Goal: Task Accomplishment & Management: Use online tool/utility

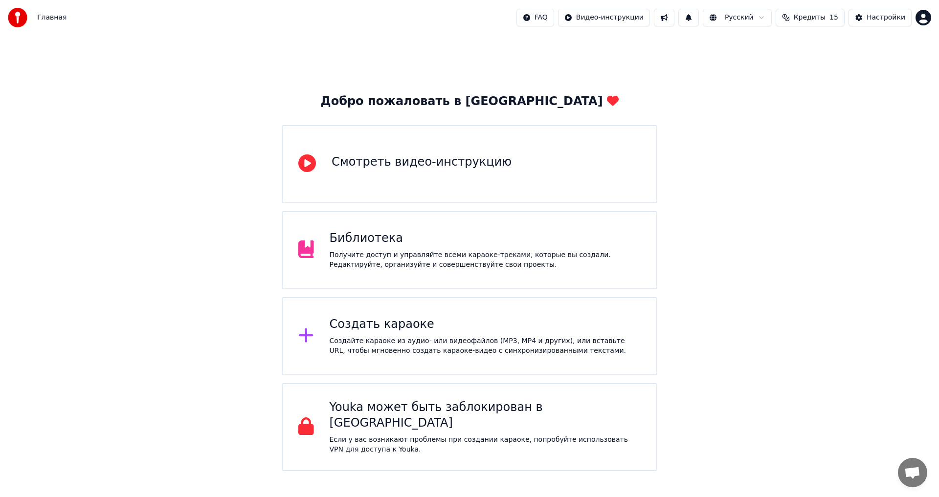
click at [365, 332] on div "Создать караоке Создайте караоке из аудио- или видеофайлов (MP3, MP4 и других),…" at bounding box center [485, 336] width 311 height 39
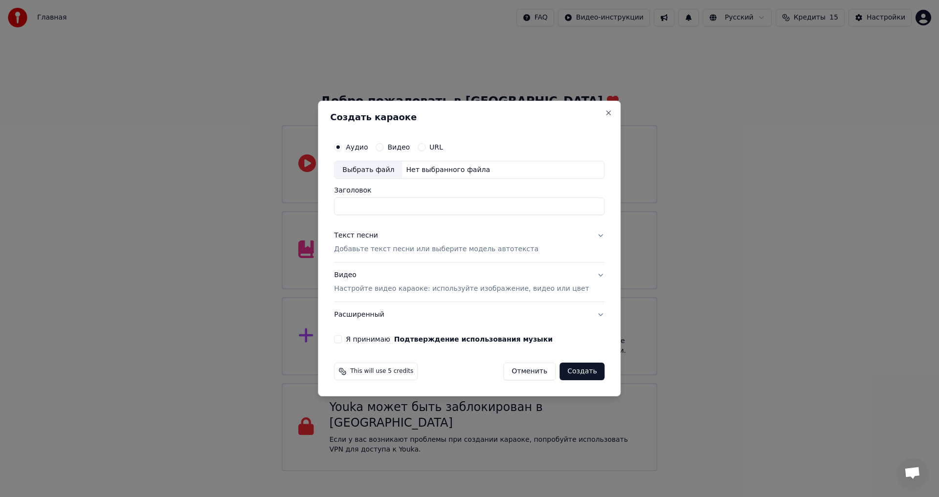
click at [386, 173] on div "Выбрать файл" at bounding box center [367, 170] width 67 height 18
drag, startPoint x: 528, startPoint y: 206, endPoint x: 250, endPoint y: 199, distance: 278.3
click at [253, 203] on body "Главная FAQ Видео-инструкции Русский Кредиты 15 Настройки Добро пожаловать в Yo…" at bounding box center [469, 235] width 939 height 471
type input "*"
click at [484, 250] on p "Добавьте текст песни или выберите модель автотекста" at bounding box center [436, 250] width 204 height 10
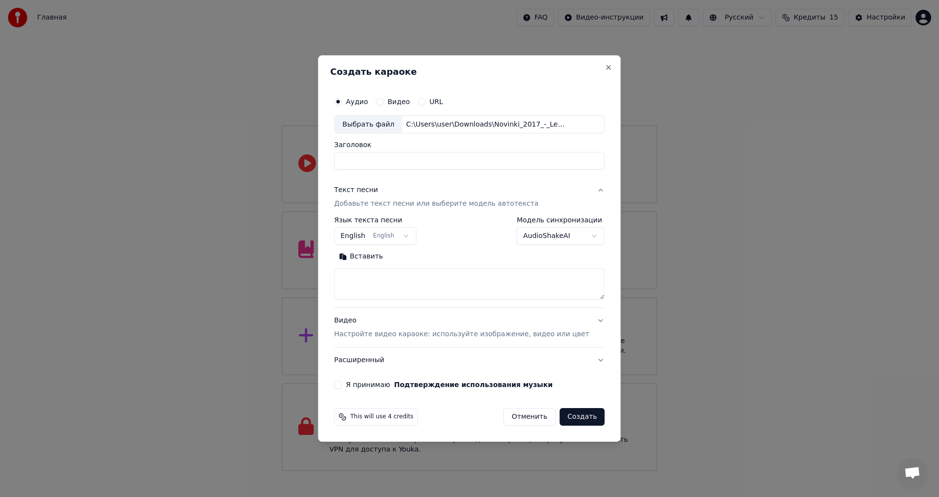
click at [414, 236] on button "English English" at bounding box center [375, 237] width 82 height 18
select select "**"
click at [393, 278] on textarea at bounding box center [469, 284] width 270 height 31
click at [355, 256] on button "Вставить" at bounding box center [361, 257] width 54 height 16
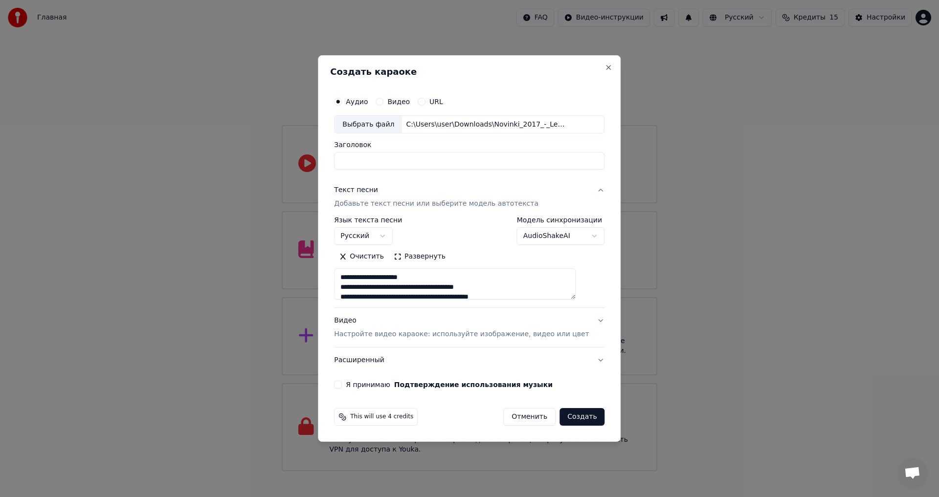
click at [585, 325] on button "Видео Настройте видео караоке: используйте изображение, видео или цвет" at bounding box center [469, 327] width 270 height 39
type textarea "**********"
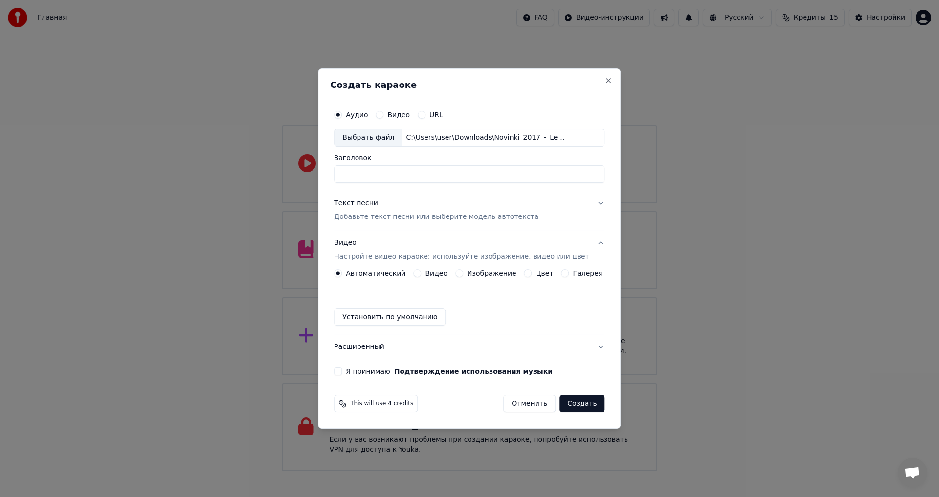
click at [469, 275] on label "Изображение" at bounding box center [491, 273] width 49 height 7
click at [463, 275] on button "Изображение" at bounding box center [459, 273] width 8 height 8
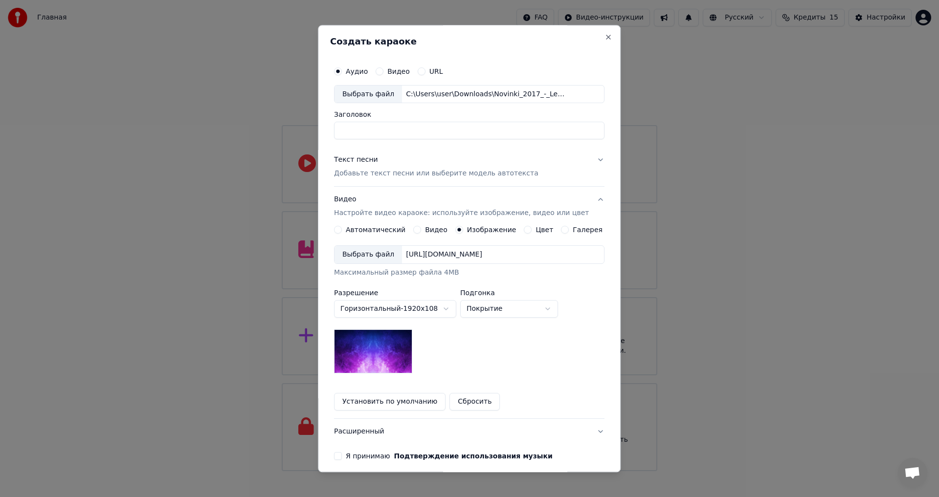
click at [372, 257] on div "Выбрать файл" at bounding box center [367, 255] width 67 height 18
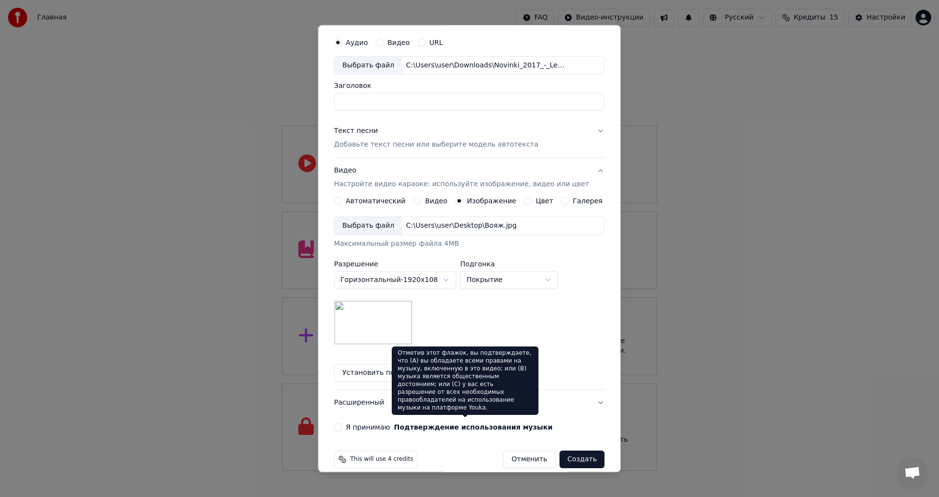
scroll to position [41, 0]
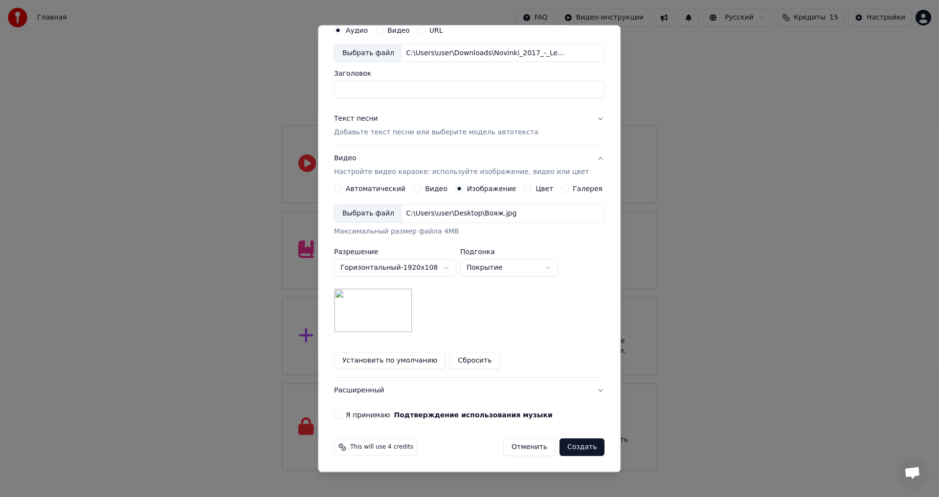
click at [351, 420] on div "**********" at bounding box center [469, 220] width 278 height 407
click at [342, 416] on button "Я принимаю Подтверждение использования музыки" at bounding box center [338, 416] width 8 height 8
click at [549, 272] on body "Главная FAQ Видео-инструкции Русский Кредиты 15 Настройки Добро пожаловать в Yo…" at bounding box center [469, 235] width 939 height 471
click at [555, 272] on body "Главная FAQ Видео-инструкции Русский Кредиты 15 Настройки Добро пожаловать в Yo…" at bounding box center [469, 235] width 939 height 471
click at [588, 118] on button "Текст песни Добавьте текст песни или выберите модель автотекста" at bounding box center [469, 126] width 270 height 39
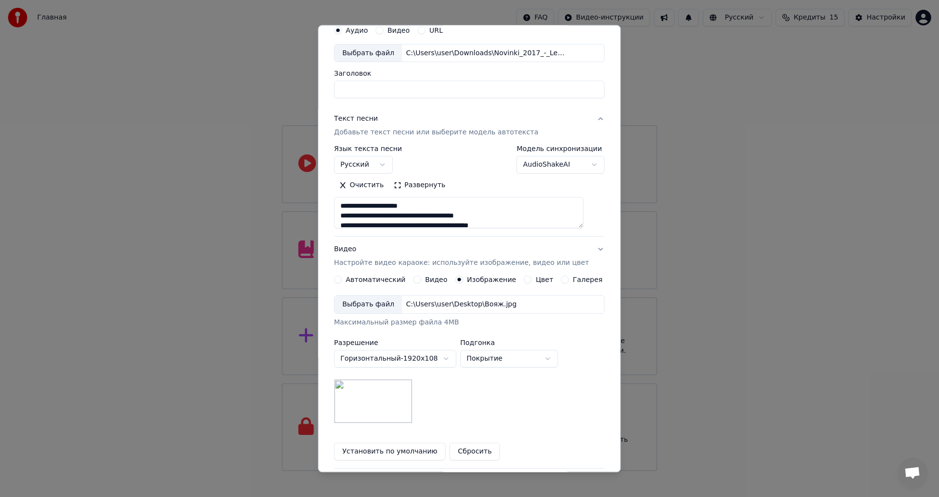
scroll to position [0, 0]
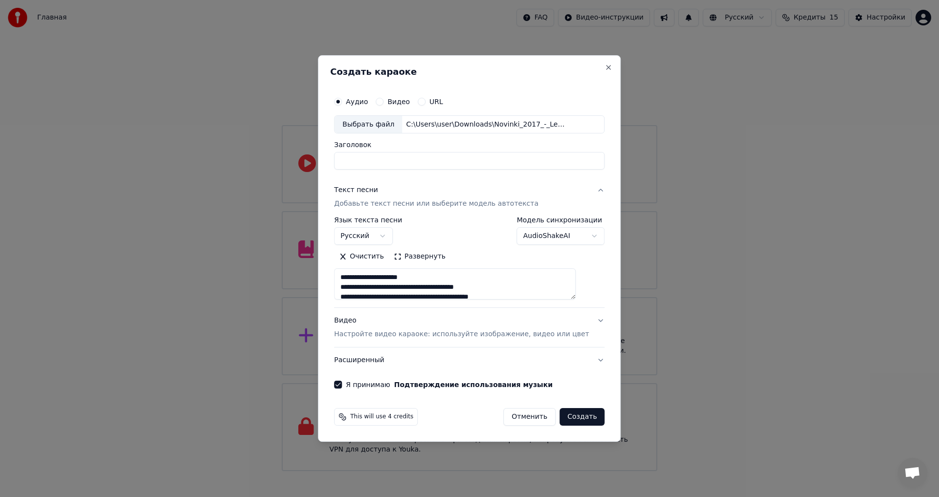
click at [574, 415] on button "Создать" at bounding box center [581, 417] width 45 height 18
type textarea "**********"
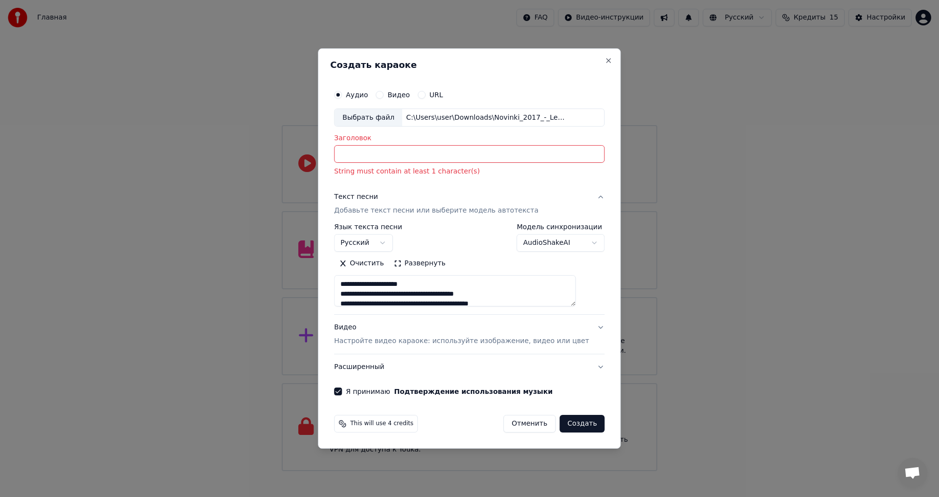
click at [453, 163] on input "Заголовок" at bounding box center [469, 155] width 270 height 18
type input "**"
type textarea "**********"
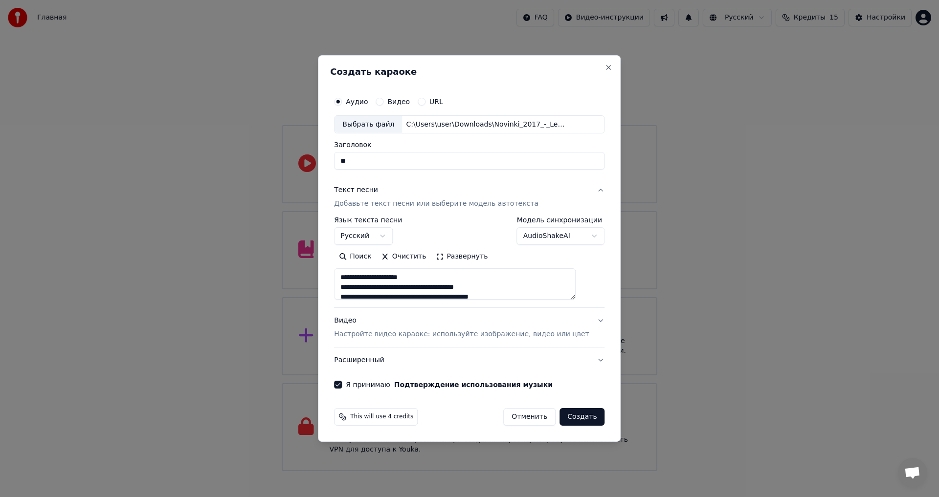
type input "*"
type textarea "**********"
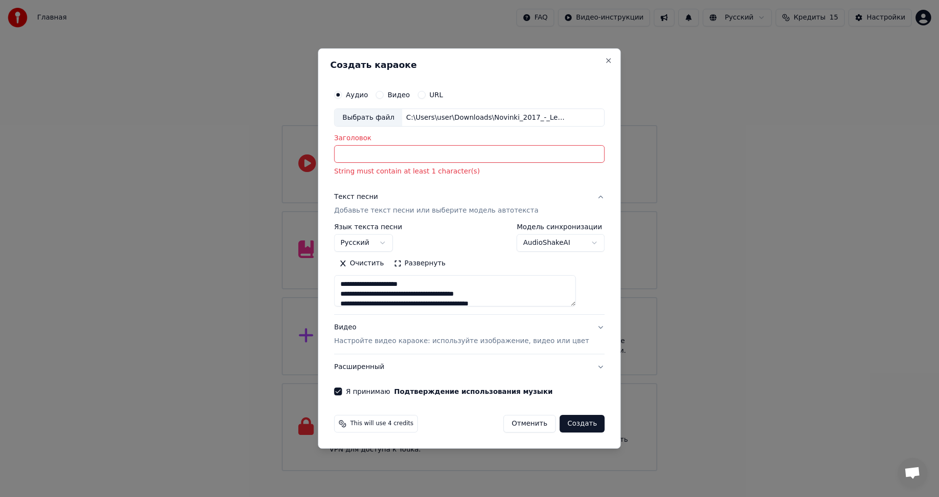
type input "*"
type textarea "**********"
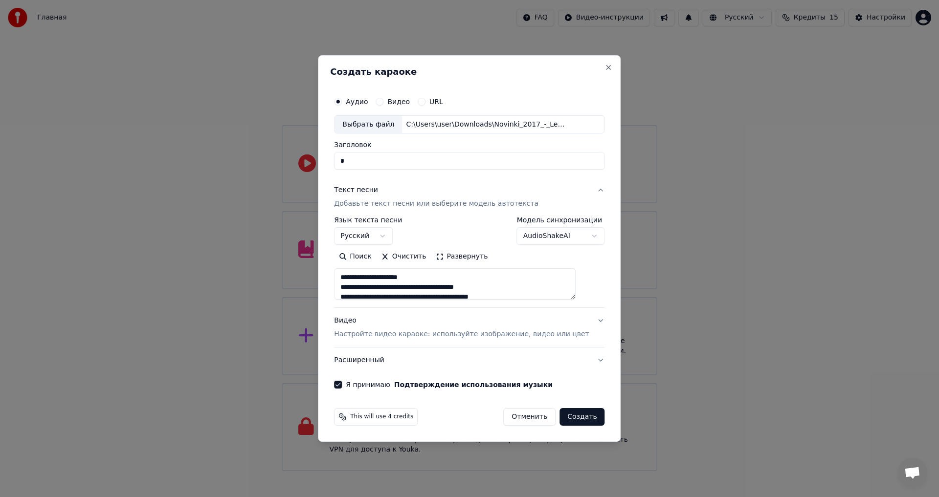
type input "**"
type textarea "**********"
type input "***"
type textarea "**********"
type input "****"
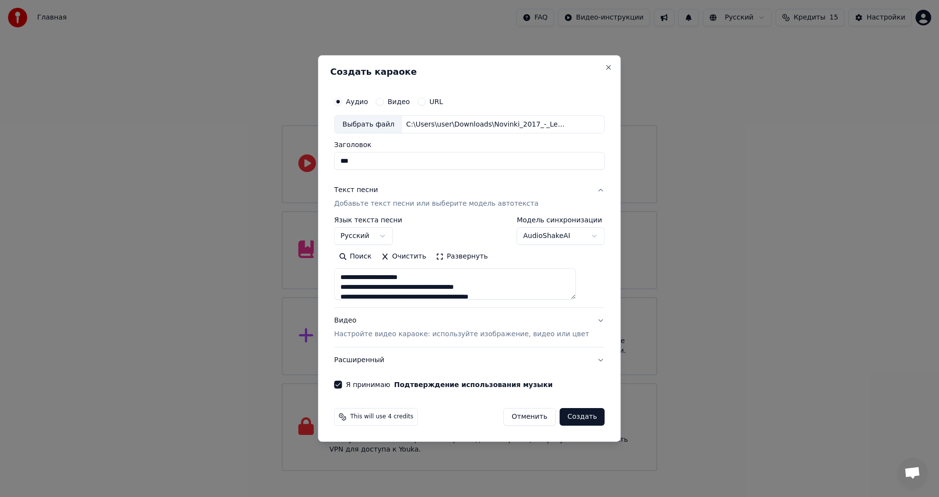
type textarea "**********"
type input "****"
click at [576, 417] on button "Создать" at bounding box center [581, 417] width 45 height 18
type textarea "**********"
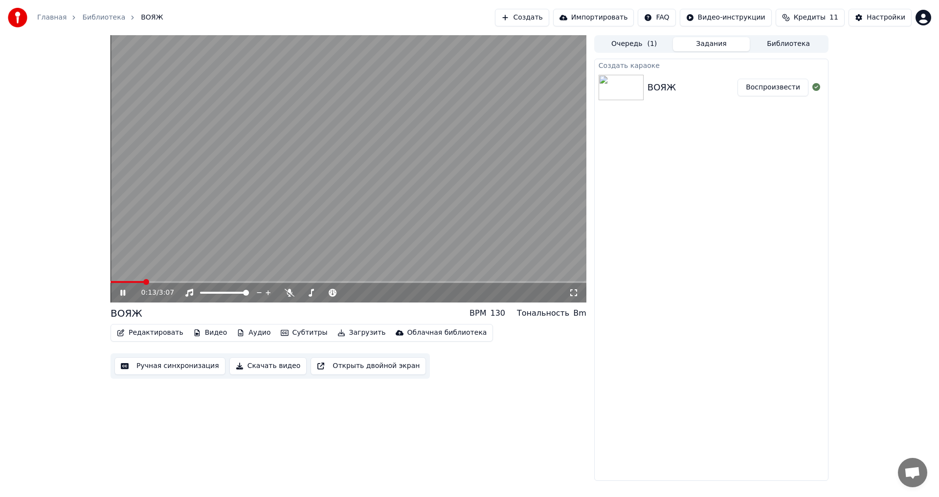
click at [125, 294] on icon at bounding box center [122, 293] width 5 height 6
click at [122, 292] on icon at bounding box center [123, 292] width 6 height 7
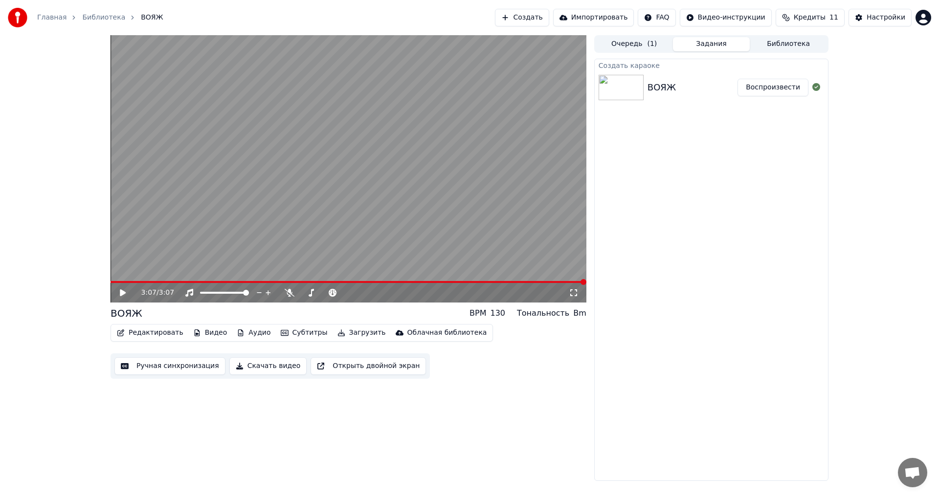
click at [155, 367] on button "Ручная синхронизация" at bounding box center [169, 366] width 111 height 18
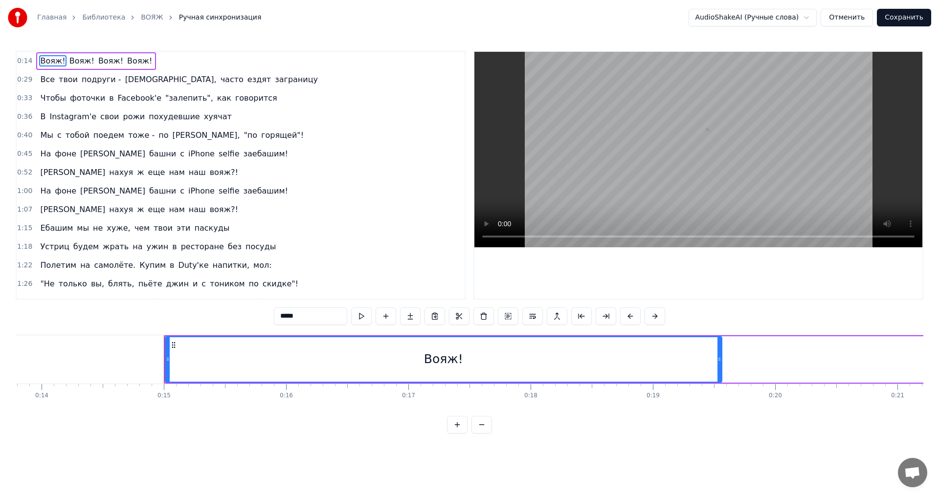
scroll to position [0, 1784]
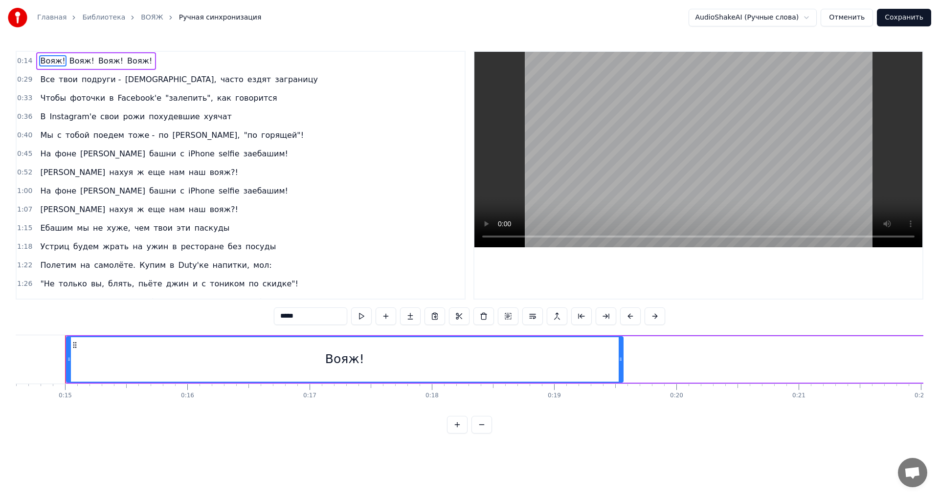
drag, startPoint x: 333, startPoint y: 363, endPoint x: 305, endPoint y: 359, distance: 28.1
click at [305, 359] on div "Вояж!" at bounding box center [344, 359] width 555 height 44
drag, startPoint x: 67, startPoint y: 362, endPoint x: 0, endPoint y: 357, distance: 67.2
click at [0, 357] on div "Главная Библиотека ВОЯЖ Ручная синхронизация AudioShakeAI (Ручные слова) Отмени…" at bounding box center [469, 217] width 939 height 434
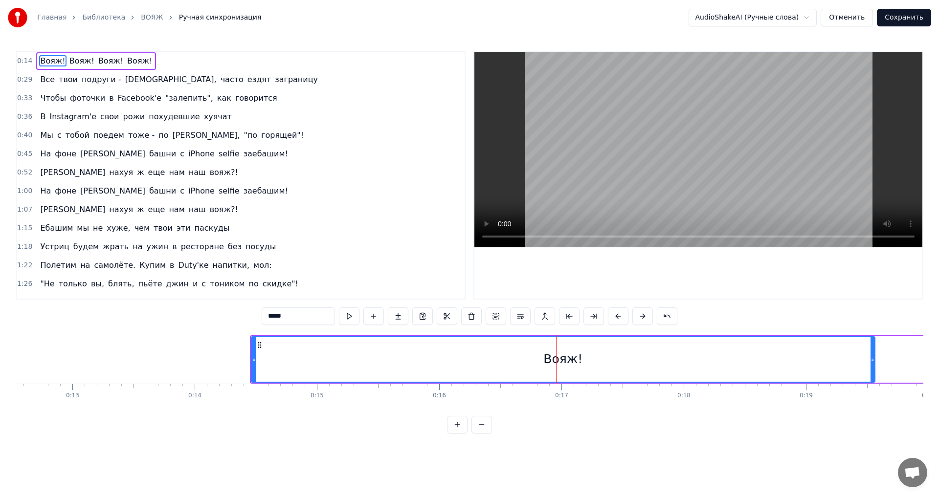
scroll to position [0, 1545]
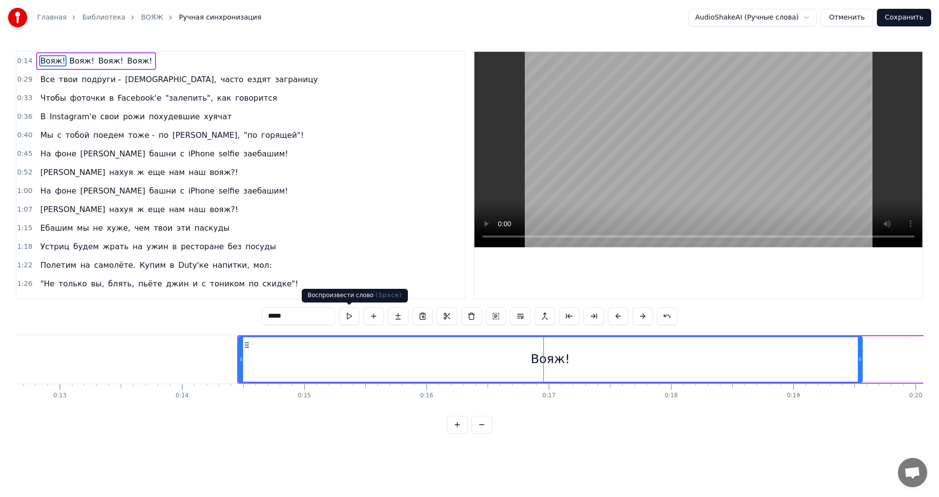
click at [355, 318] on button at bounding box center [349, 317] width 21 height 18
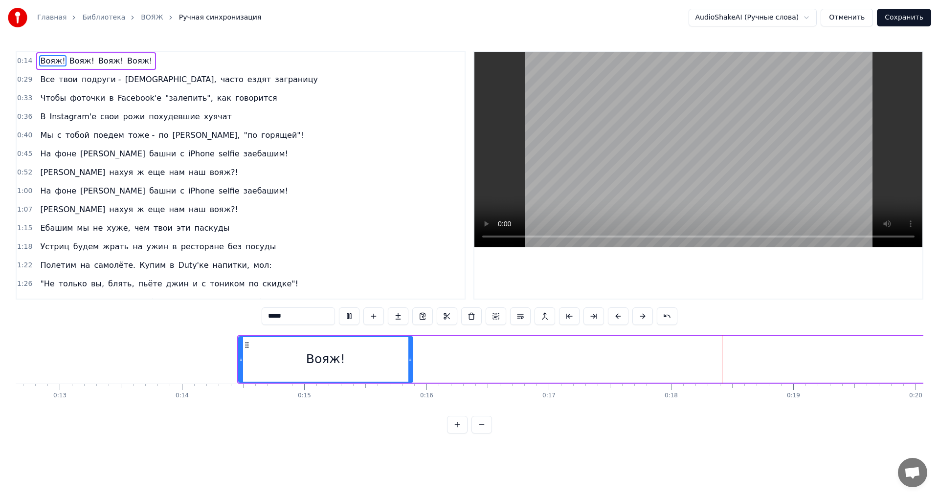
drag, startPoint x: 859, startPoint y: 361, endPoint x: 410, endPoint y: 349, distance: 449.5
click at [410, 349] on div at bounding box center [410, 359] width 4 height 44
drag, startPoint x: 241, startPoint y: 359, endPoint x: 266, endPoint y: 360, distance: 24.9
click at [266, 360] on icon at bounding box center [266, 359] width 4 height 8
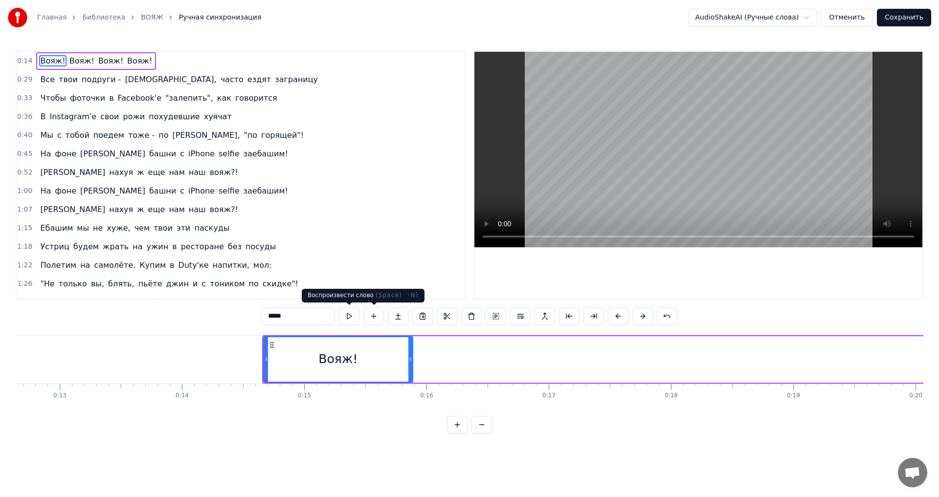
click at [350, 318] on button at bounding box center [349, 317] width 21 height 18
drag, startPoint x: 414, startPoint y: 362, endPoint x: 421, endPoint y: 362, distance: 6.8
click at [421, 362] on icon at bounding box center [421, 359] width 4 height 8
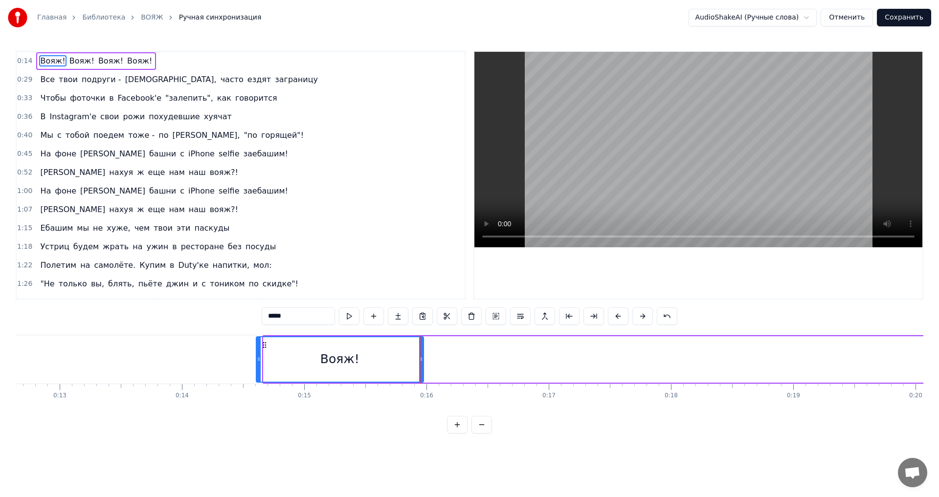
drag, startPoint x: 265, startPoint y: 359, endPoint x: 259, endPoint y: 356, distance: 6.8
click at [258, 359] on icon at bounding box center [259, 359] width 4 height 8
click at [350, 320] on button at bounding box center [349, 317] width 21 height 18
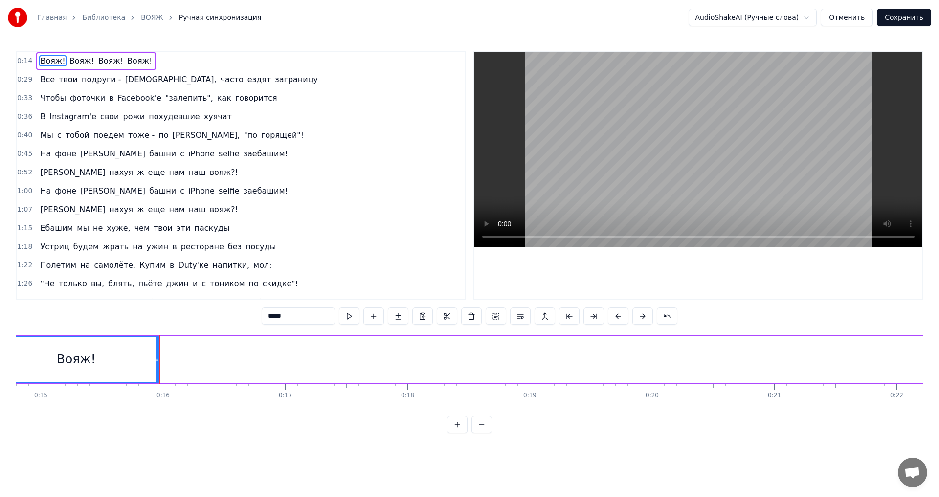
scroll to position [0, 1859]
click at [411, 360] on div "Вояж! Вояж! Вояж! Вояж!" at bounding box center [805, 359] width 1728 height 48
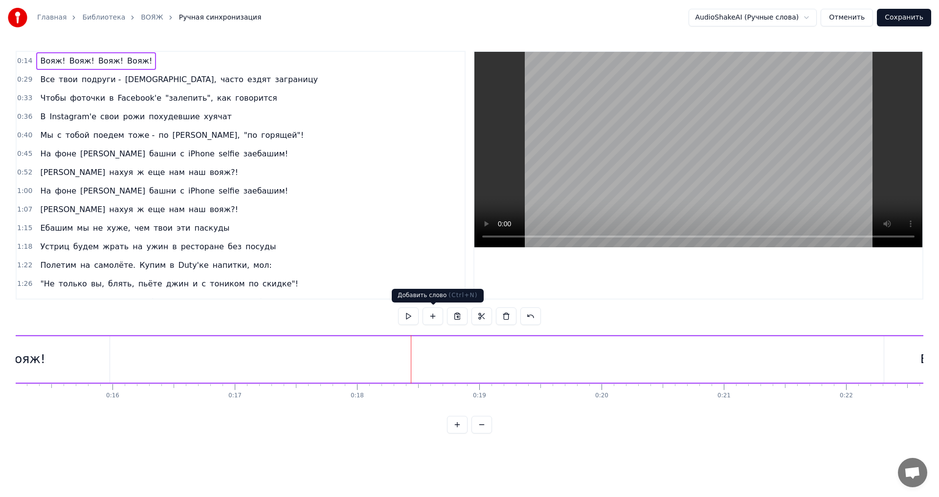
click at [435, 315] on button at bounding box center [432, 317] width 21 height 18
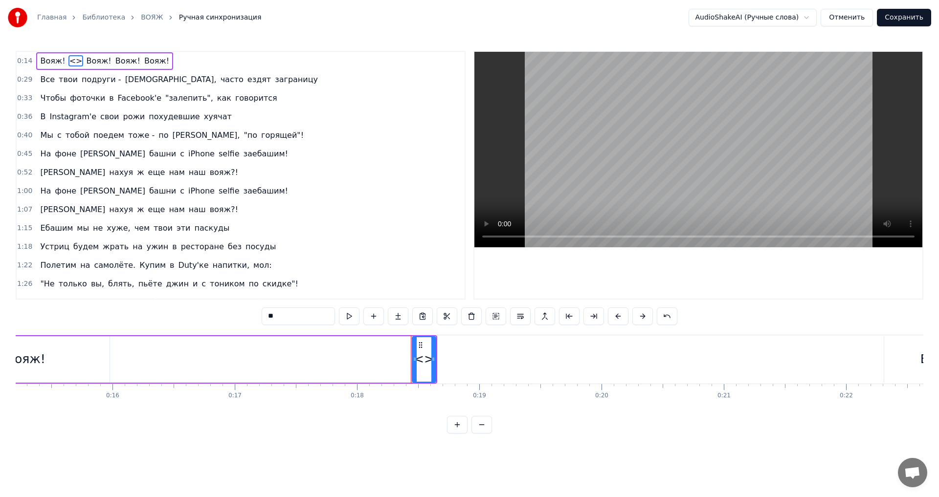
drag, startPoint x: 278, startPoint y: 316, endPoint x: 254, endPoint y: 314, distance: 23.5
click at [254, 314] on div "0:14 Вояж! <> Вояж! Вояж! Вояж! 0:29 Все твои подруги - суки, часто ездят загра…" at bounding box center [469, 242] width 907 height 383
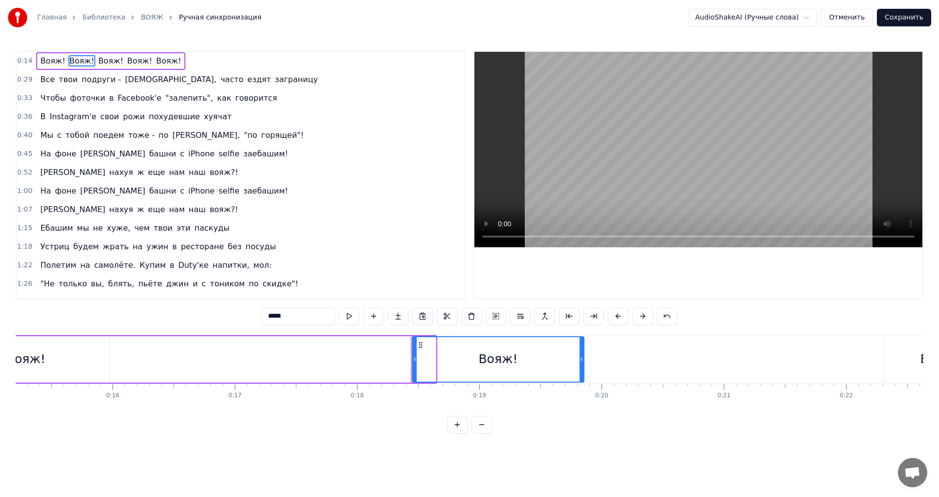
drag, startPoint x: 434, startPoint y: 360, endPoint x: 582, endPoint y: 366, distance: 148.2
click at [582, 366] on div at bounding box center [581, 359] width 4 height 44
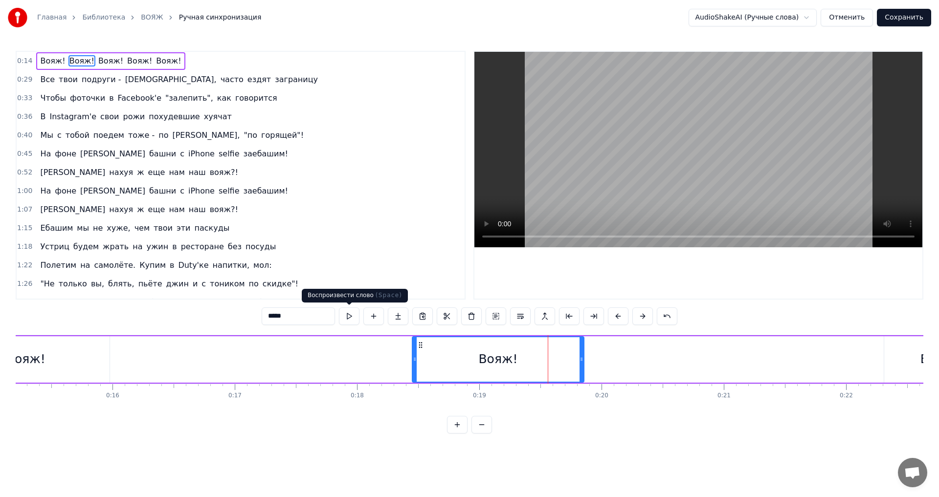
type input "*****"
click at [348, 317] on button at bounding box center [349, 317] width 21 height 18
click at [867, 358] on div "Вояж! Вояж! Вояж! Вояж! Вояж!" at bounding box center [805, 359] width 1728 height 48
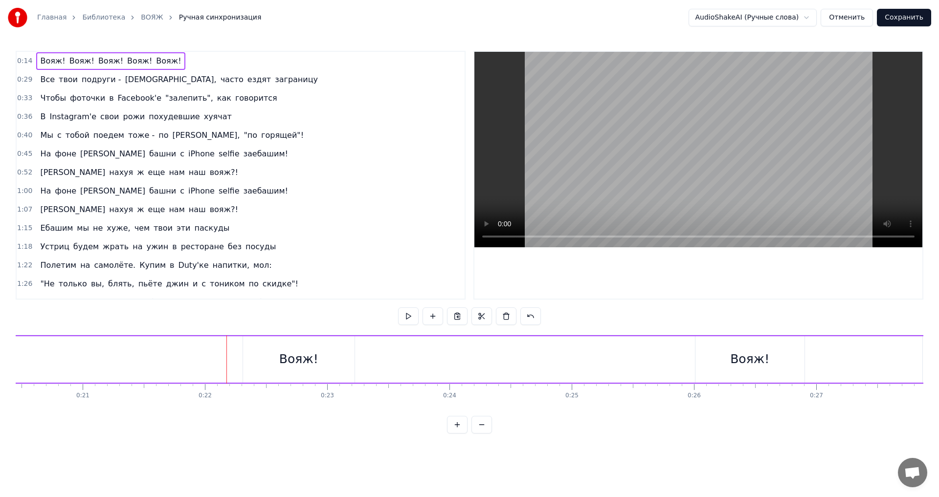
scroll to position [0, 2487]
click at [264, 360] on div "Вояж!" at bounding box center [311, 359] width 111 height 46
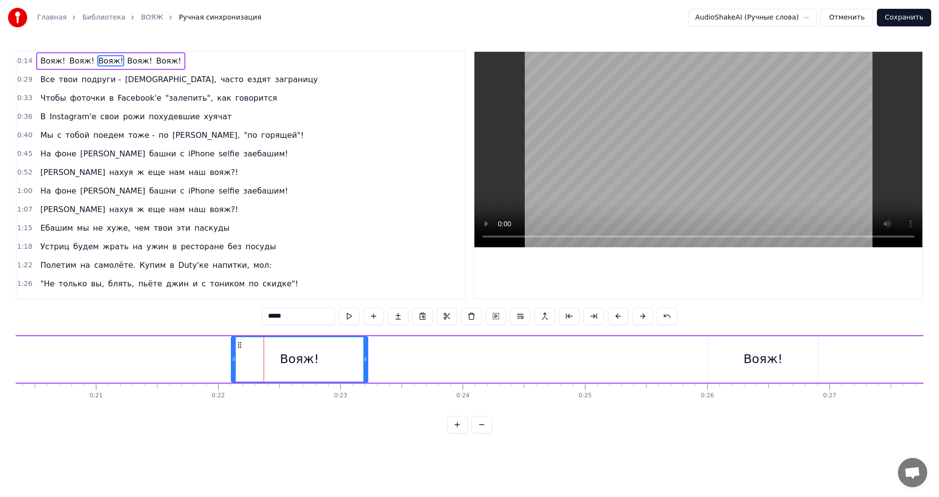
drag, startPoint x: 260, startPoint y: 359, endPoint x: 235, endPoint y: 358, distance: 25.0
click at [235, 358] on icon at bounding box center [234, 359] width 4 height 8
drag, startPoint x: 365, startPoint y: 360, endPoint x: 405, endPoint y: 365, distance: 40.9
click at [405, 365] on div at bounding box center [406, 359] width 4 height 44
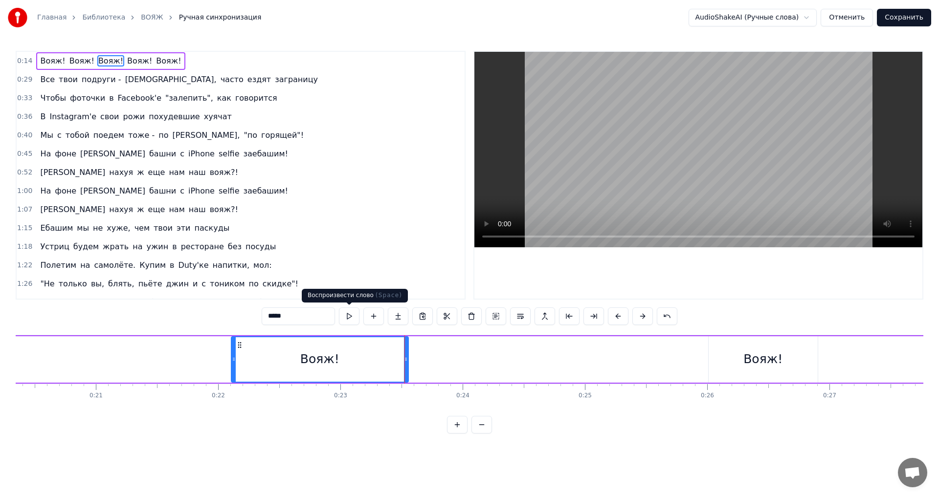
click at [352, 319] on button at bounding box center [349, 317] width 21 height 18
click at [709, 360] on div "Вояж!" at bounding box center [762, 359] width 109 height 46
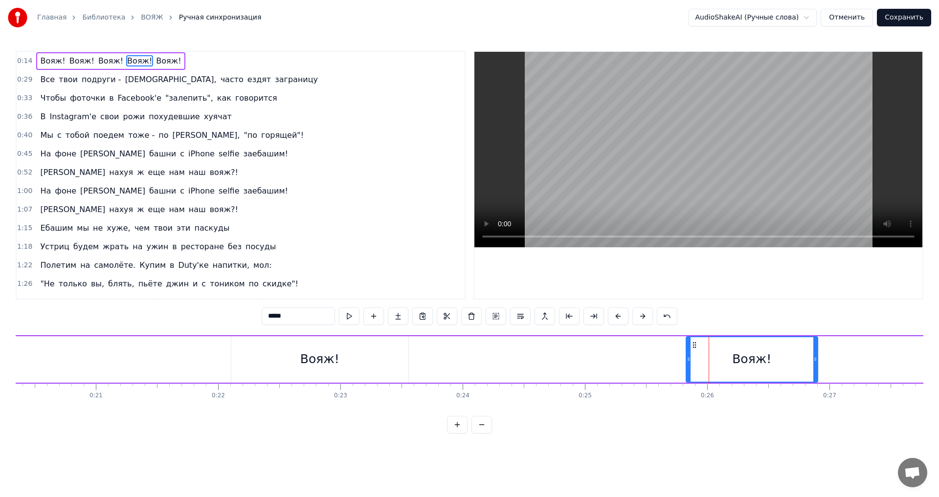
drag, startPoint x: 710, startPoint y: 359, endPoint x: 687, endPoint y: 361, distance: 22.6
click at [687, 361] on icon at bounding box center [688, 359] width 4 height 8
drag, startPoint x: 814, startPoint y: 362, endPoint x: 847, endPoint y: 364, distance: 32.8
click at [847, 364] on div at bounding box center [848, 359] width 4 height 44
click at [350, 318] on button at bounding box center [349, 317] width 21 height 18
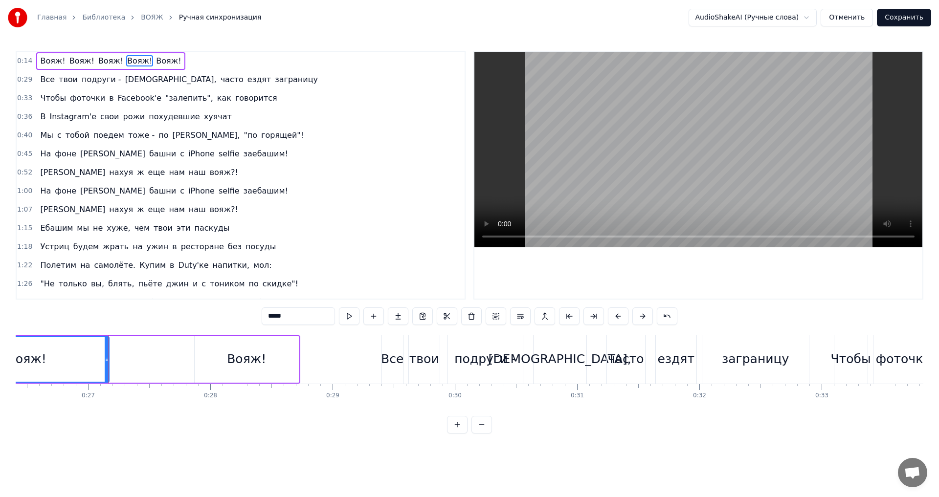
scroll to position [0, 3190]
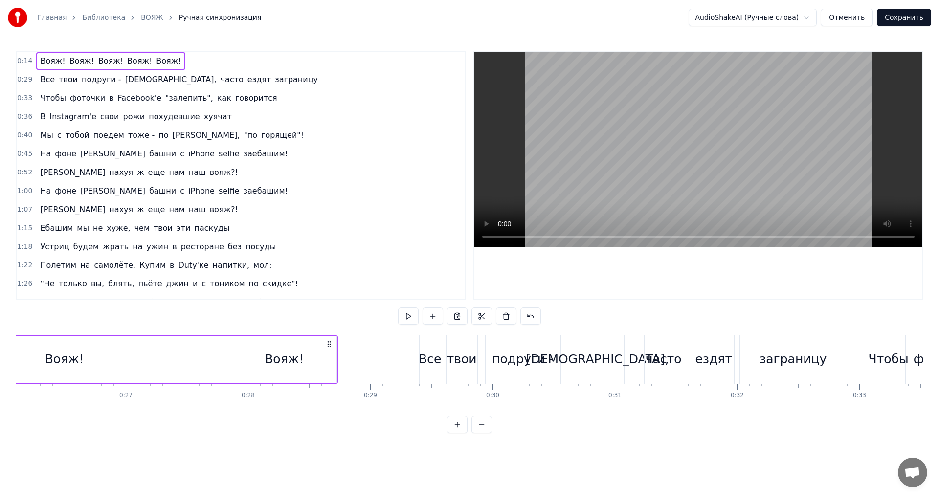
click at [234, 359] on div "Вояж!" at bounding box center [284, 359] width 104 height 46
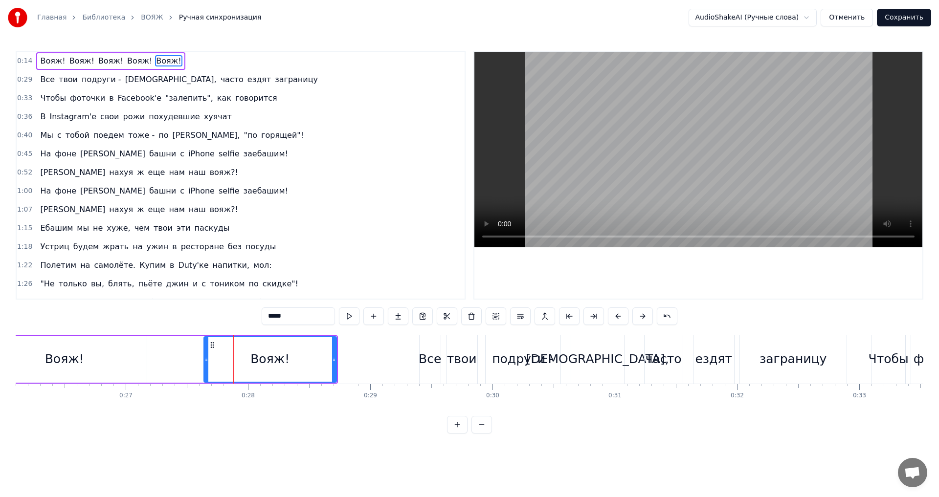
drag, startPoint x: 235, startPoint y: 360, endPoint x: 207, endPoint y: 361, distance: 28.4
click at [207, 361] on icon at bounding box center [206, 359] width 4 height 8
drag, startPoint x: 335, startPoint y: 362, endPoint x: 342, endPoint y: 365, distance: 7.0
click at [342, 365] on div at bounding box center [340, 359] width 4 height 44
click at [351, 321] on button at bounding box center [349, 317] width 21 height 18
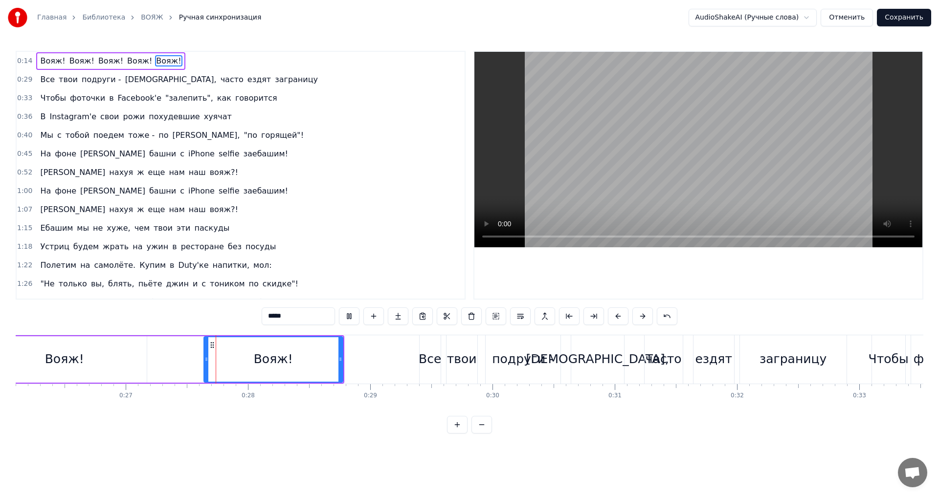
click at [351, 314] on button at bounding box center [349, 317] width 21 height 18
click at [352, 314] on button at bounding box center [349, 317] width 21 height 18
click at [272, 434] on div "0:14 Вояж! Вояж! Вояж! Вояж! Вояж! 0:29 Все твои подруги - суки, часто ездят за…" at bounding box center [469, 242] width 907 height 383
click at [425, 359] on div "Все" at bounding box center [429, 359] width 22 height 19
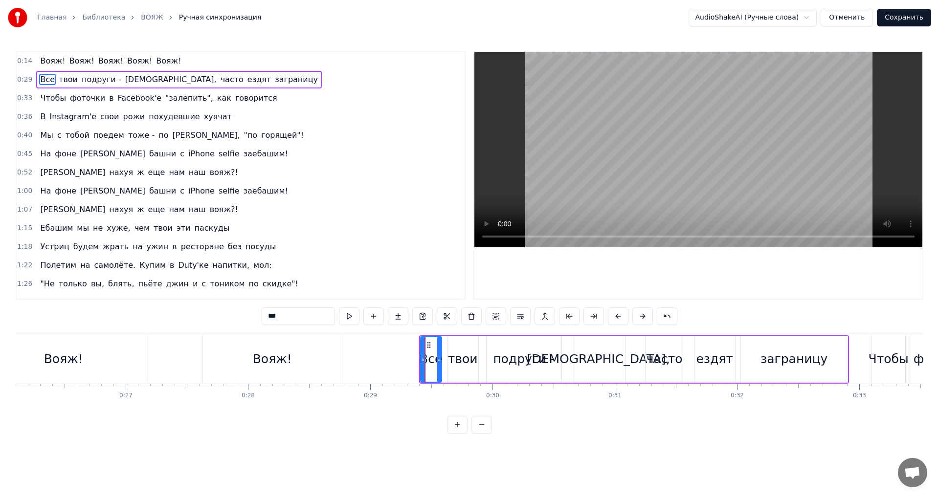
click at [462, 363] on div "твои" at bounding box center [463, 359] width 30 height 19
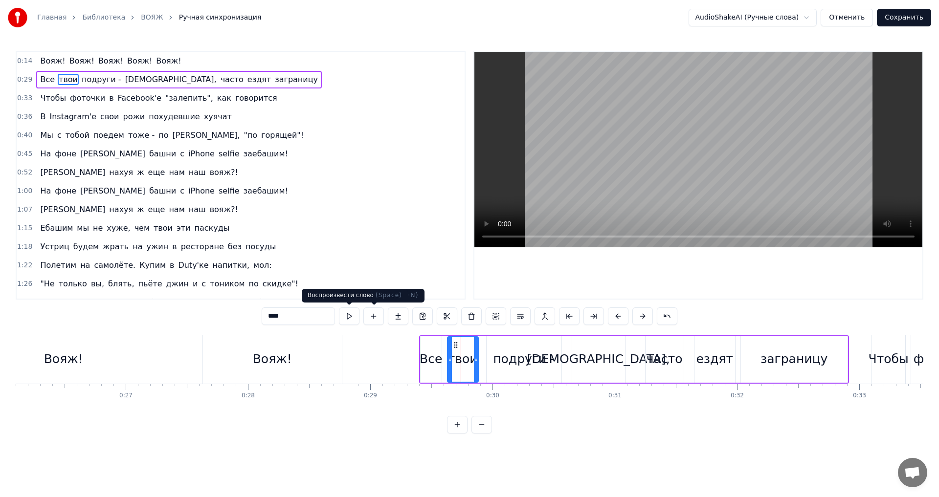
click at [353, 316] on button at bounding box center [349, 317] width 21 height 18
click at [500, 359] on div "подруги -" at bounding box center [524, 359] width 62 height 19
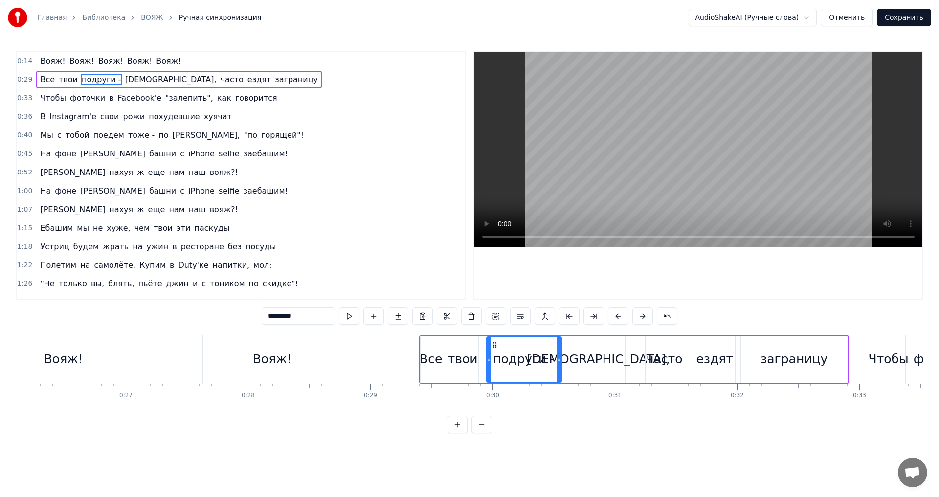
click at [575, 366] on div "[DEMOGRAPHIC_DATA]," at bounding box center [598, 359] width 53 height 46
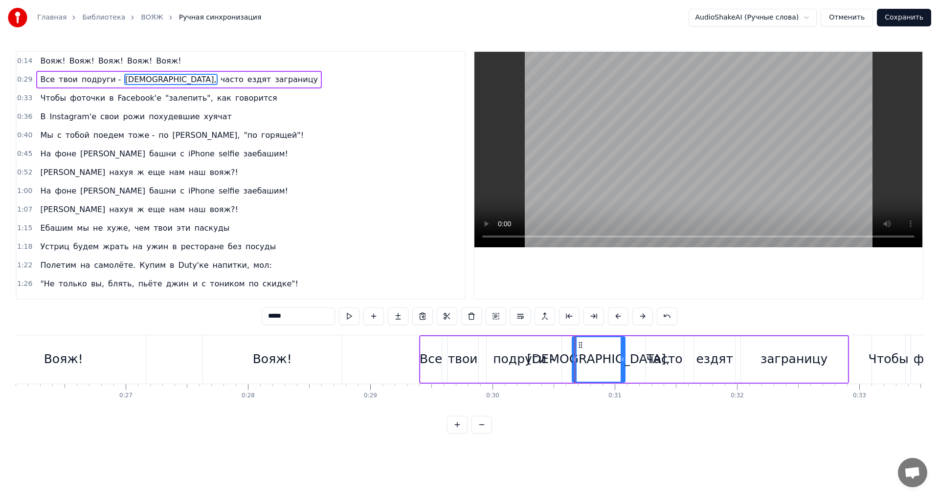
click at [540, 360] on div "подруги -" at bounding box center [524, 359] width 62 height 19
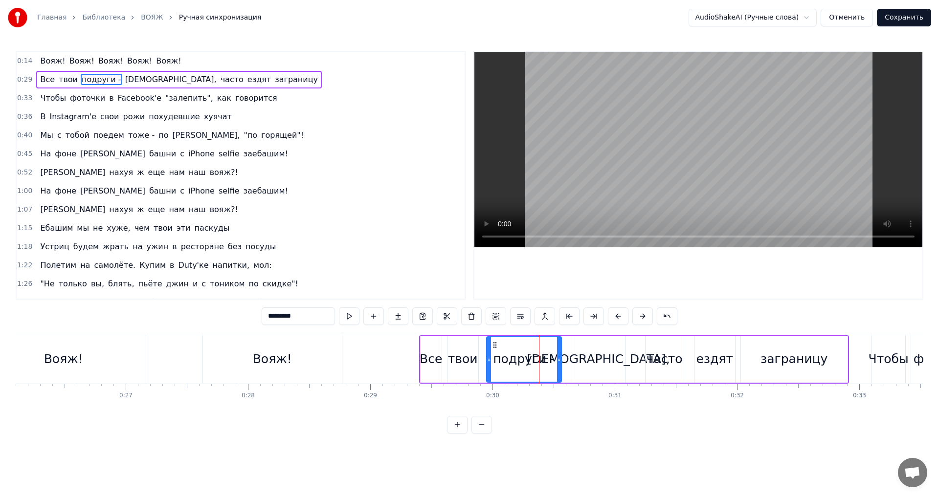
click at [572, 360] on div "[DEMOGRAPHIC_DATA]," at bounding box center [598, 359] width 53 height 46
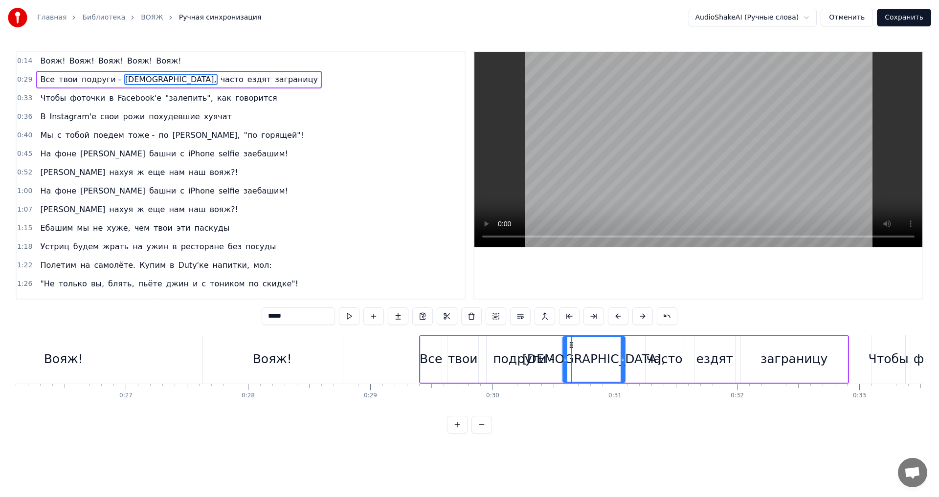
drag, startPoint x: 574, startPoint y: 360, endPoint x: 565, endPoint y: 362, distance: 9.5
click at [565, 362] on icon at bounding box center [565, 359] width 4 height 8
click at [351, 315] on button at bounding box center [349, 317] width 21 height 18
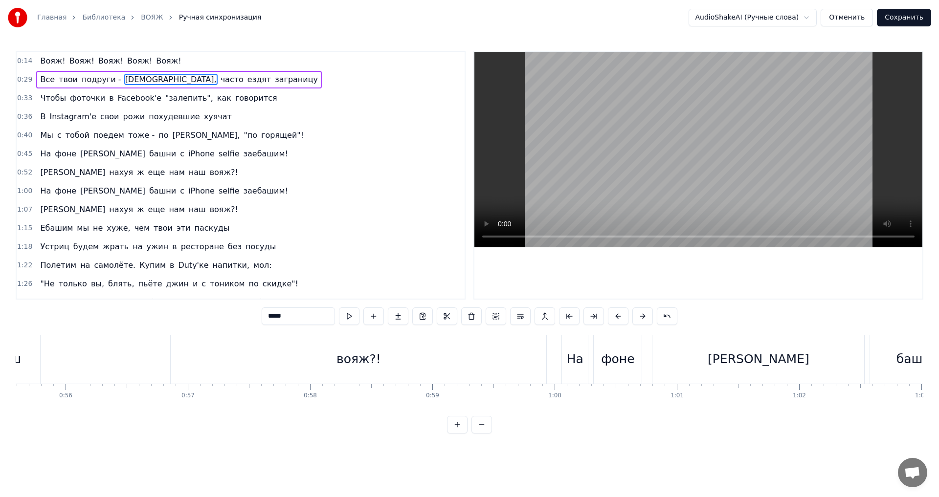
scroll to position [0, 6745]
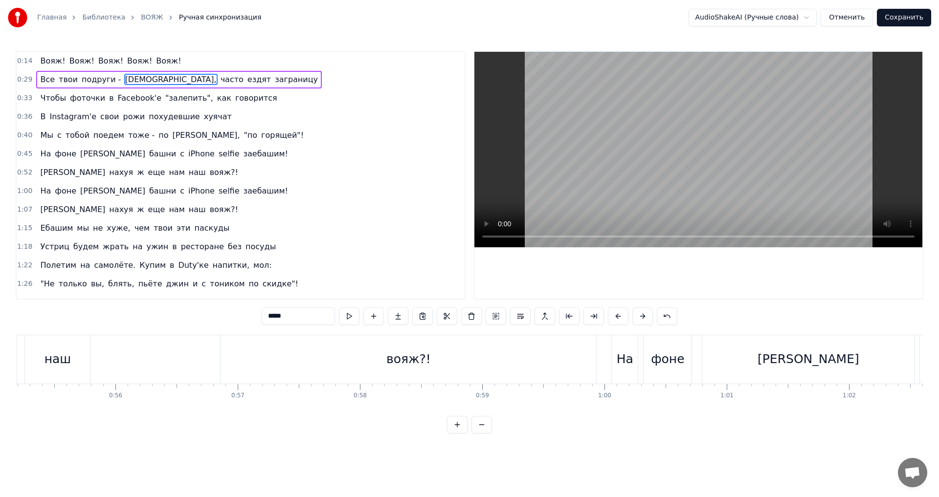
click at [327, 352] on div "вояж?!" at bounding box center [407, 359] width 375 height 48
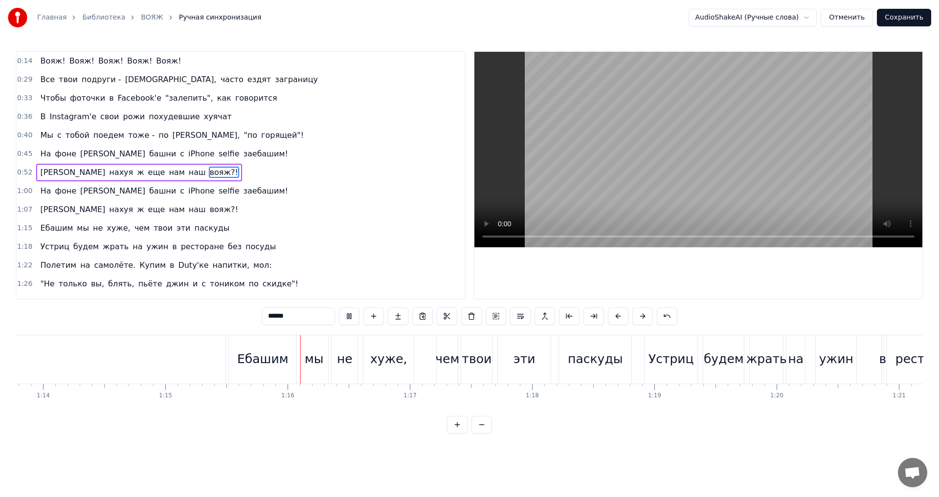
scroll to position [0, 9181]
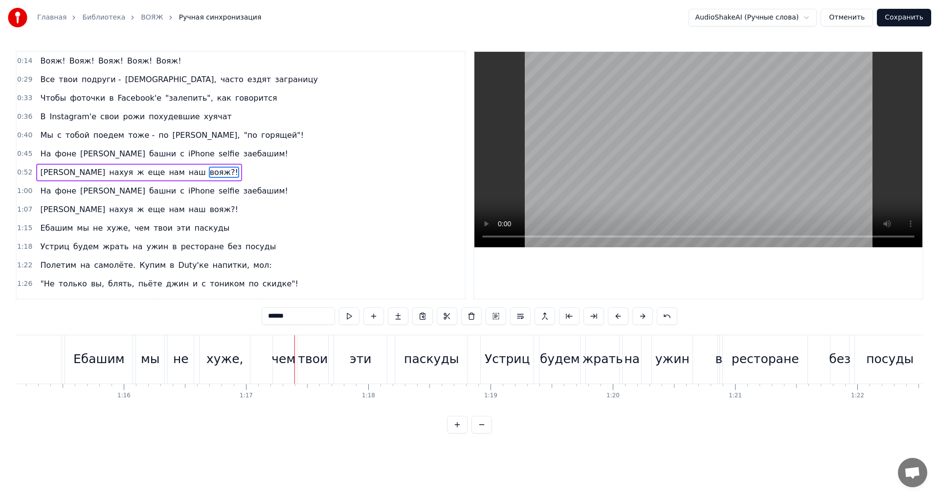
click at [102, 372] on div "Ебашим" at bounding box center [98, 359] width 67 height 48
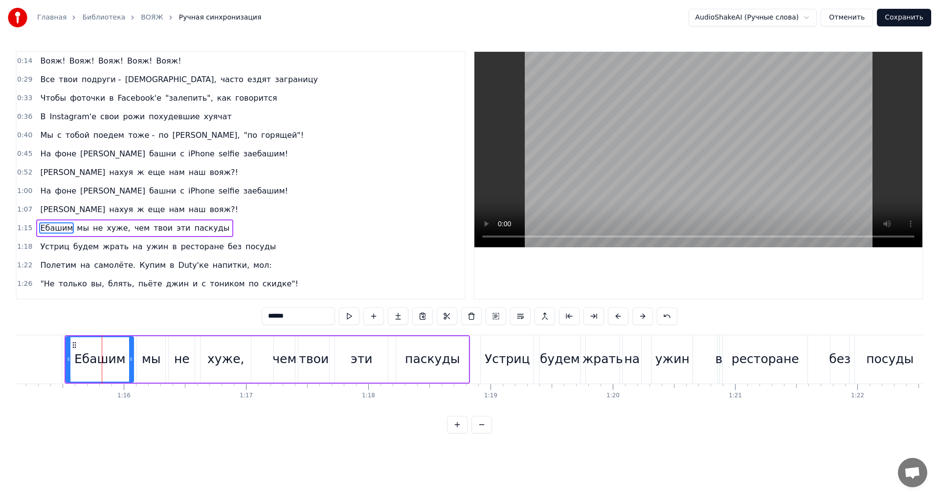
scroll to position [53, 0]
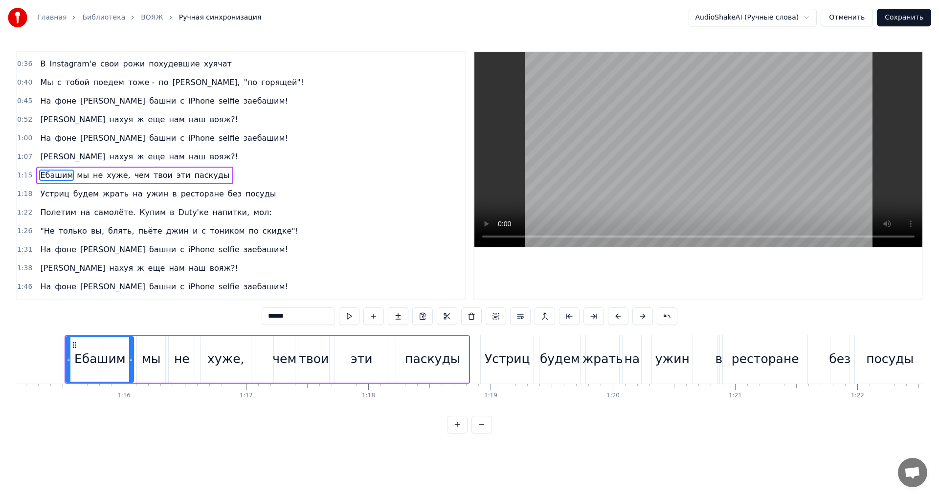
click at [44, 175] on span "Ебашим" at bounding box center [56, 175] width 35 height 11
drag, startPoint x: 272, startPoint y: 318, endPoint x: 265, endPoint y: 318, distance: 6.4
click at [265, 318] on input "******" at bounding box center [298, 317] width 73 height 18
type input "*"
drag, startPoint x: 69, startPoint y: 356, endPoint x: 44, endPoint y: 355, distance: 24.9
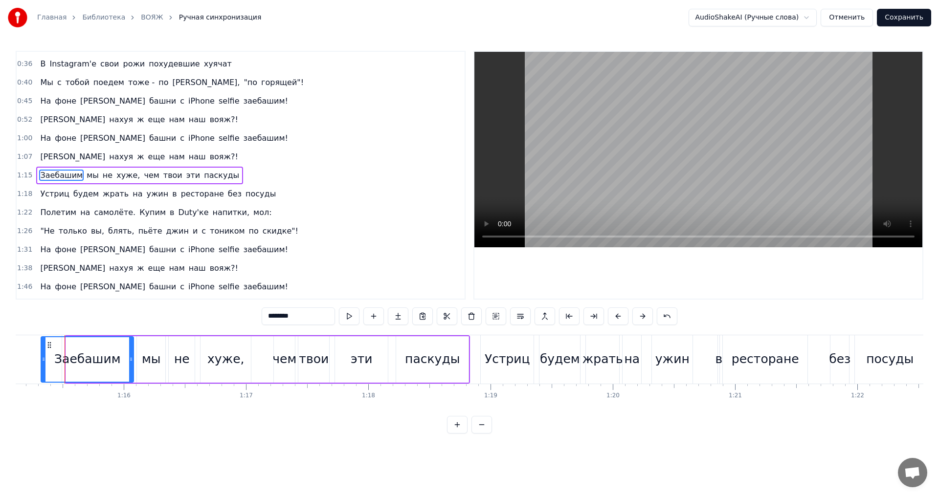
click at [44, 355] on icon at bounding box center [44, 359] width 4 height 8
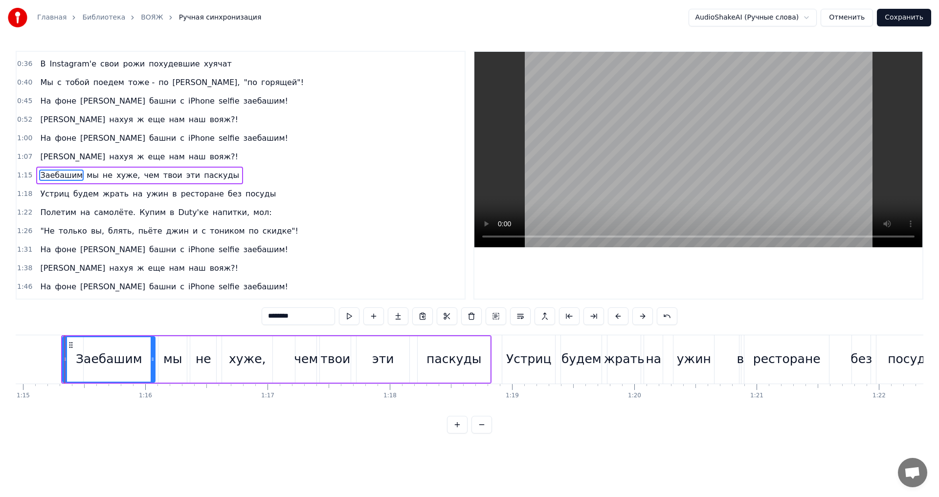
type input "********"
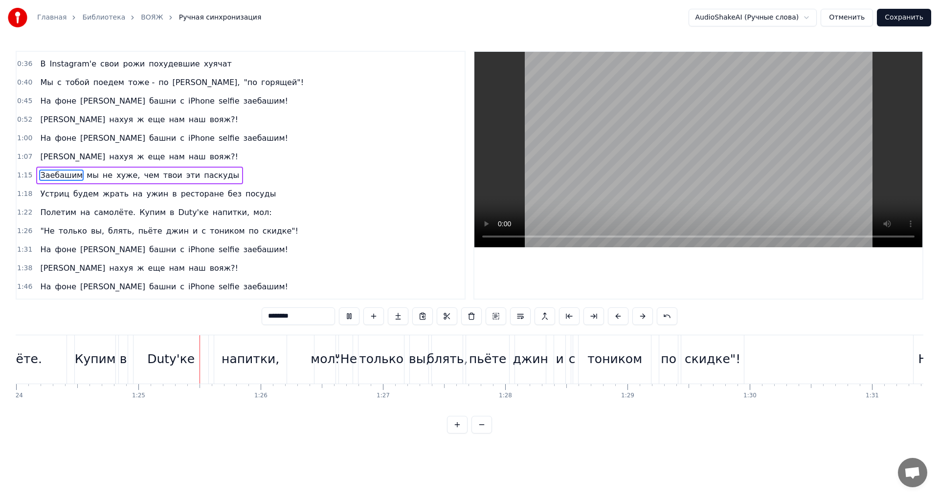
scroll to position [0, 10311]
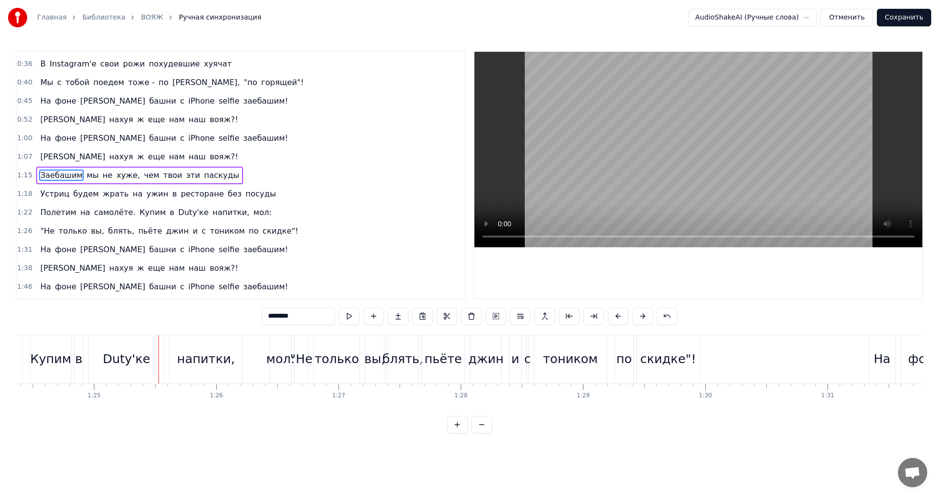
click at [54, 366] on div "Купим" at bounding box center [50, 359] width 41 height 19
type input "*****"
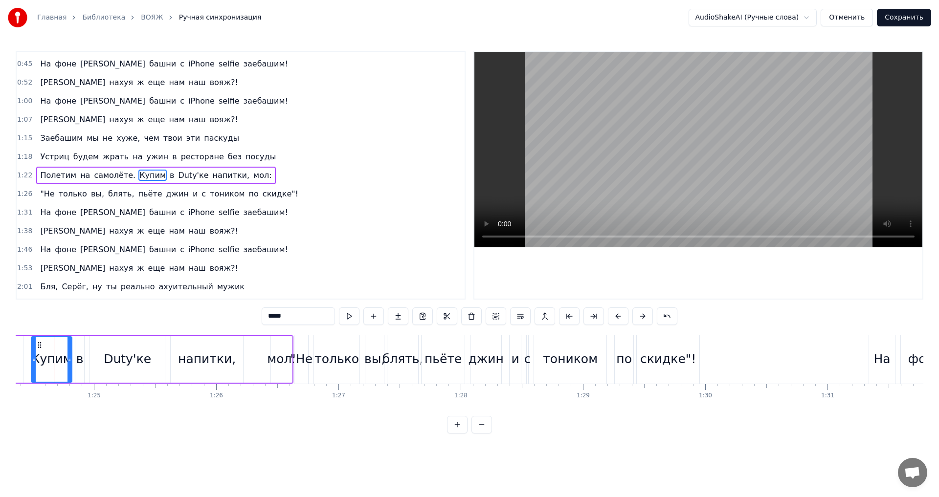
scroll to position [0, 10300]
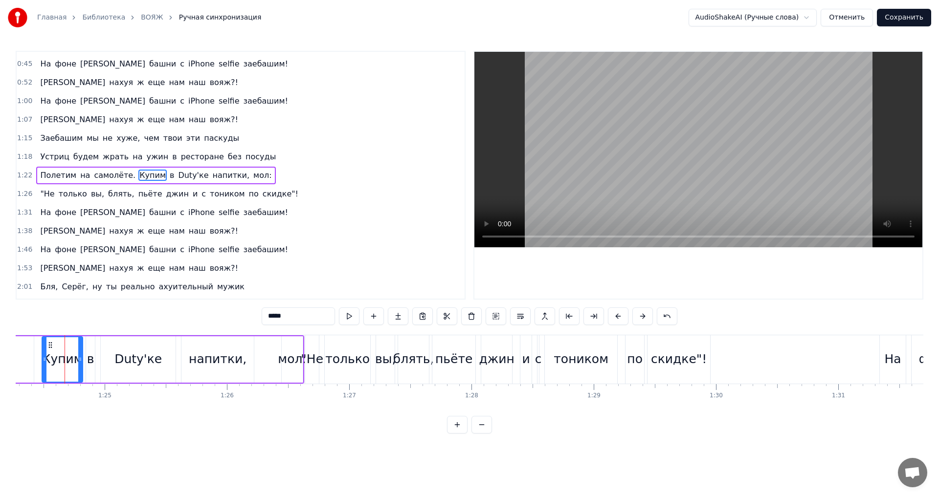
click at [123, 173] on div "Полетим на самолёте. Купим в Duty'ке напитки, мол:" at bounding box center [155, 176] width 239 height 18
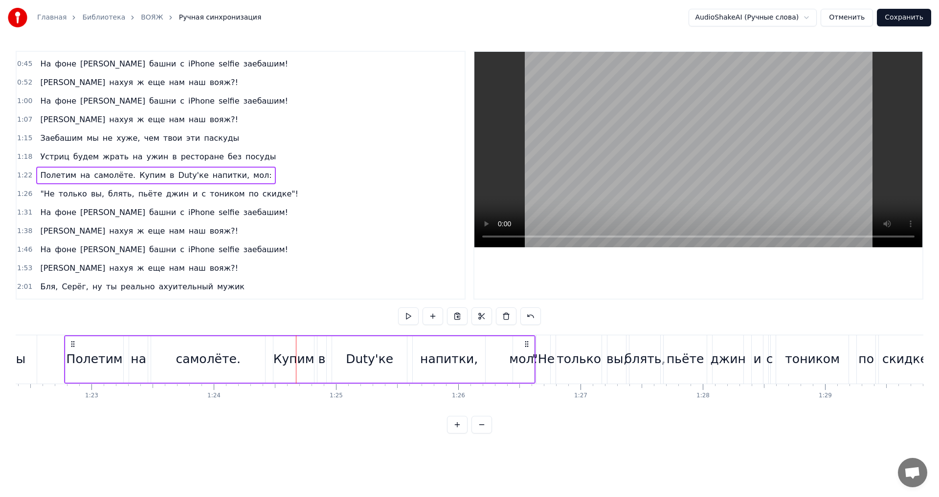
scroll to position [0, 10068]
click at [138, 176] on span "Купим" at bounding box center [152, 175] width 28 height 11
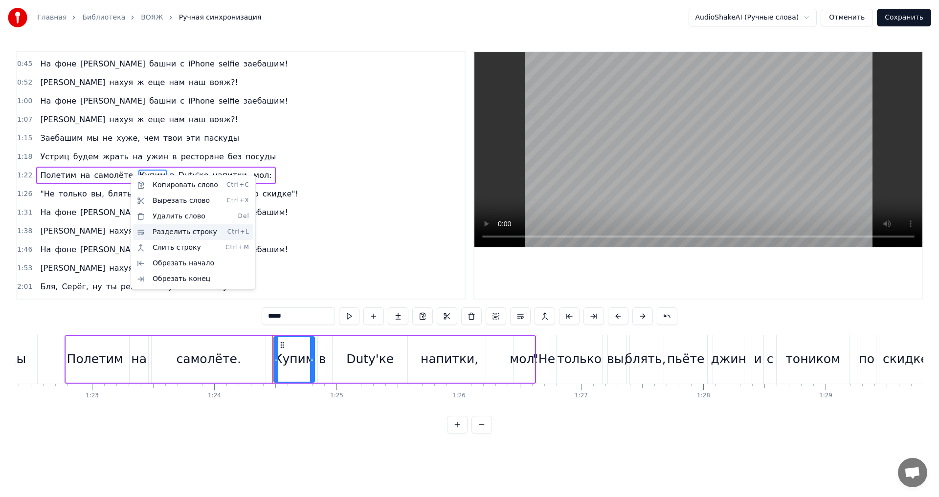
click at [178, 235] on div "Разделить строку Ctrl+L" at bounding box center [193, 232] width 120 height 16
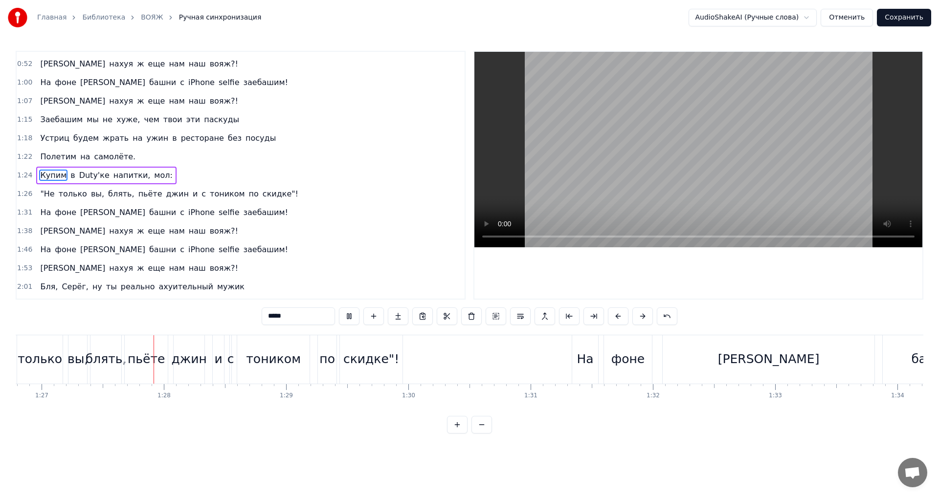
scroll to position [0, 10608]
click at [153, 176] on span "мол:" at bounding box center [163, 175] width 20 height 11
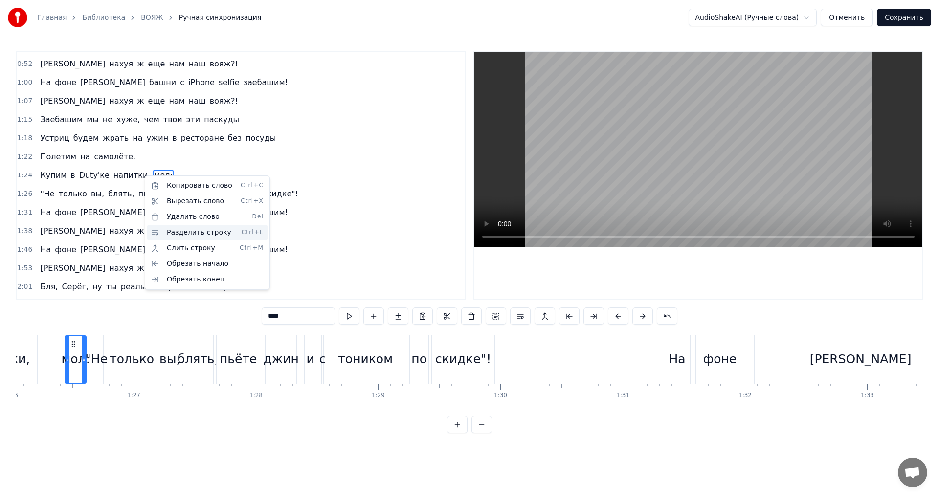
click at [184, 231] on div "Разделить строку Ctrl+L" at bounding box center [207, 233] width 120 height 16
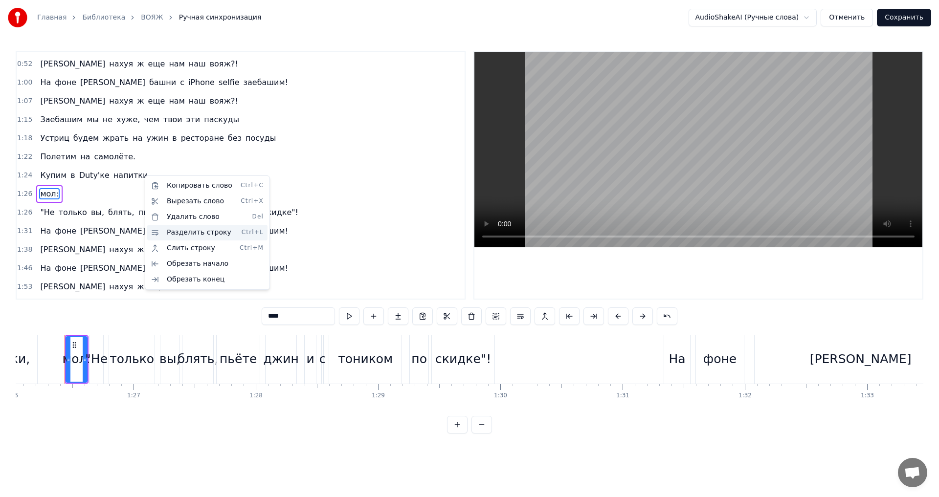
scroll to position [127, 0]
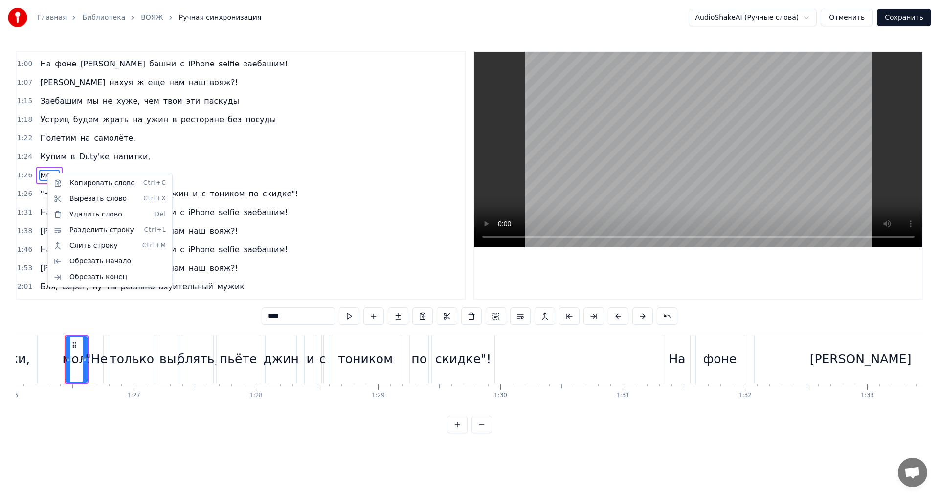
click at [215, 176] on html "Главная Библиотека ВОЯЖ Ручная синхронизация AudioShakeAI (Ручные слова) Отмени…" at bounding box center [469, 224] width 939 height 449
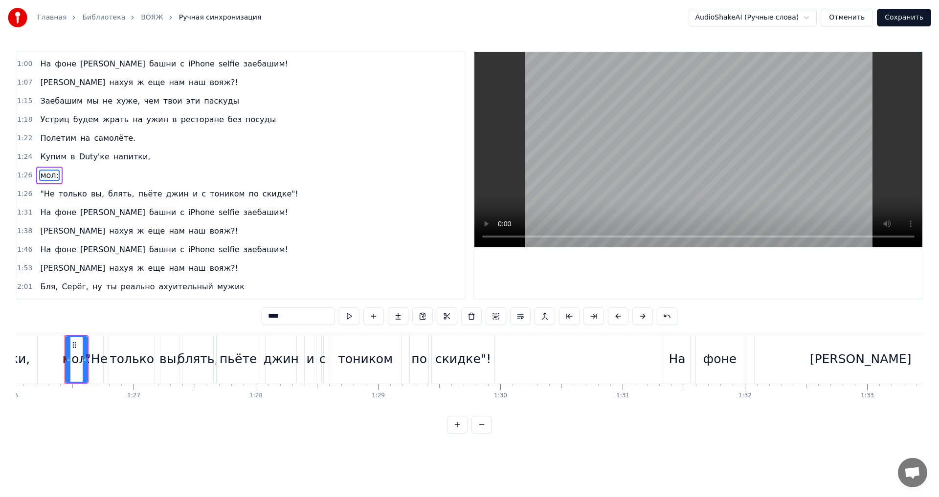
click at [271, 316] on input "****" at bounding box center [298, 317] width 73 height 18
click at [26, 361] on div "напитки," at bounding box center [1, 359] width 72 height 48
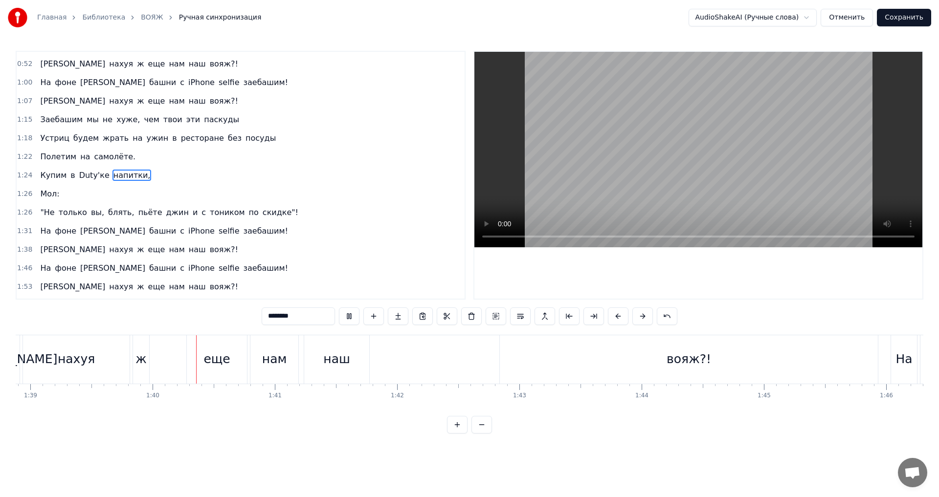
scroll to position [0, 12130]
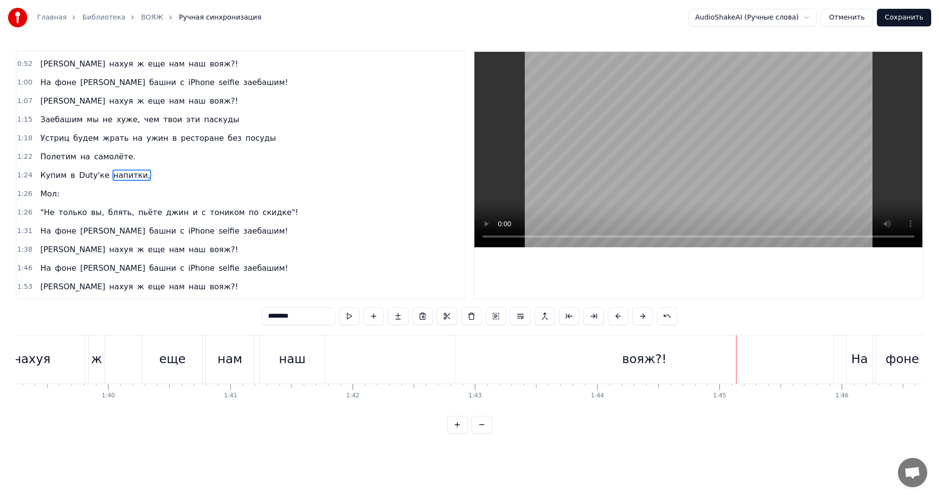
click at [615, 364] on div "вояж?!" at bounding box center [644, 359] width 378 height 48
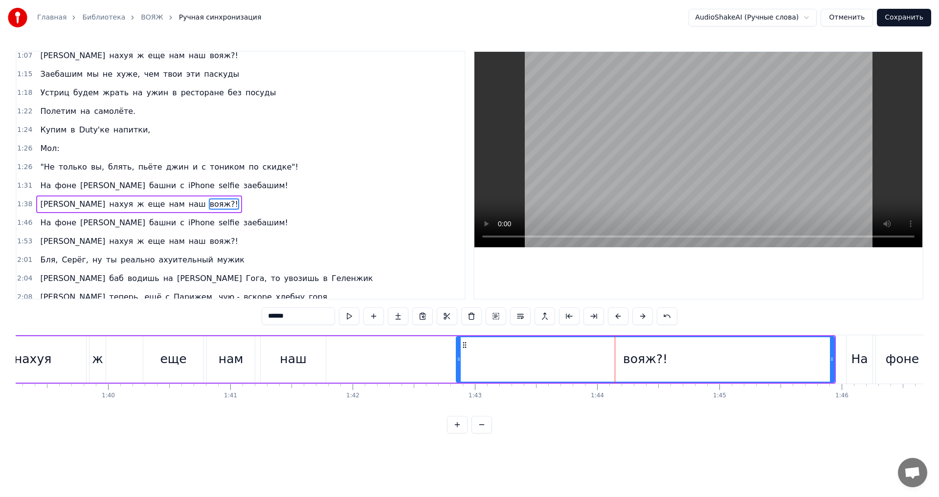
scroll to position [183, 0]
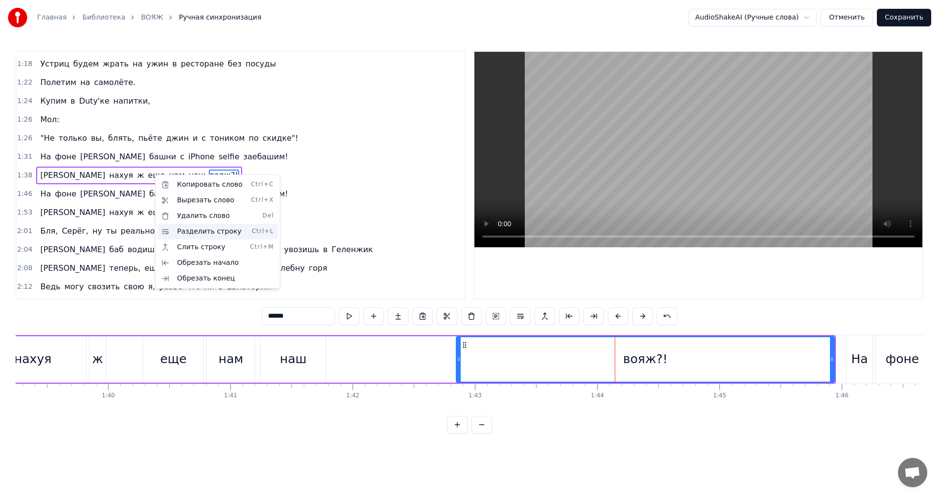
click at [193, 233] on div "Разделить строку Ctrl+L" at bounding box center [217, 232] width 120 height 16
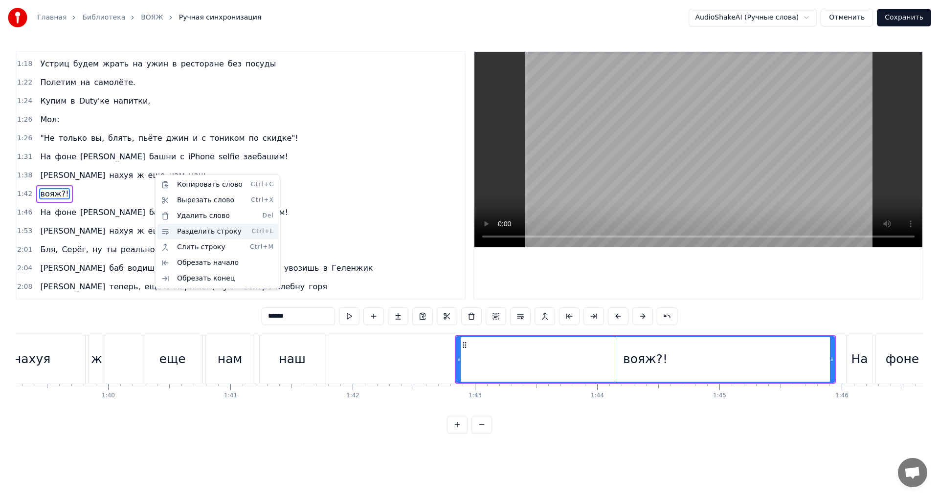
scroll to position [201, 0]
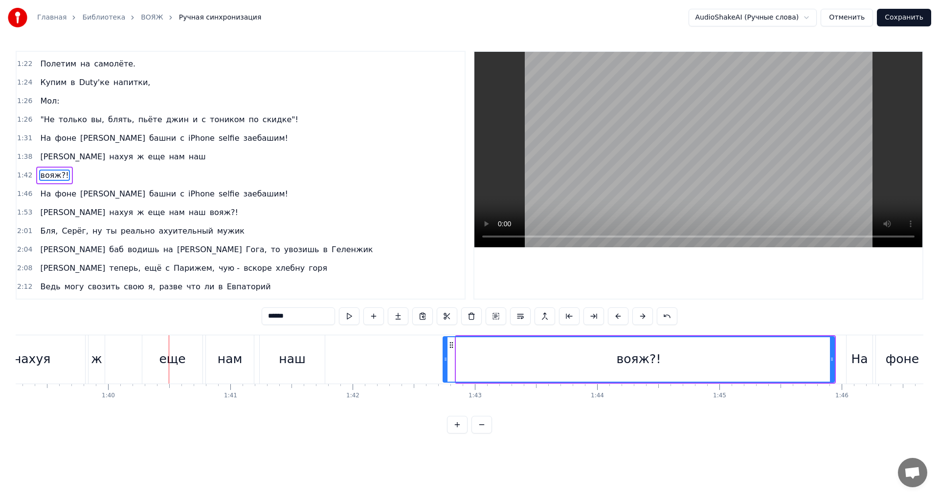
drag, startPoint x: 458, startPoint y: 358, endPoint x: 445, endPoint y: 361, distance: 13.6
click at [445, 361] on icon at bounding box center [445, 359] width 4 height 8
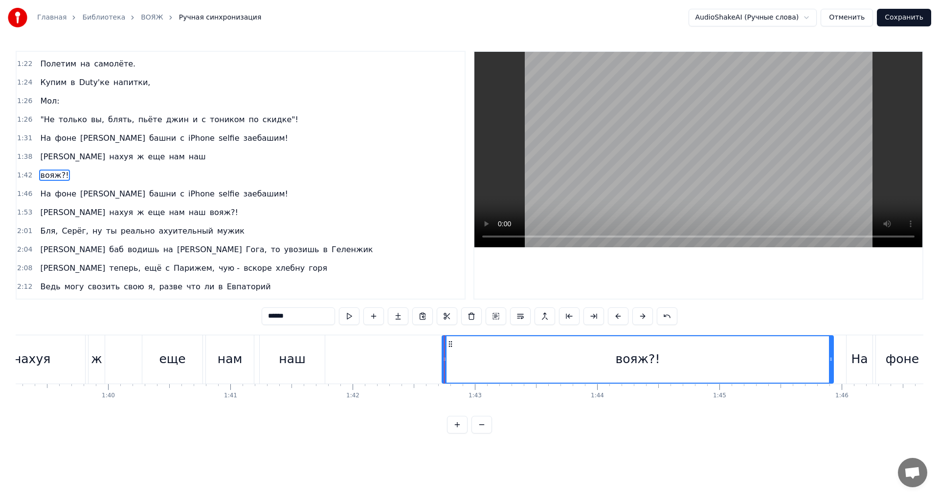
click at [290, 354] on div "наш" at bounding box center [292, 359] width 27 height 19
type input "***"
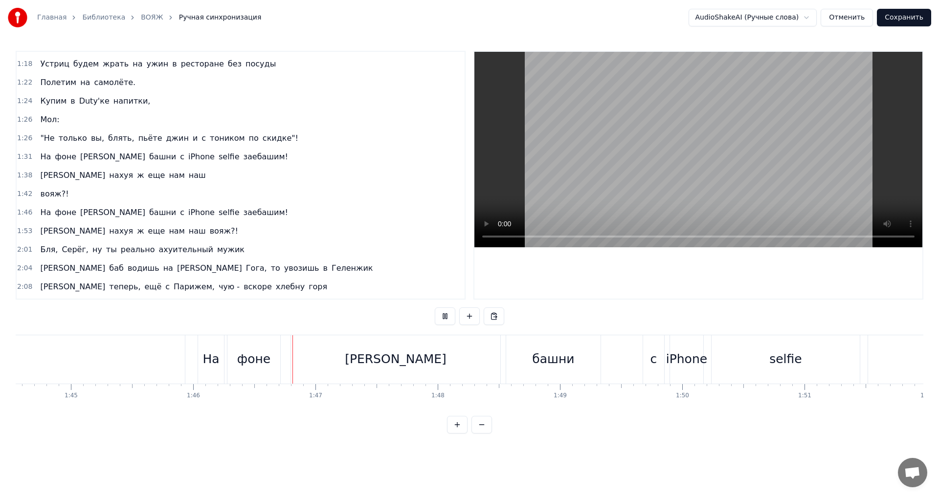
scroll to position [0, 12946]
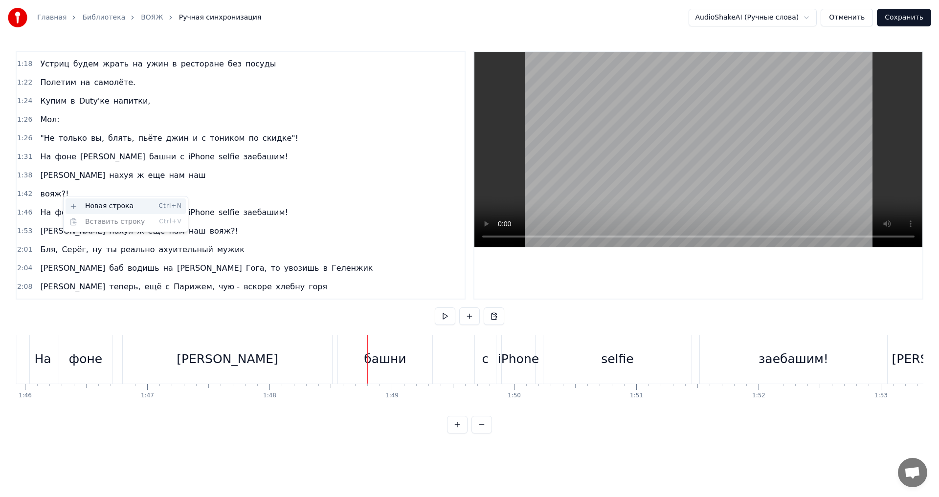
click at [107, 205] on div "Новая строка Ctrl+N" at bounding box center [126, 206] width 120 height 16
click at [53, 196] on span "вояж?!" at bounding box center [54, 193] width 30 height 11
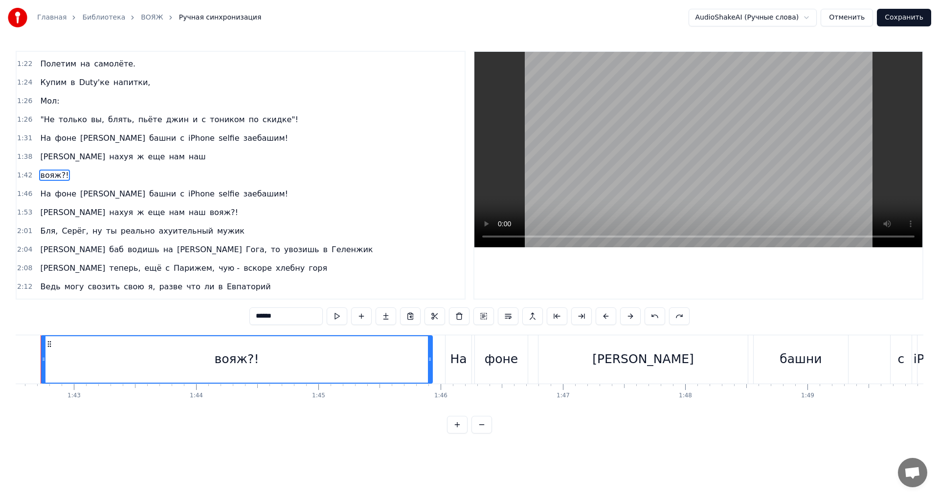
scroll to position [0, 12507]
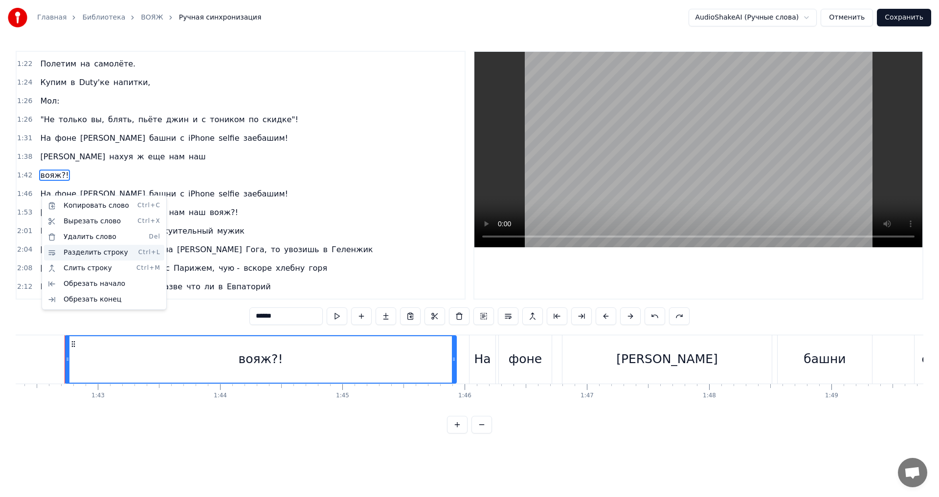
click at [92, 250] on div "Разделить строку Ctrl+L" at bounding box center [104, 253] width 120 height 16
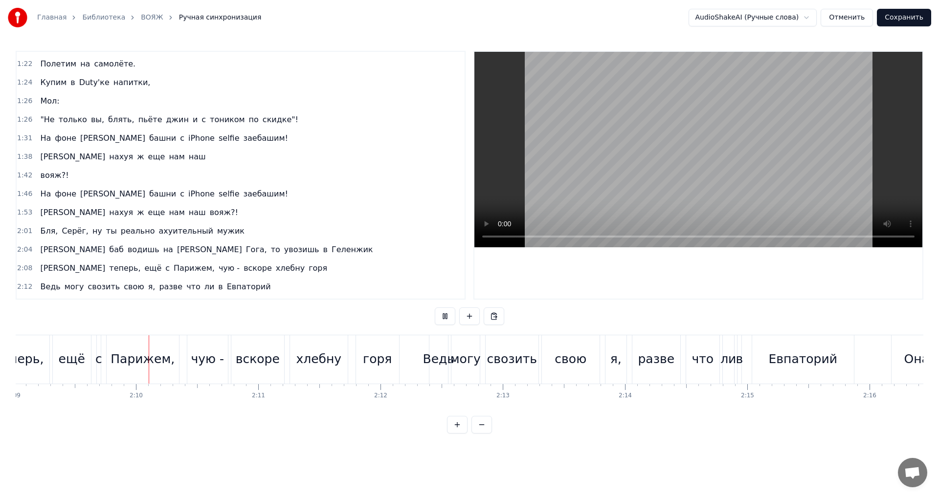
scroll to position [0, 15769]
click at [212, 360] on div "чую -" at bounding box center [206, 359] width 33 height 19
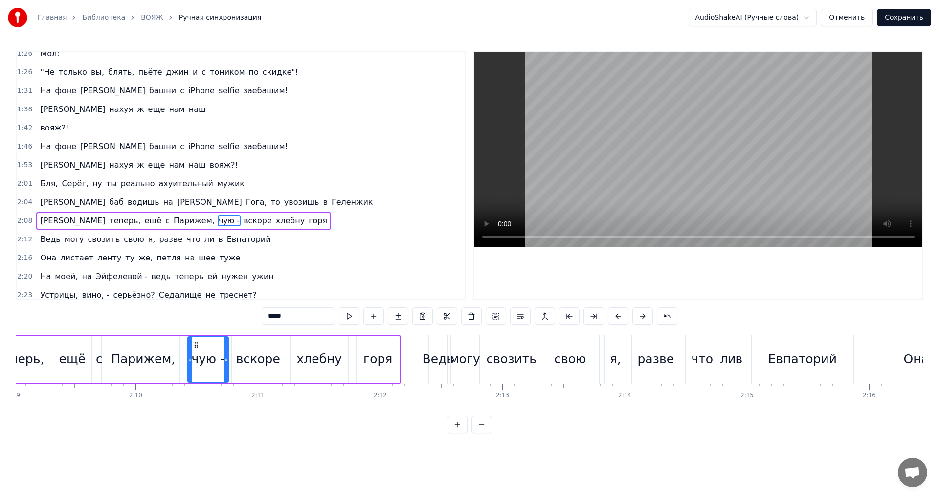
scroll to position [294, 0]
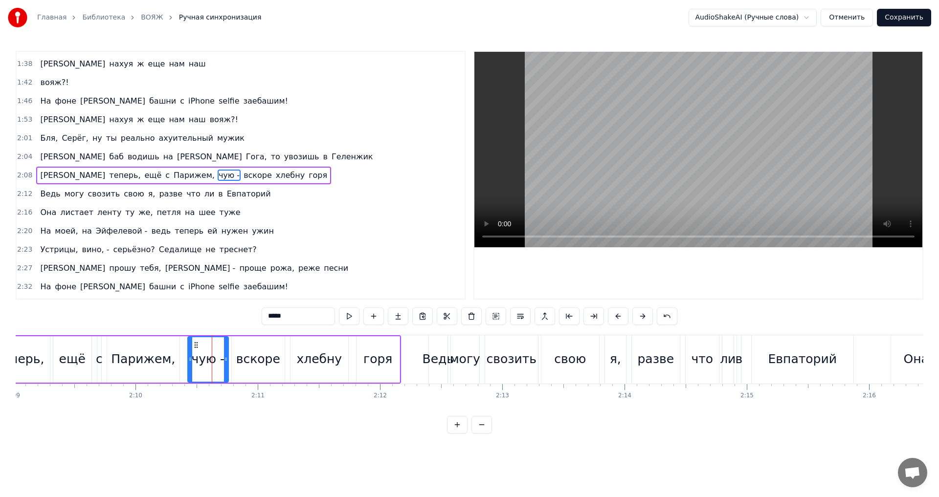
click at [242, 177] on span "вскоре" at bounding box center [257, 175] width 30 height 11
click at [218, 177] on span "чую -" at bounding box center [229, 175] width 23 height 11
click at [288, 318] on input "*****" at bounding box center [298, 317] width 73 height 18
click at [210, 360] on div "чую -" at bounding box center [207, 359] width 33 height 19
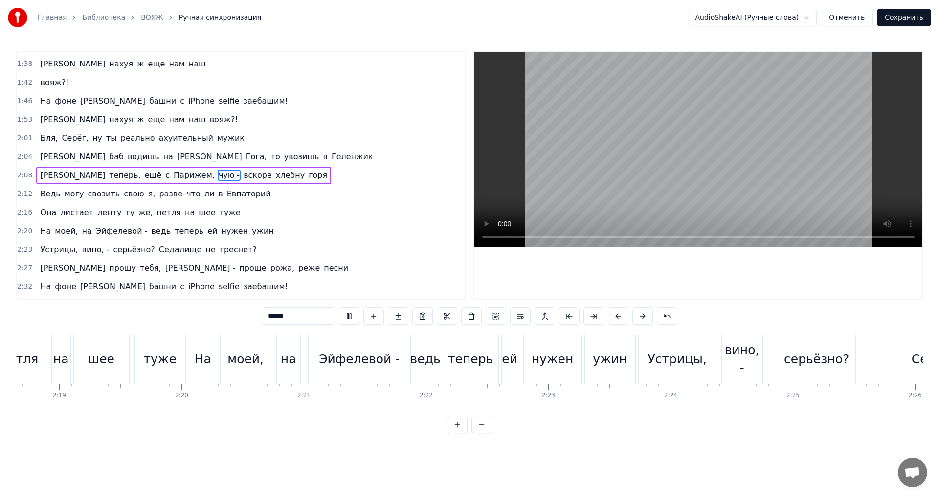
scroll to position [0, 16960]
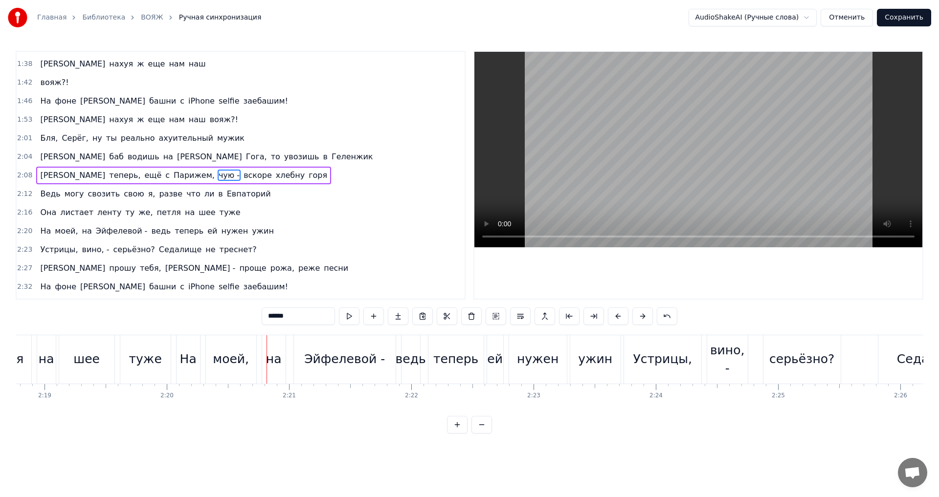
click at [144, 359] on div "туже" at bounding box center [145, 359] width 33 height 19
type input "****"
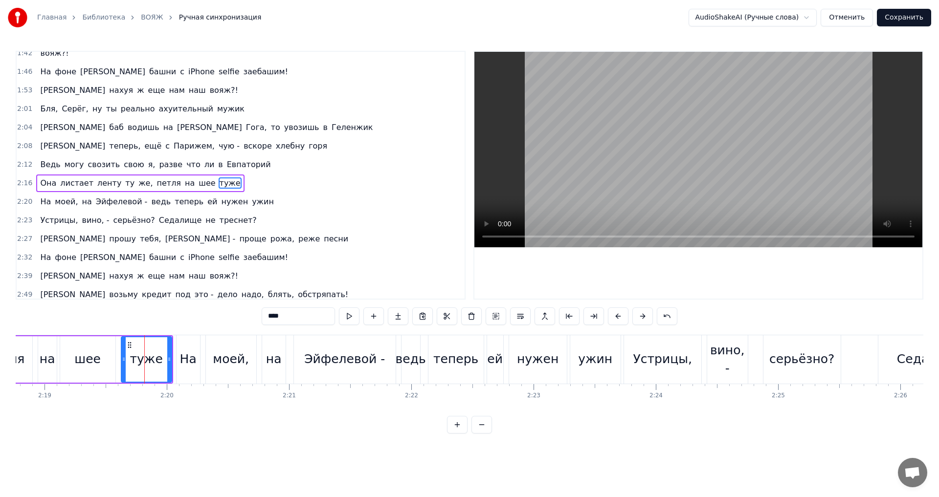
scroll to position [331, 0]
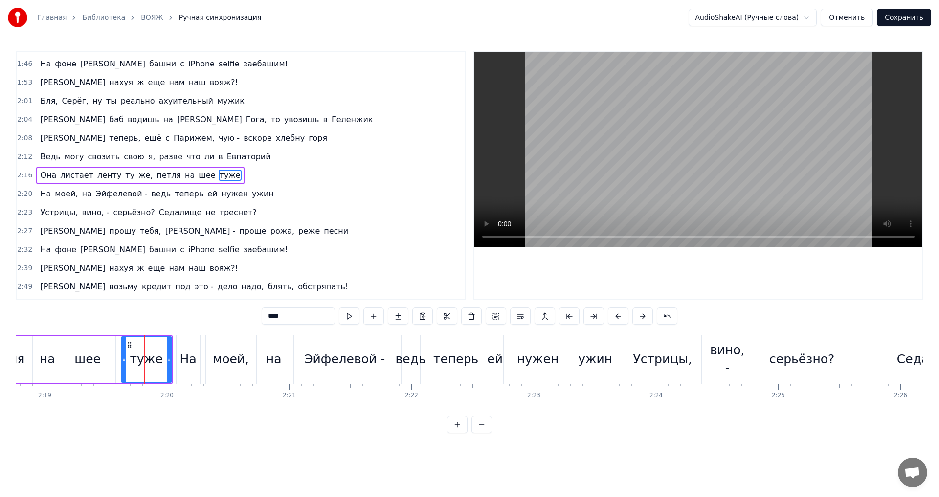
click at [118, 177] on div "Она листает ленту ту же, петля на шее туже" at bounding box center [140, 176] width 208 height 18
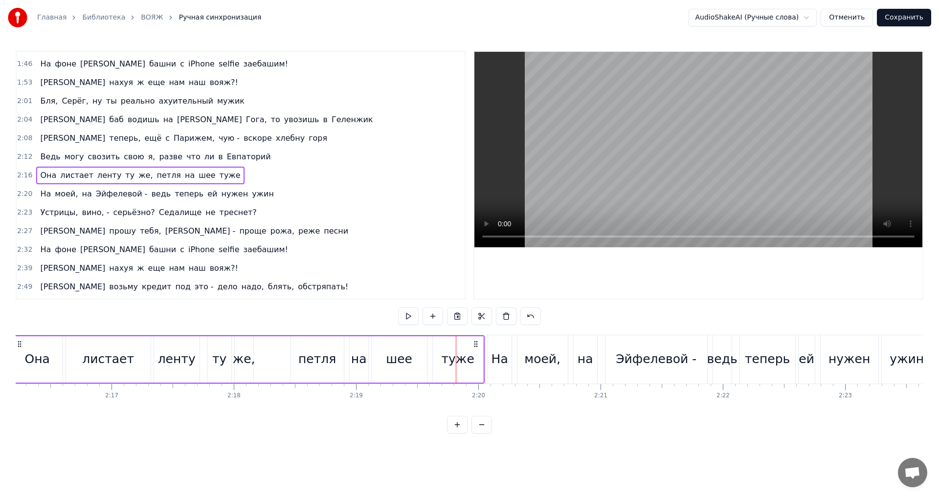
scroll to position [0, 16595]
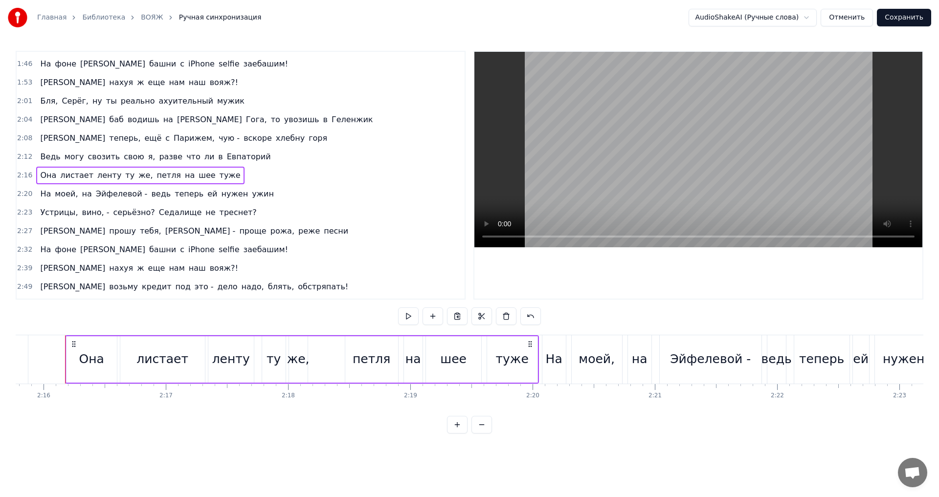
click at [124, 175] on span "ту" at bounding box center [129, 175] width 11 height 11
click at [274, 314] on input "**" at bounding box center [298, 317] width 73 height 18
click at [149, 176] on span "же," at bounding box center [157, 175] width 16 height 11
type input "***"
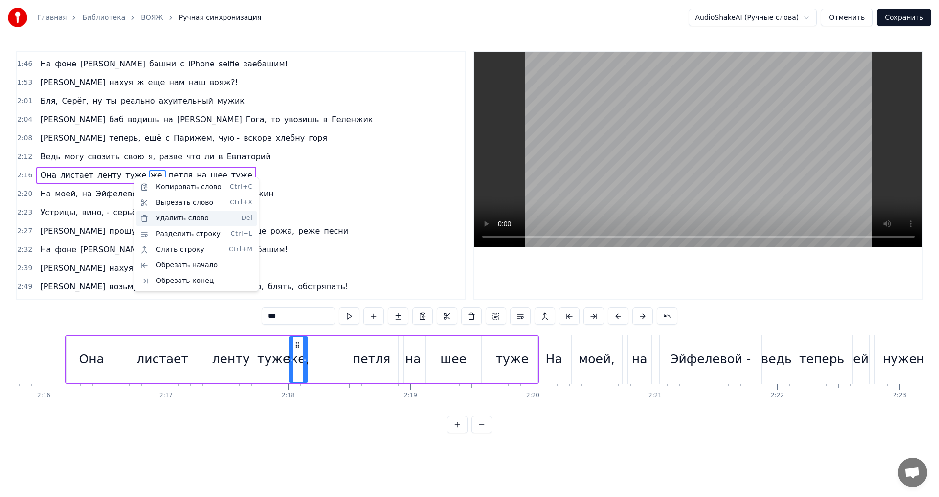
click at [186, 222] on div "Удалить слово Del" at bounding box center [196, 219] width 120 height 16
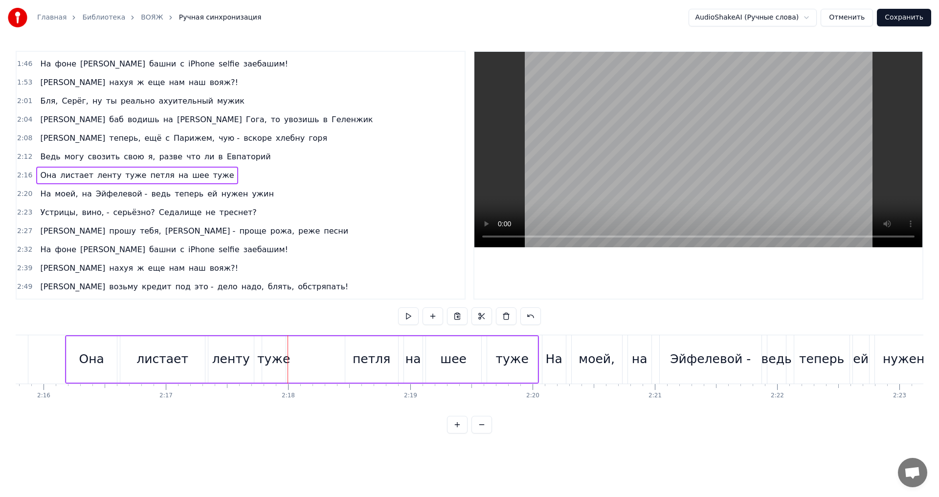
click at [277, 350] on div "туже" at bounding box center [273, 359] width 33 height 19
drag, startPoint x: 284, startPoint y: 352, endPoint x: 308, endPoint y: 354, distance: 24.1
click at [308, 354] on div at bounding box center [307, 359] width 4 height 44
click at [290, 319] on input "****" at bounding box center [298, 317] width 73 height 18
click at [229, 370] on div "ленту" at bounding box center [230, 359] width 45 height 46
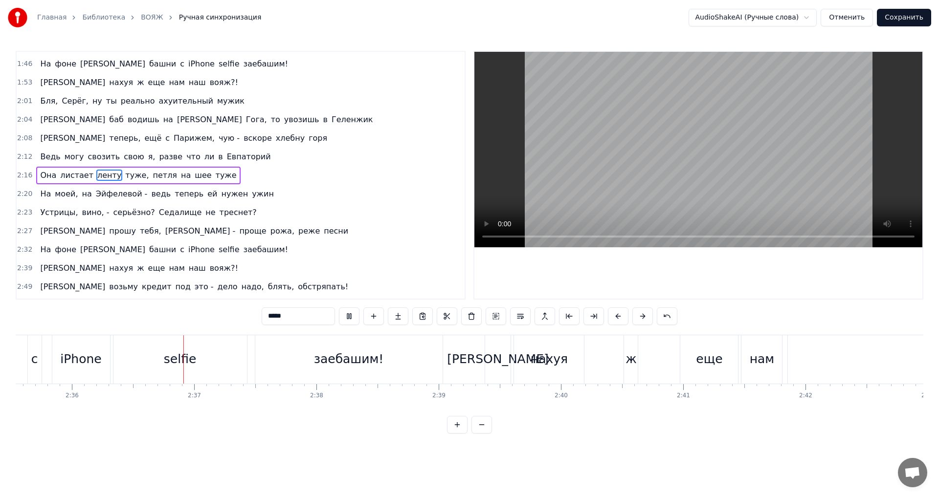
scroll to position [0, 19055]
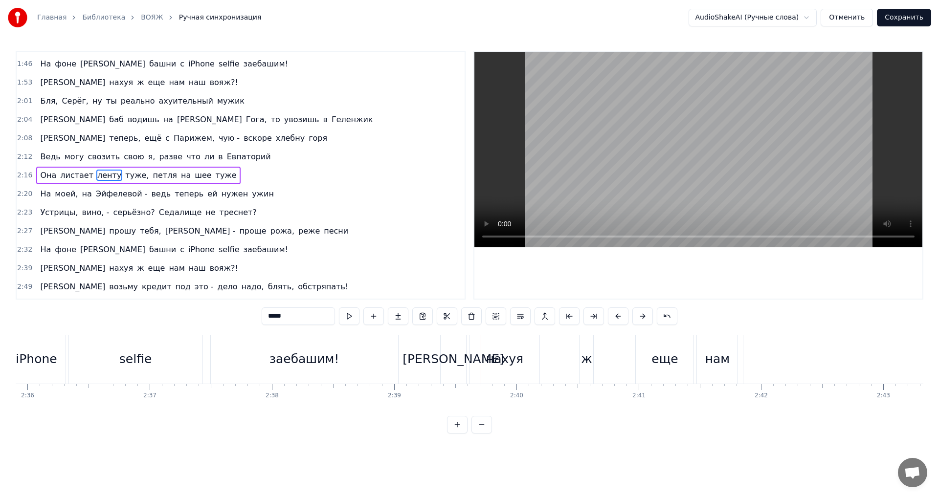
click at [38, 363] on div "iPhone" at bounding box center [36, 359] width 41 height 19
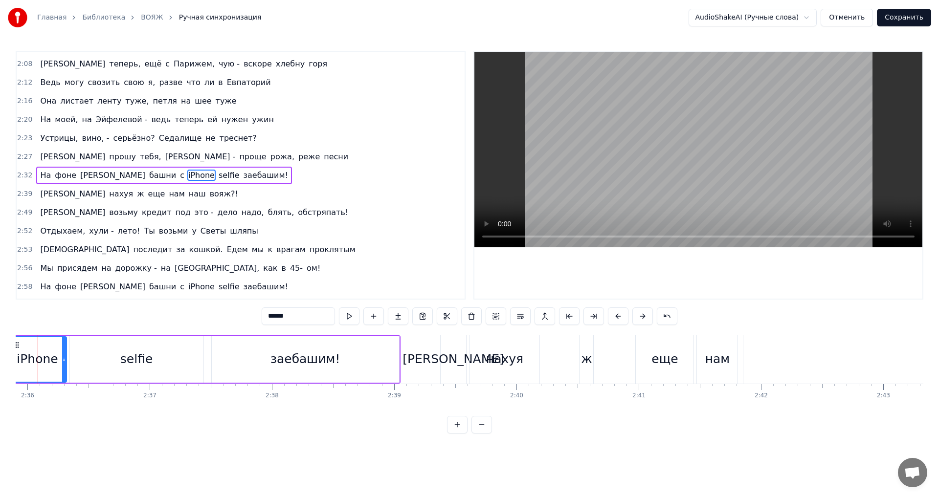
scroll to position [0, 19028]
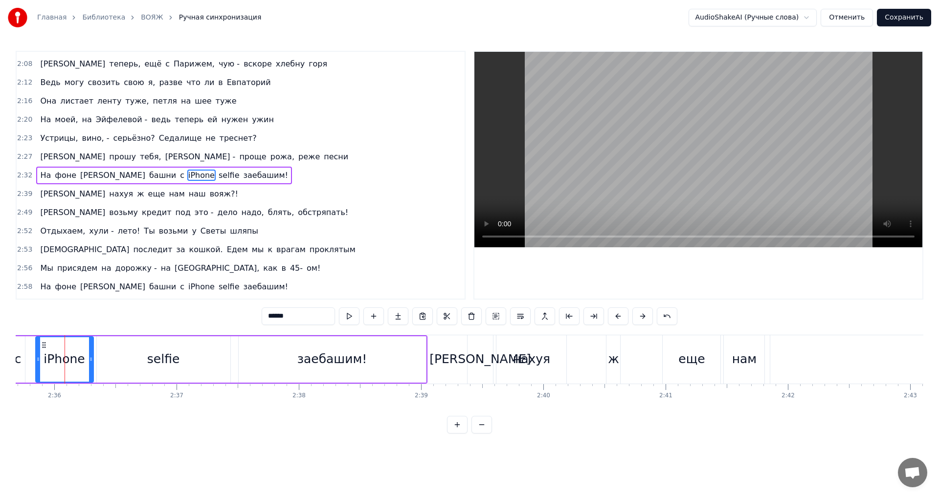
click at [24, 359] on div "c" at bounding box center [18, 359] width 14 height 46
type input "*"
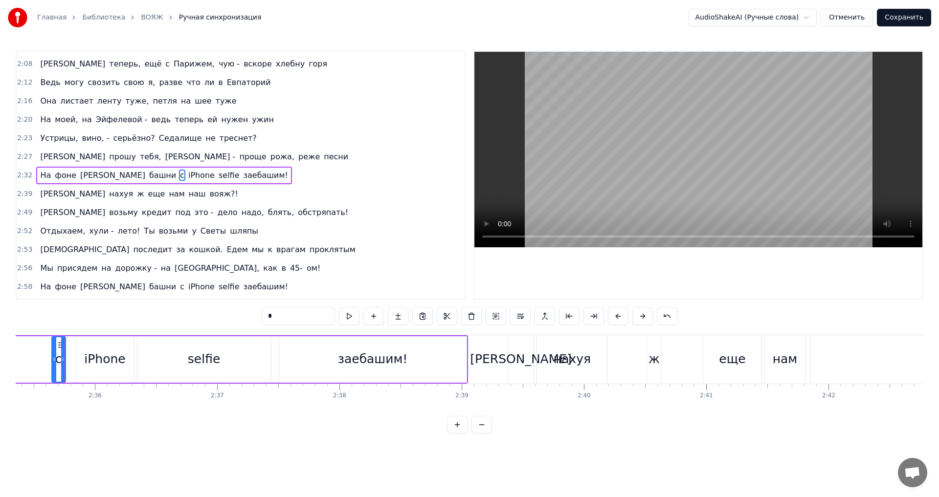
scroll to position [0, 18987]
drag, startPoint x: 55, startPoint y: 362, endPoint x: 41, endPoint y: 367, distance: 14.5
click at [41, 367] on div at bounding box center [42, 359] width 4 height 44
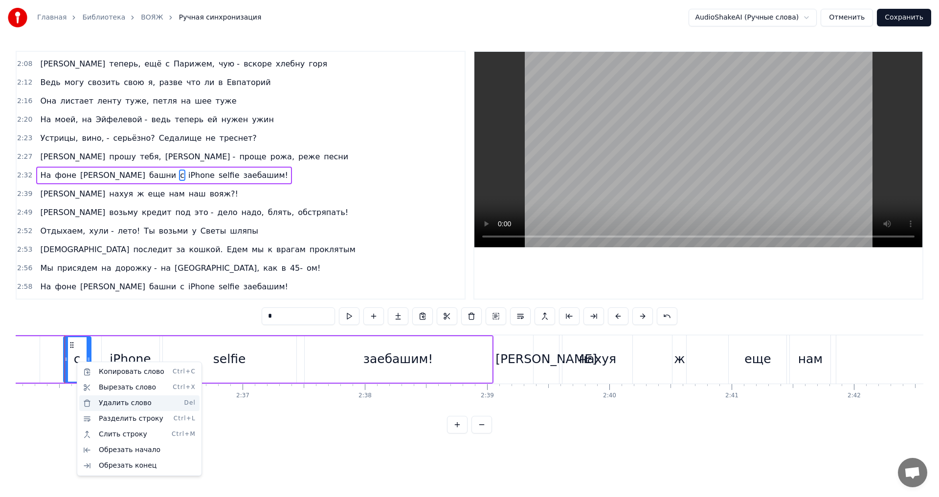
click at [118, 403] on div "Удалить слово Del" at bounding box center [139, 404] width 120 height 16
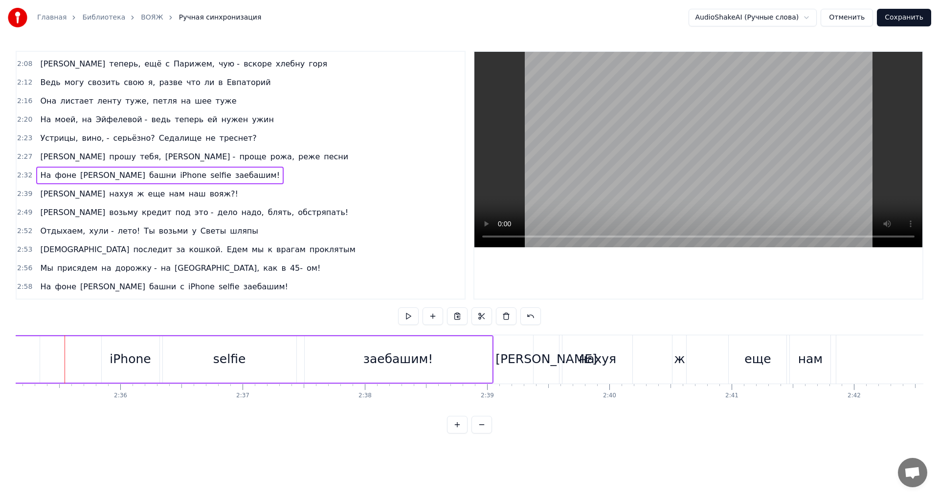
click at [107, 364] on div "iPhone" at bounding box center [131, 359] width 58 height 46
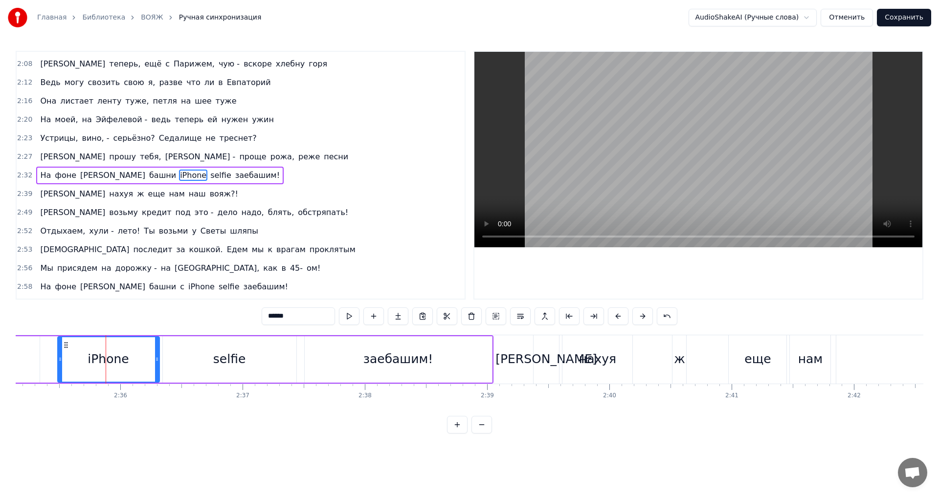
drag, startPoint x: 103, startPoint y: 362, endPoint x: 58, endPoint y: 367, distance: 44.8
click at [59, 365] on div at bounding box center [60, 359] width 4 height 44
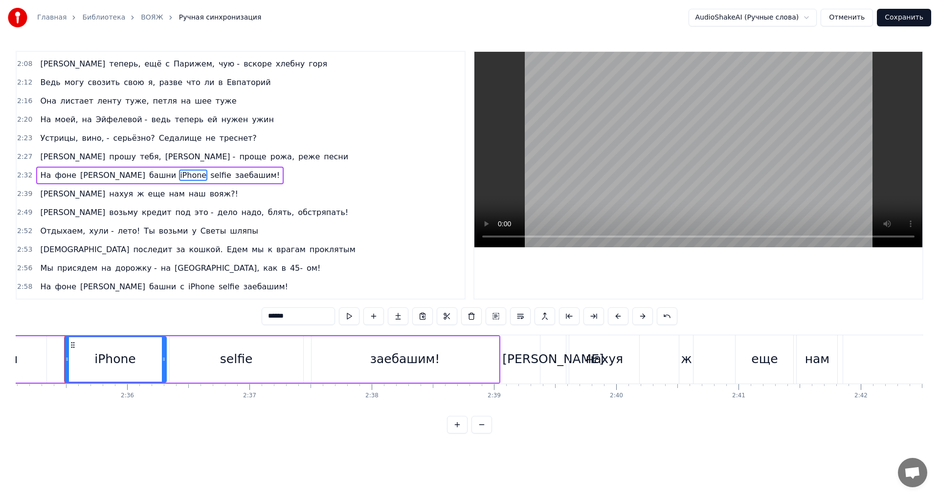
click at [266, 319] on input "******" at bounding box center [298, 317] width 73 height 18
click at [272, 317] on input "*******" at bounding box center [298, 317] width 73 height 18
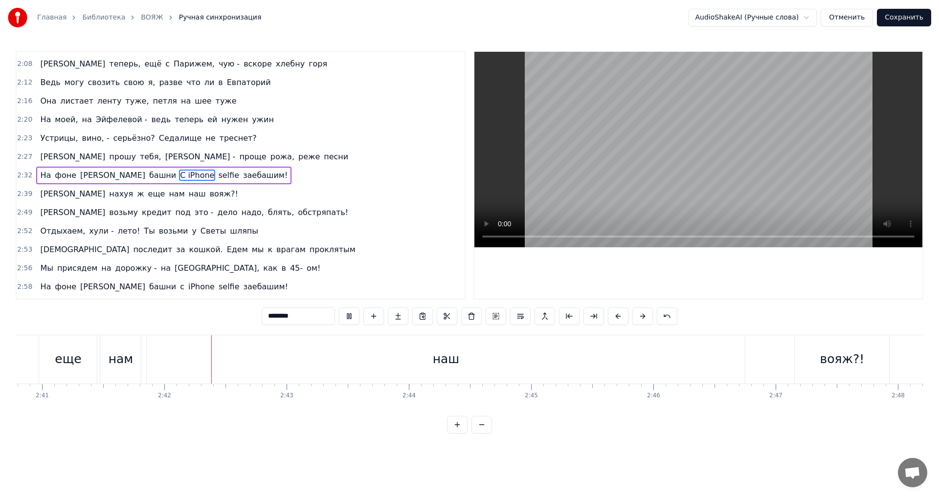
scroll to position [0, 19711]
click at [55, 358] on div "нам" at bounding box center [61, 359] width 25 height 19
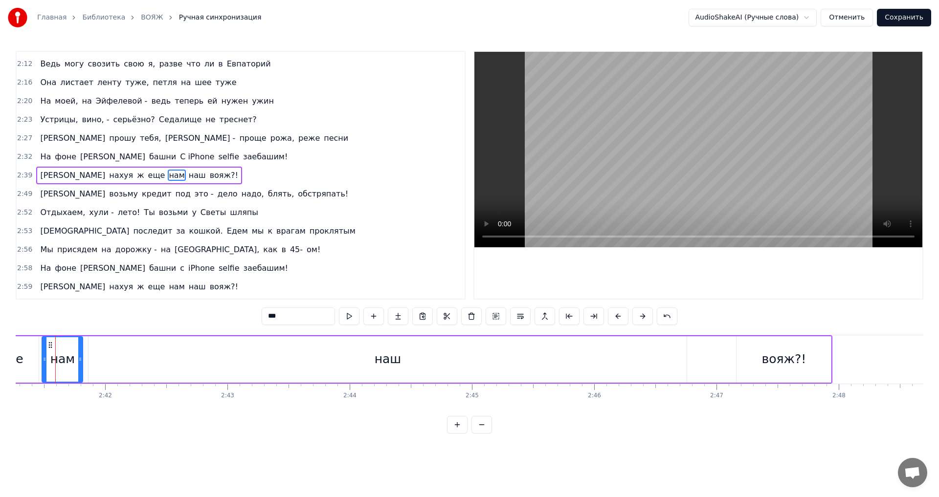
scroll to position [0, 19702]
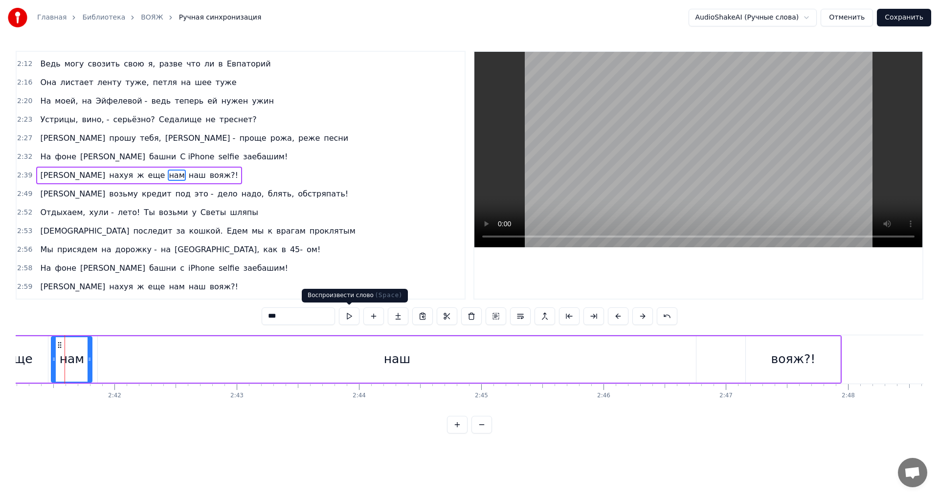
click at [352, 319] on button at bounding box center [349, 317] width 21 height 18
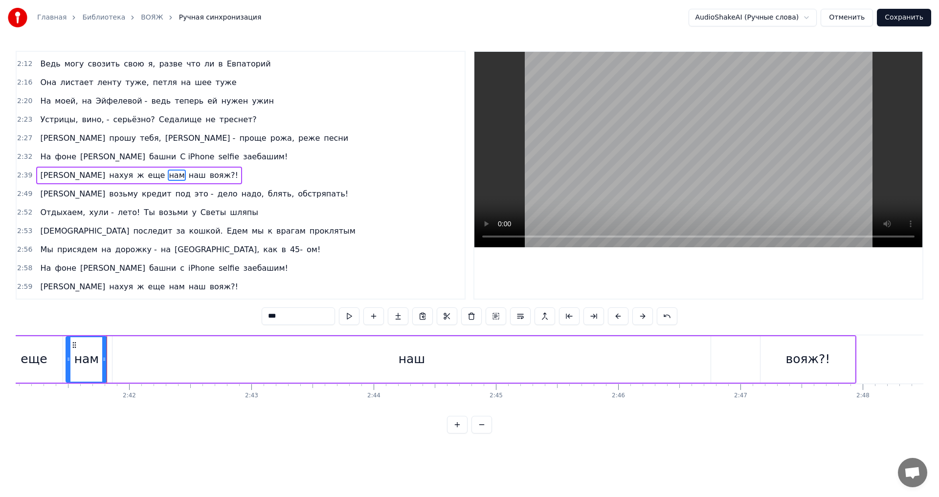
click at [708, 358] on div "наш" at bounding box center [411, 359] width 598 height 46
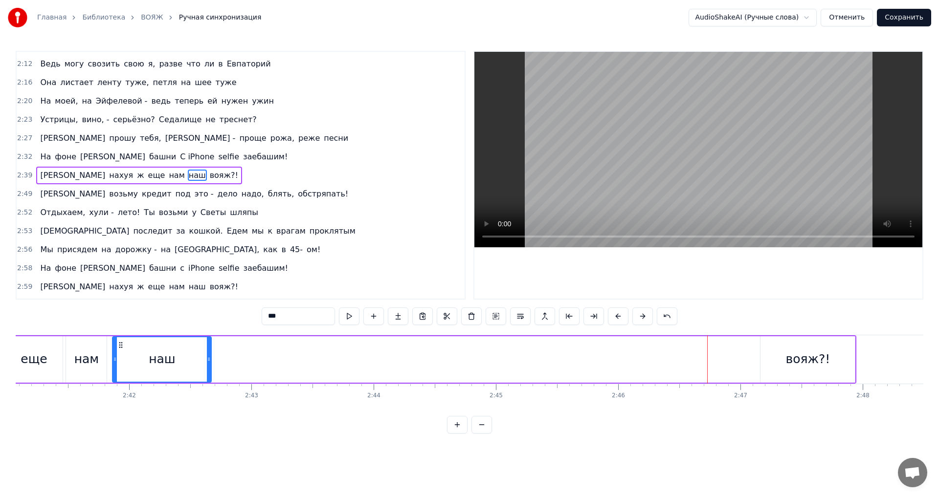
drag, startPoint x: 709, startPoint y: 356, endPoint x: 203, endPoint y: 365, distance: 505.6
click at [211, 363] on icon at bounding box center [209, 359] width 4 height 8
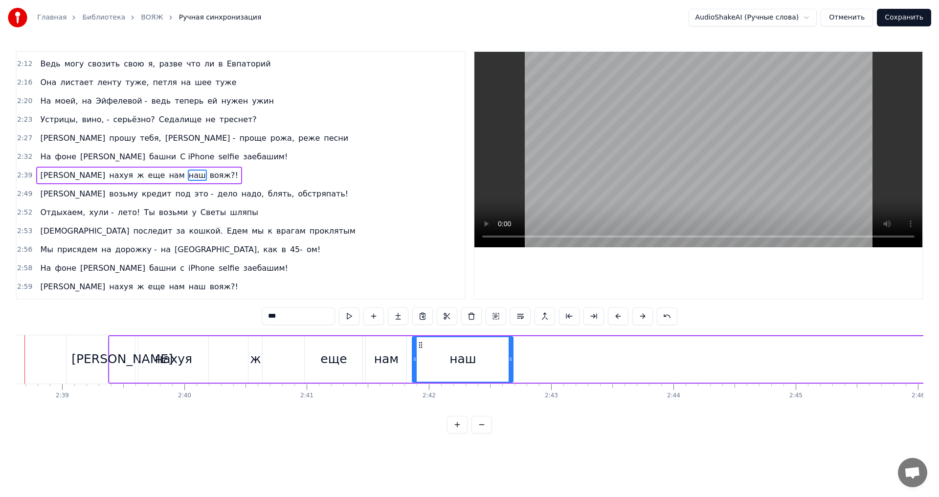
scroll to position [0, 19347]
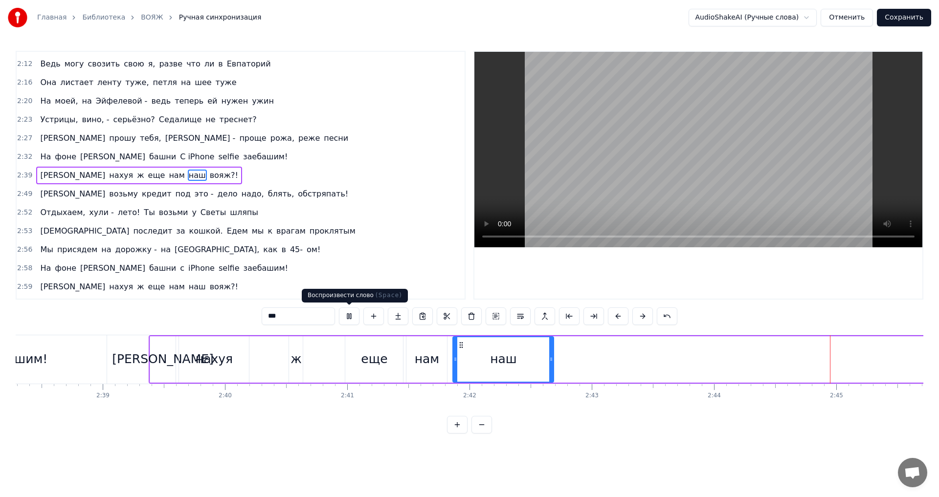
click at [352, 318] on button at bounding box center [349, 317] width 21 height 18
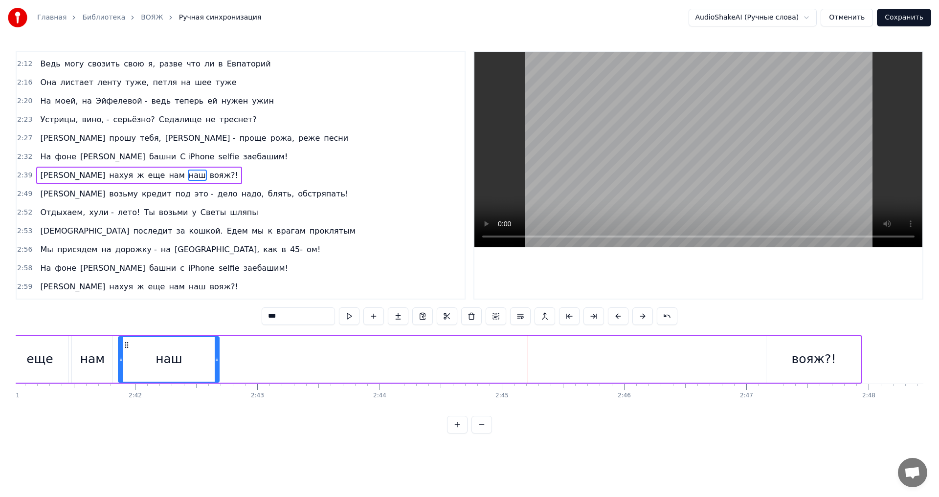
scroll to position [0, 19694]
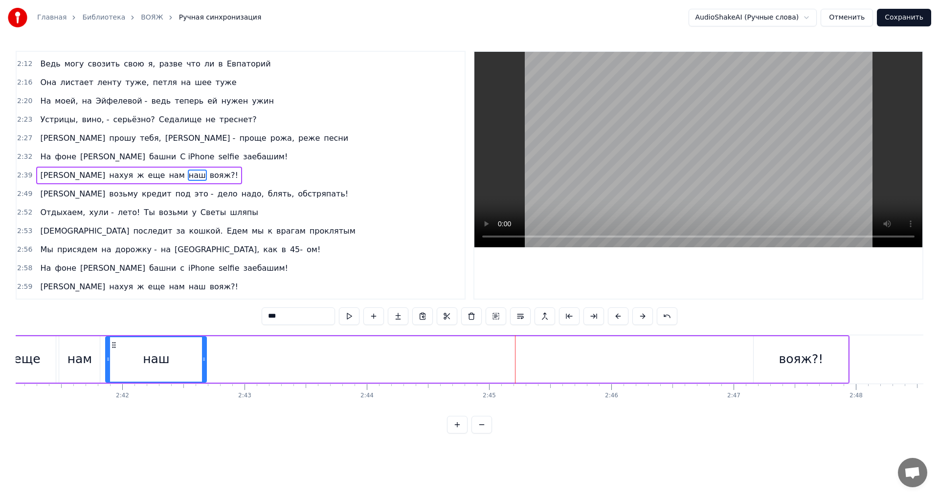
click at [806, 349] on div "вояж?!" at bounding box center [800, 359] width 94 height 46
type input "******"
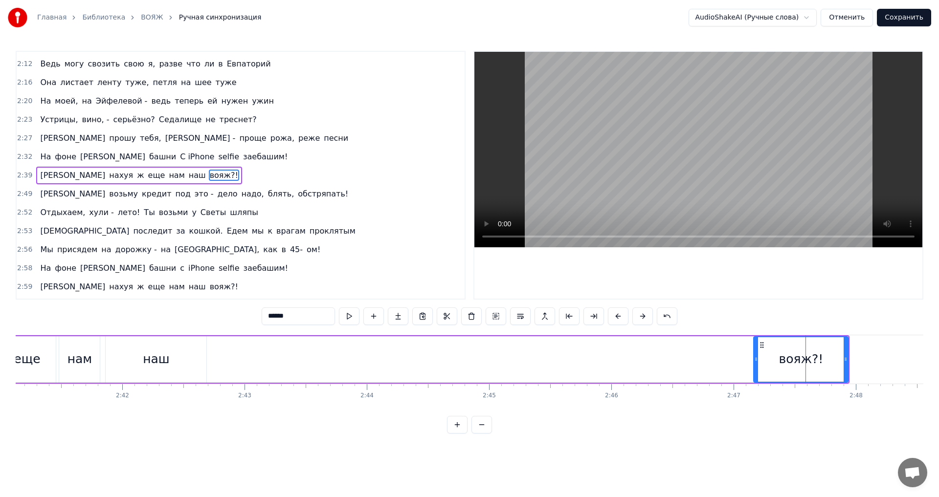
drag, startPoint x: 783, startPoint y: 355, endPoint x: 696, endPoint y: 352, distance: 86.6
click at [696, 352] on div "А нахуя ж еще нам наш вояж?!" at bounding box center [326, 359] width 1048 height 48
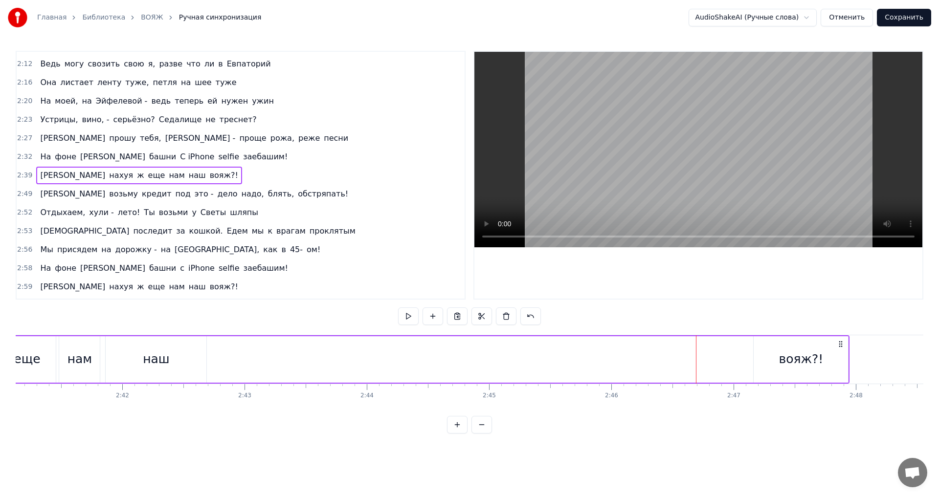
click at [770, 353] on div "вояж?!" at bounding box center [800, 359] width 94 height 46
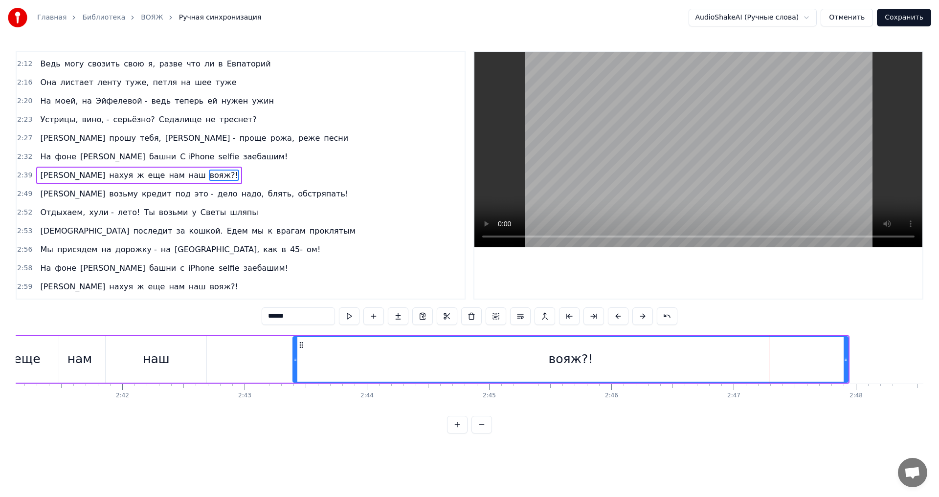
drag, startPoint x: 755, startPoint y: 355, endPoint x: 294, endPoint y: 357, distance: 460.5
click at [294, 357] on div at bounding box center [295, 359] width 4 height 44
drag, startPoint x: 846, startPoint y: 358, endPoint x: 735, endPoint y: 363, distance: 111.1
click at [735, 363] on icon at bounding box center [734, 359] width 4 height 8
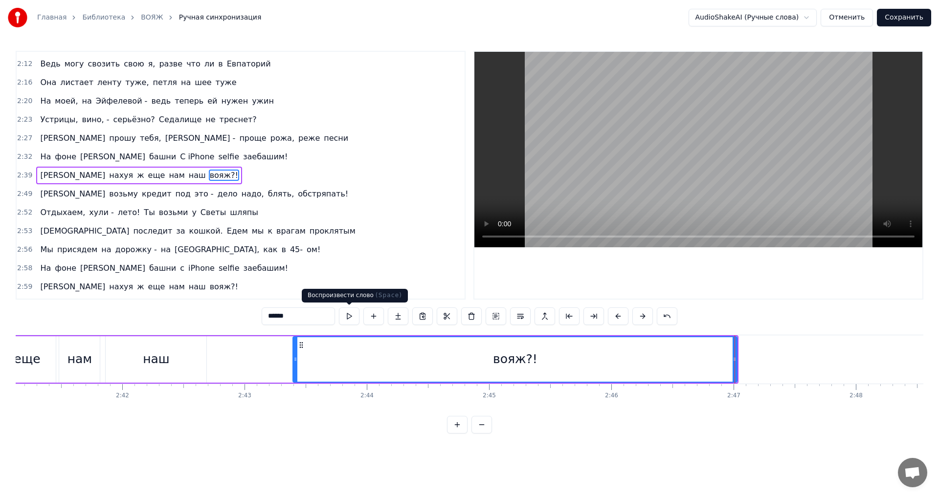
click at [346, 317] on button at bounding box center [349, 317] width 21 height 18
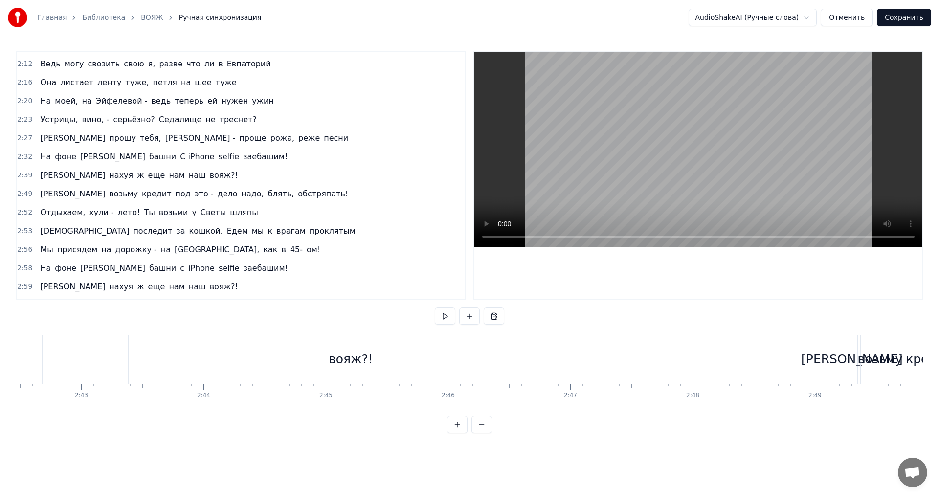
scroll to position [0, 19920]
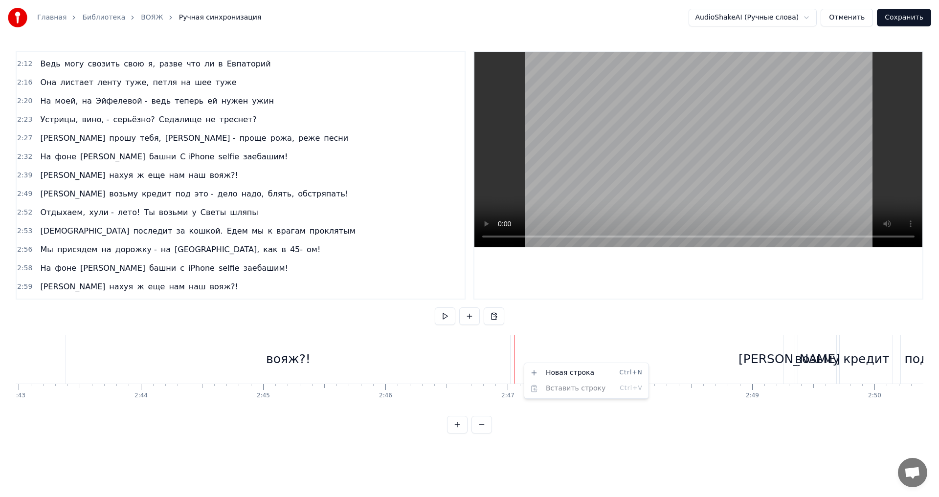
click at [407, 349] on div "вояж?!" at bounding box center [288, 359] width 444 height 48
click at [312, 360] on div "вояж?!" at bounding box center [288, 359] width 444 height 48
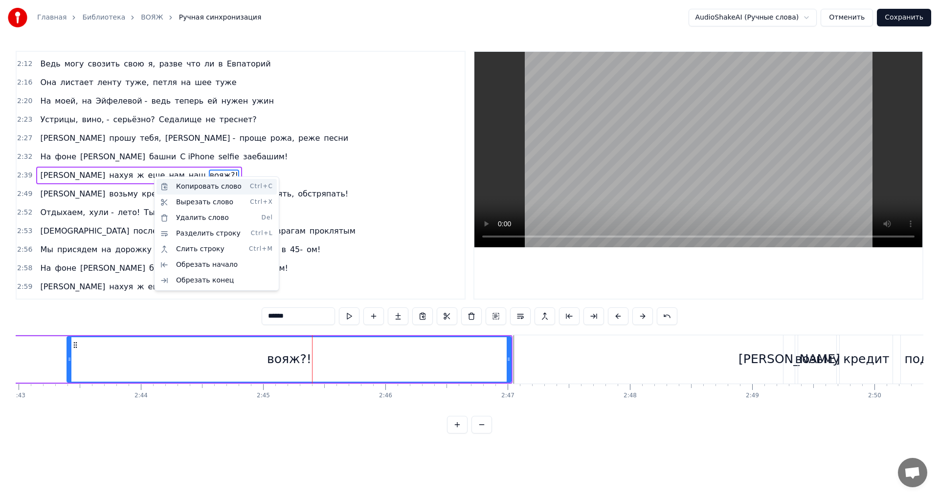
click at [215, 189] on div "Копировать слово Ctrl+C" at bounding box center [216, 187] width 120 height 16
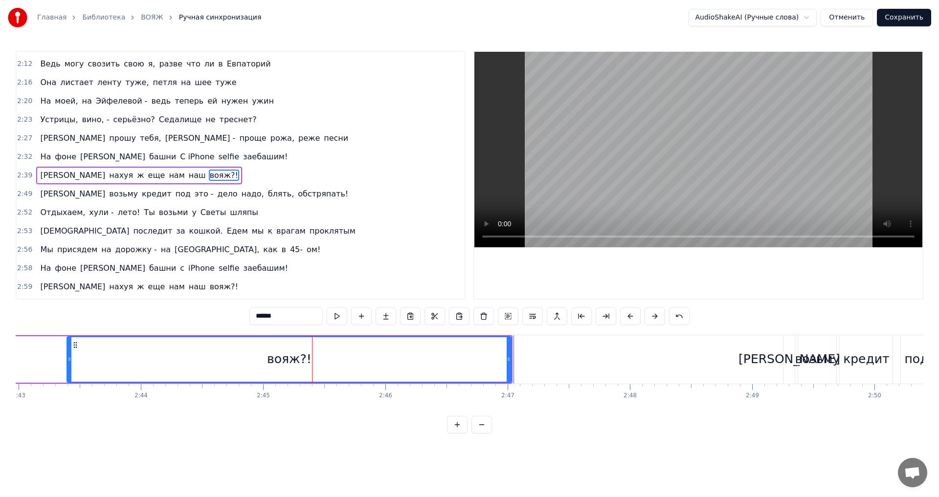
click at [173, 176] on div "2:39 А нахуя ж еще нам наш вояж?!" at bounding box center [241, 175] width 448 height 19
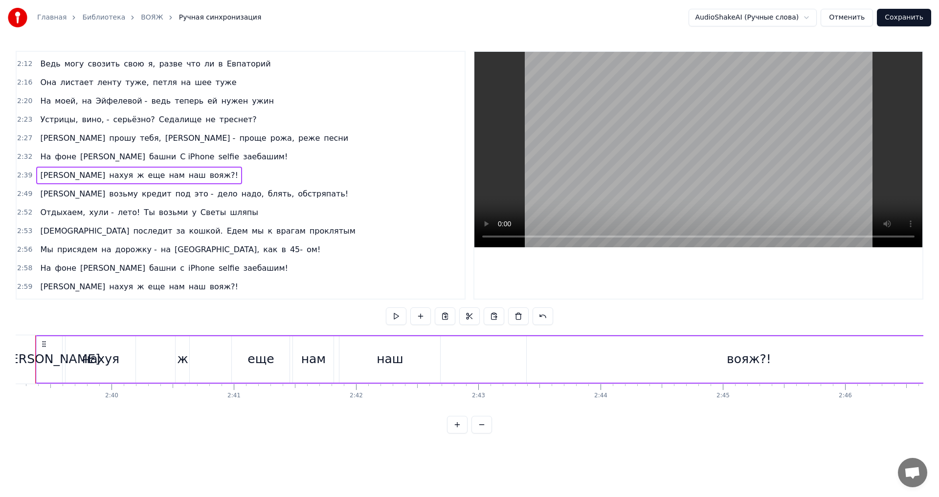
scroll to position [0, 19430]
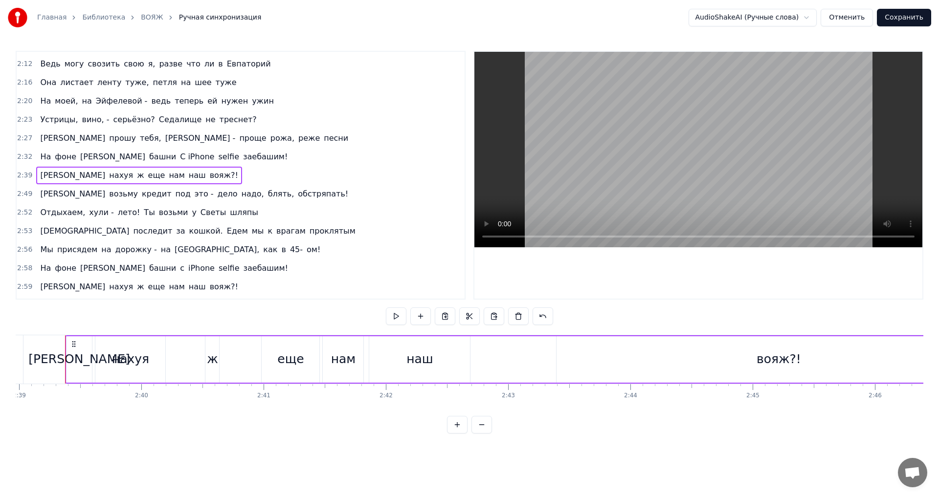
click at [209, 175] on span "вояж?!" at bounding box center [224, 175] width 30 height 11
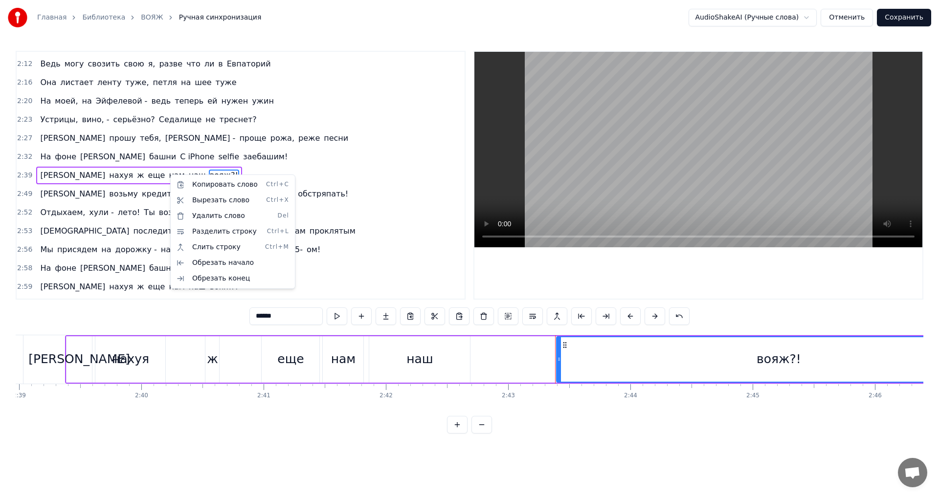
click at [385, 262] on html "Главная Библиотека ВОЯЖ Ручная синхронизация AudioShakeAI (Ручные слова) Отмени…" at bounding box center [469, 224] width 939 height 449
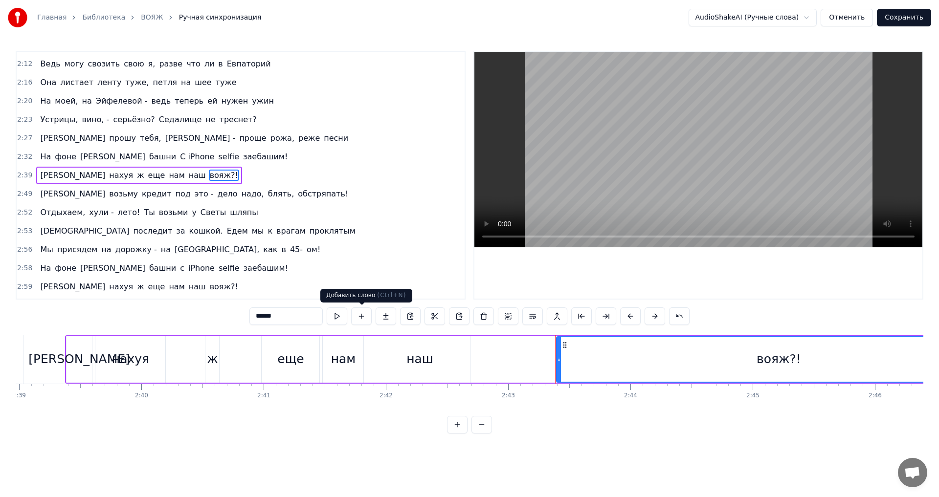
click at [360, 319] on button at bounding box center [361, 317] width 21 height 18
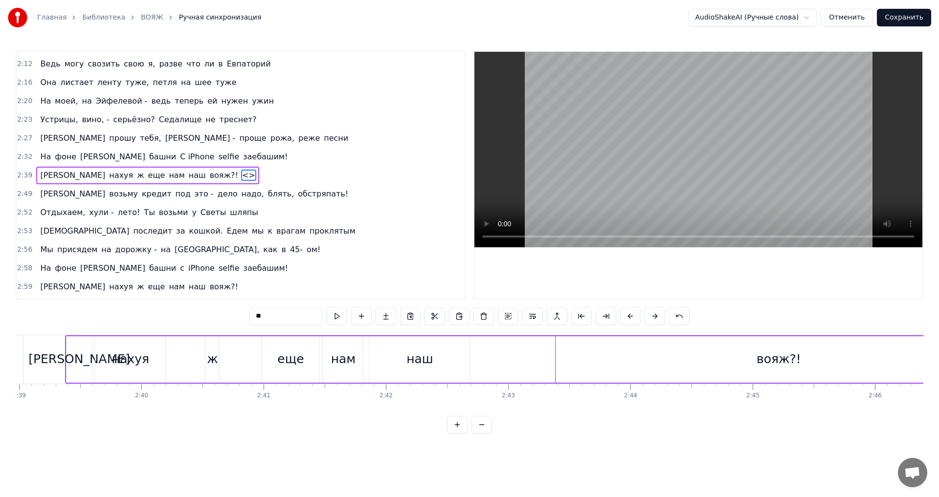
drag, startPoint x: 271, startPoint y: 316, endPoint x: 245, endPoint y: 314, distance: 26.0
click at [245, 314] on div "0:14 Вояж! Вояж! Вояж! Вояж! Вояж! 0:29 Все твои подруги - суки, часто ездят за…" at bounding box center [469, 242] width 907 height 383
click at [346, 352] on div "нам" at bounding box center [343, 359] width 25 height 19
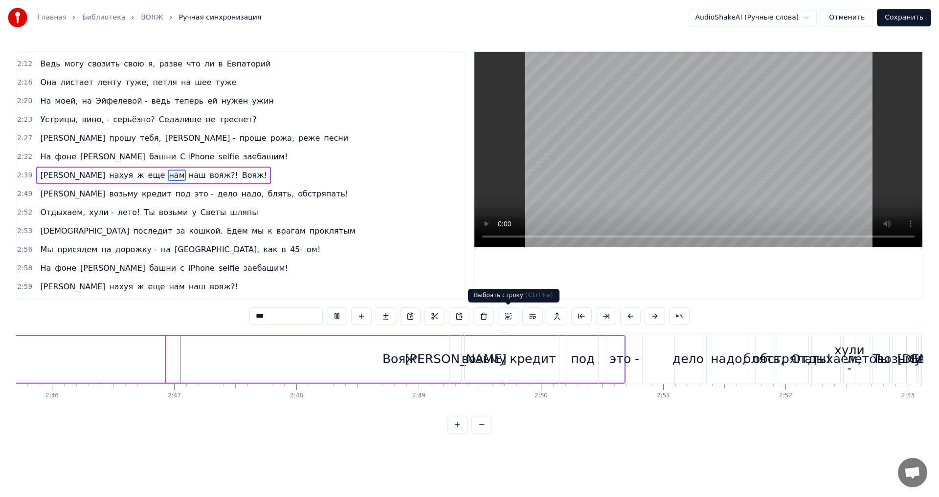
scroll to position [0, 20254]
click at [338, 316] on button at bounding box center [337, 317] width 21 height 18
click at [396, 351] on div "Вояж!" at bounding box center [400, 359] width 39 height 19
type input "*****"
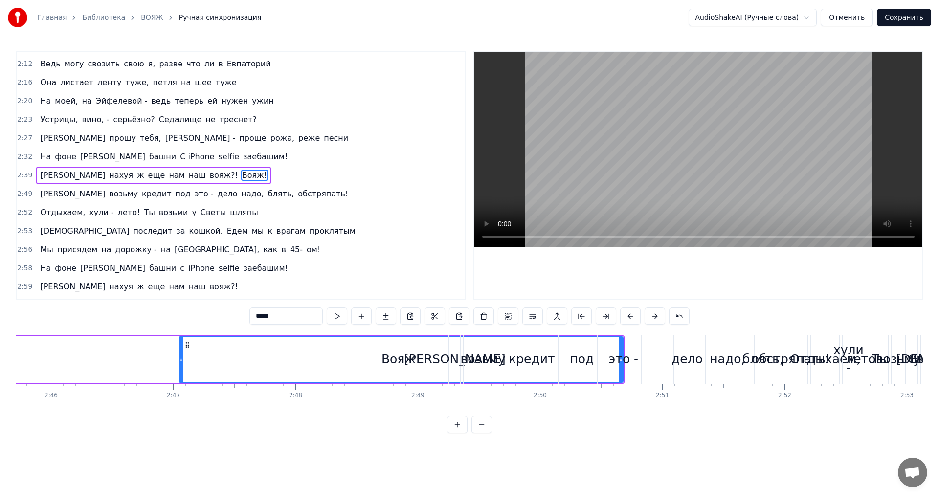
drag, startPoint x: 621, startPoint y: 350, endPoint x: 601, endPoint y: 350, distance: 20.1
click at [601, 350] on div "Я возьму кредит под это - дело надо, блять, обстряпать!" at bounding box center [628, 359] width 361 height 48
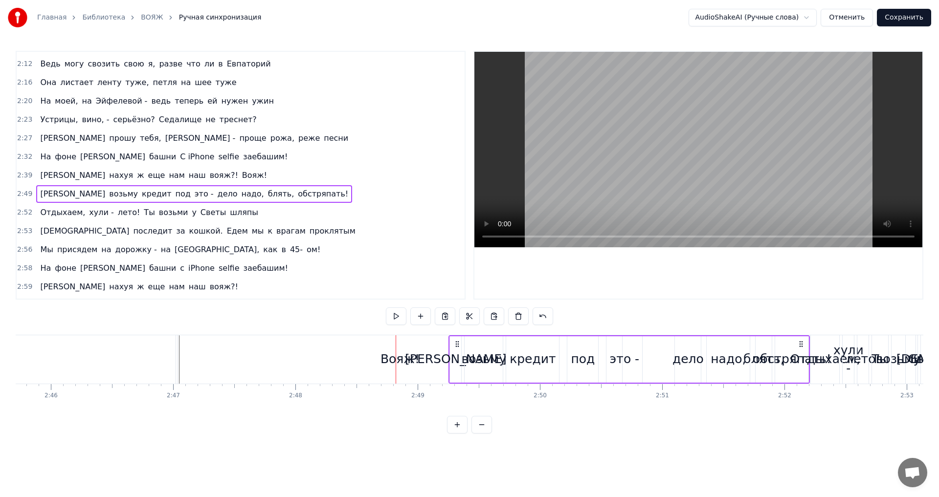
click at [402, 348] on div "Вояж!" at bounding box center [400, 359] width 444 height 48
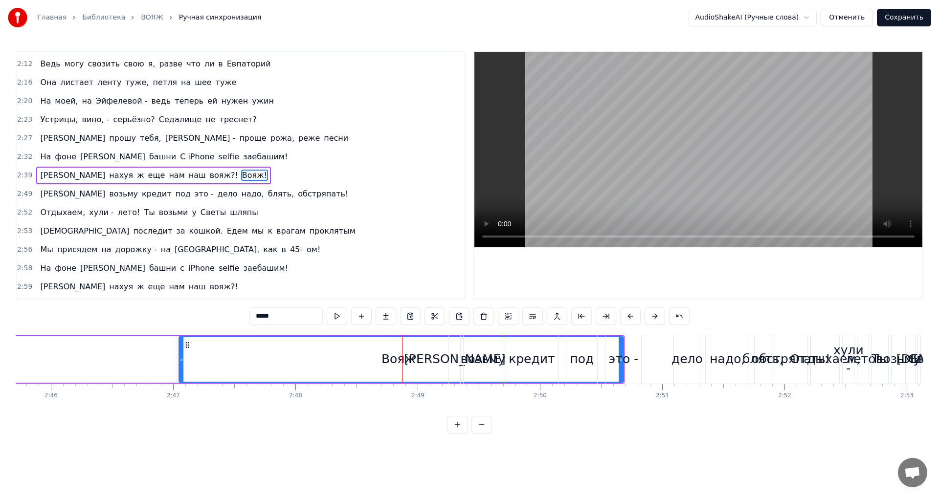
drag, startPoint x: 351, startPoint y: 352, endPoint x: 307, endPoint y: 352, distance: 43.5
click at [307, 352] on div "Вояж!" at bounding box center [400, 359] width 443 height 44
drag, startPoint x: 239, startPoint y: 348, endPoint x: 274, endPoint y: 351, distance: 34.8
click at [276, 351] on div "Вояж!" at bounding box center [400, 359] width 443 height 44
drag, startPoint x: 183, startPoint y: 360, endPoint x: 236, endPoint y: 356, distance: 52.5
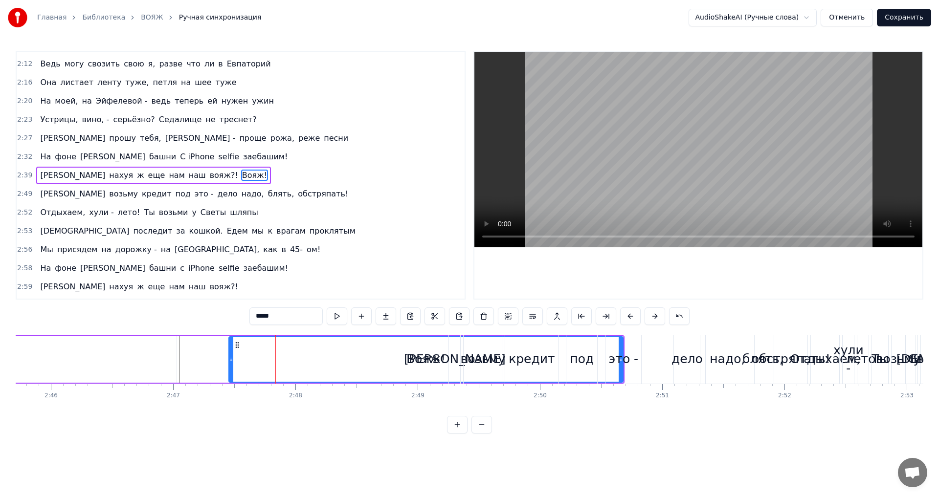
click at [233, 360] on icon at bounding box center [231, 359] width 4 height 8
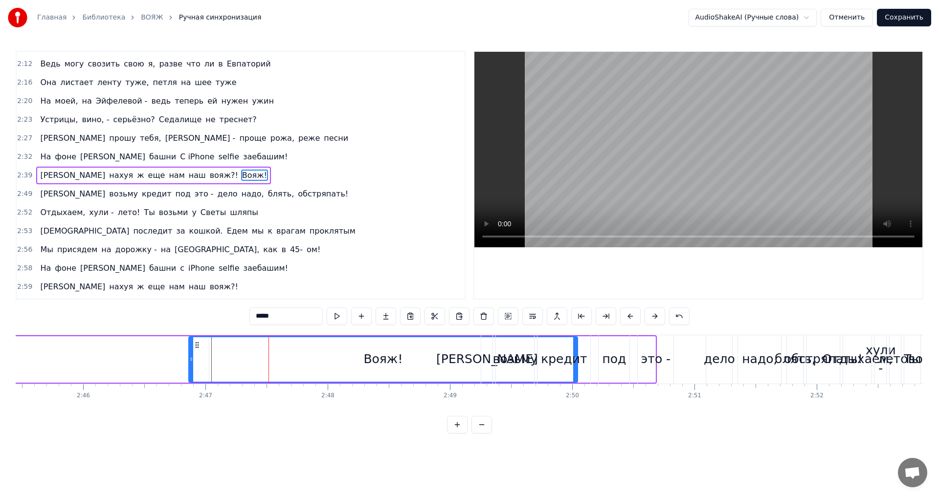
scroll to position [0, 20217]
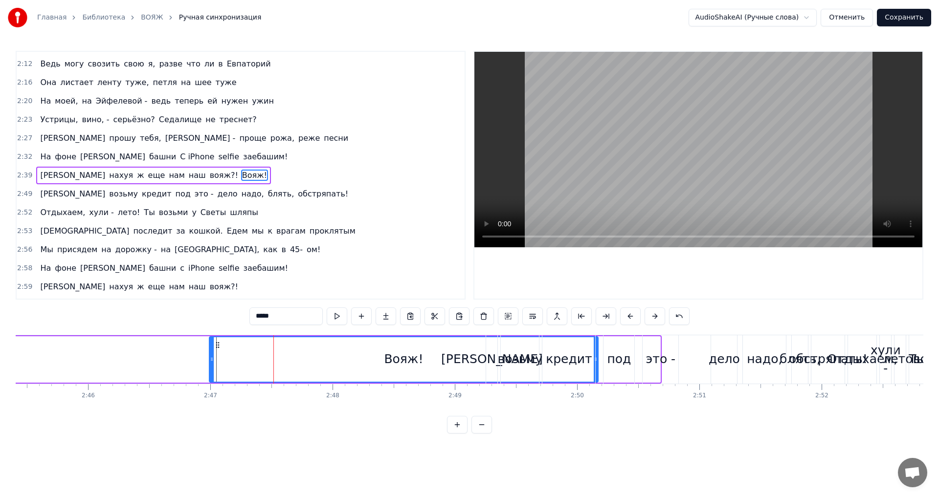
drag, startPoint x: 243, startPoint y: 344, endPoint x: 348, endPoint y: 357, distance: 105.4
click at [218, 346] on icon at bounding box center [218, 345] width 8 height 8
drag, startPoint x: 595, startPoint y: 360, endPoint x: 580, endPoint y: 360, distance: 15.6
click at [580, 360] on div "кредит" at bounding box center [569, 359] width 54 height 48
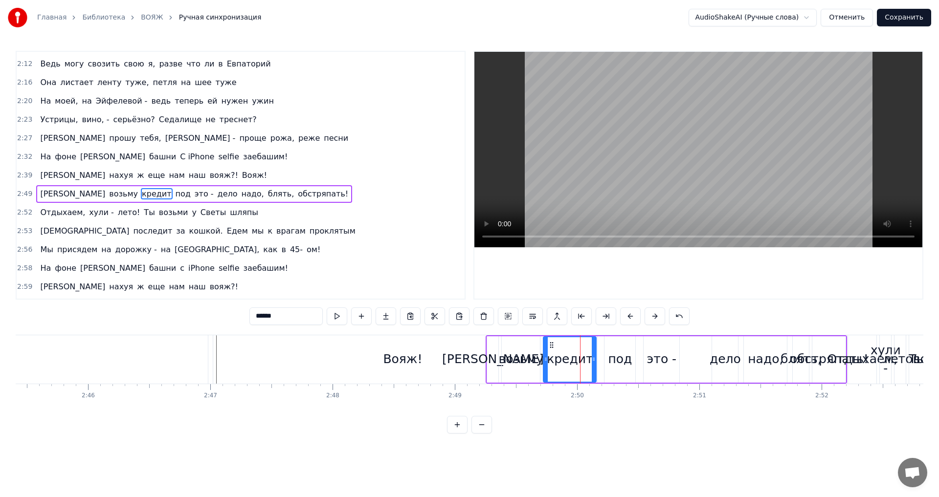
scroll to position [443, 0]
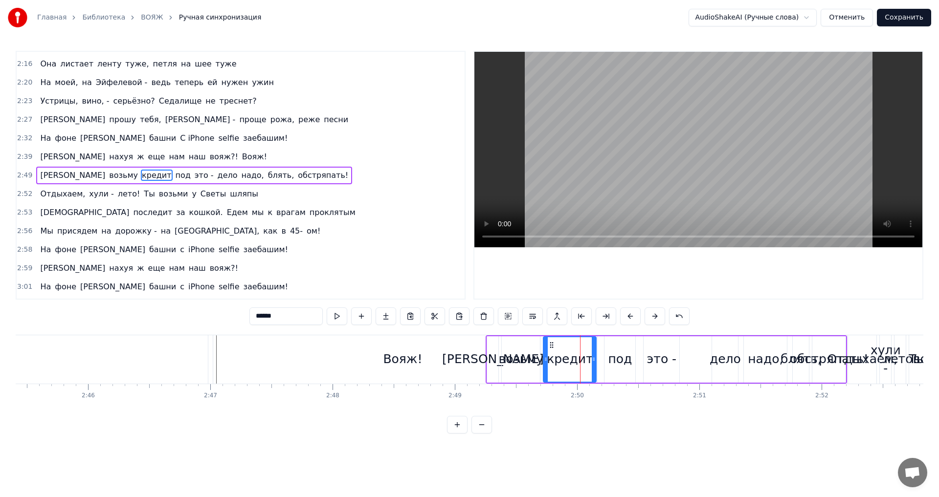
click at [424, 356] on div "Вояж!" at bounding box center [402, 359] width 389 height 48
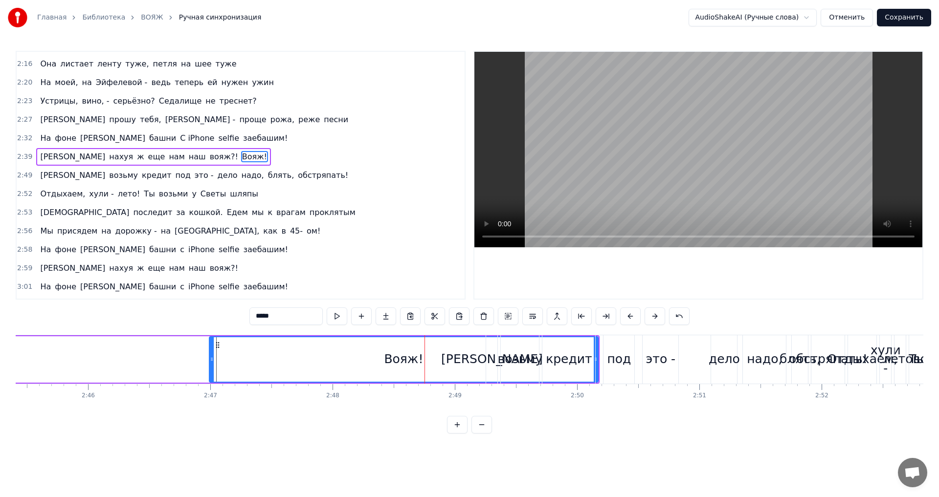
scroll to position [424, 0]
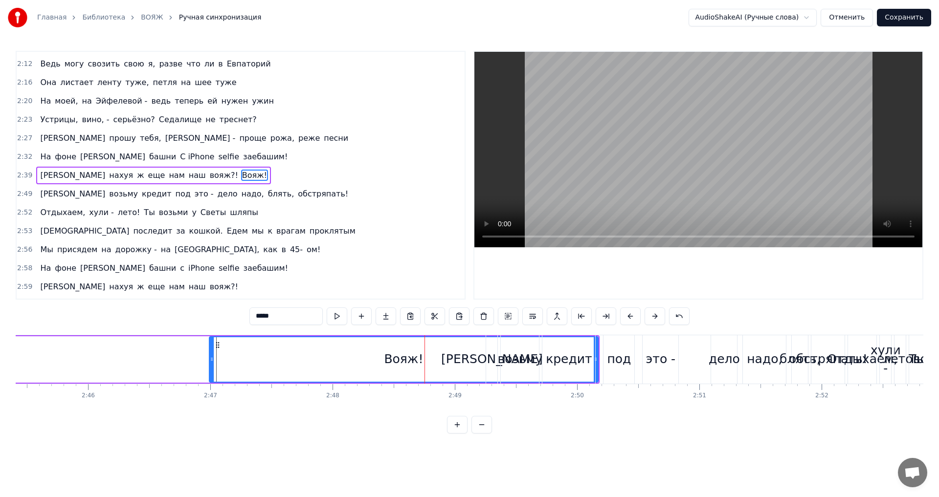
drag, startPoint x: 363, startPoint y: 345, endPoint x: 293, endPoint y: 343, distance: 69.5
click at [293, 343] on div "Вояж!" at bounding box center [404, 359] width 388 height 44
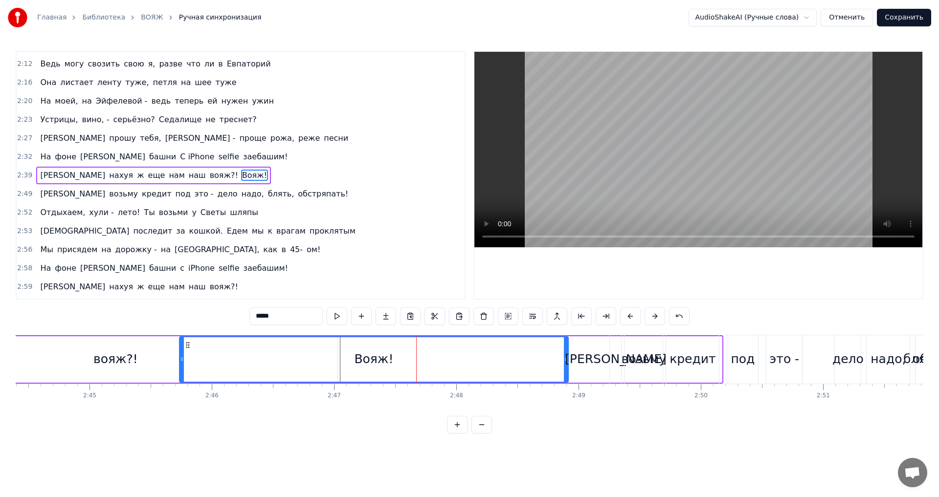
scroll to position [0, 20086]
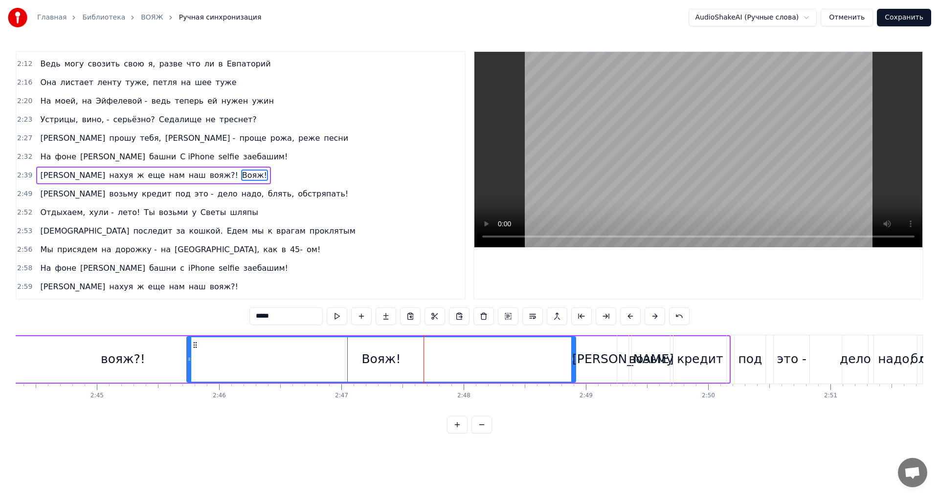
drag, startPoint x: 217, startPoint y: 347, endPoint x: 191, endPoint y: 351, distance: 26.8
click at [191, 351] on div "Вояж!" at bounding box center [381, 359] width 388 height 44
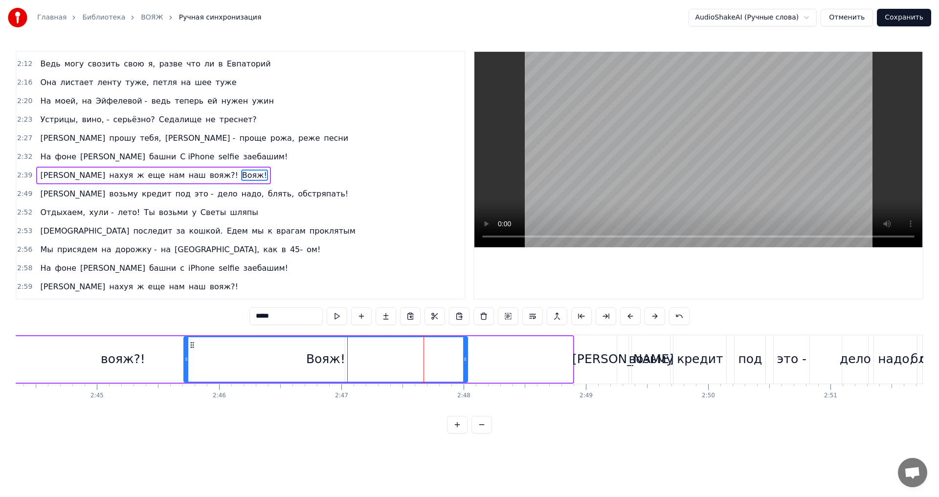
drag, startPoint x: 572, startPoint y: 360, endPoint x: 466, endPoint y: 363, distance: 105.2
click at [466, 363] on icon at bounding box center [465, 359] width 4 height 8
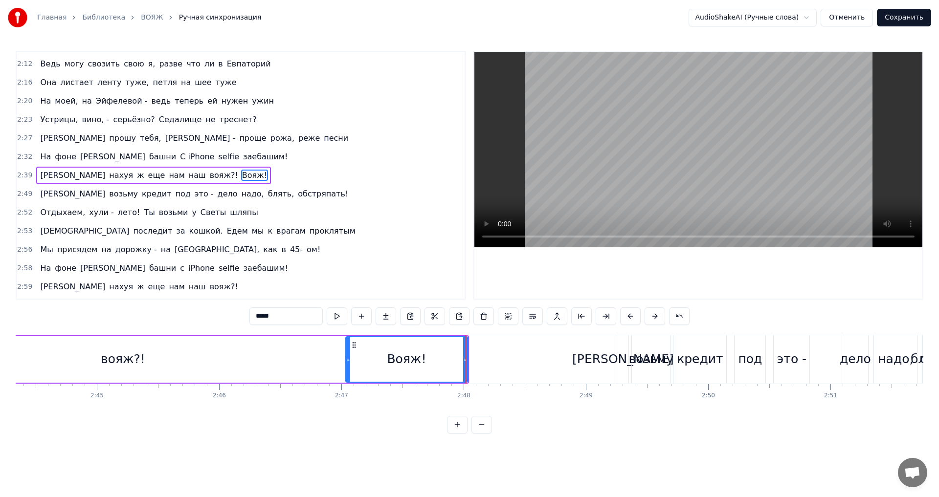
drag, startPoint x: 188, startPoint y: 361, endPoint x: 350, endPoint y: 366, distance: 161.9
click at [350, 366] on div at bounding box center [348, 359] width 4 height 44
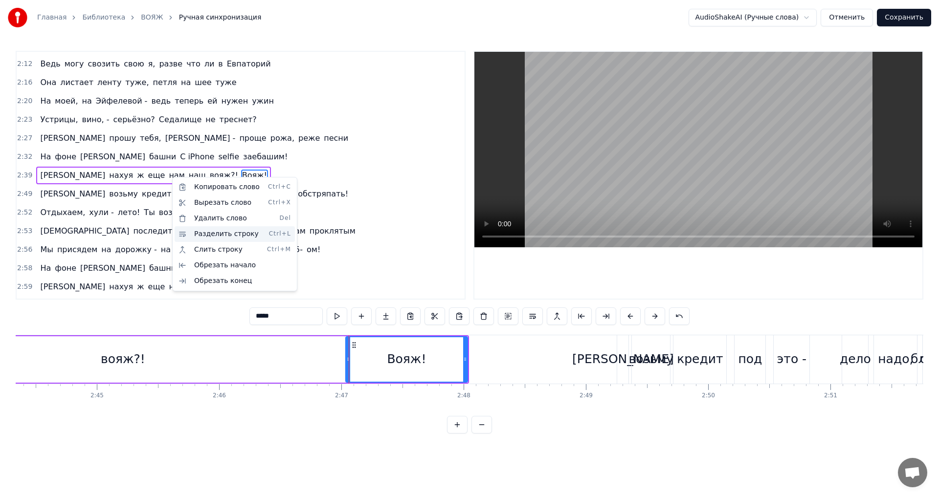
click at [211, 237] on div "Разделить строку Ctrl+L" at bounding box center [235, 234] width 120 height 16
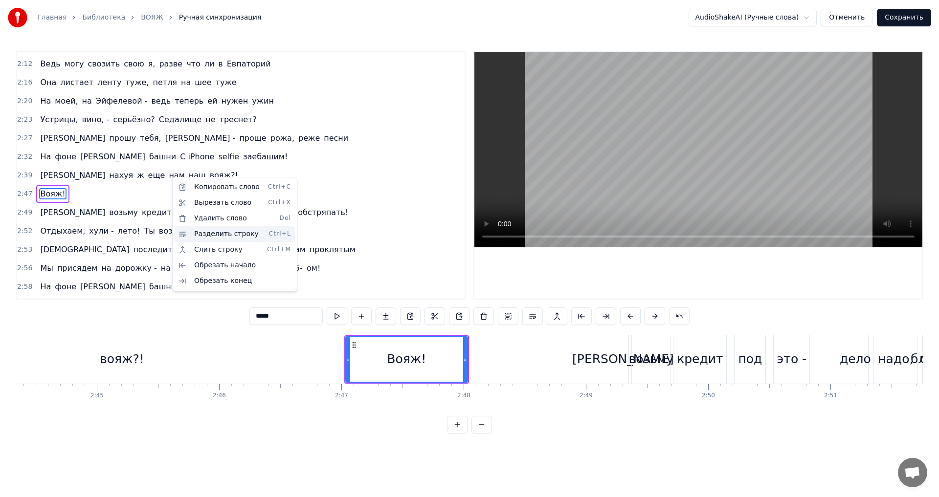
scroll to position [443, 0]
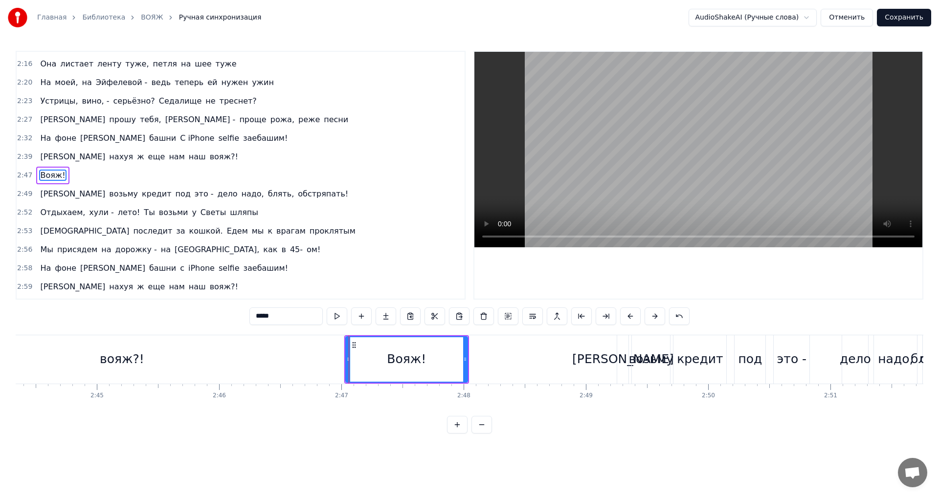
click at [109, 358] on div "вояж?!" at bounding box center [122, 359] width 44 height 19
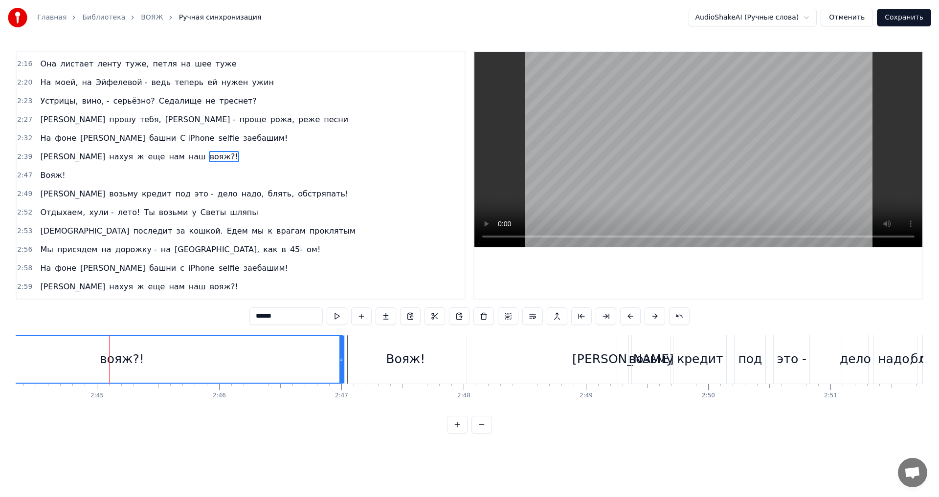
scroll to position [424, 0]
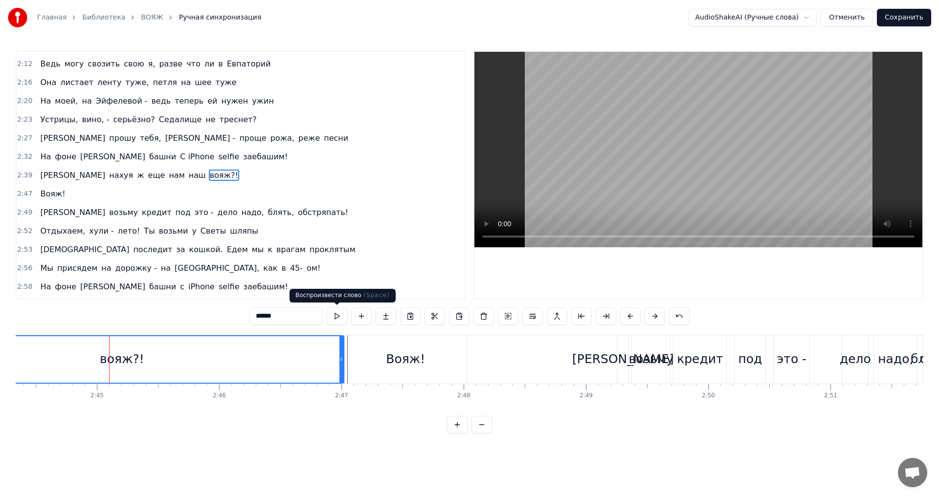
click at [345, 319] on button at bounding box center [337, 317] width 21 height 18
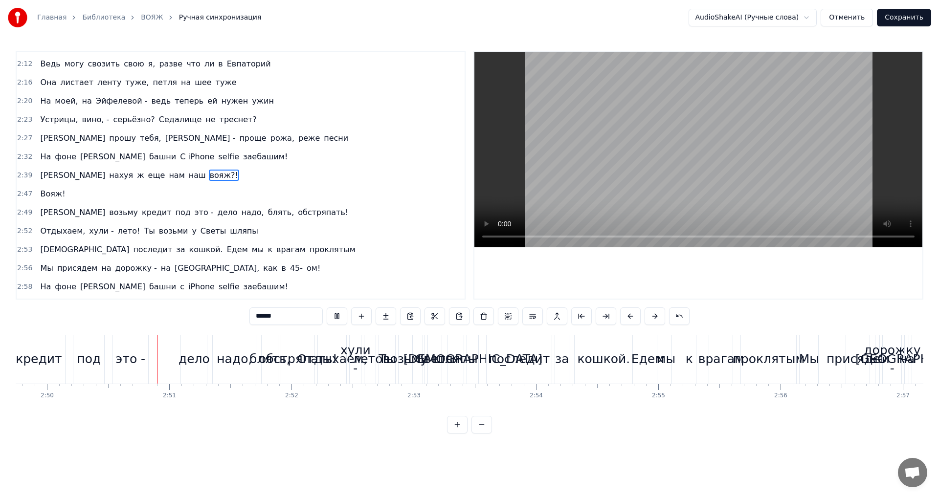
scroll to position [0, 20748]
click at [458, 434] on button at bounding box center [457, 425] width 21 height 18
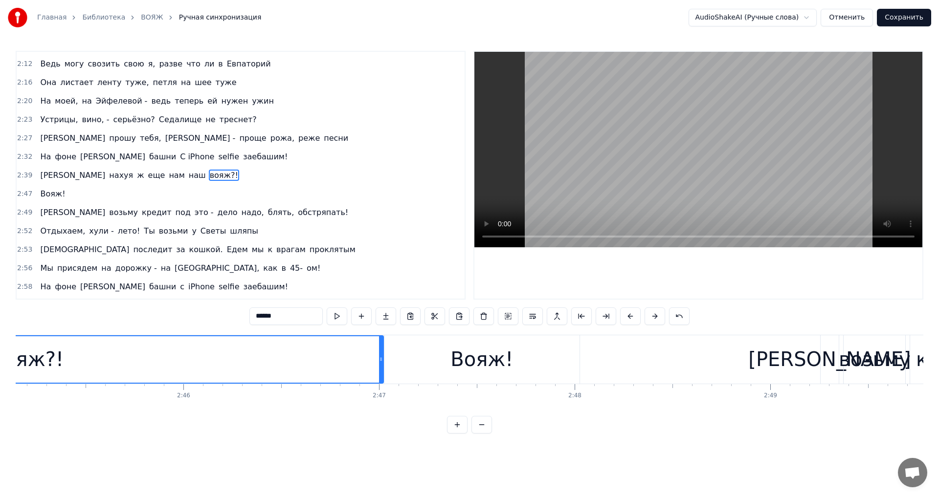
scroll to position [0, 32254]
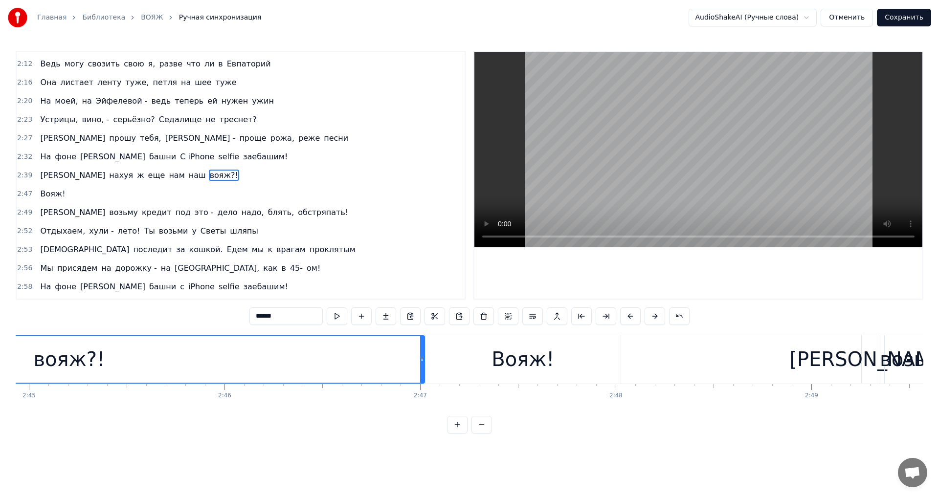
click at [615, 360] on div "Вояж!" at bounding box center [523, 359] width 196 height 48
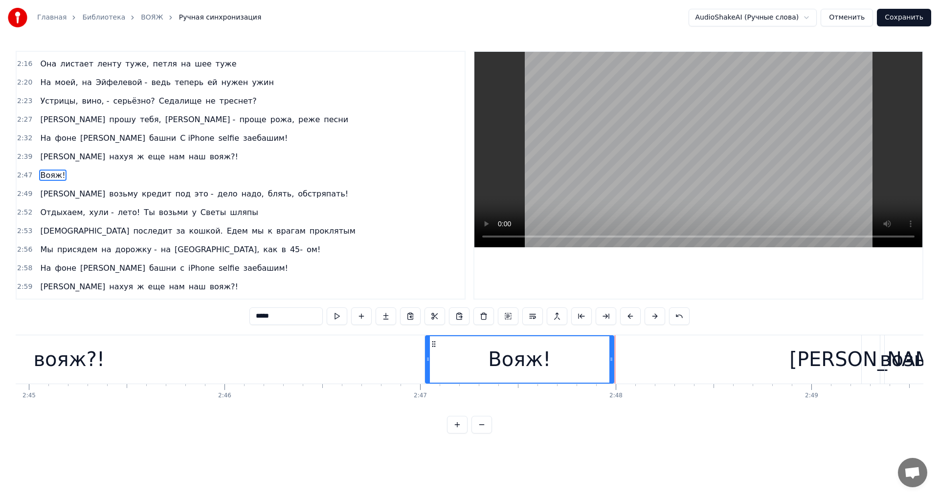
drag, startPoint x: 618, startPoint y: 362, endPoint x: 612, endPoint y: 366, distance: 7.9
click at [612, 366] on div at bounding box center [611, 359] width 4 height 46
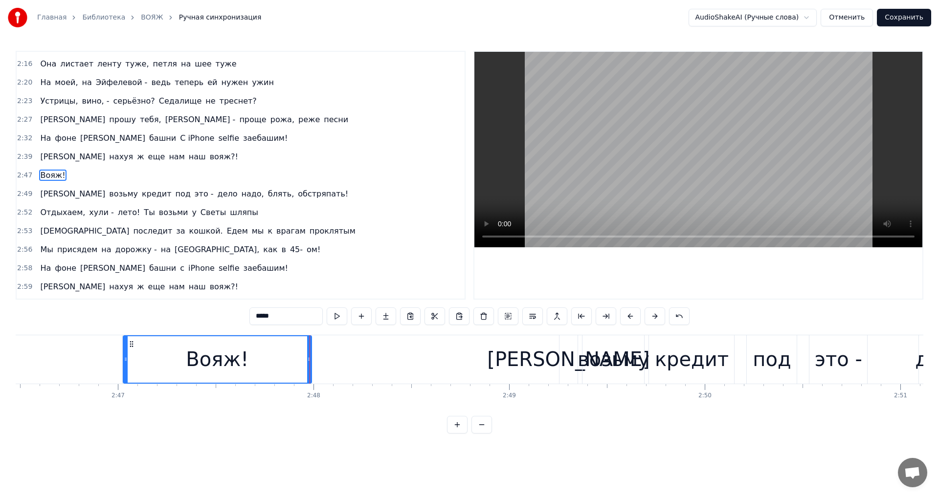
scroll to position [0, 32536]
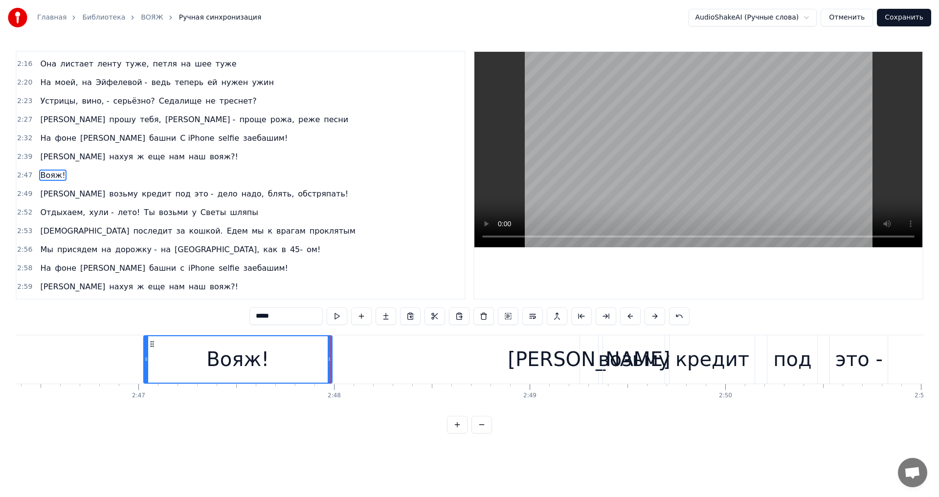
click at [582, 358] on div "[PERSON_NAME]" at bounding box center [589, 359] width 19 height 48
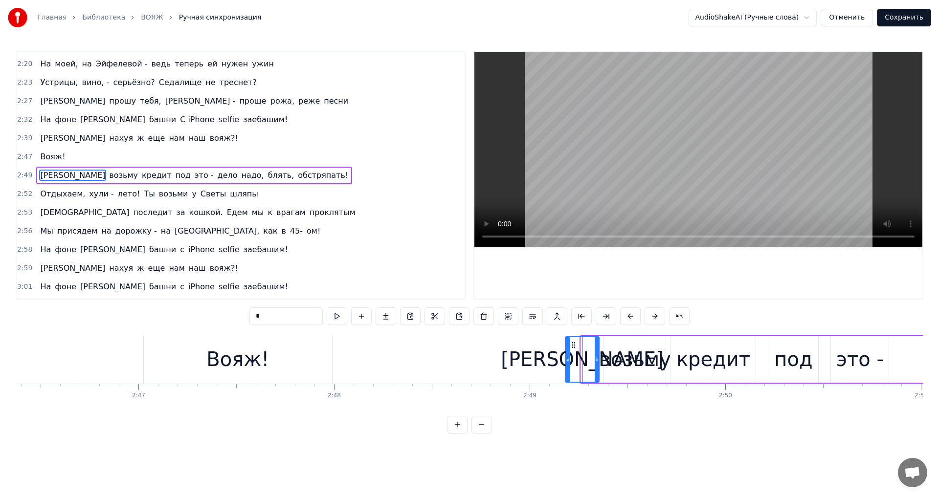
drag, startPoint x: 582, startPoint y: 359, endPoint x: 566, endPoint y: 360, distance: 15.7
click at [566, 360] on icon at bounding box center [568, 359] width 4 height 8
drag, startPoint x: 596, startPoint y: 360, endPoint x: 586, endPoint y: 361, distance: 9.9
click at [586, 361] on icon at bounding box center [587, 359] width 4 height 8
click at [335, 319] on button at bounding box center [337, 317] width 21 height 18
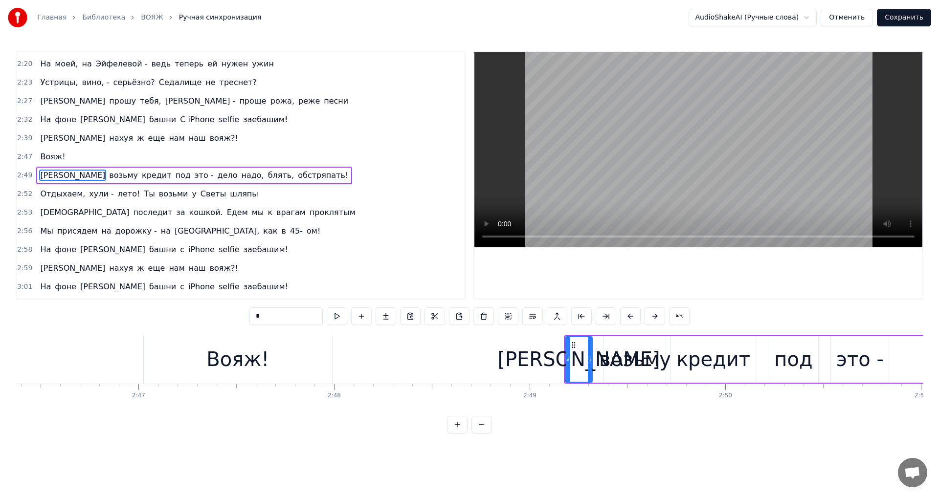
click at [591, 365] on div at bounding box center [590, 359] width 4 height 44
click at [342, 316] on button at bounding box center [337, 317] width 21 height 18
click at [611, 361] on div "возьму" at bounding box center [635, 359] width 72 height 29
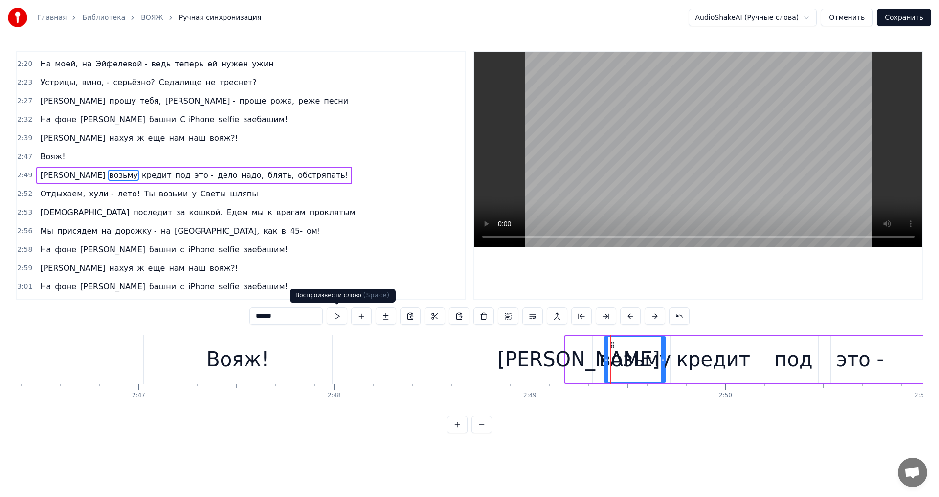
click at [337, 318] on button at bounding box center [337, 317] width 21 height 18
drag, startPoint x: 607, startPoint y: 364, endPoint x: 601, endPoint y: 364, distance: 6.4
click at [601, 364] on div at bounding box center [600, 359] width 4 height 44
click at [581, 360] on div "[PERSON_NAME]" at bounding box center [578, 359] width 162 height 29
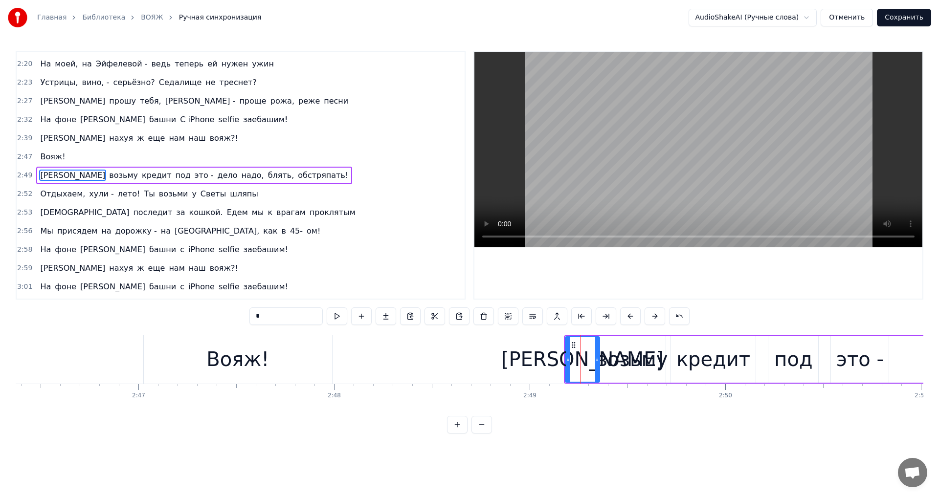
click at [596, 362] on icon at bounding box center [597, 359] width 4 height 8
click at [339, 315] on button at bounding box center [337, 317] width 21 height 18
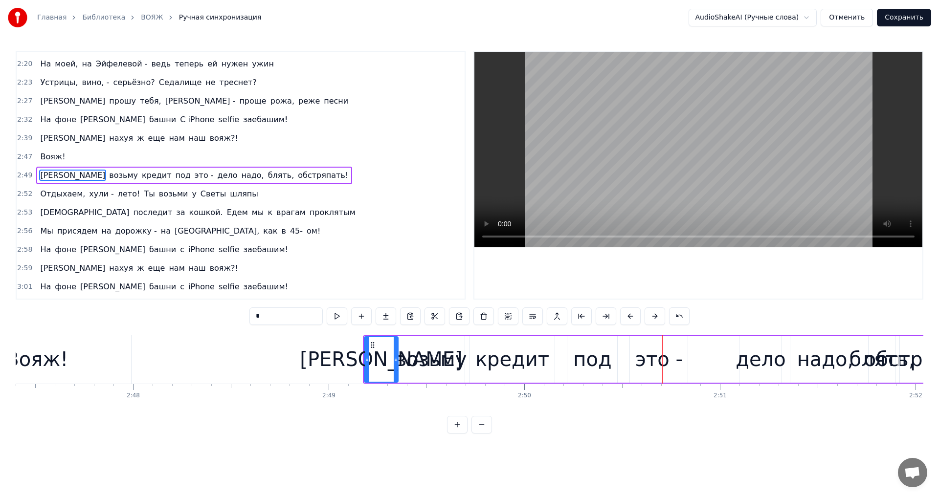
click at [744, 367] on div "дело" at bounding box center [760, 359] width 50 height 29
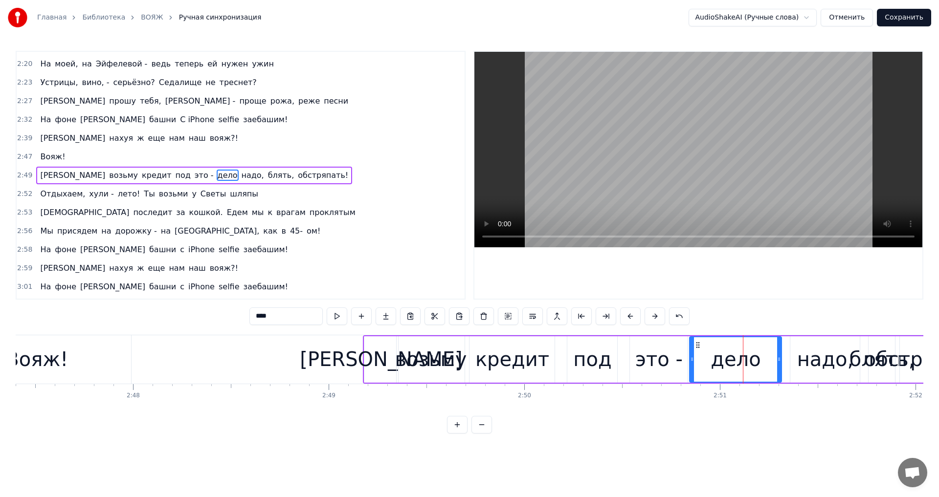
drag, startPoint x: 741, startPoint y: 362, endPoint x: 691, endPoint y: 363, distance: 49.9
click at [691, 363] on icon at bounding box center [692, 359] width 4 height 8
click at [341, 320] on button at bounding box center [337, 317] width 21 height 18
drag, startPoint x: 778, startPoint y: 359, endPoint x: 786, endPoint y: 358, distance: 7.8
click at [786, 358] on icon at bounding box center [787, 359] width 4 height 8
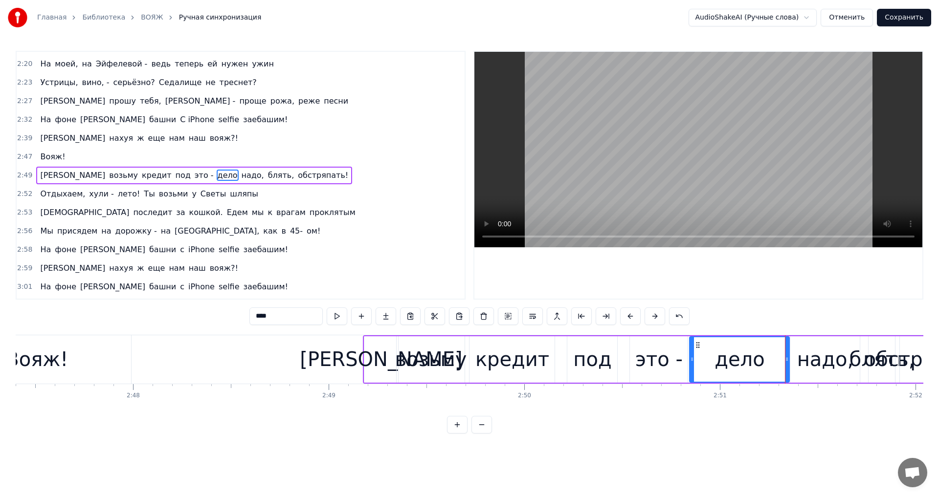
click at [808, 361] on div "надо," at bounding box center [825, 359] width 57 height 29
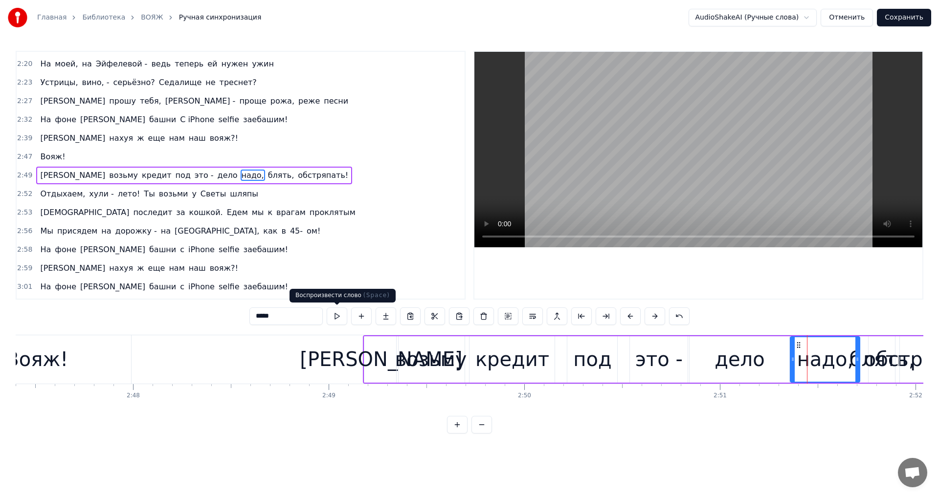
click at [338, 317] on button at bounding box center [337, 317] width 21 height 18
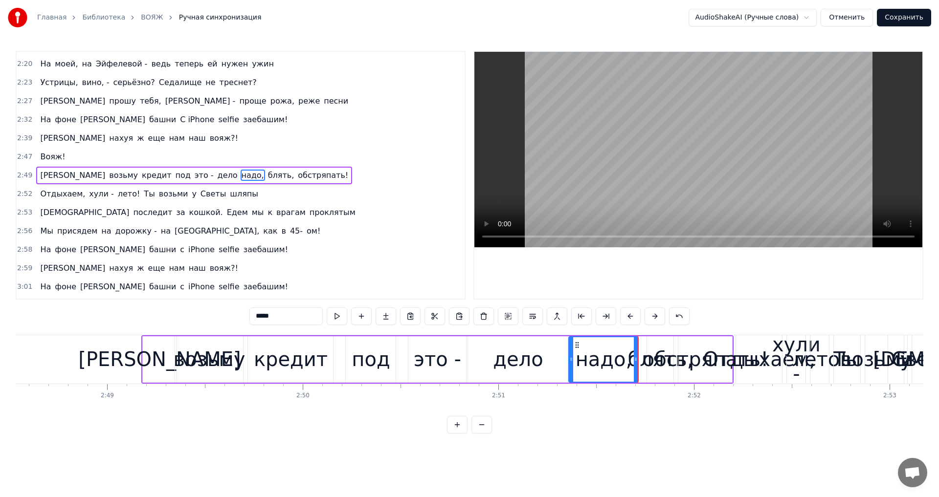
scroll to position [0, 32978]
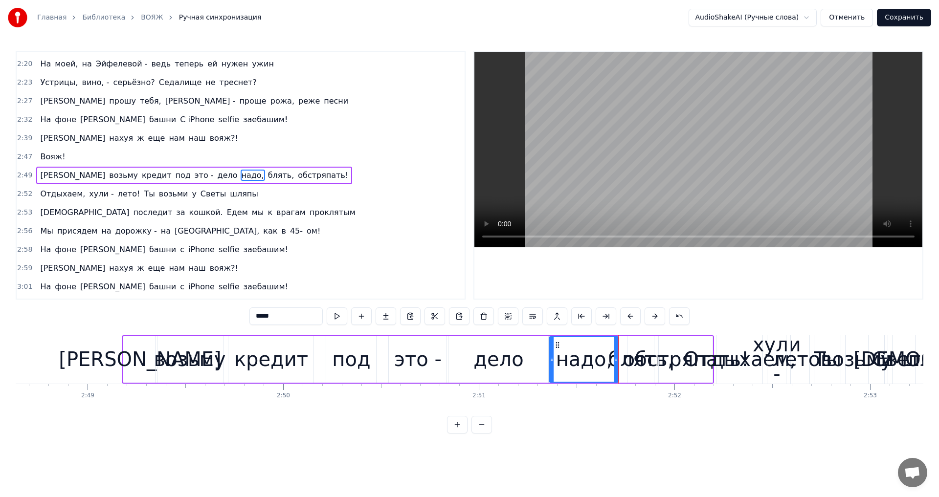
click at [636, 357] on div "обстряпать!" at bounding box center [686, 359] width 126 height 29
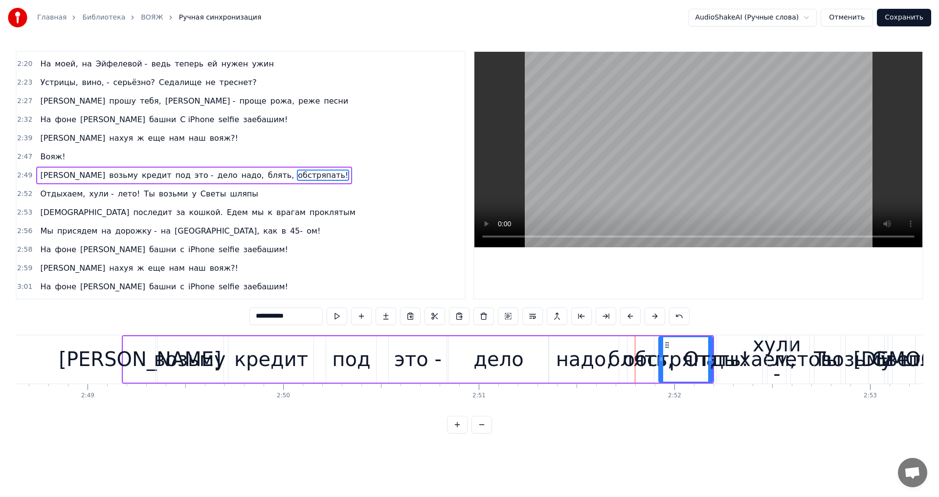
click at [454, 430] on button at bounding box center [457, 425] width 21 height 18
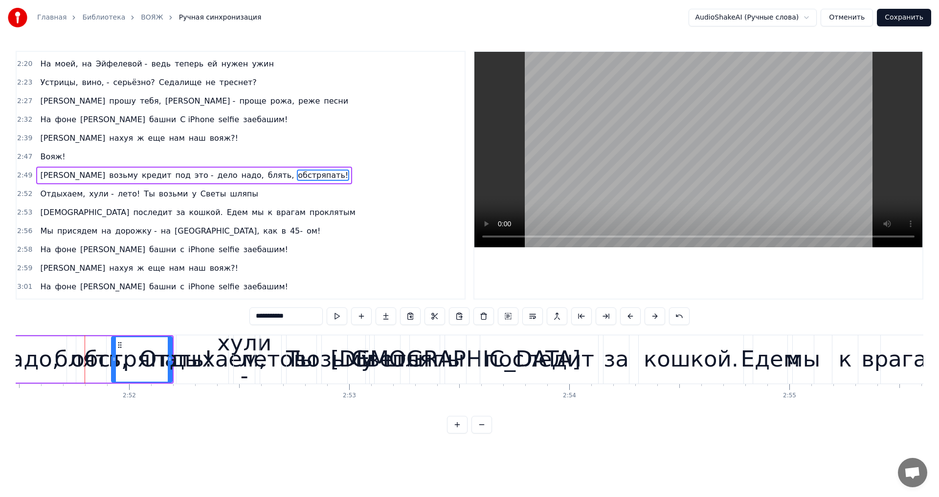
scroll to position [0, 37747]
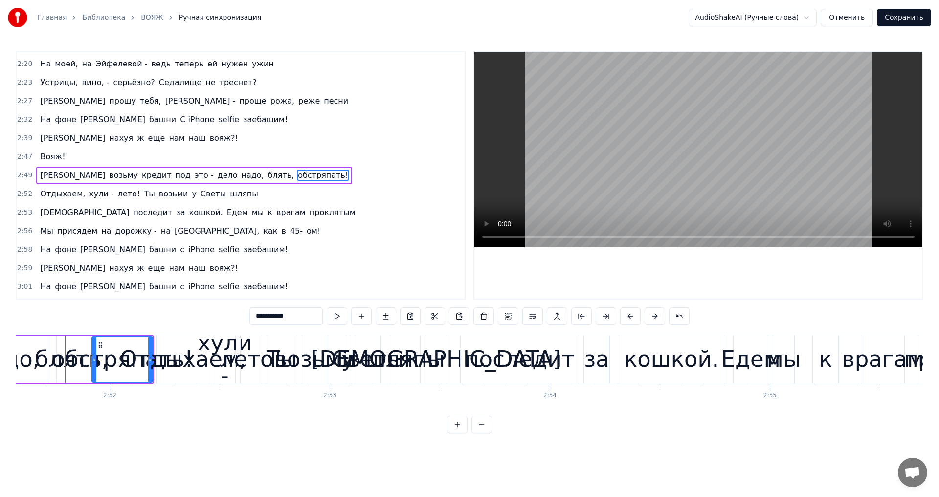
click at [54, 358] on div "блять," at bounding box center [72, 359] width 74 height 33
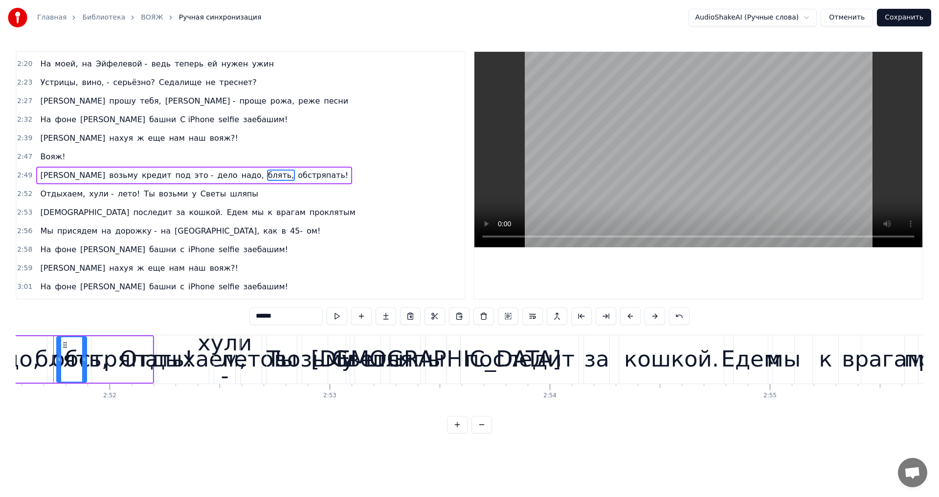
scroll to position [0, 37735]
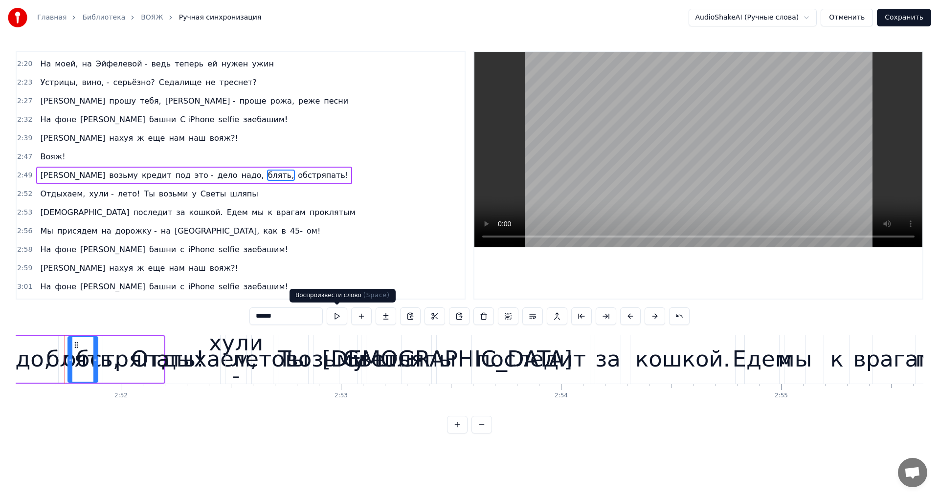
click at [335, 316] on button at bounding box center [337, 317] width 21 height 18
click at [118, 347] on div "обстряпать!" at bounding box center [134, 359] width 142 height 33
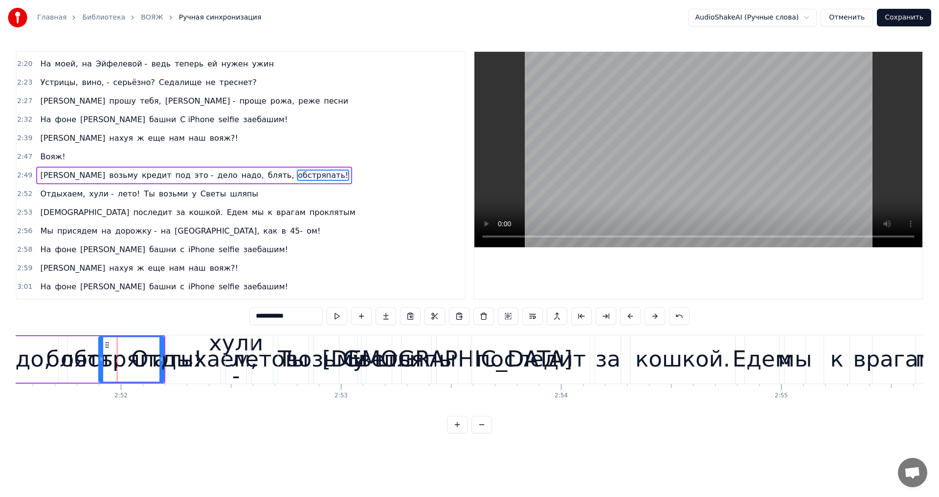
click at [100, 360] on icon at bounding box center [101, 359] width 4 height 8
click at [332, 318] on button at bounding box center [337, 317] width 21 height 18
click at [173, 351] on div "Отдыхаем," at bounding box center [194, 359] width 126 height 33
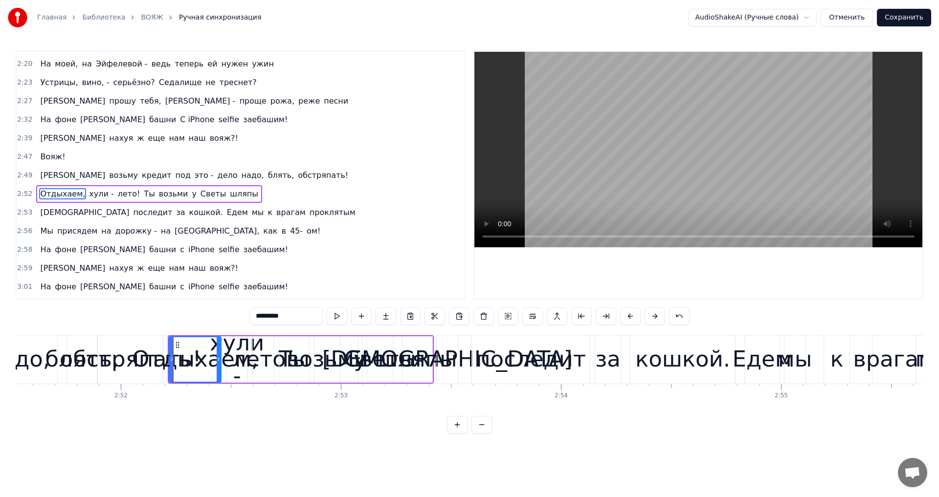
scroll to position [478, 0]
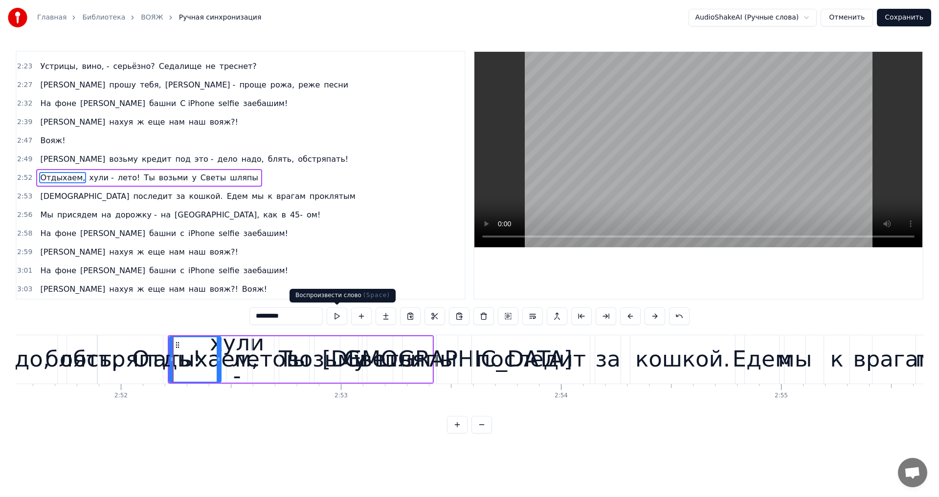
click at [337, 317] on button at bounding box center [337, 317] width 21 height 18
click at [261, 354] on div "лето!" at bounding box center [263, 359] width 63 height 33
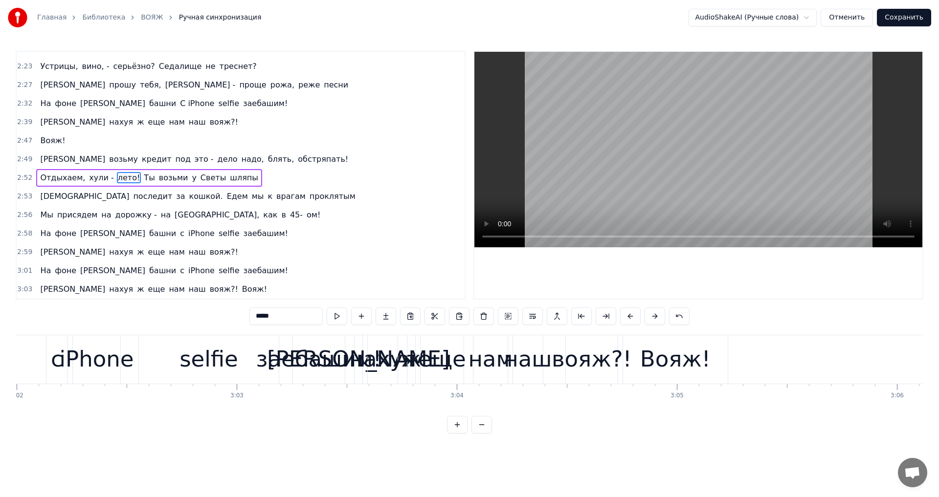
scroll to position [0, 40130]
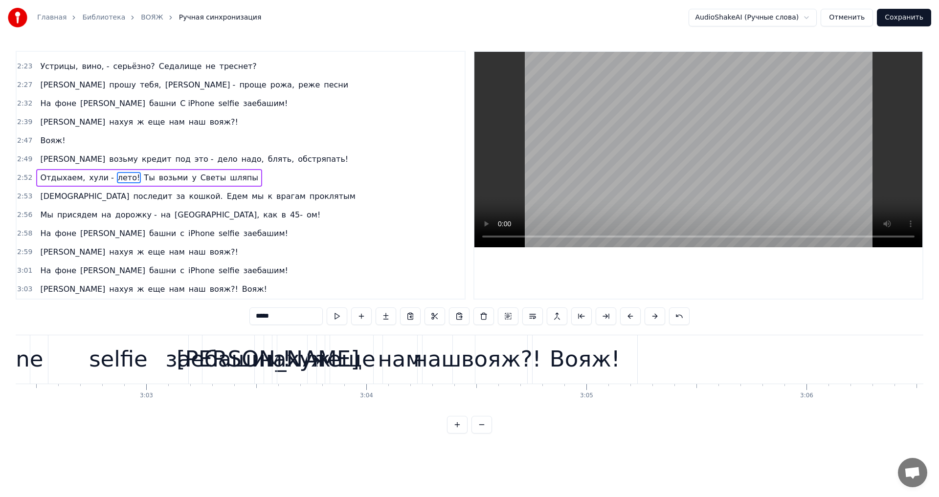
click at [584, 353] on div "Вояж!" at bounding box center [585, 359] width 70 height 33
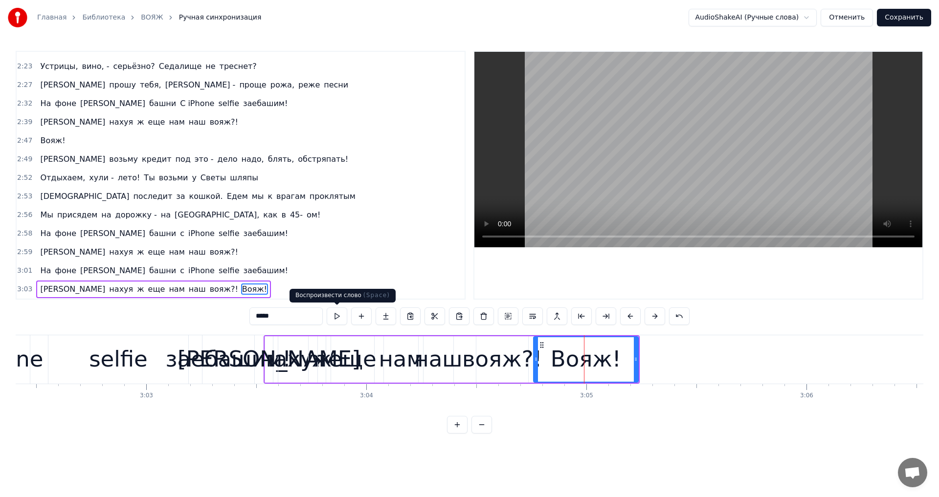
click at [335, 318] on button at bounding box center [337, 317] width 21 height 18
click at [494, 364] on div "вояж?!" at bounding box center [502, 359] width 80 height 33
type input "******"
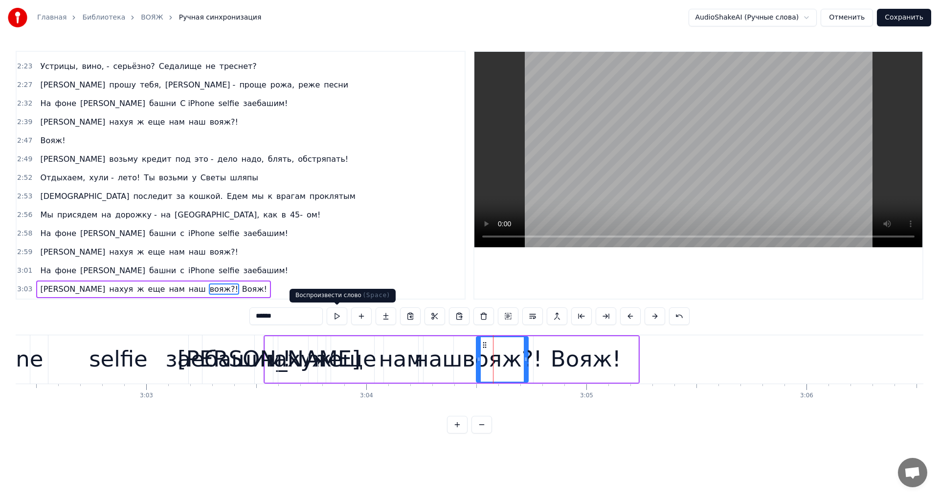
click at [344, 316] on button at bounding box center [337, 317] width 21 height 18
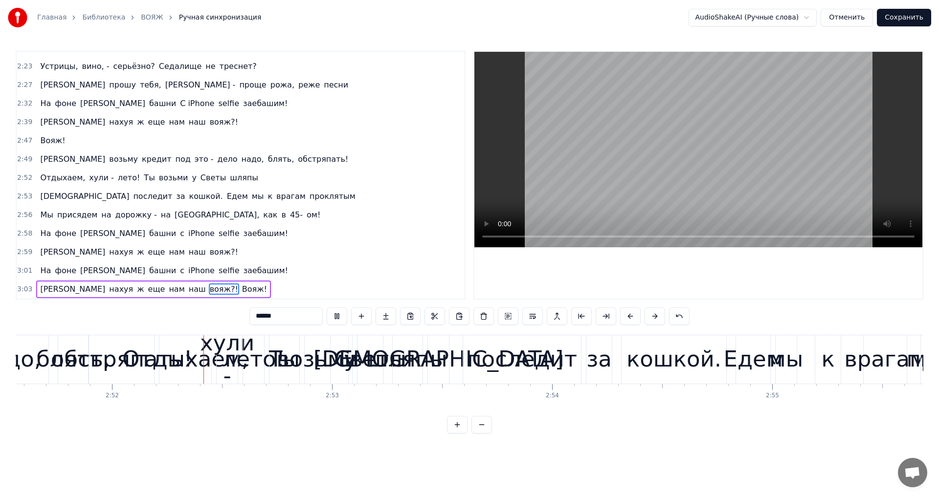
scroll to position [0, 37779]
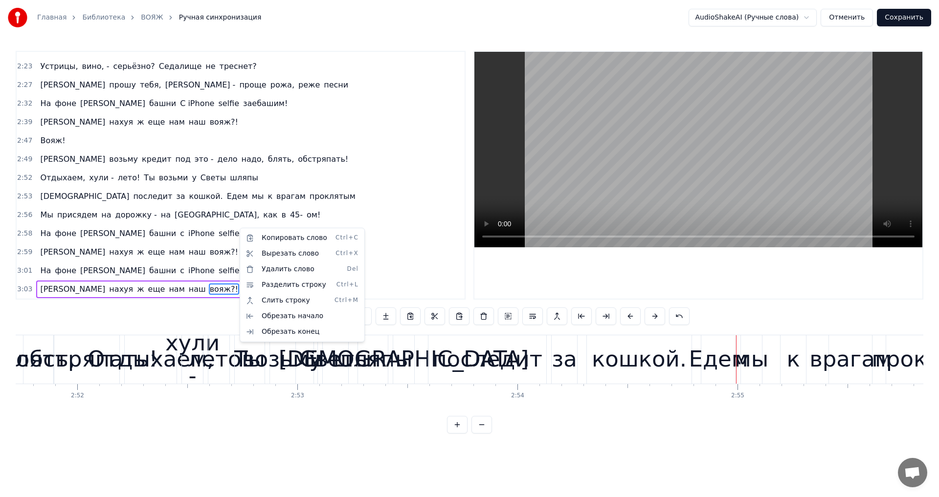
click at [287, 218] on html "Главная Библиотека ВОЯЖ Ручная синхронизация AudioShakeAI (Ручные слова) Отмени…" at bounding box center [469, 224] width 939 height 449
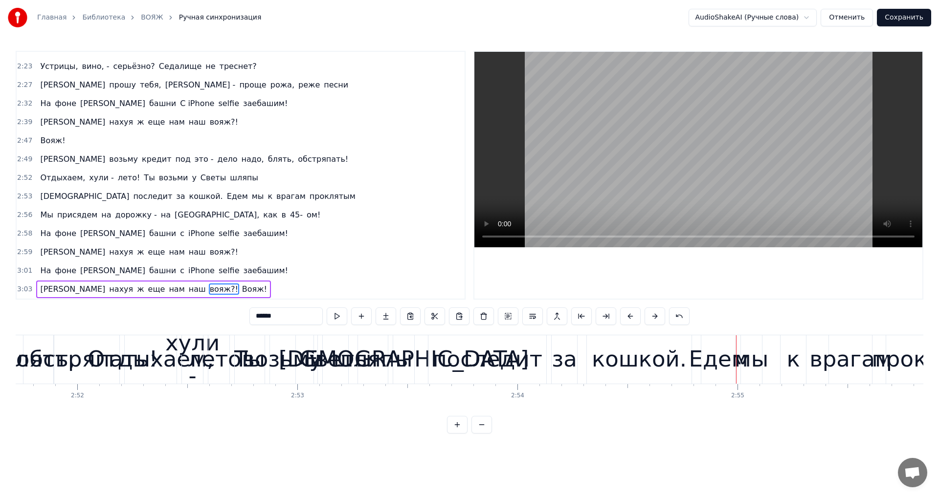
drag, startPoint x: 67, startPoint y: 233, endPoint x: 222, endPoint y: 230, distance: 154.5
click at [222, 230] on div "На фоне Эйфелевой башни c iPhone selfie заебашим!" at bounding box center [163, 234] width 255 height 18
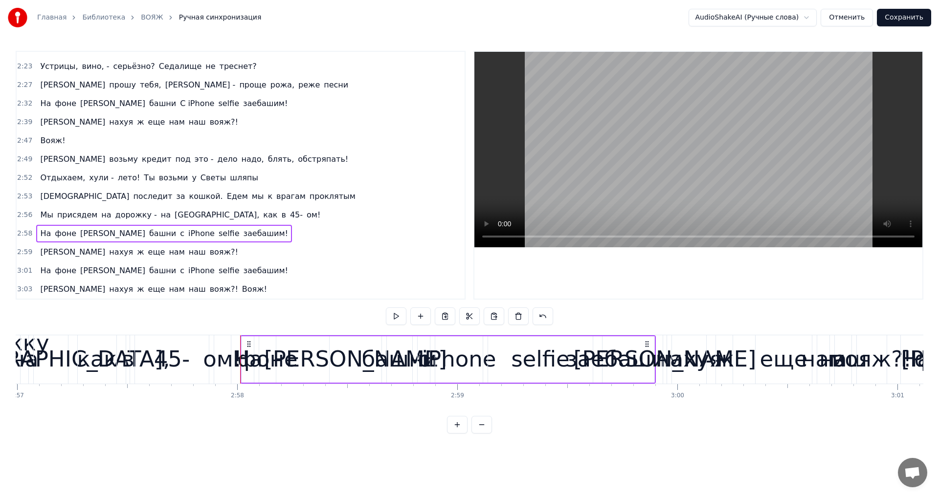
scroll to position [0, 39115]
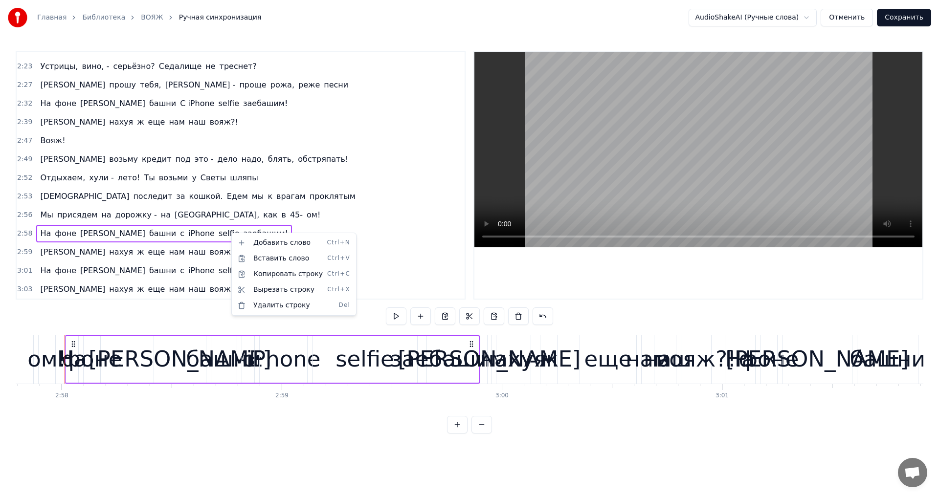
click at [196, 235] on html "Главная Библиотека ВОЯЖ Ручная синхронизация AudioShakeAI (Ручные слова) Отмени…" at bounding box center [469, 224] width 939 height 449
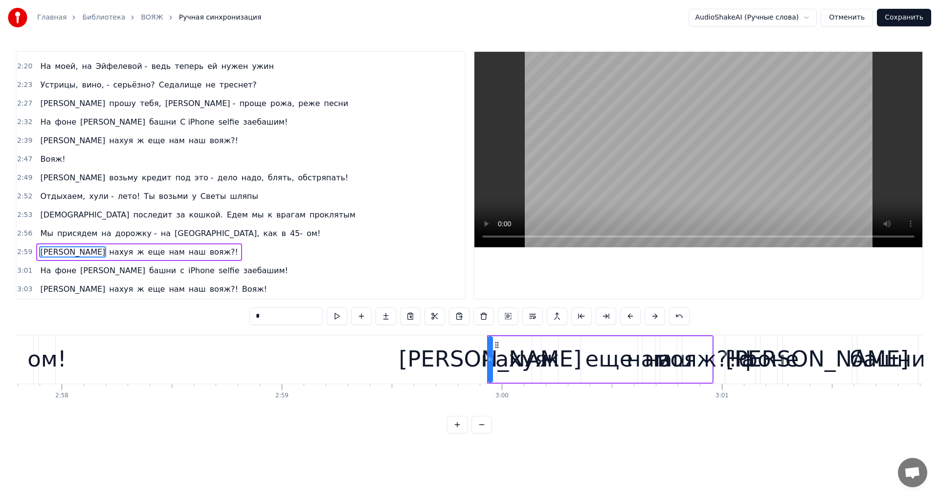
scroll to position [459, 0]
click at [168, 255] on span "нам" at bounding box center [177, 251] width 18 height 11
click at [108, 253] on span "нахуя" at bounding box center [121, 251] width 26 height 11
click at [189, 247] on span "вояж?!" at bounding box center [204, 251] width 30 height 11
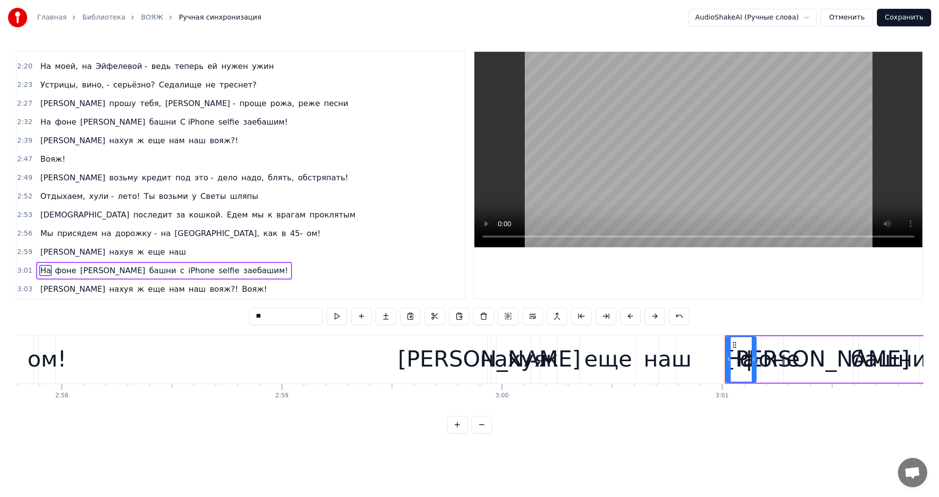
click at [168, 253] on span "наш" at bounding box center [177, 251] width 19 height 11
click at [147, 247] on span "еще" at bounding box center [156, 251] width 19 height 11
click at [136, 250] on span "ж" at bounding box center [140, 251] width 9 height 11
click at [108, 255] on span "нахуя" at bounding box center [121, 251] width 26 height 11
click at [43, 252] on span "[PERSON_NAME]" at bounding box center [72, 251] width 67 height 11
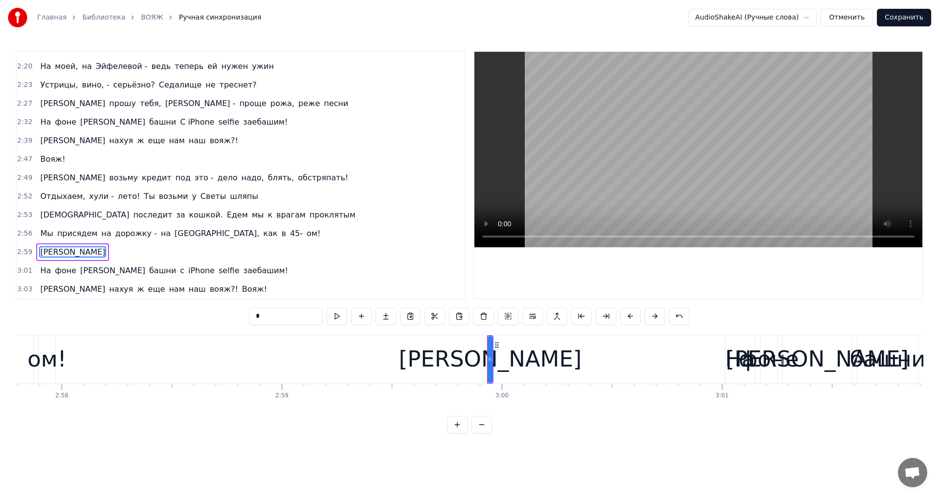
type input "**"
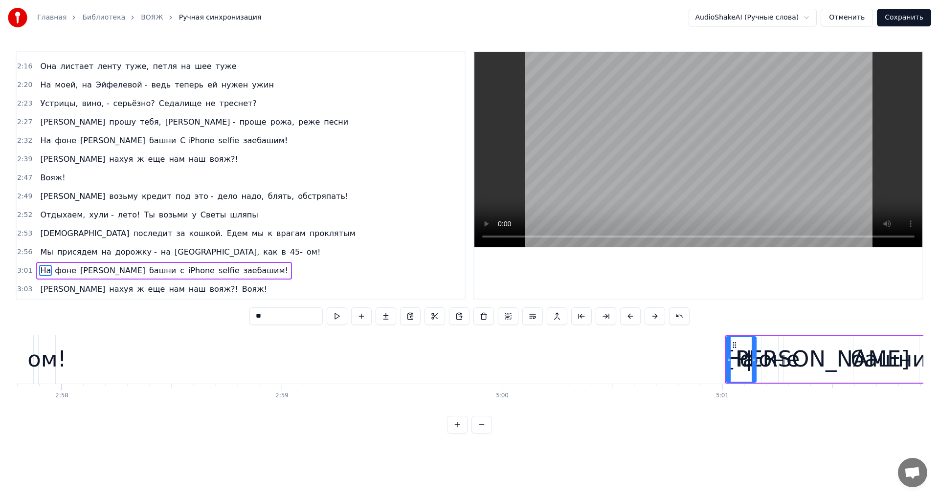
scroll to position [440, 0]
click at [243, 267] on div "На фоне Эйфелевой башни c iPhone selfie заебашим!" at bounding box center [163, 271] width 255 height 18
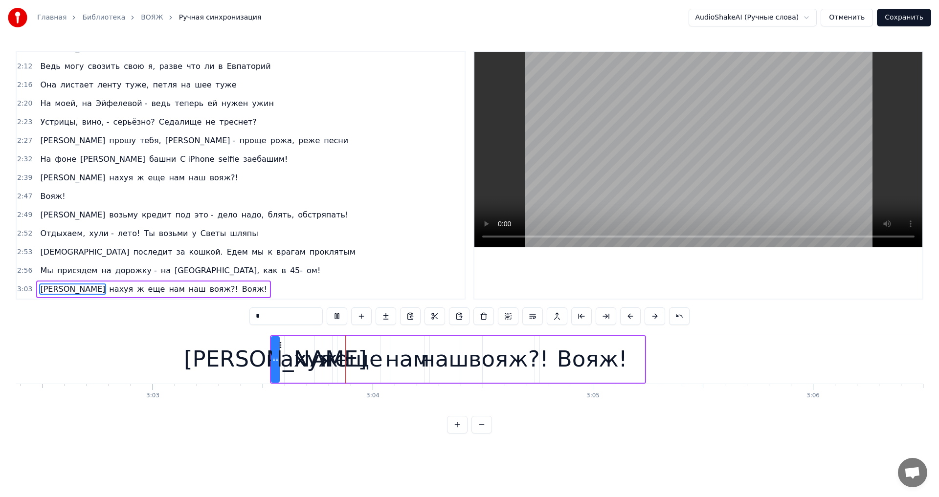
scroll to position [0, 40289]
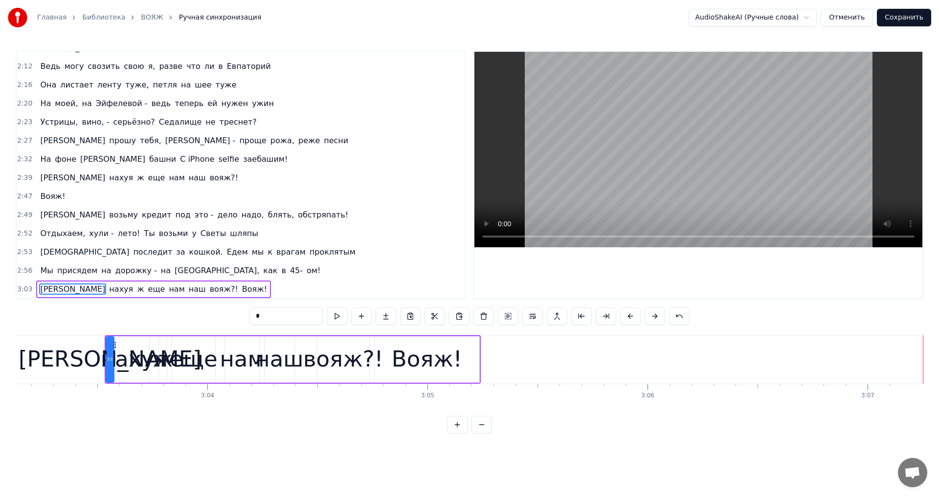
click at [441, 364] on div "Вояж!" at bounding box center [427, 359] width 70 height 33
type input "*****"
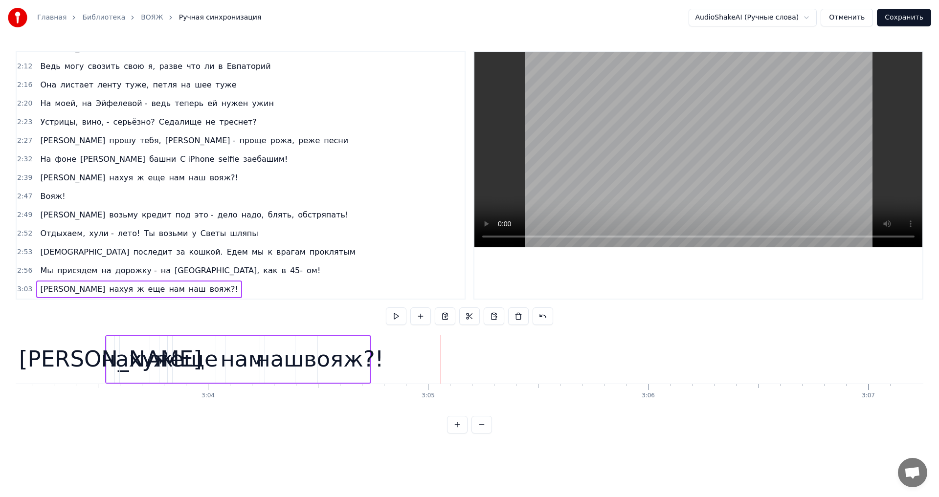
click at [354, 361] on div "вояж?!" at bounding box center [344, 359] width 80 height 33
click at [289, 367] on div "наш" at bounding box center [280, 359] width 48 height 33
click at [242, 363] on div "нам" at bounding box center [242, 359] width 44 height 33
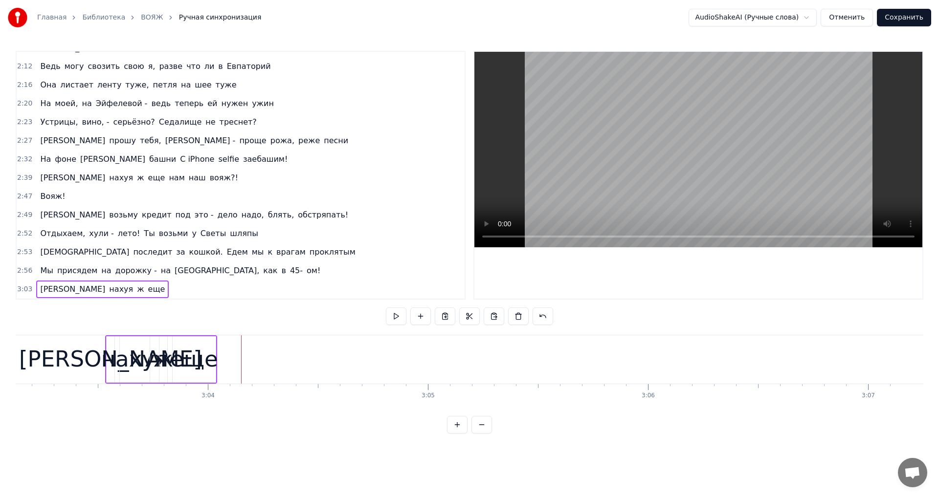
click at [197, 362] on div "еще" at bounding box center [194, 359] width 48 height 33
click at [154, 363] on div "нахуя" at bounding box center [134, 359] width 67 height 33
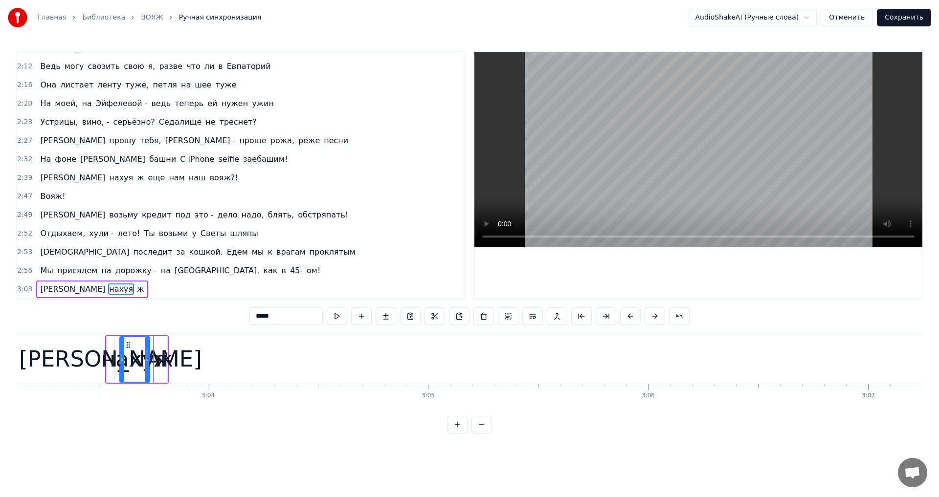
type input "*"
click at [164, 361] on icon at bounding box center [165, 359] width 4 height 8
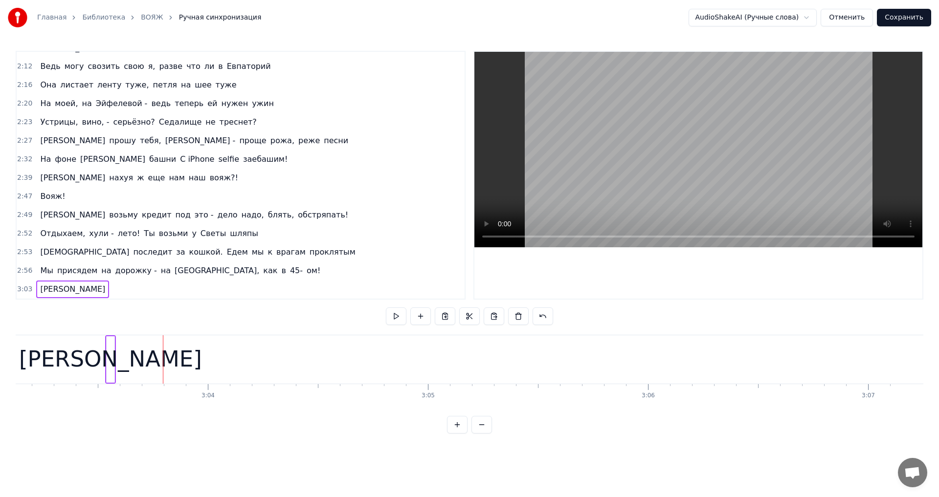
click at [105, 363] on div "[PERSON_NAME]" at bounding box center [110, 359] width 183 height 33
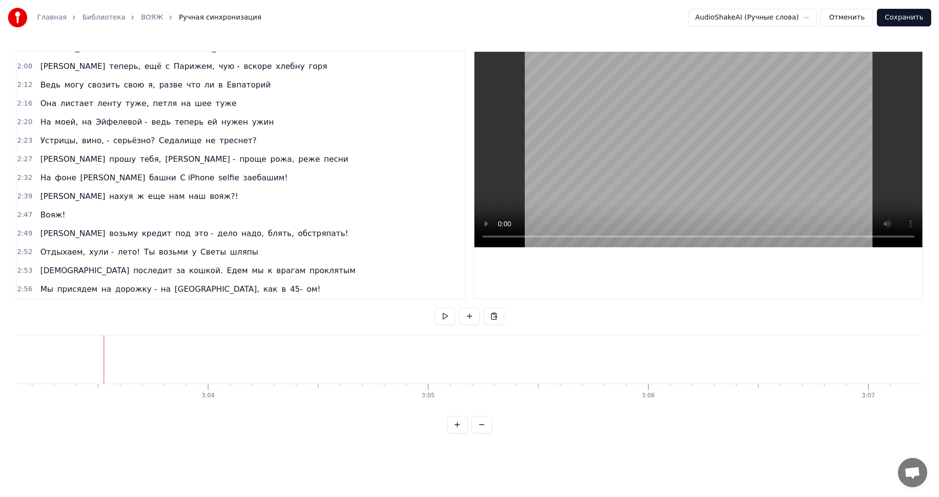
scroll to position [403, 0]
click at [306, 289] on span "ом!" at bounding box center [314, 289] width 16 height 11
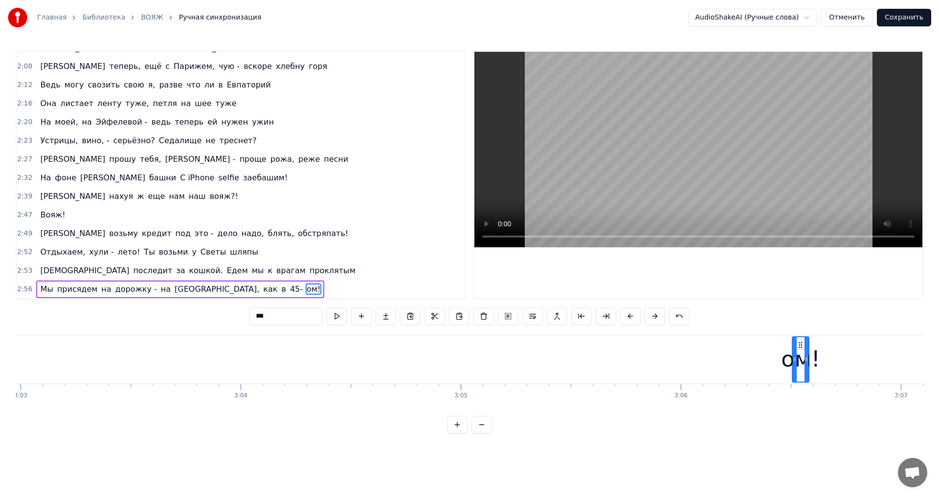
scroll to position [0, 40261]
drag, startPoint x: 75, startPoint y: 346, endPoint x: 515, endPoint y: 366, distance: 440.0
click at [515, 366] on div "ом!" at bounding box center [514, 359] width 16 height 44
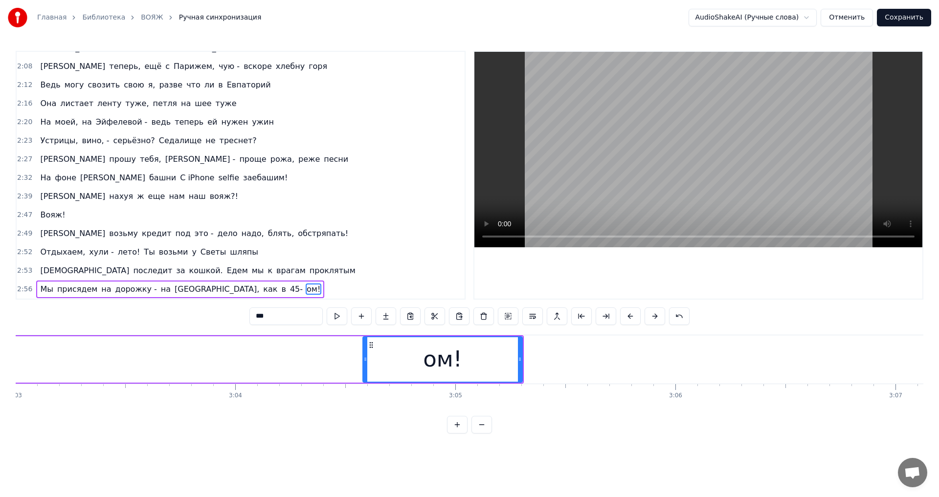
drag, startPoint x: 507, startPoint y: 361, endPoint x: 364, endPoint y: 367, distance: 142.9
click at [364, 367] on div at bounding box center [365, 359] width 4 height 44
click at [342, 319] on button at bounding box center [337, 317] width 21 height 18
drag, startPoint x: 366, startPoint y: 367, endPoint x: 251, endPoint y: 371, distance: 114.5
click at [251, 371] on div at bounding box center [251, 359] width 4 height 44
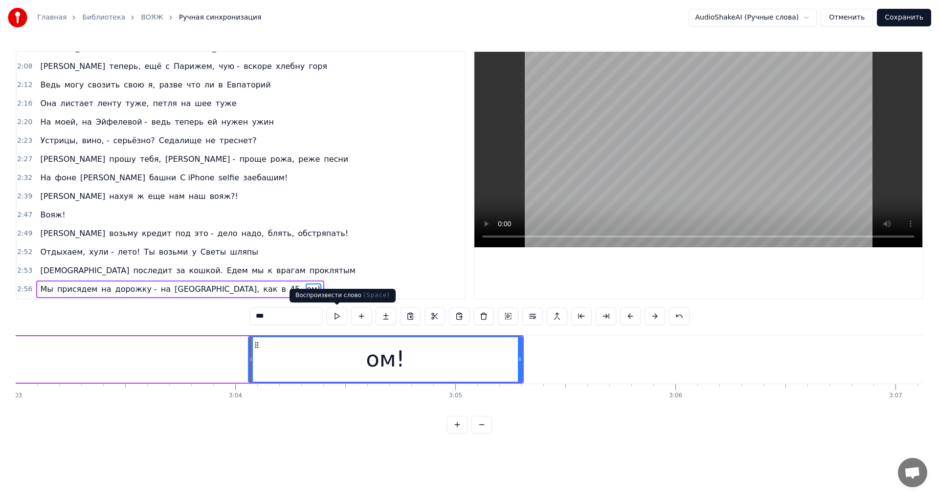
click at [339, 317] on button at bounding box center [337, 317] width 21 height 18
click at [289, 288] on span "45-" at bounding box center [296, 289] width 15 height 11
type input "***"
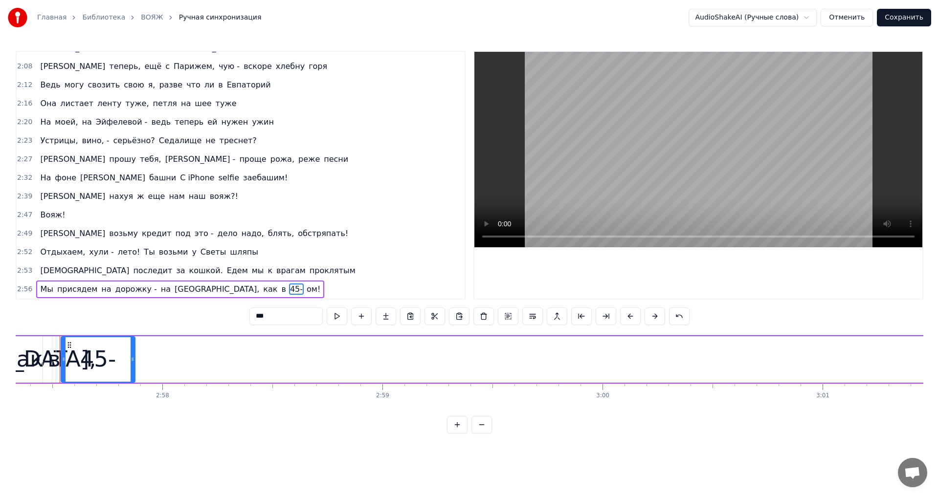
scroll to position [0, 39009]
drag, startPoint x: 112, startPoint y: 357, endPoint x: 210, endPoint y: 337, distance: 100.3
click at [463, 379] on div "Мы присядем на дорожку - на [GEOGRAPHIC_DATA], как в 45- ом!" at bounding box center [768, 359] width 2015 height 48
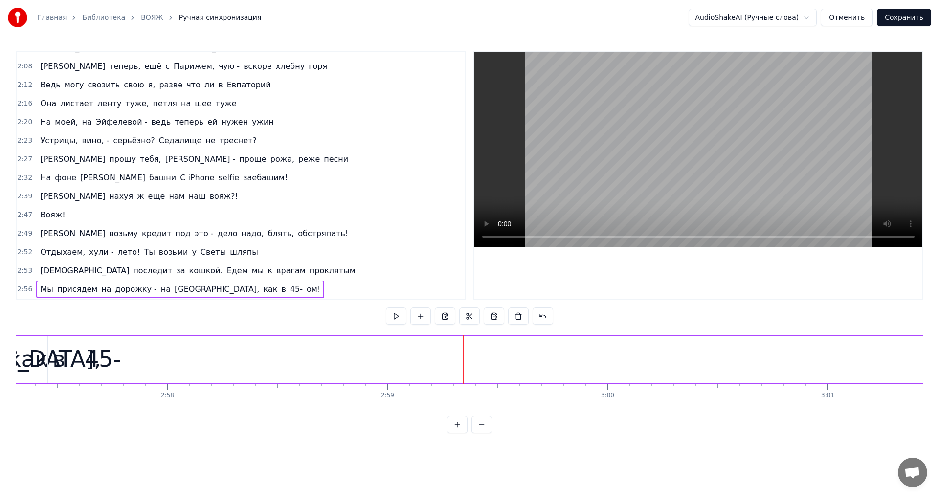
click at [92, 352] on div "45-" at bounding box center [103, 359] width 36 height 33
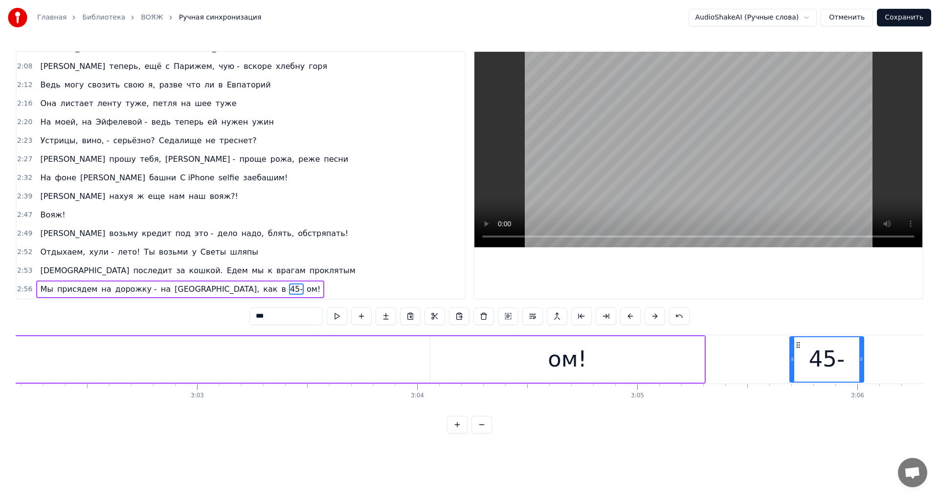
scroll to position [0, 40088]
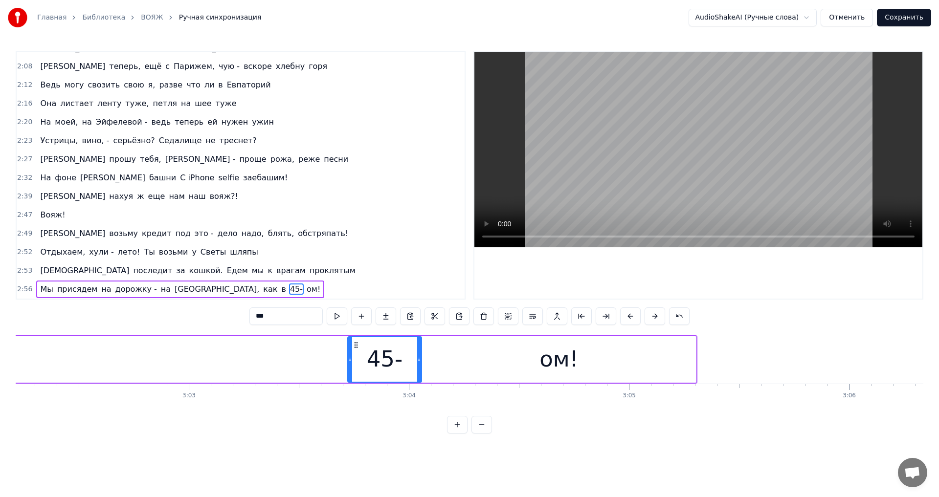
drag, startPoint x: 73, startPoint y: 346, endPoint x: 355, endPoint y: 382, distance: 283.9
click at [355, 382] on div "45-" at bounding box center [384, 359] width 75 height 46
drag, startPoint x: 348, startPoint y: 362, endPoint x: 333, endPoint y: 367, distance: 15.9
click at [333, 367] on div at bounding box center [335, 359] width 4 height 44
click at [339, 319] on button at bounding box center [337, 317] width 21 height 18
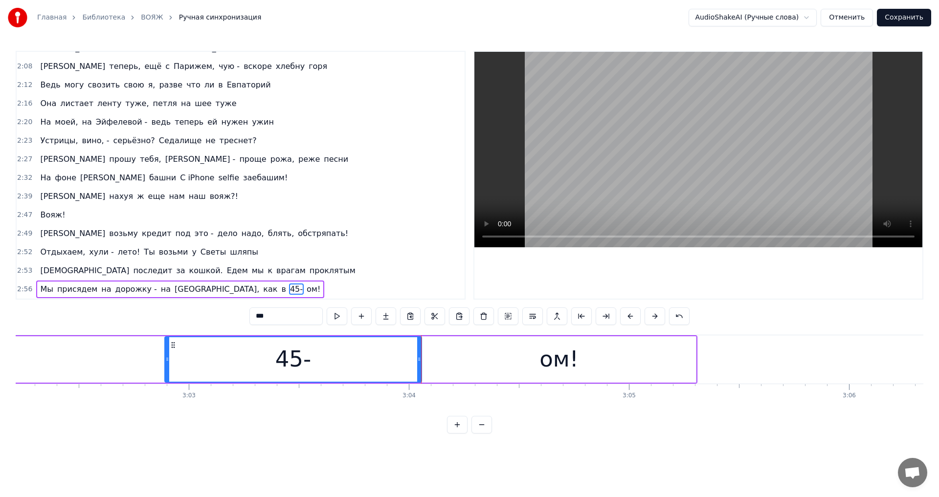
drag, startPoint x: 336, startPoint y: 363, endPoint x: 179, endPoint y: 374, distance: 156.8
click at [169, 372] on div at bounding box center [167, 359] width 4 height 44
click at [335, 319] on button at bounding box center [337, 317] width 21 height 18
drag, startPoint x: 168, startPoint y: 362, endPoint x: 216, endPoint y: 361, distance: 47.4
click at [216, 361] on icon at bounding box center [216, 359] width 4 height 8
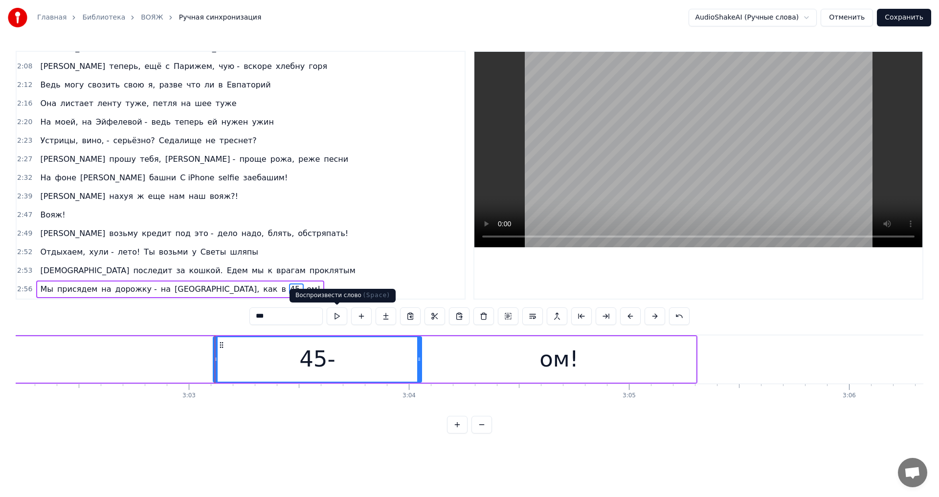
click at [338, 320] on button at bounding box center [337, 317] width 21 height 18
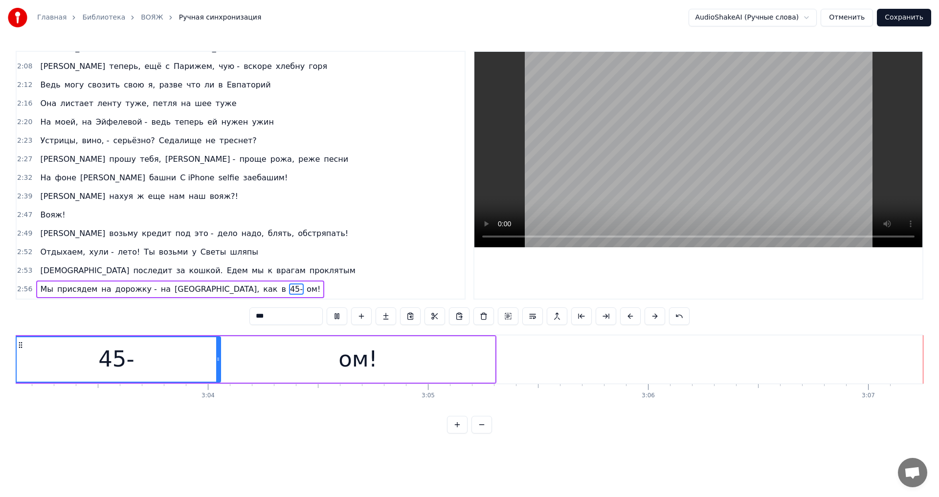
scroll to position [0, 40289]
click at [280, 292] on span "в" at bounding box center [283, 289] width 6 height 11
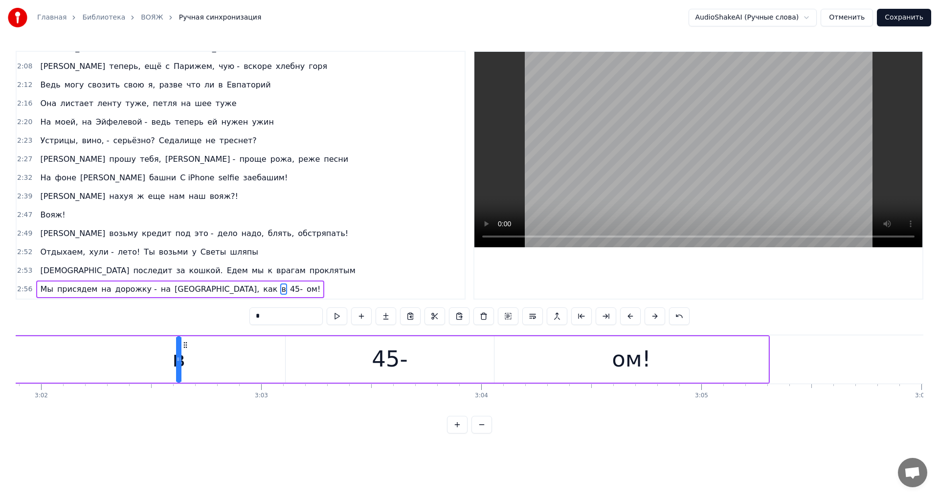
scroll to position [0, 40012]
drag, startPoint x: 73, startPoint y: 346, endPoint x: 244, endPoint y: 386, distance: 175.7
click at [244, 386] on div "Вояж! Вояж! Вояж! Вояж! Вояж! Все твои подруги - суки, часто ездят заграницу Чт…" at bounding box center [469, 371] width 907 height 73
click at [455, 432] on button at bounding box center [457, 425] width 21 height 18
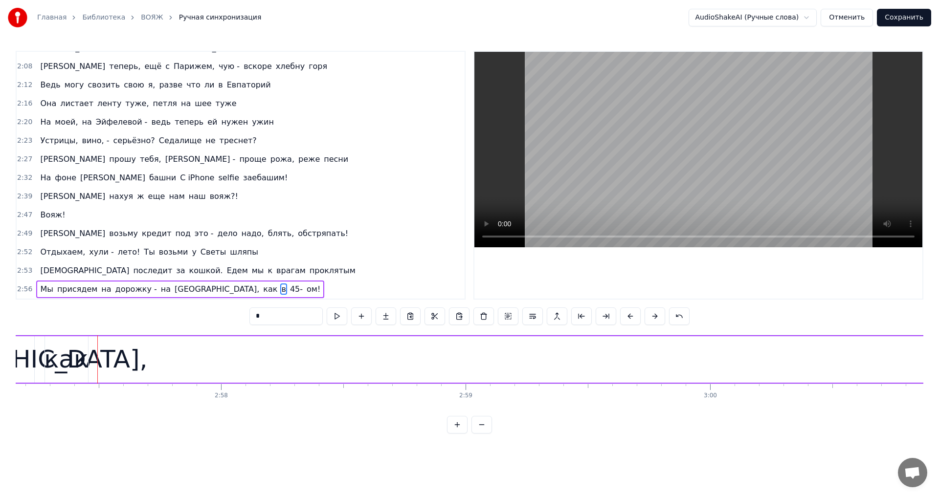
scroll to position [0, 43339]
click at [458, 434] on button at bounding box center [457, 425] width 21 height 18
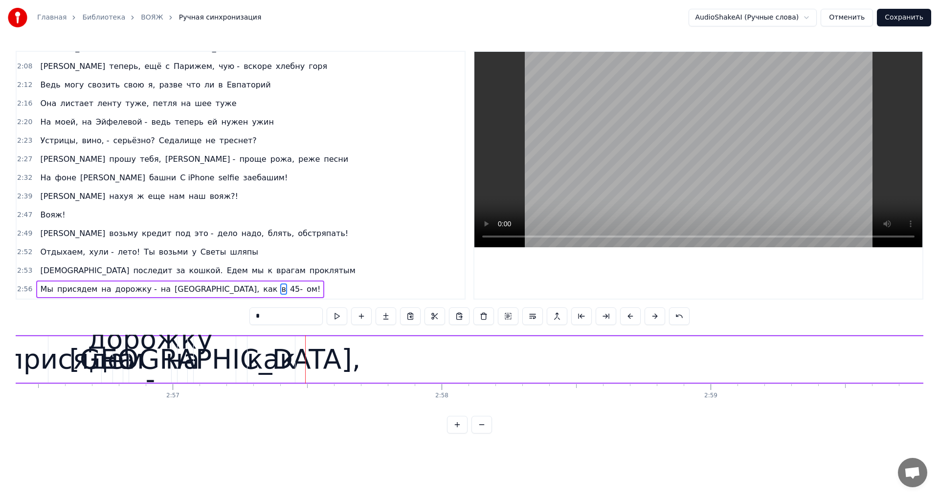
scroll to position [0, 47678]
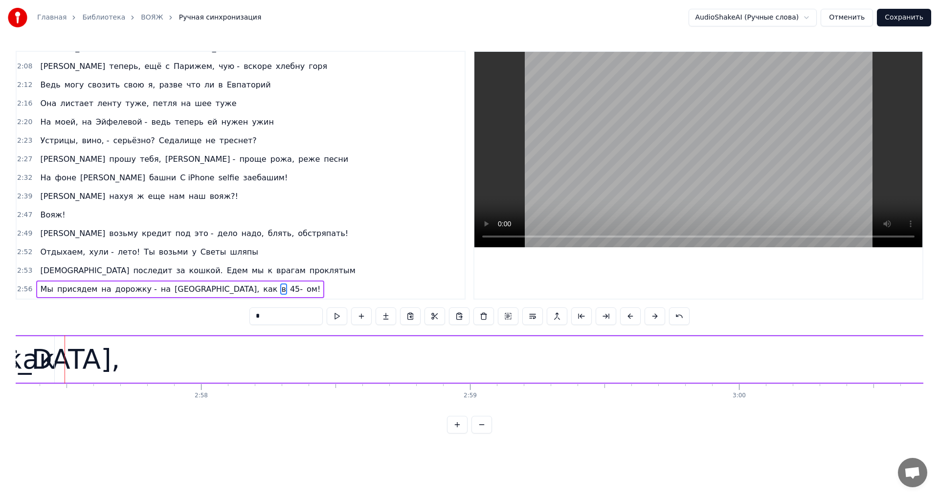
click at [280, 292] on span "в" at bounding box center [283, 289] width 6 height 11
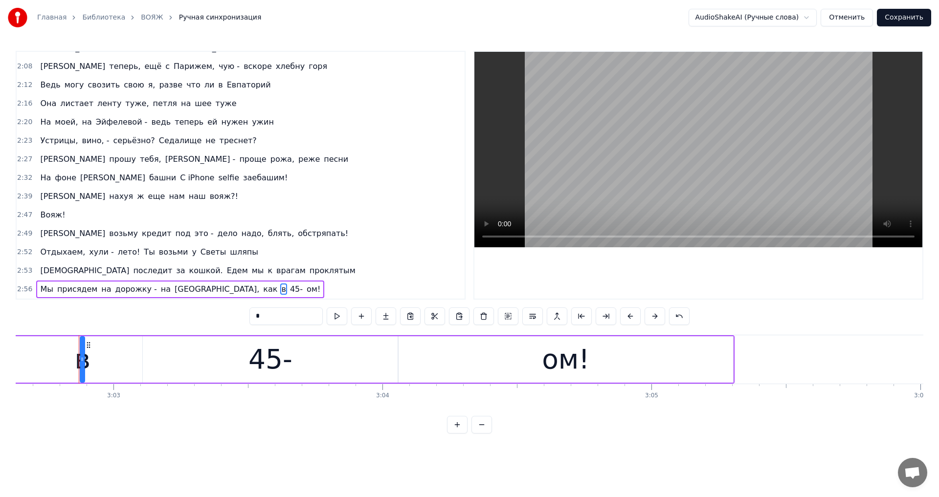
scroll to position [0, 49124]
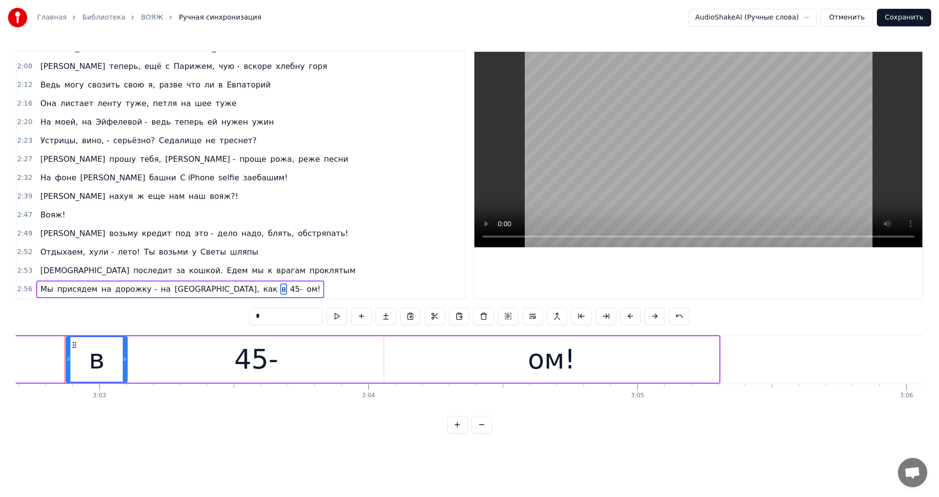
drag, startPoint x: 70, startPoint y: 359, endPoint x: 127, endPoint y: 357, distance: 56.8
click at [127, 357] on icon at bounding box center [125, 359] width 4 height 8
click at [338, 322] on button at bounding box center [337, 317] width 21 height 18
drag, startPoint x: 86, startPoint y: 347, endPoint x: 104, endPoint y: 346, distance: 18.6
click at [104, 346] on div "в" at bounding box center [96, 359] width 60 height 44
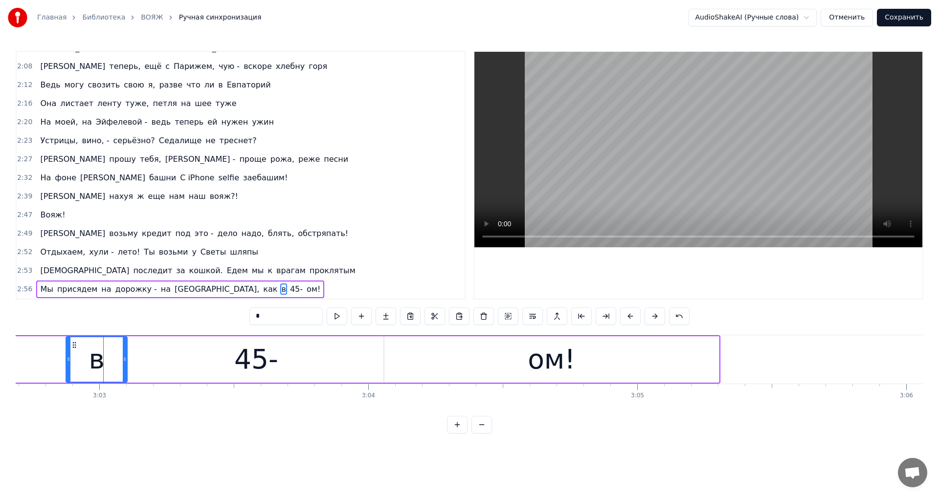
click at [146, 360] on div "45-" at bounding box center [256, 359] width 255 height 46
type input "***"
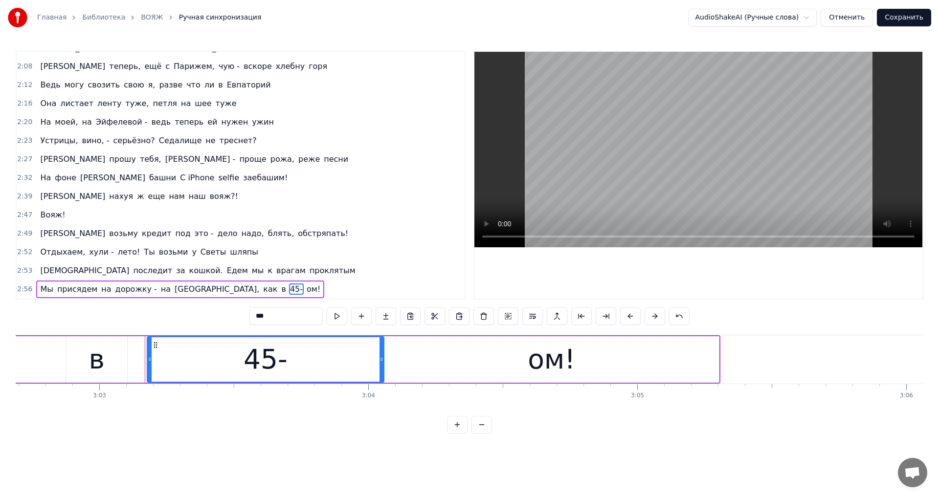
drag, startPoint x: 133, startPoint y: 358, endPoint x: 151, endPoint y: 359, distance: 17.7
click at [151, 359] on icon at bounding box center [150, 359] width 4 height 8
drag, startPoint x: 101, startPoint y: 350, endPoint x: 137, endPoint y: 356, distance: 36.8
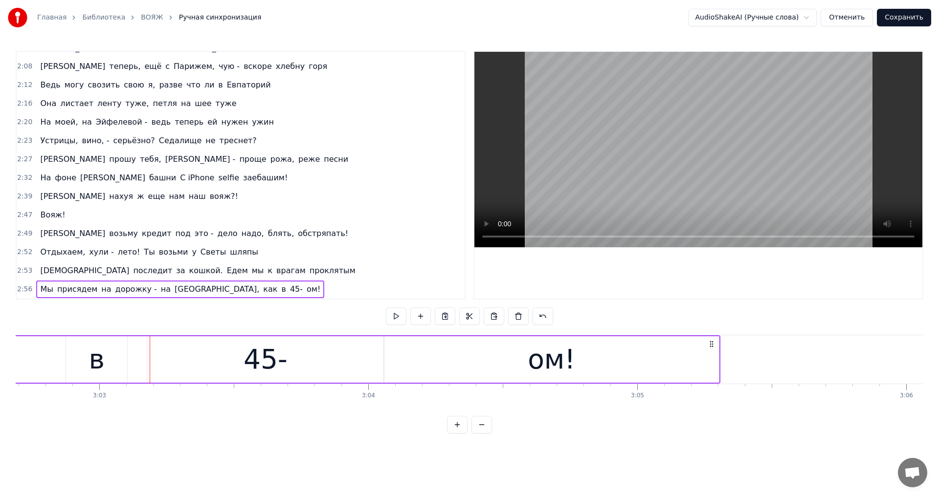
drag, startPoint x: 111, startPoint y: 358, endPoint x: 133, endPoint y: 362, distance: 22.3
click at [107, 360] on div "в" at bounding box center [96, 359] width 61 height 46
drag, startPoint x: 93, startPoint y: 361, endPoint x: 113, endPoint y: 363, distance: 20.6
click at [115, 363] on div "в" at bounding box center [96, 359] width 60 height 44
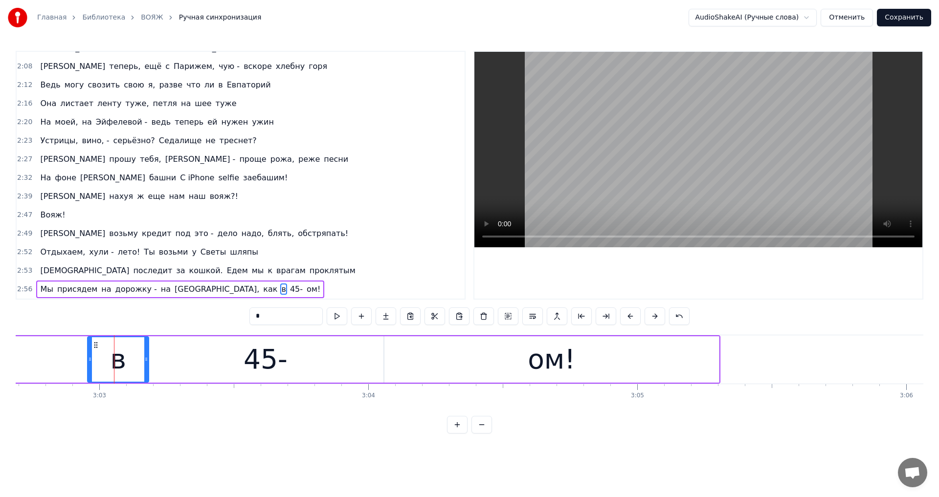
drag, startPoint x: 74, startPoint y: 343, endPoint x: 95, endPoint y: 343, distance: 21.5
click at [95, 343] on icon at bounding box center [96, 345] width 8 height 8
click at [88, 359] on icon at bounding box center [90, 359] width 4 height 8
drag, startPoint x: 99, startPoint y: 359, endPoint x: 122, endPoint y: 366, distance: 24.0
click at [122, 366] on div at bounding box center [122, 359] width 4 height 44
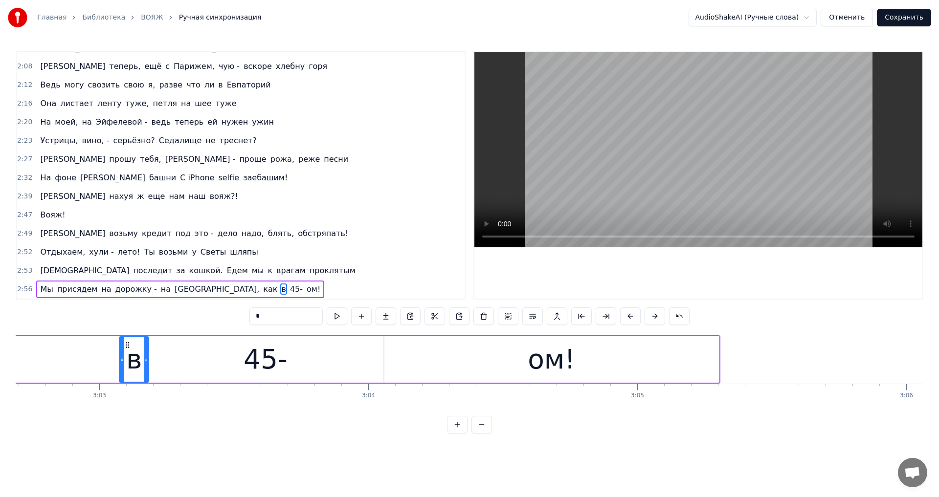
click at [132, 357] on div "в" at bounding box center [134, 359] width 16 height 41
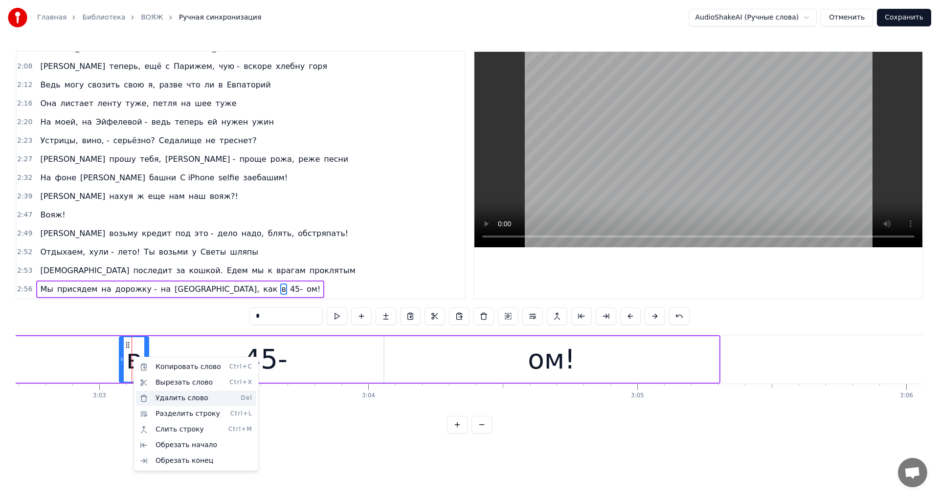
click at [176, 397] on div "Удалить слово Del" at bounding box center [196, 399] width 120 height 16
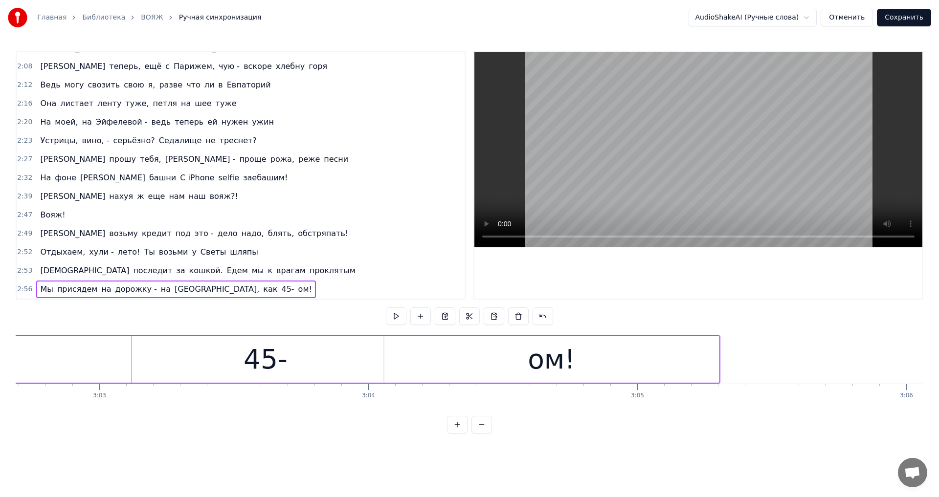
click at [264, 366] on div "45-" at bounding box center [265, 359] width 44 height 41
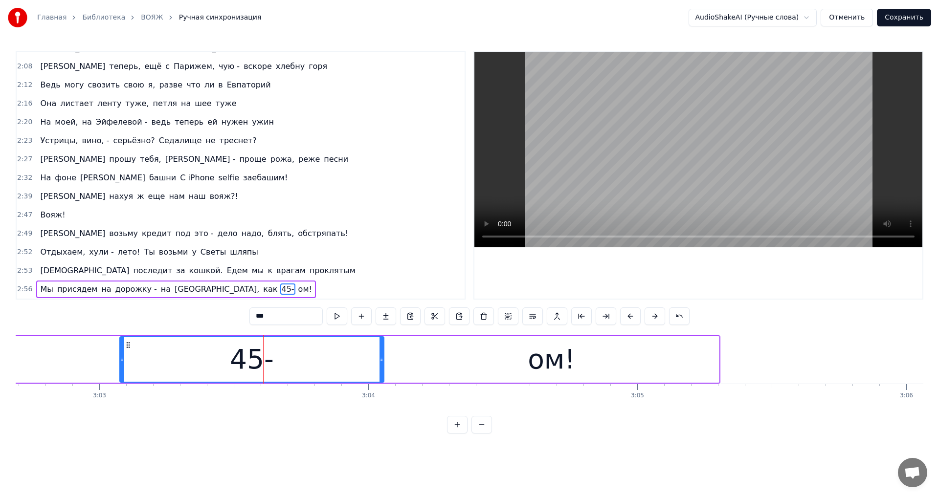
drag, startPoint x: 150, startPoint y: 360, endPoint x: 123, endPoint y: 367, distance: 28.3
click at [123, 367] on div at bounding box center [122, 359] width 4 height 44
click at [256, 321] on input "***" at bounding box center [285, 317] width 73 height 18
click at [260, 315] on input "****" at bounding box center [285, 317] width 73 height 18
type input "*****"
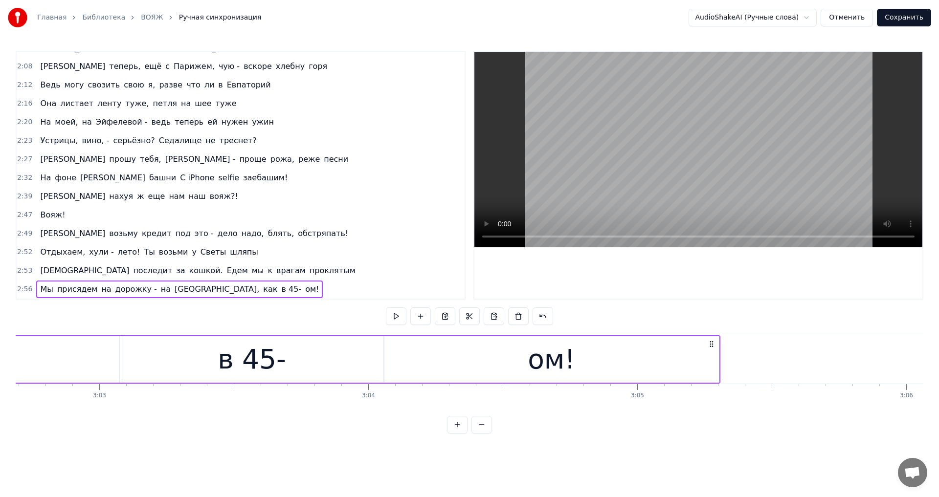
click at [121, 347] on div "в 45-" at bounding box center [252, 359] width 264 height 46
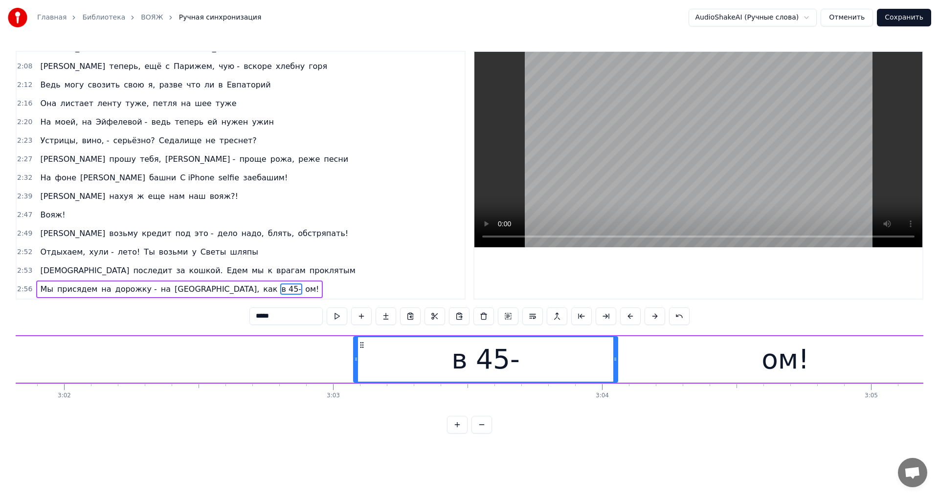
scroll to position [0, 48752]
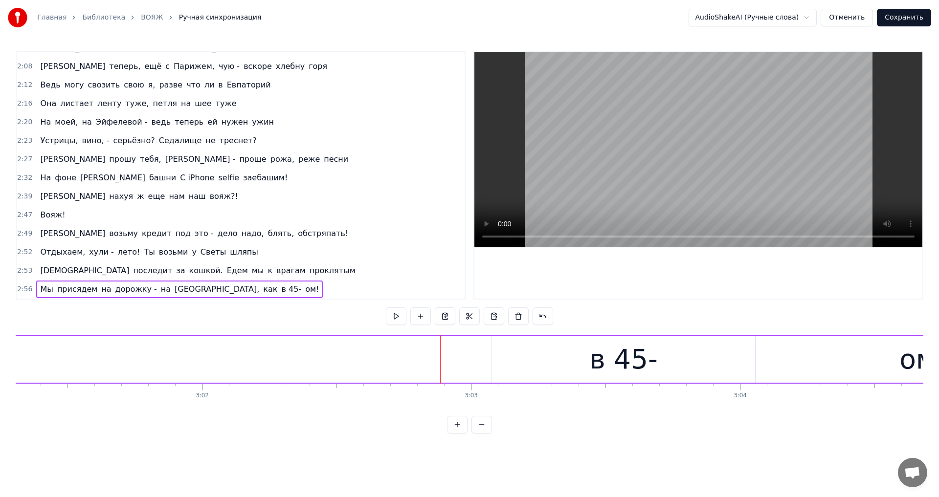
click at [262, 291] on span "как" at bounding box center [270, 289] width 16 height 11
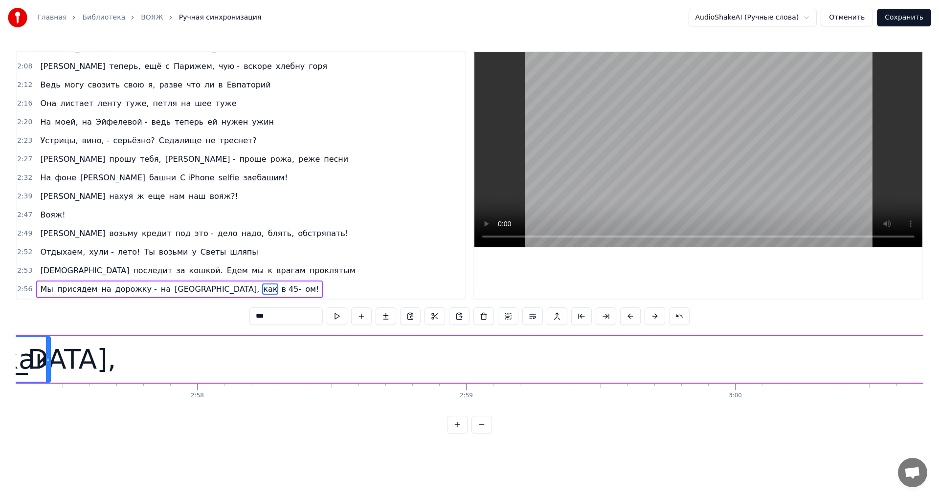
scroll to position [0, 47619]
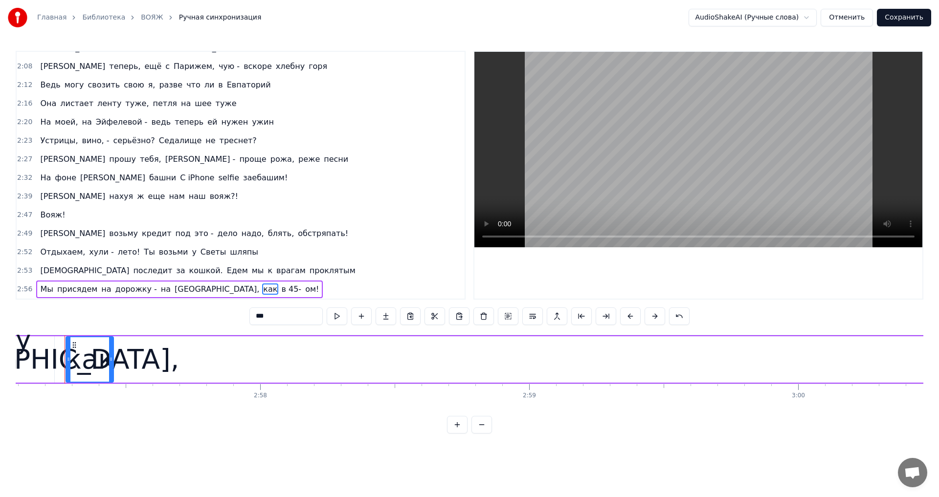
click at [477, 433] on button at bounding box center [481, 425] width 21 height 18
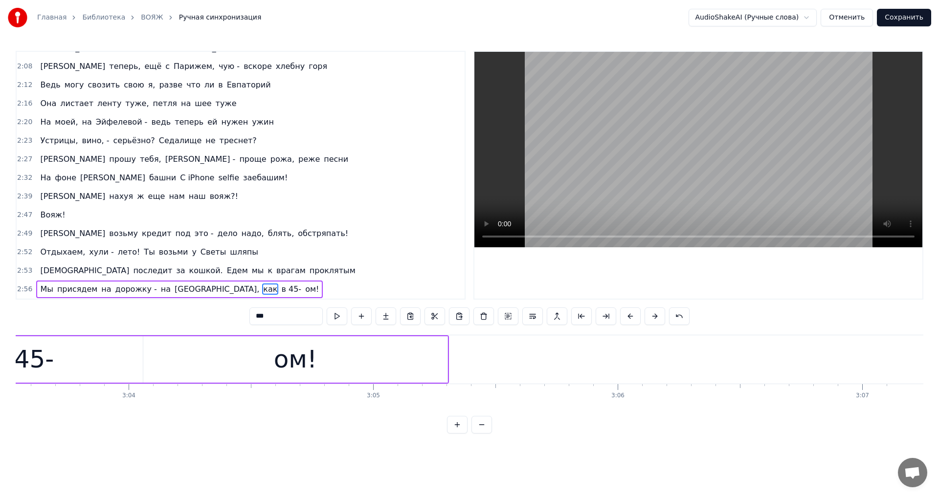
click at [477, 433] on button at bounding box center [481, 425] width 21 height 18
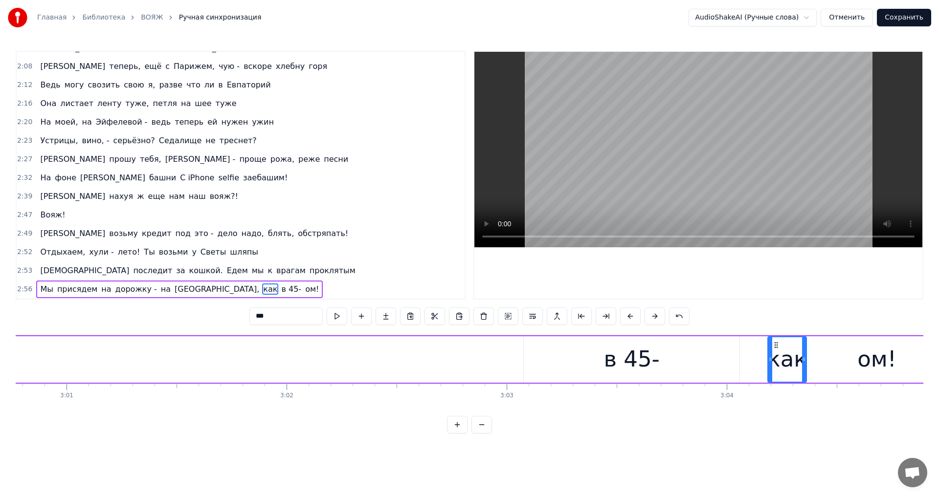
scroll to position [0, 39779]
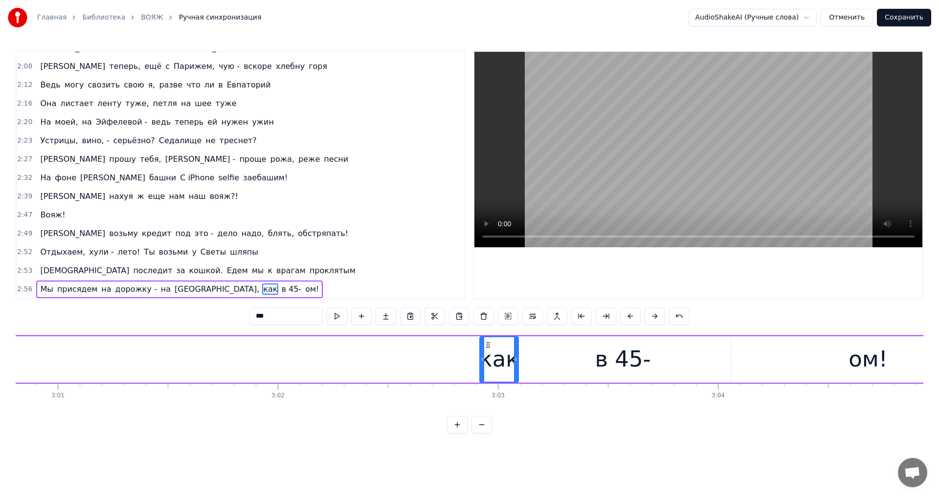
drag, startPoint x: 73, startPoint y: 343, endPoint x: 487, endPoint y: 349, distance: 413.7
click at [487, 349] on div "как" at bounding box center [499, 359] width 38 height 44
click at [495, 362] on div "как" at bounding box center [499, 359] width 40 height 33
click at [483, 362] on icon at bounding box center [482, 359] width 4 height 8
click at [333, 314] on button at bounding box center [337, 317] width 21 height 18
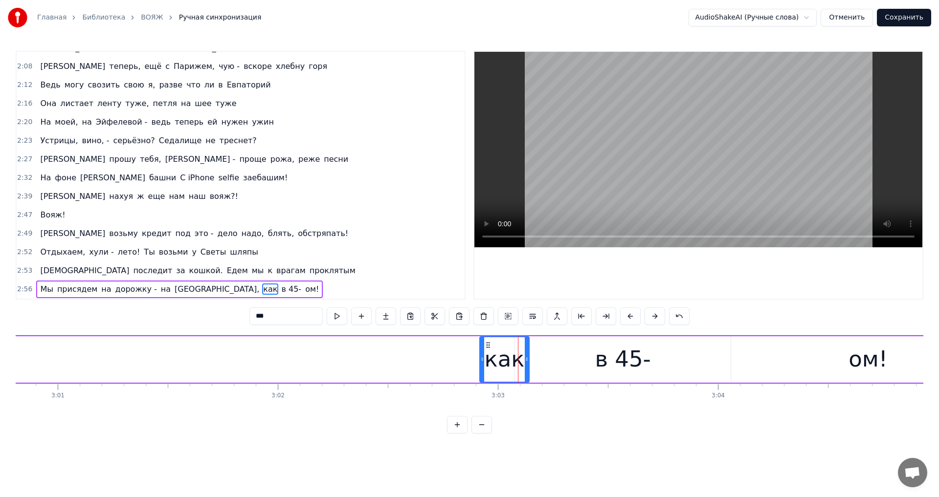
drag, startPoint x: 515, startPoint y: 363, endPoint x: 526, endPoint y: 364, distance: 10.8
click at [526, 364] on div at bounding box center [527, 359] width 4 height 44
click at [334, 318] on button at bounding box center [337, 317] width 21 height 18
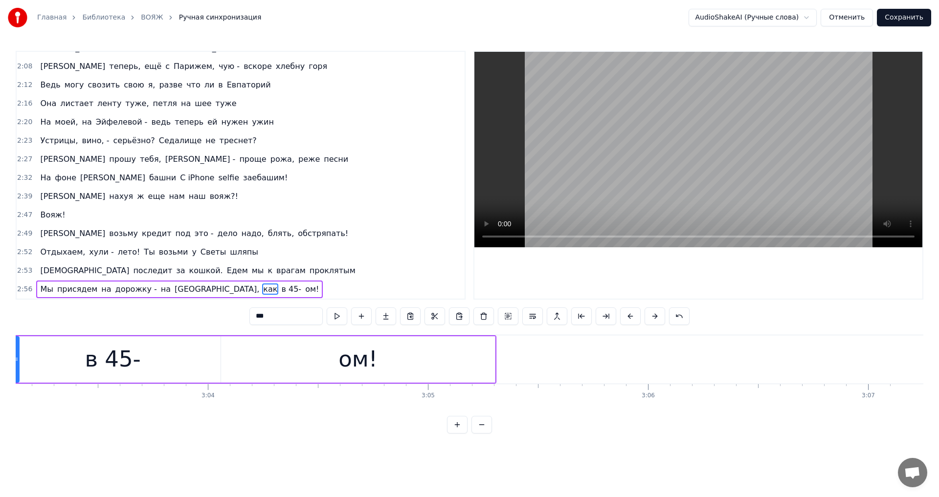
scroll to position [0, 40289]
click at [174, 287] on span "[GEOGRAPHIC_DATA]," at bounding box center [217, 289] width 87 height 11
type input "******"
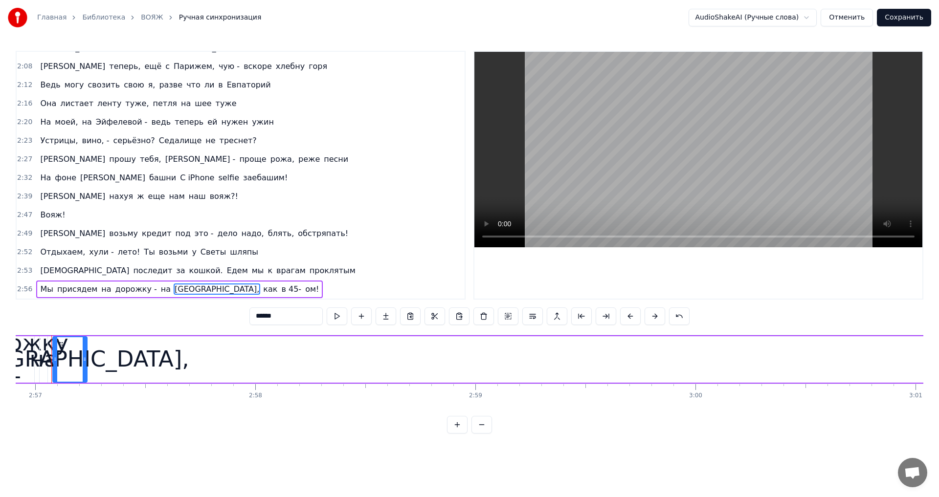
scroll to position [0, 38908]
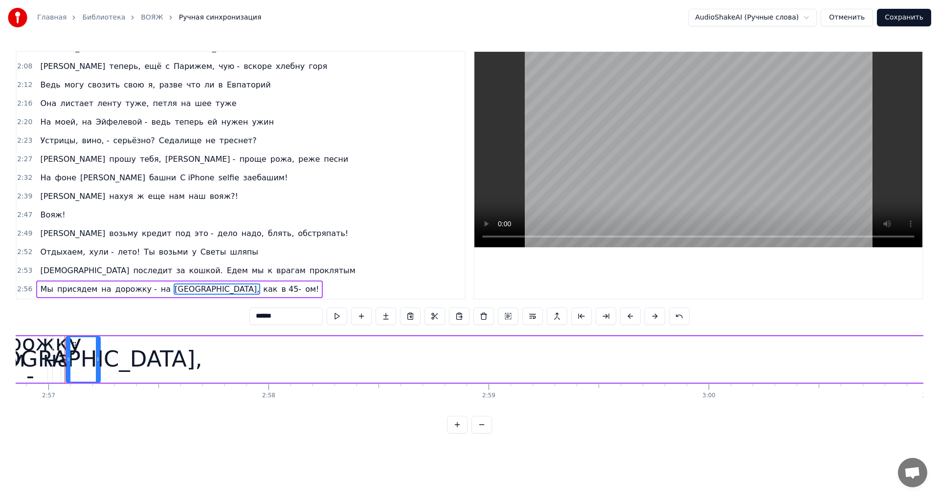
drag, startPoint x: 82, startPoint y: 351, endPoint x: 128, endPoint y: 348, distance: 46.0
click at [129, 348] on div "Мы присядем на дорожку - на [GEOGRAPHIC_DATA], как в 45- ом!" at bounding box center [869, 359] width 2015 height 48
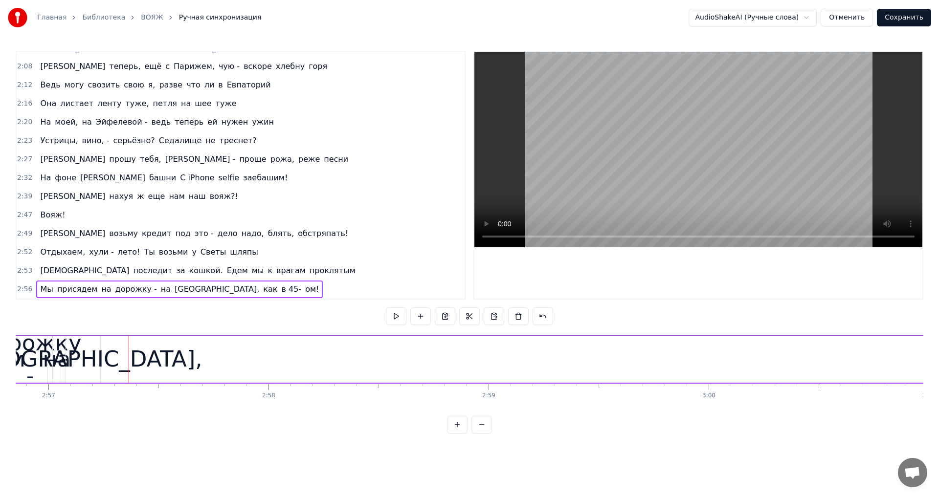
click at [86, 347] on div "[GEOGRAPHIC_DATA]," at bounding box center [83, 359] width 238 height 33
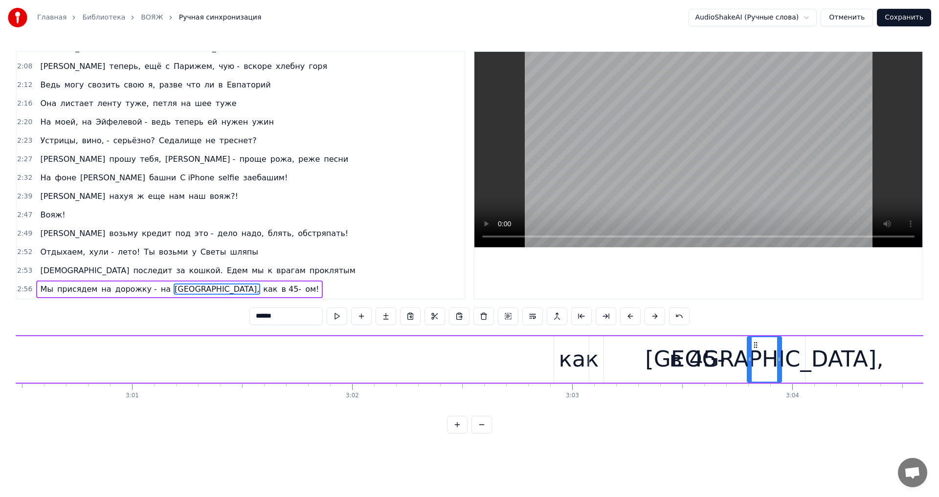
scroll to position [0, 39704]
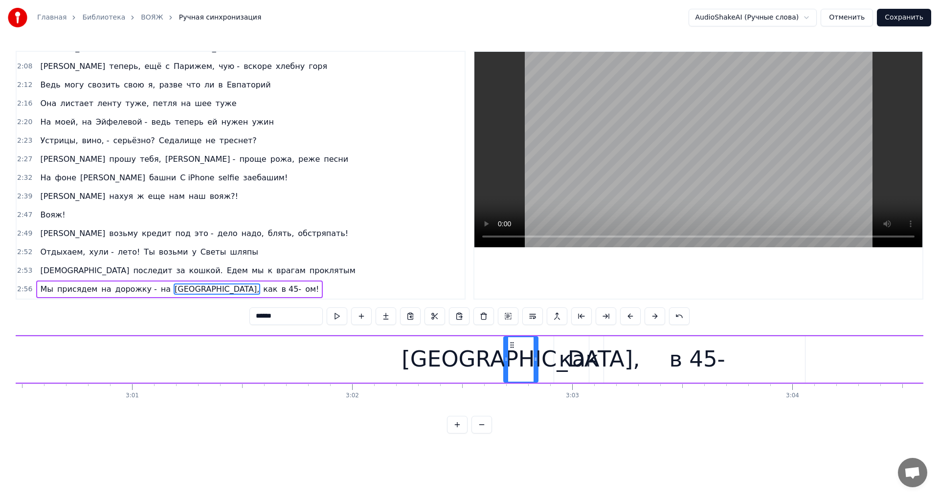
drag, startPoint x: 75, startPoint y: 346, endPoint x: 511, endPoint y: 388, distance: 437.7
click at [511, 388] on div "Вояж! Вояж! Вояж! Вояж! Вояж! Все твои подруги - суки, часто ездят заграницу Чт…" at bounding box center [469, 371] width 907 height 73
click at [403, 343] on div "Мы присядем на дорожку - на [GEOGRAPHIC_DATA], как в 45- ом!" at bounding box center [73, 359] width 2015 height 48
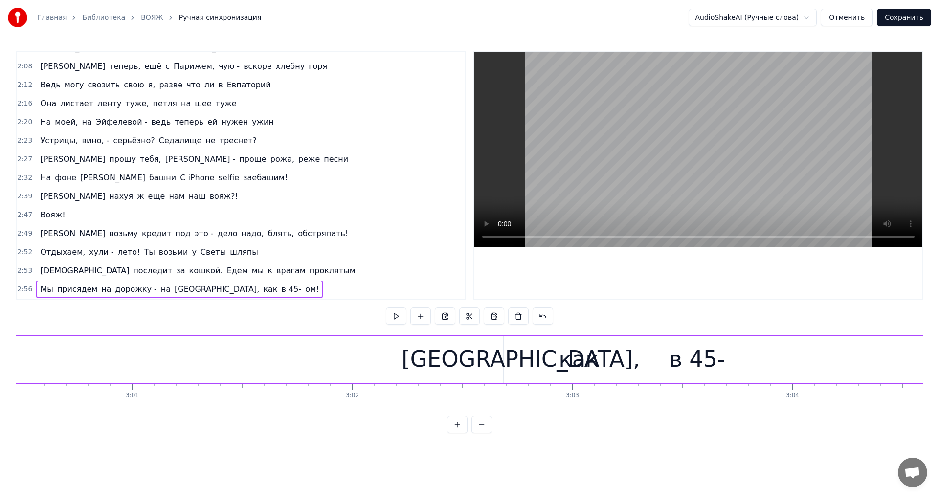
click at [410, 344] on div "Мы присядем на дорожку - на [GEOGRAPHIC_DATA], как в 45- ом!" at bounding box center [73, 359] width 2015 height 48
click at [502, 359] on div "[GEOGRAPHIC_DATA]," at bounding box center [520, 359] width 238 height 33
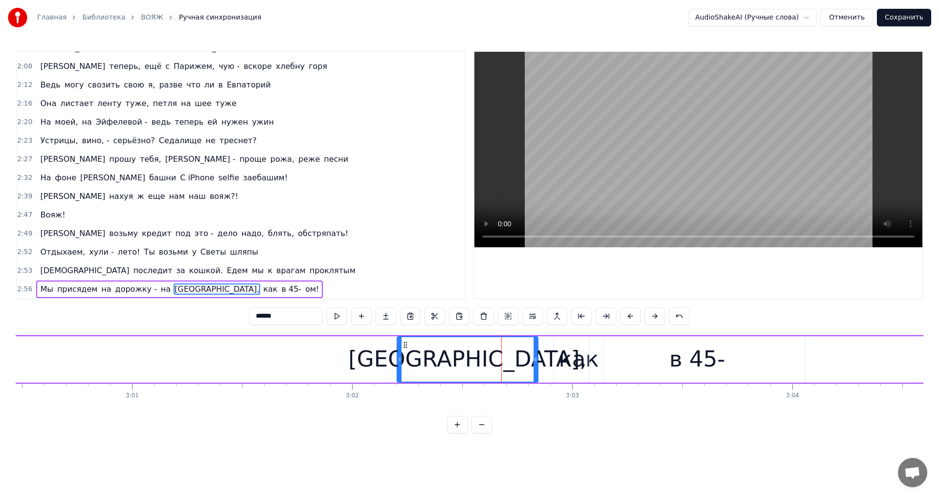
drag, startPoint x: 506, startPoint y: 361, endPoint x: 399, endPoint y: 364, distance: 106.6
click at [399, 364] on div at bounding box center [399, 359] width 4 height 44
drag, startPoint x: 536, startPoint y: 359, endPoint x: 547, endPoint y: 360, distance: 10.8
click at [547, 360] on icon at bounding box center [546, 359] width 4 height 8
click at [399, 363] on div at bounding box center [399, 359] width 4 height 44
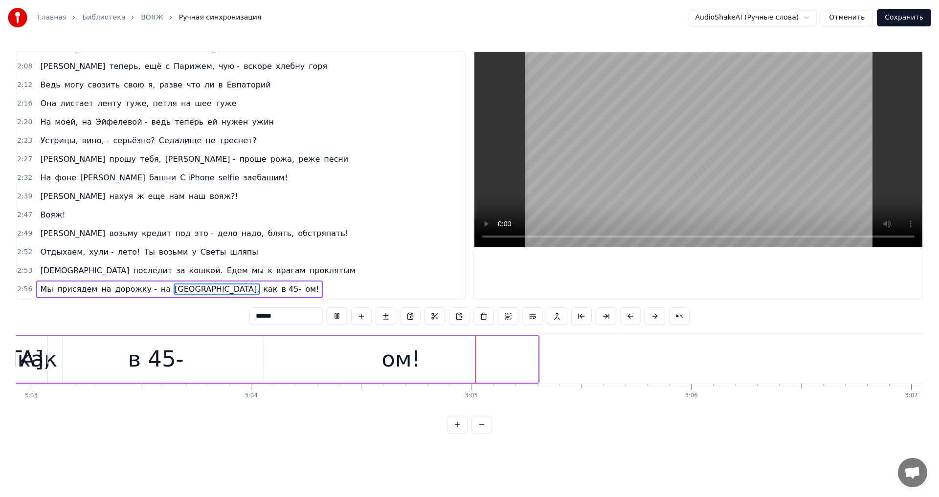
scroll to position [0, 40289]
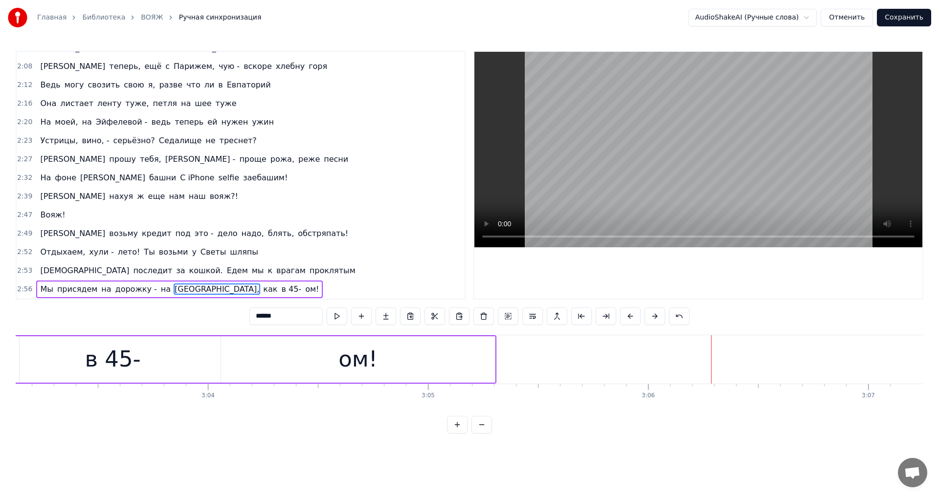
click at [160, 288] on span "на" at bounding box center [166, 289] width 12 height 11
type input "**"
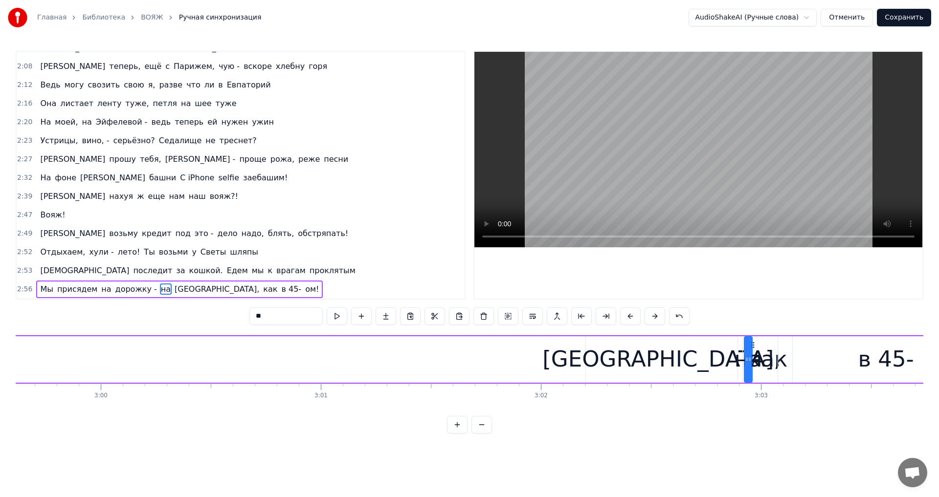
scroll to position [0, 39517]
drag, startPoint x: 74, startPoint y: 344, endPoint x: 587, endPoint y: 415, distance: 517.2
click at [587, 408] on div "Вояж! Вояж! Вояж! Вояж! Вояж! Все твои подруги - суки, часто ездят заграницу Чт…" at bounding box center [469, 371] width 907 height 73
drag, startPoint x: 586, startPoint y: 345, endPoint x: 580, endPoint y: 347, distance: 6.8
click at [580, 347] on icon at bounding box center [580, 345] width 8 height 8
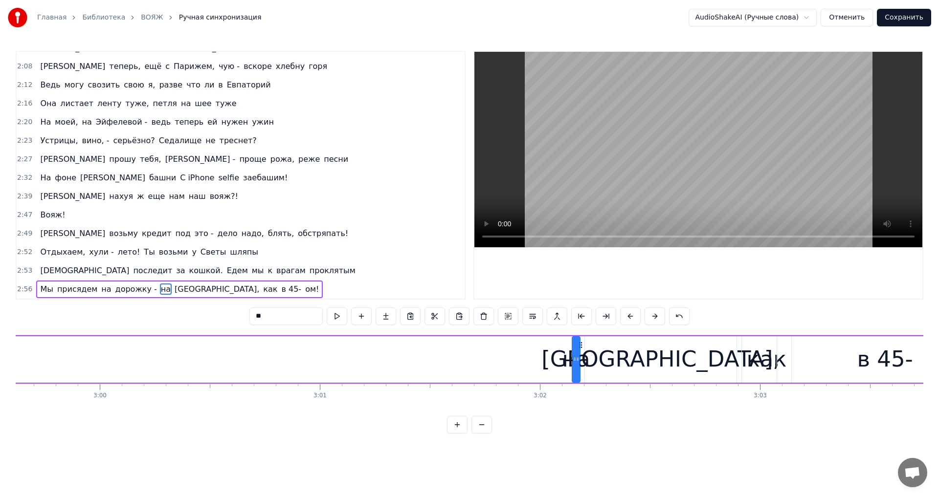
click at [560, 349] on div "Мы присядем на дорожку - на [GEOGRAPHIC_DATA], как в 45- ом!" at bounding box center [260, 359] width 2015 height 48
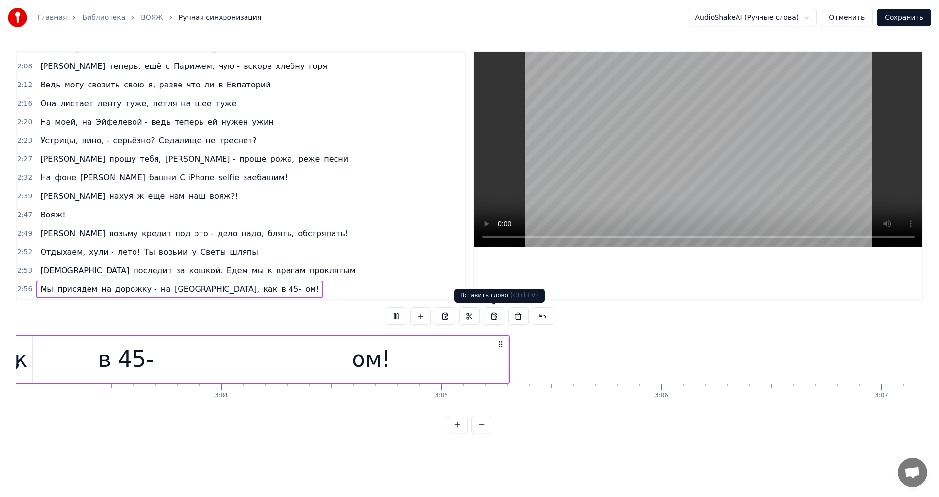
scroll to position [0, 40289]
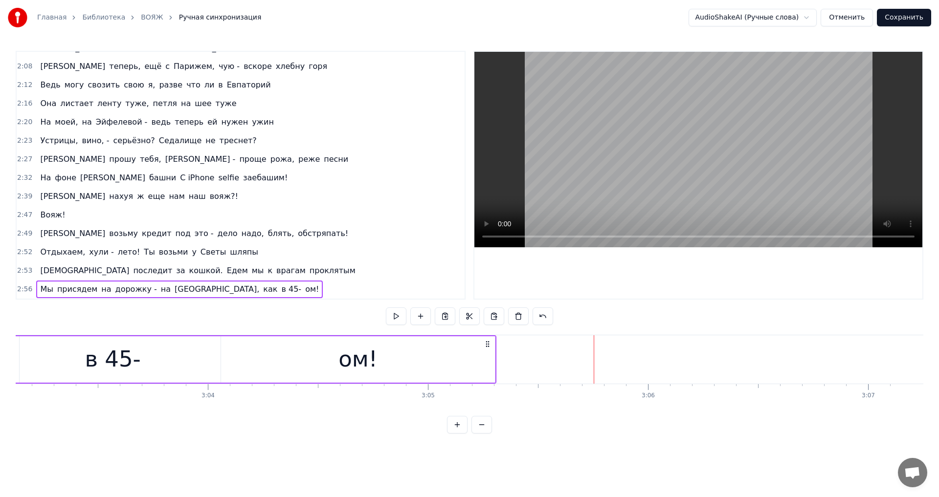
click at [120, 290] on span "дорожку -" at bounding box center [136, 289] width 44 height 11
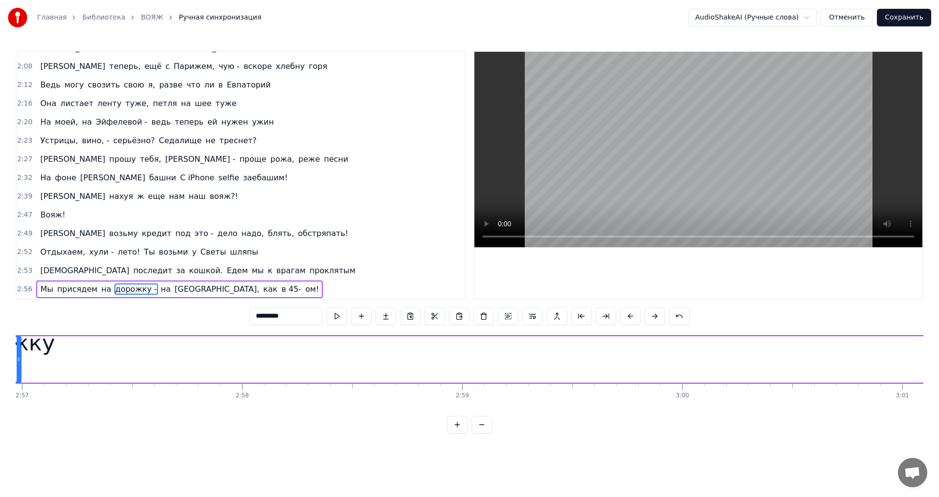
scroll to position [0, 38855]
drag, startPoint x: 80, startPoint y: 347, endPoint x: 135, endPoint y: 350, distance: 55.8
click at [142, 351] on div "Мы присядем на дорожку - на [GEOGRAPHIC_DATA], как в 45- ом!" at bounding box center [922, 359] width 2015 height 48
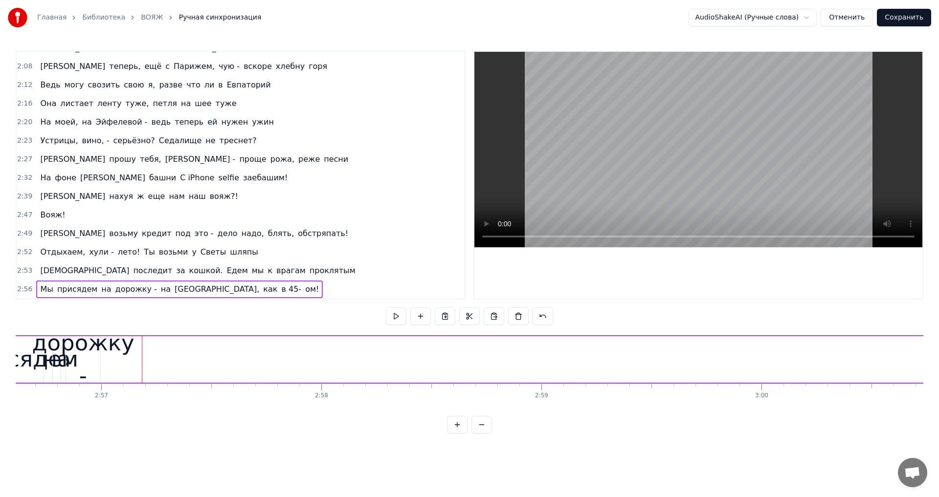
click at [72, 340] on div "дорожку -" at bounding box center [83, 360] width 102 height 66
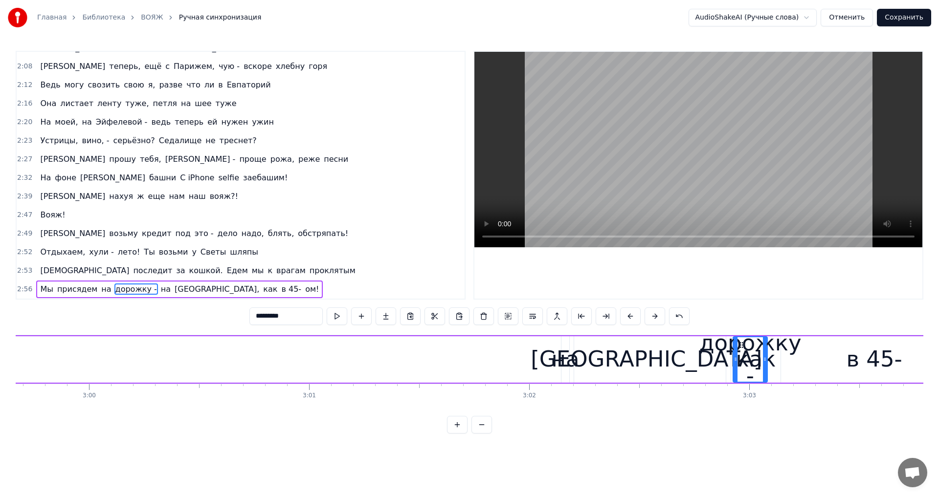
scroll to position [0, 39543]
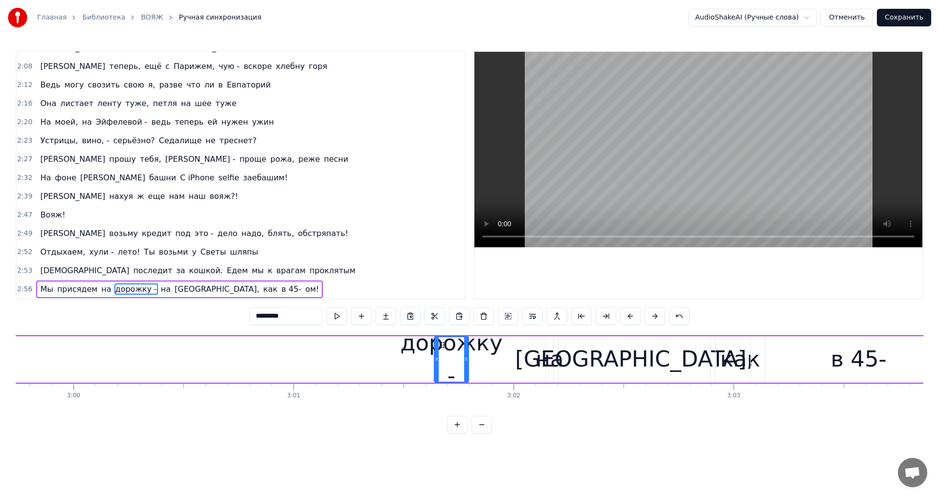
drag, startPoint x: 73, startPoint y: 347, endPoint x: 441, endPoint y: 415, distance: 374.4
click at [441, 408] on div "Вояж! Вояж! Вояж! Вояж! Вояж! Все твои подруги - суки, часто ездят заграницу Чт…" at bounding box center [469, 371] width 907 height 73
click at [329, 345] on div "Мы присядем на дорожку - на [GEOGRAPHIC_DATA], как в 45- ом!" at bounding box center [234, 359] width 2015 height 48
click at [246, 339] on div "Мы присядем на дорожку - на [GEOGRAPHIC_DATA], как в 45- ом!" at bounding box center [234, 359] width 2015 height 48
click at [242, 344] on div "Мы присядем на дорожку - на [GEOGRAPHIC_DATA], как в 45- ом!" at bounding box center [234, 359] width 2015 height 48
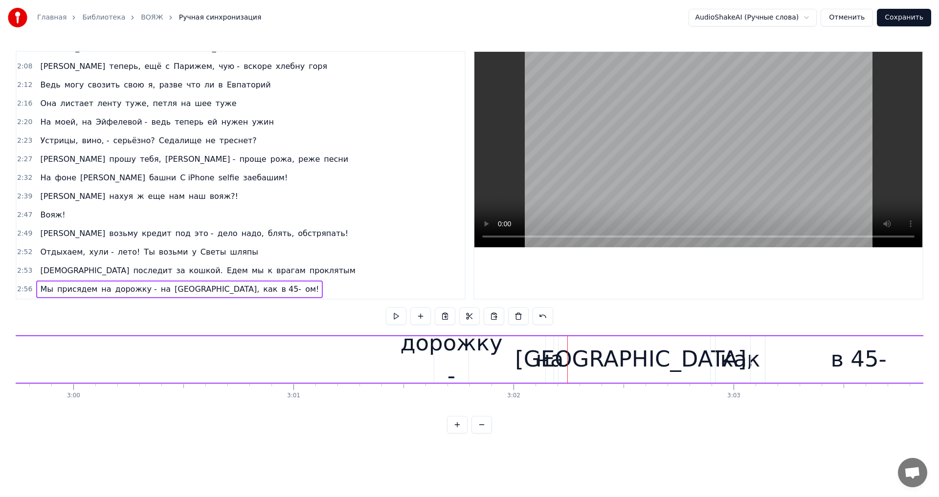
click at [271, 339] on div "Мы присядем на дорожку - на [GEOGRAPHIC_DATA], как в 45- ом!" at bounding box center [234, 359] width 2015 height 48
click at [329, 341] on div "Мы присядем на дорожку - на [GEOGRAPHIC_DATA], как в 45- ом!" at bounding box center [234, 359] width 2015 height 48
click at [332, 346] on div "Мы присядем на дорожку - на [GEOGRAPHIC_DATA], как в 45- ом!" at bounding box center [234, 359] width 2015 height 48
click at [429, 348] on div "дорожку -" at bounding box center [451, 360] width 102 height 66
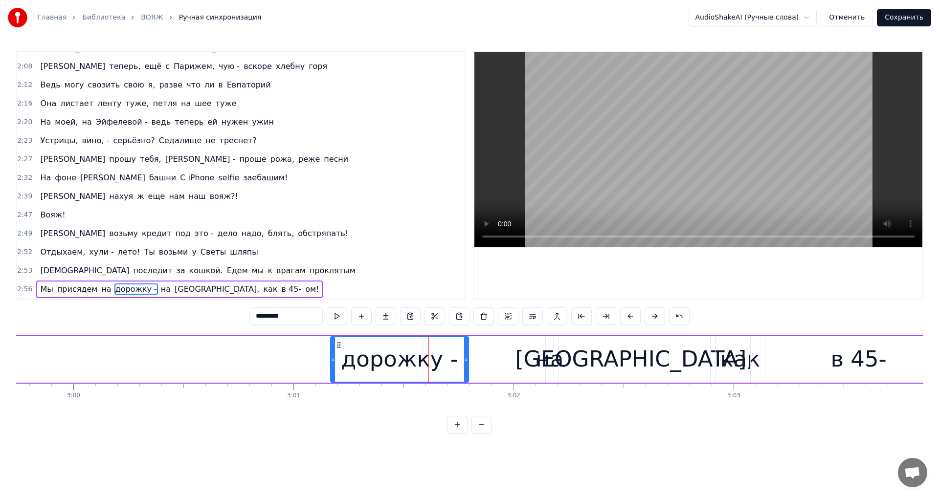
drag, startPoint x: 435, startPoint y: 359, endPoint x: 331, endPoint y: 362, distance: 103.7
click at [331, 362] on icon at bounding box center [333, 359] width 4 height 8
drag, startPoint x: 472, startPoint y: 359, endPoint x: 519, endPoint y: 365, distance: 47.3
click at [519, 365] on div at bounding box center [521, 359] width 4 height 44
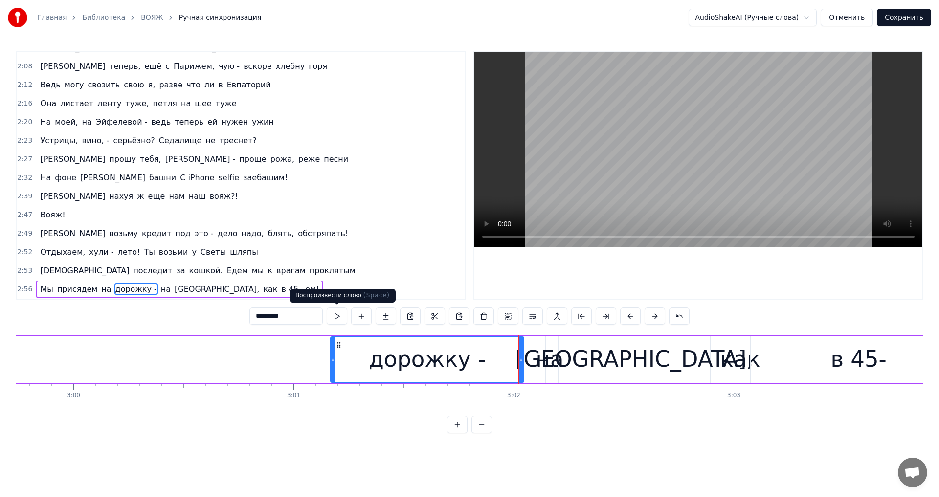
click at [338, 320] on button at bounding box center [337, 317] width 21 height 18
click at [480, 364] on div "дорожку -" at bounding box center [427, 359] width 192 height 44
click at [302, 315] on input "*********" at bounding box center [285, 317] width 73 height 18
type input "*********"
click at [337, 314] on button at bounding box center [337, 317] width 21 height 18
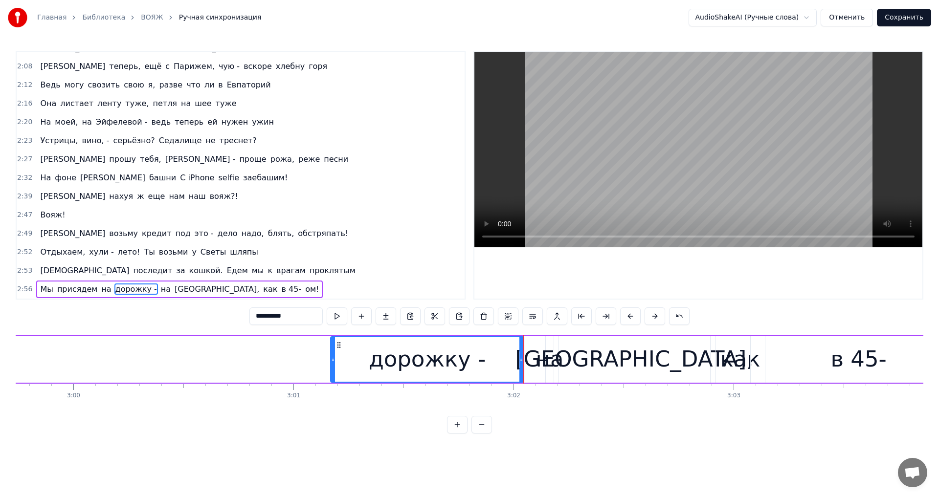
click at [325, 350] on div "Мы присядем на дорожку - на [GEOGRAPHIC_DATA], как в 45- ом!" at bounding box center [234, 359] width 2015 height 48
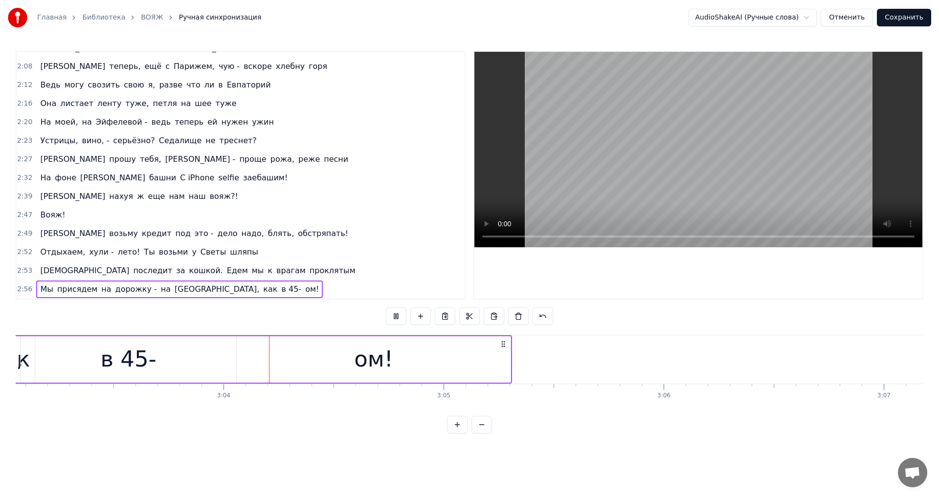
scroll to position [0, 40289]
click at [363, 357] on div "ом!" at bounding box center [357, 359] width 39 height 33
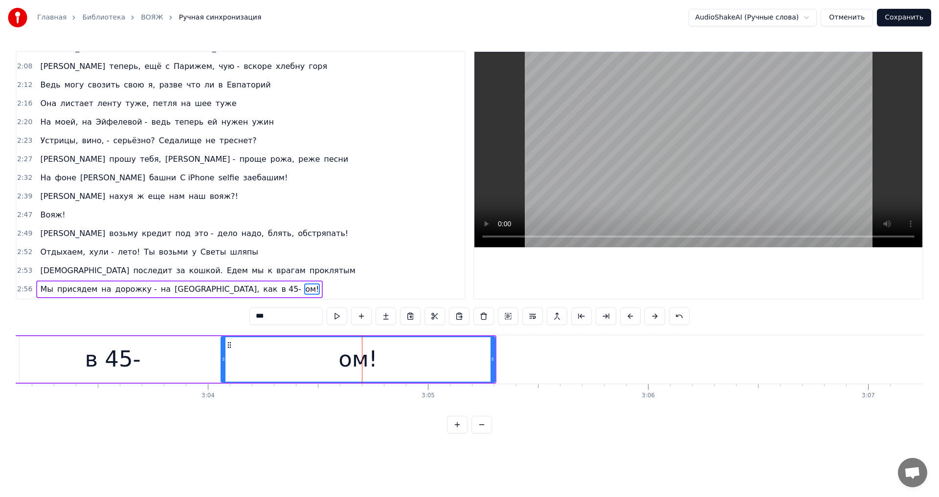
click at [265, 315] on input "***" at bounding box center [285, 317] width 73 height 18
click at [260, 316] on input "***" at bounding box center [285, 317] width 73 height 18
click at [101, 290] on span "на" at bounding box center [106, 289] width 12 height 11
type input "**"
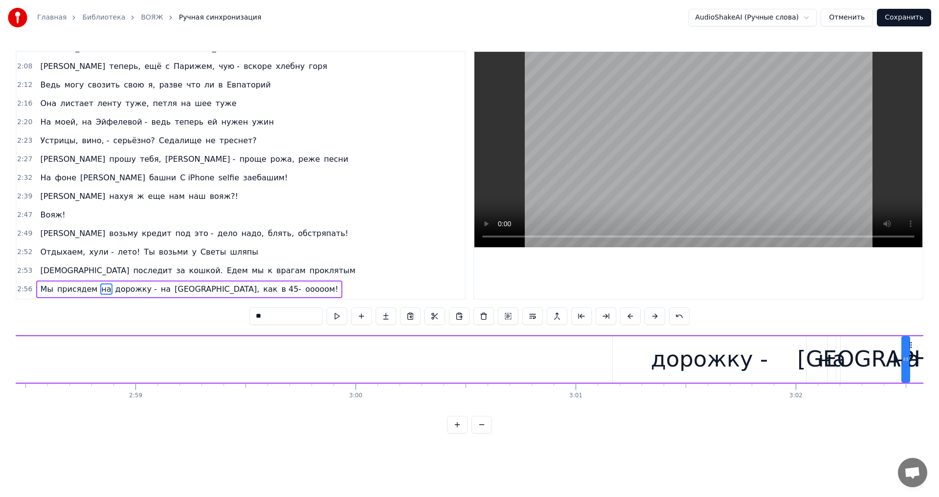
scroll to position [0, 39342]
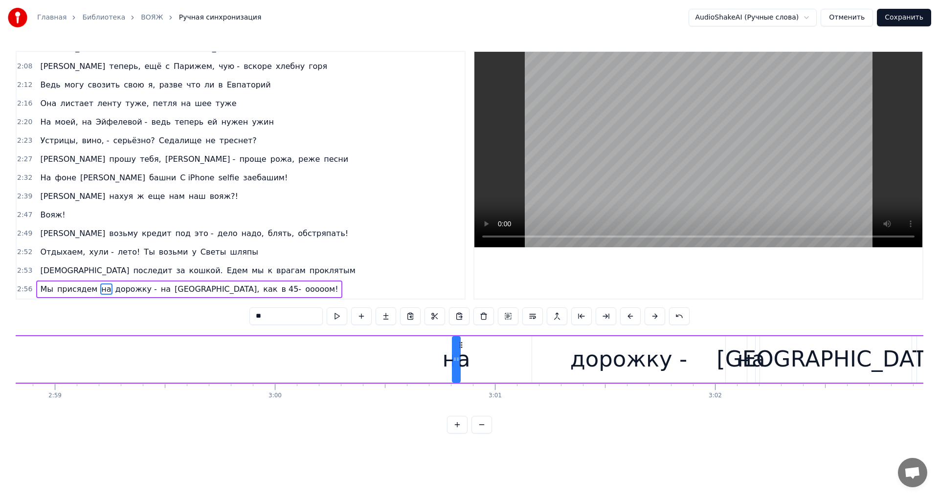
drag, startPoint x: 75, startPoint y: 342, endPoint x: 466, endPoint y: 413, distance: 397.4
click at [466, 408] on div "Вояж! Вояж! Вояж! Вояж! Вояж! Все твои подруги - суки, часто ездят заграницу Чт…" at bounding box center [469, 371] width 907 height 73
drag, startPoint x: 466, startPoint y: 345, endPoint x: 535, endPoint y: 353, distance: 69.9
click at [534, 353] on div "на" at bounding box center [530, 359] width 7 height 44
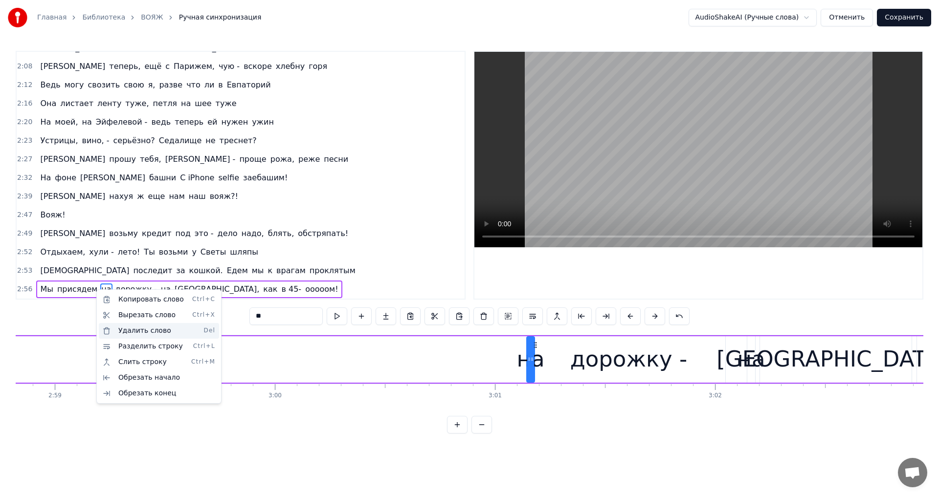
click at [125, 330] on div "Удалить слово Del" at bounding box center [159, 331] width 120 height 16
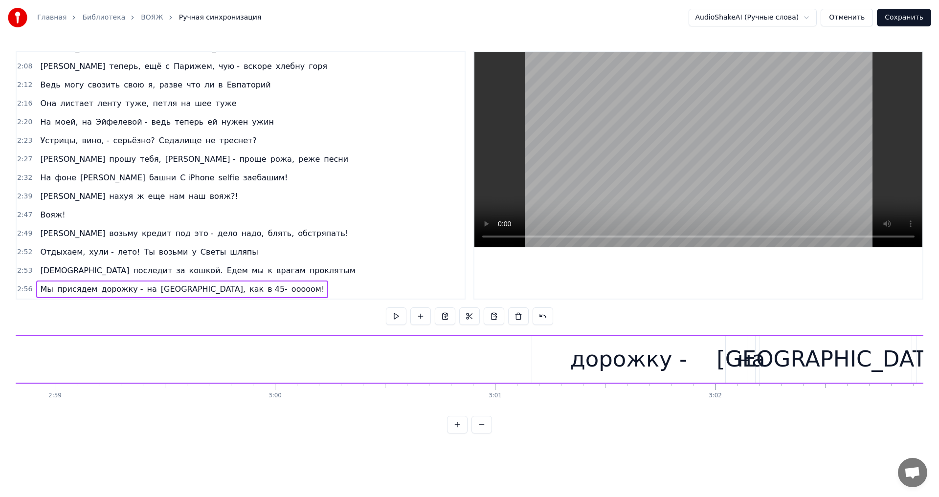
click at [573, 365] on div "дорожку -" at bounding box center [628, 359] width 193 height 46
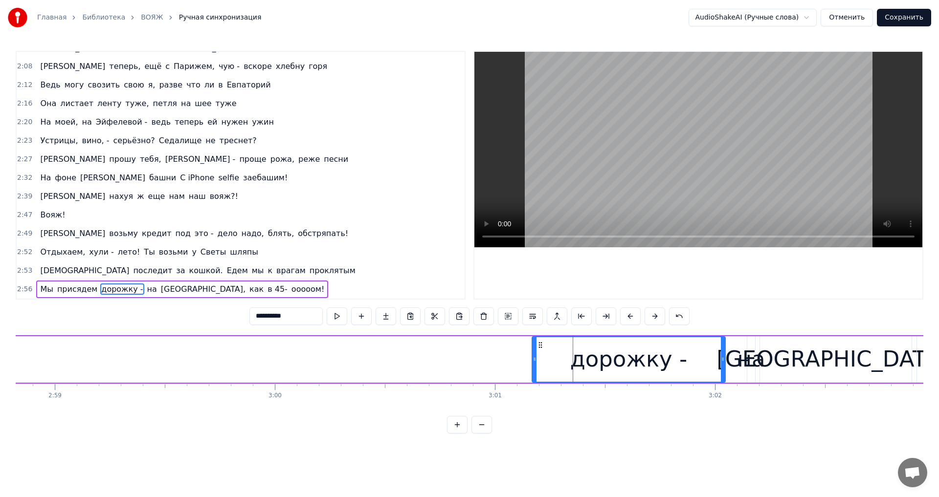
click at [255, 318] on input "*********" at bounding box center [285, 317] width 73 height 18
click at [533, 362] on icon at bounding box center [534, 359] width 4 height 8
click at [343, 314] on button at bounding box center [337, 317] width 21 height 18
drag, startPoint x: 536, startPoint y: 361, endPoint x: 505, endPoint y: 363, distance: 31.4
click at [505, 363] on icon at bounding box center [503, 359] width 4 height 8
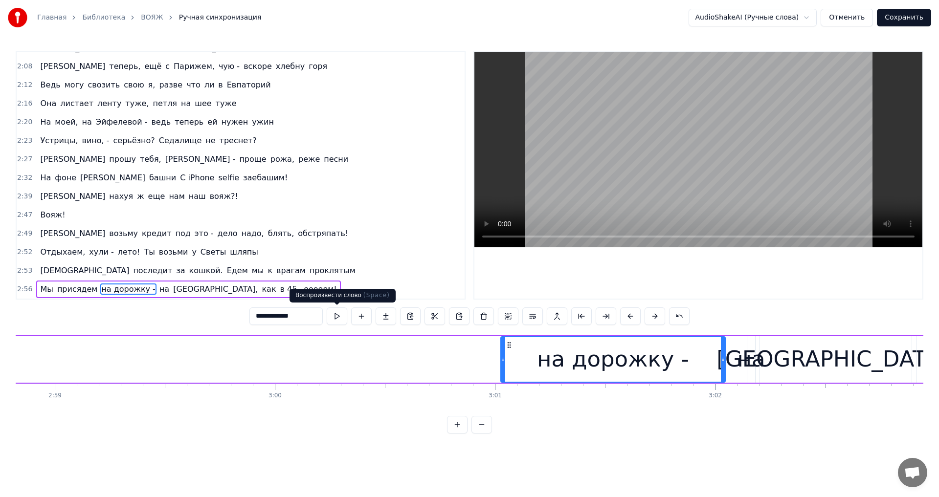
click at [329, 314] on button at bounding box center [337, 317] width 21 height 18
drag, startPoint x: 504, startPoint y: 360, endPoint x: 493, endPoint y: 362, distance: 10.9
click at [493, 362] on icon at bounding box center [492, 359] width 4 height 8
click at [331, 320] on button at bounding box center [337, 317] width 21 height 18
click at [70, 289] on span "присядем" at bounding box center [77, 289] width 42 height 11
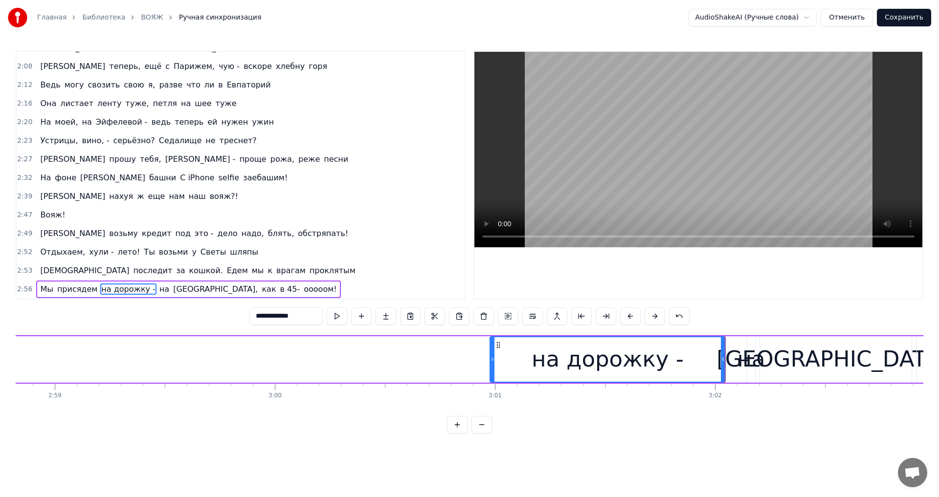
type input "********"
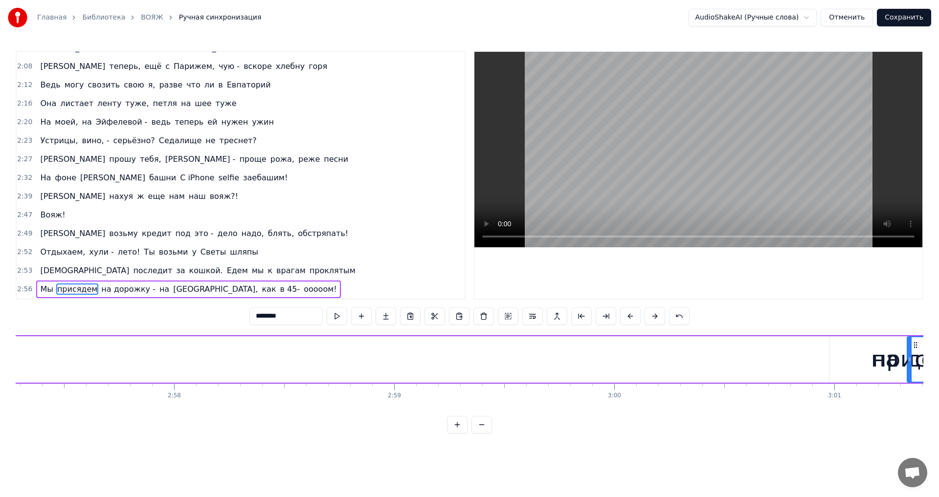
scroll to position [0, 39078]
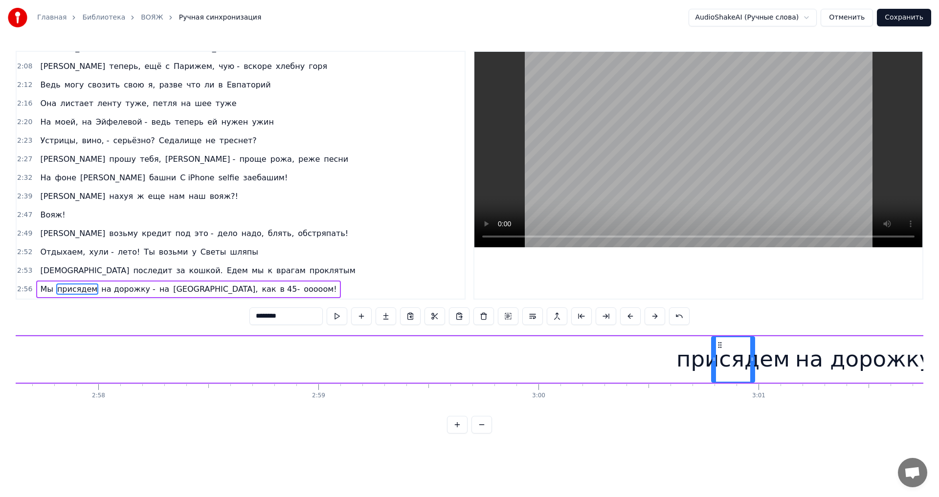
drag, startPoint x: 73, startPoint y: 346, endPoint x: 719, endPoint y: 398, distance: 647.5
click at [719, 398] on div "Вояж! Вояж! Вояж! Вояж! Вояж! Все твои подруги - суки, часто ездят заграницу Чт…" at bounding box center [469, 371] width 907 height 73
drag, startPoint x: 713, startPoint y: 360, endPoint x: 639, endPoint y: 374, distance: 75.2
click at [639, 374] on div at bounding box center [640, 359] width 4 height 44
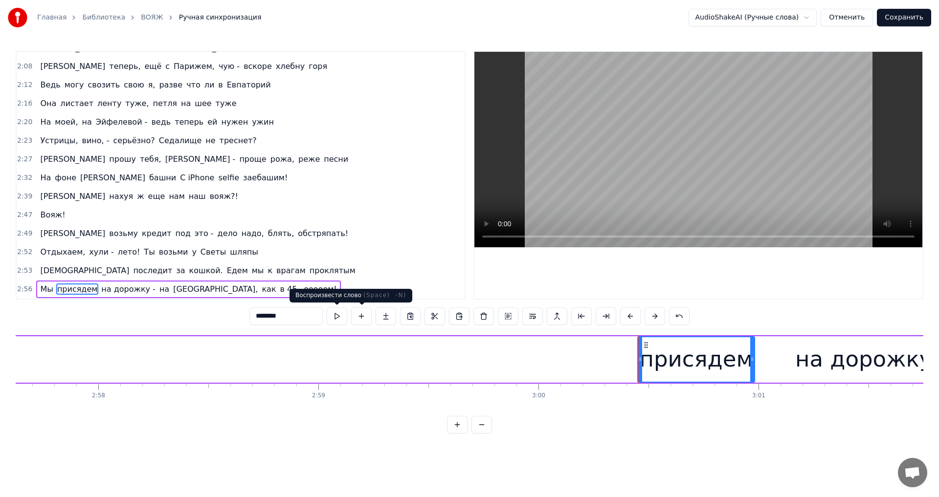
click at [342, 317] on button at bounding box center [337, 317] width 21 height 18
click at [333, 318] on button at bounding box center [337, 317] width 21 height 18
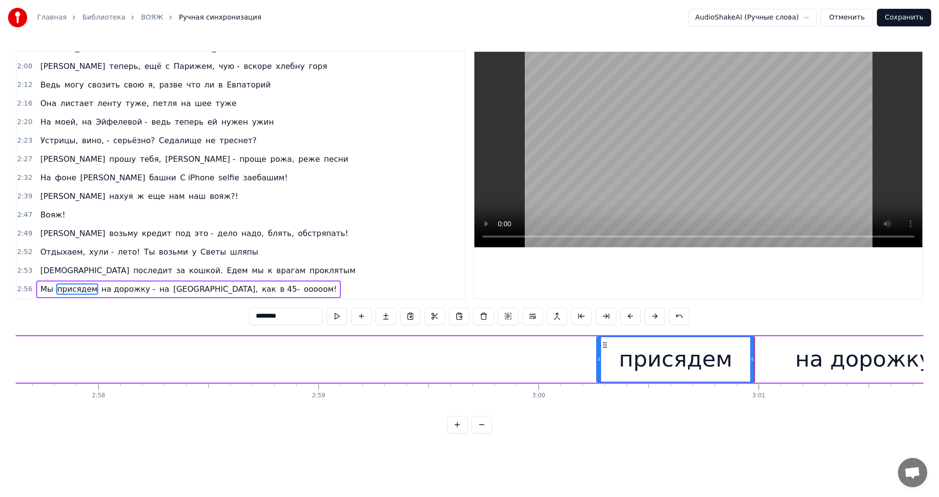
drag, startPoint x: 640, startPoint y: 361, endPoint x: 599, endPoint y: 365, distance: 41.3
click at [599, 365] on div at bounding box center [599, 359] width 4 height 44
click at [340, 316] on button at bounding box center [337, 317] width 21 height 18
click at [593, 364] on div at bounding box center [594, 359] width 4 height 44
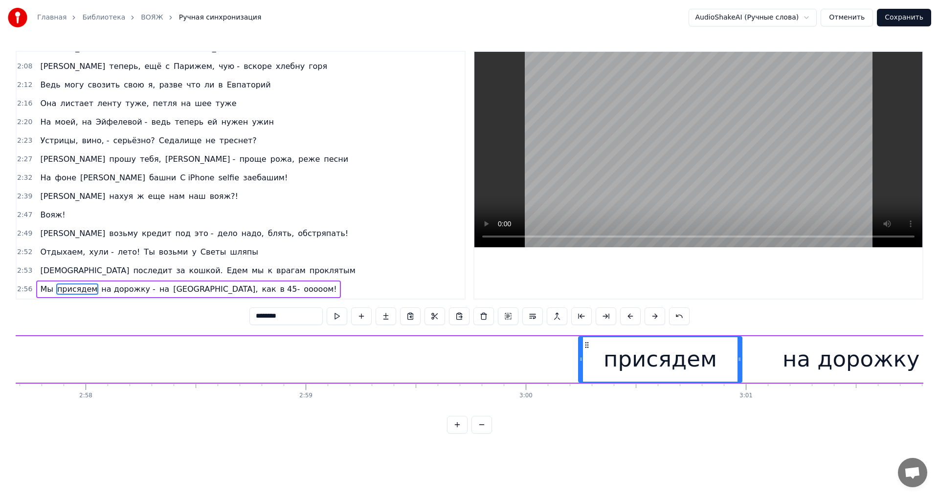
click at [506, 353] on div "Мы присядем на дорожку - на [GEOGRAPHIC_DATA], как в 45- ооооом!" at bounding box center [686, 359] width 2015 height 48
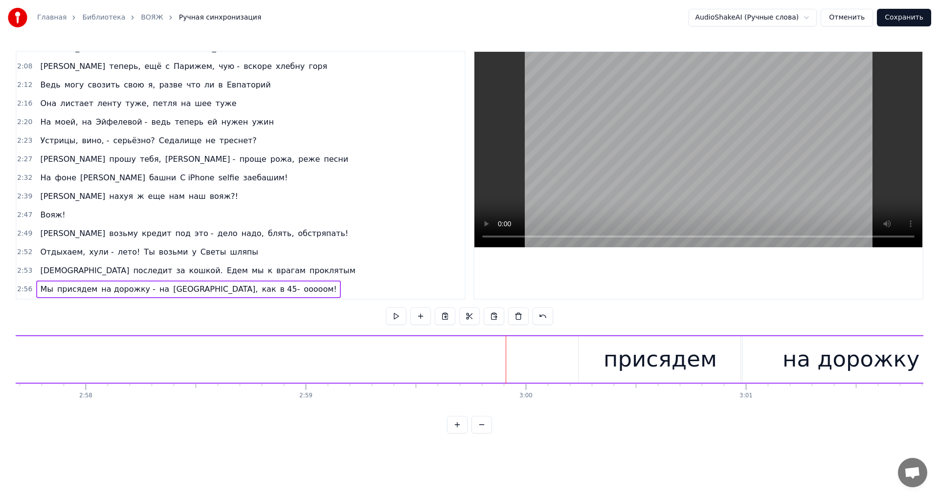
click at [489, 356] on div "Мы присядем на дорожку - на [GEOGRAPHIC_DATA], как в 45- ооооом!" at bounding box center [686, 359] width 2015 height 48
click at [499, 359] on div "Мы присядем на дорожку - на [GEOGRAPHIC_DATA], как в 45- ооооом!" at bounding box center [686, 359] width 2015 height 48
click at [539, 359] on div "Мы присядем на дорожку - на [GEOGRAPHIC_DATA], как в 45- ооооом!" at bounding box center [686, 359] width 2015 height 48
click at [44, 288] on span "Мы" at bounding box center [46, 289] width 15 height 11
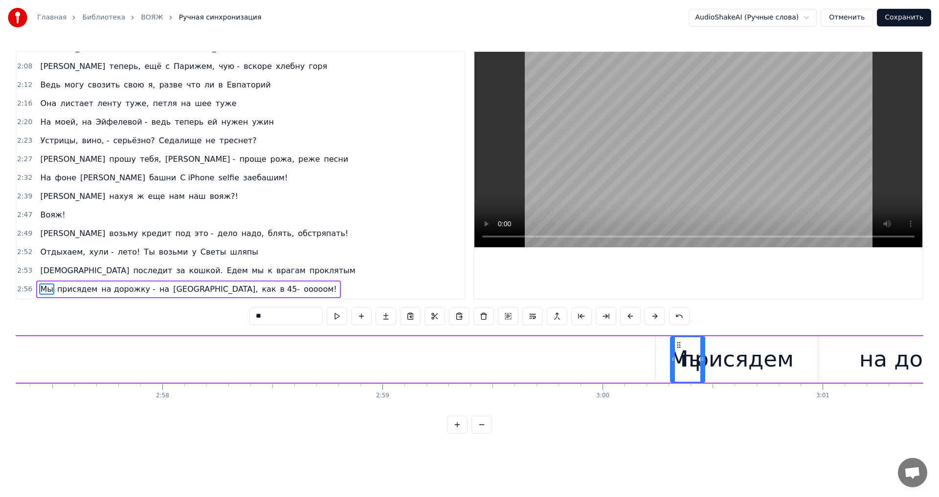
scroll to position [0, 39014]
drag, startPoint x: 73, startPoint y: 343, endPoint x: 560, endPoint y: 399, distance: 489.7
click at [560, 399] on div "Вояж! Вояж! Вояж! Вояж! Вояж! Все твои подруги - суки, часто ездят заграницу Чт…" at bounding box center [469, 371] width 907 height 73
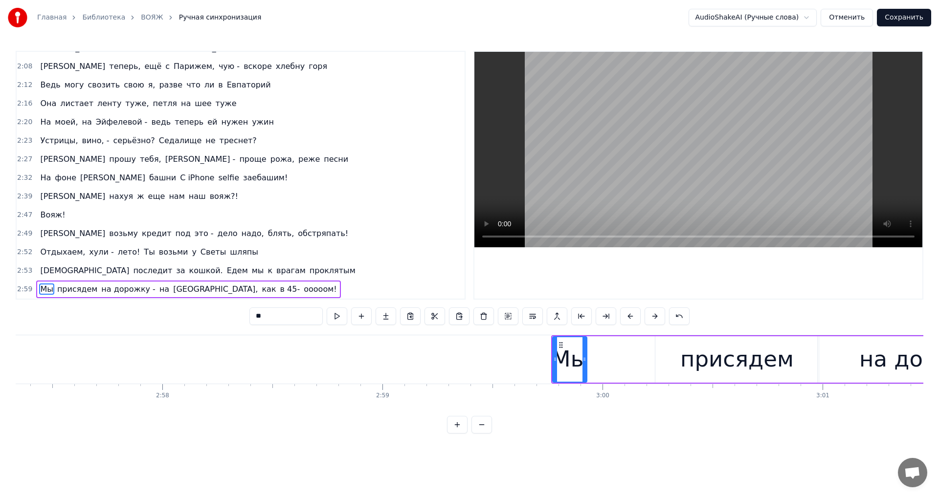
drag, startPoint x: 572, startPoint y: 345, endPoint x: 620, endPoint y: 354, distance: 49.2
click at [557, 347] on icon at bounding box center [560, 344] width 8 height 8
click at [564, 342] on div "Мы" at bounding box center [569, 359] width 34 height 46
drag, startPoint x: 564, startPoint y: 344, endPoint x: 636, endPoint y: 350, distance: 72.1
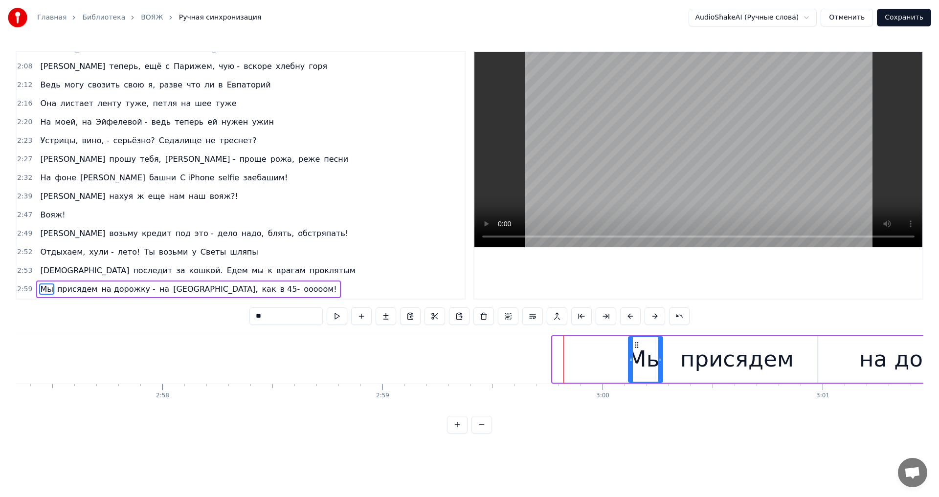
click at [636, 350] on div "Мы" at bounding box center [645, 359] width 33 height 44
drag, startPoint x: 630, startPoint y: 363, endPoint x: 570, endPoint y: 362, distance: 60.6
click at [570, 362] on div at bounding box center [570, 359] width 4 height 44
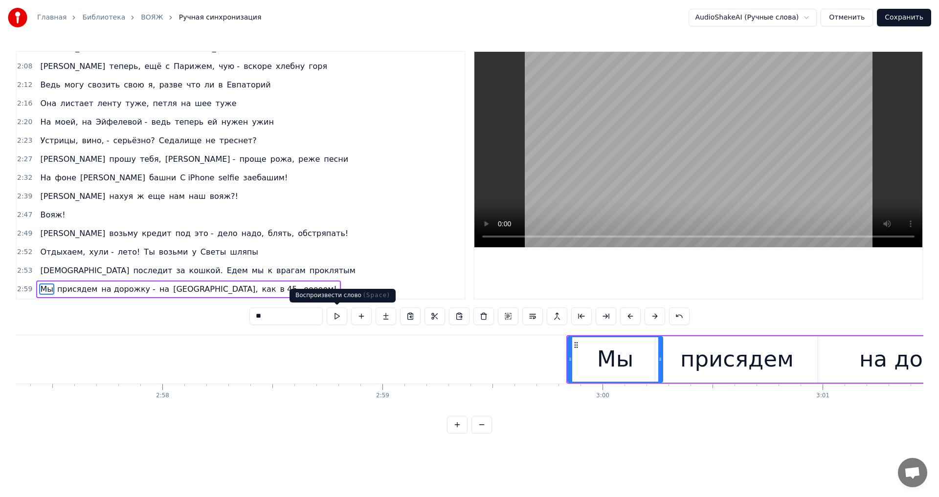
click at [338, 313] on button at bounding box center [337, 317] width 21 height 18
drag, startPoint x: 568, startPoint y: 362, endPoint x: 588, endPoint y: 360, distance: 20.6
click at [589, 360] on div "Мы" at bounding box center [615, 359] width 96 height 46
drag, startPoint x: 570, startPoint y: 349, endPoint x: 585, endPoint y: 349, distance: 15.2
click at [585, 349] on div at bounding box center [585, 359] width 4 height 44
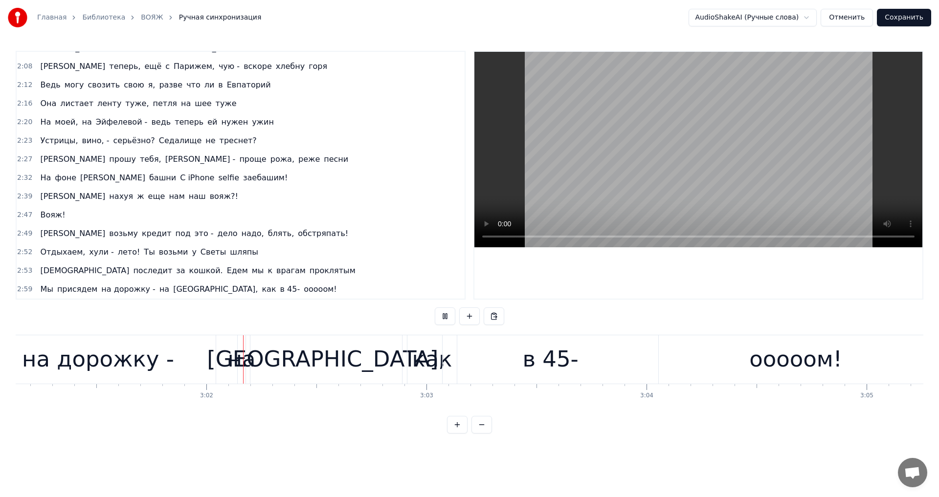
scroll to position [0, 39852]
click at [50, 290] on span "Мы" at bounding box center [46, 289] width 15 height 11
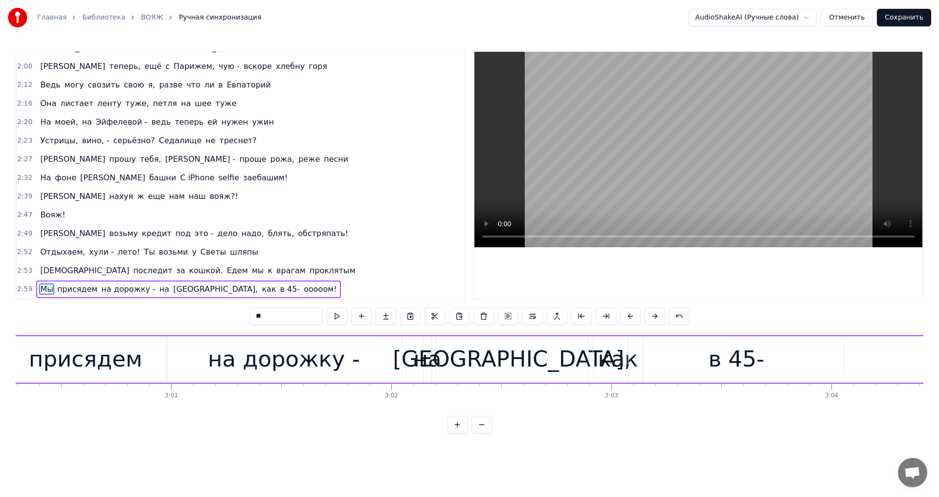
scroll to position [0, 39531]
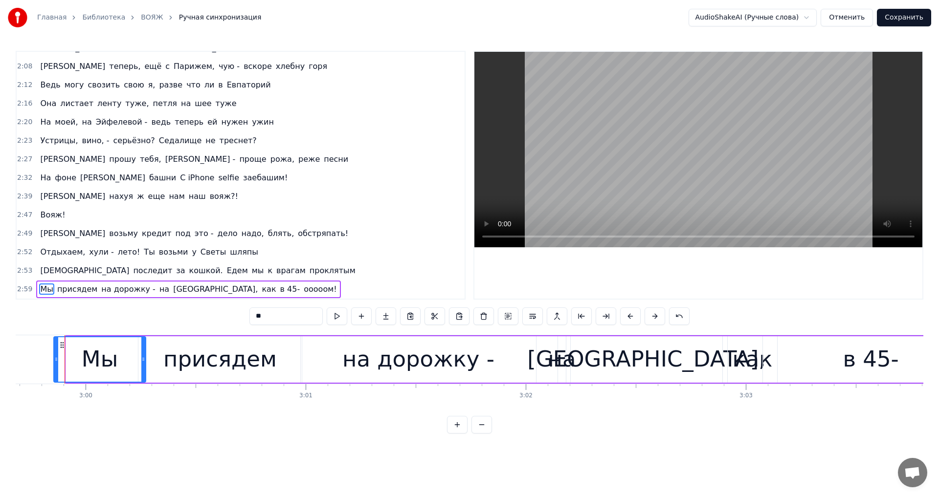
drag, startPoint x: 68, startPoint y: 360, endPoint x: 56, endPoint y: 362, distance: 12.4
click at [56, 362] on icon at bounding box center [56, 359] width 4 height 8
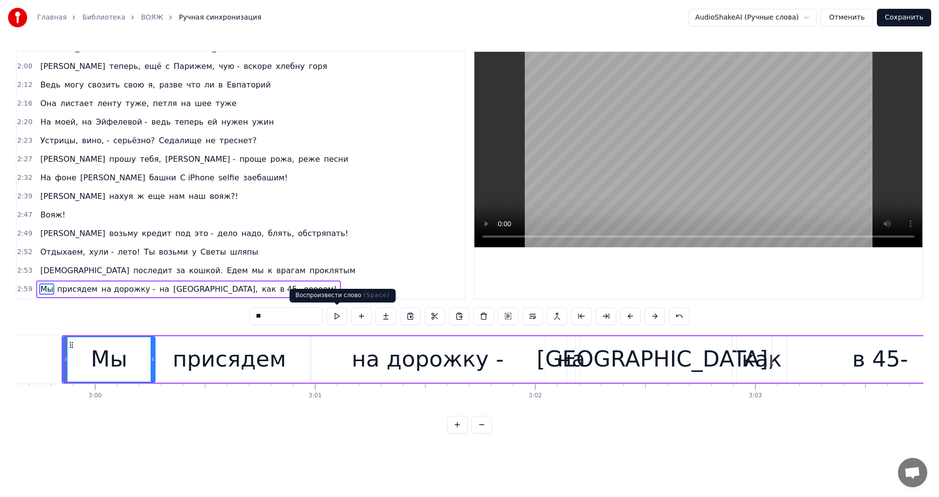
click at [336, 315] on button at bounding box center [337, 317] width 21 height 18
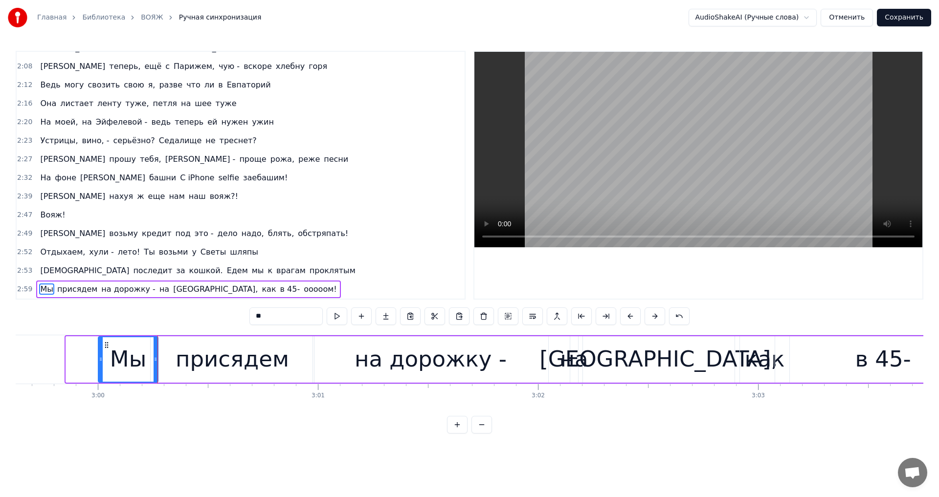
drag, startPoint x: 69, startPoint y: 359, endPoint x: 101, endPoint y: 361, distance: 32.4
click at [101, 361] on icon at bounding box center [101, 359] width 4 height 8
drag, startPoint x: 155, startPoint y: 358, endPoint x: 160, endPoint y: 357, distance: 5.4
click at [160, 357] on icon at bounding box center [161, 359] width 4 height 8
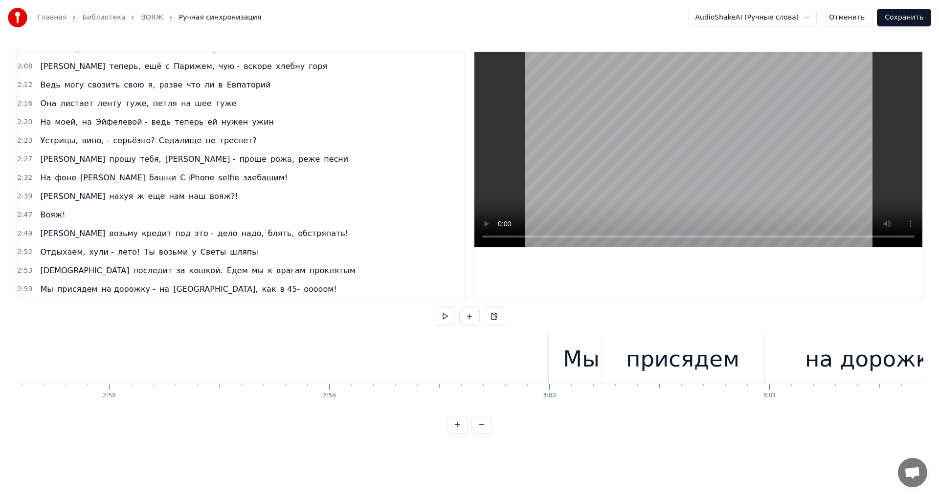
scroll to position [0, 39000]
click at [308, 269] on span "проклятым" at bounding box center [332, 270] width 48 height 11
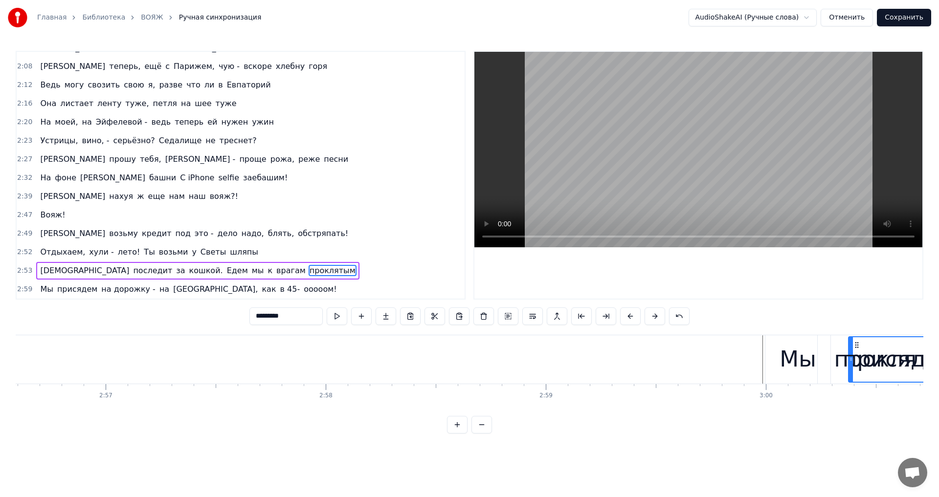
scroll to position [0, 38881]
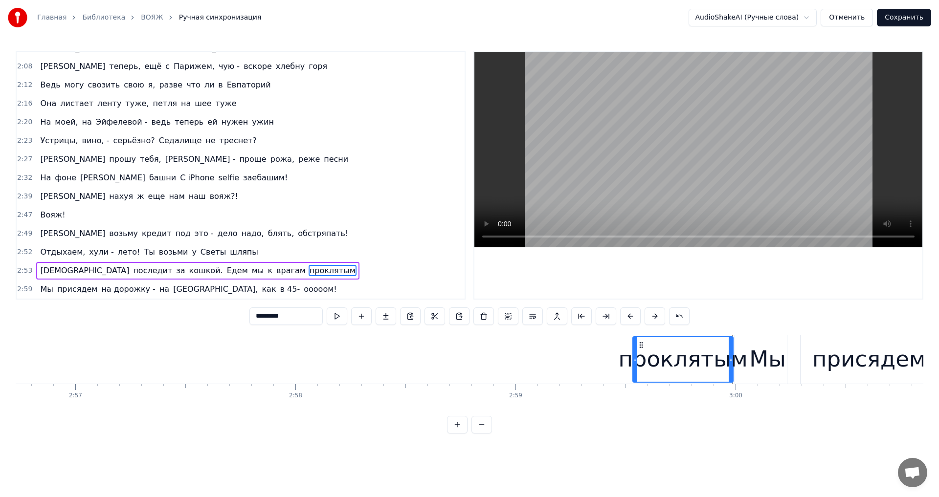
drag, startPoint x: 75, startPoint y: 345, endPoint x: 641, endPoint y: 402, distance: 569.6
click at [641, 402] on div "Вояж! Вояж! Вояж! Вояж! Вояж! Все твои подруги - суки, часто ездят заграницу Чт…" at bounding box center [469, 371] width 907 height 73
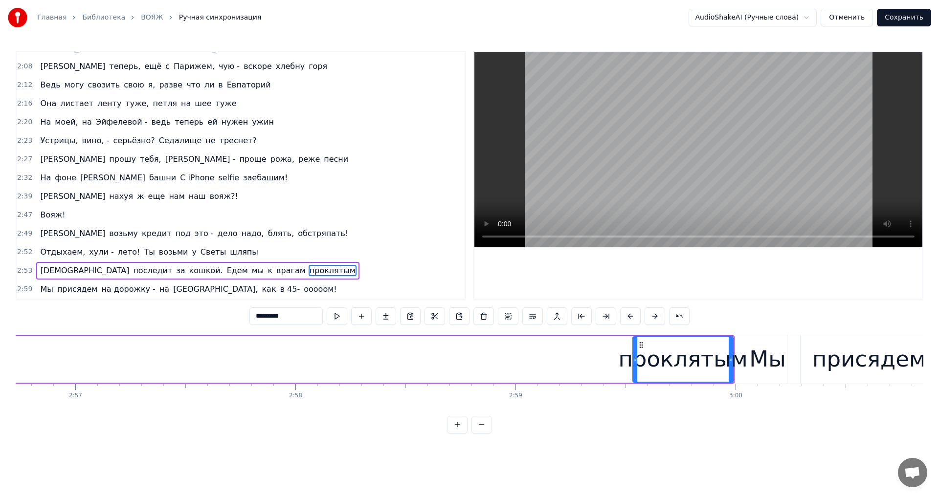
click at [481, 347] on div "Мама последит за кошкой. Едем мы к врагам проклятым" at bounding box center [13, 359] width 1444 height 48
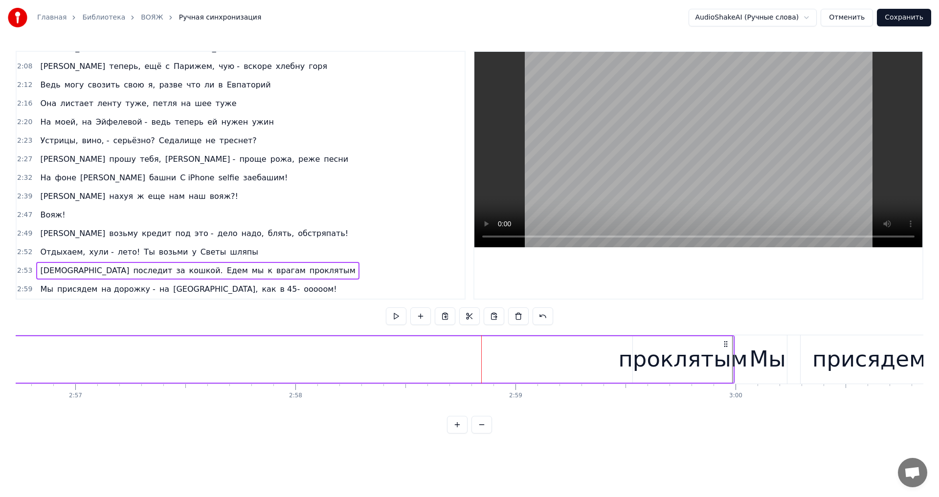
click at [490, 345] on div "Мама последит за кошкой. Едем мы к врагам проклятым" at bounding box center [13, 359] width 1444 height 48
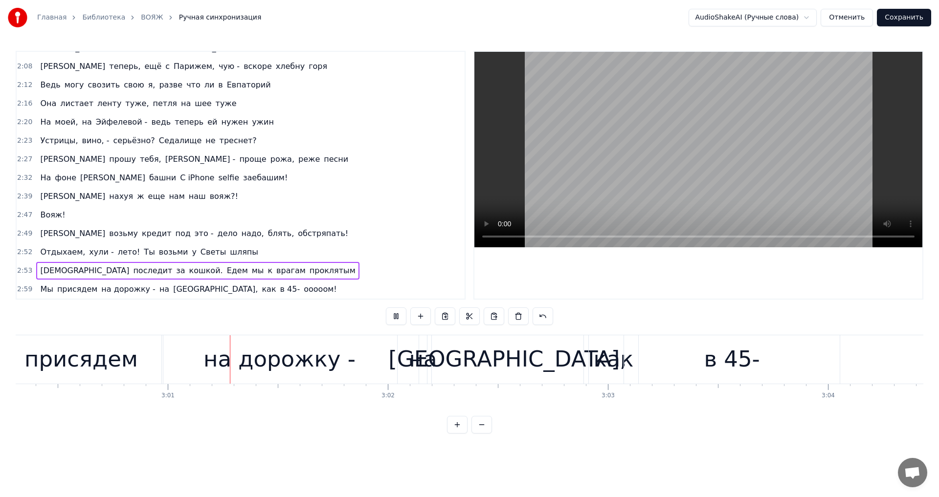
scroll to position [0, 39704]
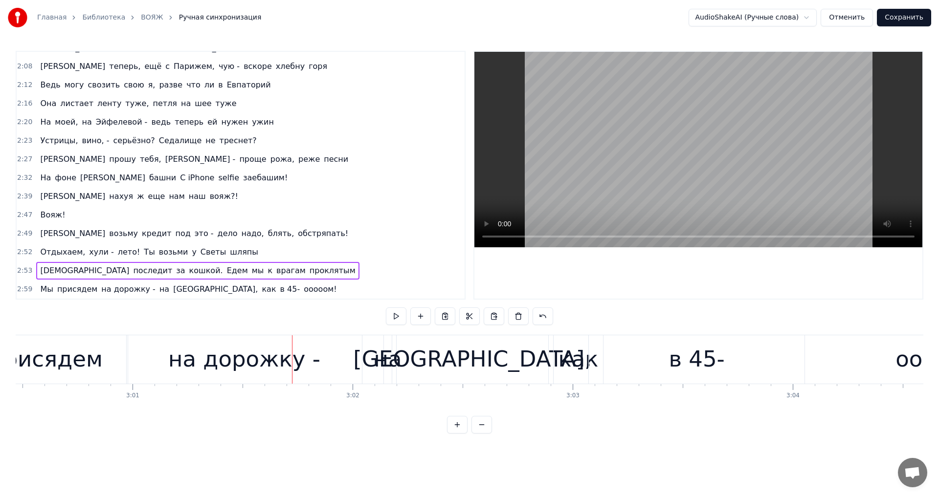
click at [308, 270] on span "проклятым" at bounding box center [332, 270] width 48 height 11
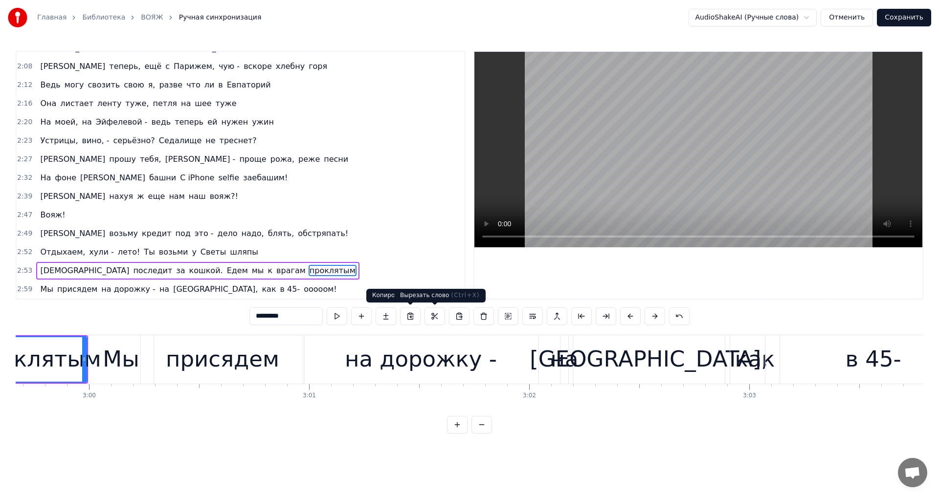
scroll to position [0, 39448]
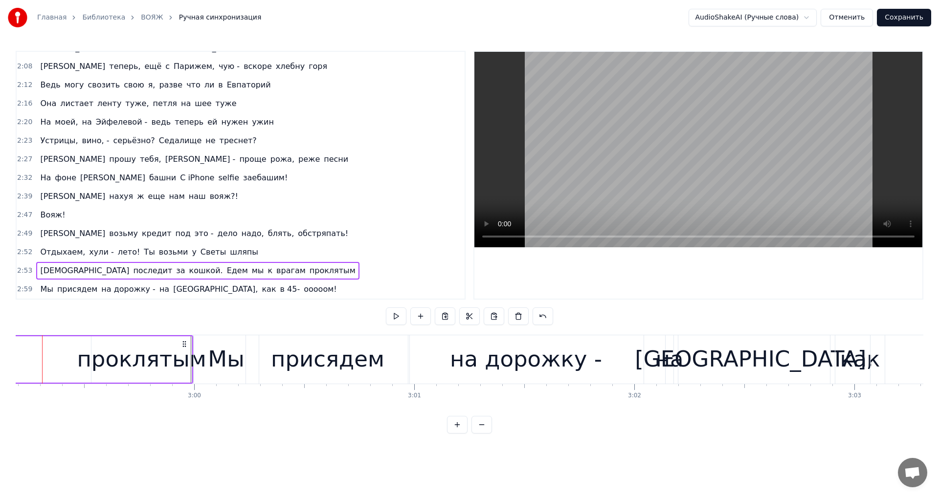
scroll to position [0, 39400]
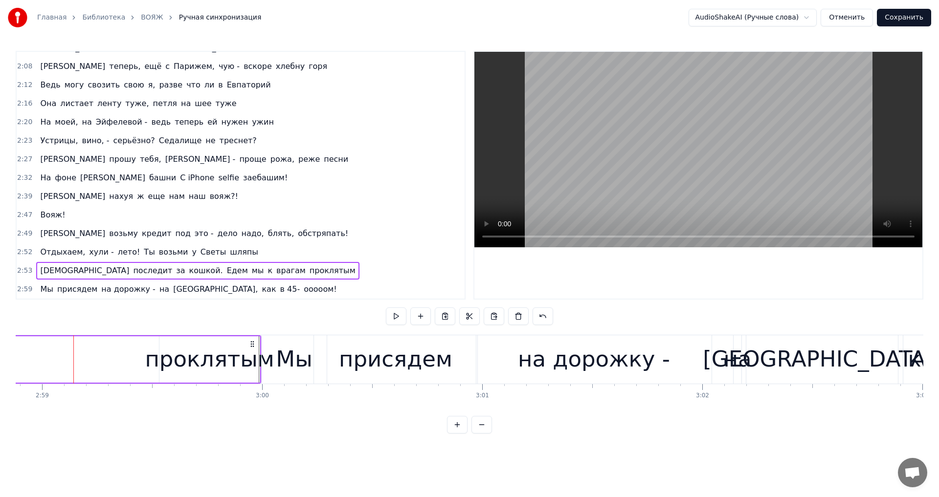
click at [165, 352] on div "проклятым" at bounding box center [209, 359] width 129 height 33
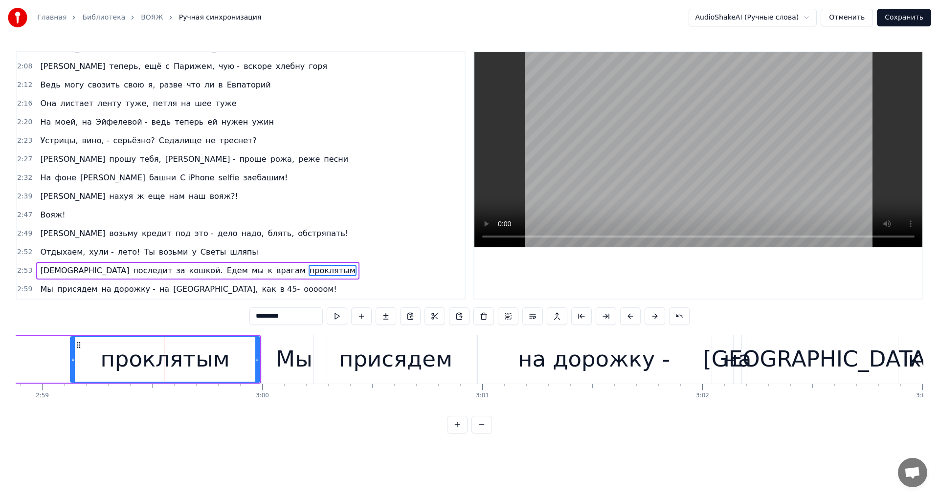
drag, startPoint x: 161, startPoint y: 352, endPoint x: 72, endPoint y: 367, distance: 90.3
click at [72, 367] on div at bounding box center [73, 359] width 4 height 44
click at [340, 320] on button at bounding box center [337, 317] width 21 height 18
drag, startPoint x: 75, startPoint y: 356, endPoint x: 116, endPoint y: 353, distance: 41.2
click at [116, 353] on div at bounding box center [114, 359] width 4 height 44
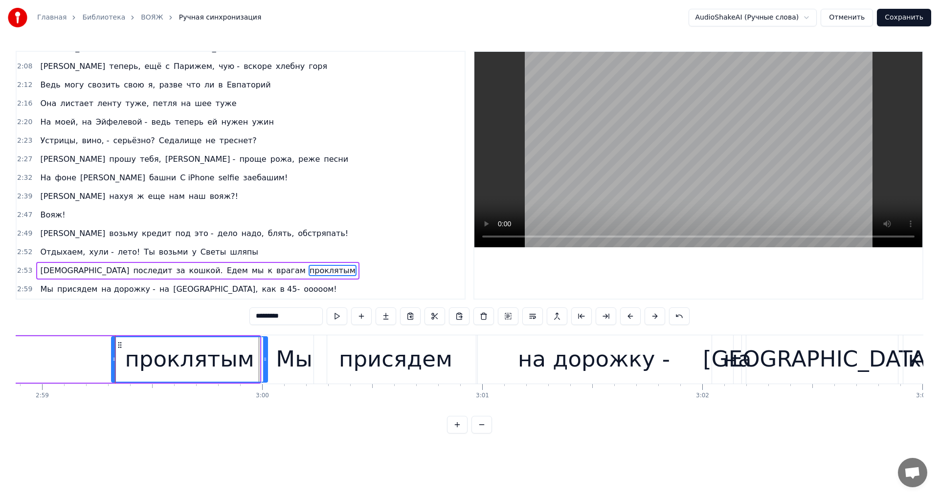
drag, startPoint x: 258, startPoint y: 360, endPoint x: 266, endPoint y: 360, distance: 7.8
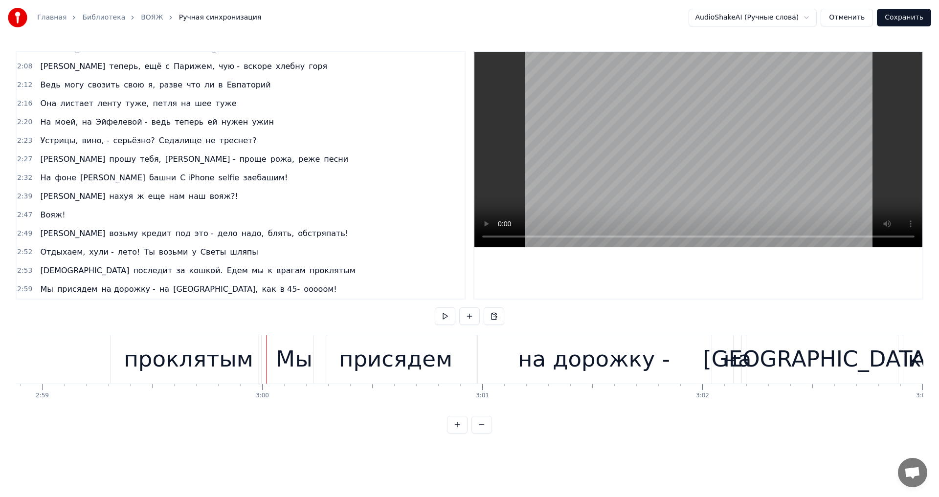
click at [111, 356] on div "проклятым" at bounding box center [188, 359] width 156 height 48
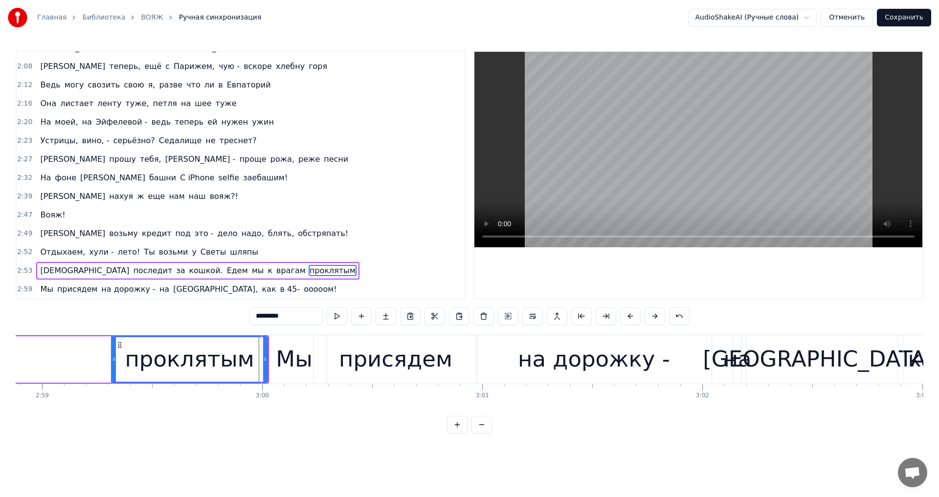
click at [264, 356] on div "Мы" at bounding box center [294, 359] width 65 height 48
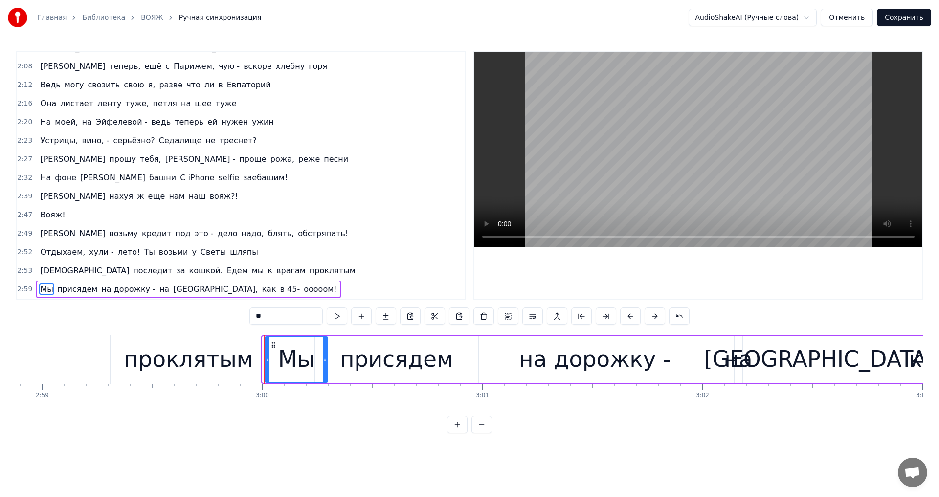
click at [267, 357] on icon at bounding box center [267, 359] width 4 height 8
click at [210, 362] on div "проклятым" at bounding box center [188, 359] width 129 height 33
type input "*********"
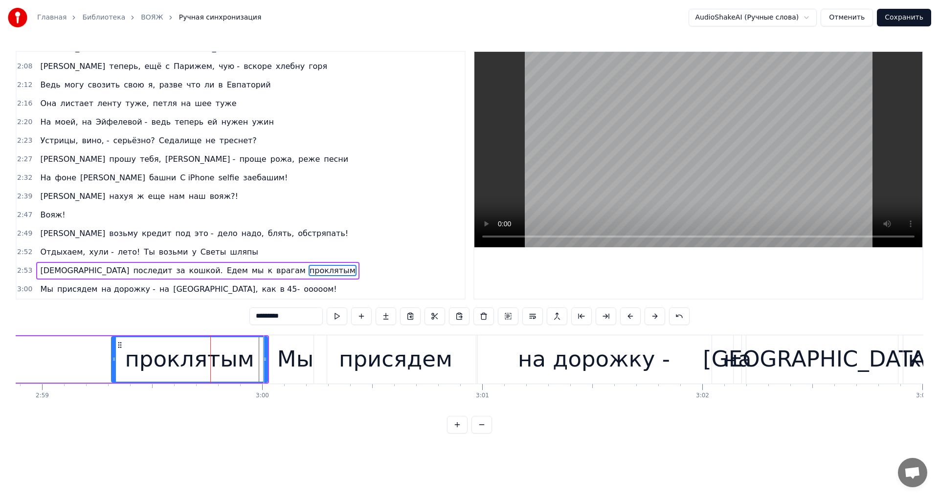
drag, startPoint x: 265, startPoint y: 353, endPoint x: 251, endPoint y: 354, distance: 13.7
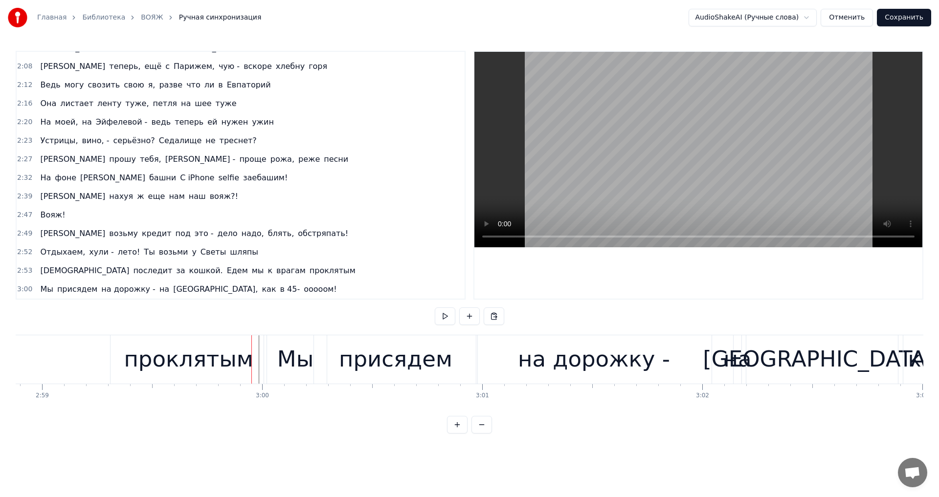
drag, startPoint x: 157, startPoint y: 353, endPoint x: 145, endPoint y: 353, distance: 12.2
click at [145, 353] on div "проклятым" at bounding box center [188, 359] width 129 height 33
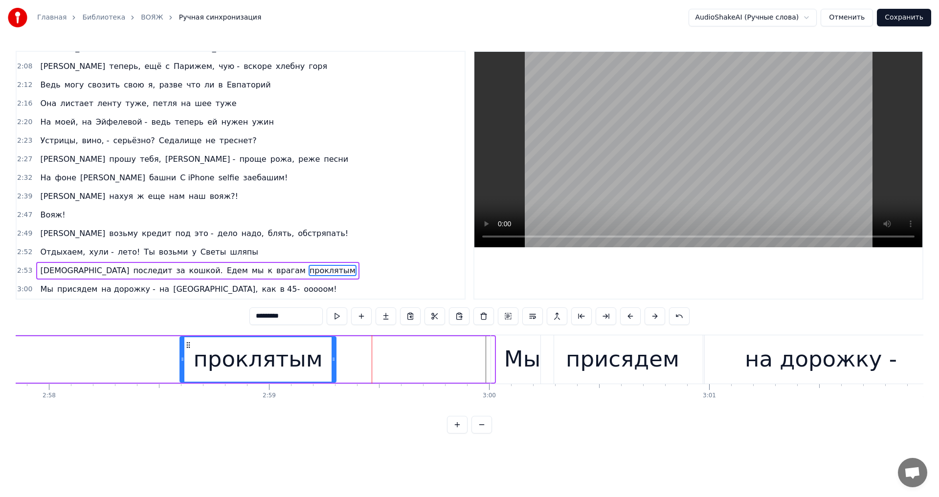
scroll to position [0, 39122]
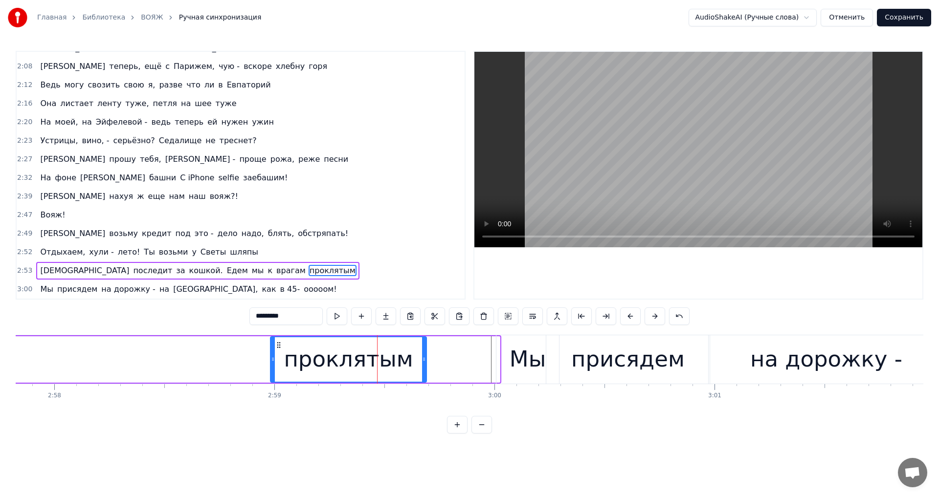
drag, startPoint x: 119, startPoint y: 345, endPoint x: 295, endPoint y: 349, distance: 176.0
click at [278, 345] on circle at bounding box center [277, 345] width 0 height 0
click at [505, 357] on div "Мы" at bounding box center [527, 359] width 63 height 48
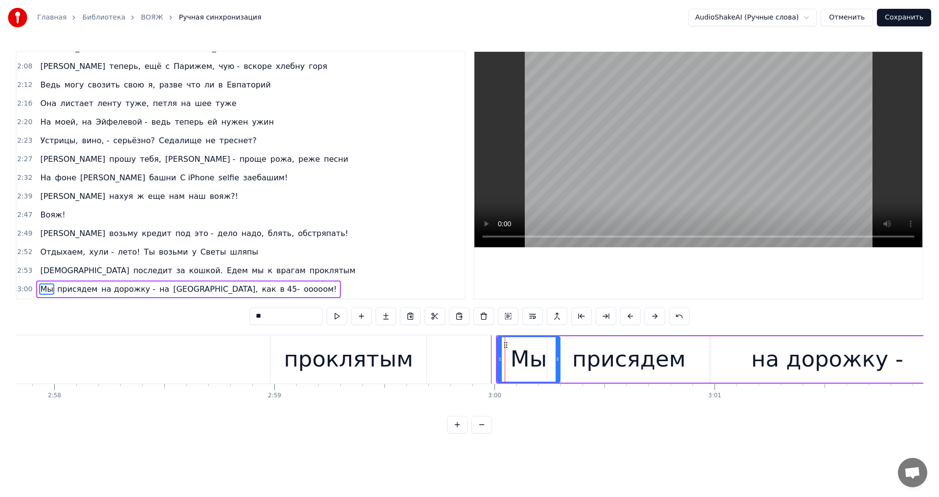
click at [310, 352] on div "проклятым" at bounding box center [348, 359] width 129 height 33
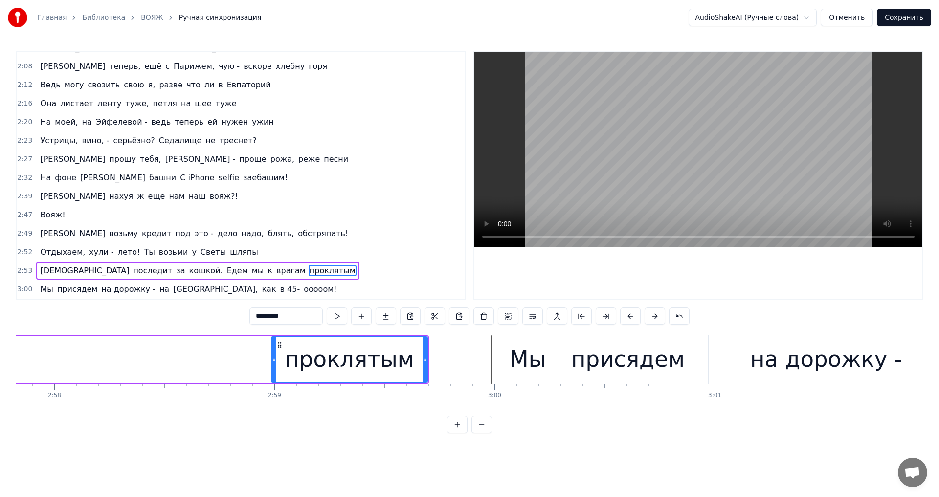
drag, startPoint x: 368, startPoint y: 341, endPoint x: 395, endPoint y: 342, distance: 26.9
click at [396, 342] on div "проклятым" at bounding box center [349, 359] width 155 height 44
drag, startPoint x: 398, startPoint y: 349, endPoint x: 424, endPoint y: 355, distance: 26.2
click at [424, 355] on div "проклятым" at bounding box center [349, 359] width 155 height 44
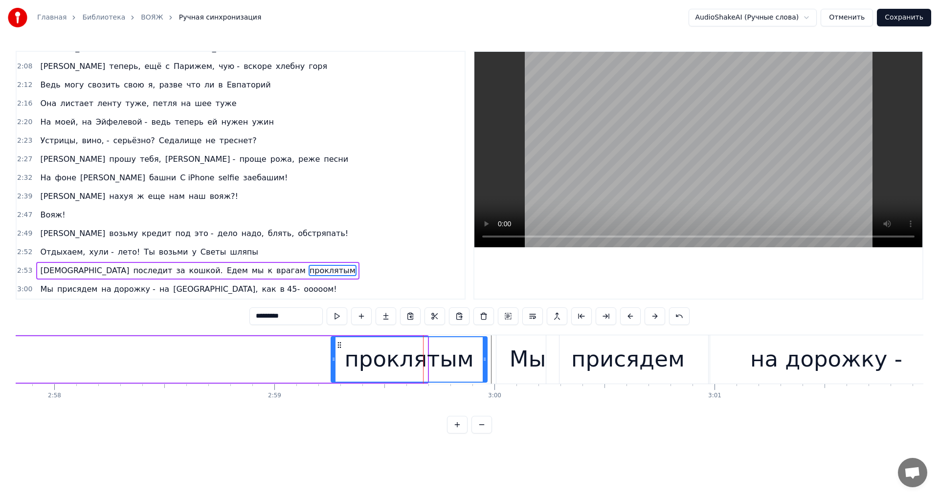
drag, startPoint x: 281, startPoint y: 346, endPoint x: 340, endPoint y: 356, distance: 60.6
click at [340, 356] on div "проклятым" at bounding box center [408, 359] width 155 height 44
drag, startPoint x: 331, startPoint y: 363, endPoint x: 345, endPoint y: 361, distance: 13.3
click at [345, 361] on icon at bounding box center [347, 359] width 4 height 8
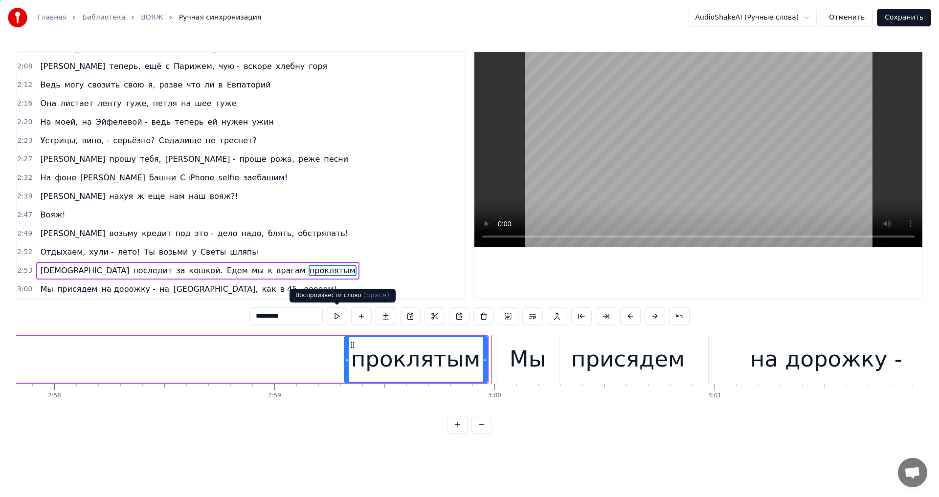
click at [338, 314] on button at bounding box center [337, 317] width 21 height 18
click at [275, 266] on span "врагам" at bounding box center [290, 270] width 31 height 11
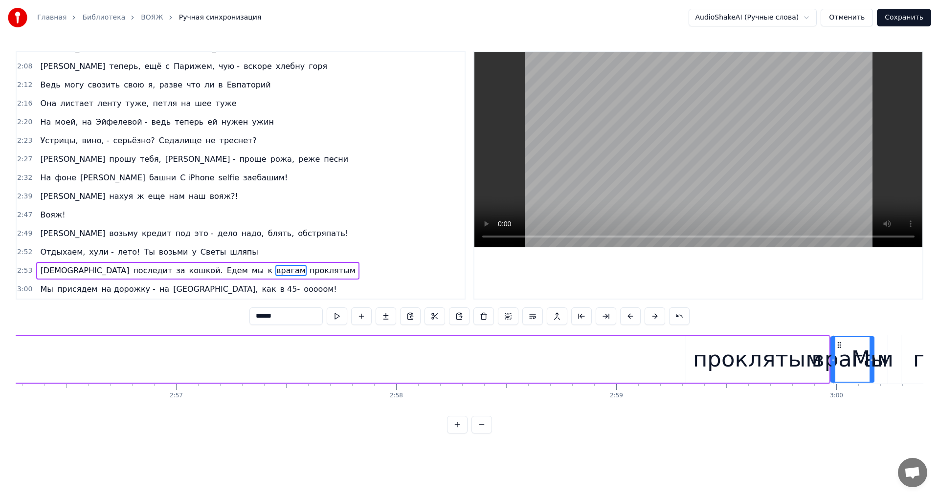
scroll to position [0, 38794]
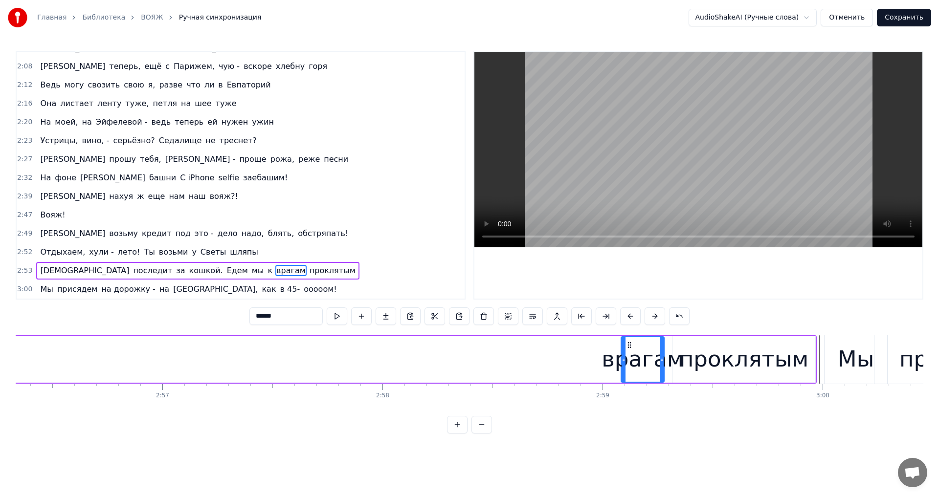
drag, startPoint x: 73, startPoint y: 343, endPoint x: 628, endPoint y: 412, distance: 559.2
click at [628, 408] on div "Вояж! Вояж! Вояж! Вояж! Вояж! Все твои подруги - суки, часто ездят заграницу Чт…" at bounding box center [469, 371] width 907 height 73
drag, startPoint x: 662, startPoint y: 359, endPoint x: 679, endPoint y: 359, distance: 16.6
click at [679, 359] on circle at bounding box center [679, 359] width 0 height 0
drag, startPoint x: 624, startPoint y: 358, endPoint x: 577, endPoint y: 363, distance: 47.2
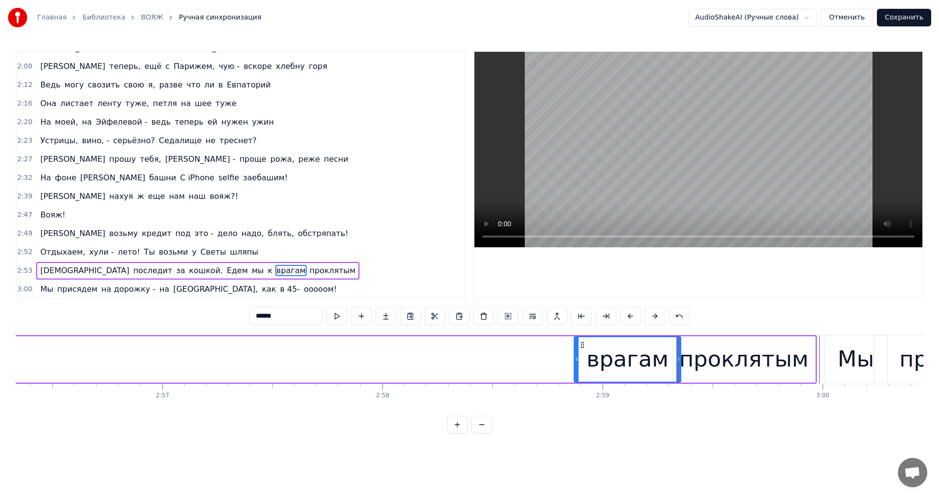
click at [577, 363] on icon at bounding box center [576, 359] width 4 height 8
click at [336, 317] on button at bounding box center [337, 317] width 21 height 18
click at [336, 315] on button at bounding box center [337, 317] width 21 height 18
click at [266, 272] on span "к" at bounding box center [269, 270] width 7 height 11
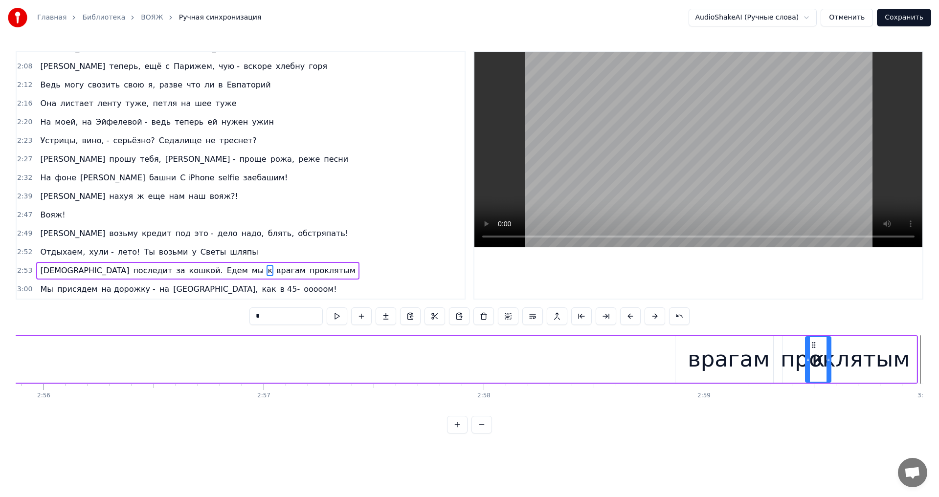
scroll to position [0, 38694]
drag, startPoint x: 72, startPoint y: 345, endPoint x: 628, endPoint y: 414, distance: 560.1
click at [628, 408] on div "Вояж! Вояж! Вояж! Вояж! Вояж! Все твои подруги - суки, часто ездят заграницу Чт…" at bounding box center [469, 371] width 907 height 73
drag, startPoint x: 646, startPoint y: 354, endPoint x: 673, endPoint y: 354, distance: 26.9
click at [673, 354] on div at bounding box center [672, 359] width 4 height 44
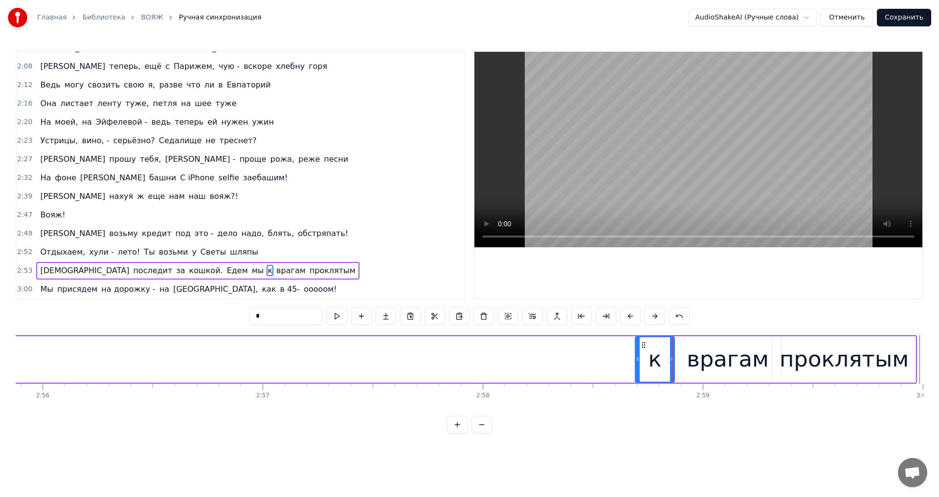
drag, startPoint x: 623, startPoint y: 357, endPoint x: 637, endPoint y: 358, distance: 13.2
click at [637, 358] on icon at bounding box center [638, 359] width 4 height 8
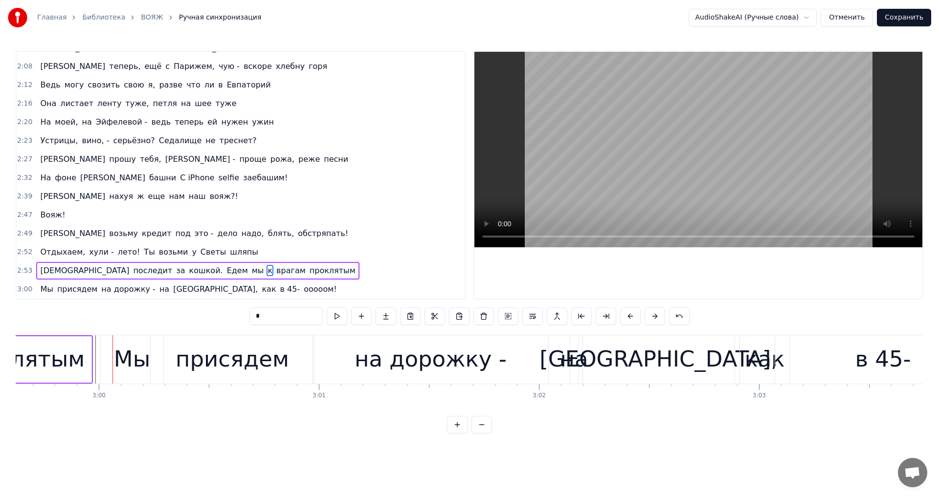
scroll to position [0, 39565]
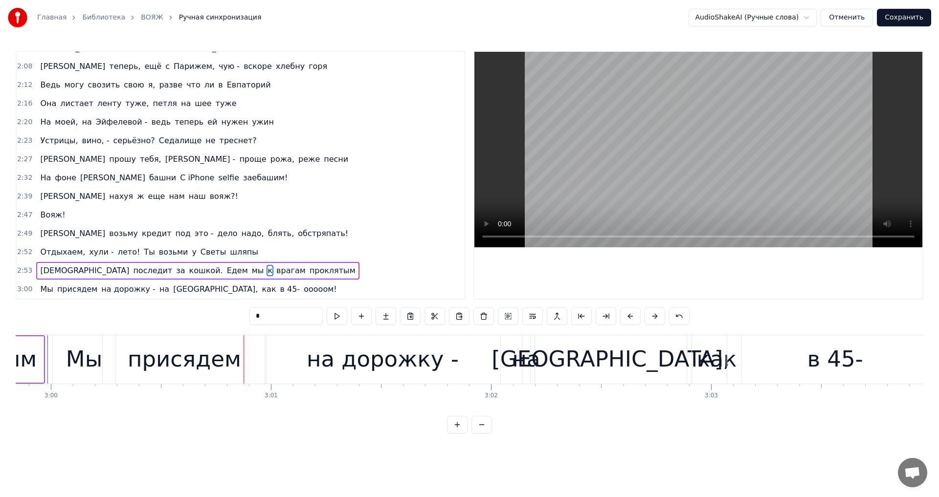
click at [266, 274] on span "к" at bounding box center [269, 270] width 7 height 11
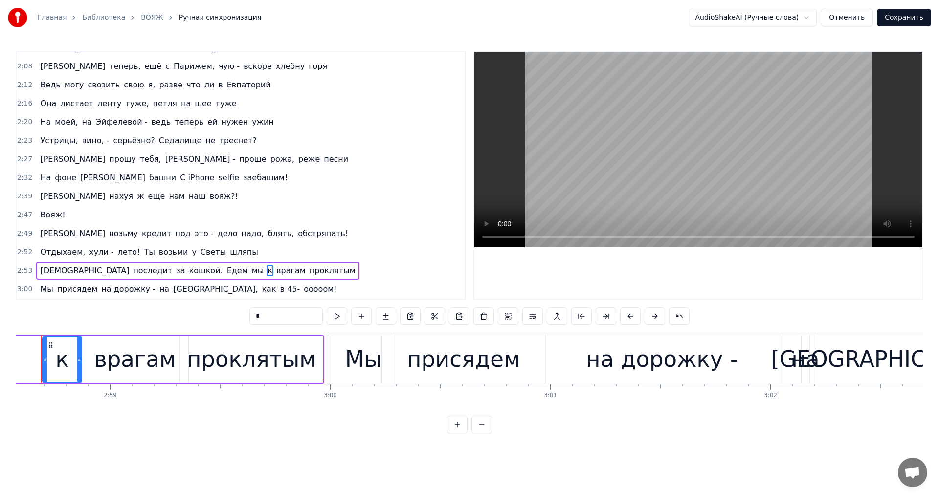
scroll to position [0, 39263]
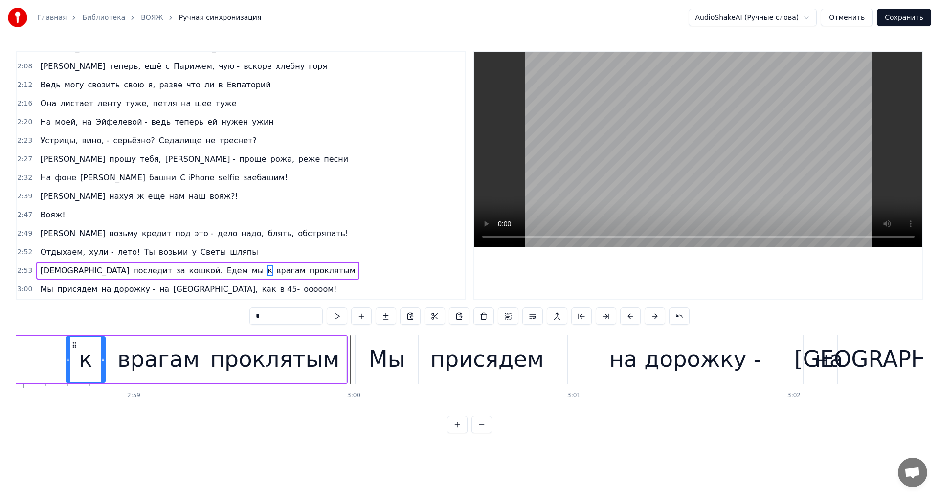
click at [114, 354] on div "врагам" at bounding box center [158, 359] width 107 height 46
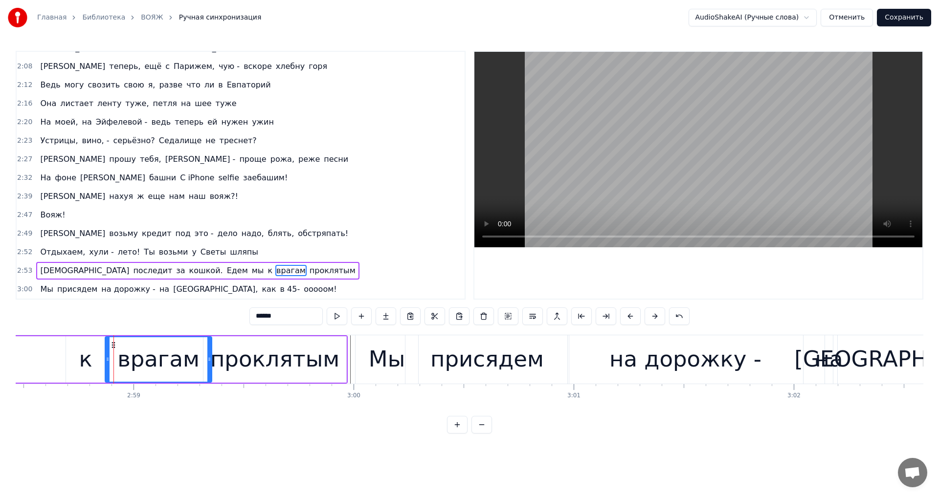
click at [92, 354] on div "к" at bounding box center [85, 359] width 39 height 46
type input "*"
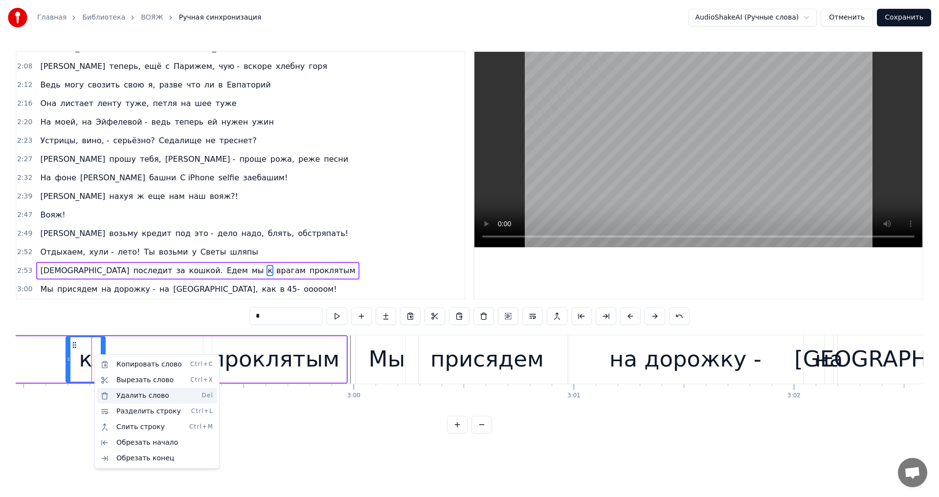
click at [118, 394] on div "Удалить слово Del" at bounding box center [157, 396] width 120 height 16
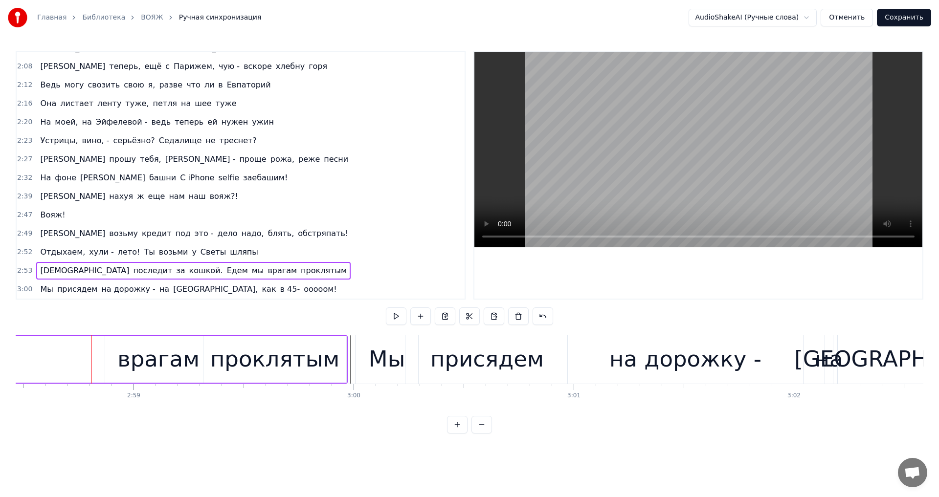
click at [127, 356] on div "врагам" at bounding box center [158, 359] width 82 height 33
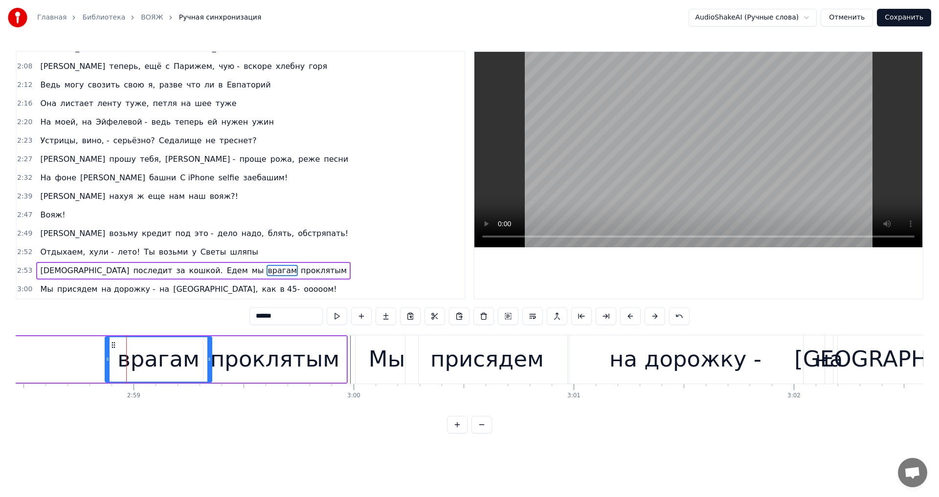
click at [254, 317] on input "******" at bounding box center [285, 317] width 73 height 18
drag, startPoint x: 107, startPoint y: 361, endPoint x: 36, endPoint y: 367, distance: 71.2
click at [36, 367] on div at bounding box center [37, 359] width 4 height 44
click at [36, 359] on circle at bounding box center [36, 359] width 0 height 0
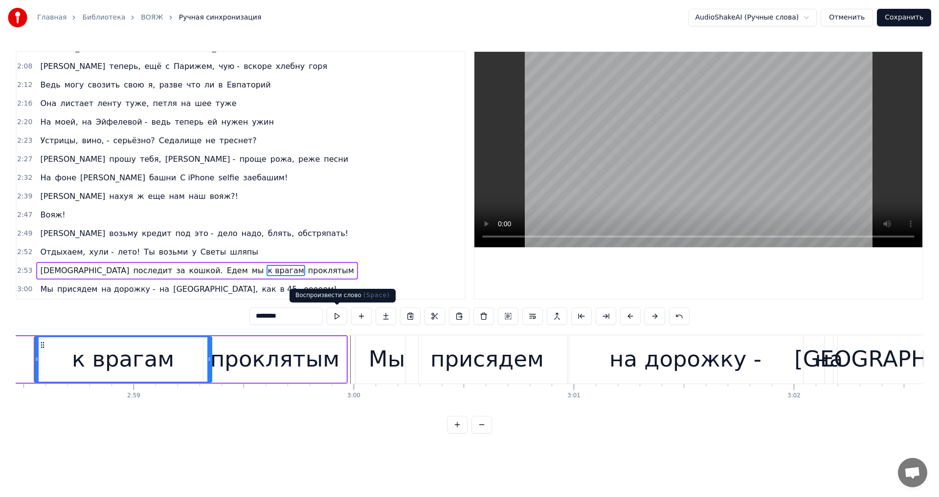
scroll to position [0, 39233]
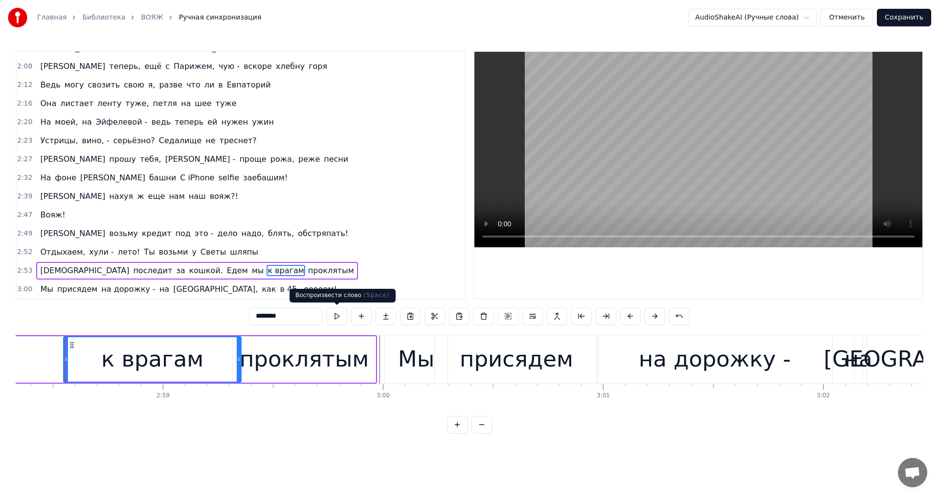
click at [343, 317] on button at bounding box center [337, 317] width 21 height 18
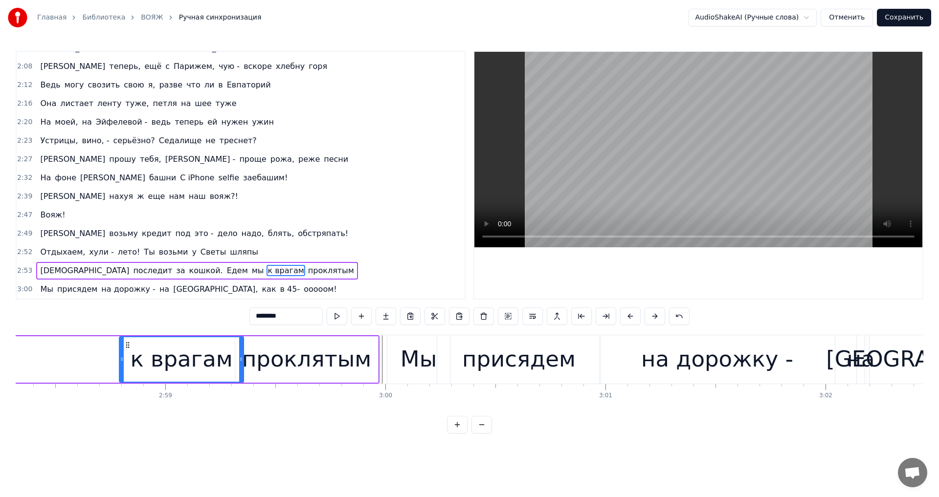
drag, startPoint x: 68, startPoint y: 361, endPoint x: 121, endPoint y: 358, distance: 53.3
click at [121, 358] on icon at bounding box center [122, 359] width 4 height 8
click at [337, 316] on button at bounding box center [337, 317] width 21 height 18
drag, startPoint x: 122, startPoint y: 361, endPoint x: 112, endPoint y: 363, distance: 9.9
click at [112, 363] on icon at bounding box center [113, 359] width 4 height 8
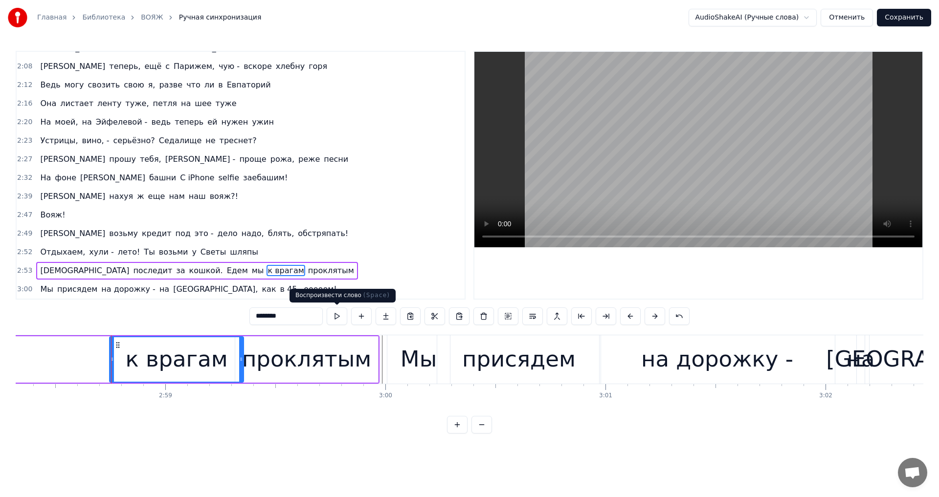
click at [343, 316] on button at bounding box center [337, 317] width 21 height 18
click at [251, 274] on span "мы" at bounding box center [258, 270] width 14 height 11
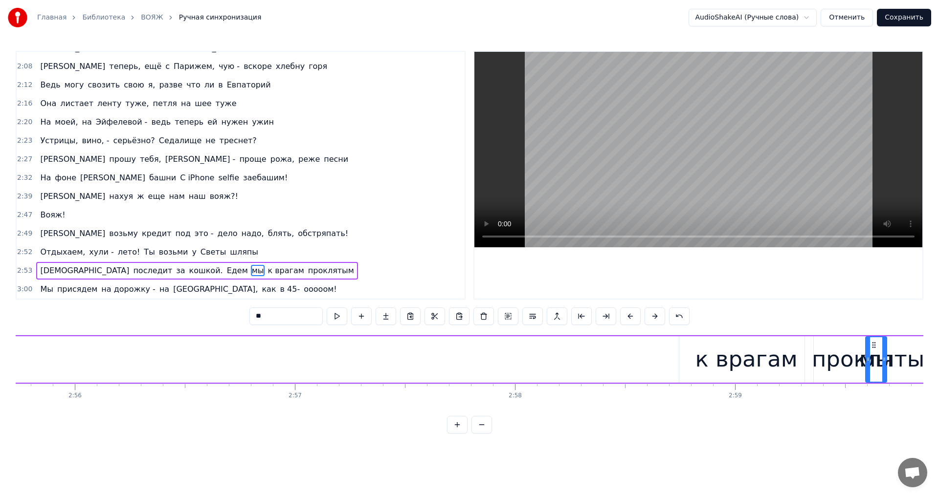
scroll to position [0, 38666]
drag, startPoint x: 75, startPoint y: 345, endPoint x: 660, endPoint y: 431, distance: 591.4
click at [658, 433] on div "0:14 Вояж! Вояж! Вояж! Вояж! Вояж! 0:29 Все твои подруги - суки, часто ездят за…" at bounding box center [469, 242] width 907 height 383
click at [672, 362] on icon at bounding box center [672, 359] width 4 height 8
drag, startPoint x: 651, startPoint y: 361, endPoint x: 634, endPoint y: 367, distance: 17.6
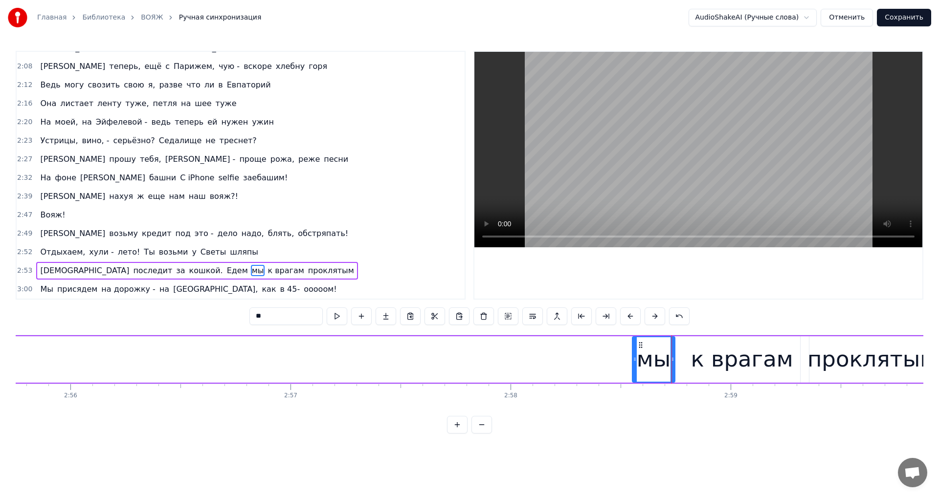
click at [634, 367] on div at bounding box center [635, 359] width 4 height 44
click at [337, 316] on button at bounding box center [337, 317] width 21 height 18
drag, startPoint x: 634, startPoint y: 361, endPoint x: 606, endPoint y: 356, distance: 27.7
click at [626, 363] on div at bounding box center [627, 359] width 4 height 44
click at [339, 321] on button at bounding box center [337, 317] width 21 height 18
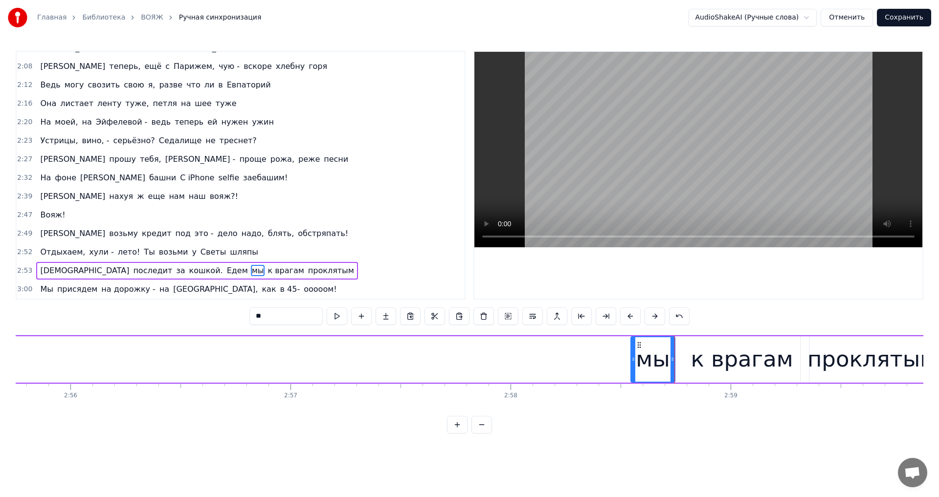
drag, startPoint x: 626, startPoint y: 359, endPoint x: 632, endPoint y: 357, distance: 6.0
click at [632, 357] on icon at bounding box center [633, 359] width 4 height 8
click at [226, 269] on span "Едем" at bounding box center [237, 270] width 23 height 11
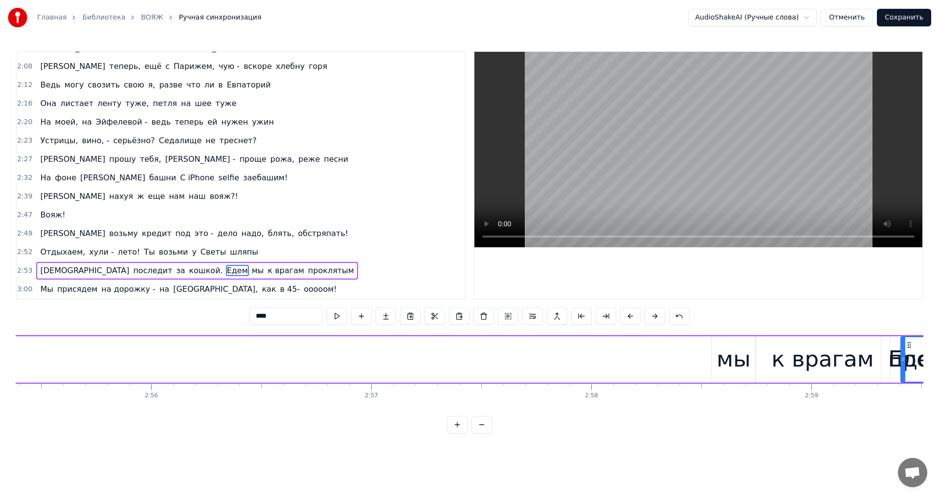
scroll to position [0, 38605]
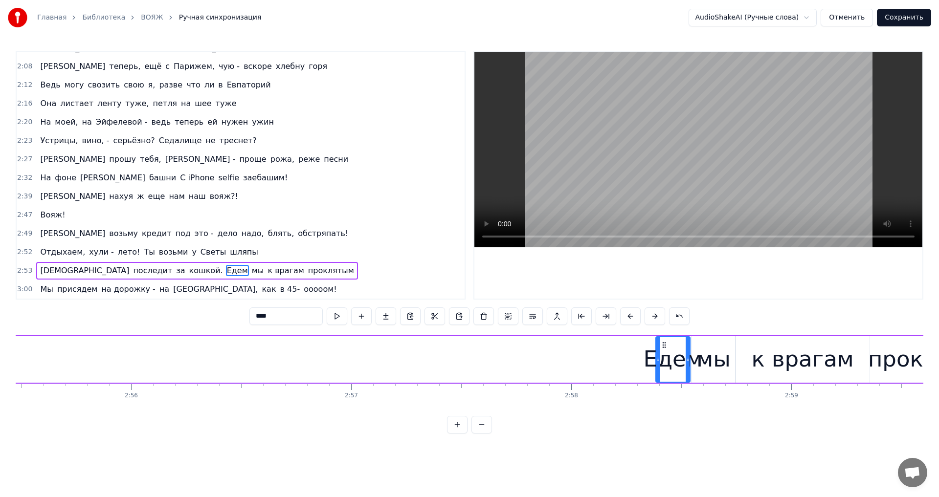
drag, startPoint x: 71, startPoint y: 344, endPoint x: 661, endPoint y: 403, distance: 592.6
click at [661, 403] on div "Вояж! Вояж! Вояж! Вояж! Вояж! Все твои подруги - суки, часто ездят заграницу Чт…" at bounding box center [469, 371] width 907 height 73
drag, startPoint x: 659, startPoint y: 359, endPoint x: 572, endPoint y: 369, distance: 87.1
click at [572, 369] on div at bounding box center [572, 359] width 4 height 44
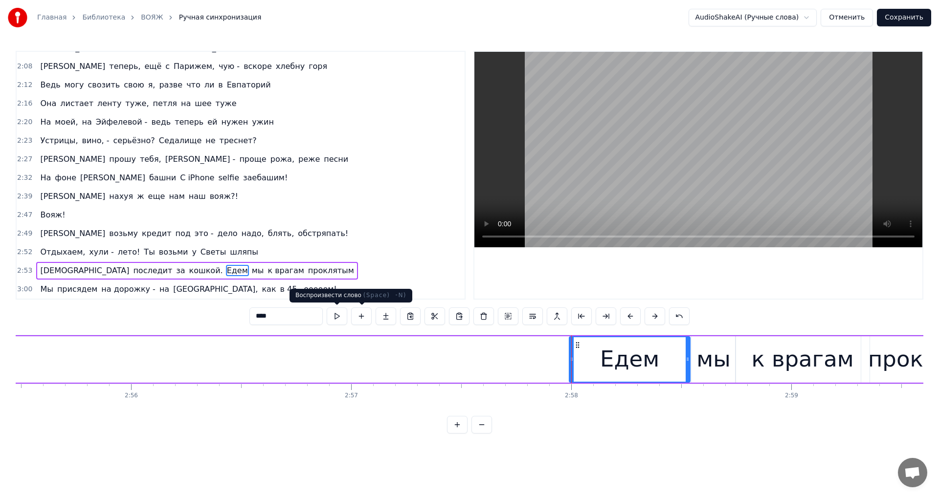
click at [333, 320] on button at bounding box center [337, 317] width 21 height 18
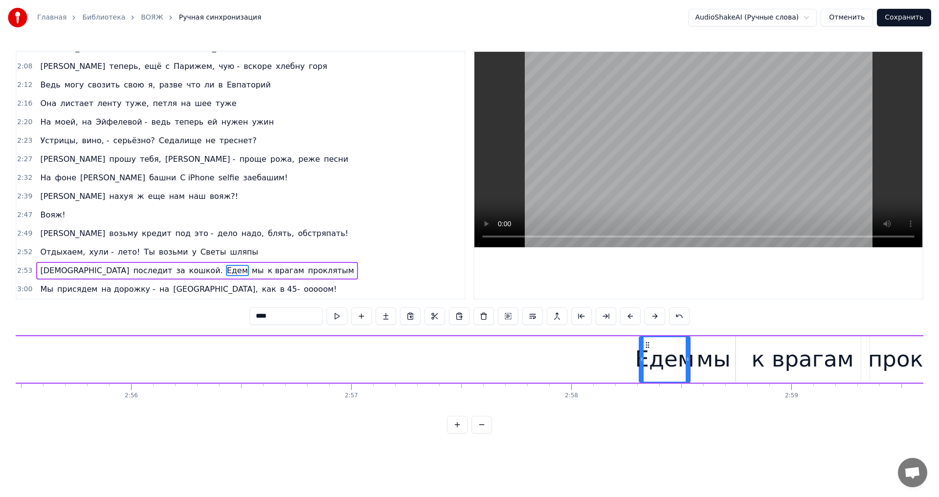
drag, startPoint x: 570, startPoint y: 362, endPoint x: 640, endPoint y: 361, distance: 69.9
click at [640, 361] on icon at bounding box center [641, 359] width 4 height 8
click at [338, 319] on button at bounding box center [337, 317] width 21 height 18
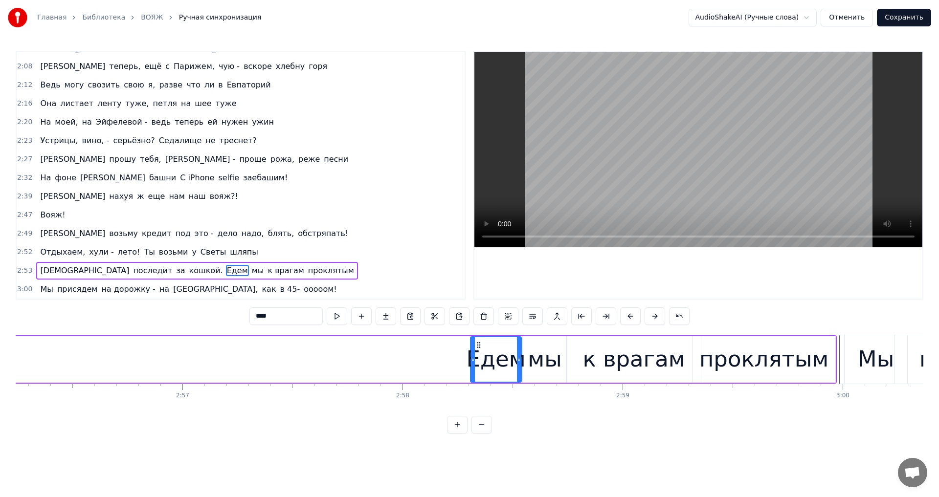
scroll to position [0, 38706]
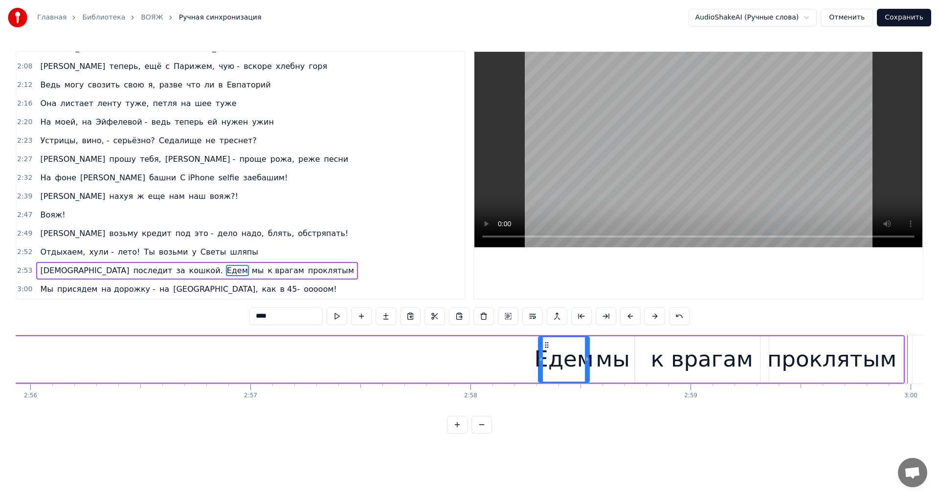
click at [188, 273] on span "кошкой." at bounding box center [206, 270] width 36 height 11
type input "*******"
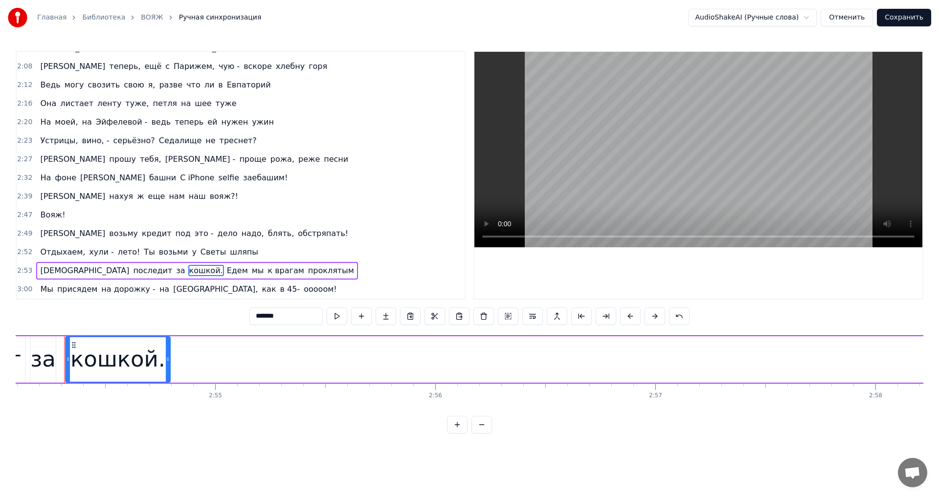
scroll to position [0, 38301]
drag, startPoint x: 135, startPoint y: 338, endPoint x: 247, endPoint y: 367, distance: 115.5
click at [247, 367] on div "Мама последит за кошкой. Едем мы к врагам проклятым" at bounding box center [590, 359] width 1439 height 48
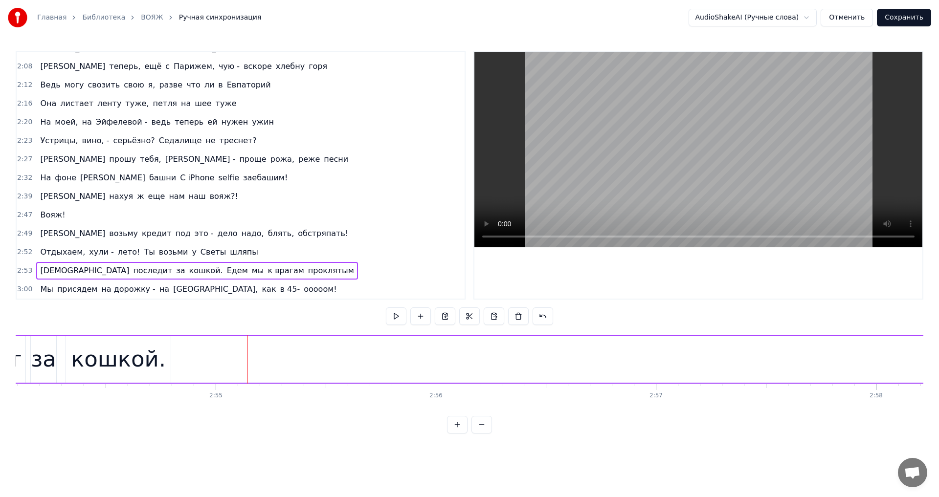
click at [79, 348] on div "кошкой." at bounding box center [118, 359] width 95 height 33
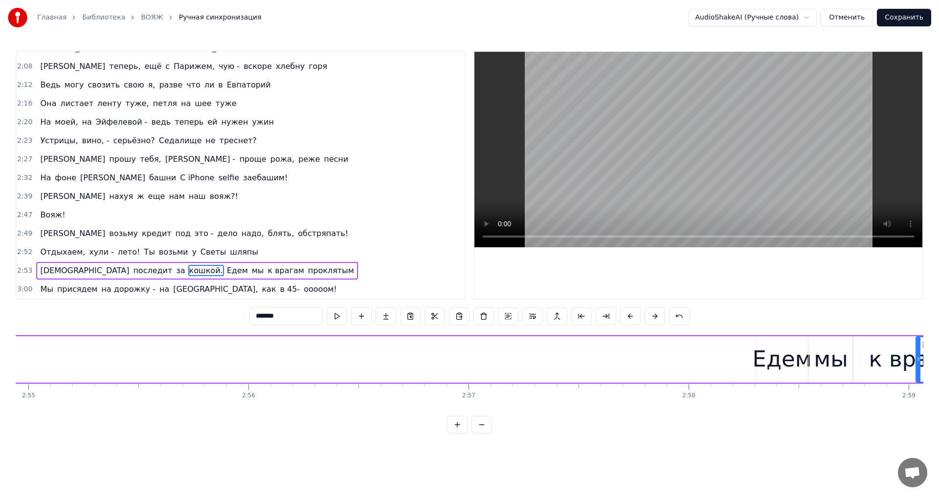
scroll to position [0, 38518]
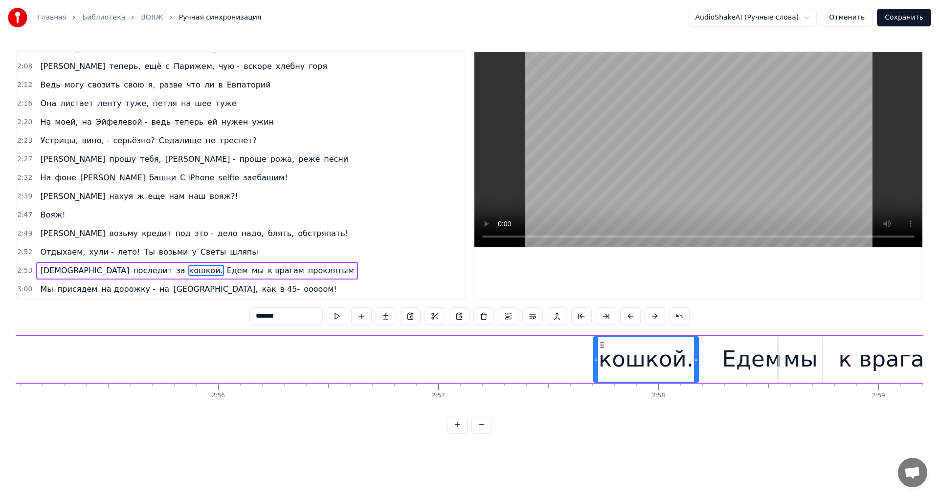
drag, startPoint x: 89, startPoint y: 344, endPoint x: 602, endPoint y: 416, distance: 517.4
click at [602, 408] on div "Вояж! Вояж! Вояж! Вояж! Вояж! Все твои подруги - суки, часто ездят заграницу Чт…" at bounding box center [469, 371] width 907 height 73
click at [338, 316] on button at bounding box center [337, 317] width 21 height 18
drag, startPoint x: 698, startPoint y: 363, endPoint x: 706, endPoint y: 365, distance: 8.0
click at [702, 366] on div at bounding box center [700, 359] width 4 height 44
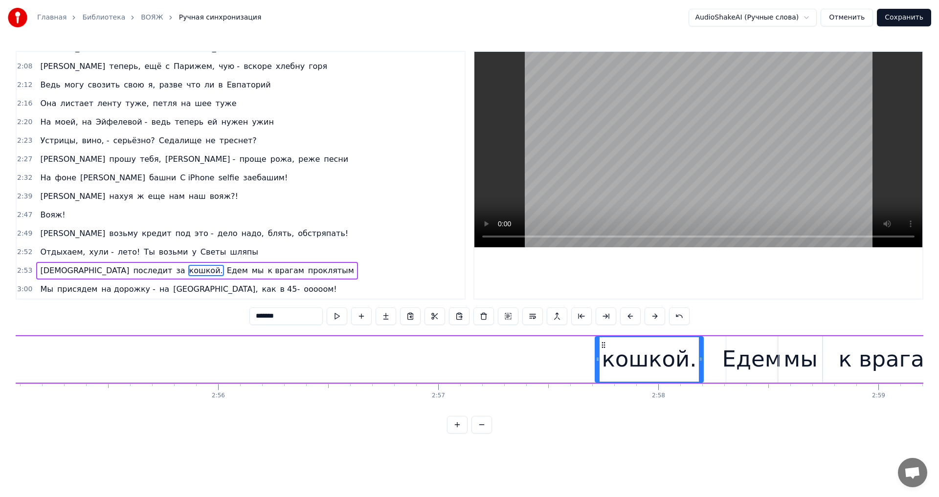
click at [751, 362] on div "Едем" at bounding box center [751, 359] width 59 height 33
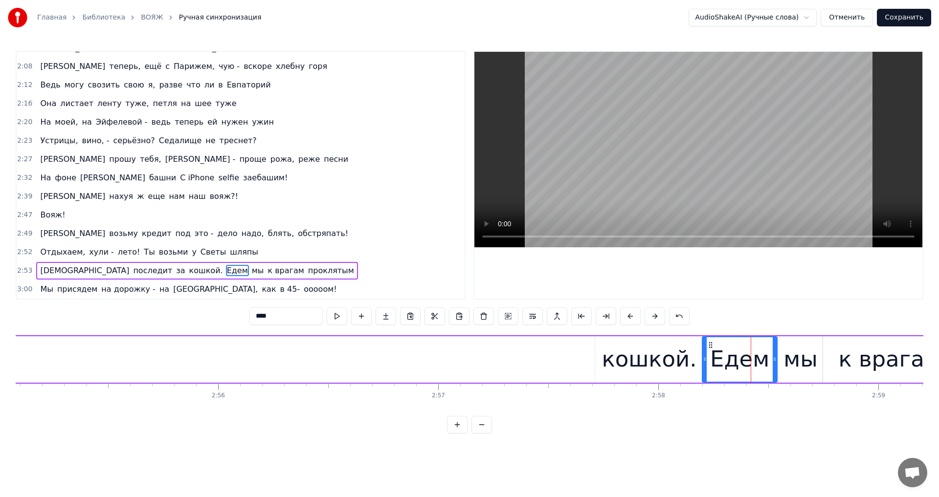
drag, startPoint x: 728, startPoint y: 356, endPoint x: 705, endPoint y: 362, distance: 24.8
click at [705, 362] on icon at bounding box center [705, 359] width 4 height 8
click at [736, 364] on div "Едем" at bounding box center [739, 359] width 59 height 33
click at [342, 318] on button at bounding box center [337, 317] width 21 height 18
click at [614, 365] on div "кошкой." at bounding box center [648, 359] width 95 height 33
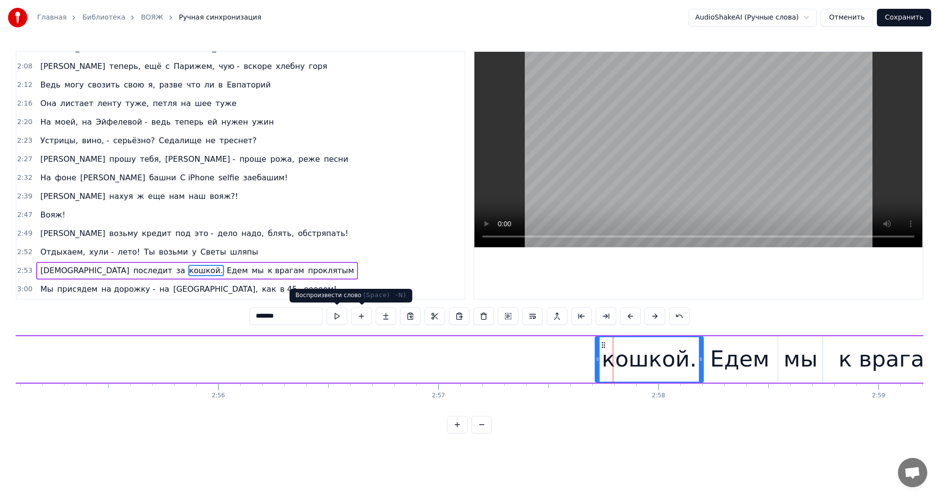
click at [338, 320] on button at bounding box center [337, 317] width 21 height 18
click at [175, 272] on span "за" at bounding box center [180, 270] width 11 height 11
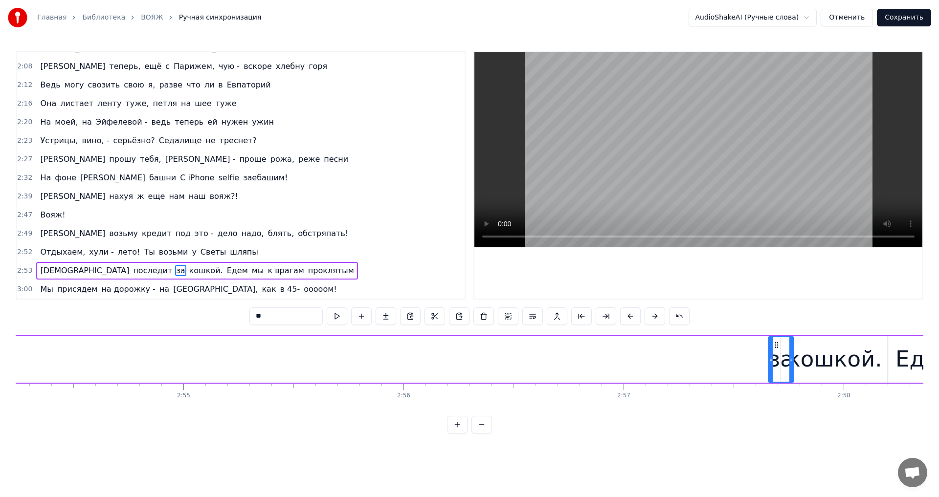
scroll to position [0, 38336]
drag, startPoint x: 74, startPoint y: 345, endPoint x: 729, endPoint y: 404, distance: 657.8
click at [729, 404] on div "Вояж! Вояж! Вояж! Вояж! Вояж! Все твои подруги - суки, часто ездят заграницу Чт…" at bounding box center [469, 371] width 907 height 73
drag, startPoint x: 743, startPoint y: 359, endPoint x: 771, endPoint y: 362, distance: 28.5
click at [771, 362] on icon at bounding box center [773, 359] width 4 height 8
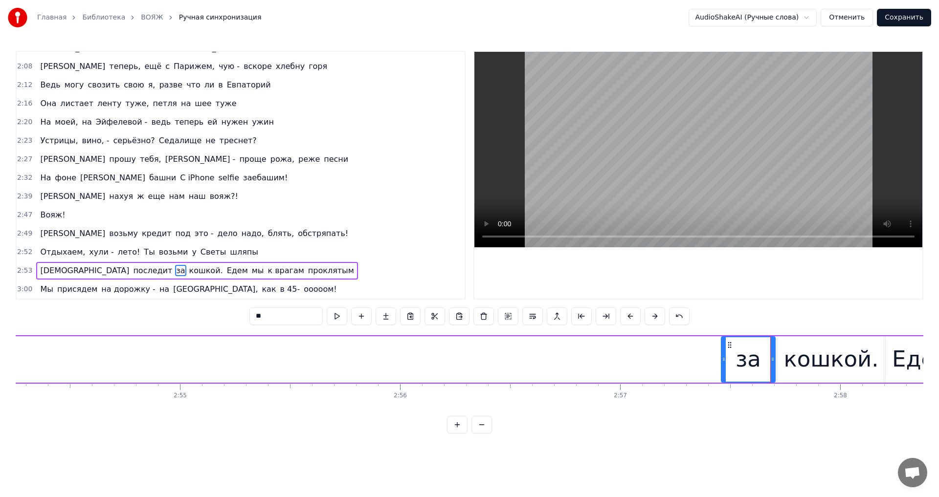
click at [723, 353] on div at bounding box center [724, 359] width 4 height 44
click at [337, 317] on button at bounding box center [337, 317] width 21 height 18
click at [344, 319] on button at bounding box center [337, 317] width 21 height 18
drag, startPoint x: 722, startPoint y: 358, endPoint x: 713, endPoint y: 362, distance: 9.9
click at [713, 362] on icon at bounding box center [715, 359] width 4 height 8
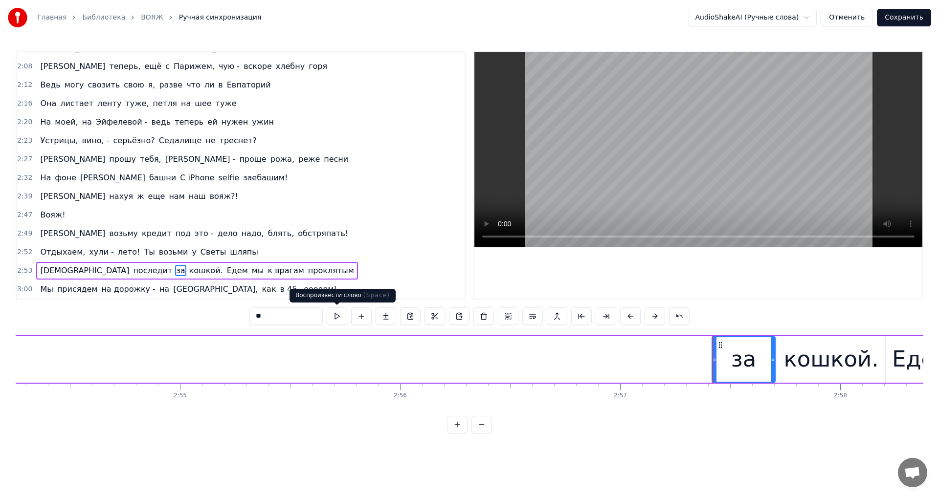
click at [338, 316] on button at bounding box center [337, 317] width 21 height 18
click at [132, 267] on span "последит" at bounding box center [152, 270] width 41 height 11
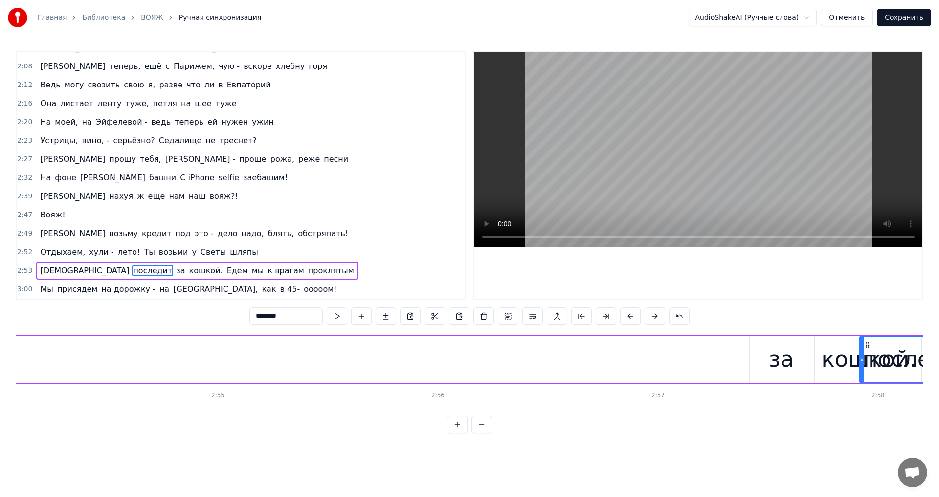
scroll to position [0, 38318]
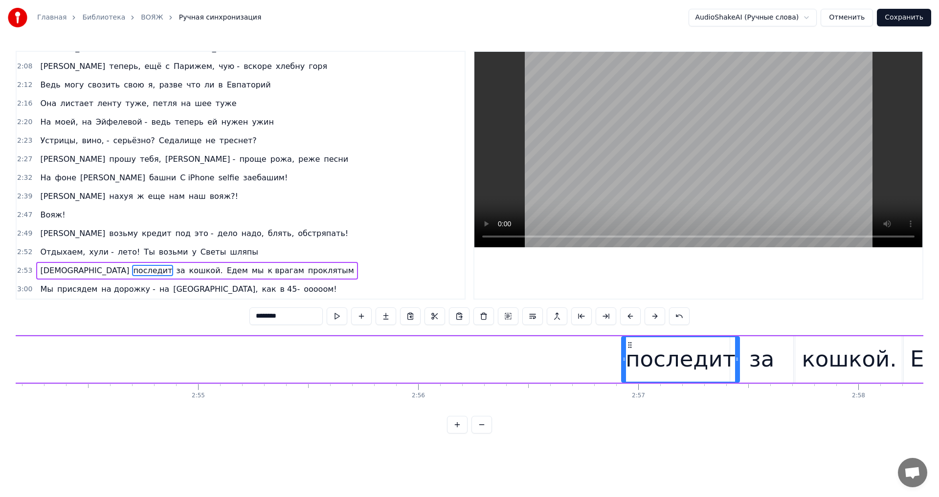
drag, startPoint x: 73, startPoint y: 344, endPoint x: 630, endPoint y: 425, distance: 563.1
click at [630, 425] on div "0:14 Вояж! Вояж! Вояж! Вояж! Вояж! 0:29 Все твои подруги - суки, часто ездят за…" at bounding box center [469, 242] width 907 height 383
drag, startPoint x: 631, startPoint y: 346, endPoint x: 618, endPoint y: 347, distance: 13.2
click at [618, 347] on icon at bounding box center [618, 345] width 8 height 8
drag, startPoint x: 612, startPoint y: 357, endPoint x: 598, endPoint y: 363, distance: 15.5
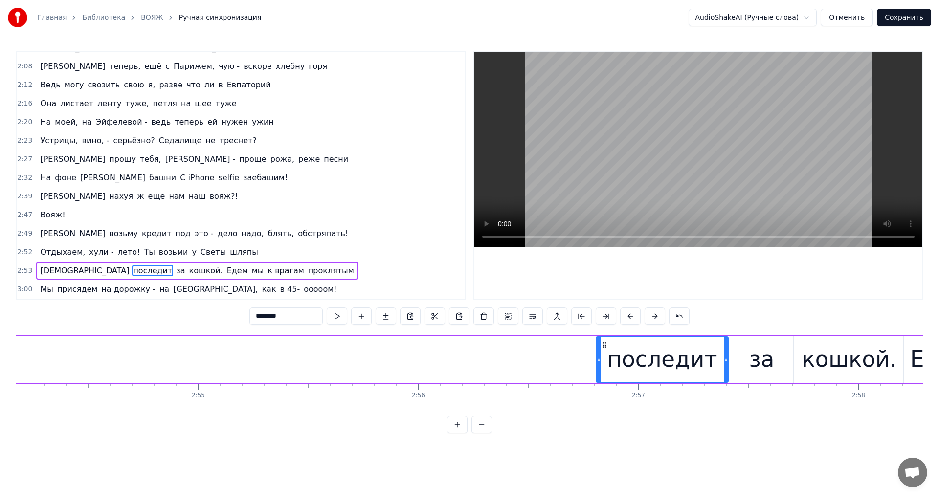
click at [597, 363] on div at bounding box center [598, 359] width 4 height 44
click at [338, 317] on button at bounding box center [337, 317] width 21 height 18
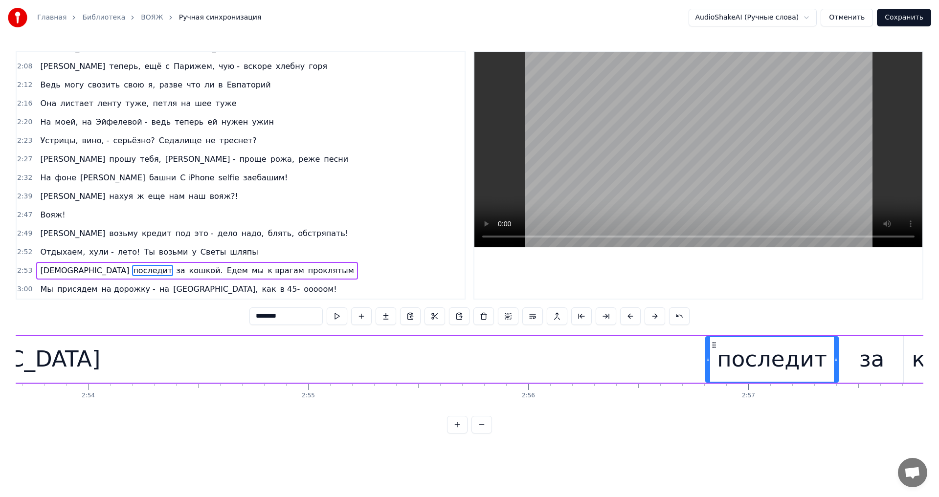
scroll to position [0, 38231]
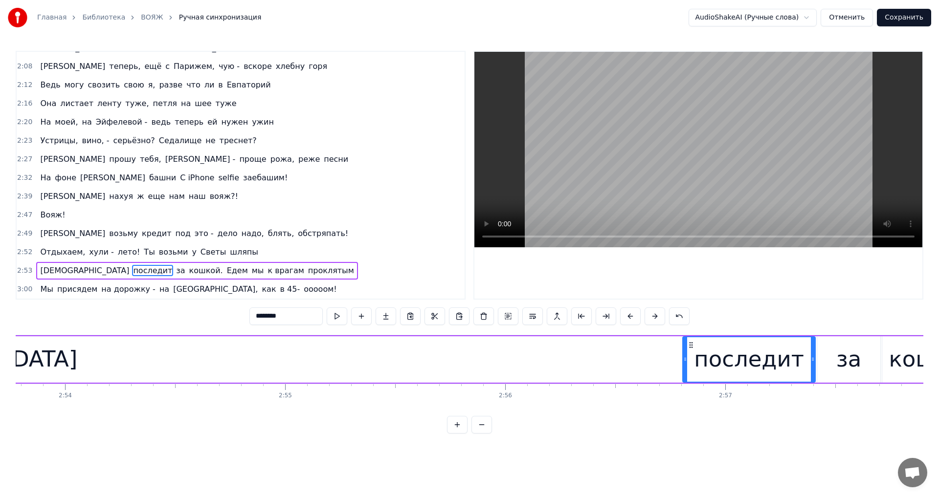
click at [50, 270] on span "[DEMOGRAPHIC_DATA]" at bounding box center [84, 270] width 91 height 11
type input "****"
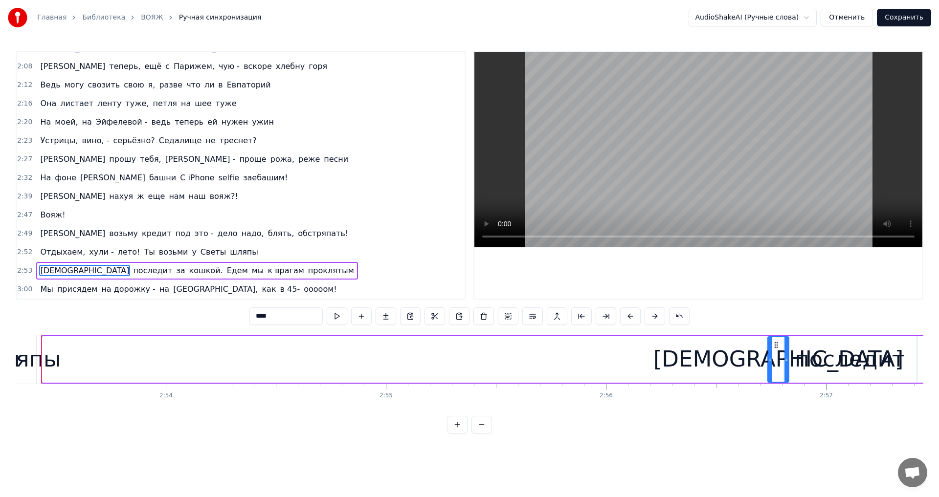
scroll to position [0, 38136]
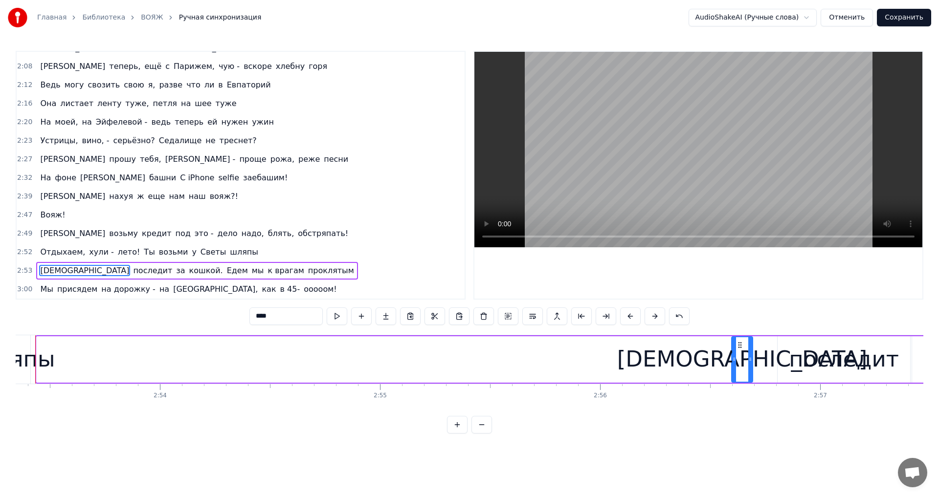
drag, startPoint x: 86, startPoint y: 344, endPoint x: 737, endPoint y: 414, distance: 655.0
click at [737, 408] on div "Вояж! Вояж! Вояж! Вояж! Вояж! Все твои подруги - суки, часто ездят заграницу Чт…" at bounding box center [469, 371] width 907 height 73
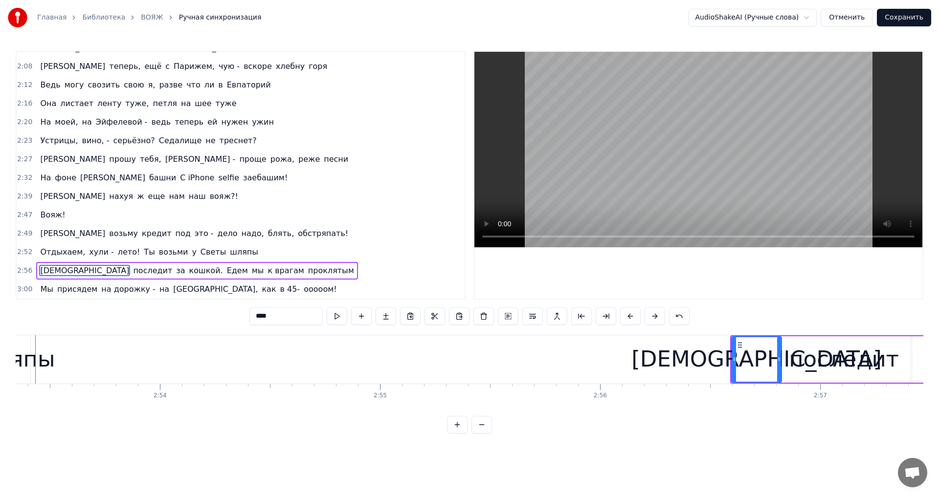
drag, startPoint x: 750, startPoint y: 353, endPoint x: 780, endPoint y: 359, distance: 29.8
click at [780, 359] on div at bounding box center [779, 359] width 4 height 44
drag, startPoint x: 734, startPoint y: 362, endPoint x: 713, endPoint y: 371, distance: 22.8
click at [713, 371] on div at bounding box center [713, 359] width 4 height 44
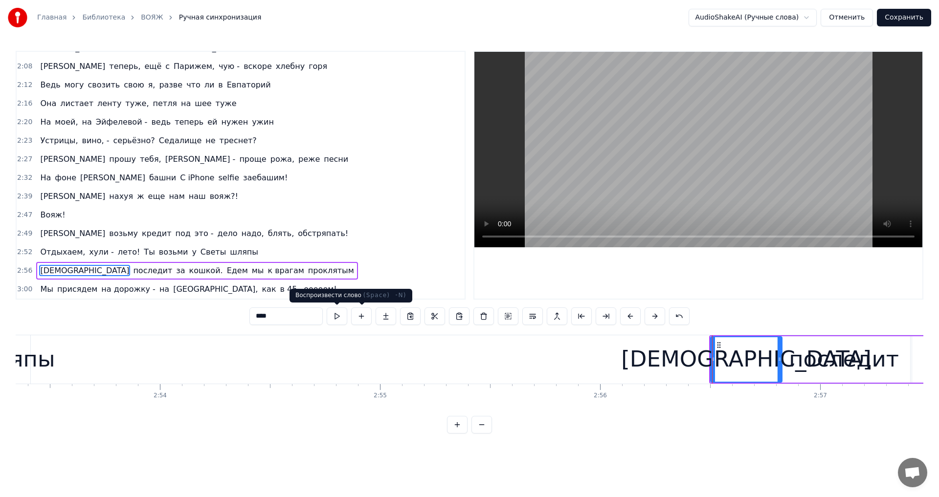
click at [337, 314] on button at bounding box center [337, 317] width 21 height 18
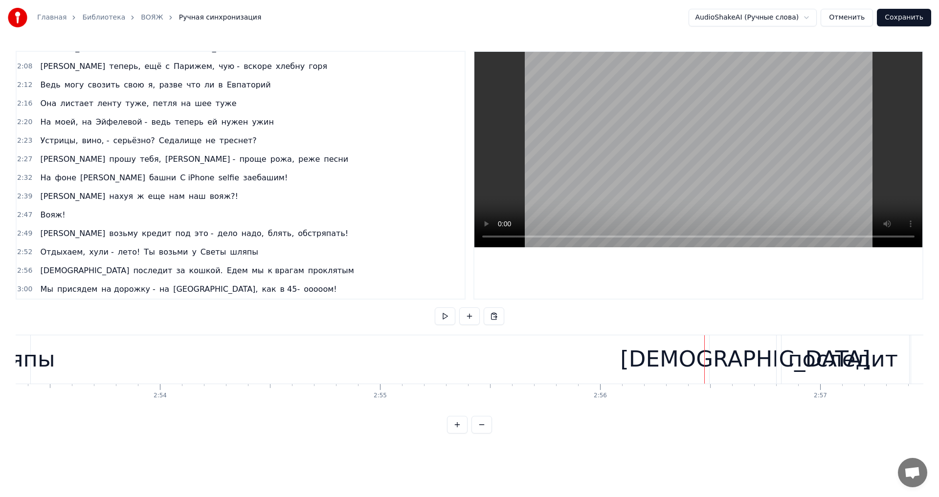
click at [715, 363] on div "[DEMOGRAPHIC_DATA]" at bounding box center [744, 359] width 71 height 48
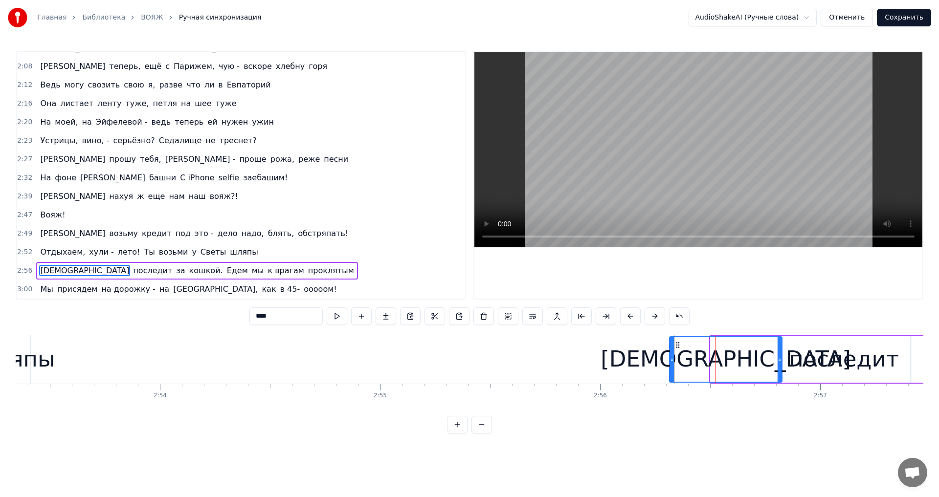
drag, startPoint x: 714, startPoint y: 362, endPoint x: 673, endPoint y: 365, distance: 41.2
click at [673, 365] on div at bounding box center [672, 359] width 4 height 44
click at [336, 318] on button at bounding box center [337, 317] width 21 height 18
click at [340, 319] on button at bounding box center [337, 317] width 21 height 18
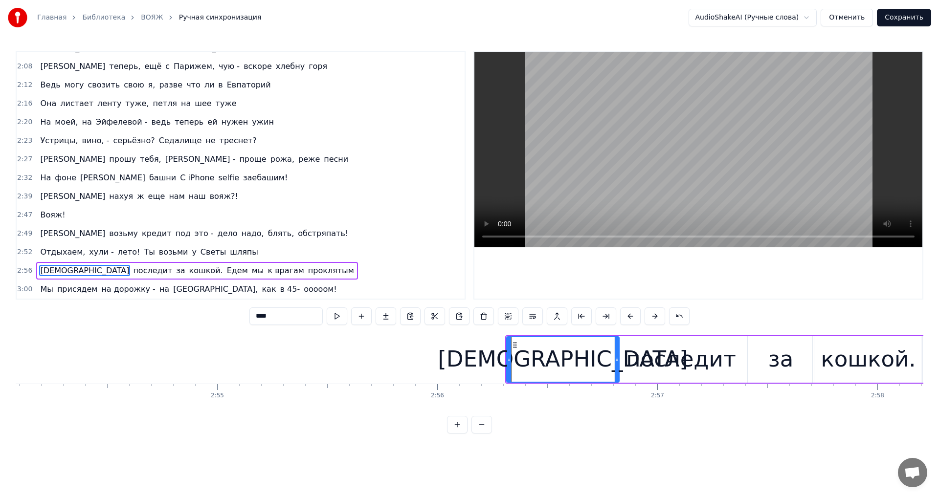
scroll to position [0, 38276]
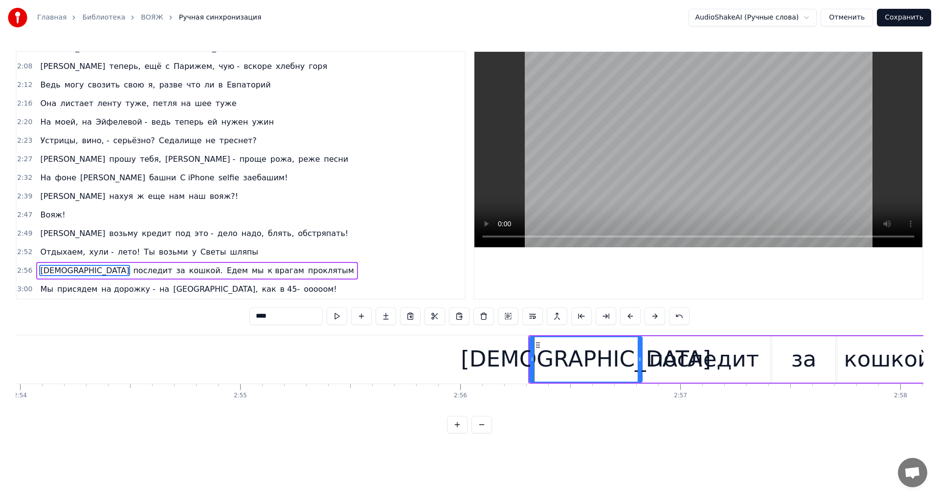
click at [229, 251] on span "шляпы" at bounding box center [244, 251] width 30 height 11
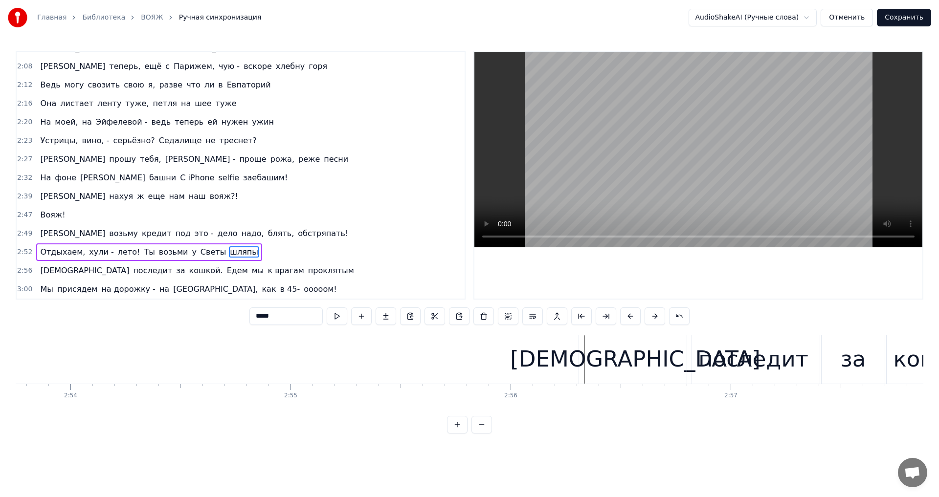
scroll to position [0, 38072]
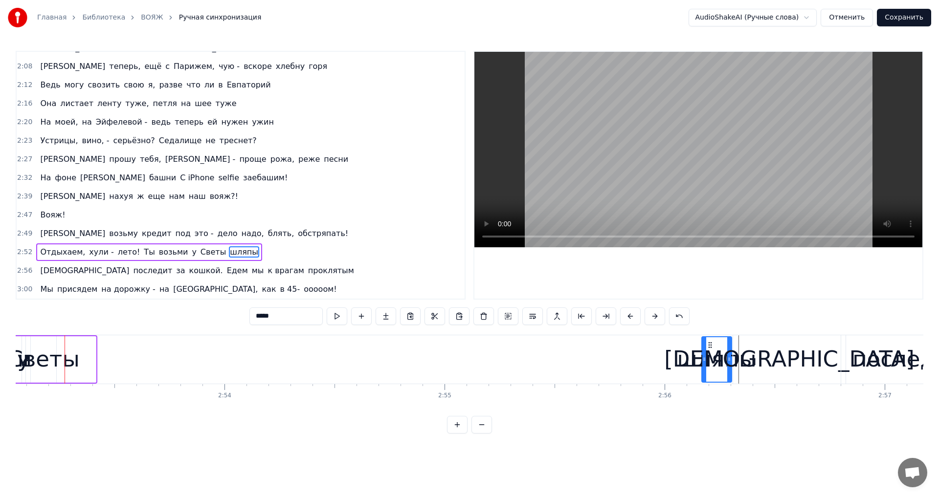
drag, startPoint x: 74, startPoint y: 344, endPoint x: 709, endPoint y: 365, distance: 635.9
click at [709, 365] on div "шляпы" at bounding box center [716, 359] width 29 height 44
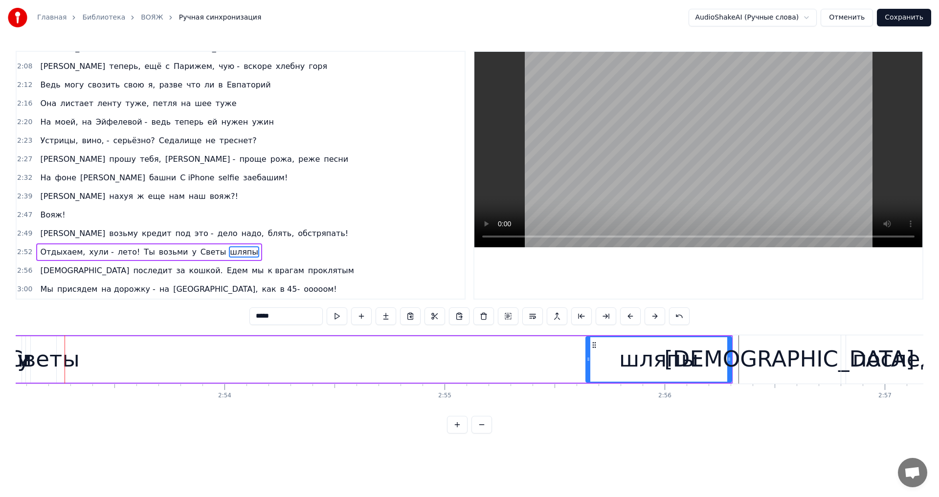
drag, startPoint x: 703, startPoint y: 362, endPoint x: 587, endPoint y: 363, distance: 115.9
click at [587, 363] on div at bounding box center [588, 359] width 4 height 44
click at [590, 362] on icon at bounding box center [588, 359] width 4 height 8
click at [337, 318] on button at bounding box center [337, 317] width 21 height 18
drag, startPoint x: 589, startPoint y: 364, endPoint x: 637, endPoint y: 362, distance: 48.4
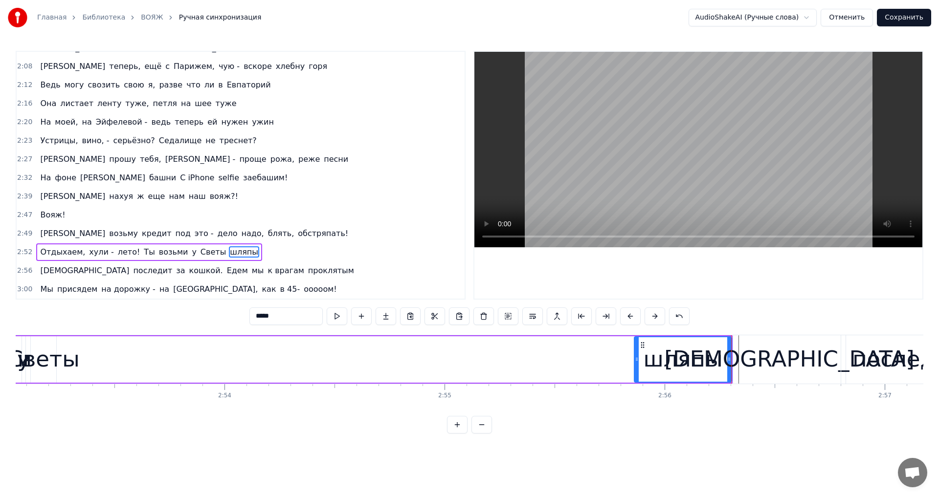
click at [637, 362] on div at bounding box center [637, 359] width 4 height 44
click at [337, 318] on button at bounding box center [337, 317] width 21 height 18
drag, startPoint x: 635, startPoint y: 360, endPoint x: 619, endPoint y: 363, distance: 15.9
click at [619, 363] on div at bounding box center [621, 359] width 4 height 44
click at [343, 315] on button at bounding box center [337, 317] width 21 height 18
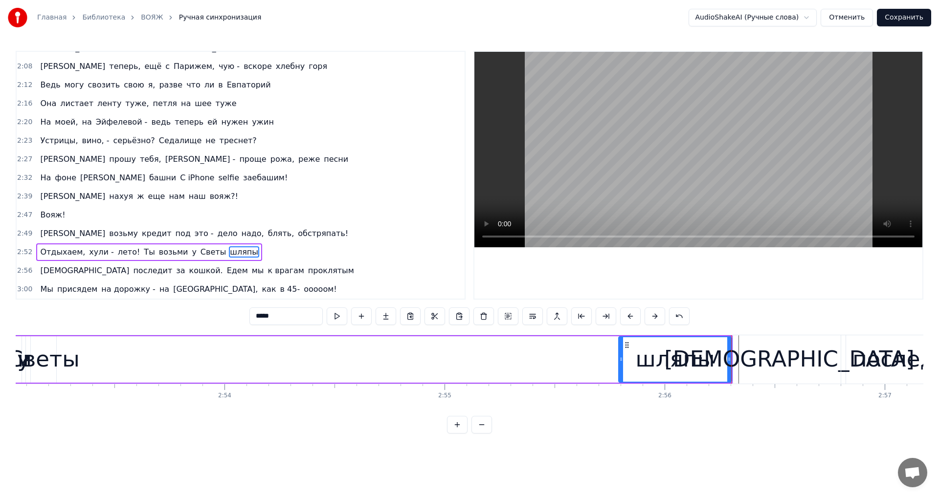
click at [46, 354] on div "Светы" at bounding box center [43, 359] width 72 height 33
type input "*****"
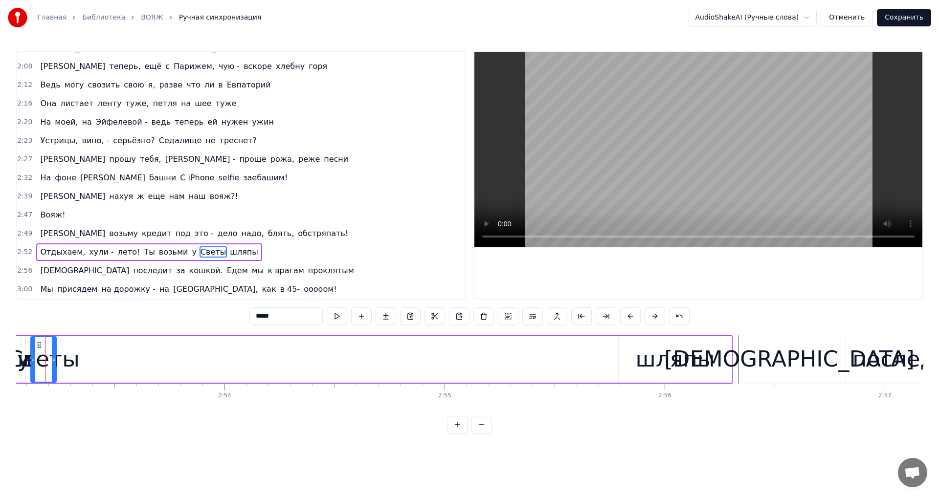
scroll to position [0, 38053]
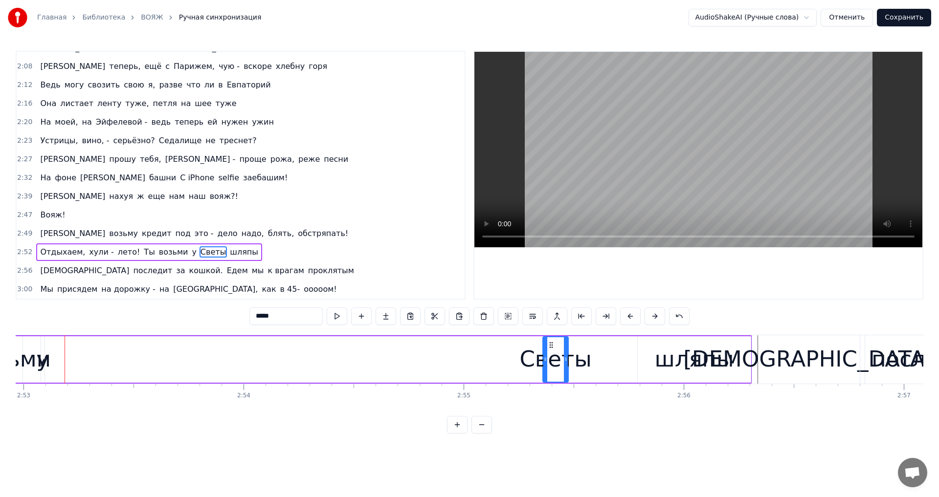
drag, startPoint x: 58, startPoint y: 346, endPoint x: 542, endPoint y: 377, distance: 485.5
click at [543, 377] on div "Светы" at bounding box center [555, 359] width 24 height 44
click at [586, 344] on div "Отдыхаем, хули - лето! Ты возьми у Светы шляпы" at bounding box center [301, 359] width 902 height 48
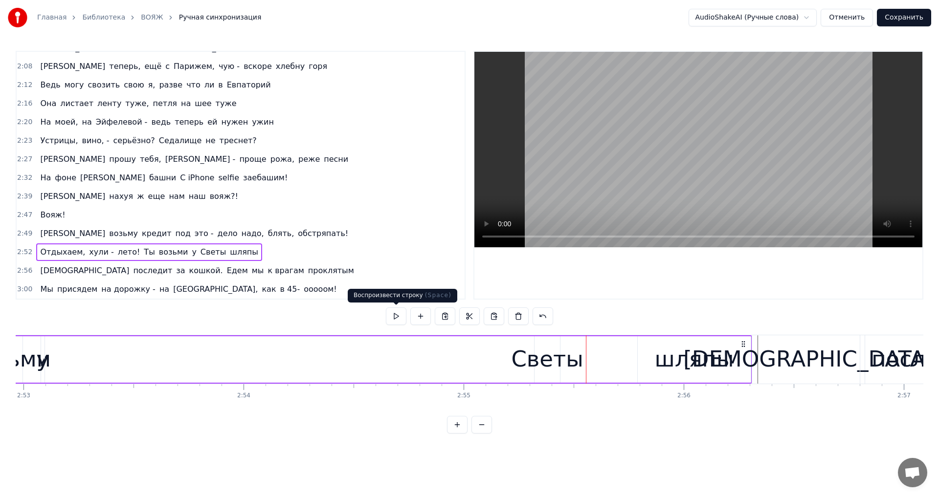
click at [396, 317] on button at bounding box center [396, 317] width 21 height 18
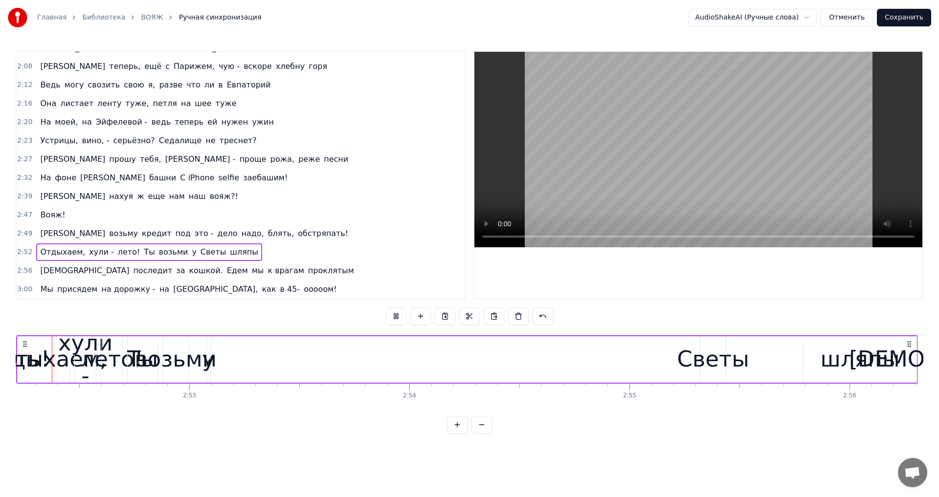
scroll to position [0, 37883]
click at [399, 315] on button at bounding box center [396, 317] width 21 height 18
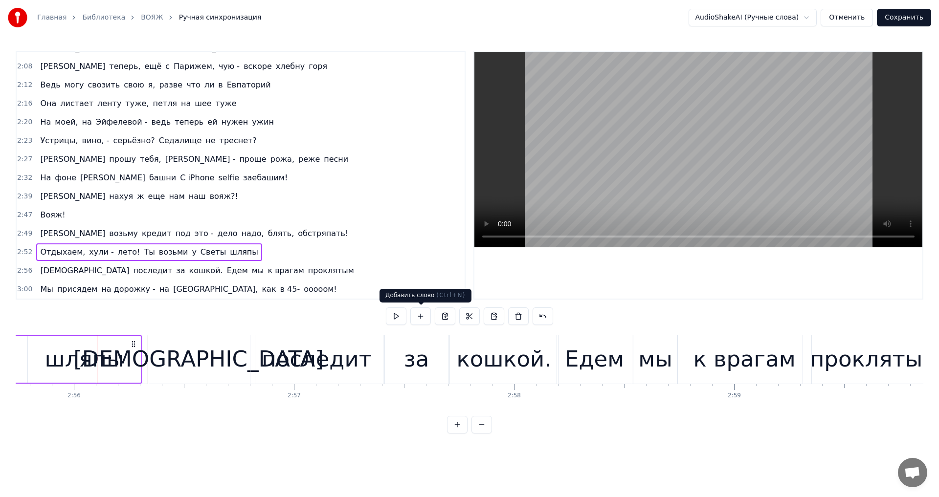
scroll to position [0, 38694]
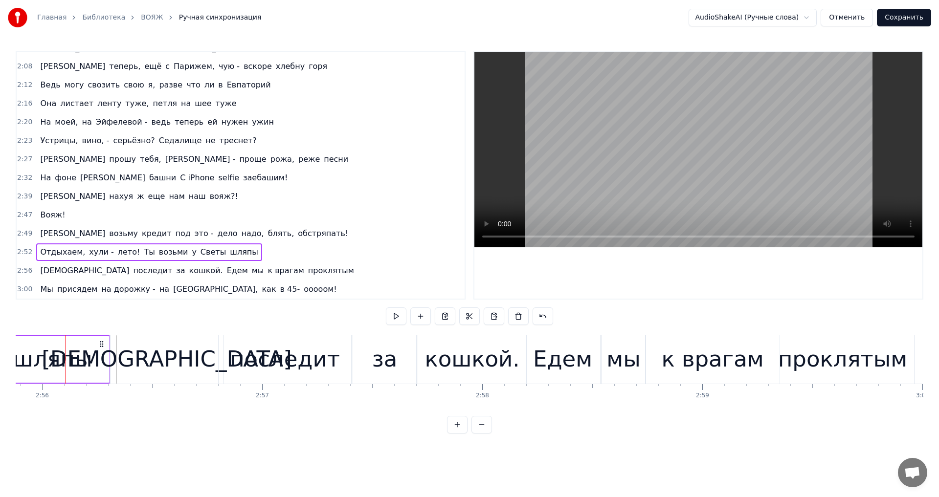
click at [199, 253] on span "Светы" at bounding box center [212, 251] width 27 height 11
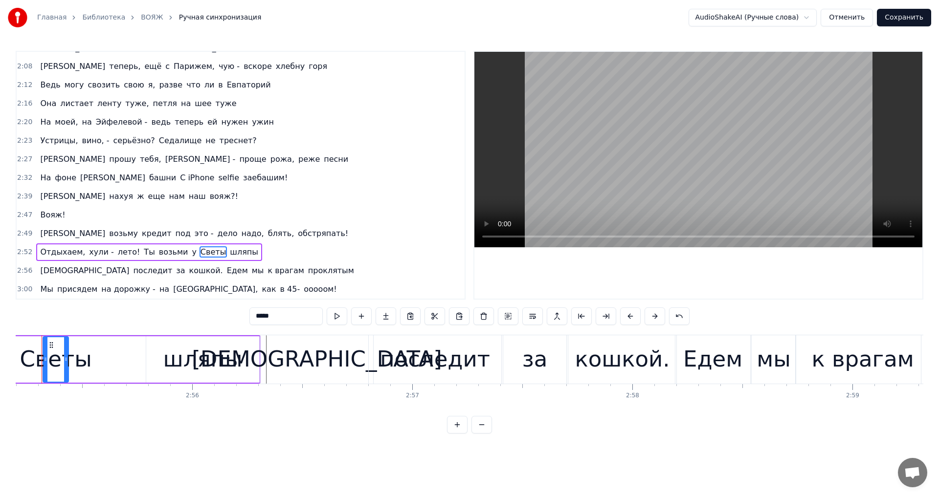
scroll to position [0, 38521]
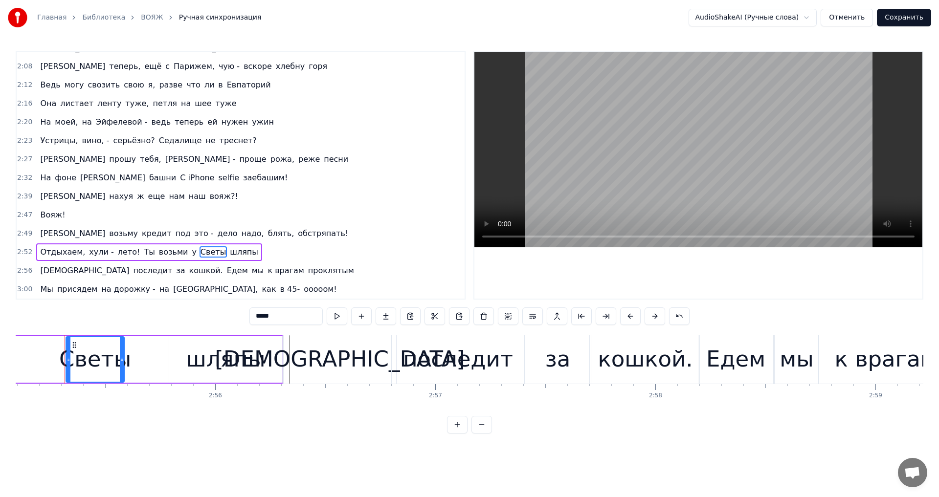
drag, startPoint x: 90, startPoint y: 359, endPoint x: 123, endPoint y: 358, distance: 32.8
click at [123, 358] on icon at bounding box center [122, 359] width 4 height 8
click at [332, 315] on button at bounding box center [337, 317] width 21 height 18
drag, startPoint x: 123, startPoint y: 358, endPoint x: 136, endPoint y: 358, distance: 13.7
click at [136, 358] on icon at bounding box center [135, 359] width 4 height 8
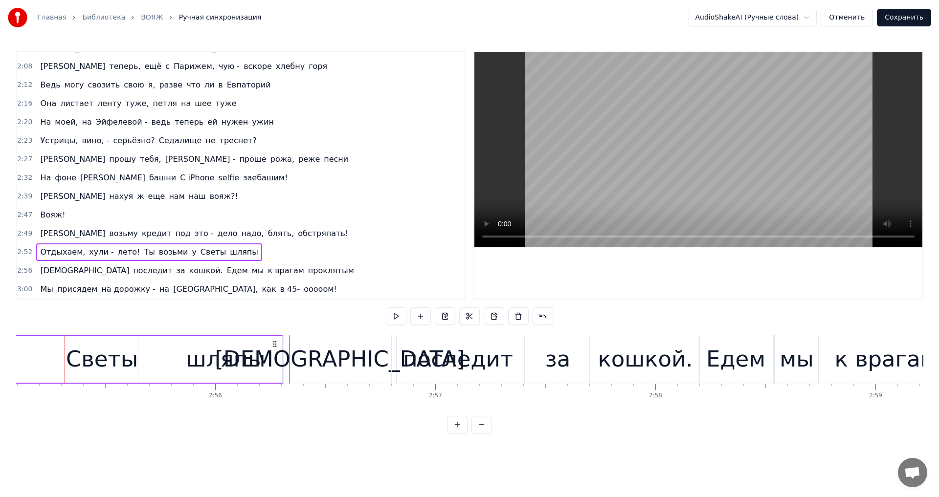
click at [68, 359] on div "Светы" at bounding box center [102, 359] width 72 height 46
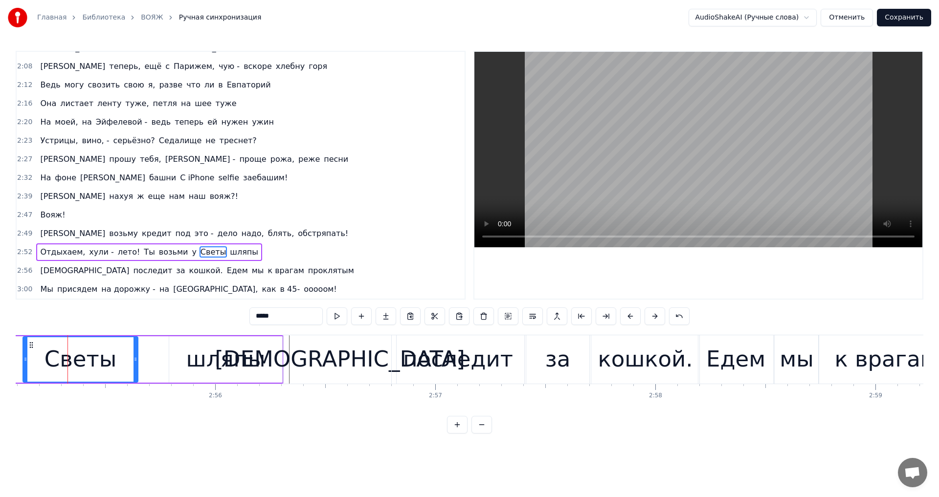
drag, startPoint x: 68, startPoint y: 358, endPoint x: 25, endPoint y: 359, distance: 43.0
click at [25, 359] on icon at bounding box center [25, 359] width 4 height 8
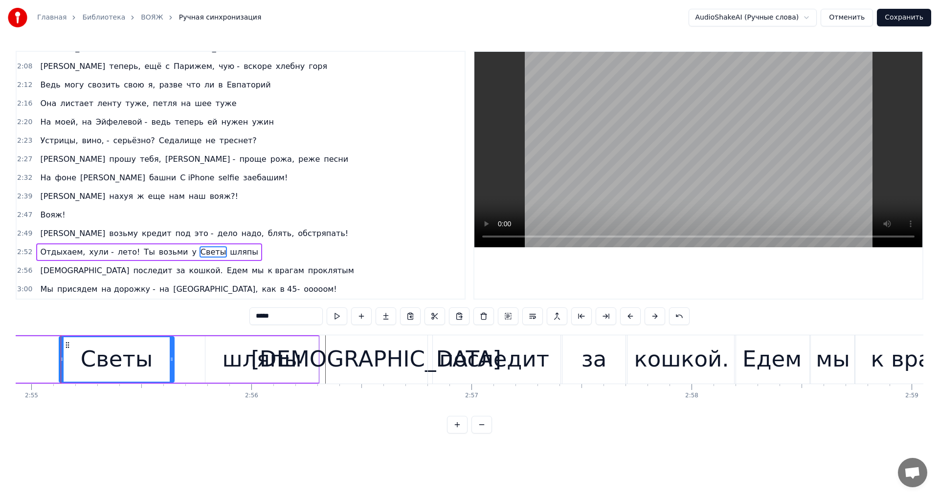
scroll to position [0, 38481]
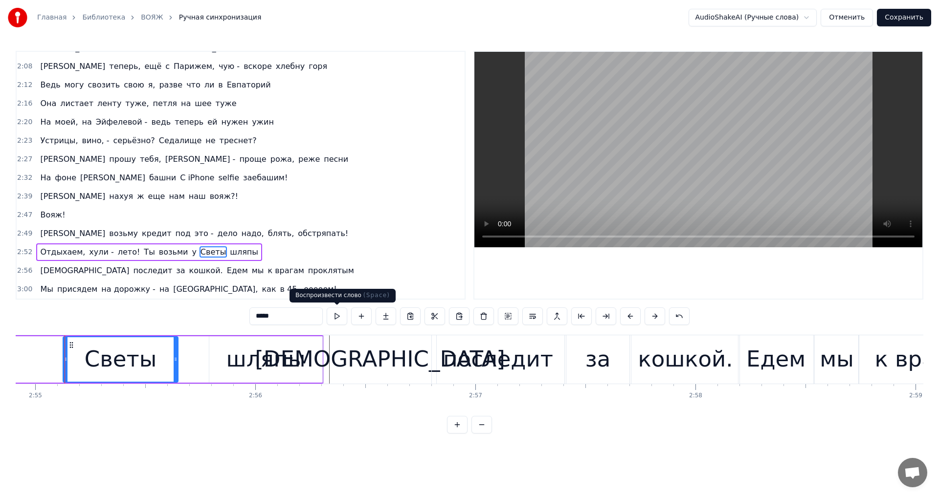
click at [337, 319] on button at bounding box center [337, 317] width 21 height 18
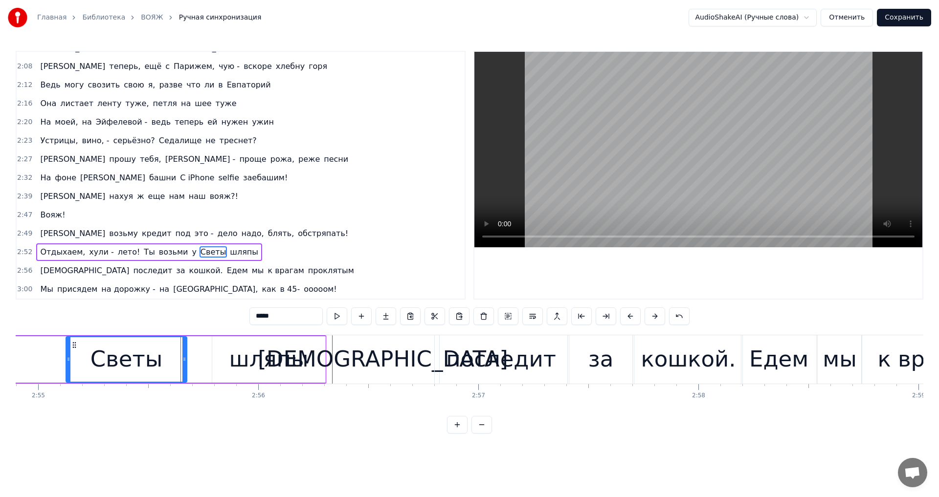
drag, startPoint x: 178, startPoint y: 359, endPoint x: 184, endPoint y: 363, distance: 7.1
click at [184, 363] on icon at bounding box center [184, 359] width 4 height 8
click at [253, 317] on input "*****" at bounding box center [285, 317] width 73 height 18
type input "*******"
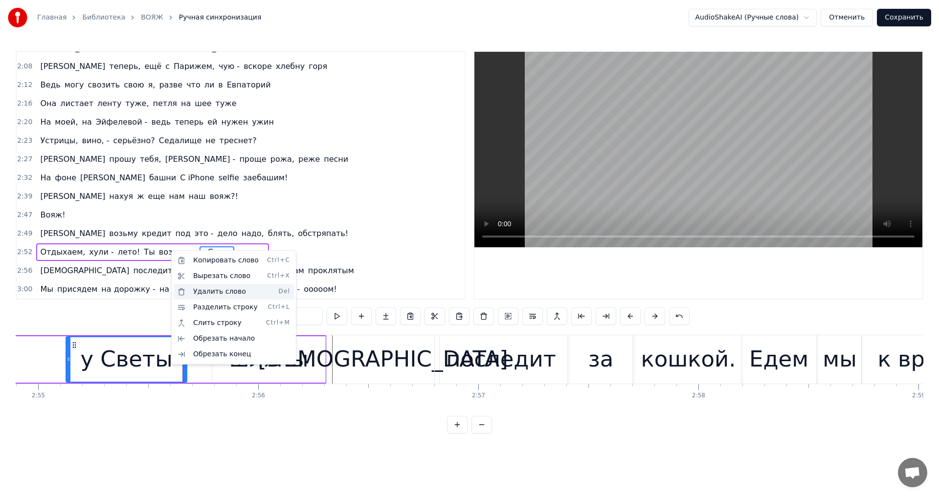
click at [216, 291] on div "Удалить слово Del" at bounding box center [234, 292] width 120 height 16
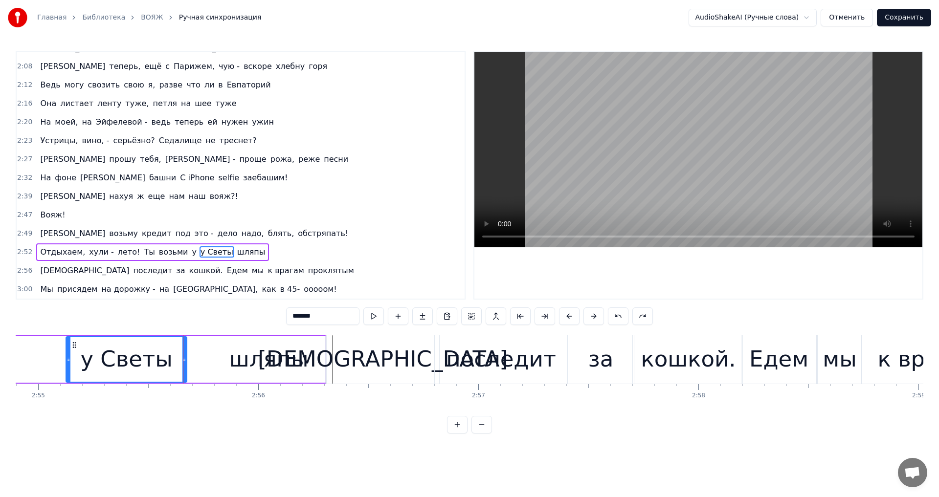
click at [191, 252] on span "у" at bounding box center [194, 251] width 6 height 11
type input "*"
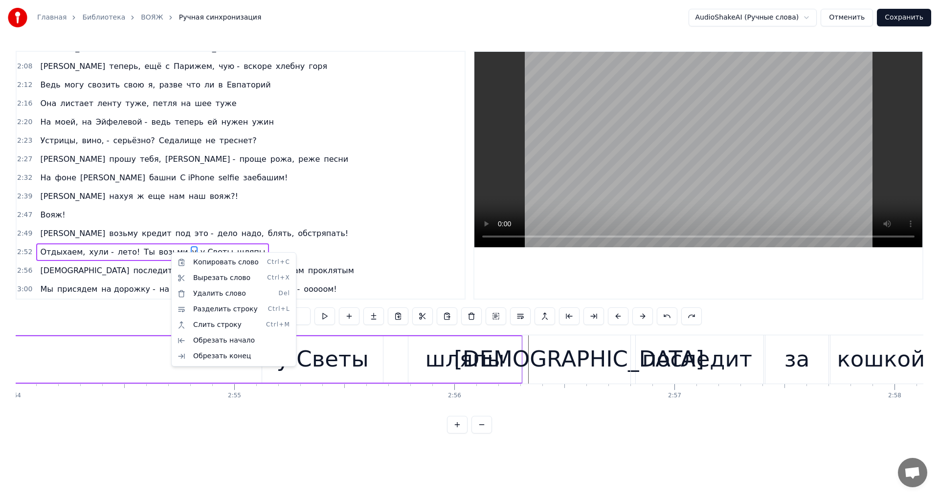
scroll to position [0, 38028]
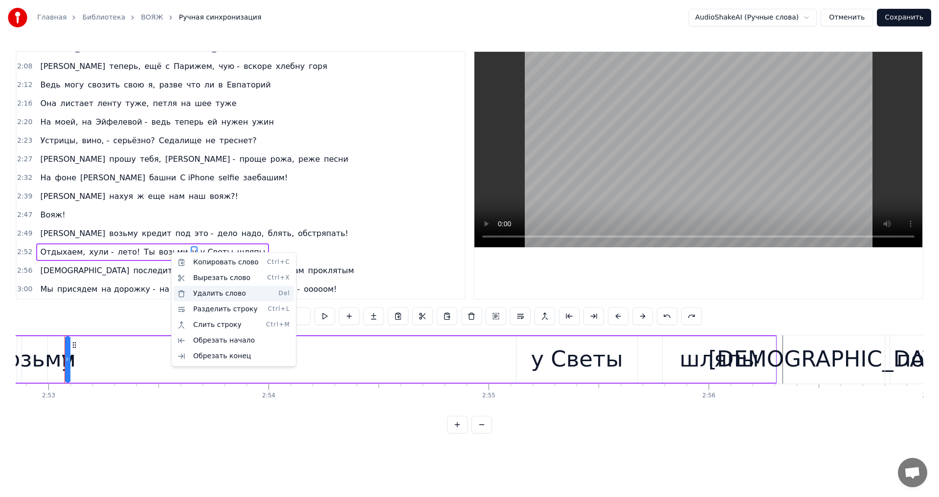
click at [213, 296] on div "Удалить слово Del" at bounding box center [234, 294] width 120 height 16
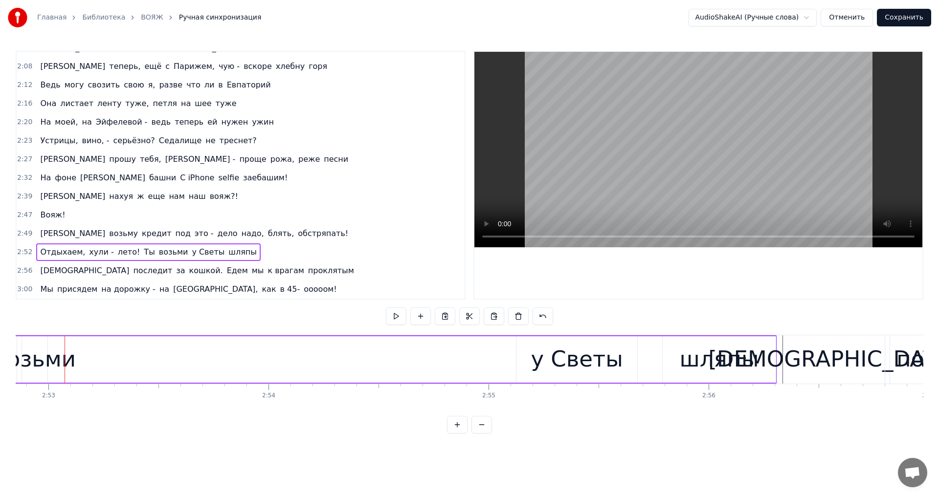
click at [533, 371] on div "у Светы" at bounding box center [576, 359] width 121 height 46
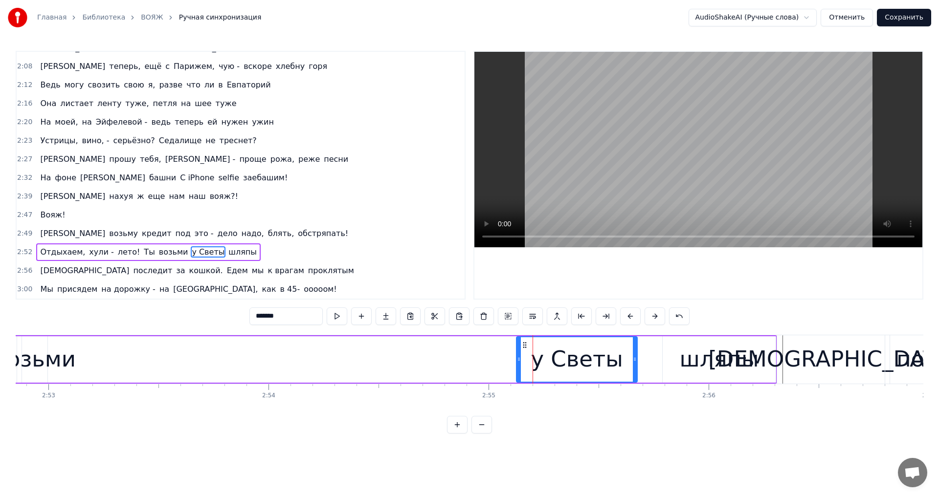
click at [518, 357] on icon at bounding box center [519, 359] width 4 height 8
click at [332, 314] on button at bounding box center [337, 317] width 21 height 18
click at [158, 253] on span "возьми" at bounding box center [173, 251] width 31 height 11
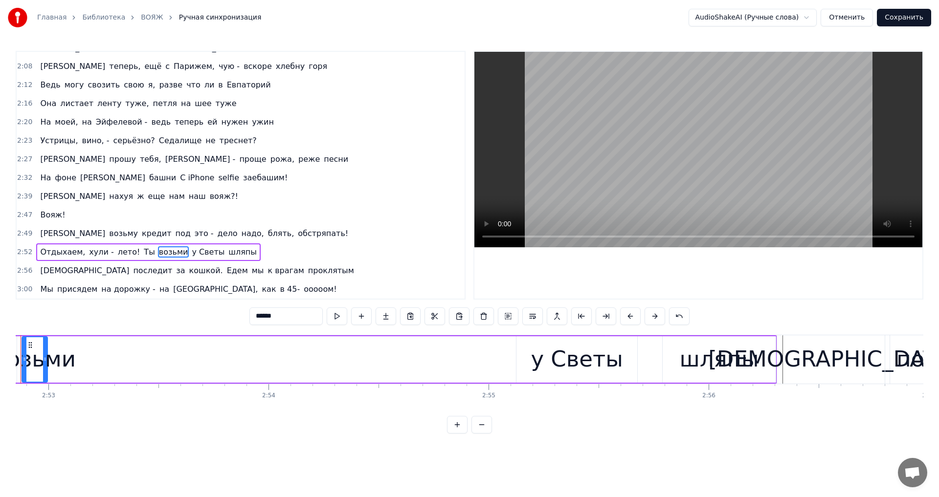
scroll to position [0, 37984]
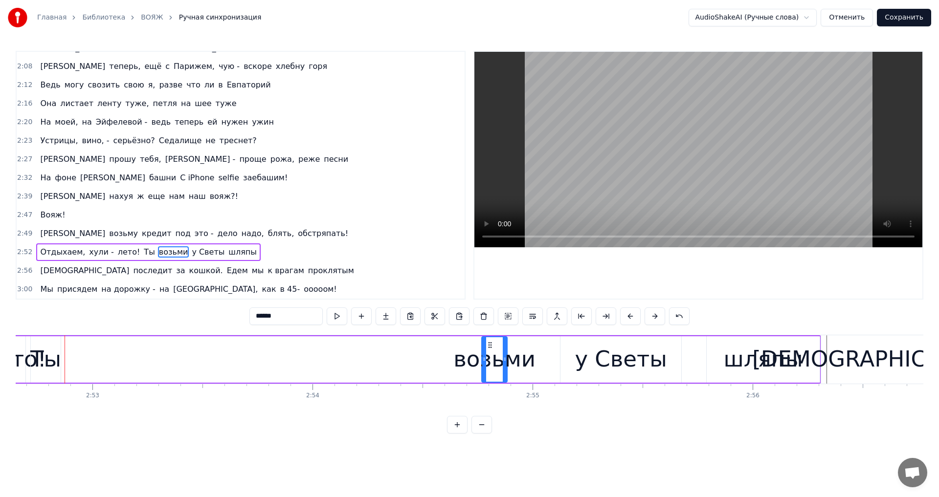
drag, startPoint x: 74, startPoint y: 343, endPoint x: 524, endPoint y: 367, distance: 450.4
click at [492, 359] on div "возьми" at bounding box center [494, 359] width 24 height 44
drag, startPoint x: 507, startPoint y: 352, endPoint x: 558, endPoint y: 359, distance: 51.9
click at [558, 359] on div at bounding box center [558, 359] width 4 height 44
click at [487, 348] on div at bounding box center [486, 359] width 4 height 44
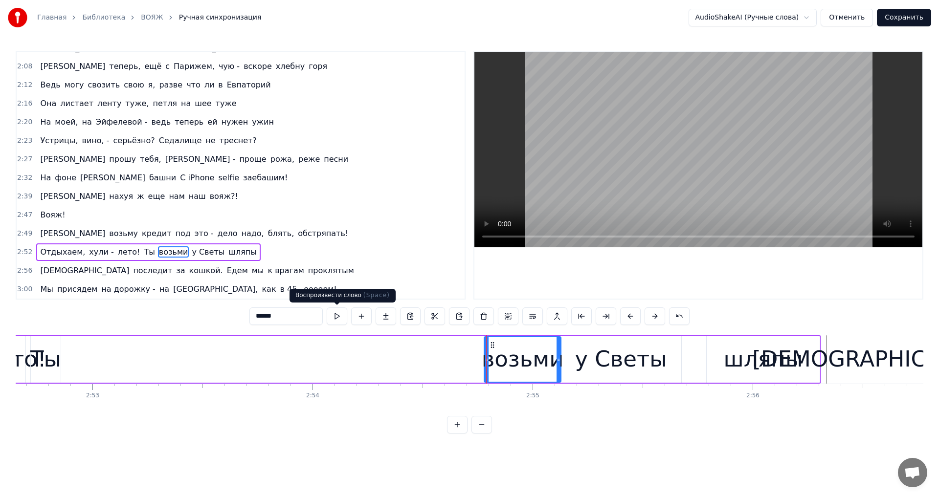
click at [334, 312] on button at bounding box center [337, 317] width 21 height 18
click at [334, 318] on button at bounding box center [337, 317] width 21 height 18
drag, startPoint x: 485, startPoint y: 358, endPoint x: 465, endPoint y: 363, distance: 20.8
click at [465, 363] on div at bounding box center [466, 359] width 4 height 44
click at [255, 315] on input "******" at bounding box center [285, 317] width 73 height 18
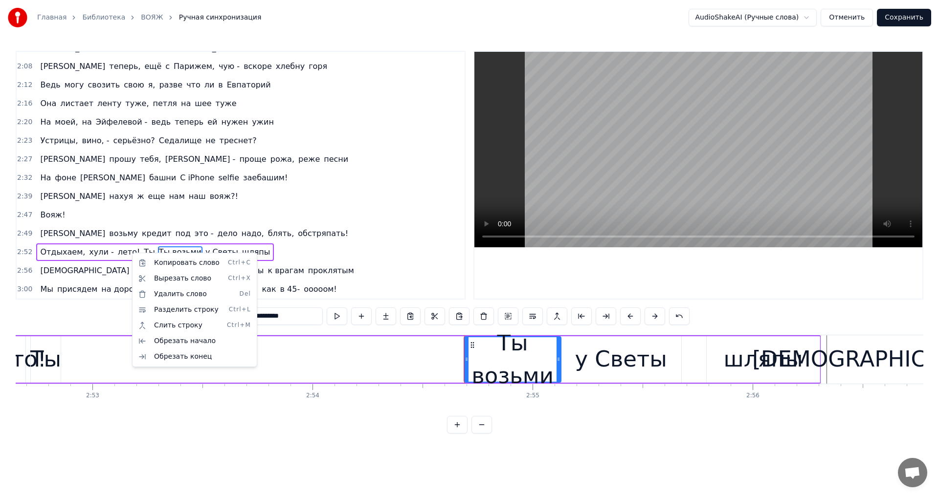
click at [128, 249] on html "Главная Библиотека ВОЯЖ Ручная синхронизация AudioShakeAI (Ручные слова) Отмени…" at bounding box center [469, 224] width 939 height 449
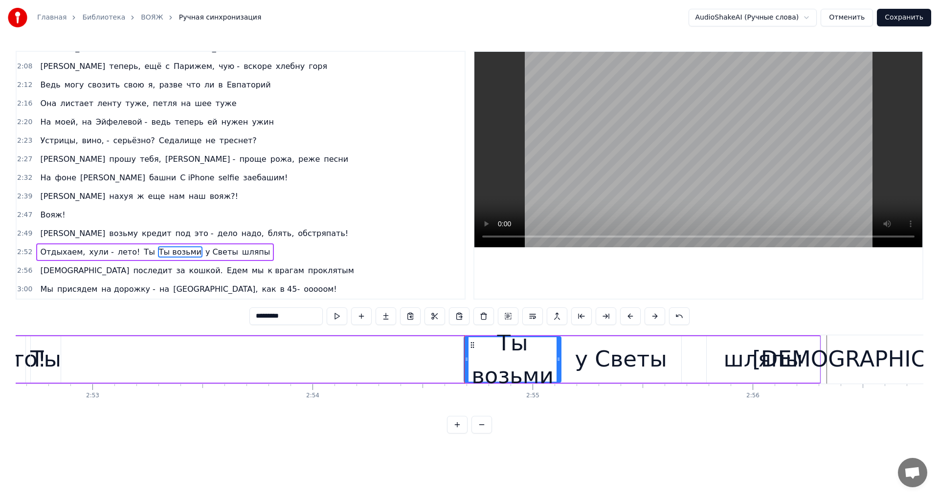
click at [143, 252] on span "Ты" at bounding box center [149, 251] width 13 height 11
type input "**"
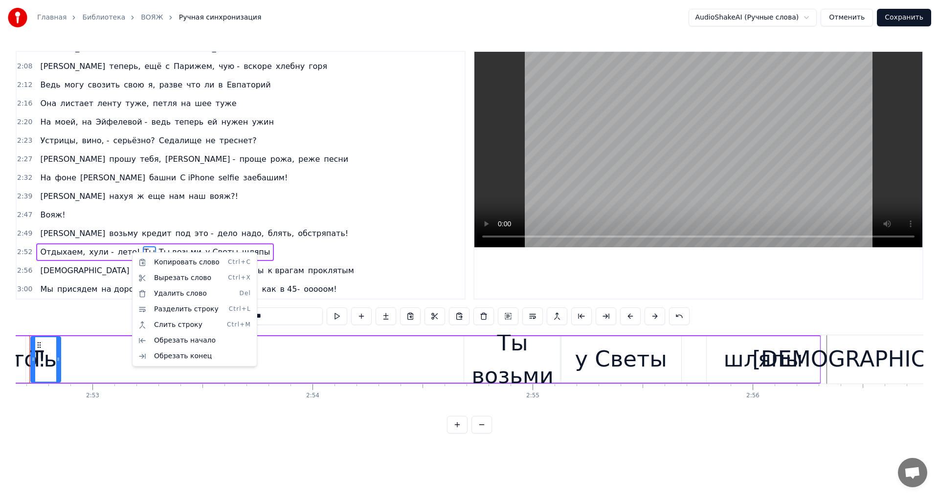
scroll to position [0, 37949]
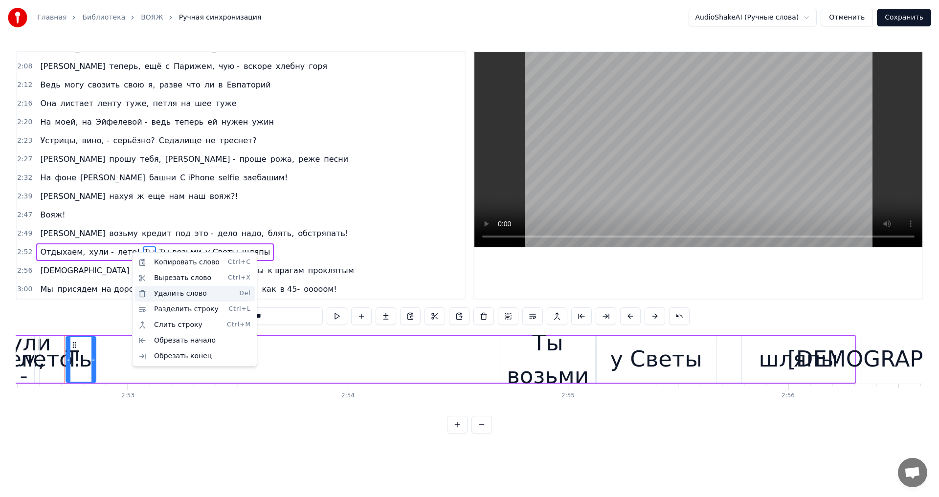
click at [167, 293] on div "Удалить слово Del" at bounding box center [194, 294] width 120 height 16
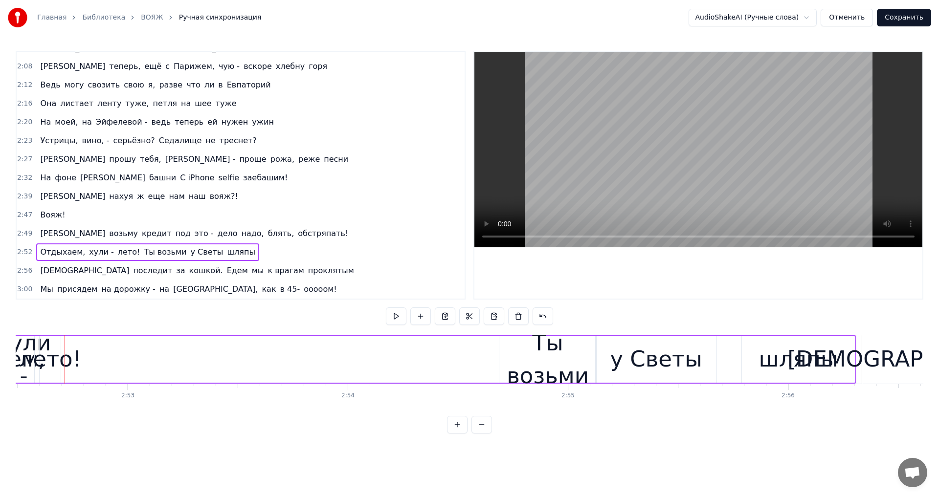
click at [497, 349] on div "Отдыхаем, хули - лето! Ты возьми у Светы шляпы" at bounding box center [406, 359] width 902 height 48
click at [501, 352] on div "Ты возьми" at bounding box center [547, 360] width 97 height 66
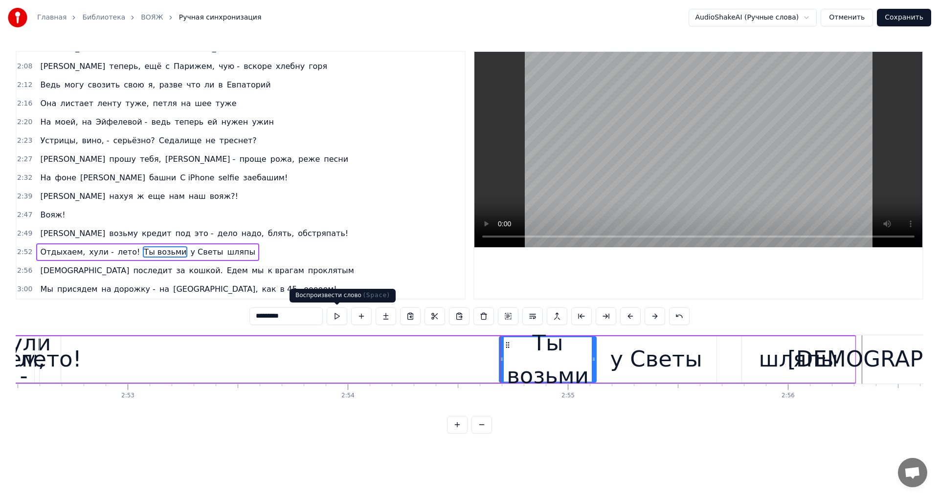
click at [334, 317] on button at bounding box center [337, 317] width 21 height 18
click at [420, 364] on div "Отдыхаем, хули - лето! Ты возьми у Светы шляпы" at bounding box center [406, 359] width 902 height 48
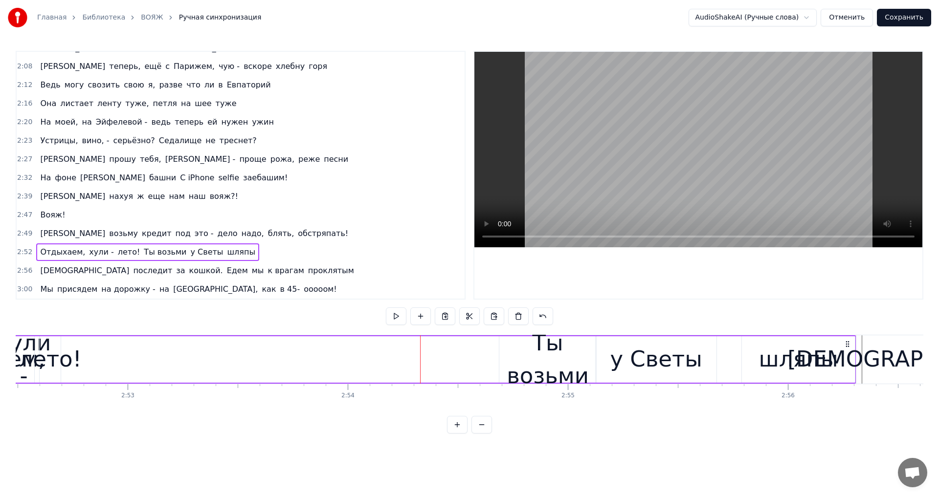
click at [117, 253] on span "лето!" at bounding box center [129, 251] width 24 height 11
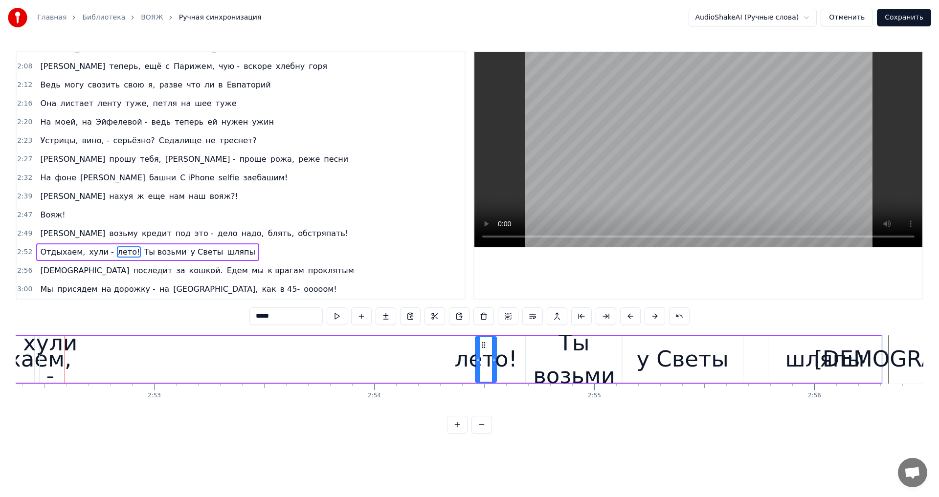
drag, startPoint x: 75, startPoint y: 343, endPoint x: 520, endPoint y: 360, distance: 444.8
click at [485, 356] on div "лето!" at bounding box center [486, 359] width 20 height 44
drag, startPoint x: 494, startPoint y: 353, endPoint x: 524, endPoint y: 357, distance: 30.6
click at [524, 357] on div at bounding box center [524, 359] width 4 height 44
drag, startPoint x: 478, startPoint y: 356, endPoint x: 415, endPoint y: 347, distance: 63.7
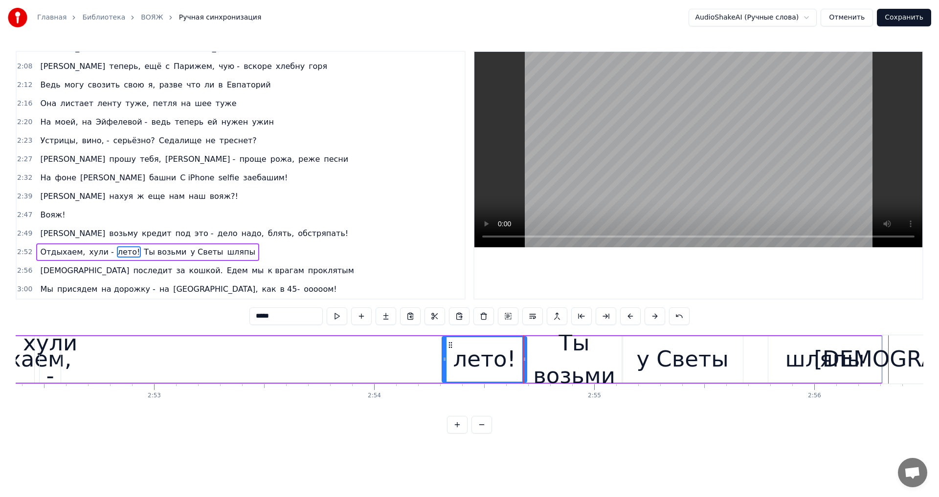
click at [445, 355] on div at bounding box center [444, 359] width 4 height 44
click at [340, 319] on button at bounding box center [337, 317] width 21 height 18
drag, startPoint x: 443, startPoint y: 363, endPoint x: 369, endPoint y: 358, distance: 75.0
click at [369, 358] on div at bounding box center [370, 359] width 4 height 44
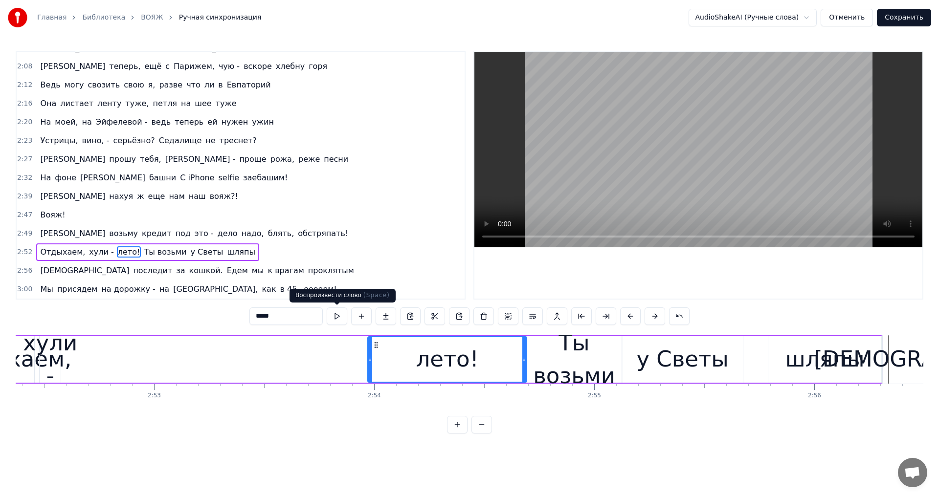
click at [335, 317] on button at bounding box center [337, 317] width 21 height 18
drag, startPoint x: 523, startPoint y: 356, endPoint x: 511, endPoint y: 360, distance: 12.4
click at [511, 360] on icon at bounding box center [512, 359] width 4 height 8
click at [527, 358] on div "Ты возьми" at bounding box center [574, 360] width 97 height 66
type input "*********"
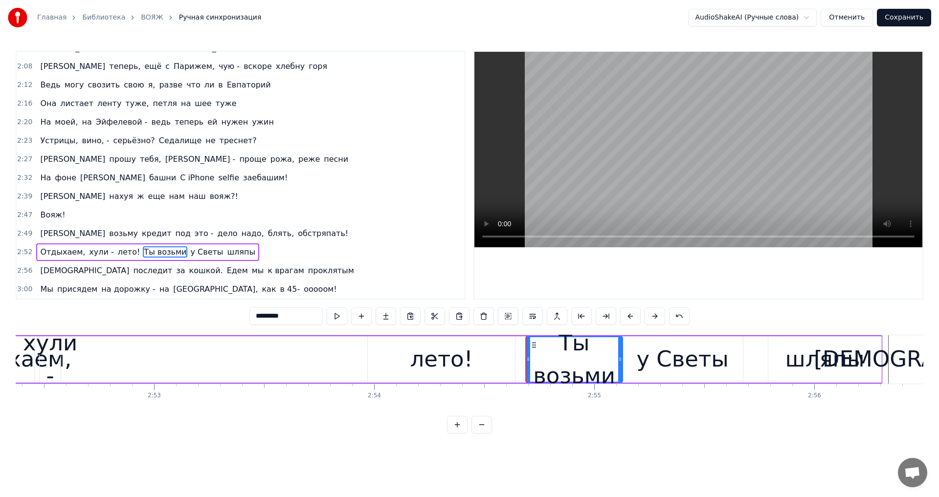
click at [526, 357] on div at bounding box center [526, 359] width 0 height 48
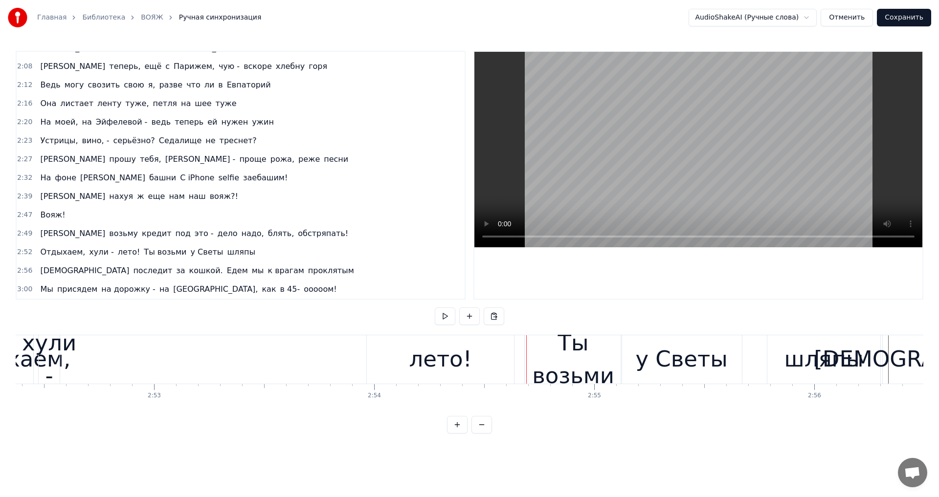
click at [539, 357] on div "Ты возьми" at bounding box center [573, 360] width 97 height 66
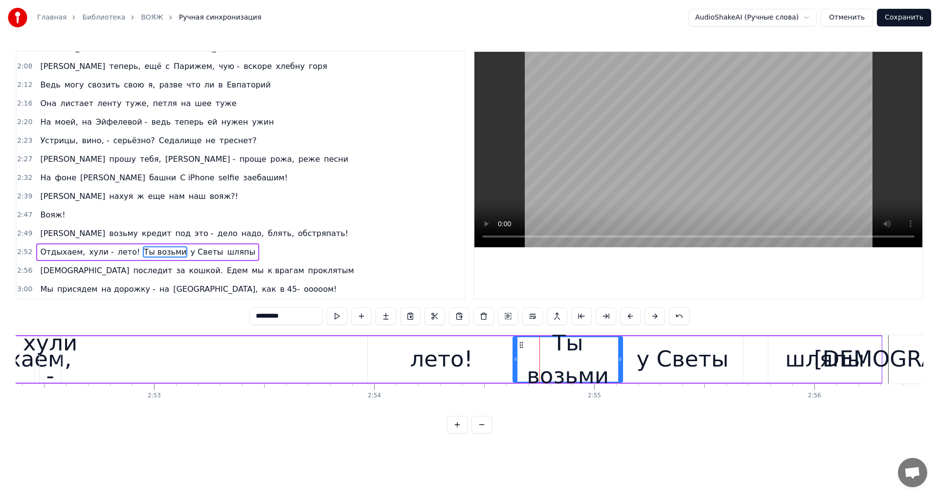
drag, startPoint x: 528, startPoint y: 356, endPoint x: 516, endPoint y: 360, distance: 13.3
click at [516, 360] on icon at bounding box center [515, 359] width 4 height 8
click at [344, 317] on button at bounding box center [337, 317] width 21 height 18
click at [88, 255] on span "хули -" at bounding box center [101, 251] width 26 height 11
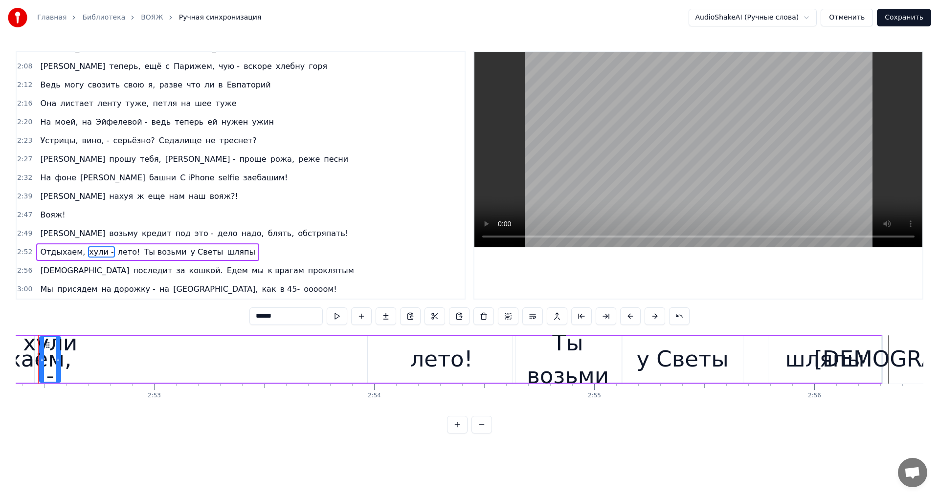
scroll to position [0, 37896]
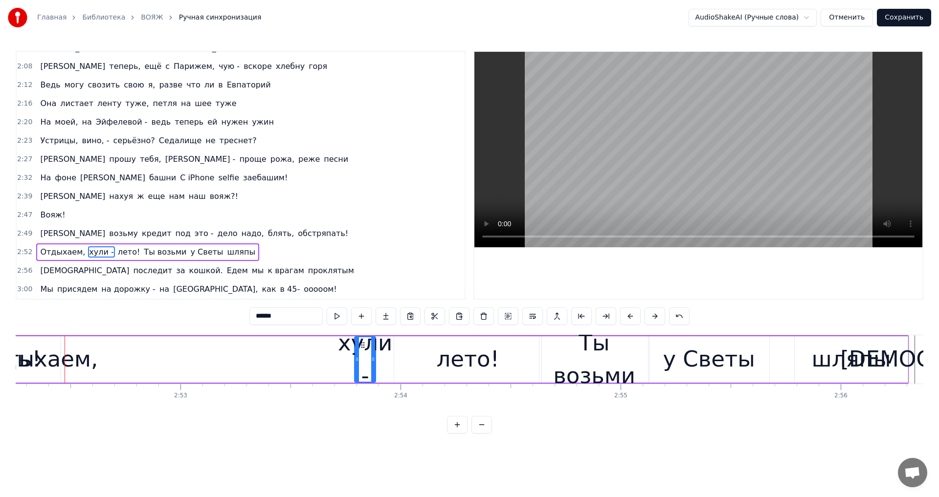
drag, startPoint x: 75, startPoint y: 342, endPoint x: 378, endPoint y: 364, distance: 303.5
click at [375, 364] on div "хули -" at bounding box center [365, 359] width 20 height 44
drag, startPoint x: 370, startPoint y: 359, endPoint x: 304, endPoint y: 366, distance: 66.4
click at [304, 366] on div at bounding box center [305, 359] width 4 height 44
click at [306, 358] on circle at bounding box center [306, 358] width 0 height 0
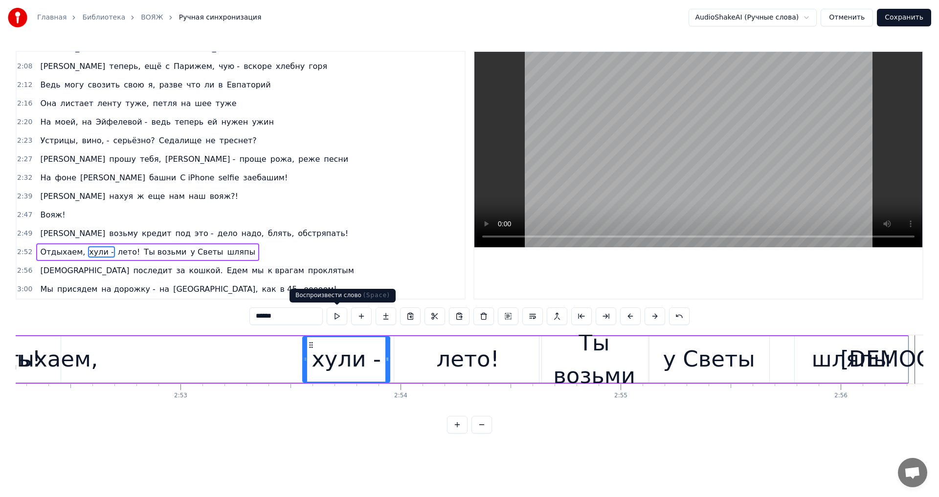
click at [342, 317] on button at bounding box center [337, 317] width 21 height 18
click at [340, 317] on button at bounding box center [337, 317] width 21 height 18
click at [283, 316] on input "******" at bounding box center [285, 317] width 73 height 18
click at [336, 356] on div "хули -" at bounding box center [345, 359] width 69 height 33
click at [306, 352] on div at bounding box center [305, 359] width 4 height 44
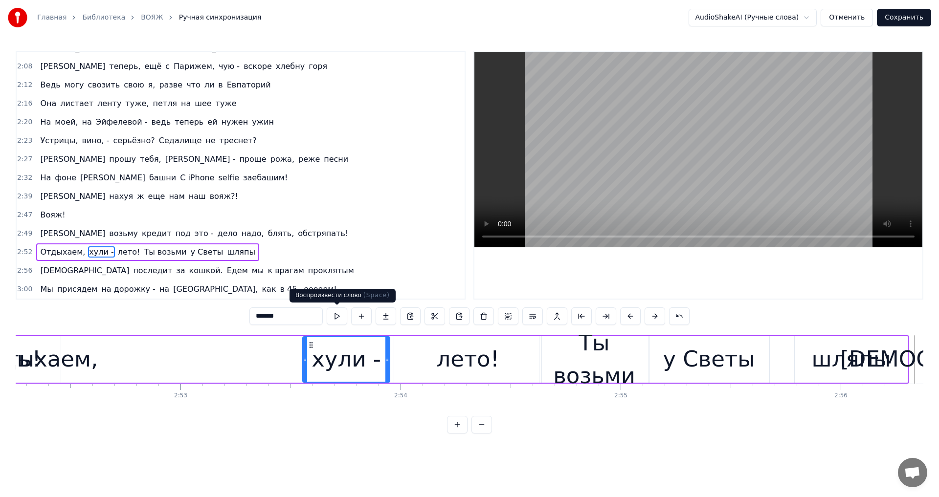
click at [337, 316] on button at bounding box center [337, 317] width 21 height 18
click at [67, 252] on span "Отдыхаем," at bounding box center [62, 251] width 47 height 11
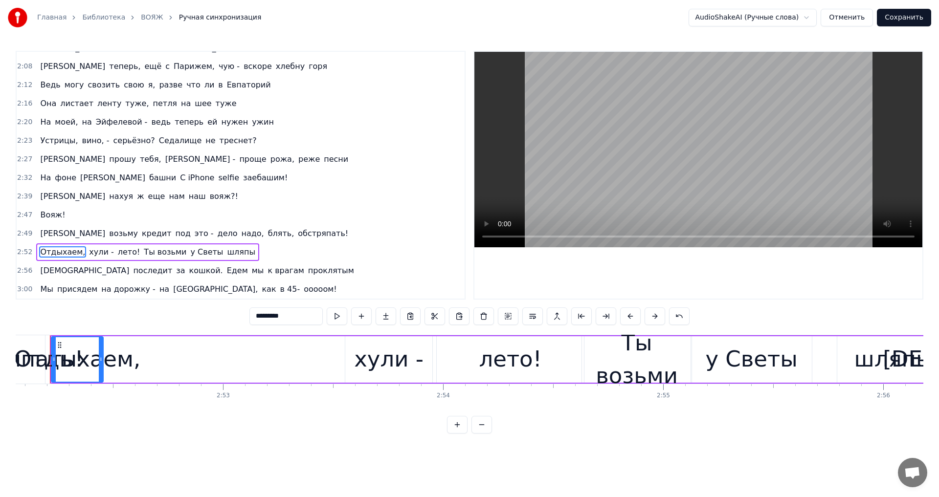
scroll to position [0, 37839]
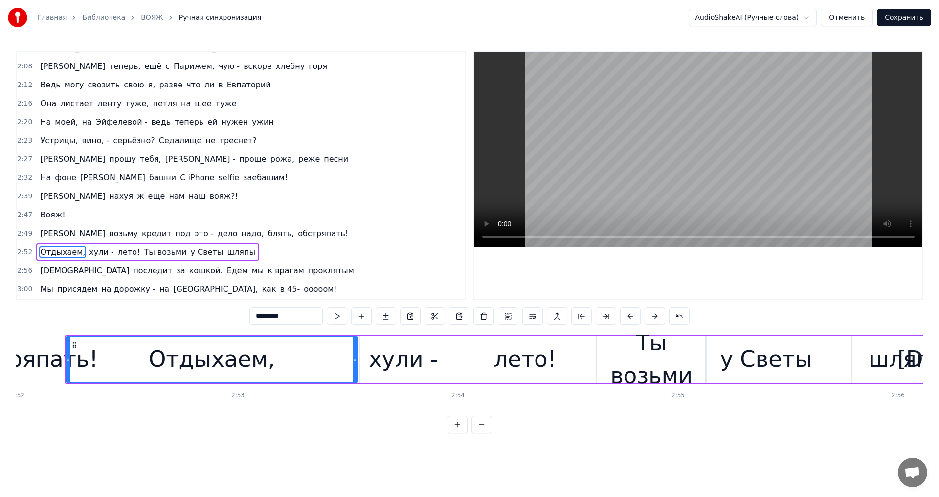
drag, startPoint x: 117, startPoint y: 356, endPoint x: 357, endPoint y: 372, distance: 240.6
click at [357, 372] on div at bounding box center [355, 359] width 4 height 44
click at [333, 314] on button at bounding box center [337, 317] width 21 height 18
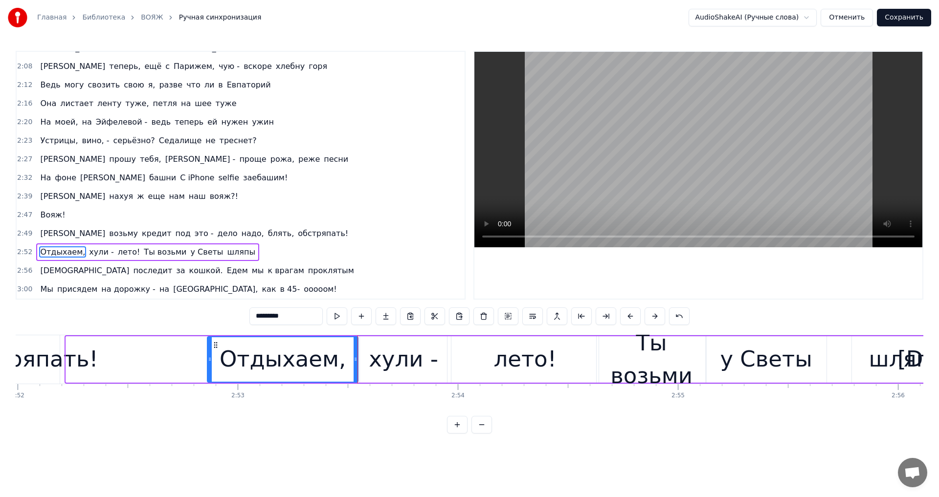
drag, startPoint x: 70, startPoint y: 360, endPoint x: 211, endPoint y: 360, distance: 140.8
click at [211, 360] on icon at bounding box center [210, 359] width 4 height 8
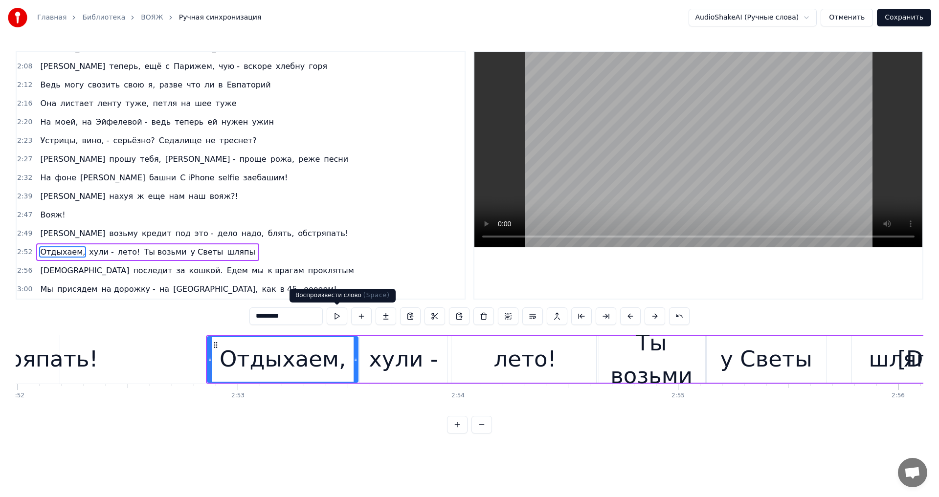
click at [339, 316] on button at bounding box center [337, 317] width 21 height 18
click at [297, 233] on span "обстряпать!" at bounding box center [323, 233] width 52 height 11
type input "**********"
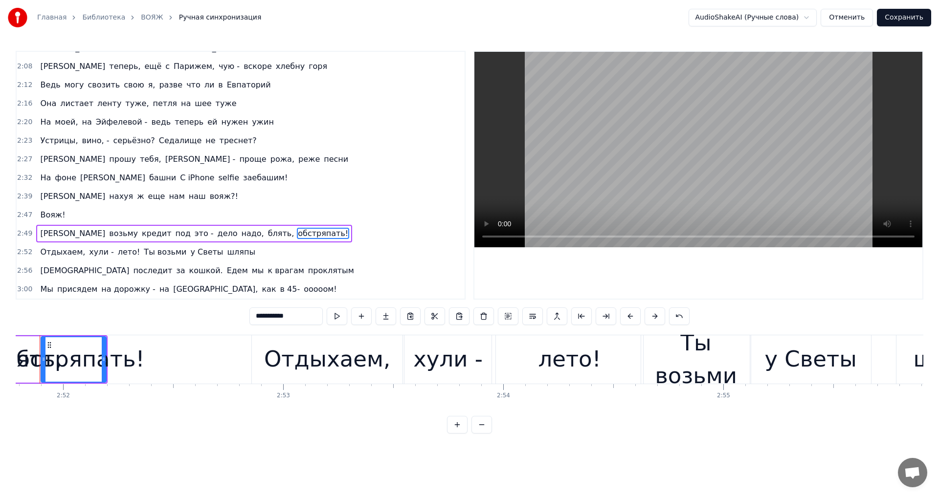
scroll to position [0, 37768]
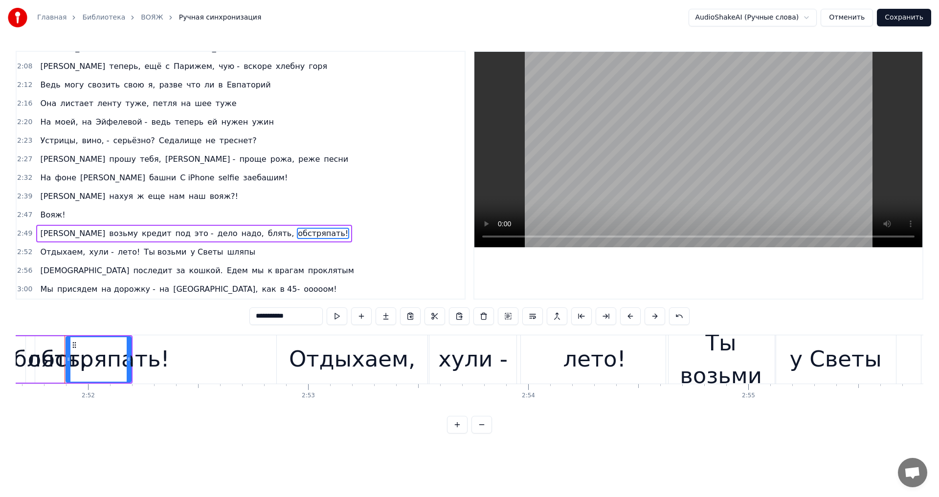
drag, startPoint x: 102, startPoint y: 349, endPoint x: 197, endPoint y: 348, distance: 94.9
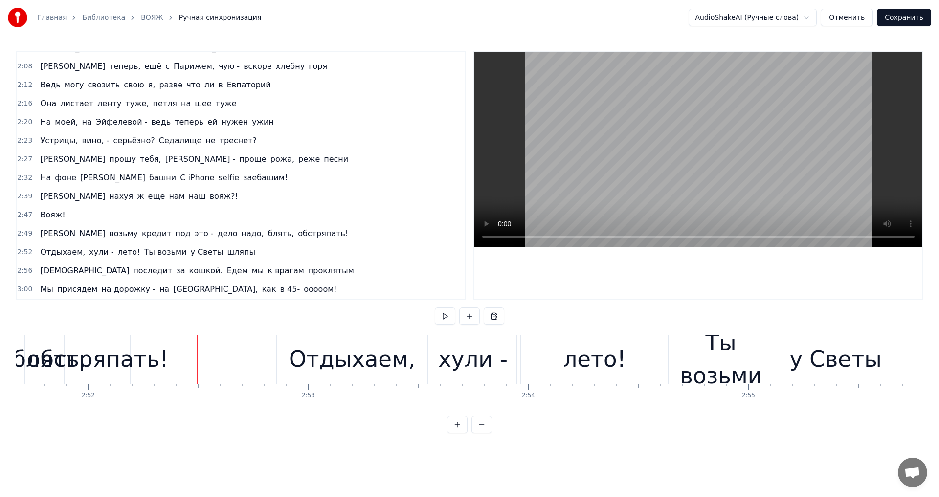
click at [93, 345] on div "обстряпать!" at bounding box center [98, 359] width 142 height 33
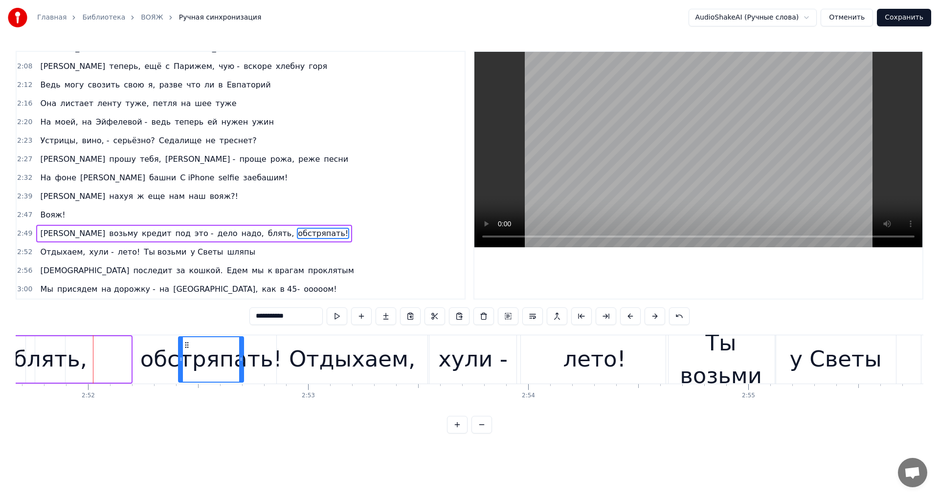
drag, startPoint x: 74, startPoint y: 344, endPoint x: 208, endPoint y: 349, distance: 134.1
click at [191, 347] on icon at bounding box center [187, 345] width 8 height 8
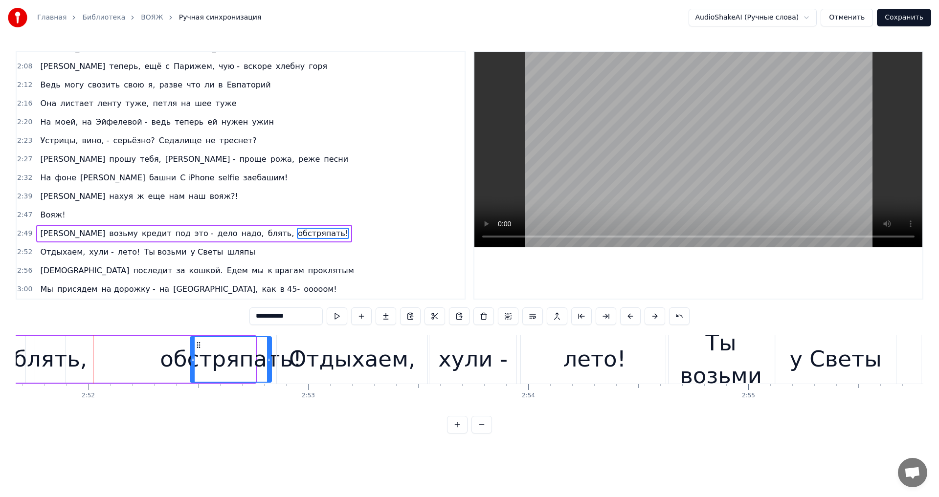
click at [271, 351] on div at bounding box center [269, 359] width 4 height 44
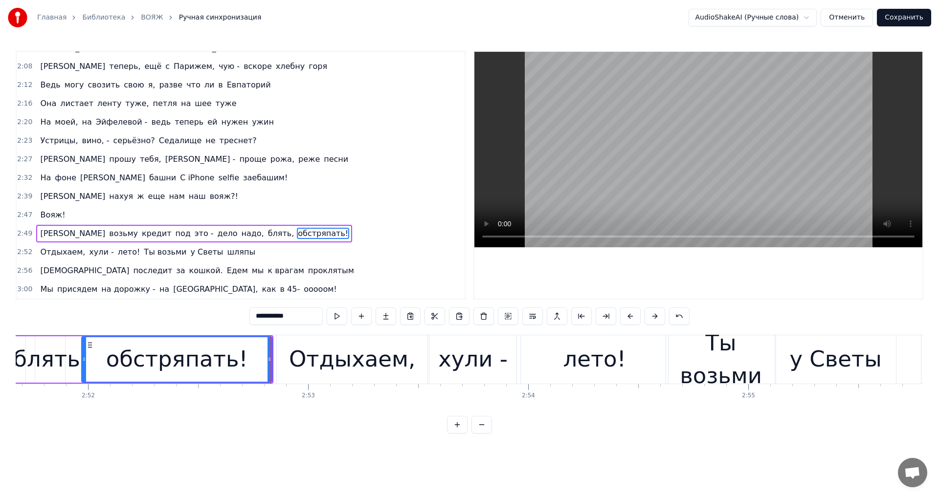
drag, startPoint x: 191, startPoint y: 356, endPoint x: 83, endPoint y: 369, distance: 109.3
click at [83, 369] on div at bounding box center [84, 359] width 4 height 44
click at [332, 320] on button at bounding box center [337, 317] width 21 height 18
drag, startPoint x: 85, startPoint y: 359, endPoint x: 118, endPoint y: 359, distance: 33.2
click at [118, 359] on icon at bounding box center [117, 359] width 4 height 8
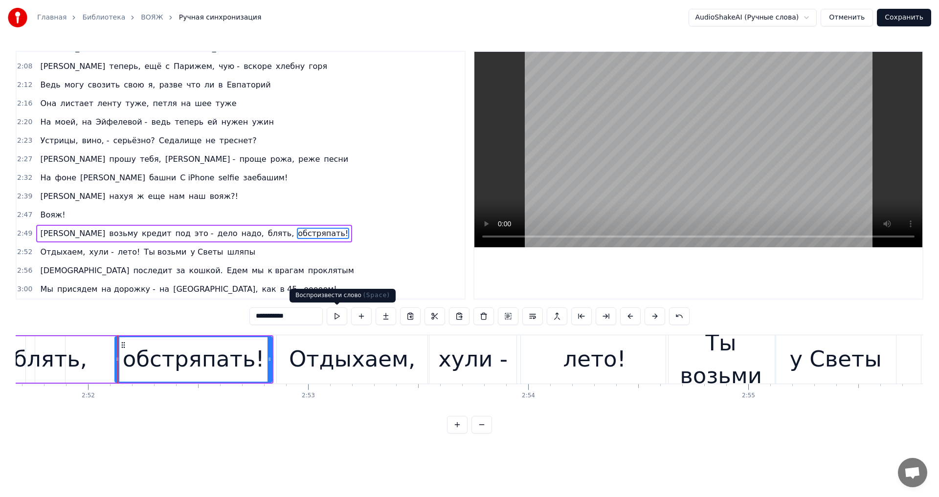
click at [339, 318] on button at bounding box center [337, 317] width 21 height 18
click at [118, 357] on icon at bounding box center [117, 359] width 4 height 8
click at [333, 321] on button at bounding box center [337, 317] width 21 height 18
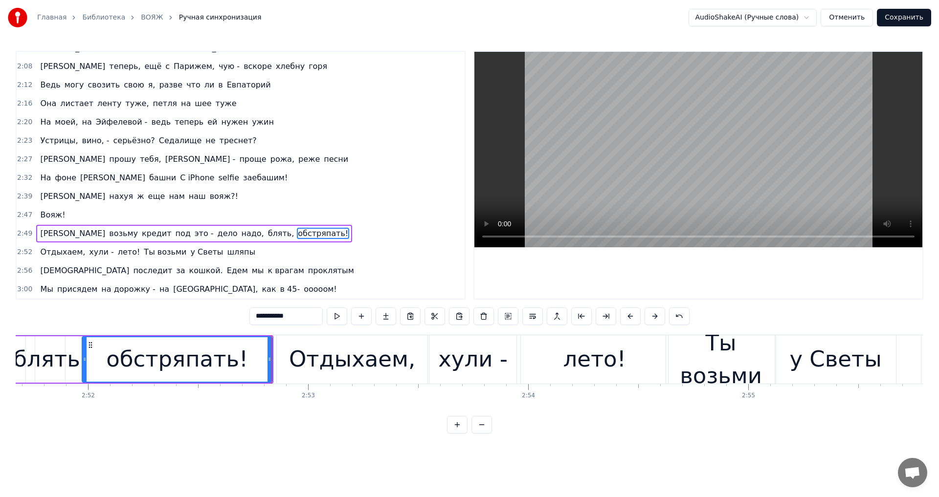
drag, startPoint x: 116, startPoint y: 361, endPoint x: 84, endPoint y: 363, distance: 32.8
click at [84, 363] on icon at bounding box center [85, 359] width 4 height 8
click at [334, 315] on button at bounding box center [337, 317] width 21 height 18
click at [106, 363] on div at bounding box center [106, 359] width 4 height 44
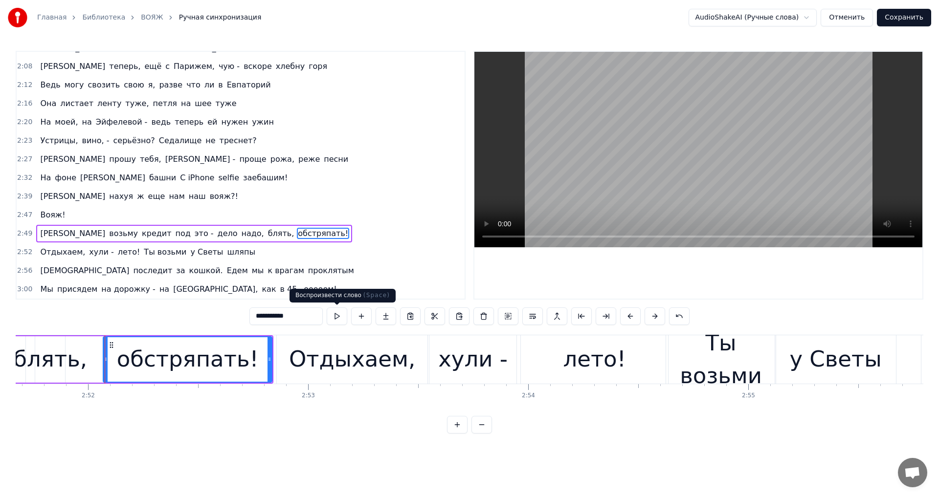
click at [344, 318] on button at bounding box center [337, 317] width 21 height 18
click at [267, 232] on span "блять," at bounding box center [281, 233] width 28 height 11
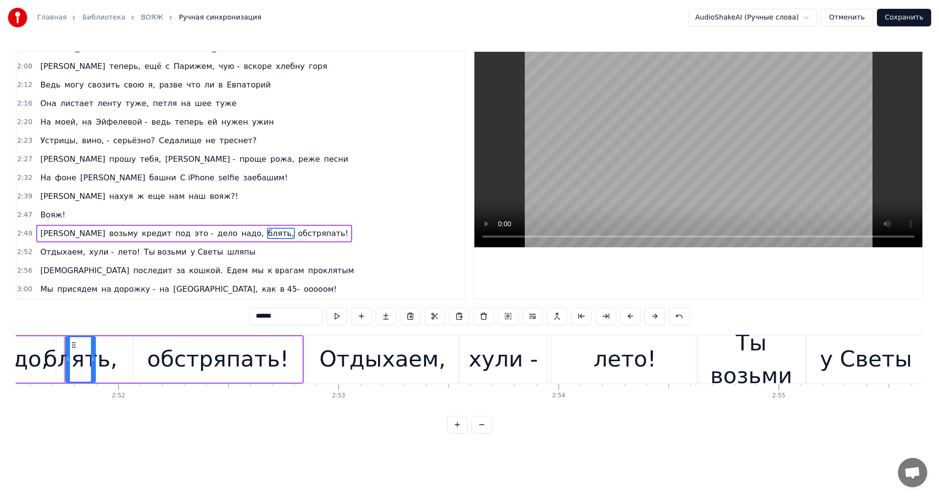
scroll to position [0, 37737]
drag, startPoint x: 93, startPoint y: 352, endPoint x: 118, endPoint y: 353, distance: 25.4
click at [118, 353] on div at bounding box center [119, 359] width 4 height 44
drag, startPoint x: 68, startPoint y: 356, endPoint x: 58, endPoint y: 357, distance: 9.9
click at [58, 357] on icon at bounding box center [59, 359] width 4 height 8
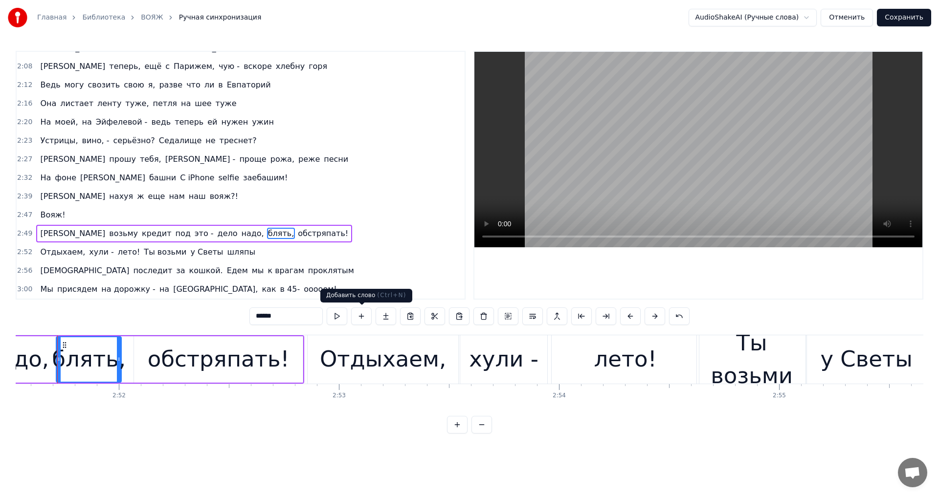
scroll to position [0, 37730]
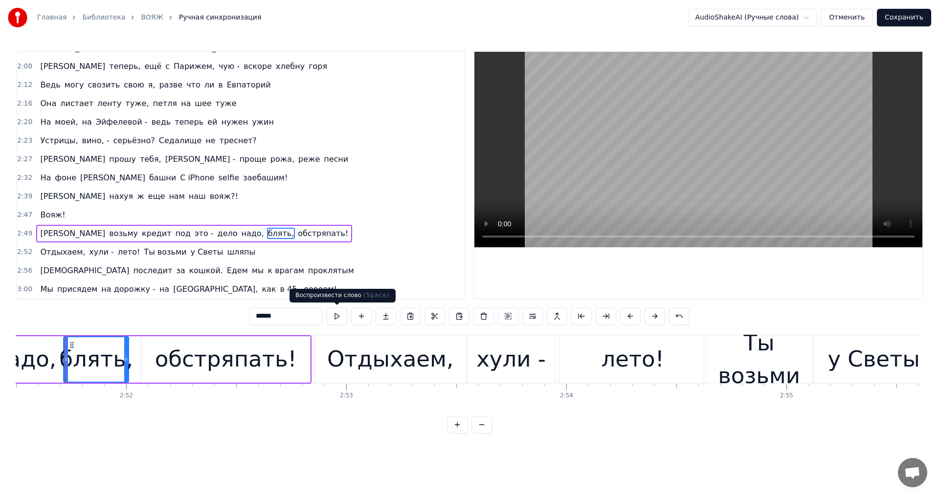
click at [338, 321] on button at bounding box center [337, 317] width 21 height 18
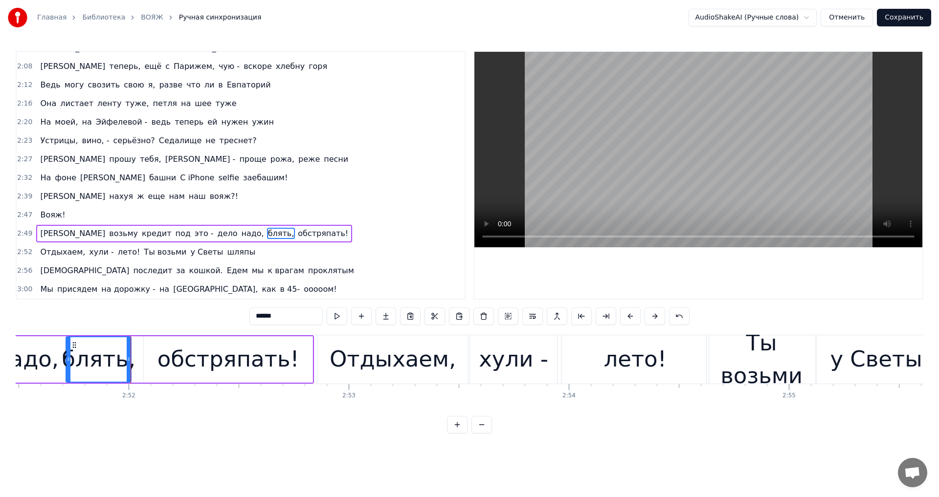
click at [158, 355] on div "обстряпать!" at bounding box center [228, 359] width 169 height 46
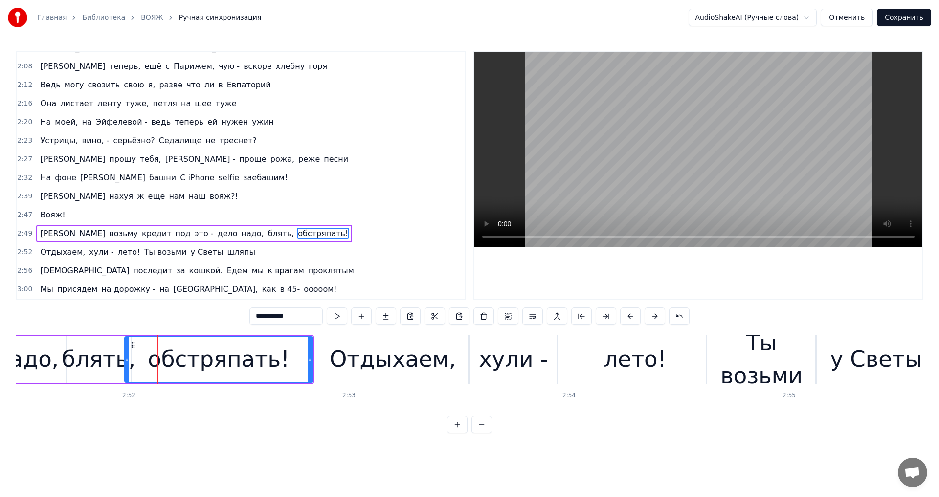
drag, startPoint x: 146, startPoint y: 356, endPoint x: 127, endPoint y: 359, distance: 19.3
click at [127, 359] on icon at bounding box center [127, 359] width 4 height 8
click at [86, 358] on div "блять," at bounding box center [99, 359] width 74 height 33
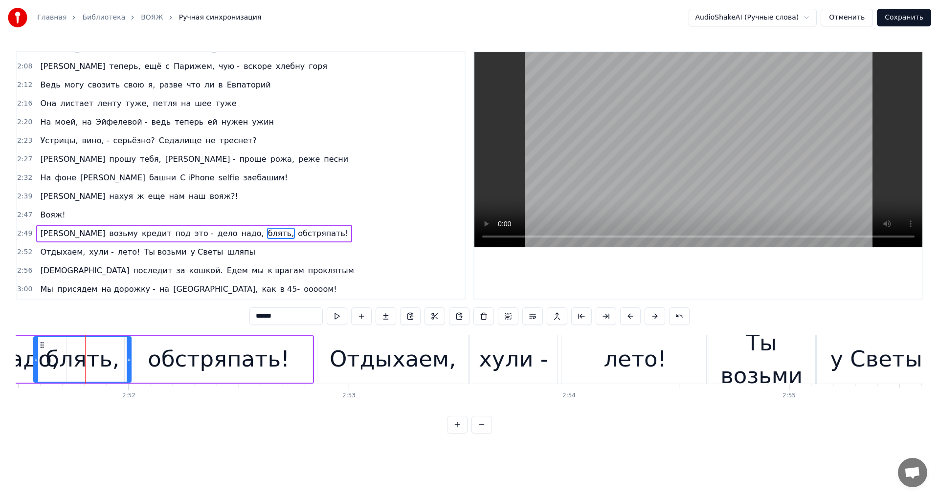
drag, startPoint x: 70, startPoint y: 357, endPoint x: 38, endPoint y: 360, distance: 32.4
click at [38, 360] on icon at bounding box center [36, 359] width 4 height 8
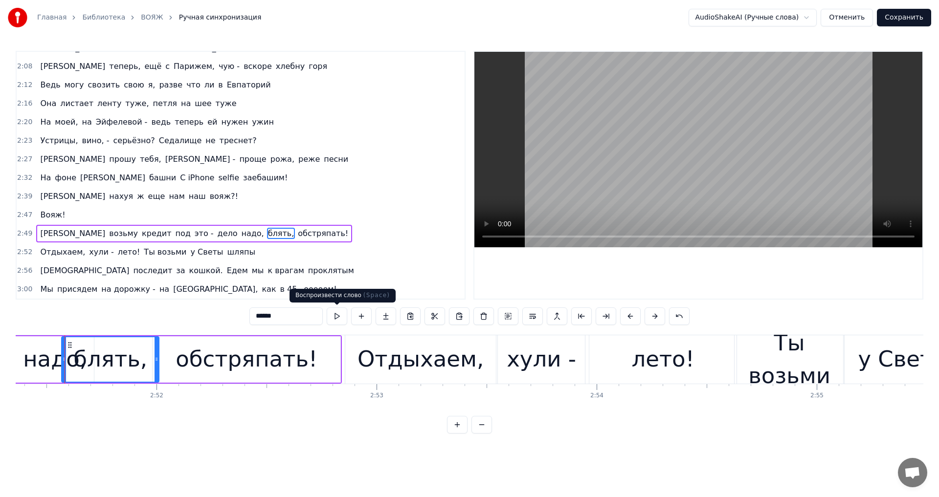
click at [334, 316] on button at bounding box center [337, 317] width 21 height 18
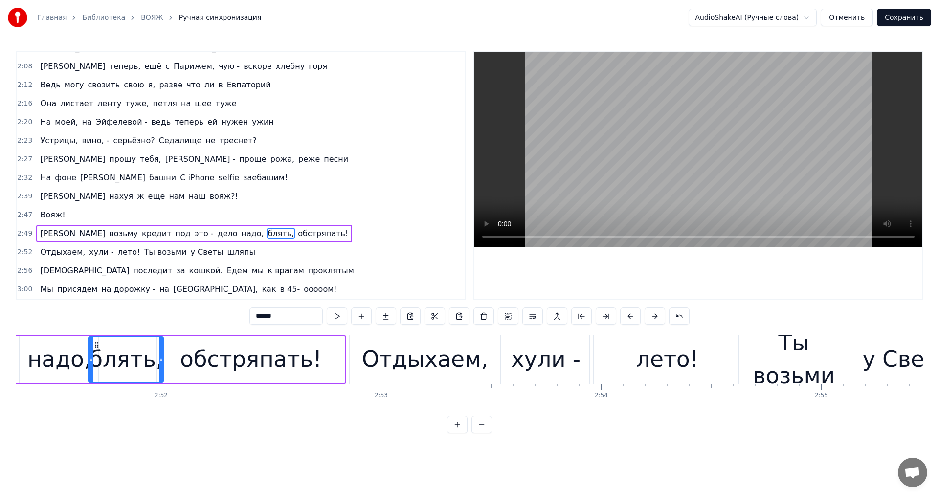
drag, startPoint x: 68, startPoint y: 360, endPoint x: 90, endPoint y: 359, distance: 22.5
click at [90, 359] on icon at bounding box center [91, 359] width 4 height 8
click at [23, 353] on div "надо," at bounding box center [59, 359] width 78 height 46
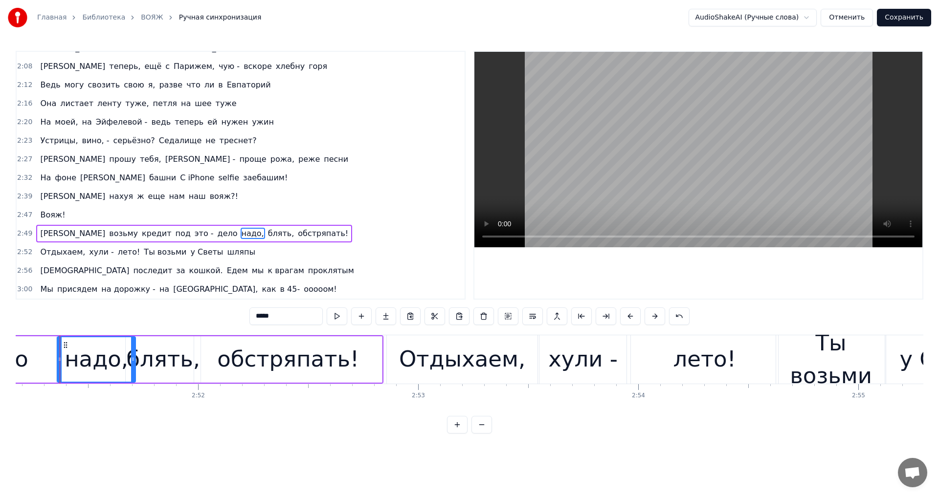
scroll to position [0, 37653]
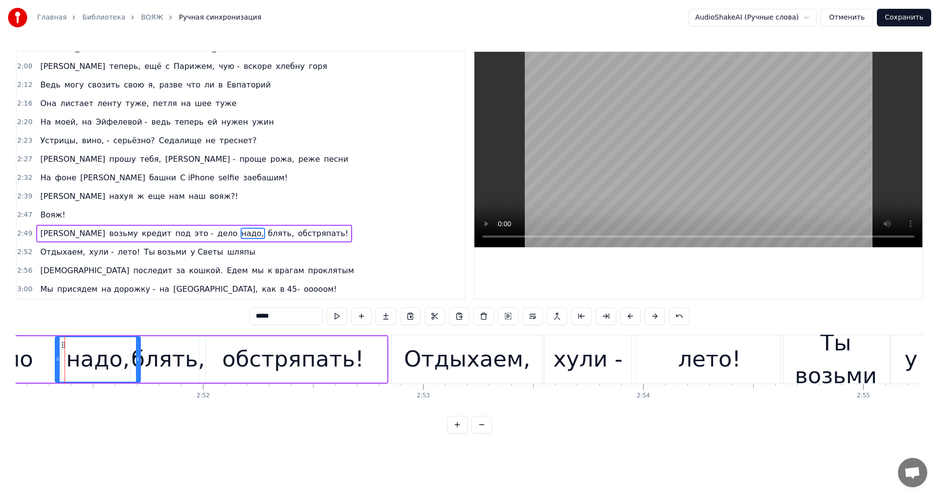
drag, startPoint x: 65, startPoint y: 360, endPoint x: 58, endPoint y: 360, distance: 6.8
click at [58, 360] on icon at bounding box center [58, 359] width 4 height 8
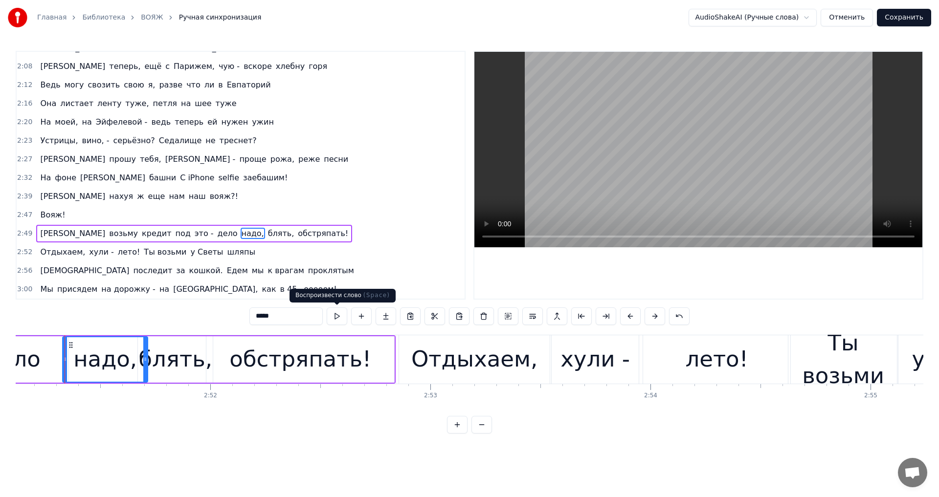
click at [342, 315] on button at bounding box center [337, 317] width 21 height 18
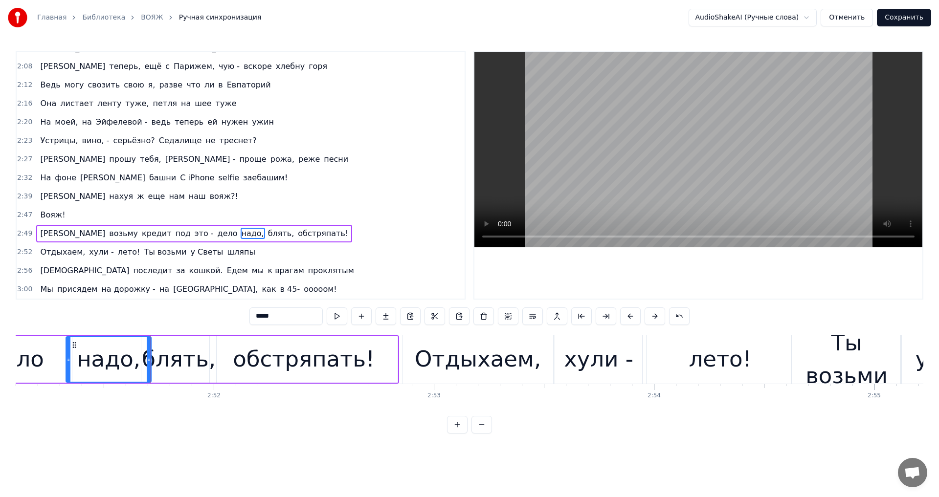
click at [217, 232] on span "дело" at bounding box center [228, 233] width 22 height 11
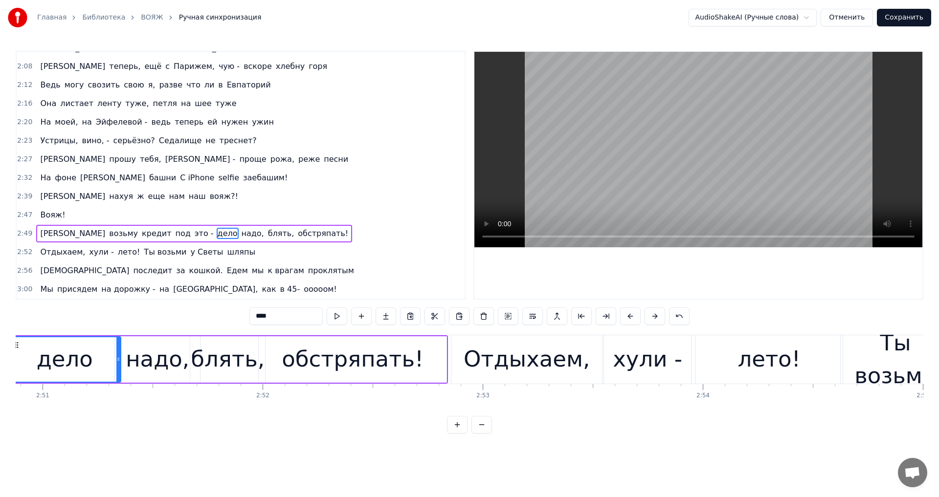
scroll to position [0, 37536]
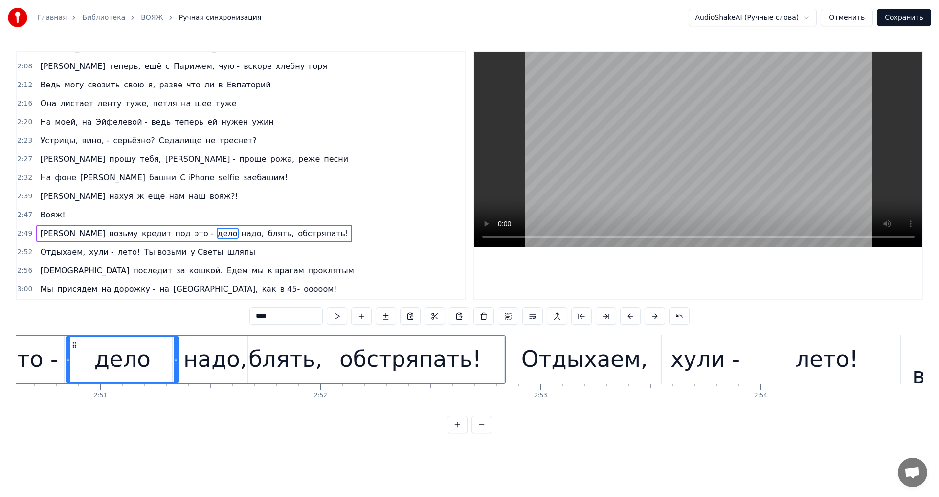
click at [68, 360] on icon at bounding box center [68, 359] width 4 height 8
click at [337, 316] on button at bounding box center [337, 317] width 21 height 18
drag, startPoint x: 68, startPoint y: 358, endPoint x: 80, endPoint y: 357, distance: 11.3
click at [80, 357] on icon at bounding box center [80, 359] width 4 height 8
click at [332, 315] on button at bounding box center [337, 317] width 21 height 18
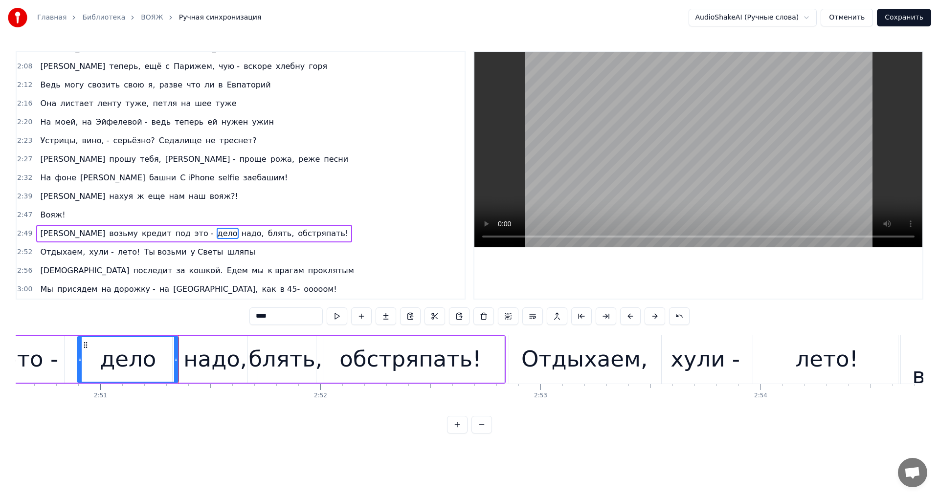
click at [48, 358] on div "это -" at bounding box center [31, 359] width 53 height 33
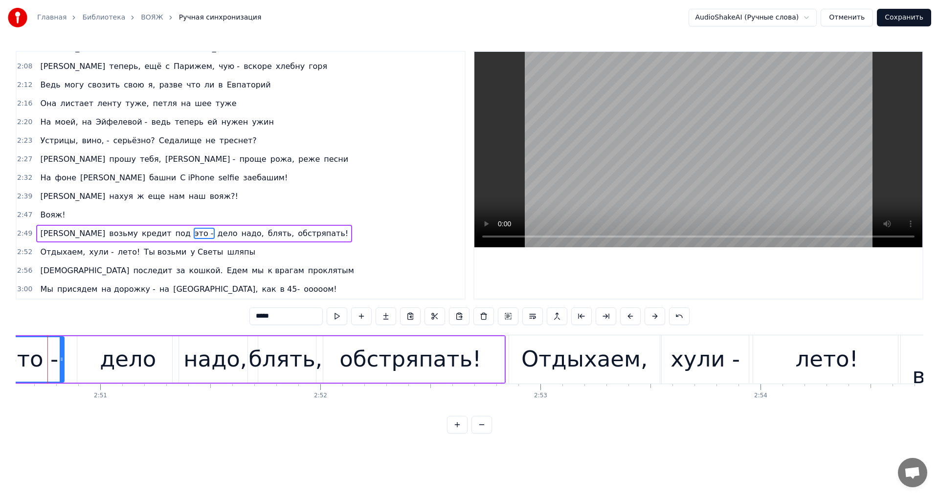
scroll to position [0, 37519]
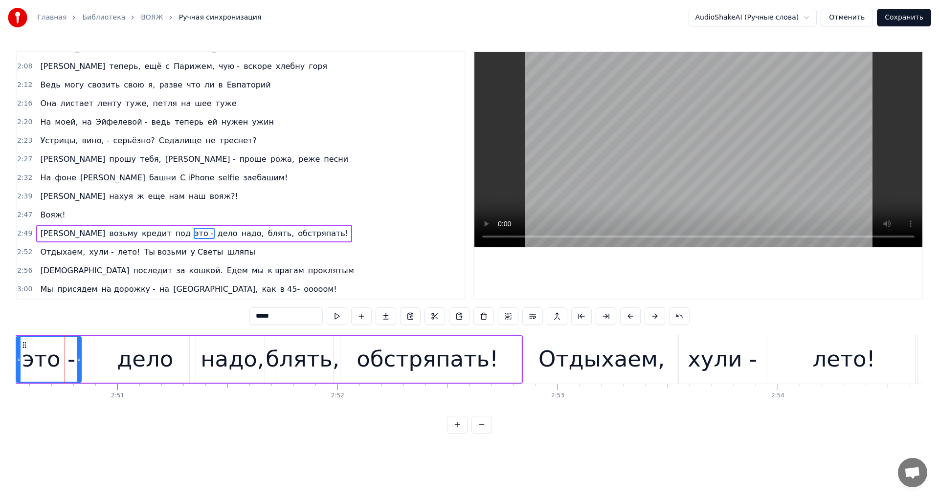
click at [289, 312] on input "*****" at bounding box center [285, 317] width 73 height 18
drag, startPoint x: 18, startPoint y: 354, endPoint x: 31, endPoint y: 354, distance: 13.7
click at [31, 354] on div at bounding box center [32, 359] width 4 height 44
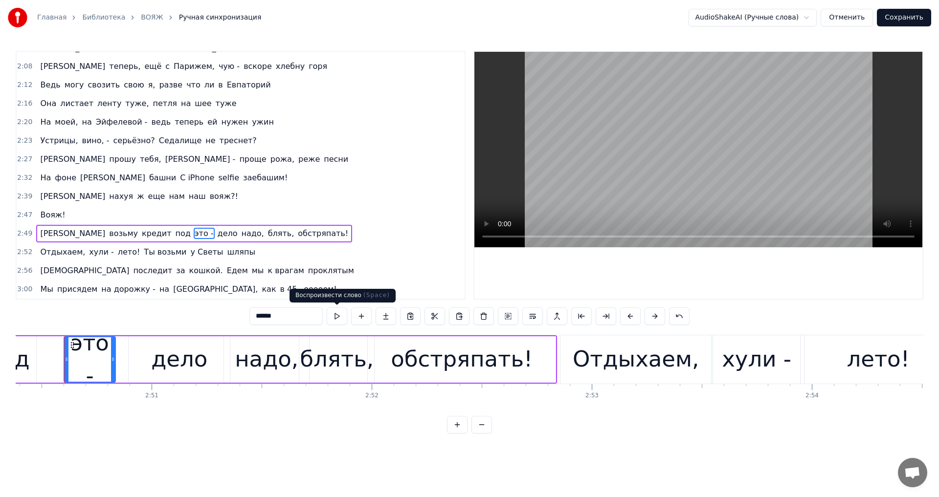
click at [336, 318] on button at bounding box center [337, 317] width 21 height 18
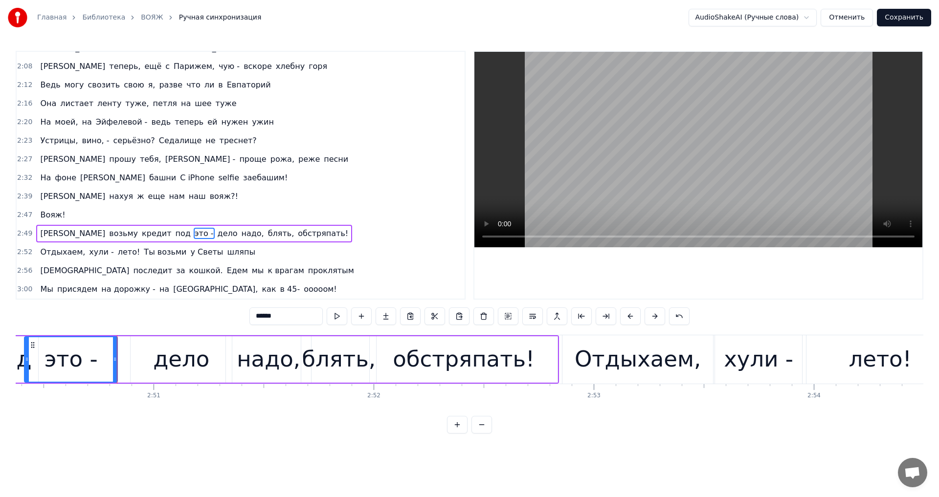
drag, startPoint x: 68, startPoint y: 357, endPoint x: 27, endPoint y: 359, distance: 41.6
click at [27, 359] on icon at bounding box center [27, 359] width 4 height 8
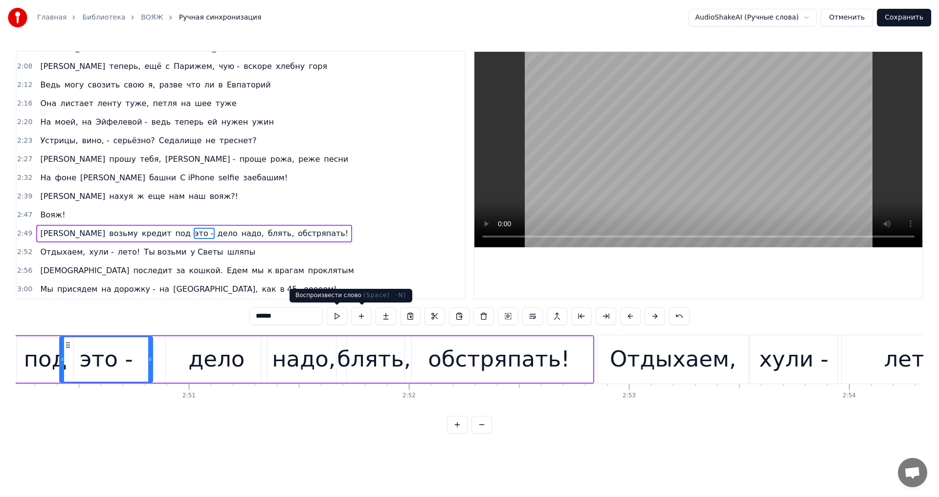
scroll to position [0, 37444]
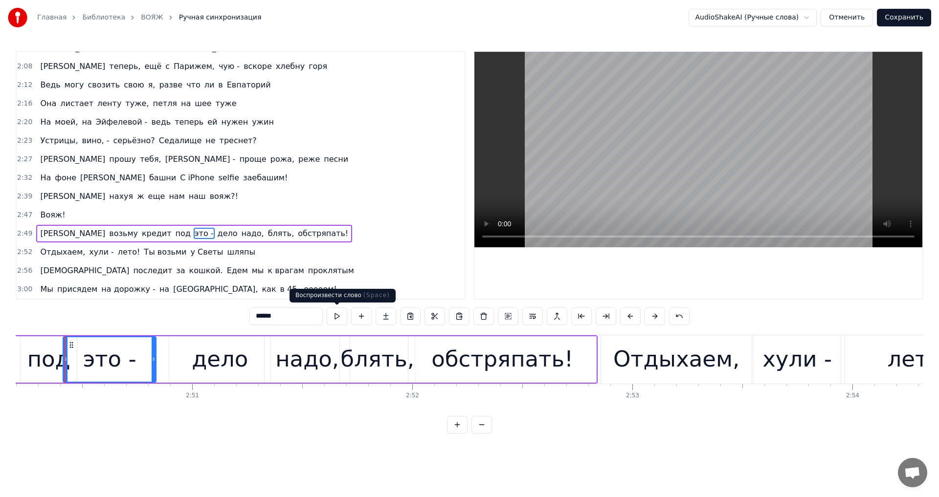
click at [336, 319] on button at bounding box center [337, 317] width 21 height 18
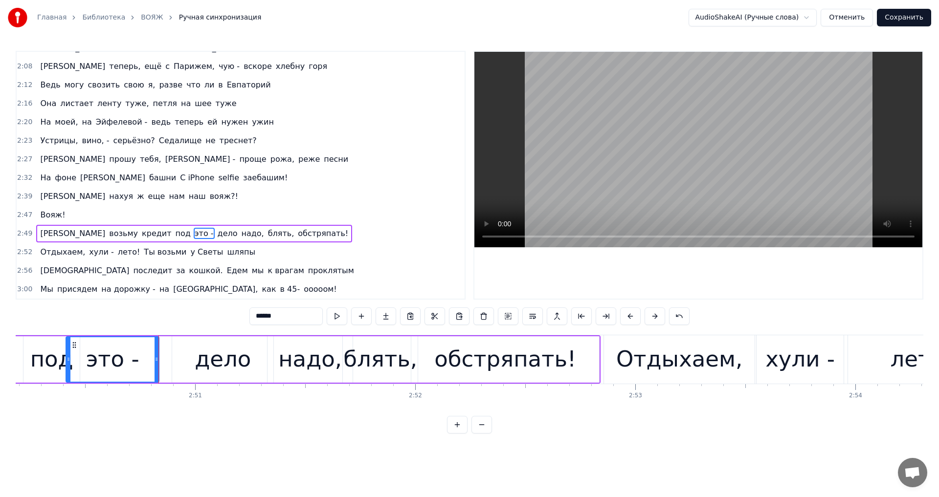
click at [39, 353] on div "под" at bounding box center [51, 359] width 43 height 33
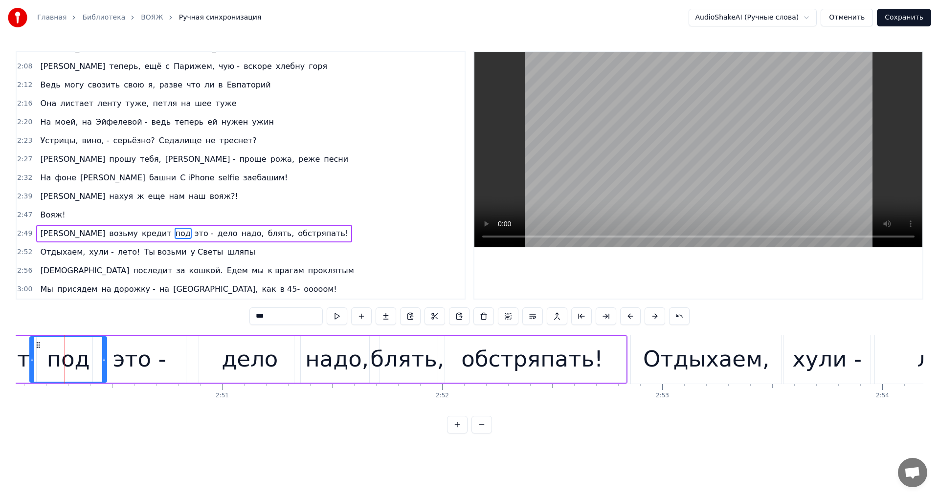
drag, startPoint x: 51, startPoint y: 359, endPoint x: 30, endPoint y: 359, distance: 20.5
click at [30, 359] on icon at bounding box center [32, 359] width 4 height 8
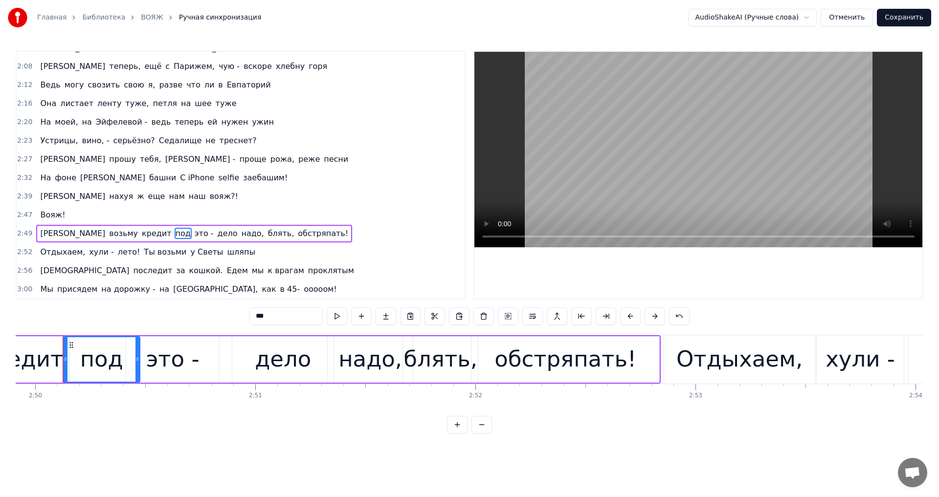
scroll to position [0, 37379]
drag, startPoint x: 141, startPoint y: 358, endPoint x: 130, endPoint y: 359, distance: 11.3
click at [130, 359] on icon at bounding box center [128, 359] width 4 height 8
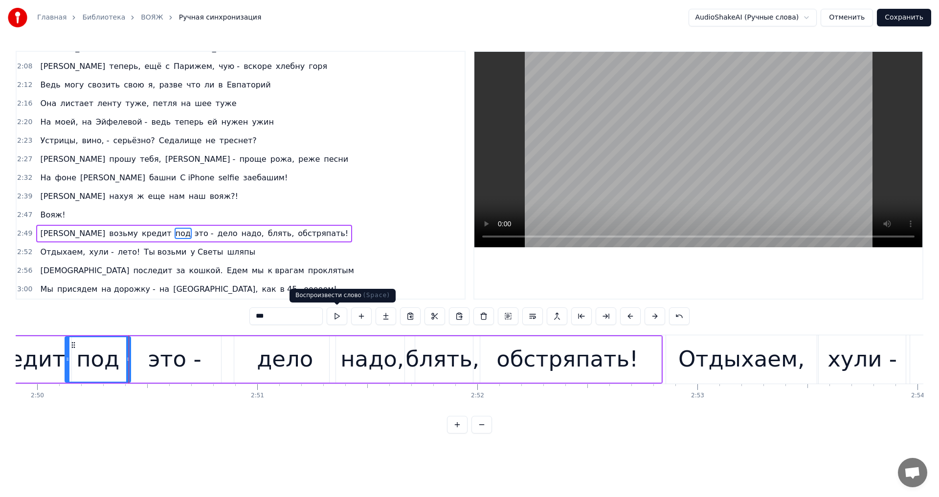
click at [341, 319] on button at bounding box center [337, 317] width 21 height 18
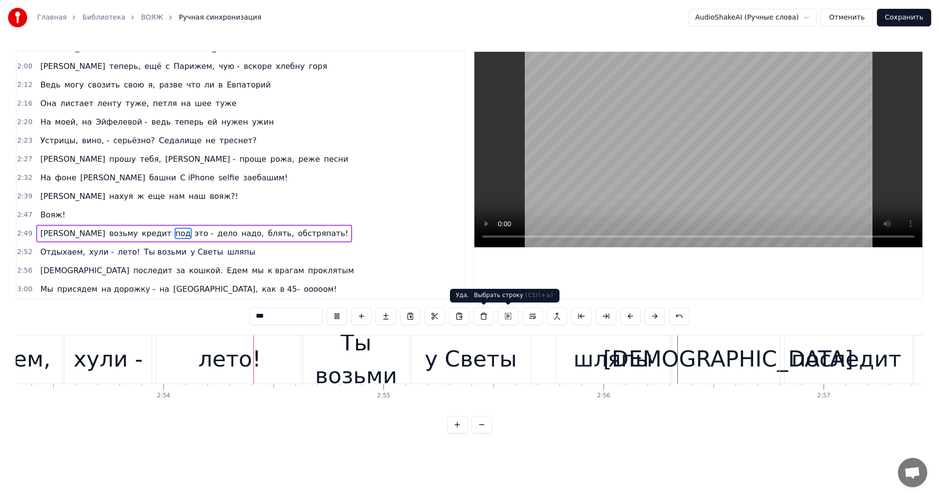
scroll to position [0, 38193]
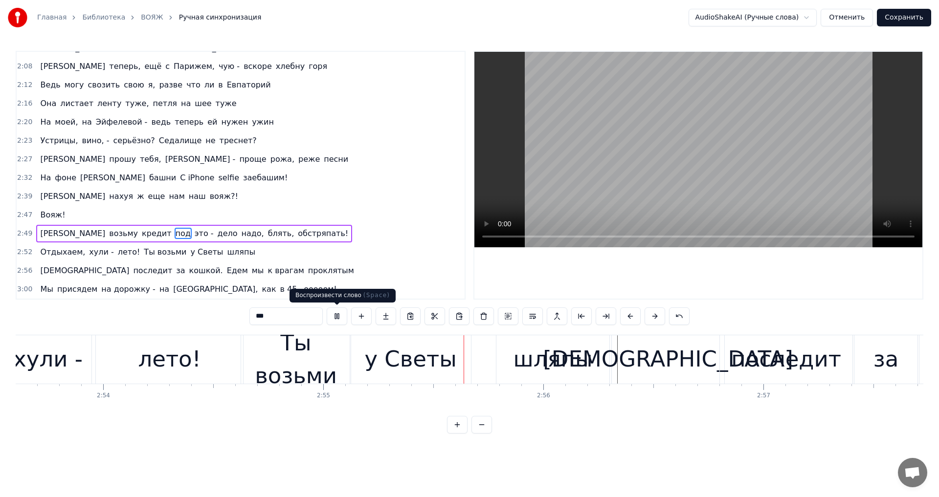
click at [343, 313] on button at bounding box center [337, 317] width 21 height 18
click at [297, 234] on span "обстряпать!" at bounding box center [323, 233] width 52 height 11
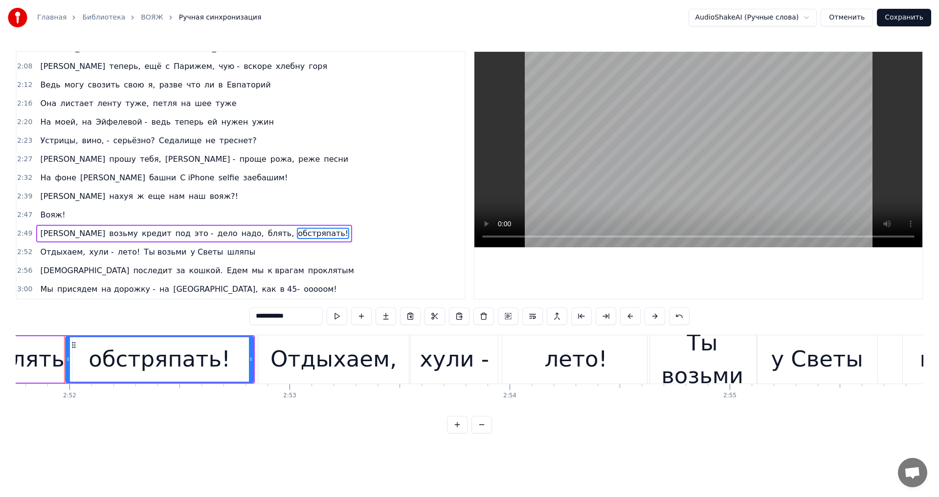
scroll to position [0, 37786]
drag, startPoint x: 250, startPoint y: 361, endPoint x: 225, endPoint y: 356, distance: 25.9
click at [225, 356] on icon at bounding box center [226, 359] width 4 height 8
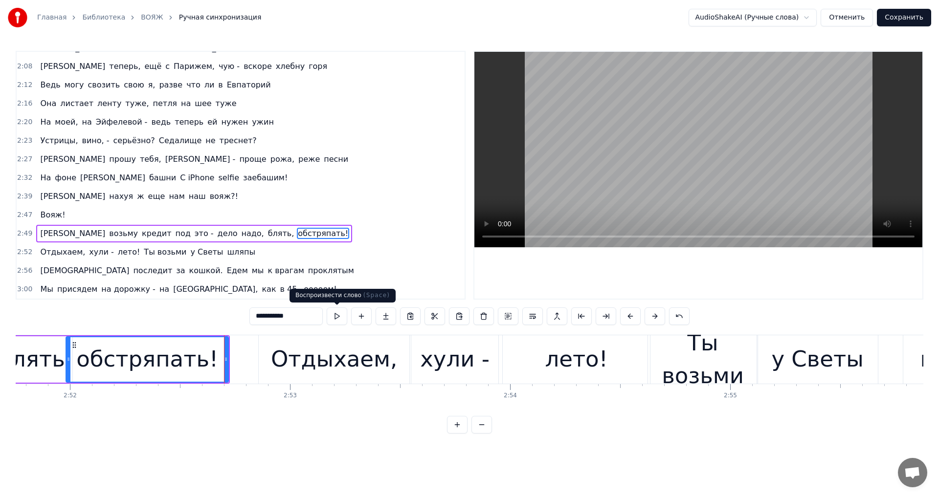
click at [333, 318] on button at bounding box center [337, 317] width 21 height 18
drag, startPoint x: 74, startPoint y: 360, endPoint x: 81, endPoint y: 360, distance: 6.8
click at [81, 360] on icon at bounding box center [80, 359] width 4 height 8
click at [333, 315] on button at bounding box center [337, 317] width 21 height 18
click at [175, 232] on span "под" at bounding box center [183, 233] width 17 height 11
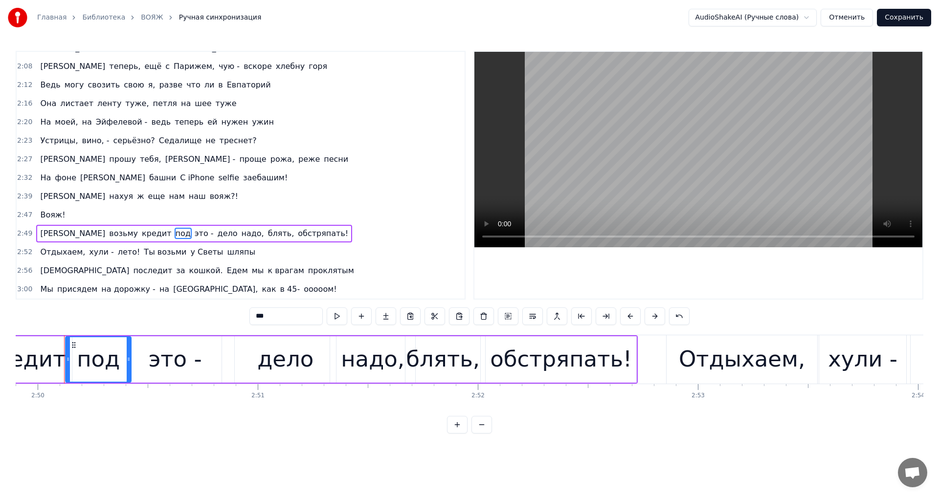
scroll to position [0, 37378]
click at [68, 361] on icon at bounding box center [68, 359] width 4 height 8
click at [329, 312] on button at bounding box center [337, 317] width 21 height 18
click at [31, 351] on div "кредит" at bounding box center [24, 359] width 83 height 33
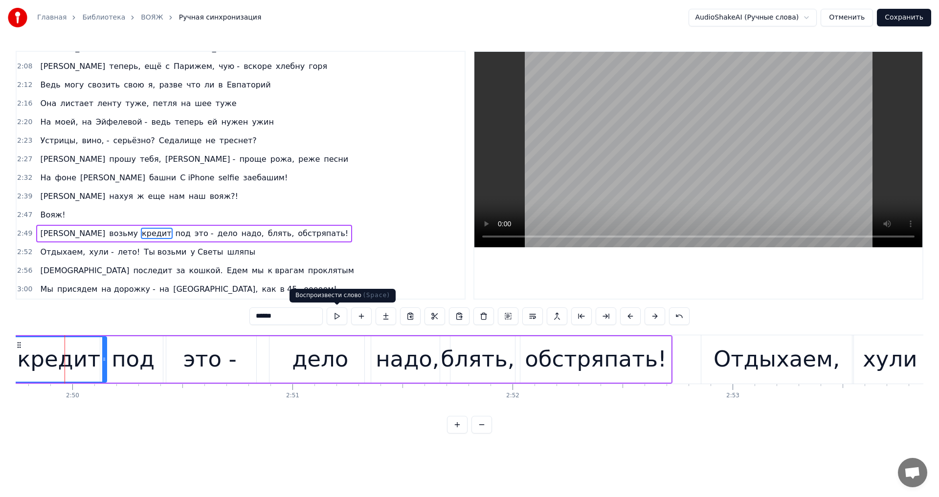
click at [333, 316] on button at bounding box center [337, 317] width 21 height 18
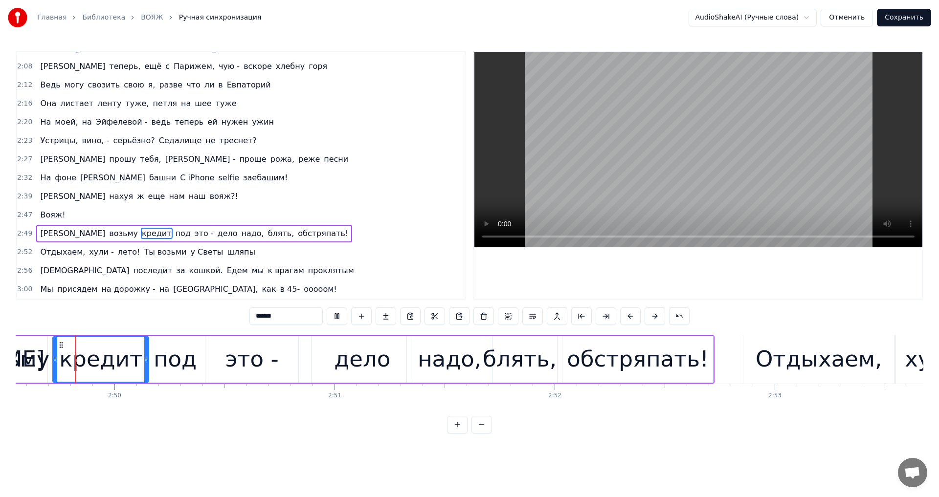
scroll to position [0, 37289]
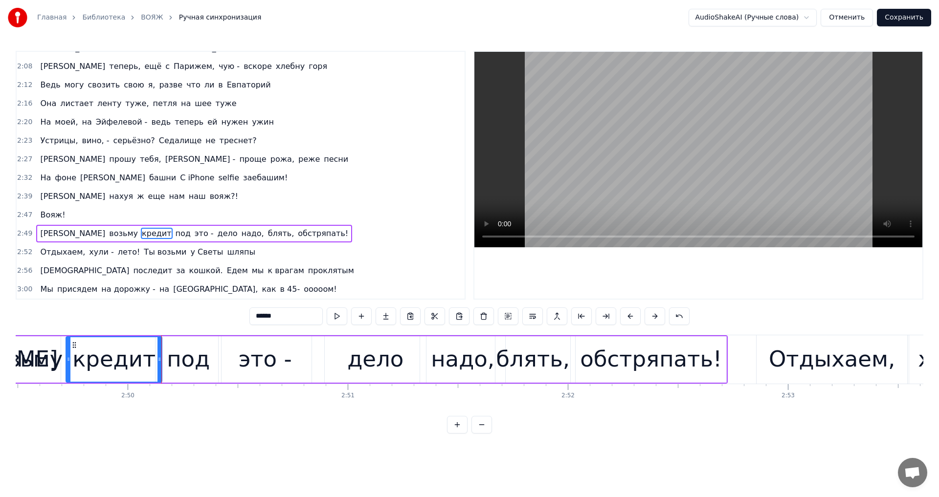
click at [27, 356] on div "возьму" at bounding box center [22, 359] width 81 height 33
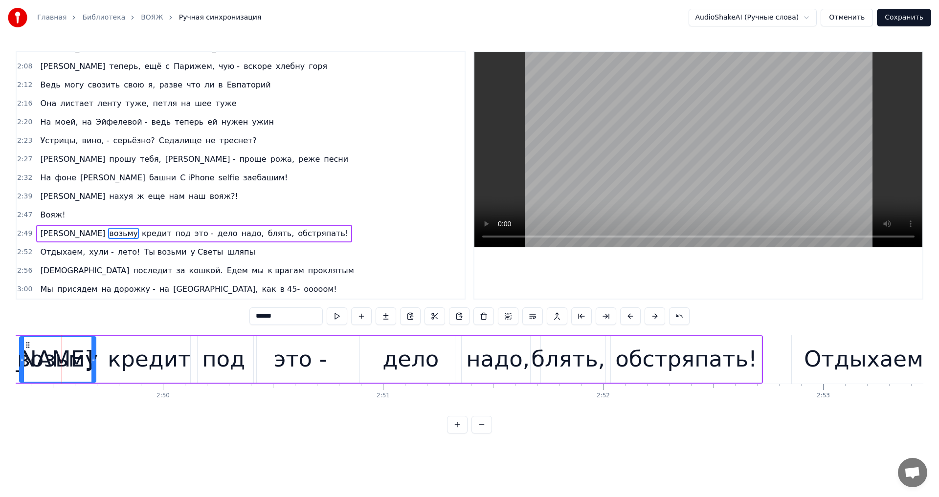
scroll to position [0, 37251]
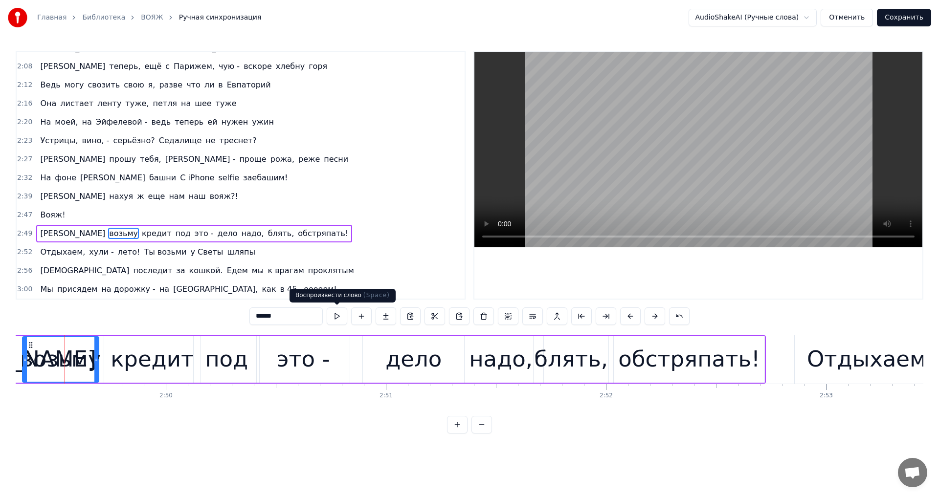
click at [340, 314] on button at bounding box center [337, 317] width 21 height 18
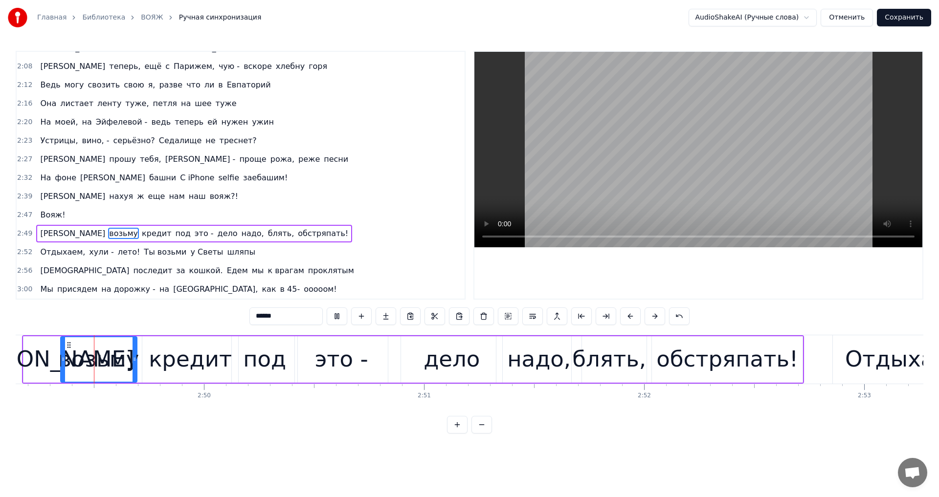
scroll to position [0, 37207]
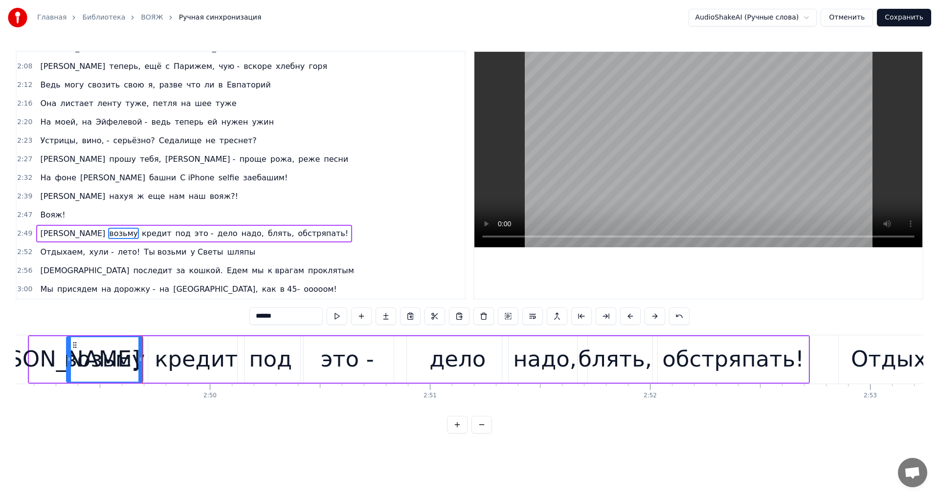
click at [47, 360] on div "[PERSON_NAME]" at bounding box center [48, 359] width 183 height 33
type input "*"
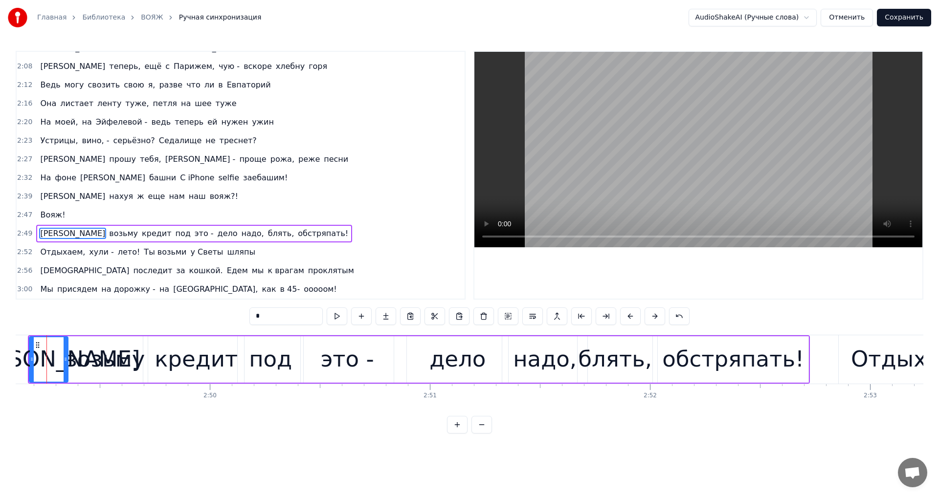
scroll to position [0, 37188]
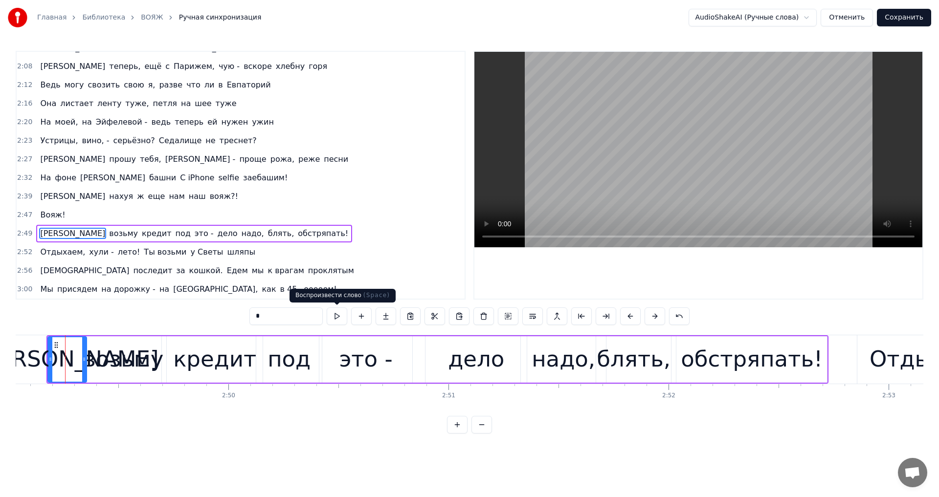
click at [331, 315] on button at bounding box center [337, 317] width 21 height 18
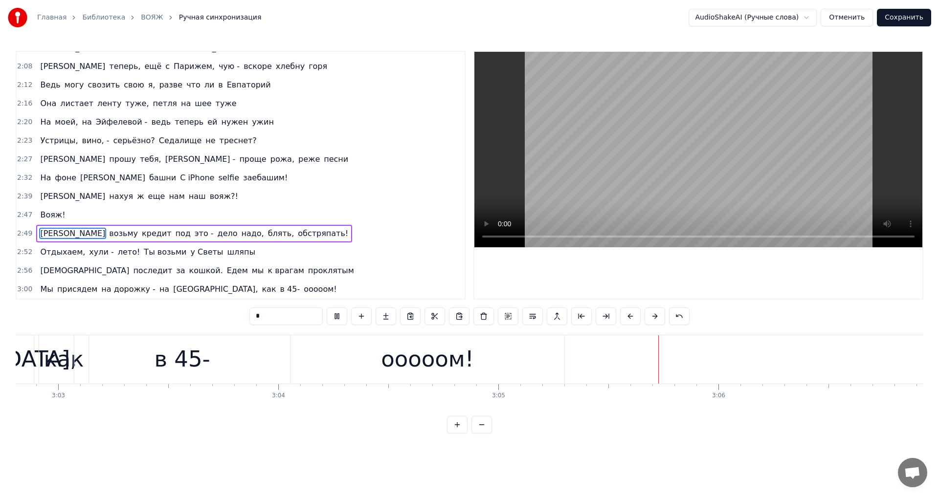
scroll to position [0, 40289]
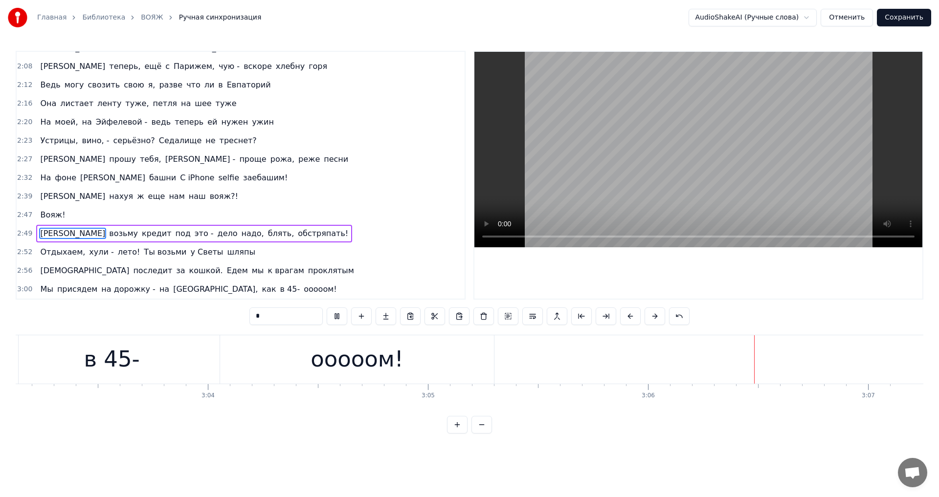
click at [906, 15] on button "Сохранить" at bounding box center [904, 18] width 54 height 18
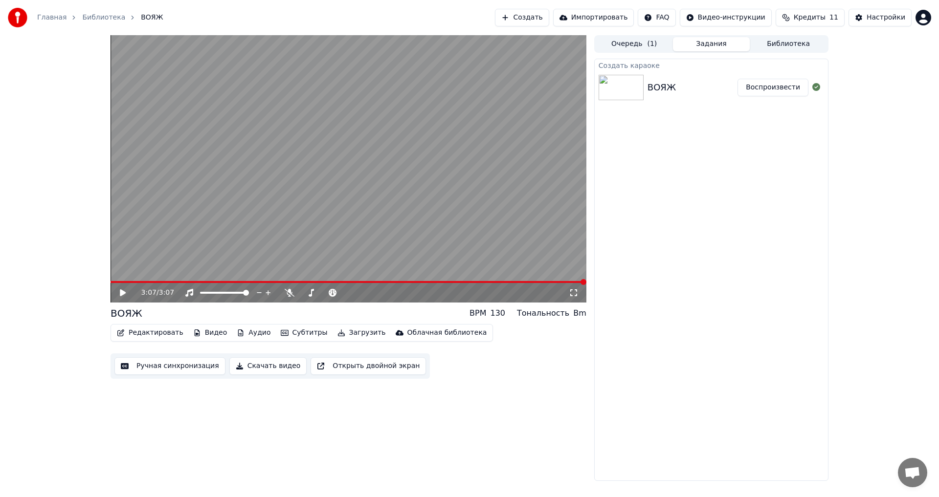
click at [149, 332] on button "Редактировать" at bounding box center [150, 333] width 74 height 14
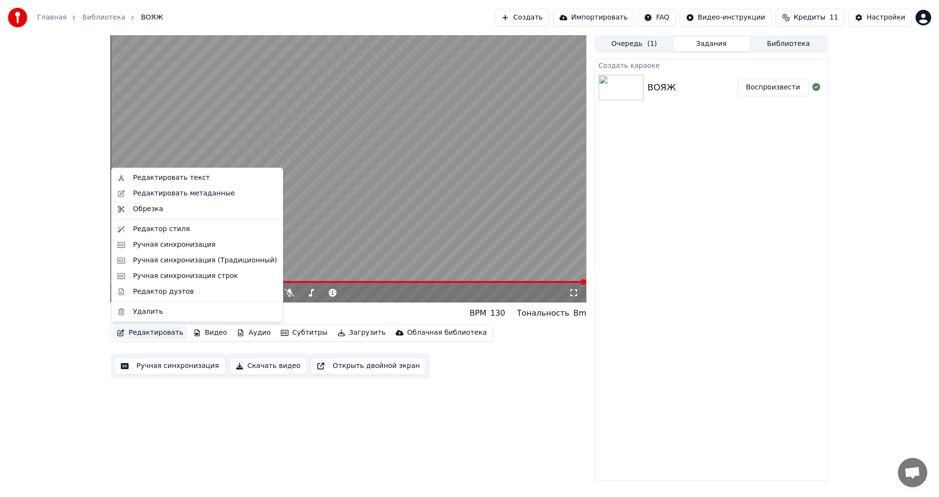
click at [353, 438] on div "3:07 / 3:07 ВОЯЖ BPM 130 Тональность Bm Редактировать Видео Аудио Субтитры Загр…" at bounding box center [348, 258] width 476 height 446
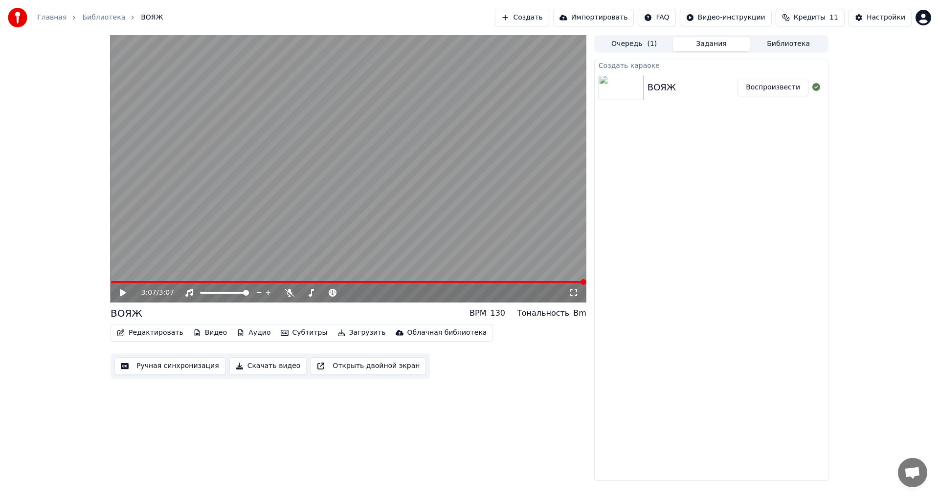
click at [175, 367] on button "Ручная синхронизация" at bounding box center [169, 366] width 111 height 18
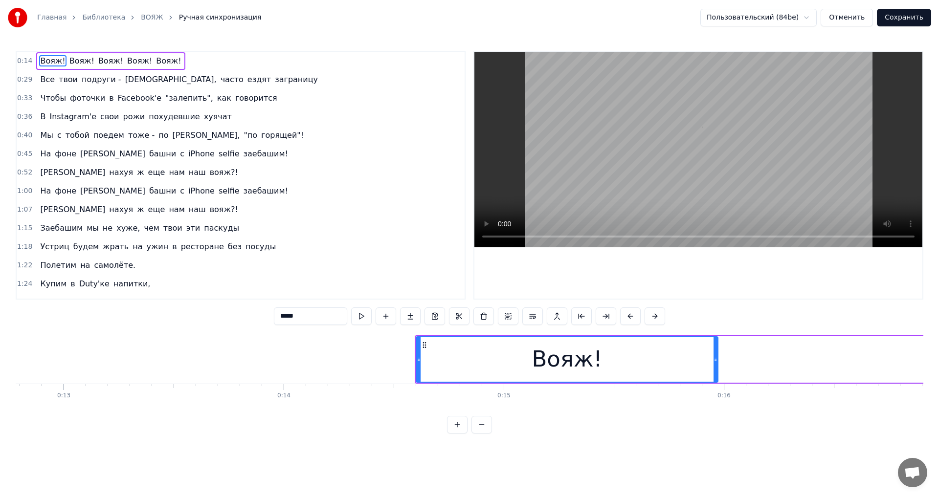
scroll to position [0, 3162]
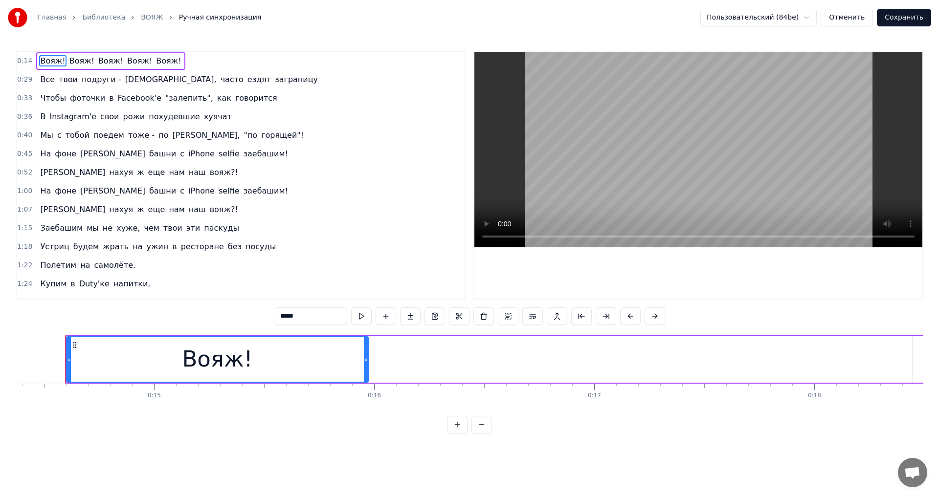
click at [209, 175] on span "вояж?!" at bounding box center [224, 172] width 30 height 11
type input "******"
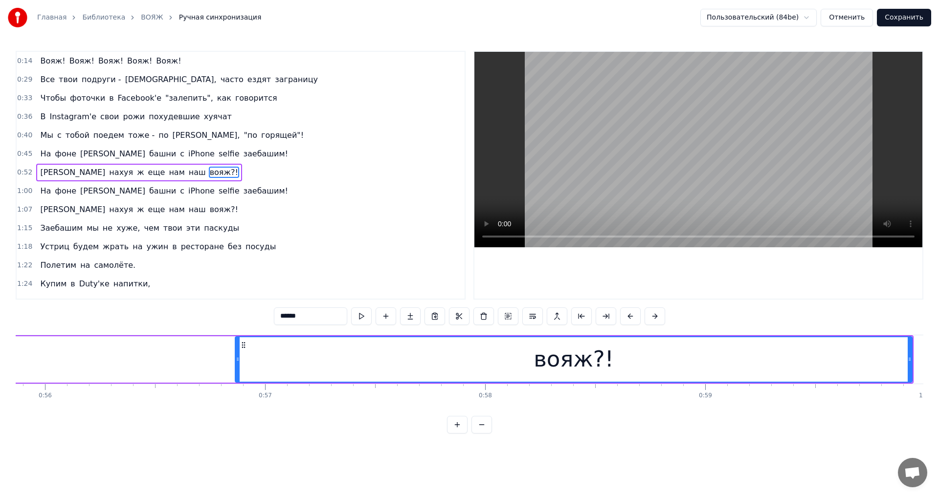
scroll to position [0, 12234]
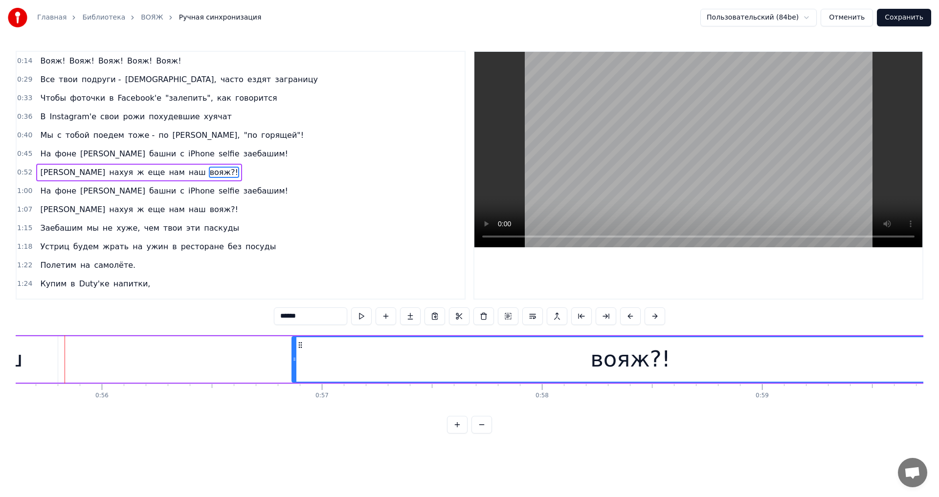
click at [166, 172] on div "0:52 А нахуя ж еще нам наш вояж?!" at bounding box center [241, 172] width 448 height 19
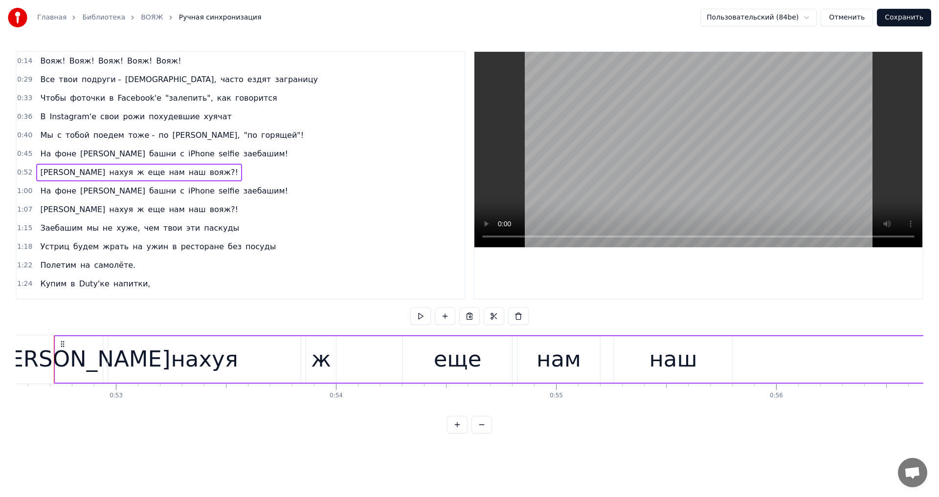
scroll to position [0, 11549]
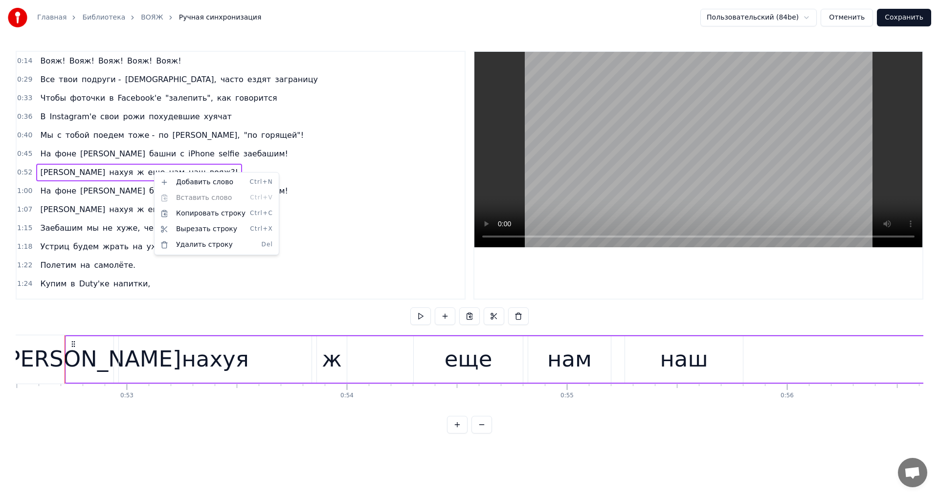
click at [153, 172] on html "Главная Библиотека ВОЯЖ Ручная синхронизация Пользовательский (84be) Отменить С…" at bounding box center [469, 224] width 939 height 449
click at [209, 172] on span "вояж?!" at bounding box center [224, 172] width 30 height 11
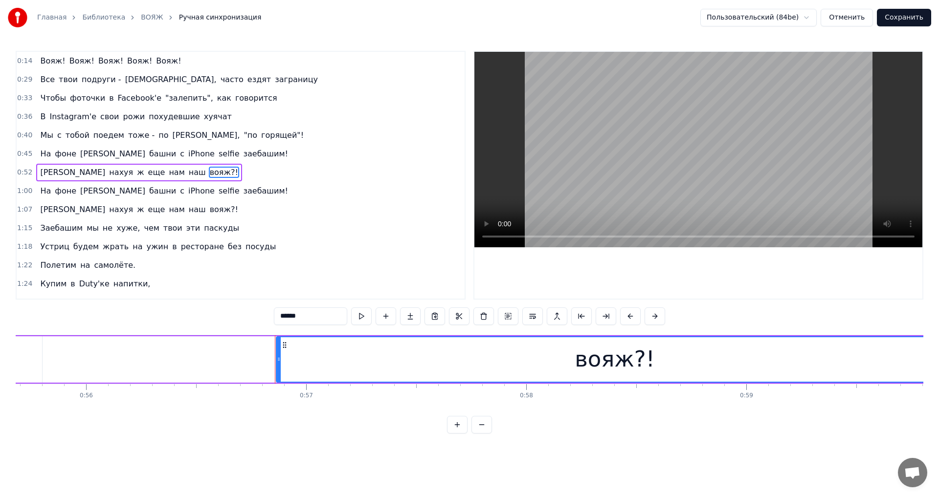
scroll to position [0, 12460]
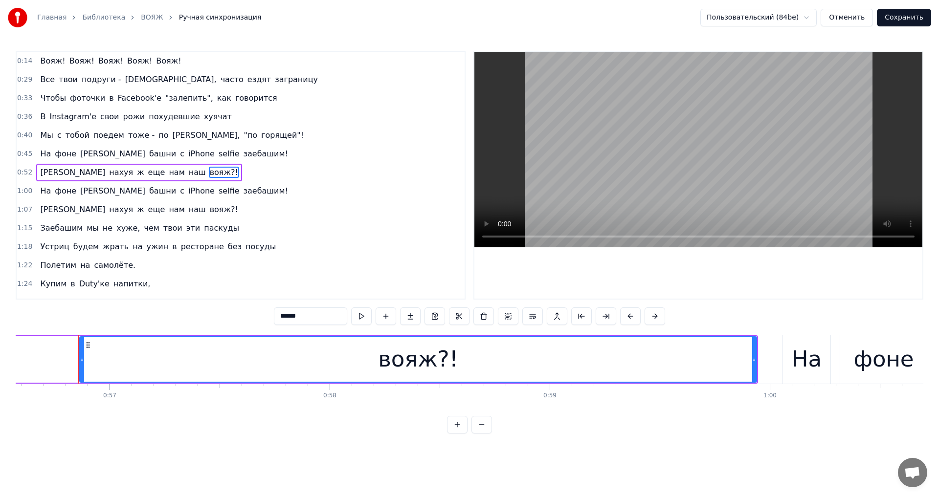
click at [311, 320] on input "******" at bounding box center [310, 317] width 73 height 18
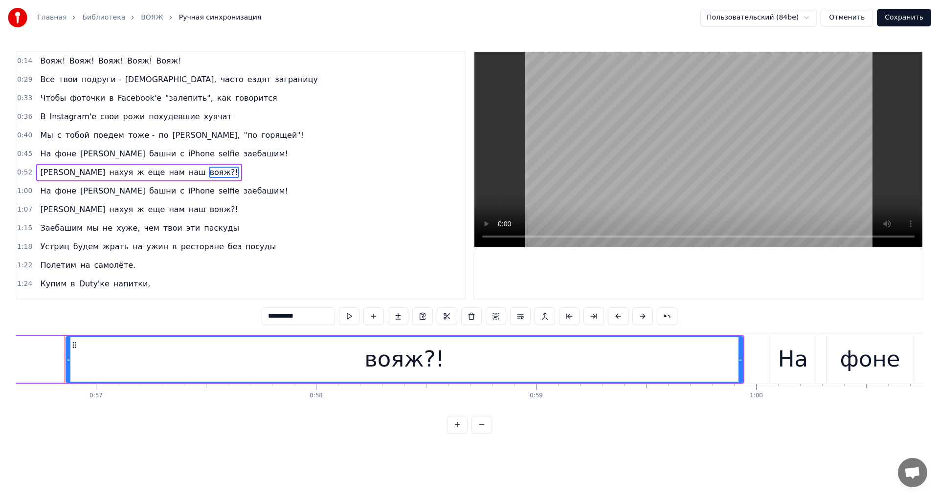
click at [188, 173] on span "наш" at bounding box center [197, 172] width 19 height 11
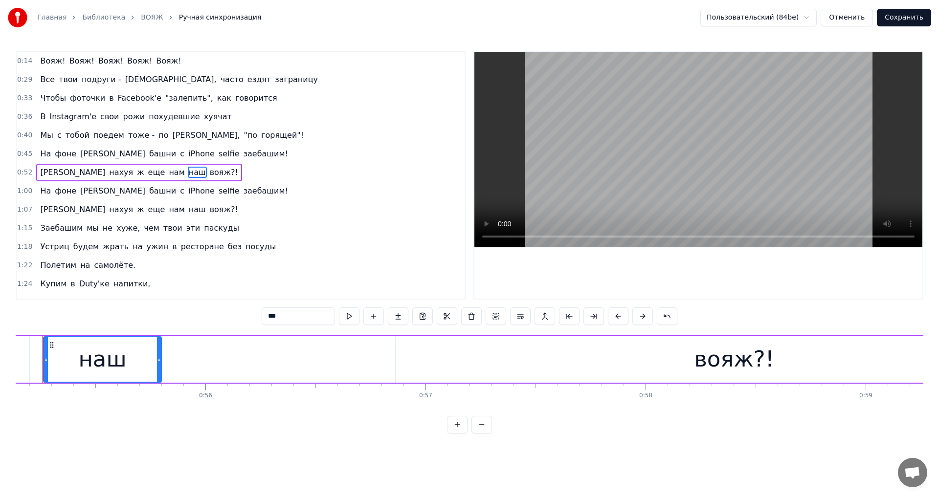
scroll to position [0, 12108]
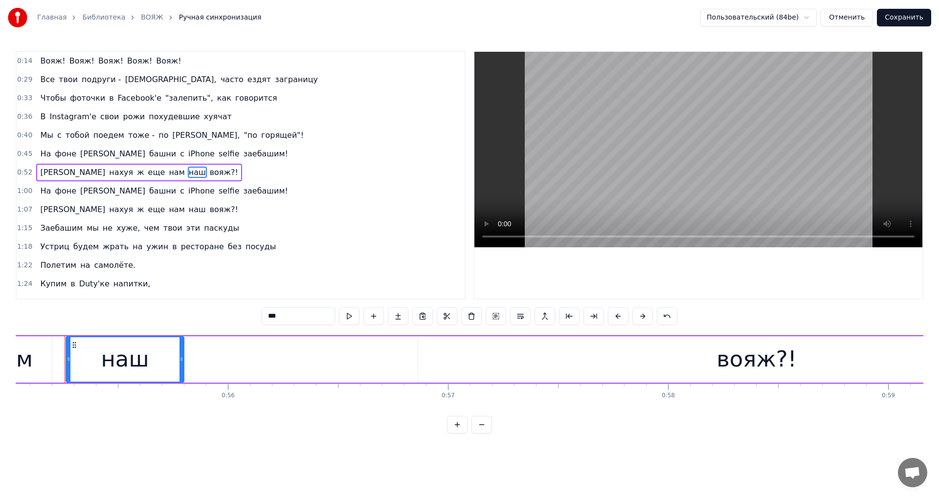
click at [209, 174] on span "вояж?!" at bounding box center [224, 172] width 30 height 11
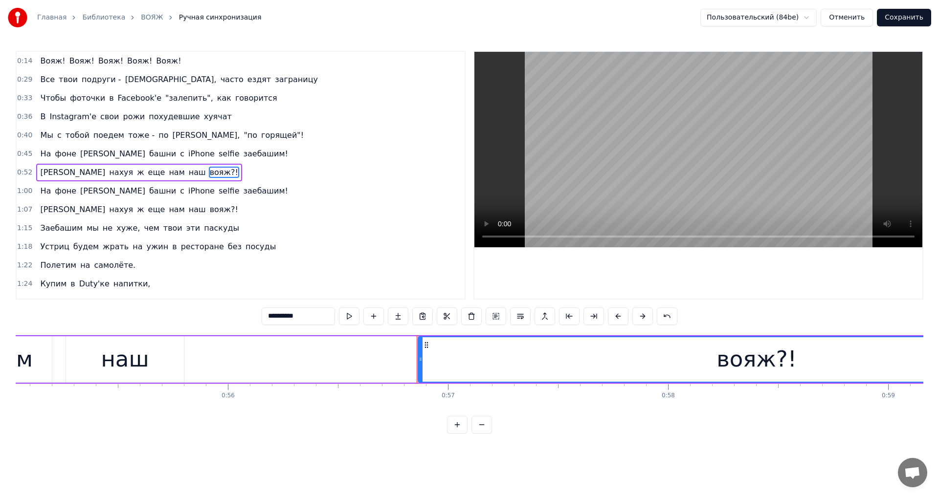
click at [209, 212] on span "вояж?!" at bounding box center [224, 209] width 30 height 11
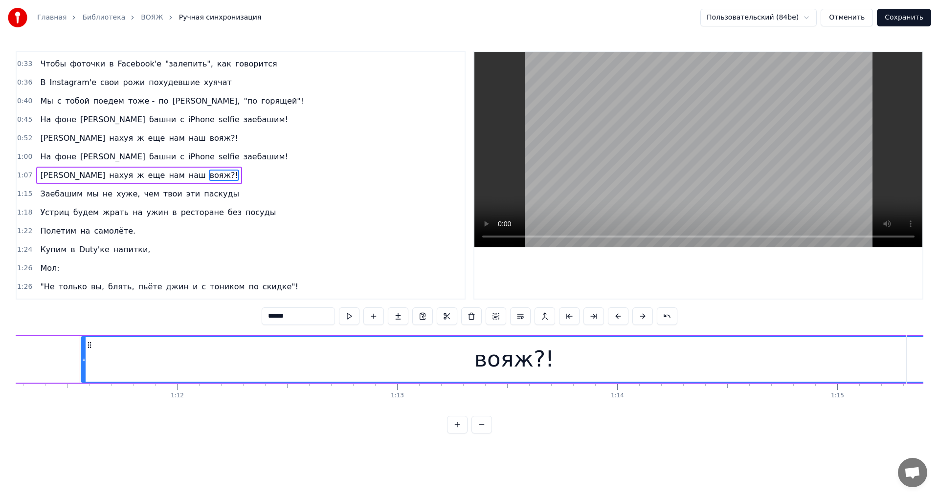
scroll to position [0, 15694]
click at [302, 315] on input "******" at bounding box center [298, 317] width 73 height 18
click at [209, 140] on span "вояж?!" at bounding box center [224, 137] width 30 height 11
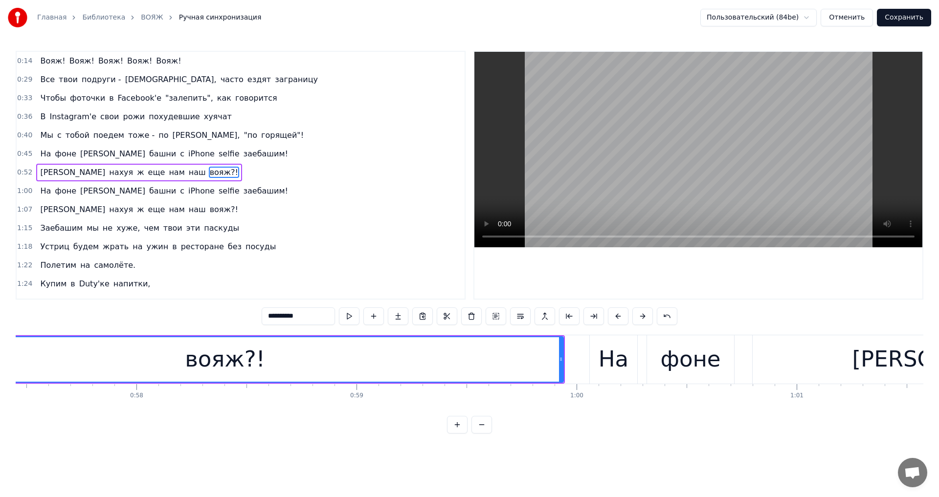
scroll to position [0, 12460]
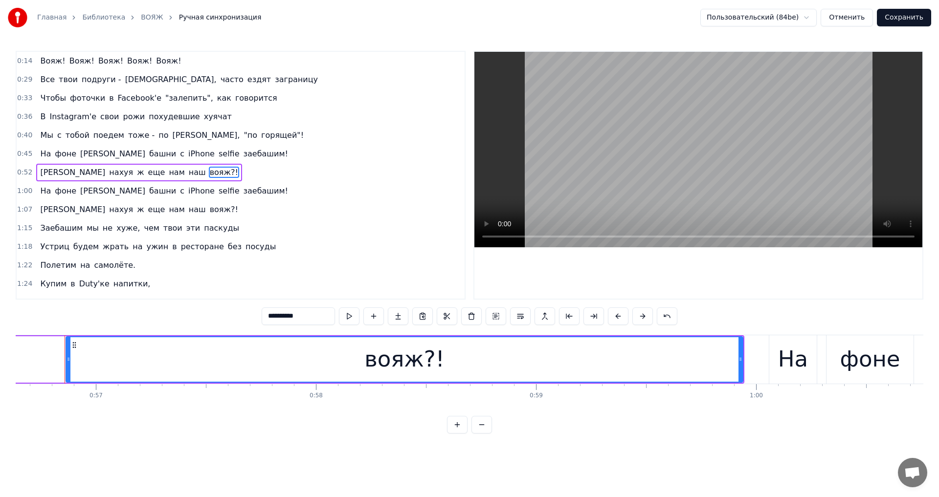
click at [209, 173] on span "вояж?!" at bounding box center [224, 172] width 30 height 11
click at [209, 210] on span "вояж?!" at bounding box center [224, 209] width 30 height 11
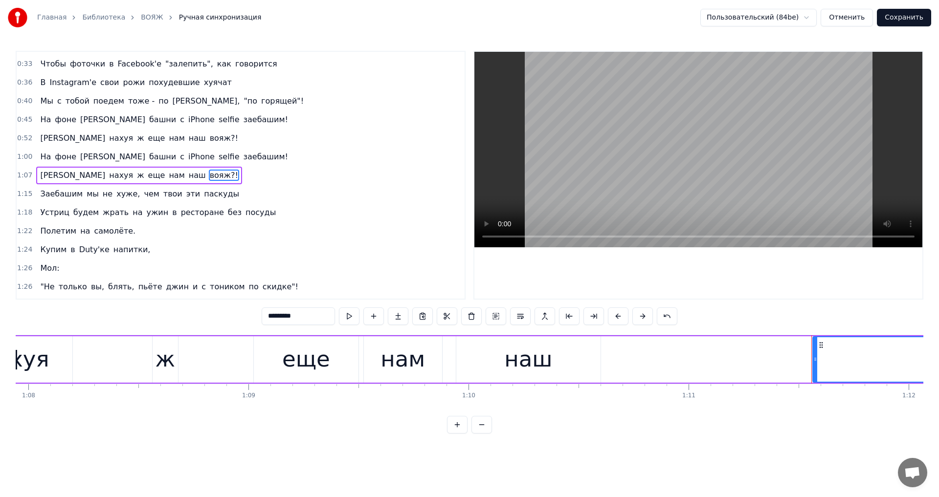
scroll to position [0, 15694]
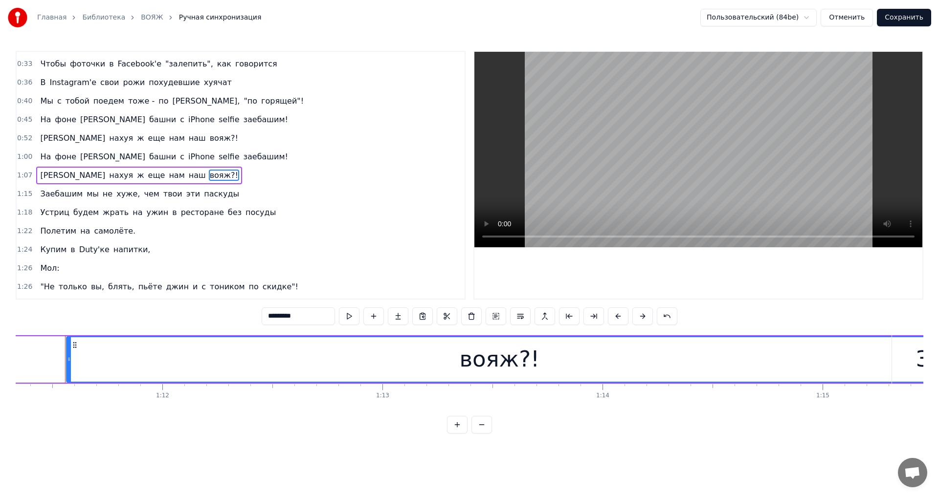
click at [292, 315] on input "******" at bounding box center [298, 317] width 73 height 18
click at [188, 176] on span "наш" at bounding box center [197, 175] width 19 height 11
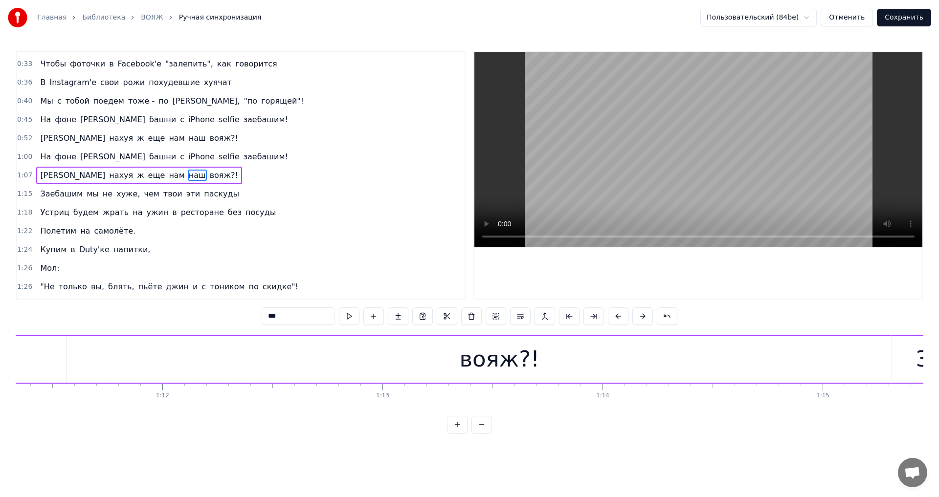
click at [209, 176] on span "вояж?!" at bounding box center [224, 175] width 30 height 11
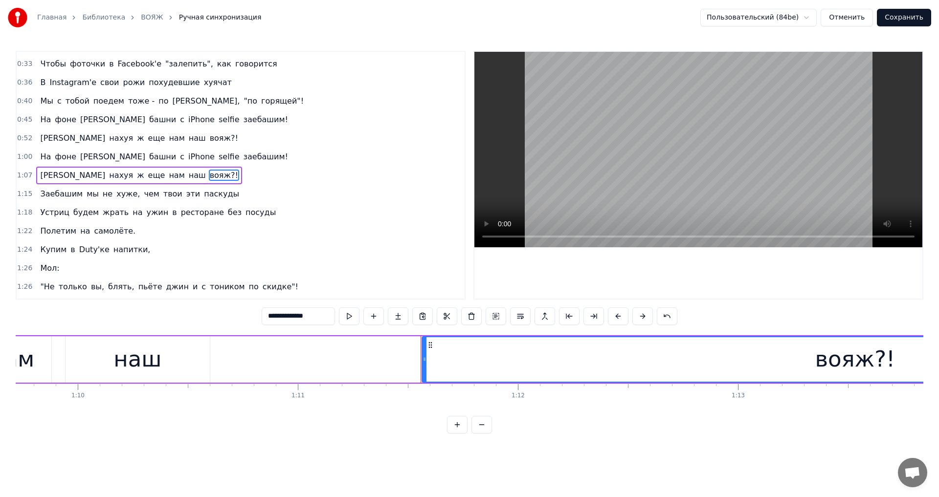
scroll to position [0, 15337]
drag, startPoint x: 289, startPoint y: 316, endPoint x: 347, endPoint y: 321, distance: 58.4
click at [347, 321] on div "******" at bounding box center [470, 317] width 416 height 18
type input "******"
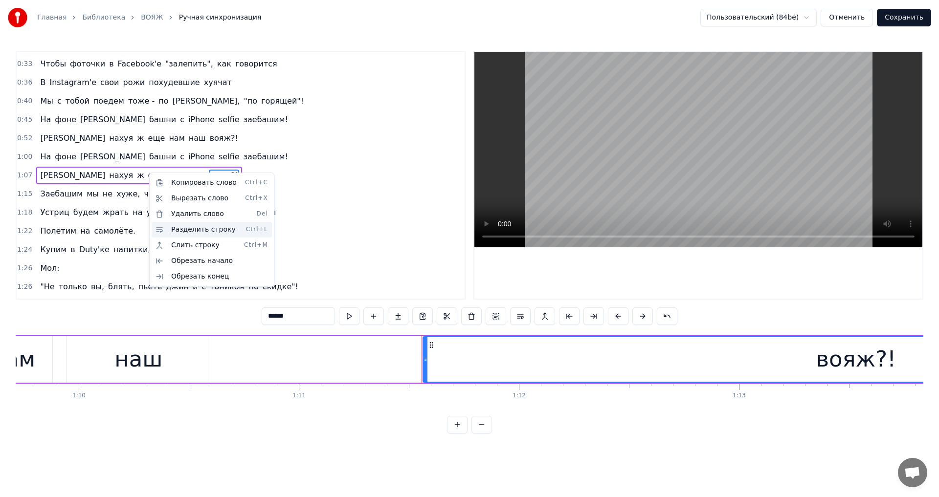
click at [230, 233] on div "Разделить строку Ctrl+L" at bounding box center [212, 230] width 120 height 16
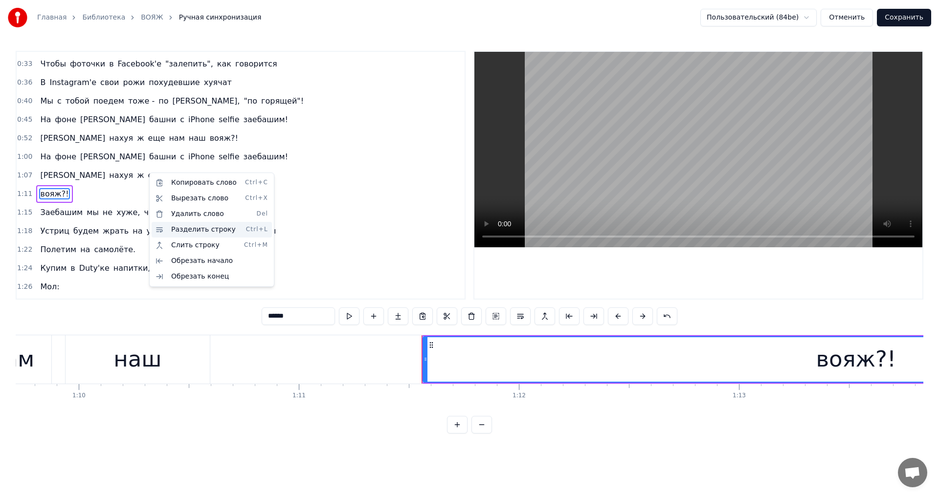
scroll to position [53, 0]
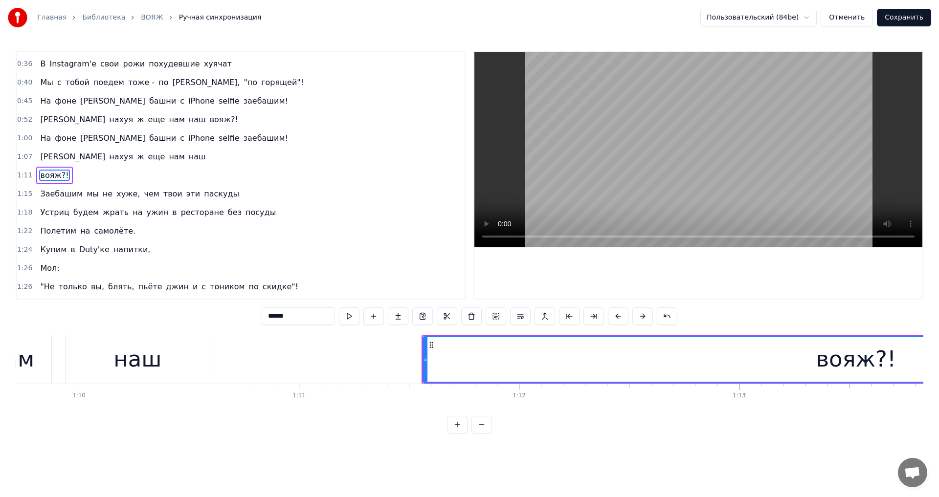
click at [53, 174] on span "вояж?!" at bounding box center [54, 175] width 30 height 11
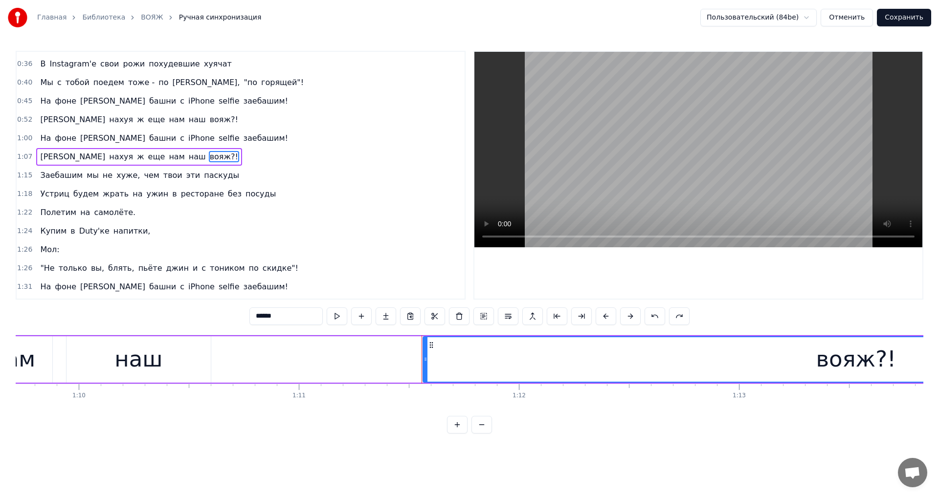
click at [209, 158] on span "вояж?!" at bounding box center [224, 156] width 30 height 11
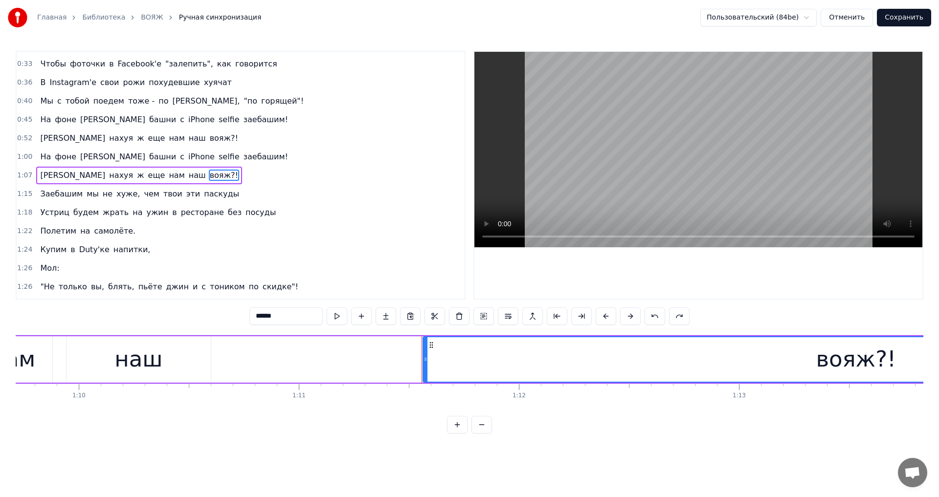
click at [165, 175] on div "1:07 А нахуя ж еще нам наш вояж?!" at bounding box center [241, 175] width 448 height 19
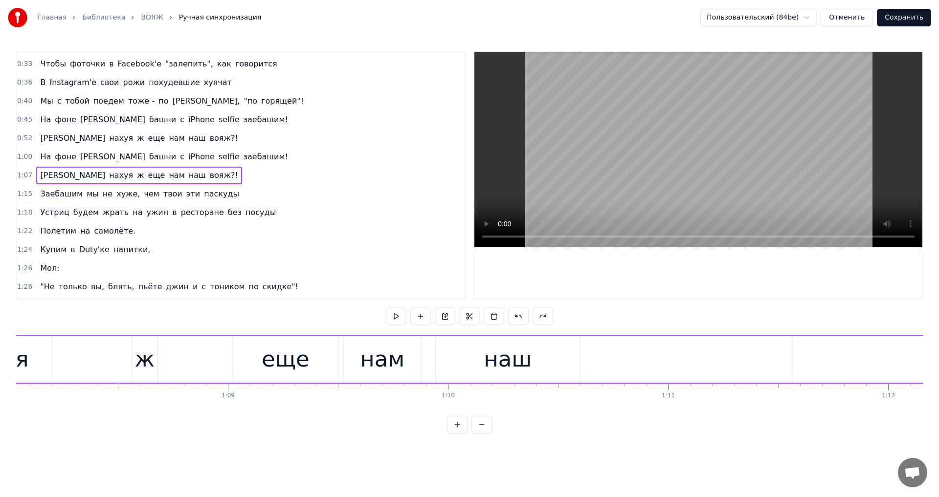
scroll to position [0, 14783]
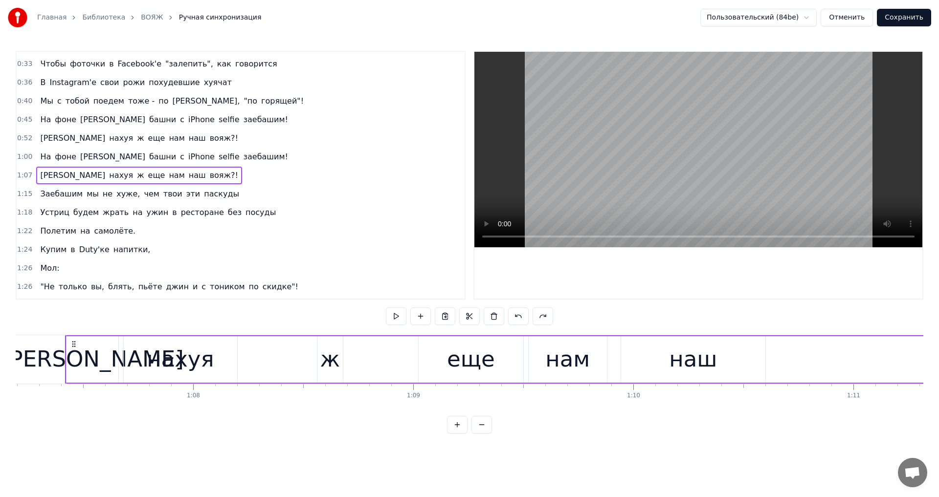
click at [209, 176] on span "вояж?!" at bounding box center [224, 175] width 30 height 11
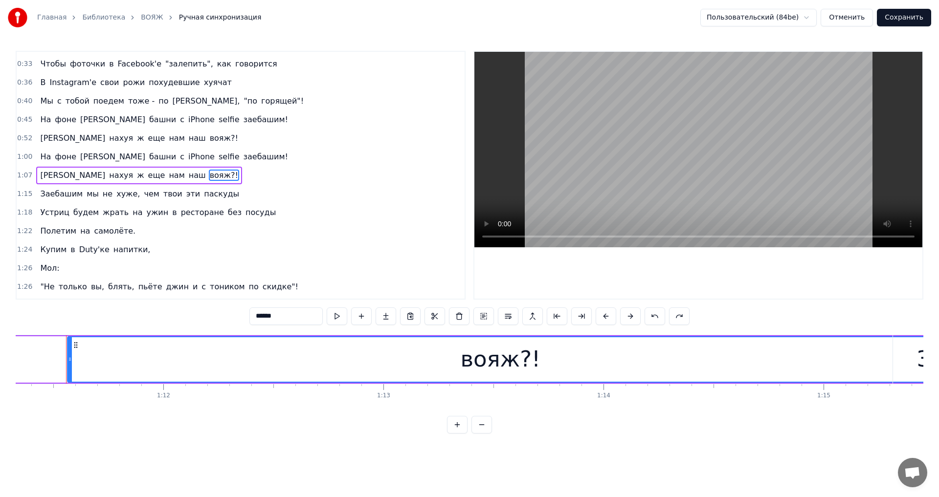
scroll to position [0, 15694]
click at [294, 318] on input "******" at bounding box center [285, 317] width 73 height 18
click at [283, 314] on input "******" at bounding box center [285, 317] width 73 height 18
click at [209, 175] on span "вояж?!" at bounding box center [224, 175] width 30 height 11
click at [318, 319] on input "******" at bounding box center [298, 317] width 137 height 18
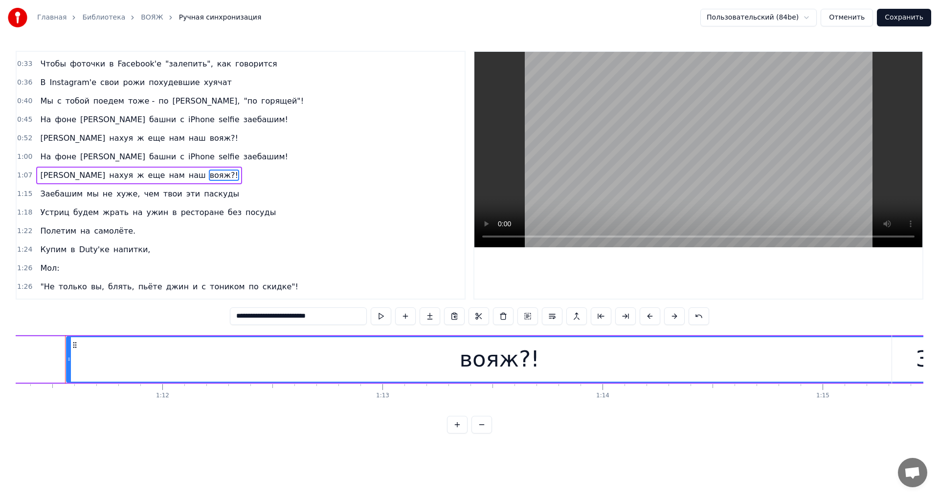
drag, startPoint x: 317, startPoint y: 318, endPoint x: 257, endPoint y: 316, distance: 60.6
click at [257, 316] on input "******" at bounding box center [298, 317] width 137 height 18
drag, startPoint x: 309, startPoint y: 316, endPoint x: 315, endPoint y: 315, distance: 6.4
click at [315, 315] on input "******" at bounding box center [298, 317] width 73 height 18
click at [209, 174] on span "вояж?!" at bounding box center [224, 175] width 30 height 11
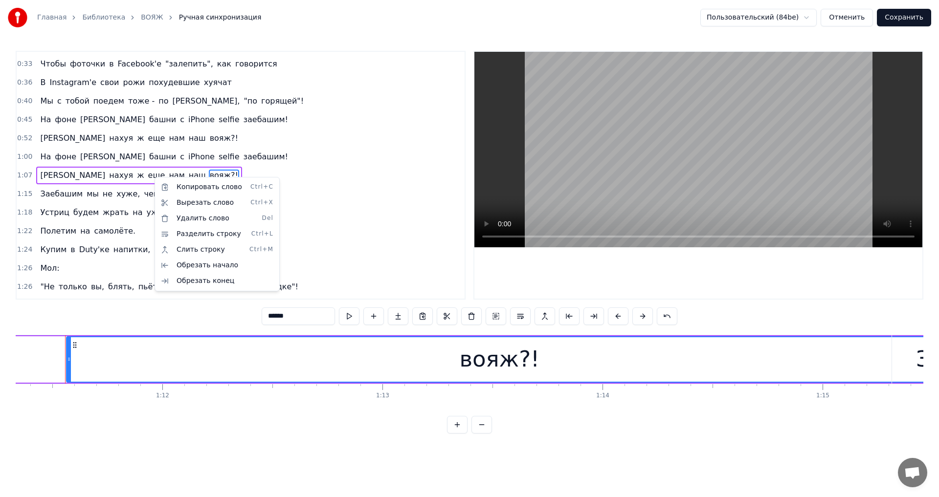
click at [58, 196] on html "Главная Библиотека ВОЯЖ Ручная синхронизация Пользовательский (84be) Отменить С…" at bounding box center [469, 224] width 939 height 449
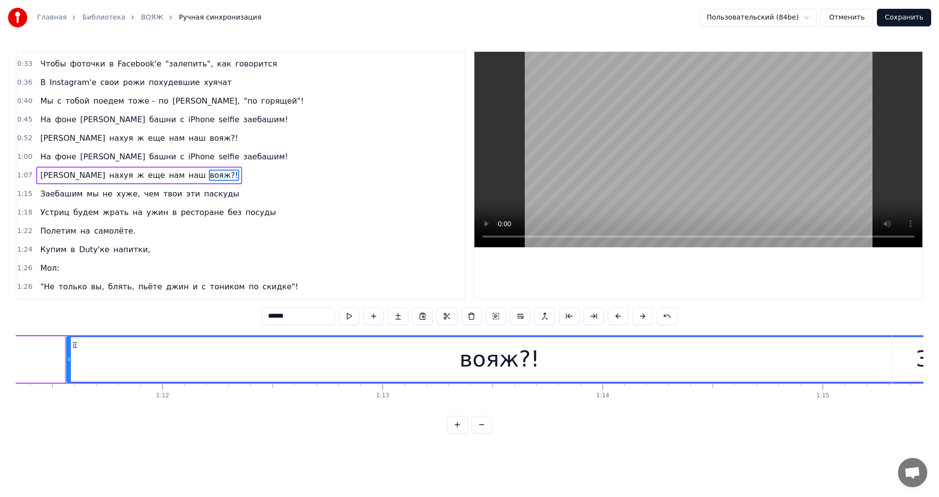
click at [62, 193] on span "Заебашим" at bounding box center [61, 193] width 44 height 11
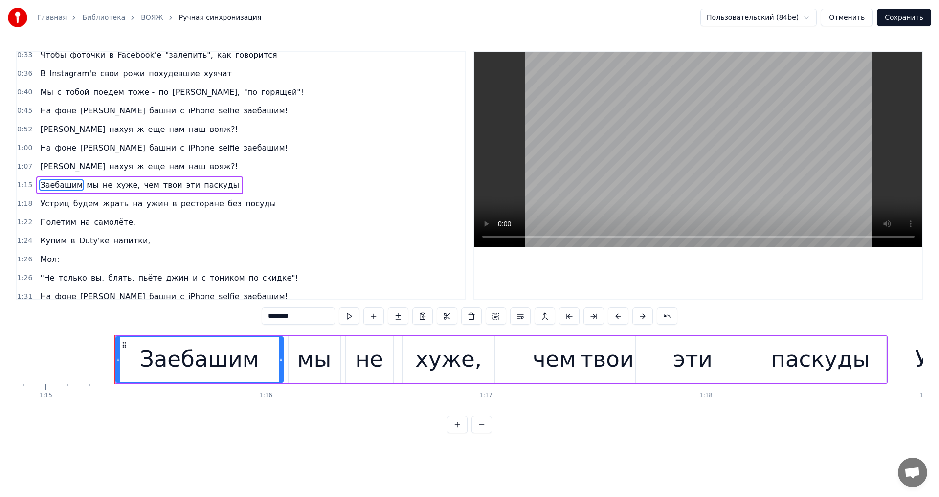
scroll to position [0, 16520]
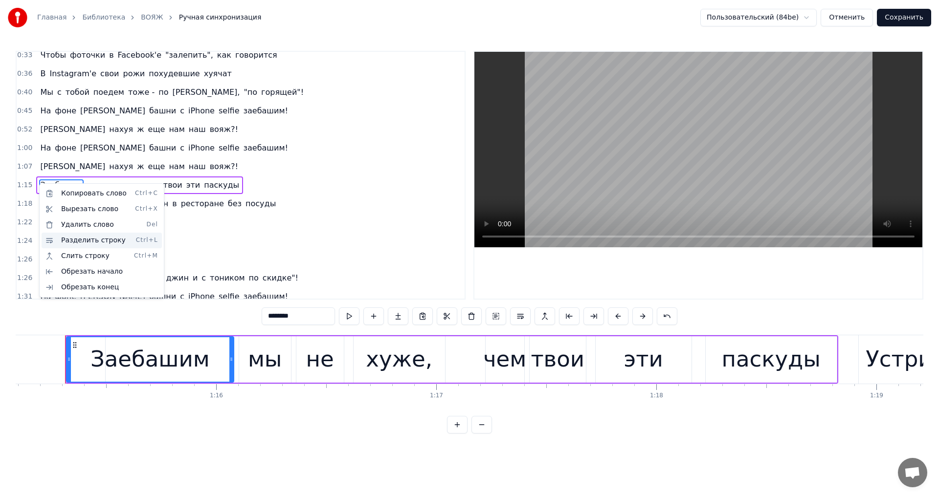
click at [88, 242] on div "Разделить строку Ctrl+L" at bounding box center [102, 241] width 120 height 16
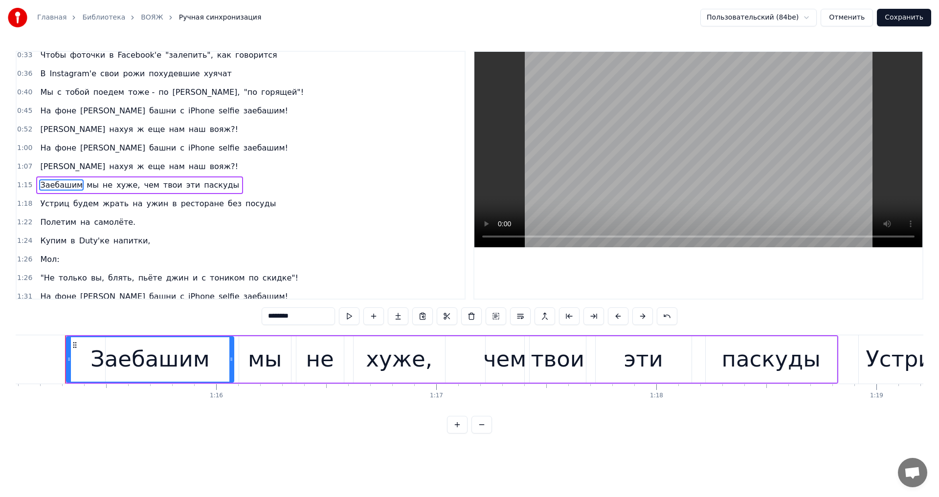
scroll to position [53, 0]
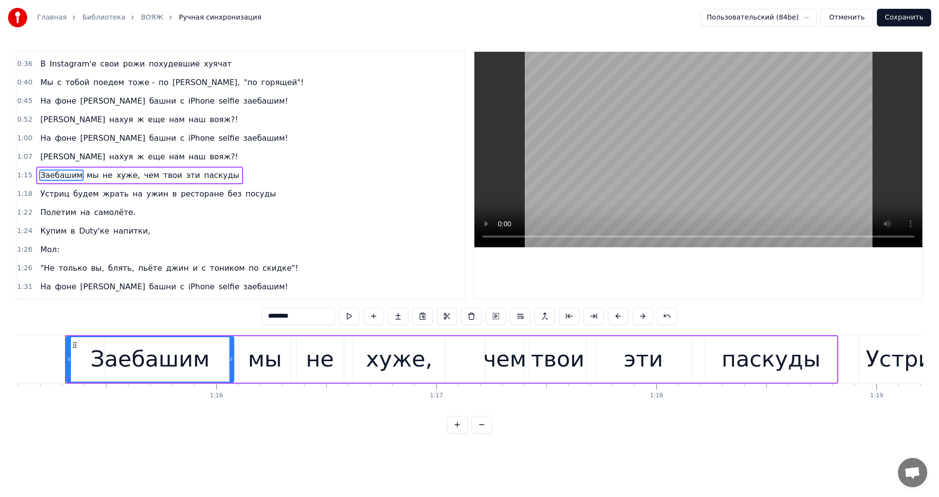
click at [61, 176] on span "Заебашим" at bounding box center [61, 175] width 44 height 11
click at [59, 173] on span "Заебашим" at bounding box center [61, 175] width 44 height 11
click at [209, 160] on span "вояж?!" at bounding box center [224, 156] width 30 height 11
type input "******"
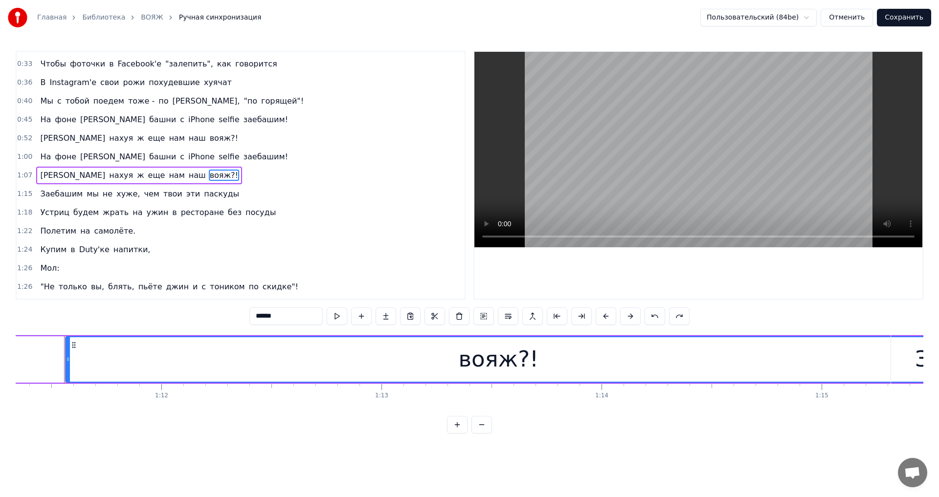
scroll to position [0, 15694]
click at [337, 319] on button at bounding box center [337, 317] width 21 height 18
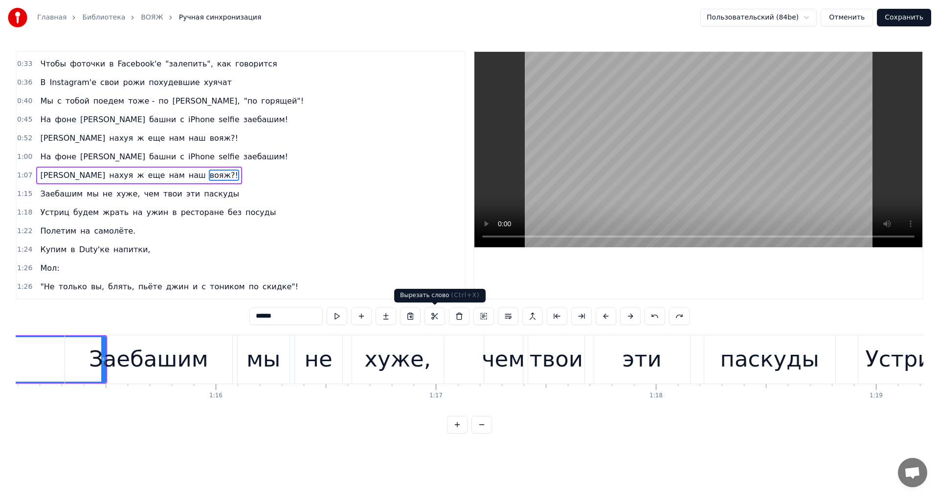
scroll to position [0, 16525]
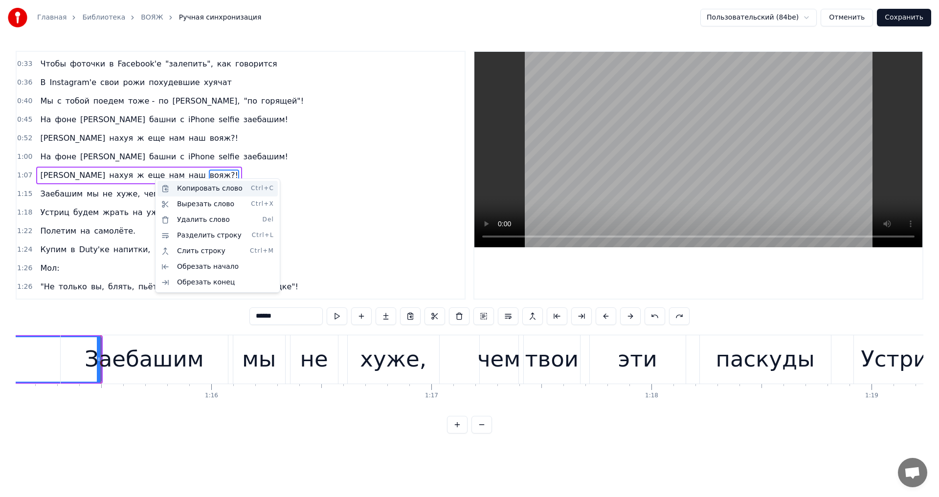
click at [192, 185] on div "Копировать слово Ctrl+C" at bounding box center [217, 189] width 120 height 16
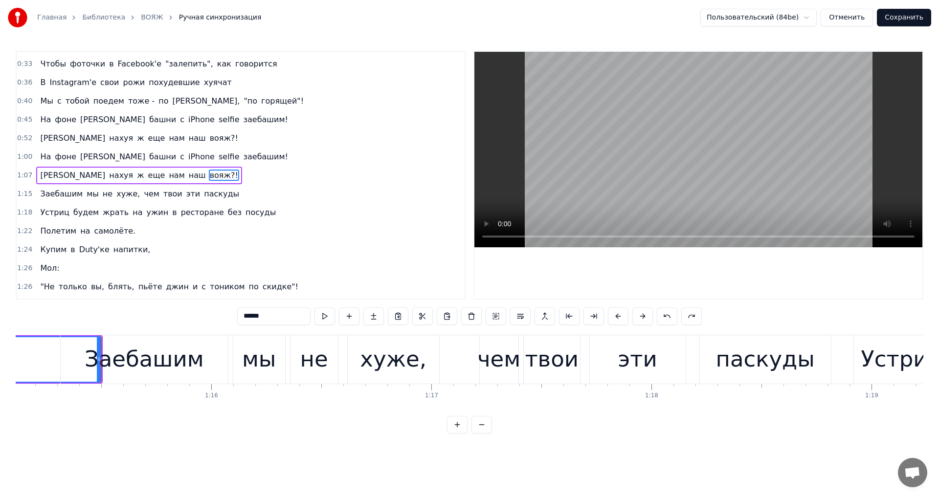
click at [171, 182] on div "1:07 А нахуя ж еще нам наш вояж?!" at bounding box center [241, 175] width 448 height 19
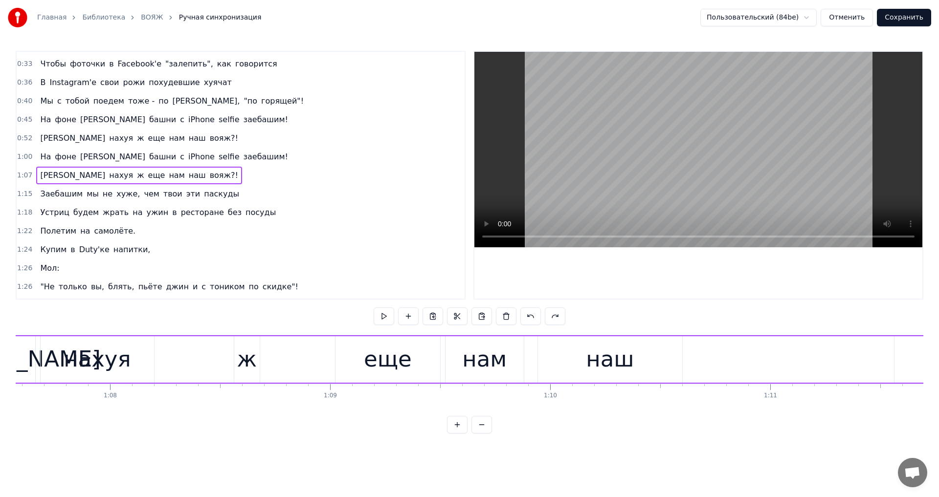
scroll to position [0, 14783]
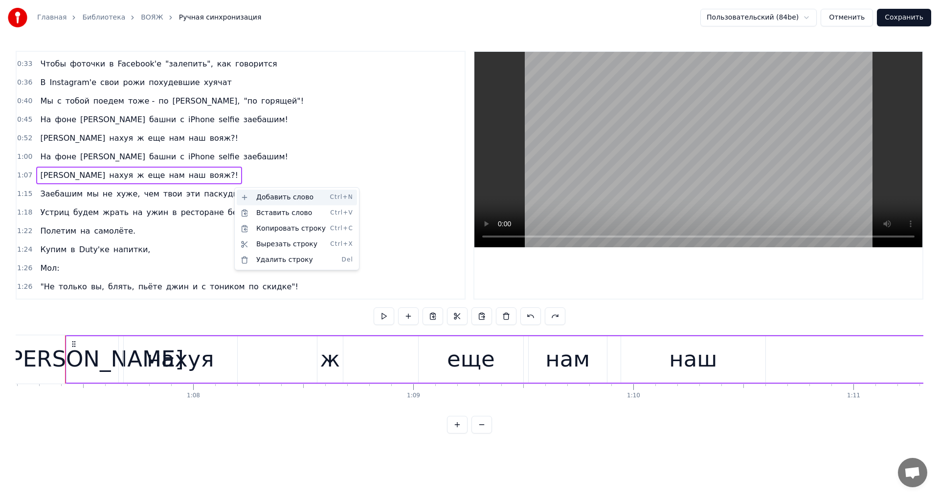
click at [281, 198] on div "Добавить слово Ctrl+N" at bounding box center [297, 198] width 120 height 16
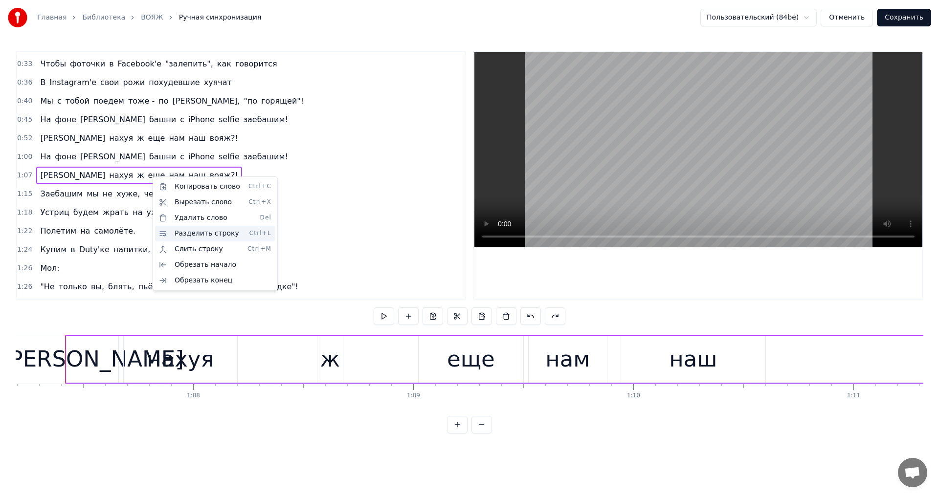
click at [182, 236] on div "Разделить строку Ctrl+L" at bounding box center [215, 234] width 120 height 16
click at [208, 233] on div "Разделить строку Ctrl+L" at bounding box center [215, 234] width 120 height 16
click at [144, 176] on html "Главная Библиотека ВОЯЖ Ручная синхронизация Пользовательский (84be) Отменить С…" at bounding box center [469, 224] width 939 height 449
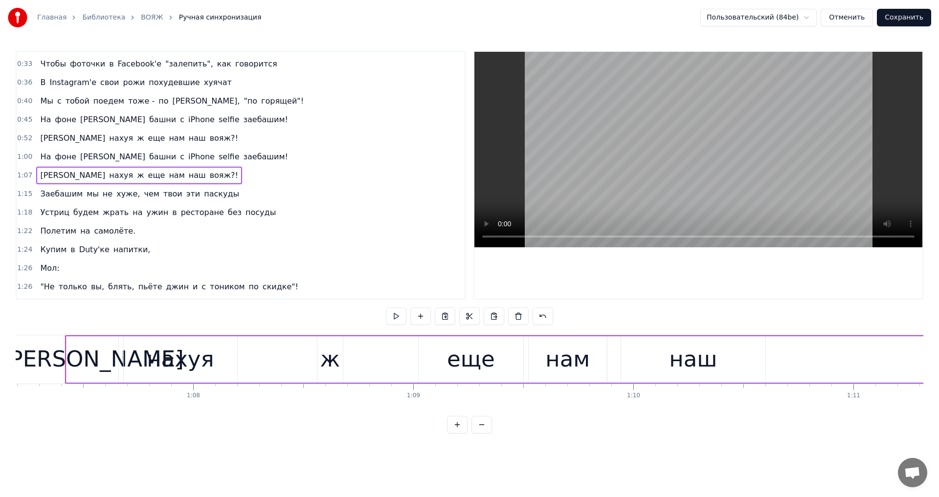
click at [209, 175] on span "вояж?!" at bounding box center [224, 175] width 30 height 11
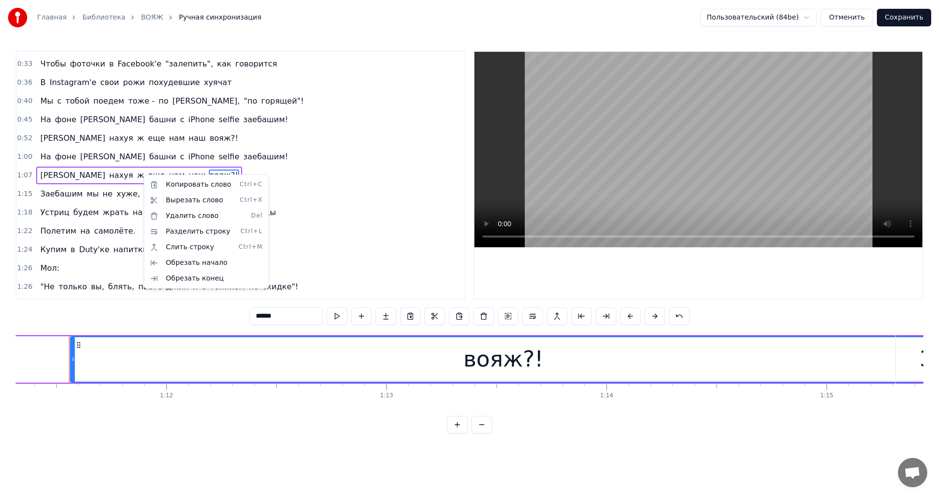
scroll to position [0, 15694]
click at [184, 232] on div "Разделить строку Ctrl+L" at bounding box center [206, 232] width 120 height 16
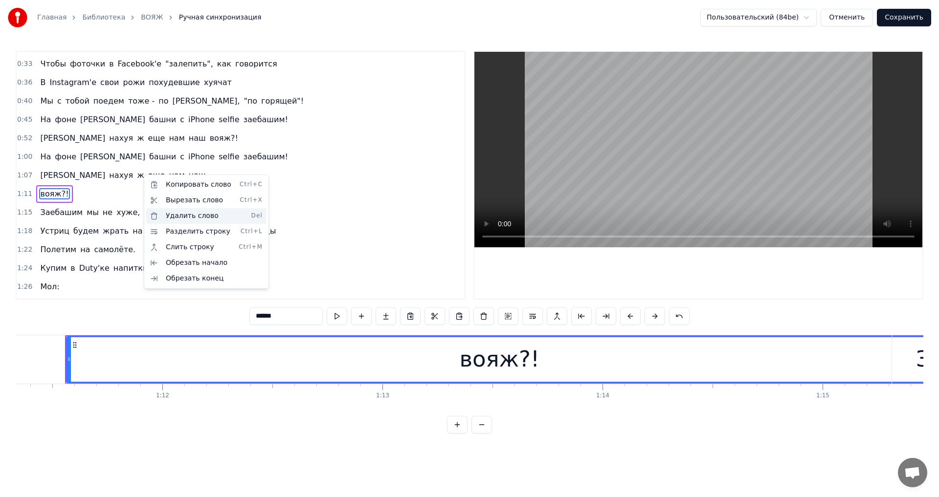
scroll to position [53, 0]
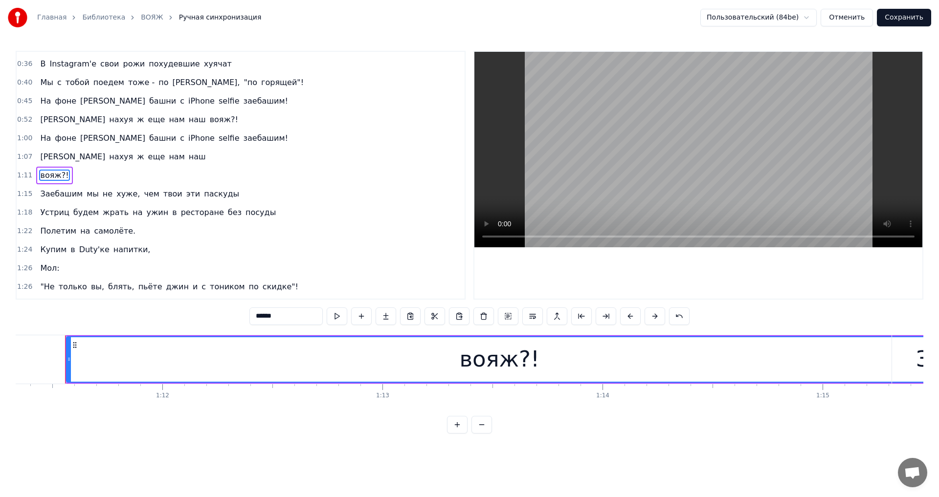
click at [258, 319] on input "******" at bounding box center [285, 317] width 73 height 18
click at [51, 175] on span "Вояж?!" at bounding box center [54, 175] width 31 height 11
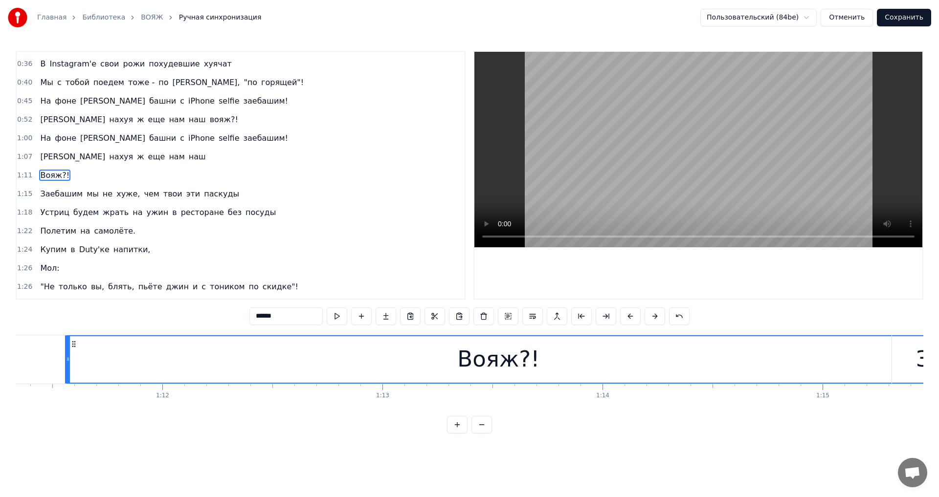
click at [264, 316] on input "******" at bounding box center [285, 317] width 73 height 18
drag, startPoint x: 68, startPoint y: 359, endPoint x: 54, endPoint y: 359, distance: 14.2
click at [54, 359] on icon at bounding box center [54, 359] width 4 height 8
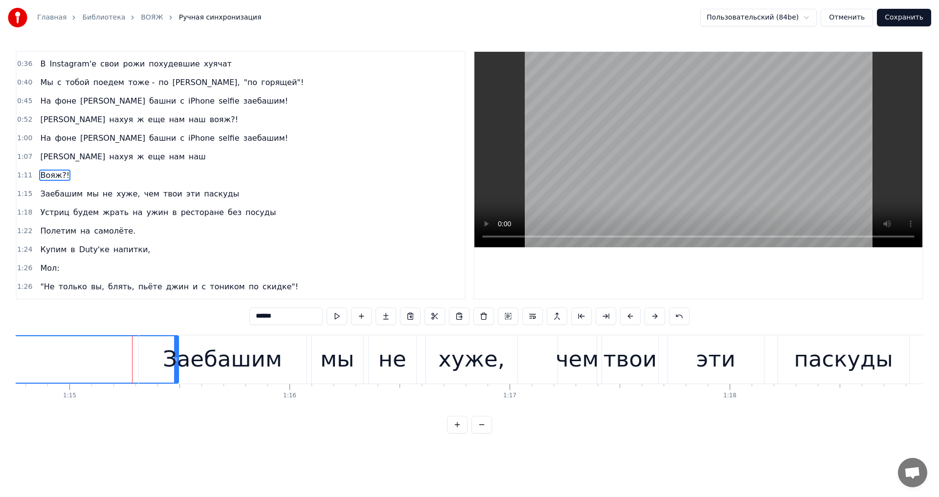
scroll to position [0, 16514]
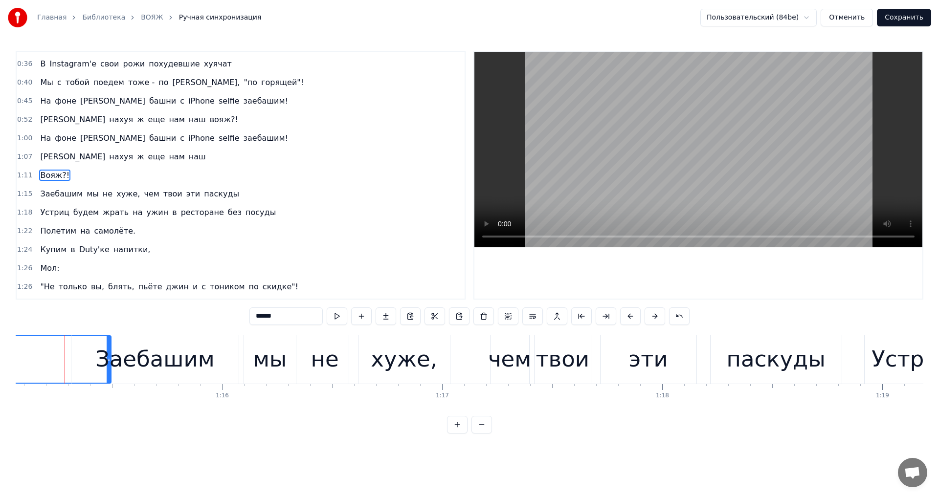
click at [39, 195] on span "Заебашим" at bounding box center [61, 193] width 44 height 11
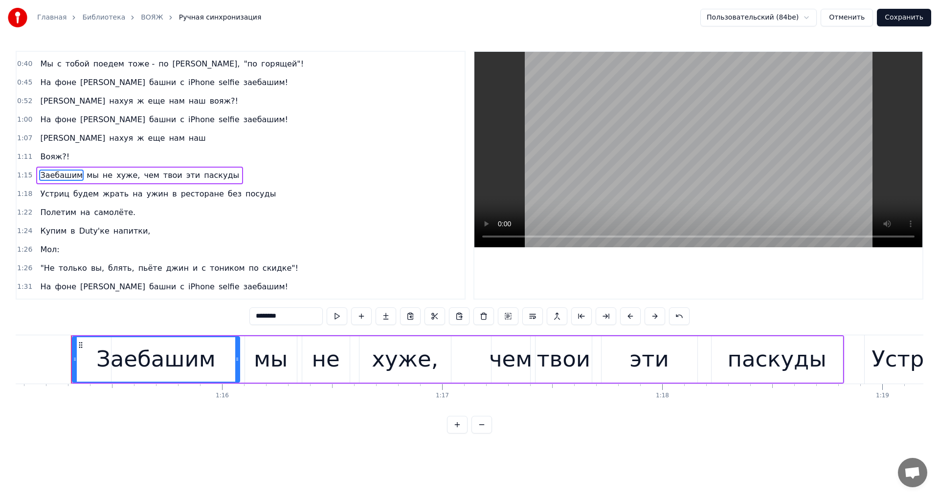
click at [254, 318] on input "********" at bounding box center [285, 317] width 73 height 18
click at [50, 172] on span "Заебашим" at bounding box center [61, 175] width 44 height 11
click at [255, 316] on input "********" at bounding box center [285, 317] width 73 height 18
type input "********"
click at [507, 320] on button at bounding box center [508, 317] width 21 height 18
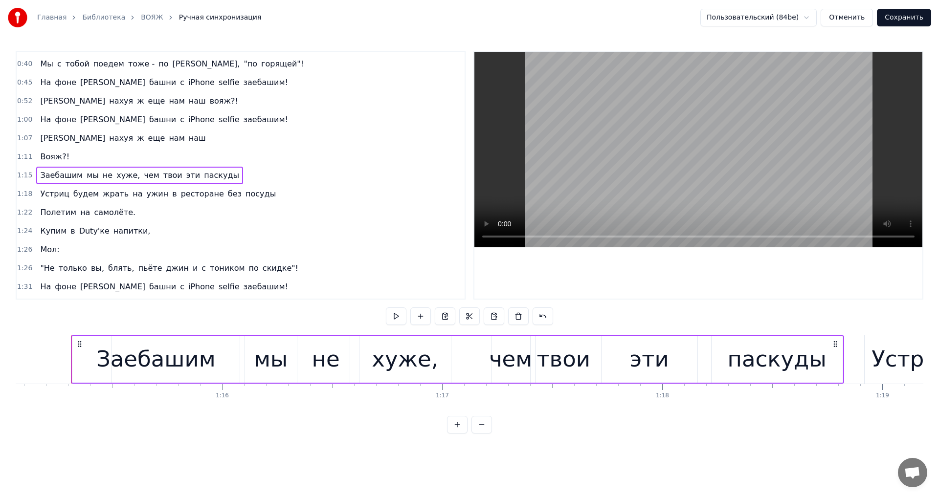
click at [57, 173] on span "Заебашим" at bounding box center [61, 175] width 44 height 11
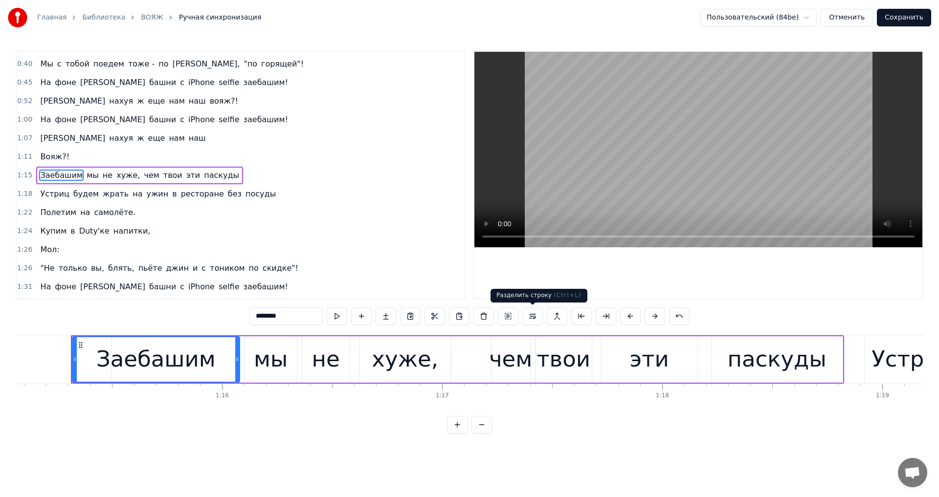
click at [533, 318] on button at bounding box center [532, 317] width 21 height 18
click at [70, 174] on span "Заебашим" at bounding box center [61, 175] width 44 height 11
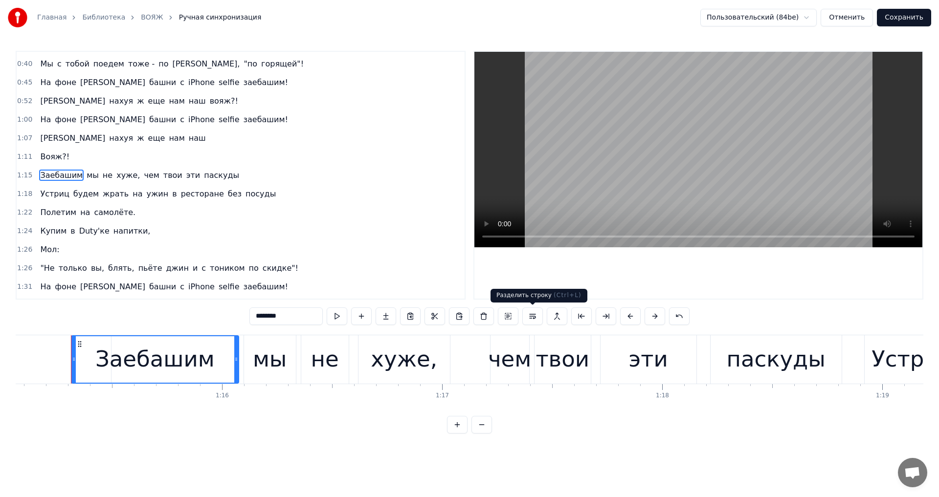
click at [535, 318] on button at bounding box center [532, 317] width 21 height 18
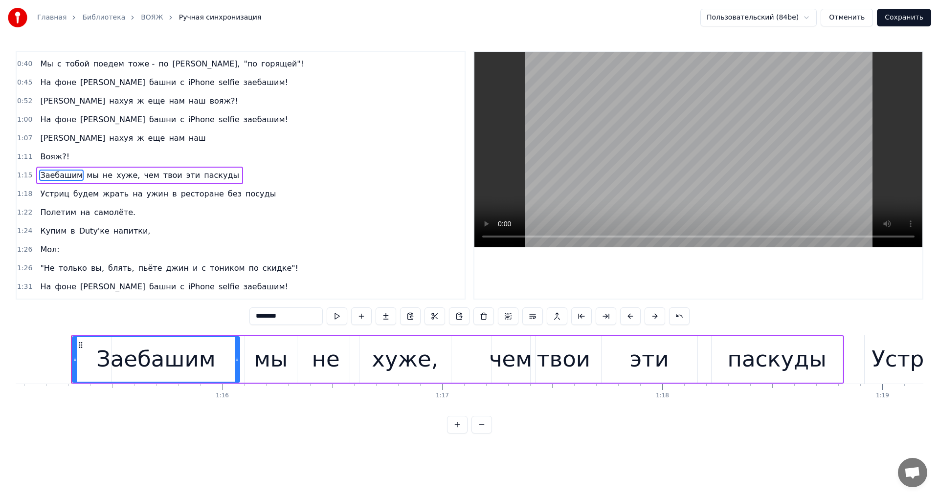
click at [54, 175] on span "Заебашим" at bounding box center [61, 175] width 44 height 11
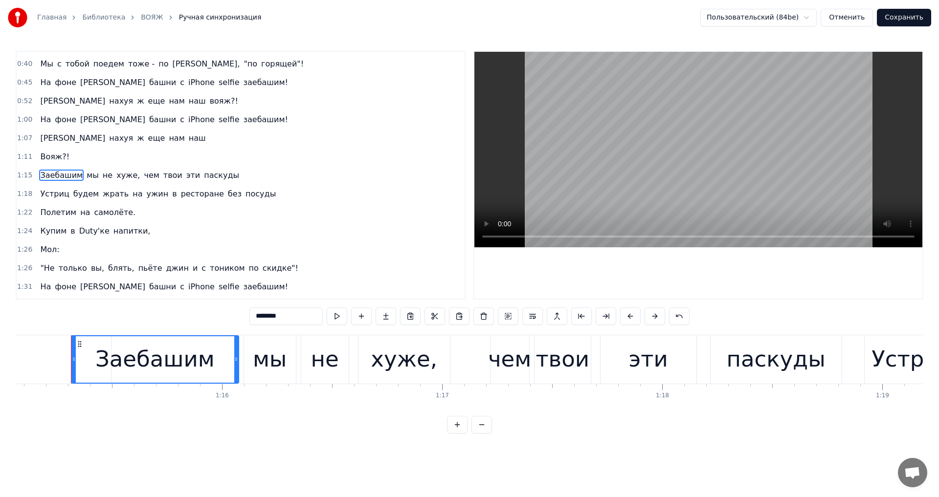
click at [51, 160] on span "Вояж?!" at bounding box center [54, 156] width 31 height 11
type input "******"
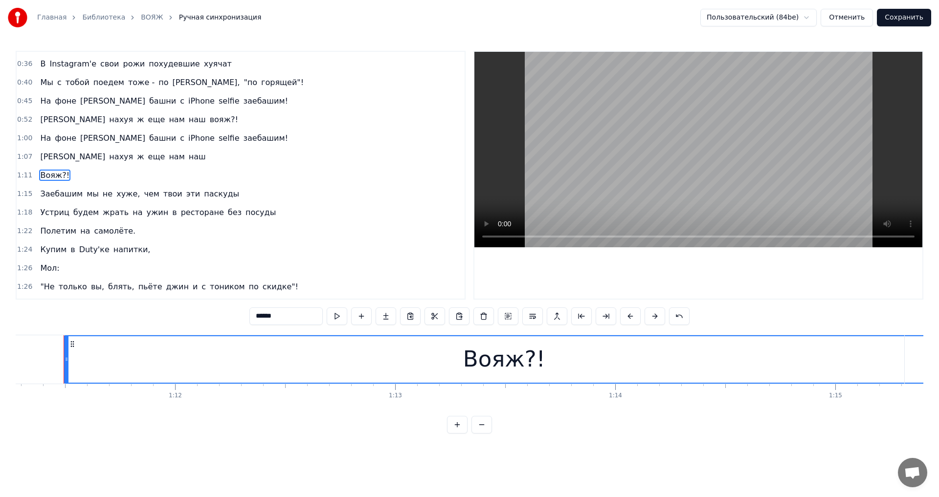
scroll to position [0, 15679]
click at [534, 317] on button at bounding box center [532, 317] width 21 height 18
click at [67, 175] on div "1:11 Вояж?!" at bounding box center [241, 175] width 448 height 19
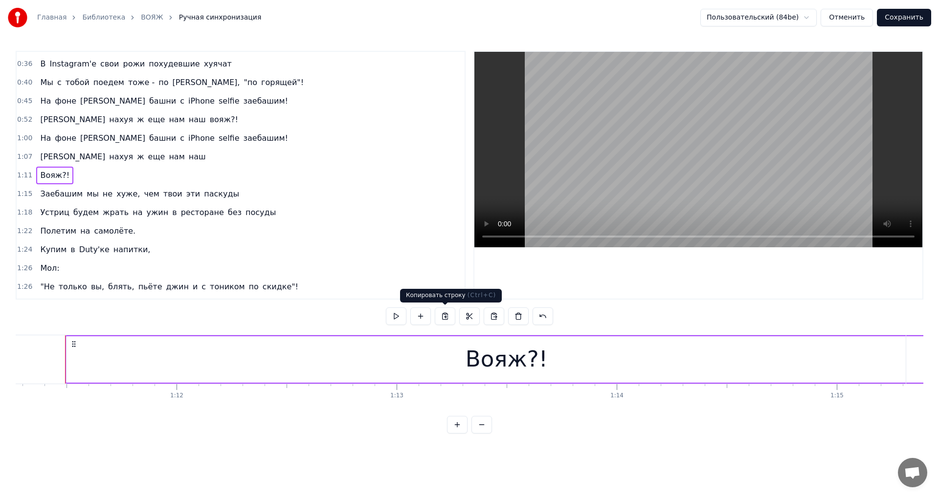
click at [443, 319] on button at bounding box center [445, 317] width 21 height 18
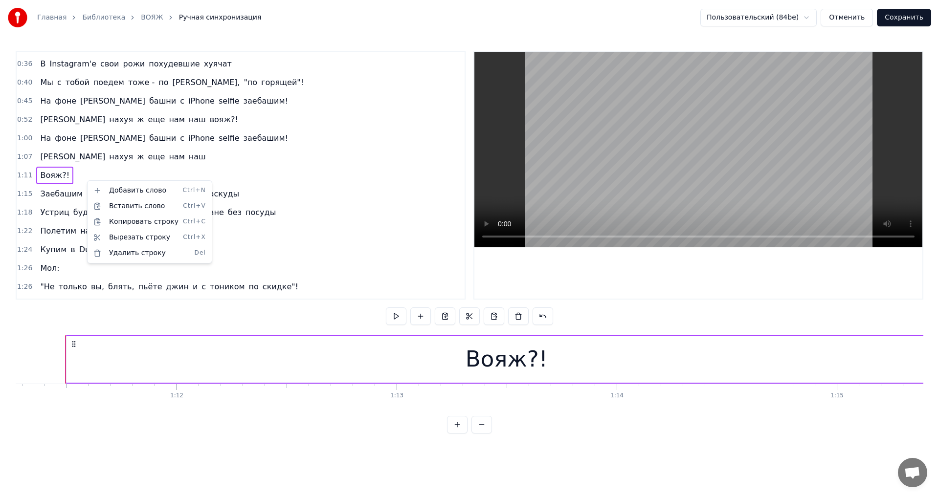
click at [320, 192] on html "Главная Библиотека ВОЯЖ Ручная синхронизация Пользовательский (84be) Отменить С…" at bounding box center [469, 224] width 939 height 449
click at [95, 184] on div "1:11 Вояж?!" at bounding box center [241, 175] width 448 height 19
click at [67, 197] on span "Заебашим" at bounding box center [61, 193] width 44 height 11
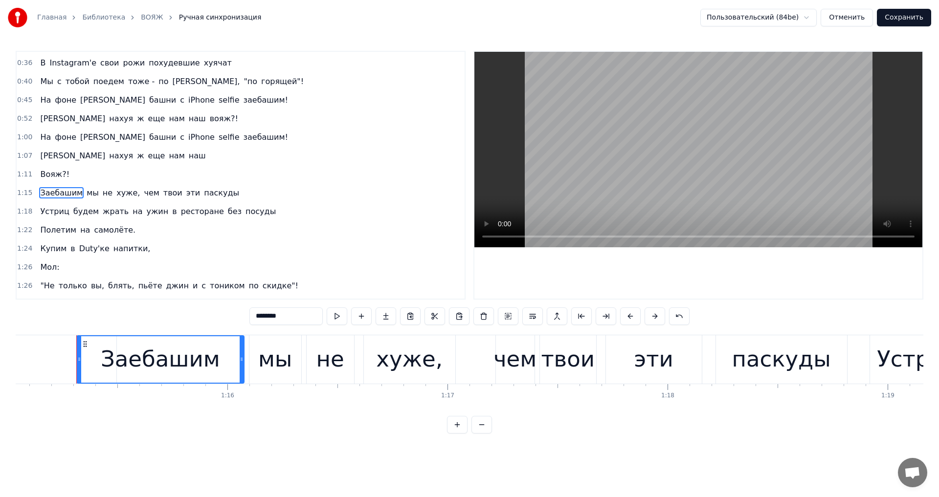
scroll to position [0, 16520]
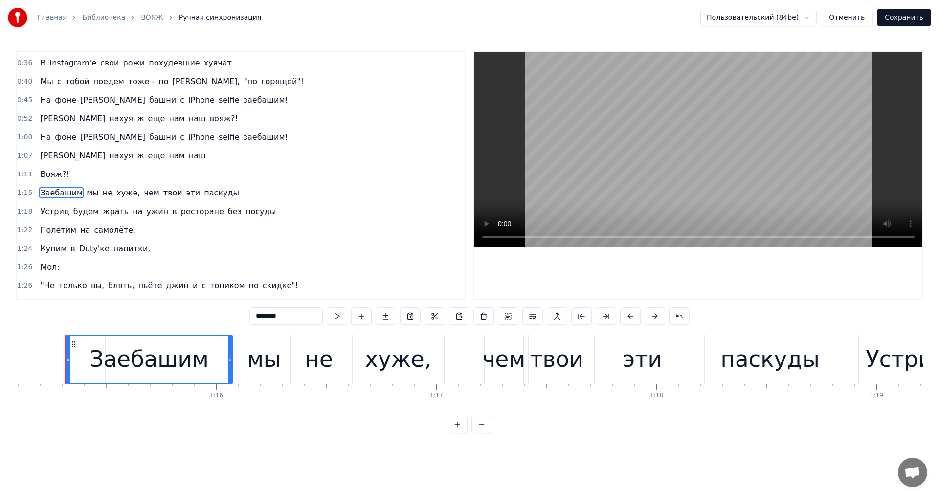
click at [49, 177] on span "Вояж?!" at bounding box center [54, 174] width 31 height 11
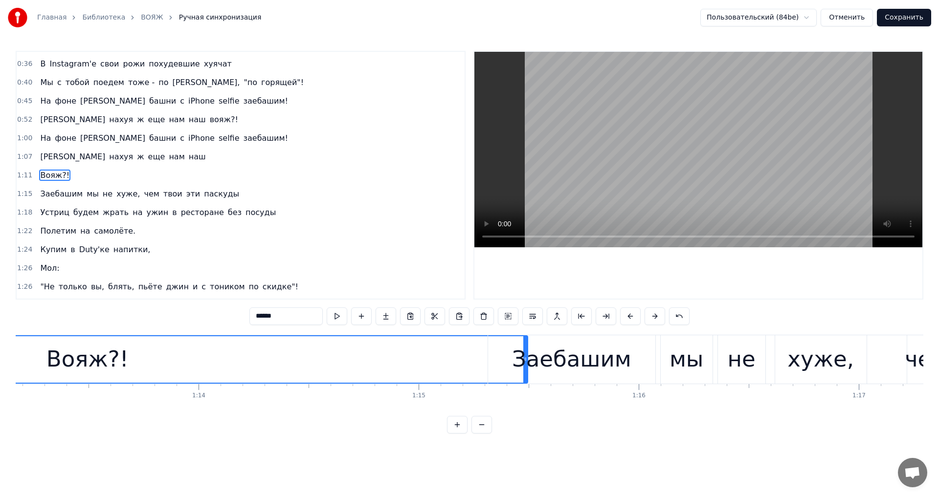
scroll to position [0, 16074]
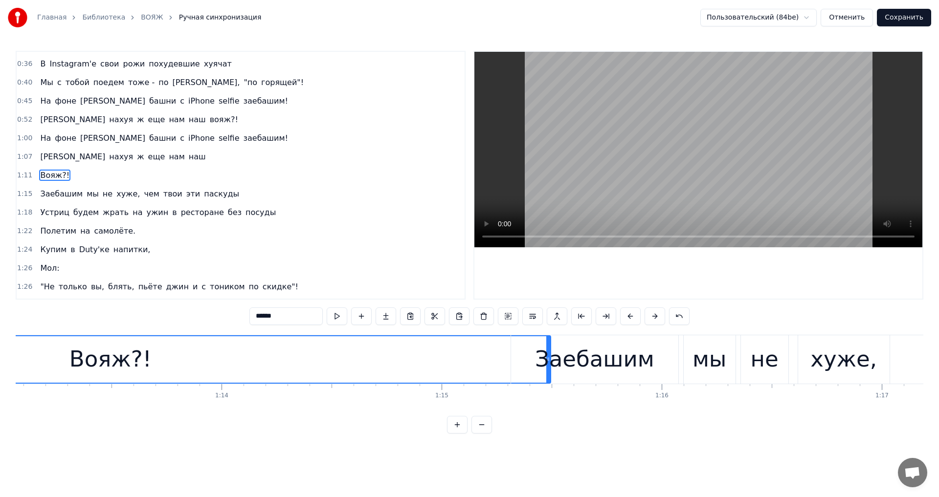
click at [546, 347] on div "Заебашим" at bounding box center [594, 359] width 119 height 33
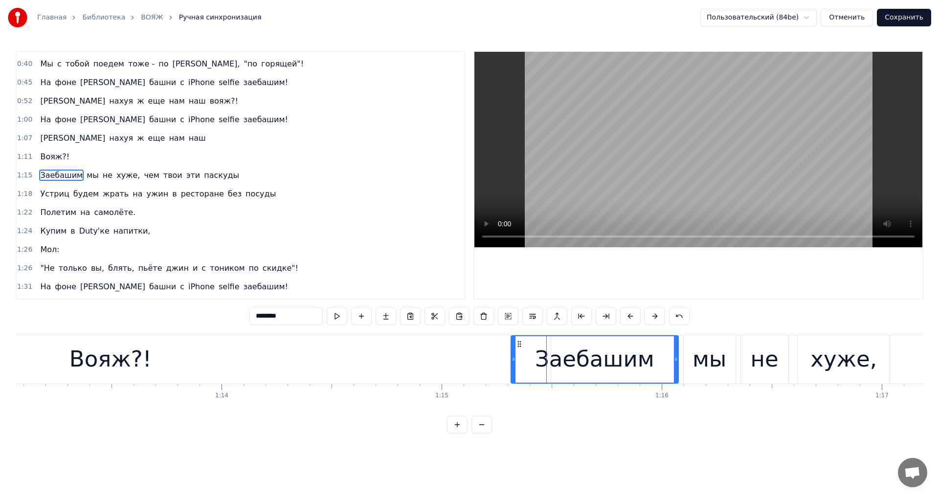
click at [472, 349] on div "Вояж?!" at bounding box center [110, 359] width 880 height 48
type input "******"
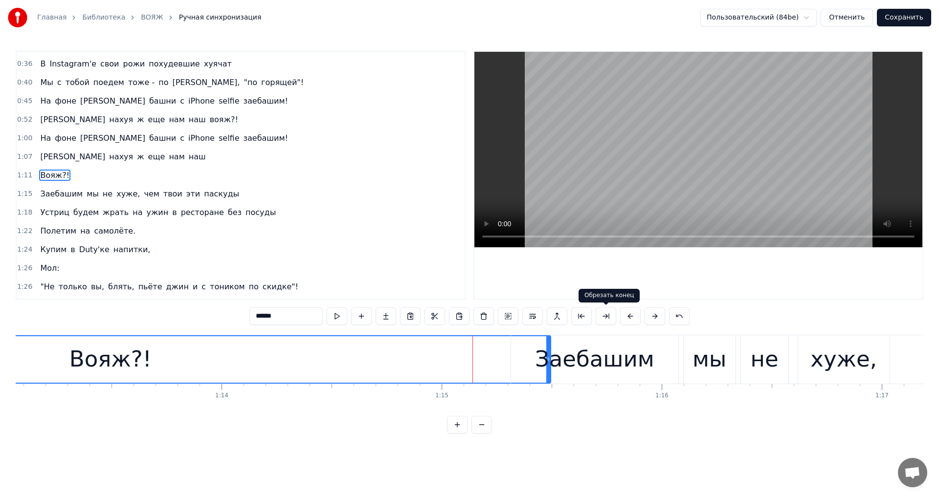
click at [607, 318] on button at bounding box center [605, 317] width 21 height 18
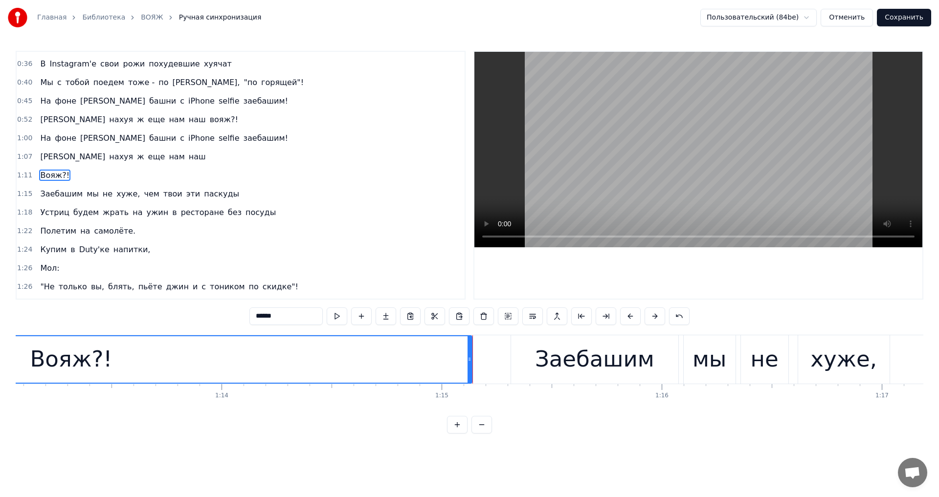
click at [111, 360] on div "Вояж?!" at bounding box center [71, 359] width 800 height 46
click at [383, 312] on button at bounding box center [385, 317] width 21 height 18
click at [375, 308] on button at bounding box center [385, 317] width 21 height 18
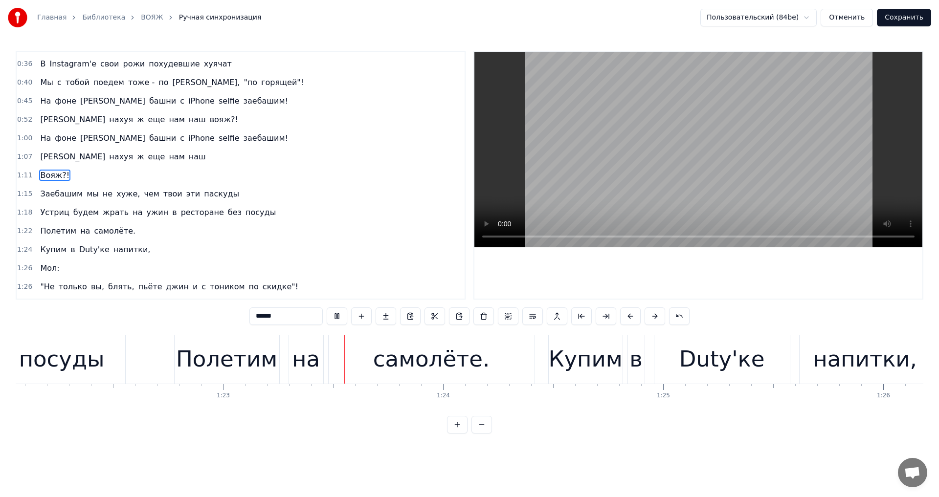
scroll to position [0, 18222]
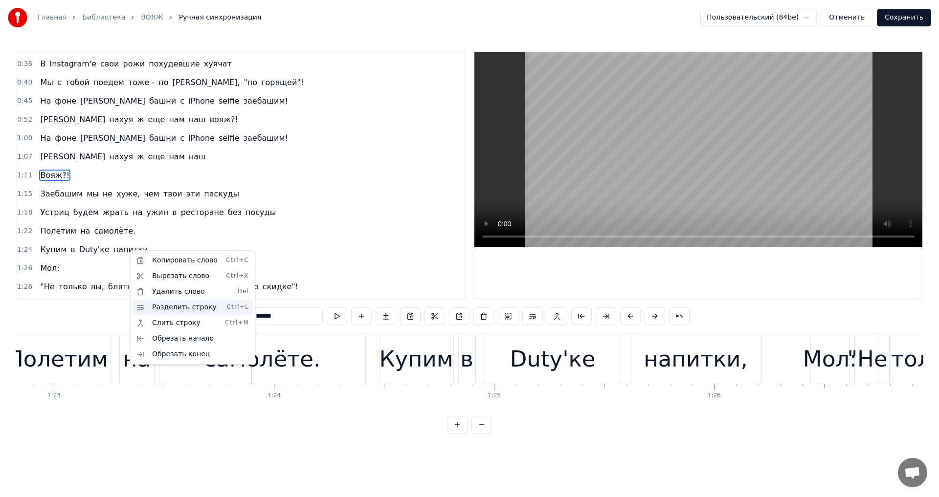
click at [186, 307] on div "Разделить строку Ctrl+L" at bounding box center [192, 308] width 120 height 16
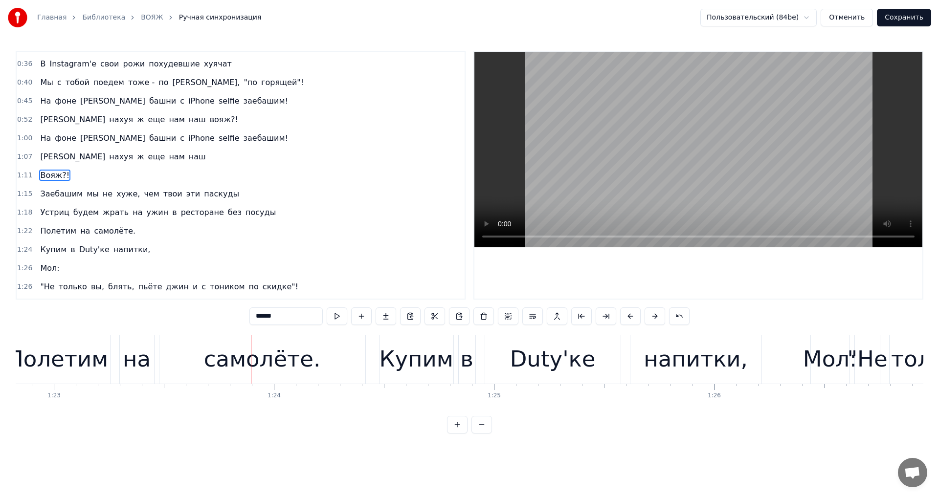
click at [50, 247] on span "Купим" at bounding box center [53, 249] width 28 height 11
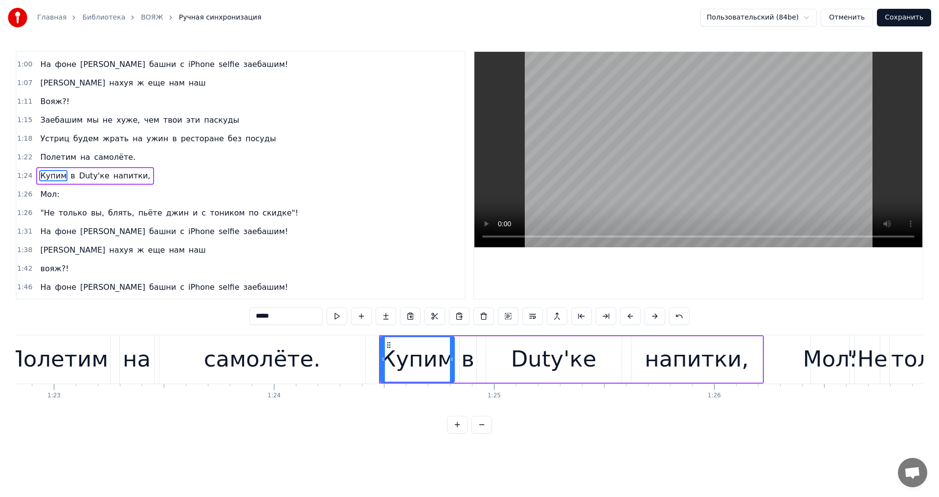
scroll to position [127, 0]
click at [127, 176] on span "напитки," at bounding box center [131, 175] width 39 height 11
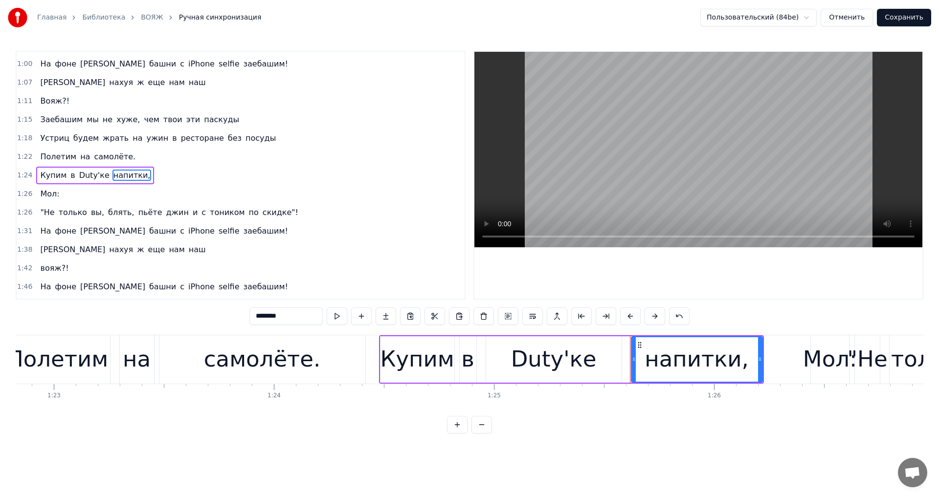
click at [286, 317] on input "********" at bounding box center [285, 317] width 73 height 18
click at [120, 177] on span "напитки," at bounding box center [131, 175] width 39 height 11
click at [292, 319] on input "********" at bounding box center [285, 317] width 73 height 18
click at [119, 174] on span "напитки," at bounding box center [131, 175] width 39 height 11
click at [125, 173] on span "напитки," at bounding box center [131, 175] width 39 height 11
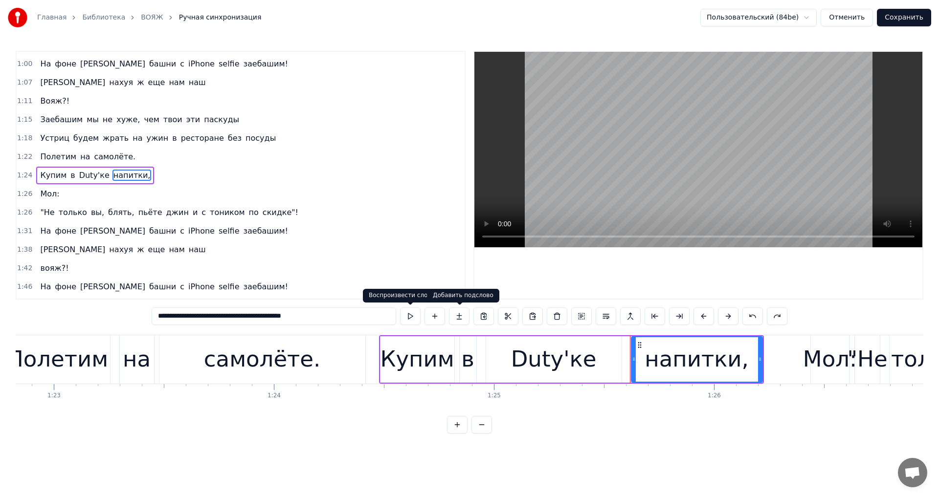
drag, startPoint x: 192, startPoint y: 316, endPoint x: 466, endPoint y: 324, distance: 274.4
click at [466, 324] on div "********" at bounding box center [470, 317] width 636 height 18
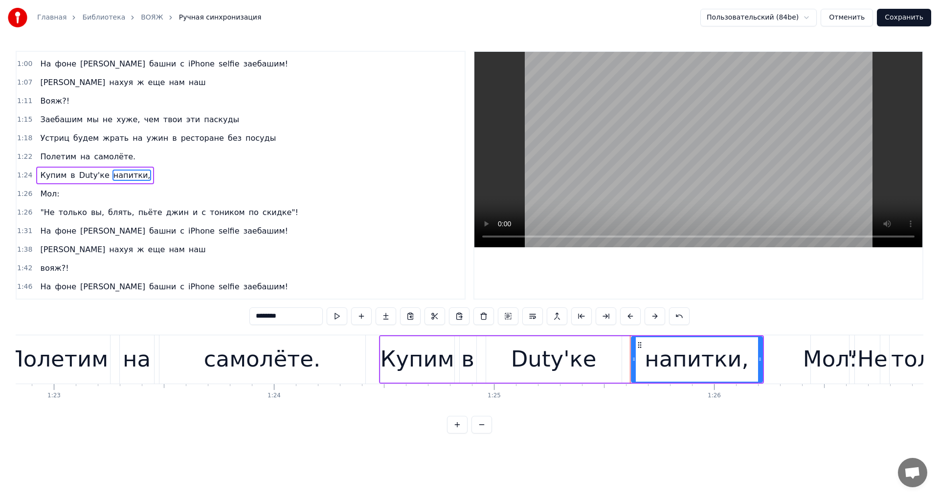
click at [115, 177] on span "напитки," at bounding box center [131, 175] width 39 height 11
click at [43, 193] on span "Мол:" at bounding box center [49, 193] width 21 height 11
type input "****"
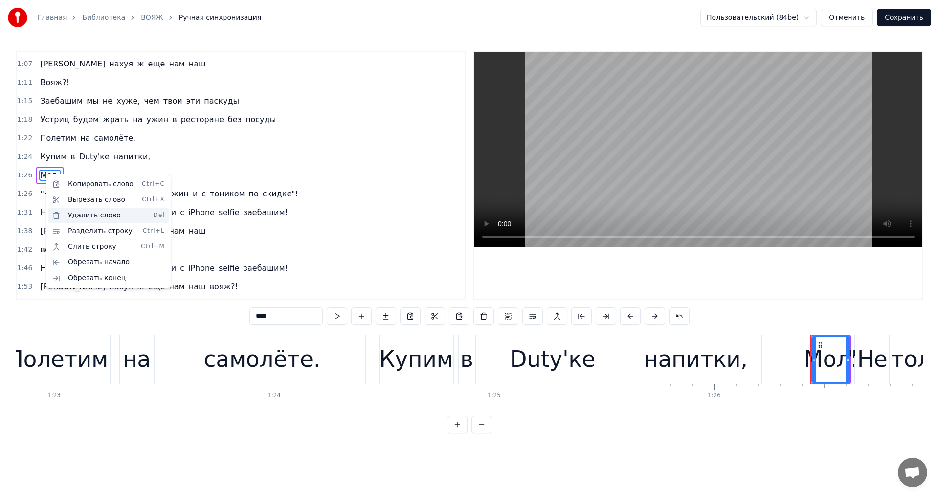
click at [76, 214] on div "Удалить слово Del" at bounding box center [108, 216] width 120 height 16
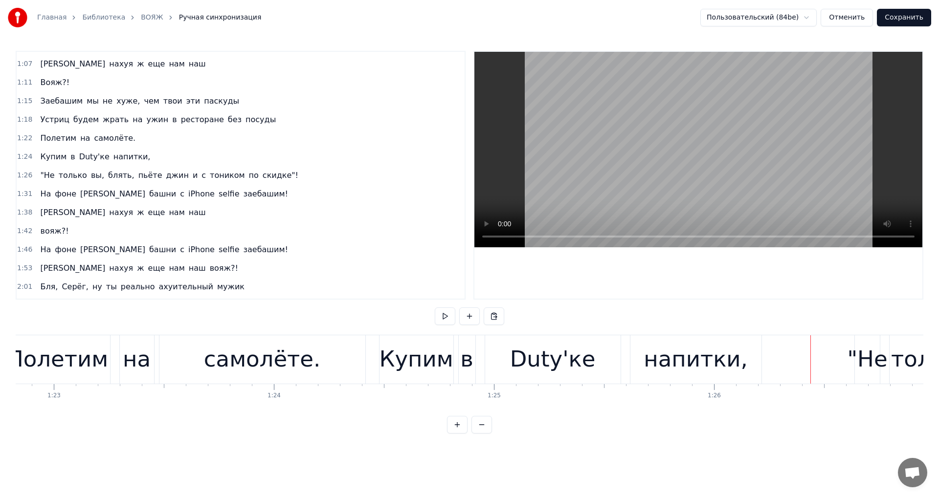
click at [866, 361] on div ""Не" at bounding box center [867, 359] width 40 height 33
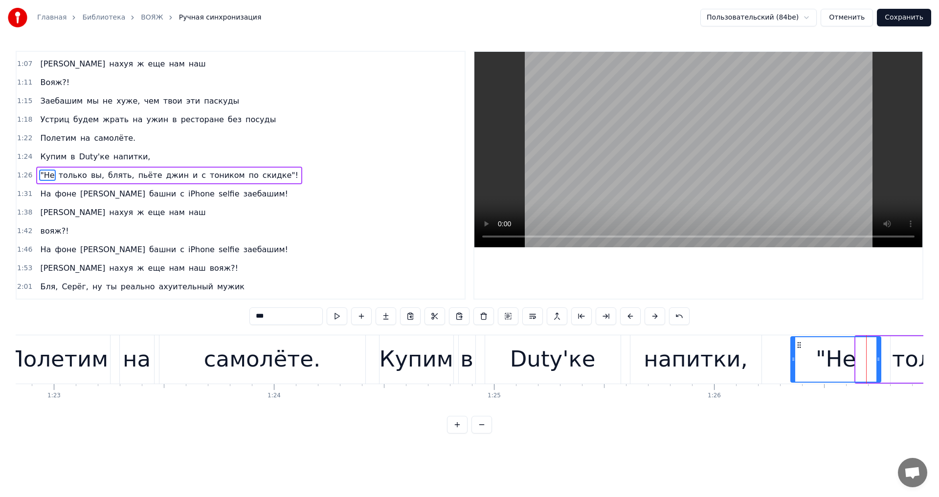
drag, startPoint x: 856, startPoint y: 363, endPoint x: 791, endPoint y: 364, distance: 65.0
click at [791, 364] on div at bounding box center [793, 359] width 4 height 44
click at [838, 359] on div ""Не" at bounding box center [835, 359] width 40 height 33
click at [252, 317] on input "***" at bounding box center [285, 317] width 73 height 18
click at [259, 314] on input "****" at bounding box center [285, 317] width 73 height 18
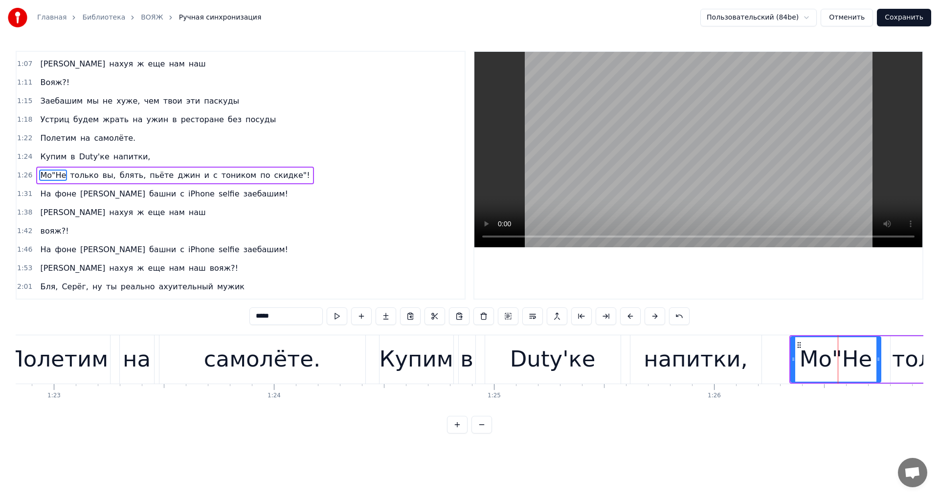
click at [266, 315] on input "*****" at bounding box center [285, 317] width 73 height 18
click at [270, 315] on input "******" at bounding box center [285, 317] width 73 height 18
click at [273, 317] on input "*******" at bounding box center [285, 317] width 73 height 18
click at [272, 315] on input "*******" at bounding box center [285, 317] width 73 height 18
click at [826, 366] on div "Мол: "Не" at bounding box center [835, 360] width 89 height 66
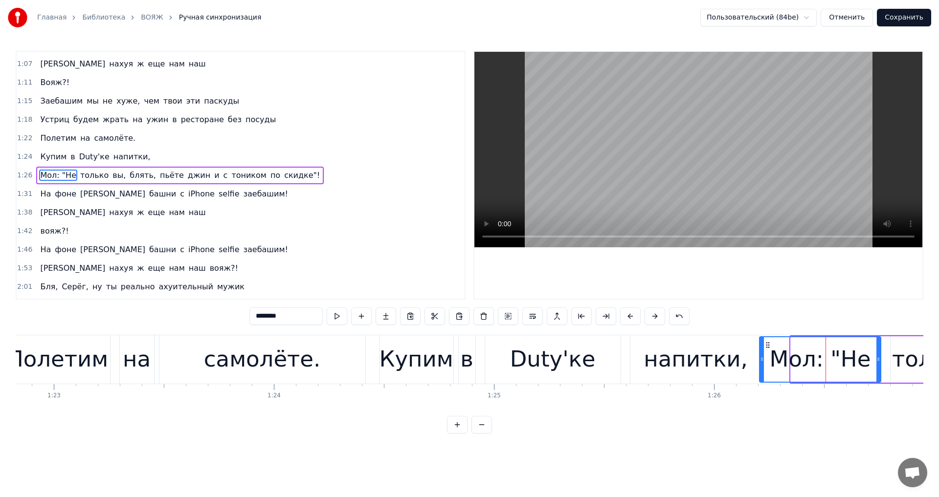
drag, startPoint x: 792, startPoint y: 361, endPoint x: 761, endPoint y: 370, distance: 32.5
click at [761, 370] on div at bounding box center [762, 359] width 4 height 44
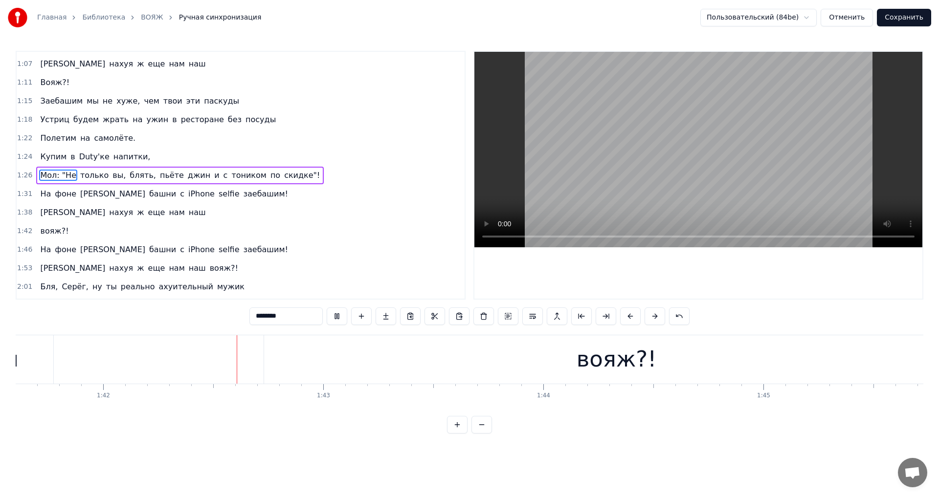
scroll to position [0, 22354]
click at [592, 360] on div "вояж?!" at bounding box center [615, 359] width 80 height 33
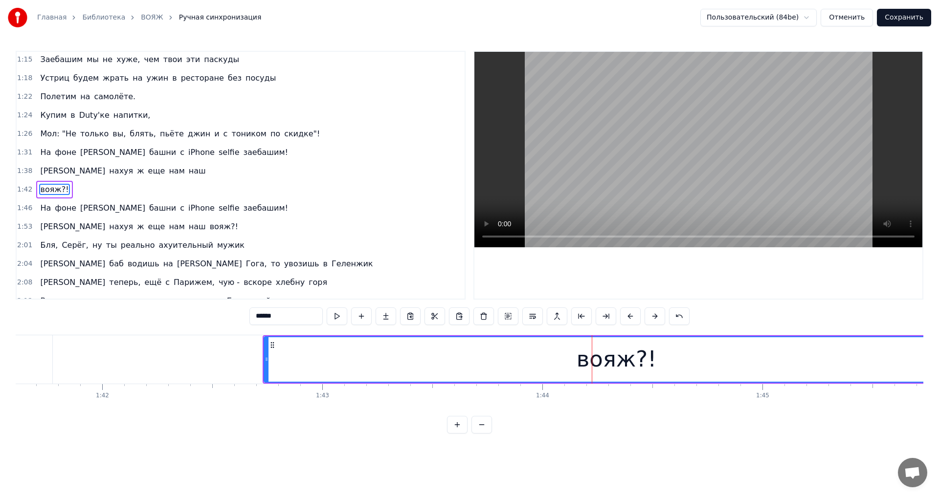
scroll to position [201, 0]
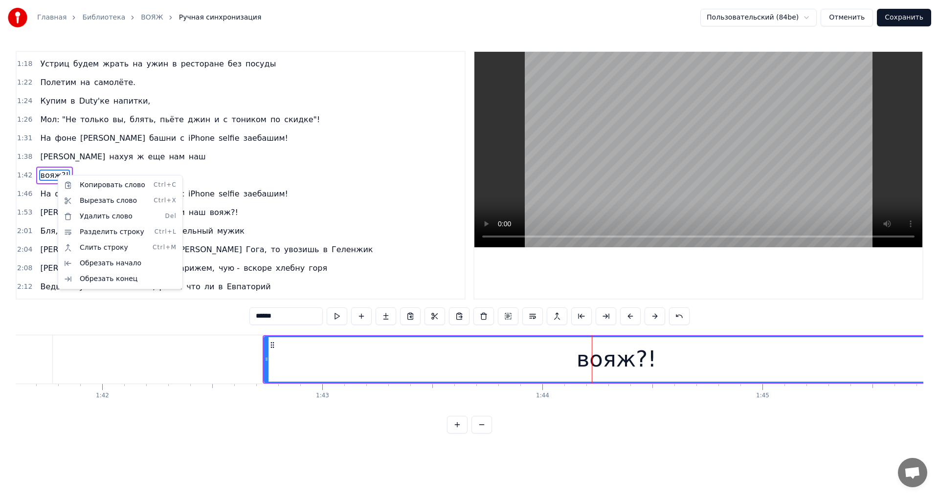
click at [54, 177] on html "Главная Библиотека ВОЯЖ Ручная синхронизация Пользовательский (84be) Отменить С…" at bounding box center [469, 224] width 939 height 449
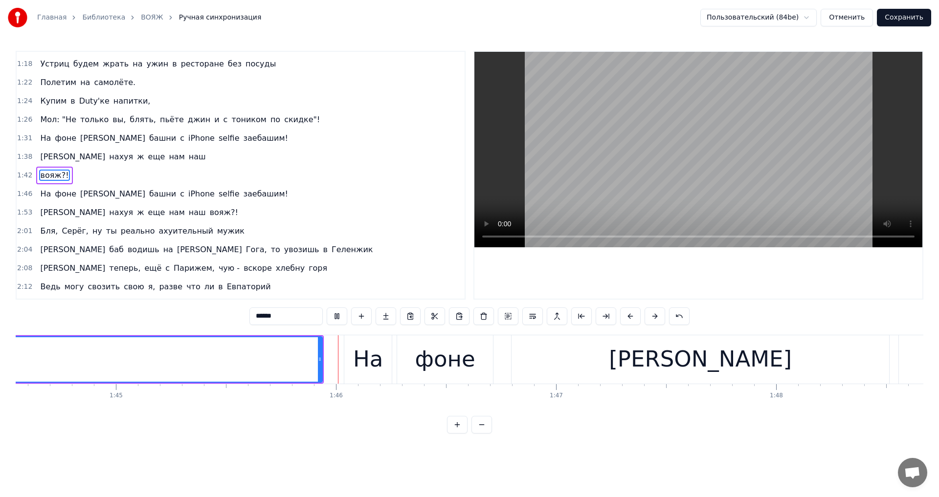
scroll to position [0, 23165]
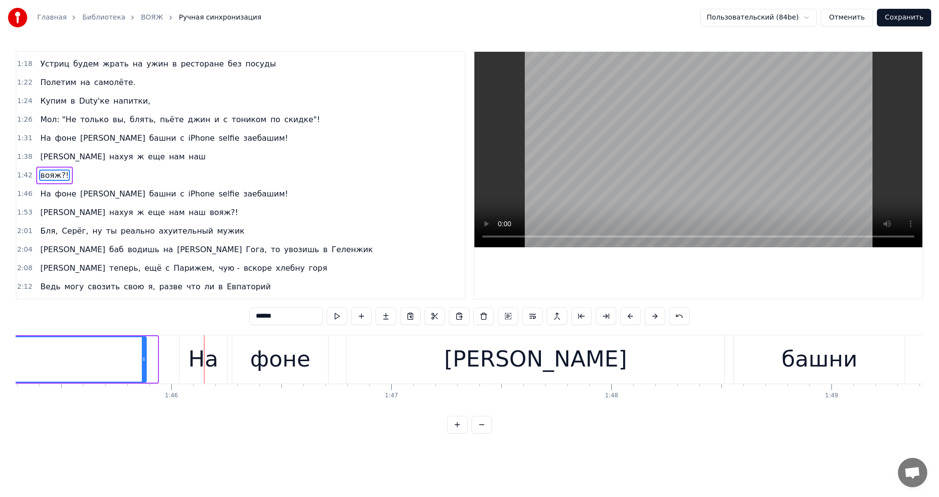
drag, startPoint x: 155, startPoint y: 358, endPoint x: 144, endPoint y: 359, distance: 11.3
click at [144, 359] on icon at bounding box center [144, 359] width 4 height 8
click at [184, 353] on div "На" at bounding box center [202, 359] width 47 height 48
type input "**"
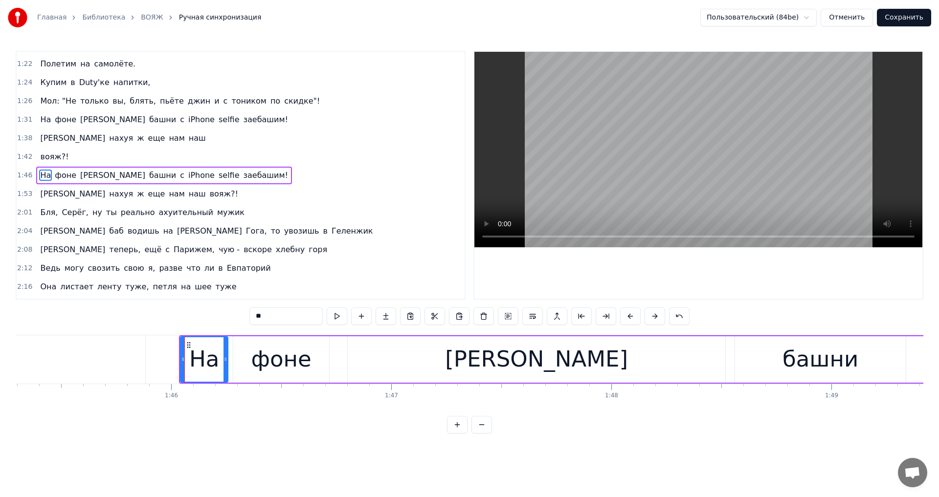
drag, startPoint x: 180, startPoint y: 358, endPoint x: 148, endPoint y: 358, distance: 32.3
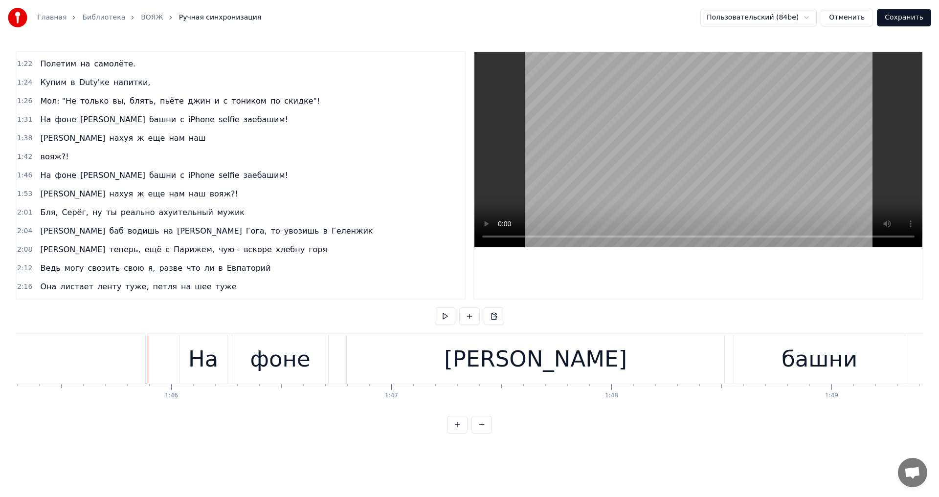
click at [191, 356] on div "На" at bounding box center [203, 359] width 30 height 33
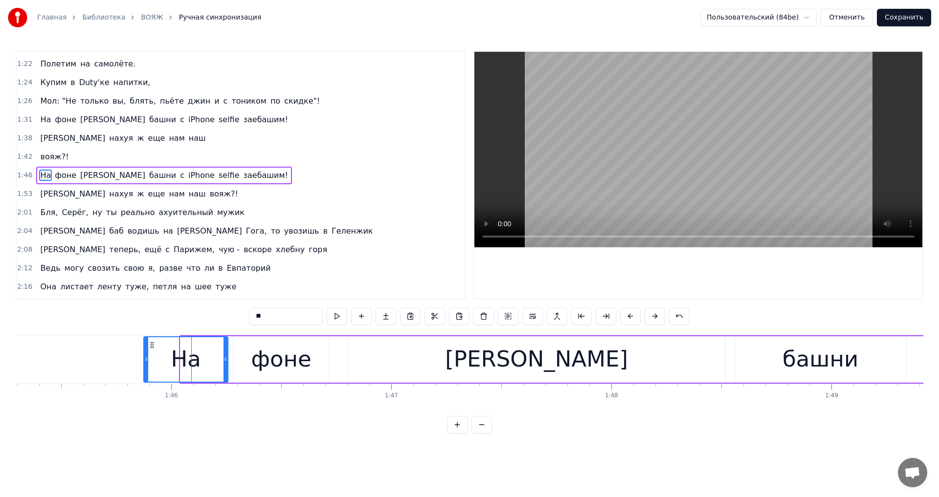
drag, startPoint x: 181, startPoint y: 359, endPoint x: 144, endPoint y: 357, distance: 36.7
click at [144, 357] on icon at bounding box center [146, 359] width 4 height 8
click at [50, 156] on span "вояж?!" at bounding box center [54, 156] width 30 height 11
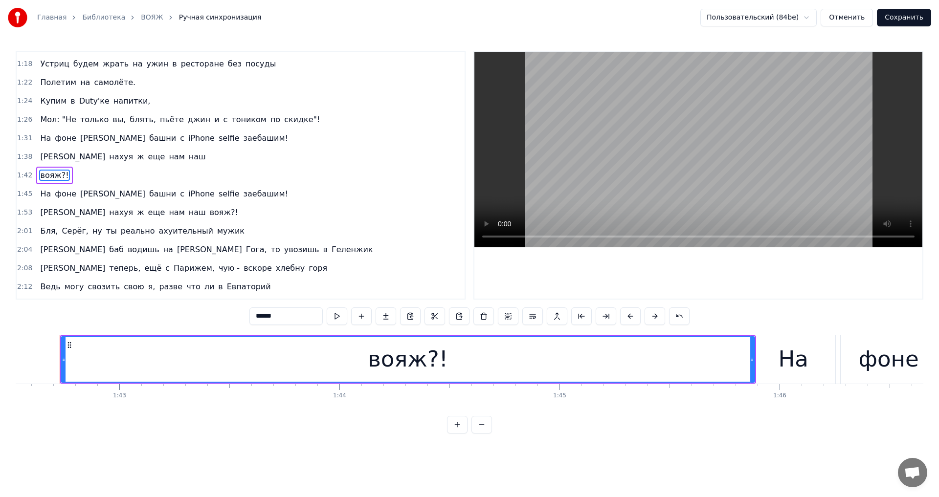
scroll to position [0, 22551]
drag, startPoint x: 46, startPoint y: 176, endPoint x: 147, endPoint y: 154, distance: 102.5
click at [147, 154] on div "0:14 Вояж! Вояж! Вояж! Вояж! Вояж! 0:29 Все твои подруги - суки, часто ездят за…" at bounding box center [241, 175] width 450 height 249
click at [431, 359] on div "вояж?!" at bounding box center [413, 359] width 80 height 33
drag, startPoint x: 281, startPoint y: 318, endPoint x: 228, endPoint y: 318, distance: 52.8
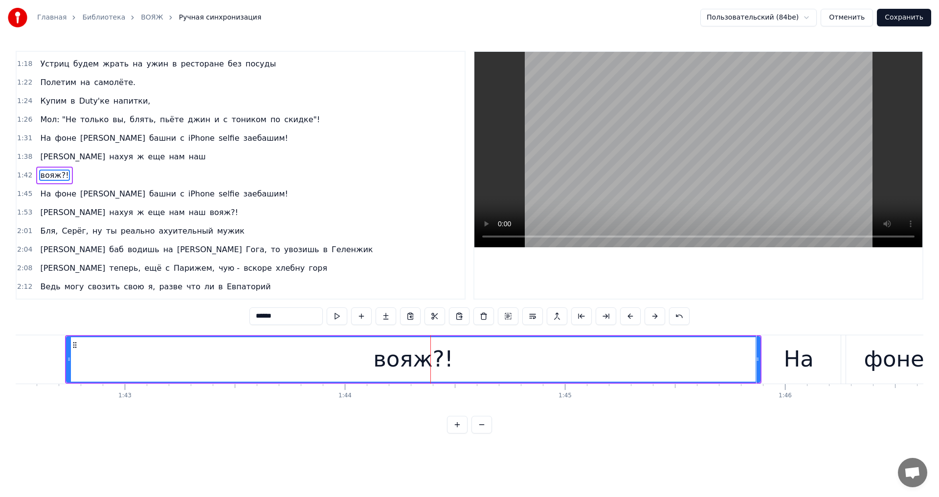
click at [228, 318] on div "0:14 Вояж! Вояж! Вояж! Вояж! Вояж! 0:29 Все твои подруги - суки, часто ездят за…" at bounding box center [469, 242] width 907 height 383
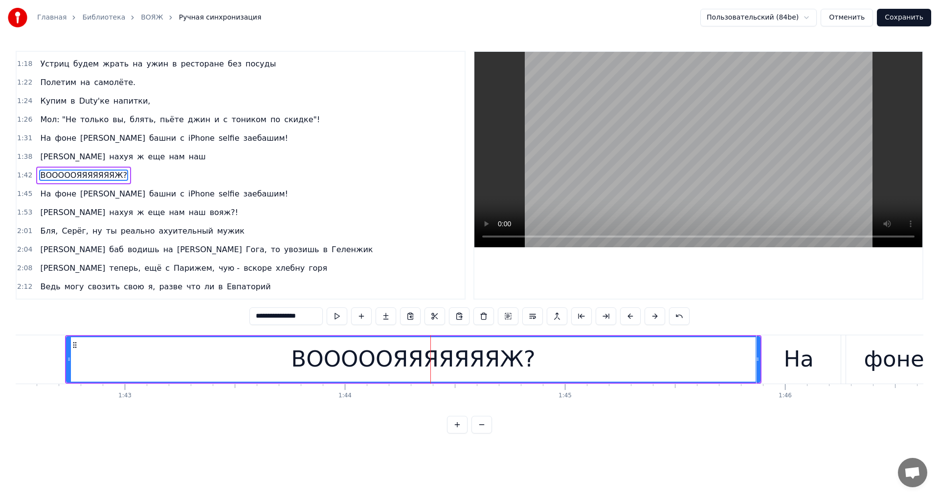
scroll to position [0, 3]
click at [469, 371] on div "ВОООООЯЯЯЯЯЯЯЖ?!" at bounding box center [412, 359] width 253 height 33
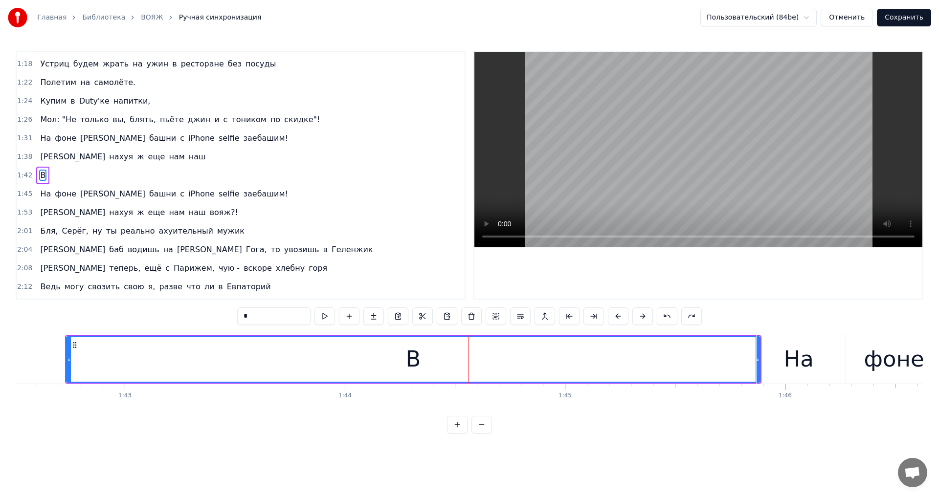
type input "******"
click at [81, 177] on div "1:42 вояж?!" at bounding box center [241, 175] width 448 height 19
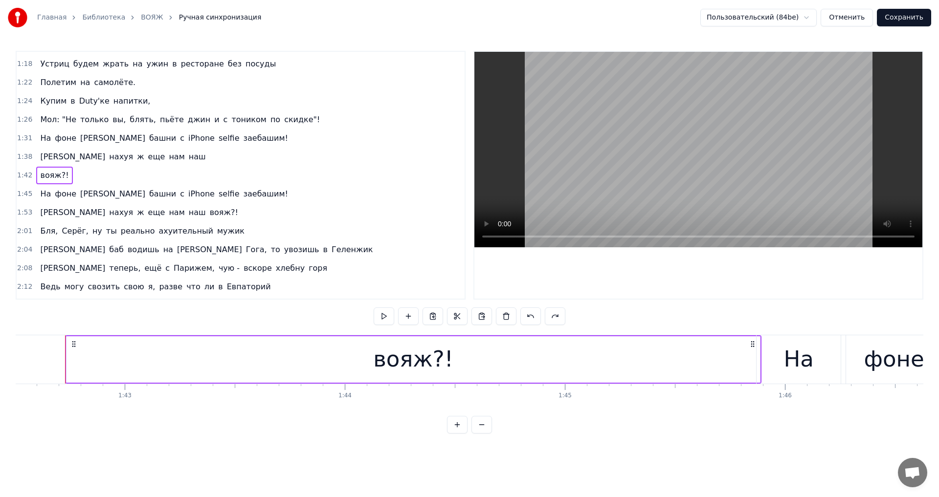
click at [437, 360] on div "вояж?!" at bounding box center [413, 359] width 80 height 33
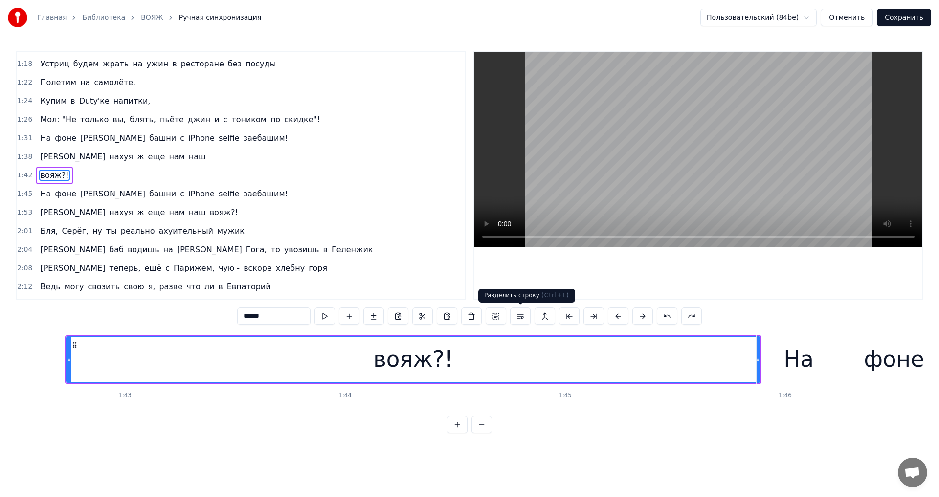
click at [516, 319] on button at bounding box center [520, 317] width 21 height 18
click at [422, 349] on div "вояж?!" at bounding box center [413, 359] width 80 height 33
click at [298, 360] on div "вояж?!" at bounding box center [413, 359] width 693 height 44
click at [188, 157] on span "наш" at bounding box center [197, 156] width 19 height 11
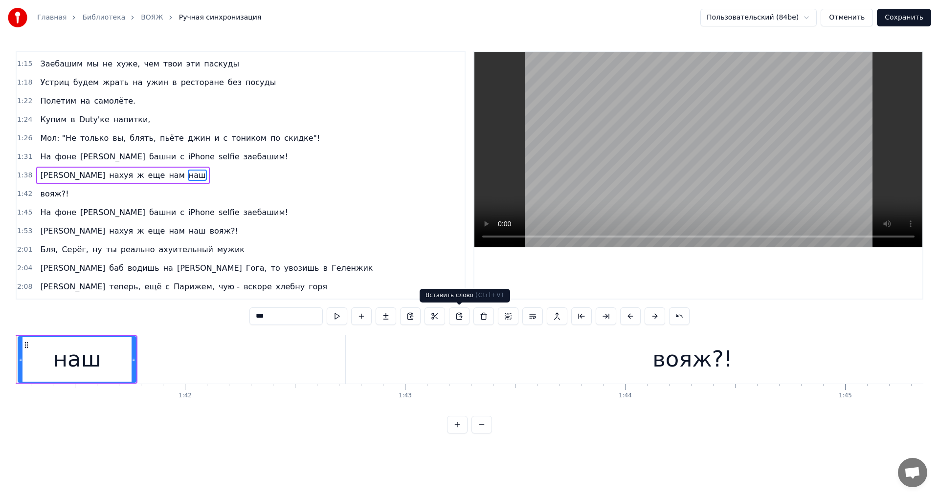
scroll to position [0, 22223]
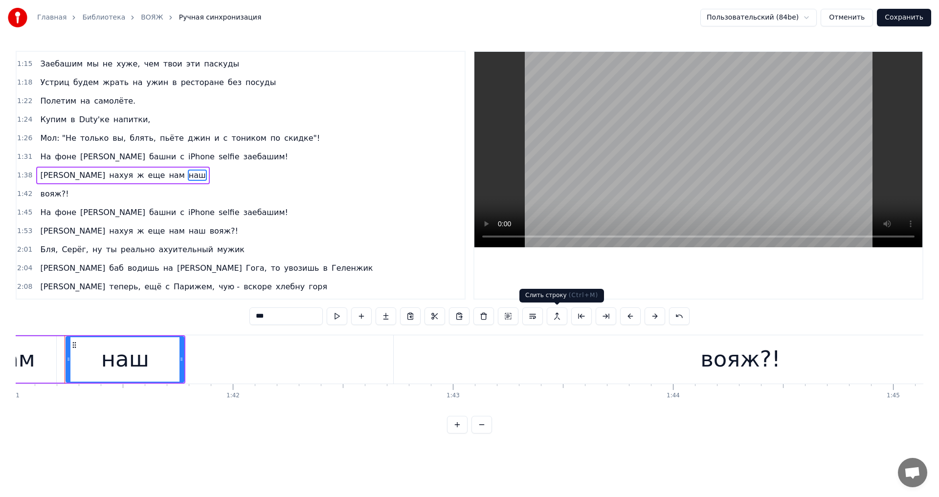
click at [559, 317] on button at bounding box center [557, 317] width 21 height 18
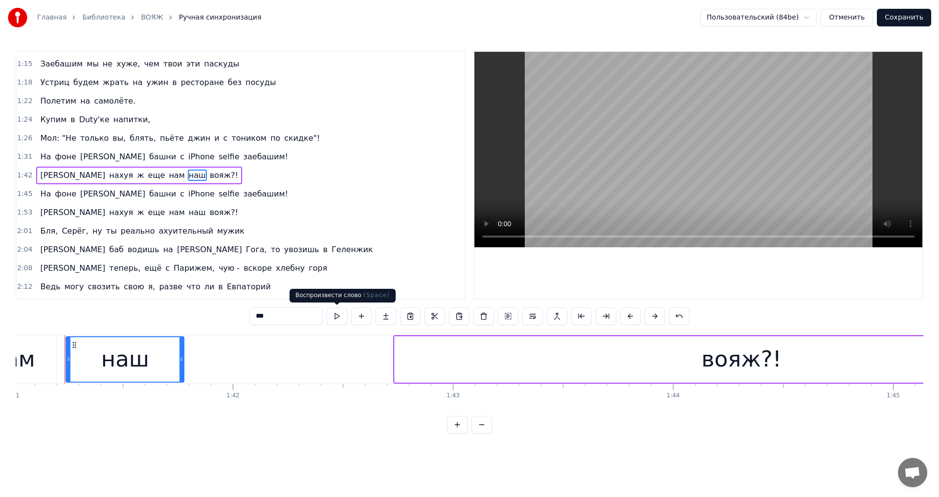
click at [335, 309] on button at bounding box center [337, 317] width 21 height 18
click at [209, 176] on span "вояж?!" at bounding box center [224, 175] width 30 height 11
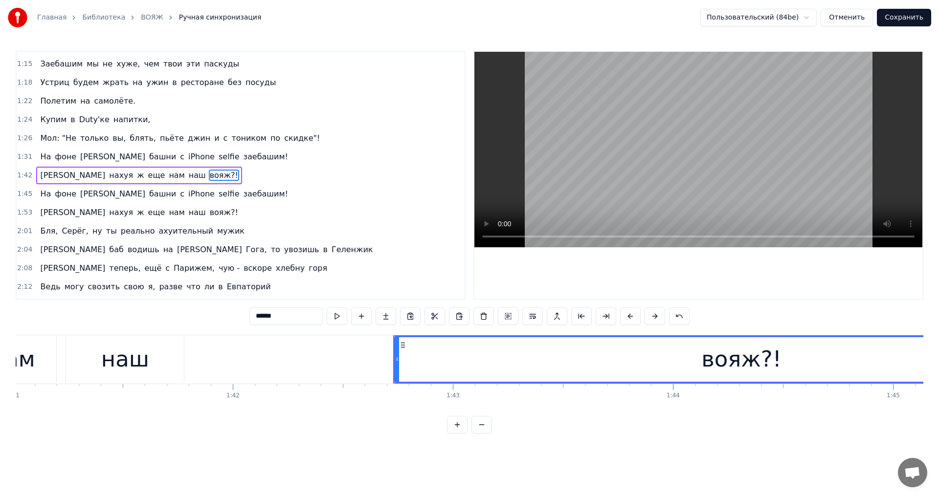
click at [45, 197] on span "На" at bounding box center [45, 193] width 13 height 11
type input "**"
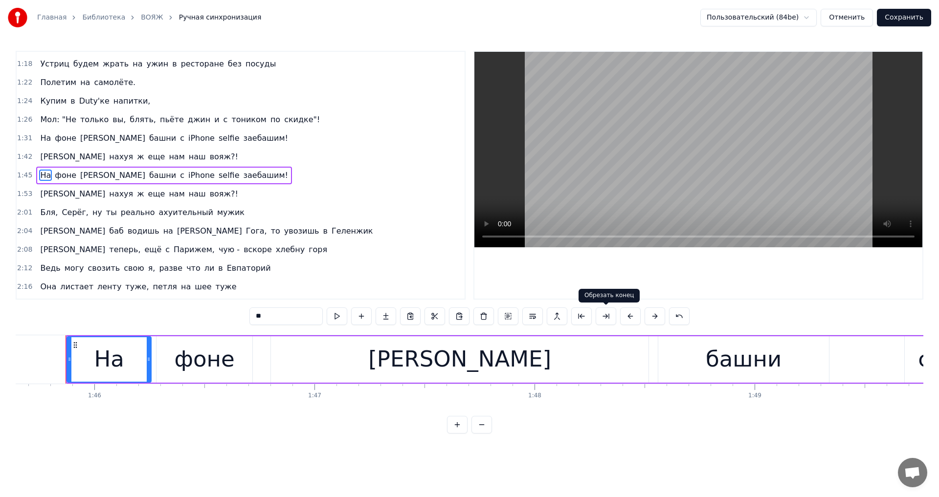
scroll to position [0, 23243]
click at [529, 319] on button at bounding box center [532, 317] width 21 height 18
click at [108, 351] on div "На" at bounding box center [108, 359] width 30 height 33
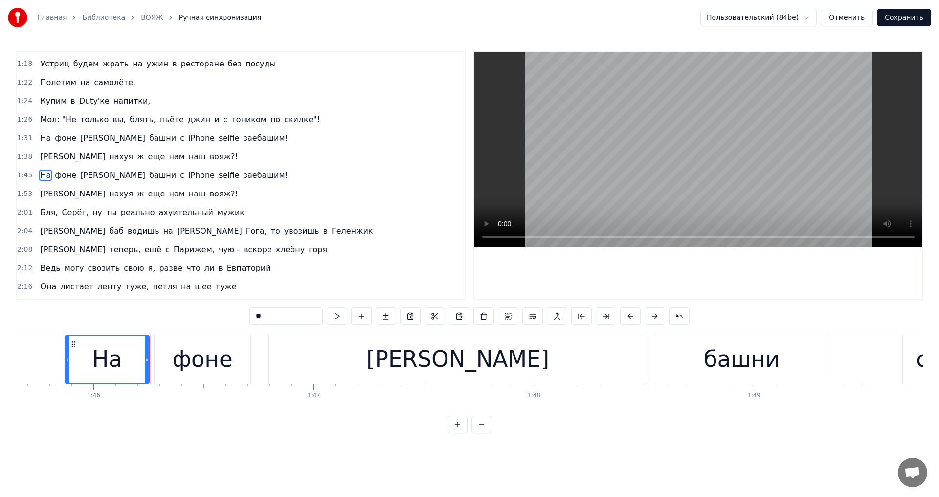
click at [891, 19] on button "Сохранить" at bounding box center [904, 18] width 54 height 18
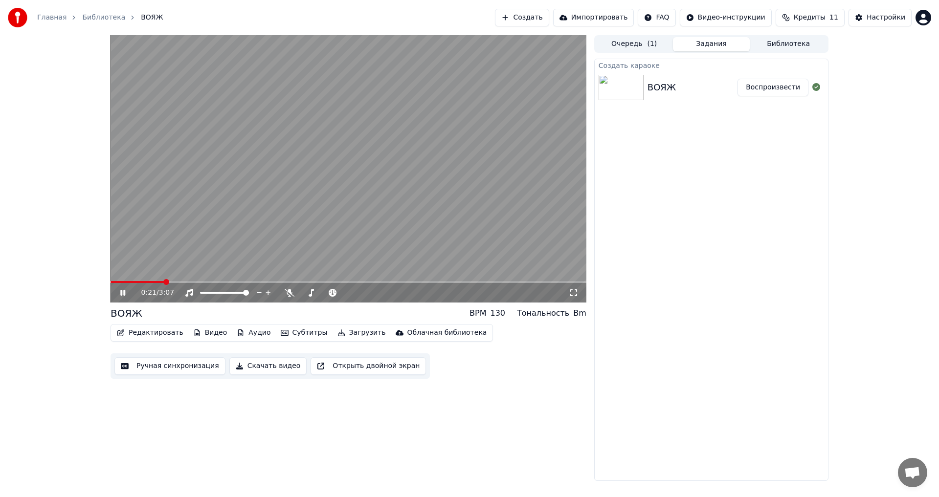
click at [121, 291] on icon at bounding box center [122, 293] width 5 height 6
click at [161, 368] on button "Ручная синхронизация" at bounding box center [169, 366] width 111 height 18
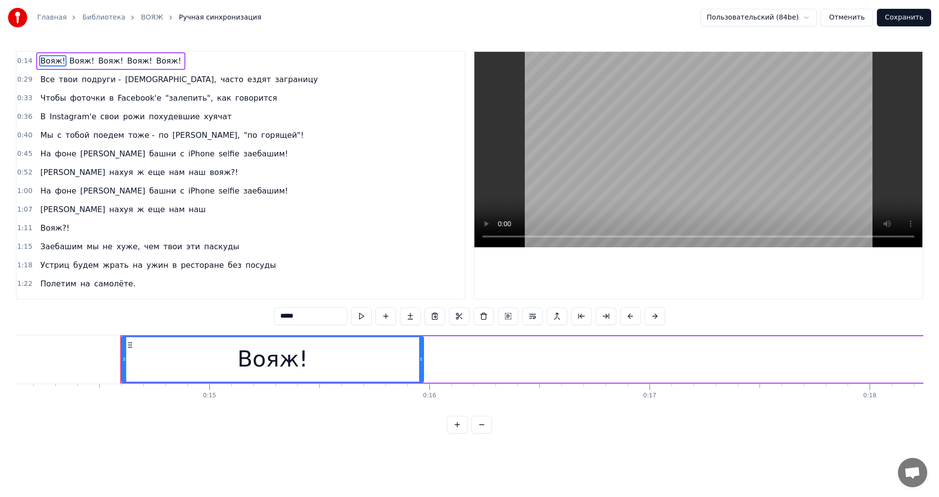
scroll to position [0, 3162]
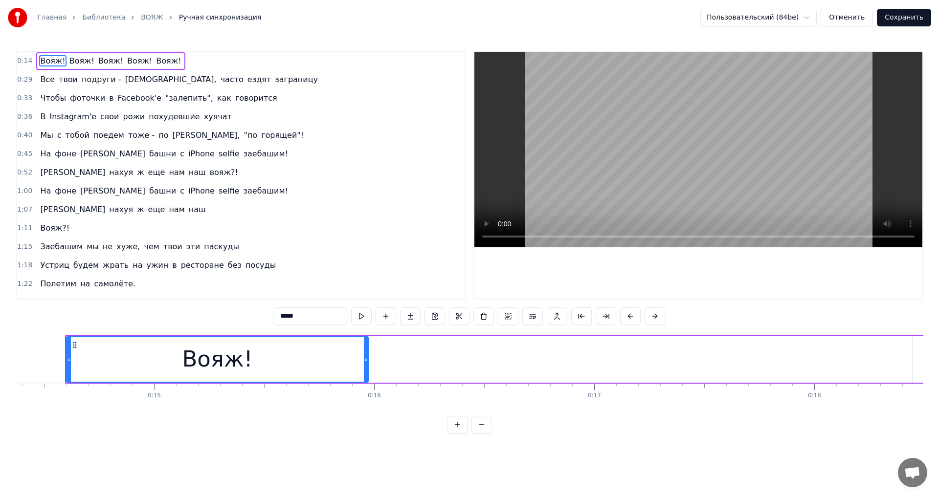
click at [46, 60] on span "Вояж!" at bounding box center [52, 60] width 27 height 11
drag, startPoint x: 367, startPoint y: 362, endPoint x: 350, endPoint y: 366, distance: 17.6
click at [350, 366] on div at bounding box center [349, 359] width 4 height 44
click at [69, 58] on span "Вояж!" at bounding box center [81, 60] width 27 height 11
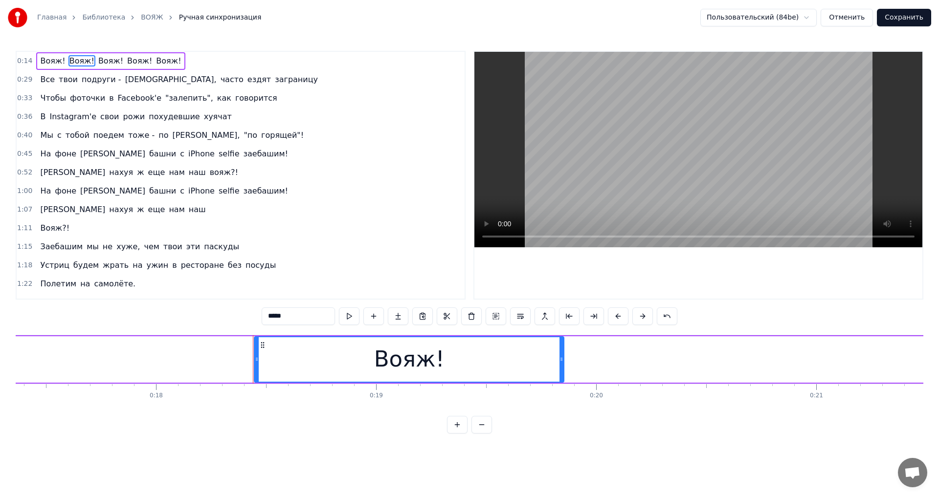
scroll to position [0, 4008]
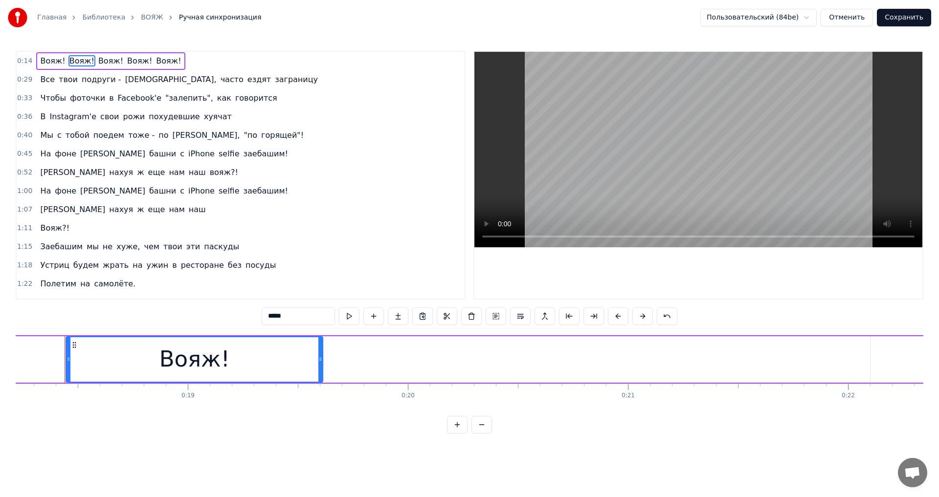
drag, startPoint x: 374, startPoint y: 359, endPoint x: 321, endPoint y: 370, distance: 53.9
click at [321, 370] on div at bounding box center [320, 359] width 4 height 44
drag, startPoint x: 66, startPoint y: 363, endPoint x: 90, endPoint y: 365, distance: 24.0
click at [90, 365] on div at bounding box center [92, 359] width 4 height 44
click at [340, 320] on button at bounding box center [349, 317] width 21 height 18
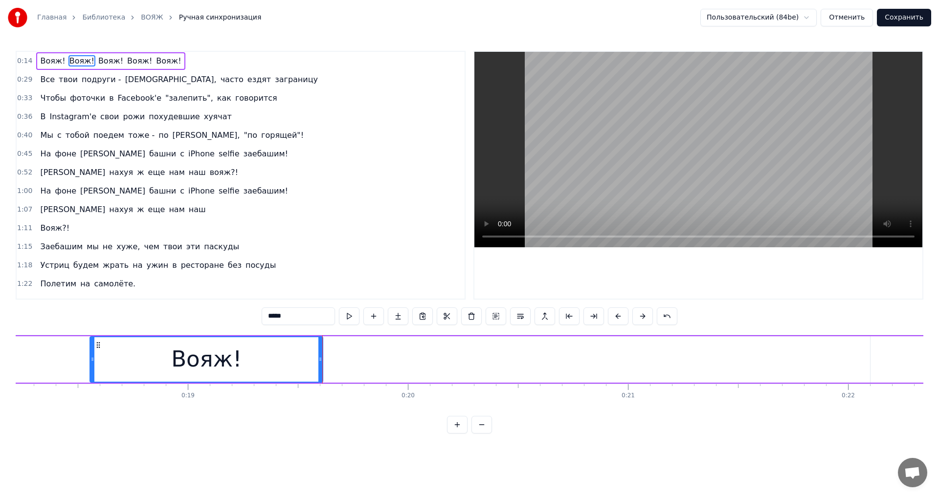
click at [97, 62] on span "Вояж!" at bounding box center [110, 60] width 27 height 11
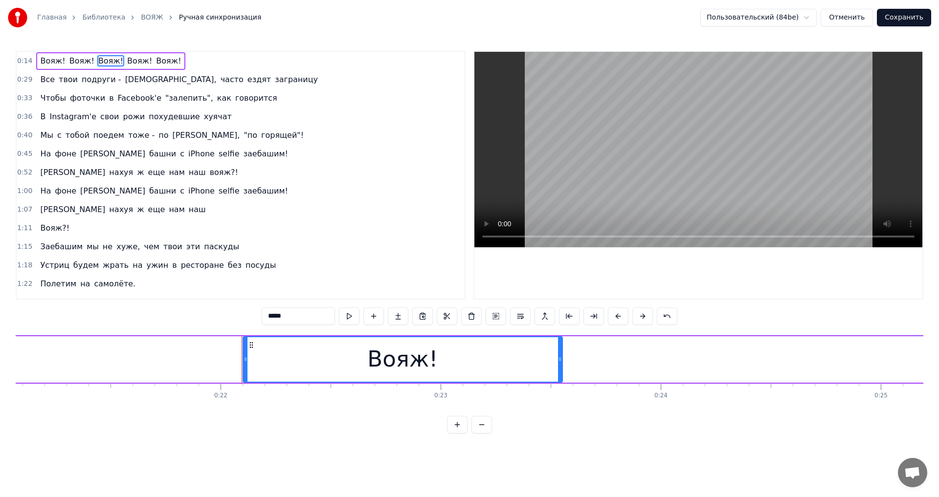
scroll to position [0, 4725]
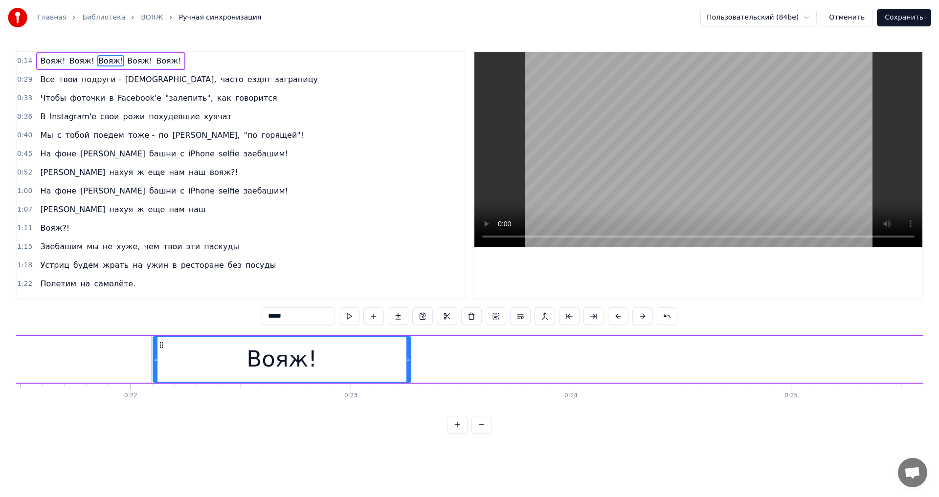
drag, startPoint x: 469, startPoint y: 354, endPoint x: 408, endPoint y: 364, distance: 62.4
click at [408, 364] on div at bounding box center [408, 359] width 4 height 44
drag, startPoint x: 154, startPoint y: 359, endPoint x: 165, endPoint y: 361, distance: 11.3
click at [165, 361] on icon at bounding box center [167, 359] width 4 height 8
click at [351, 319] on button at bounding box center [349, 317] width 21 height 18
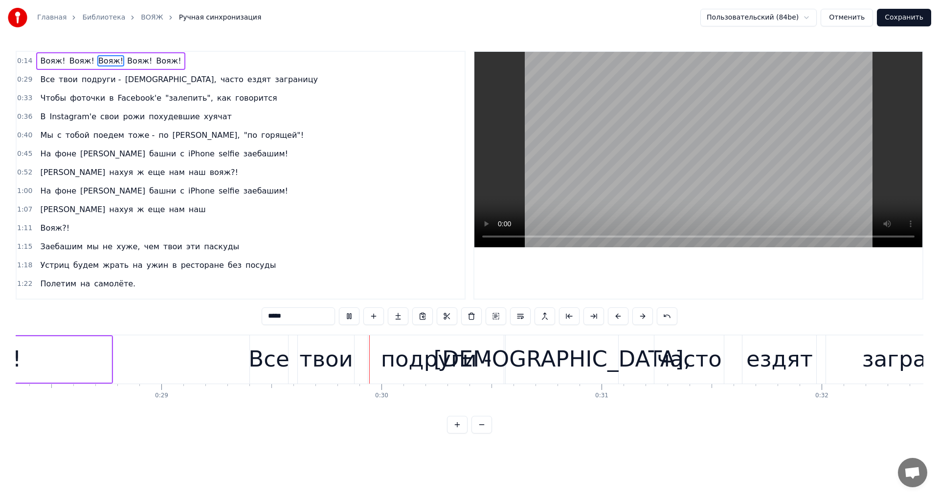
scroll to position [0, 6406]
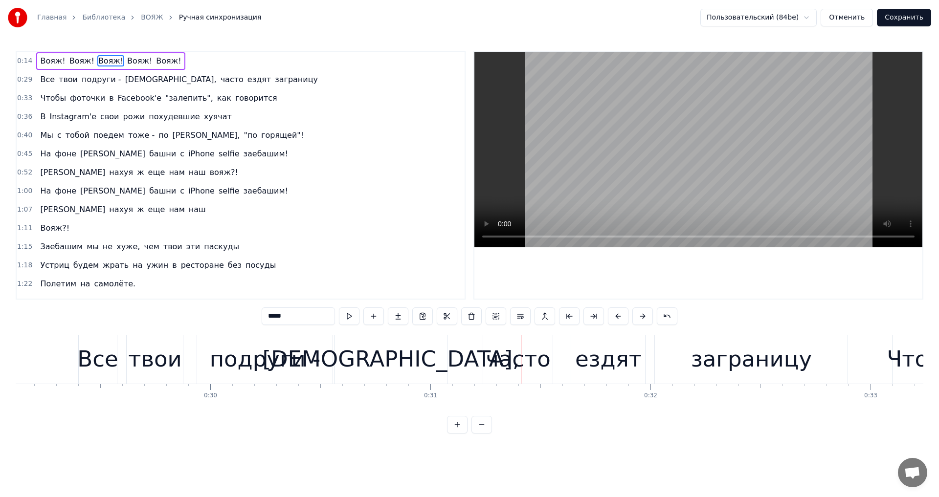
click at [108, 80] on span "подруги -" at bounding box center [102, 79] width 42 height 11
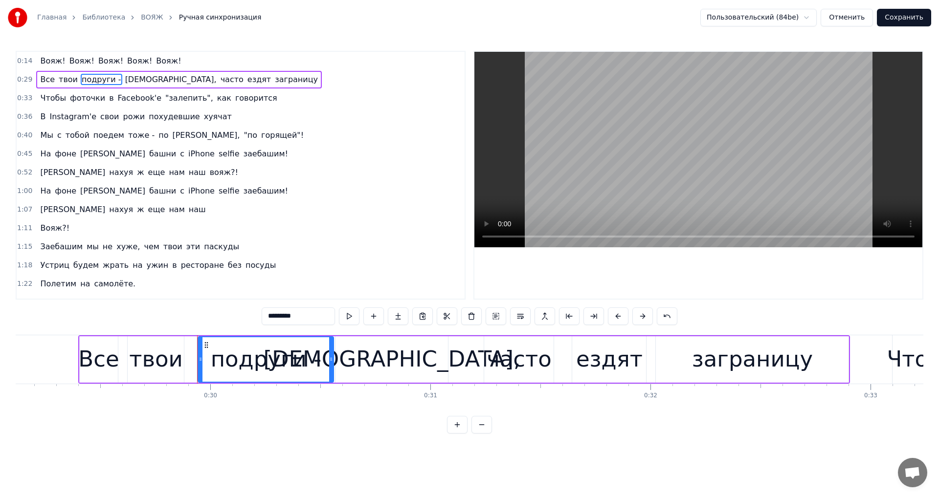
click at [318, 321] on input "*********" at bounding box center [298, 317] width 73 height 18
type input "*********"
click at [353, 116] on div "0:36 В Instagram'e свои рожи похудевшие хуячат" at bounding box center [241, 117] width 448 height 19
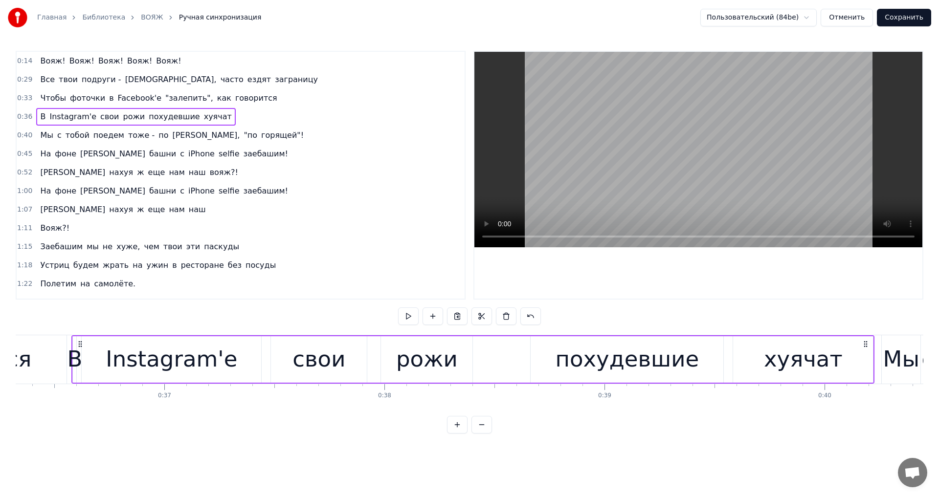
scroll to position [0, 7998]
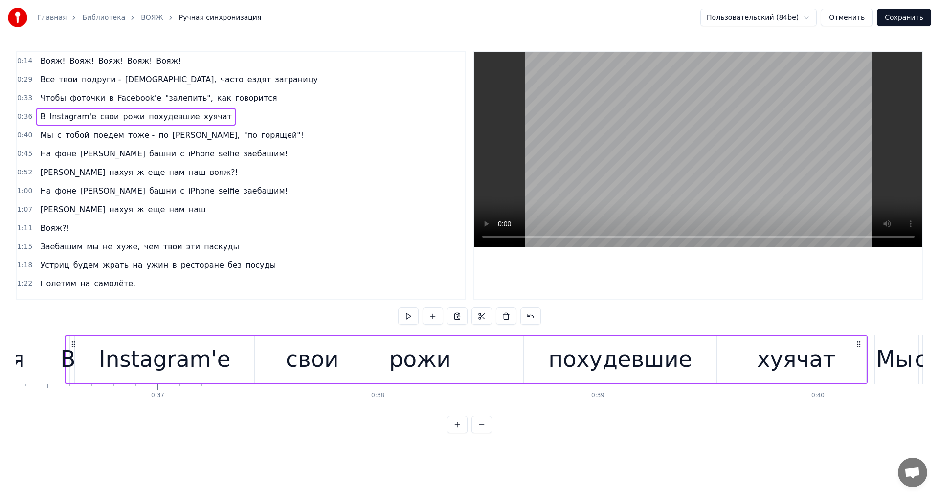
click at [136, 134] on span "тоже -" at bounding box center [141, 135] width 28 height 11
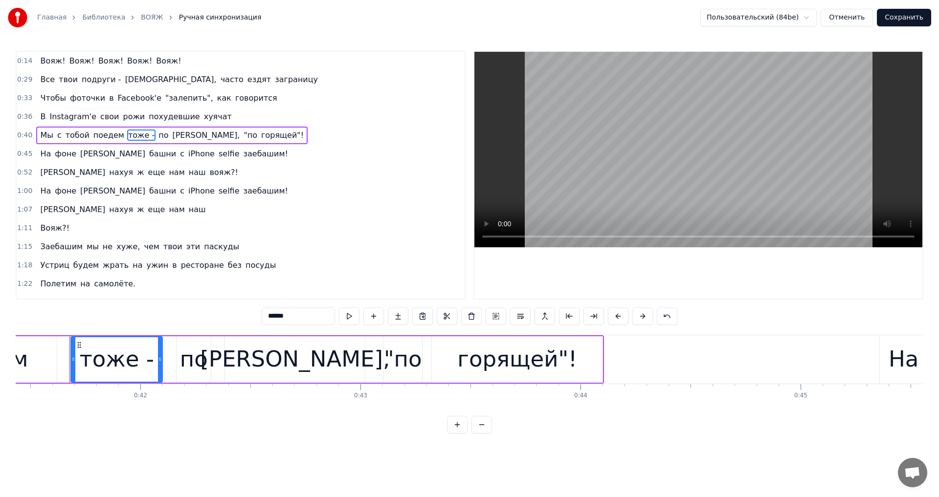
scroll to position [0, 9120]
click at [302, 317] on input "******" at bounding box center [298, 317] width 73 height 18
type input "******"
click at [357, 231] on div "1:11 Вояж?!" at bounding box center [241, 228] width 448 height 19
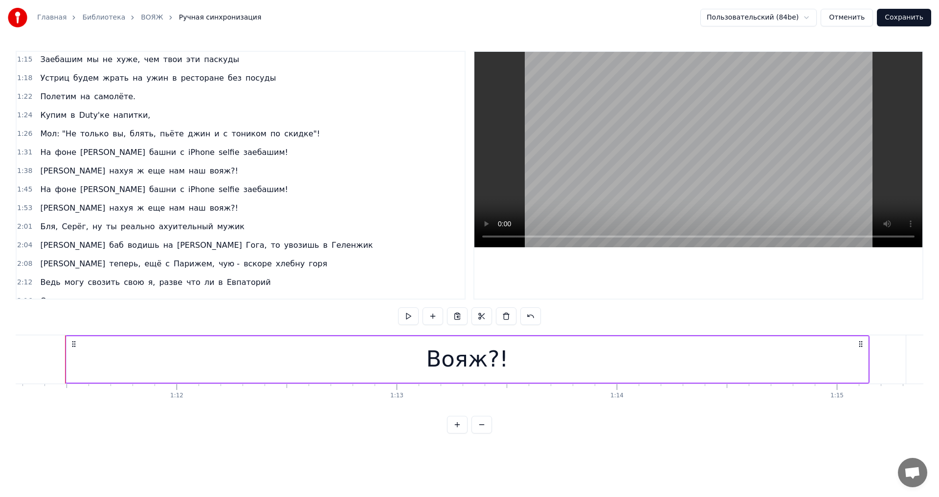
scroll to position [244, 0]
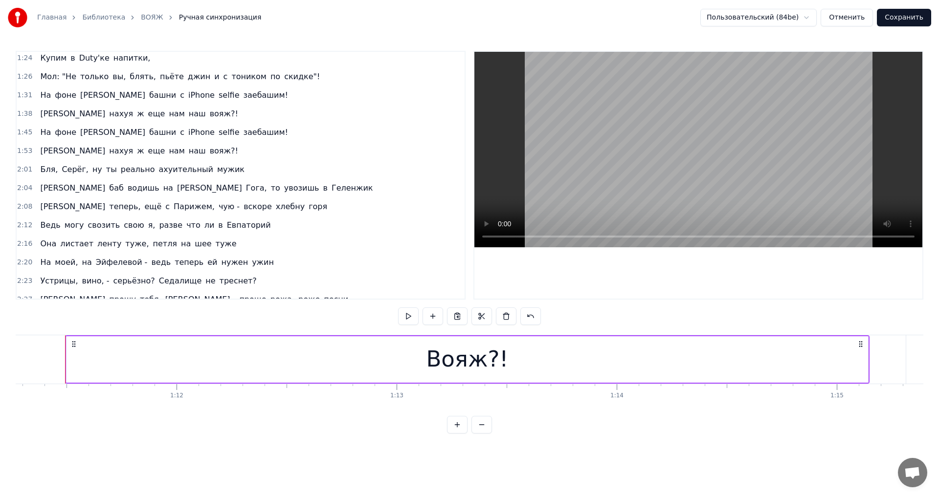
click at [218, 211] on span "чую -" at bounding box center [229, 206] width 23 height 11
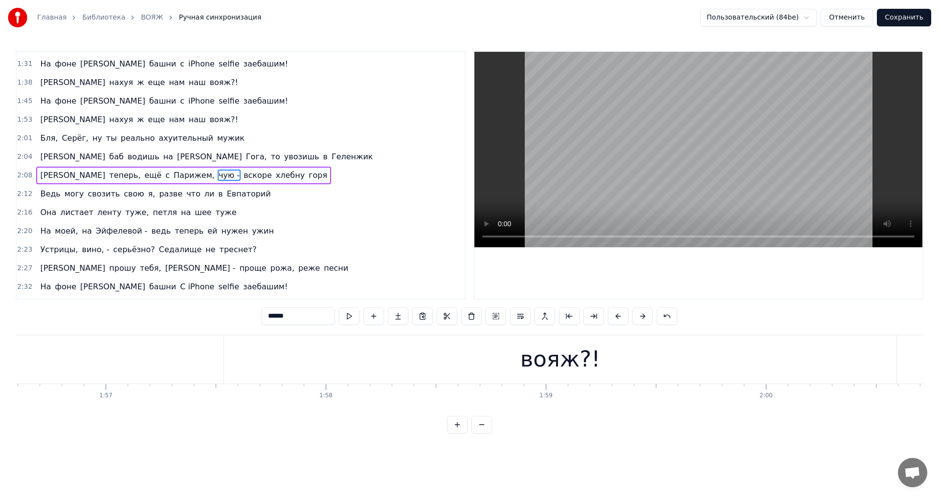
scroll to position [0, 28643]
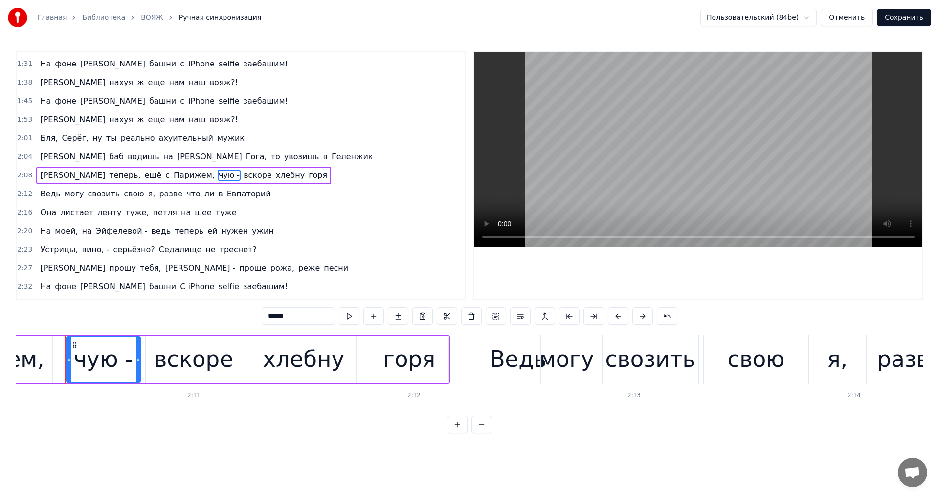
click at [299, 313] on input "*****" at bounding box center [298, 317] width 73 height 18
click at [95, 251] on span "вино, -" at bounding box center [95, 249] width 29 height 11
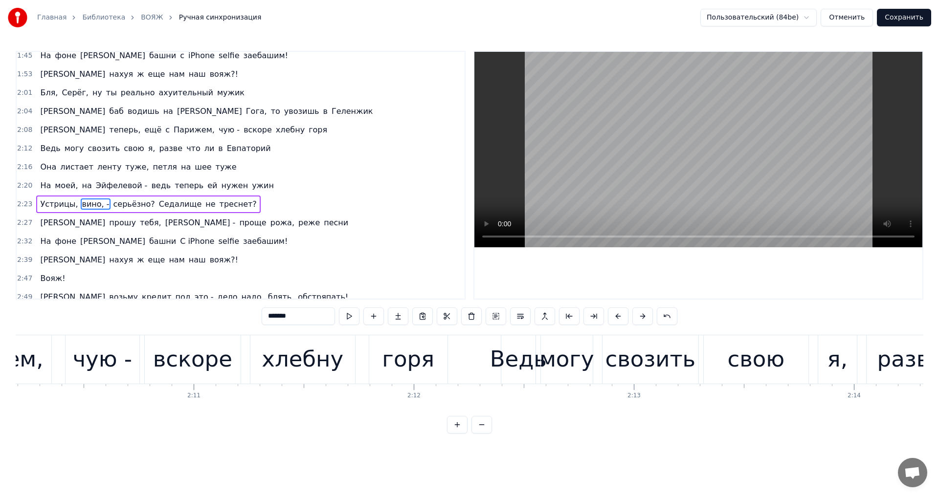
scroll to position [350, 0]
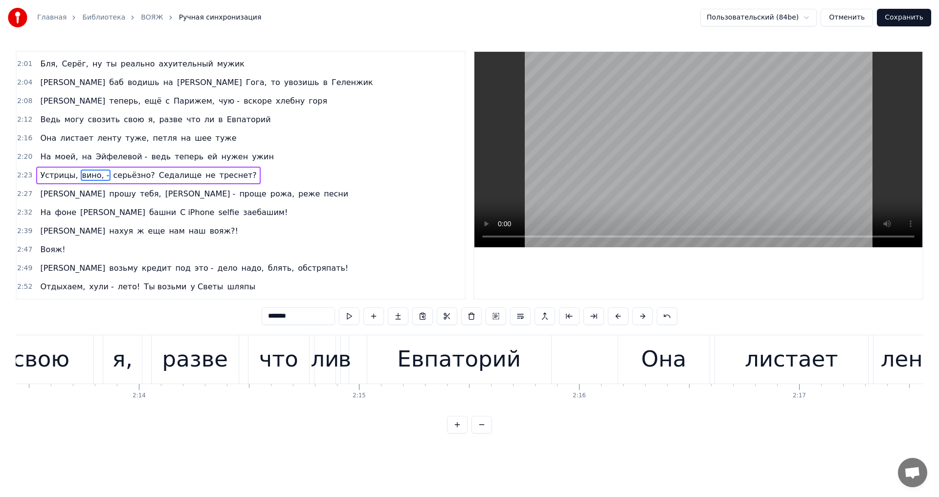
click at [303, 316] on input "*******" at bounding box center [298, 317] width 73 height 18
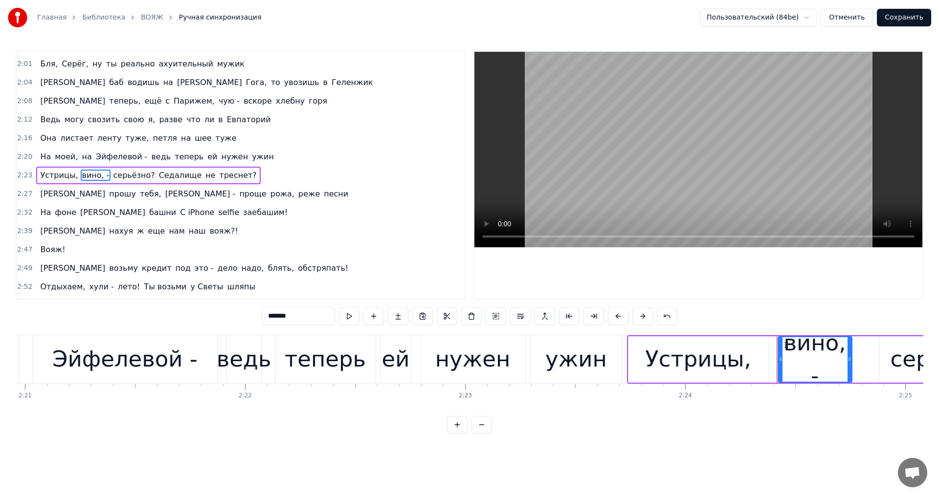
scroll to position [0, 31723]
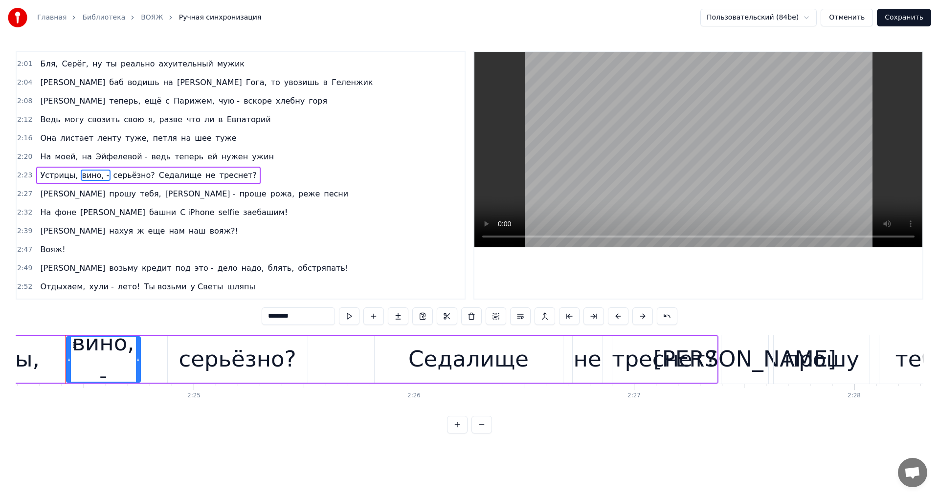
click at [194, 272] on span "это -" at bounding box center [204, 268] width 21 height 11
type input "*****"
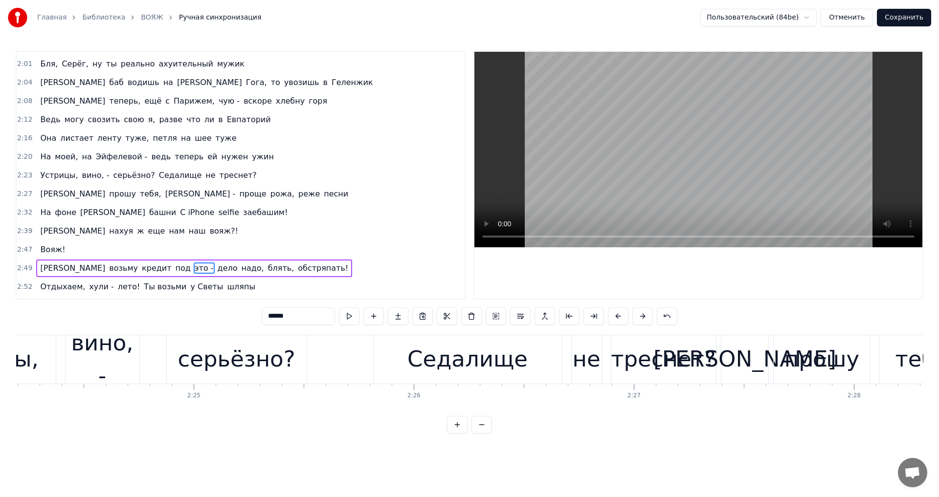
scroll to position [385, 0]
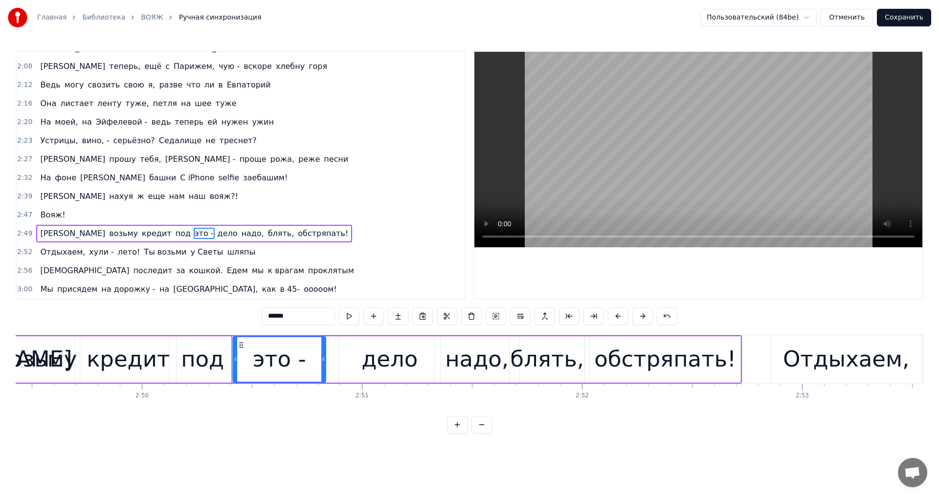
click at [301, 320] on input "*****" at bounding box center [298, 317] width 73 height 18
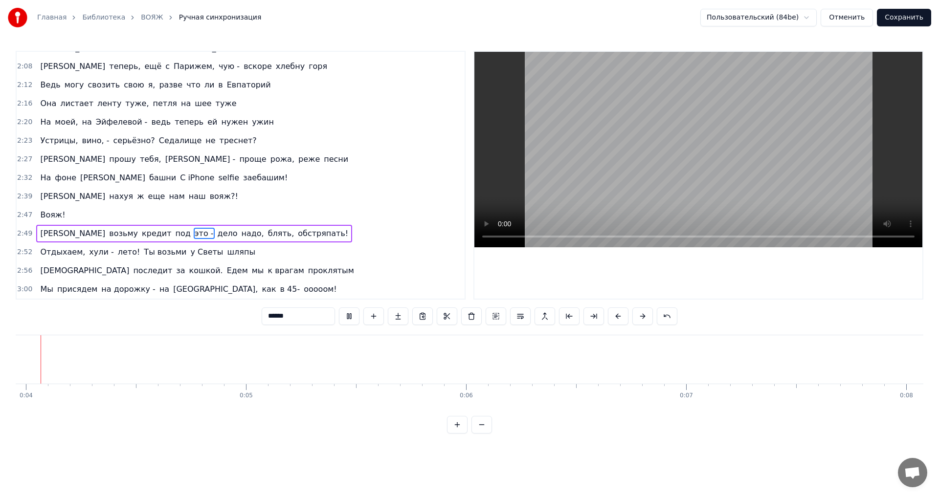
scroll to position [0, 817]
click at [484, 432] on button at bounding box center [481, 425] width 21 height 18
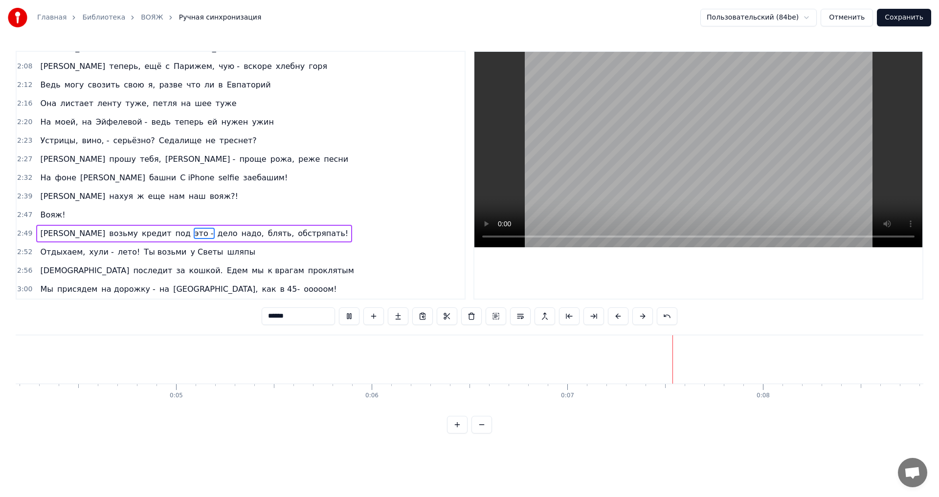
click at [484, 432] on button at bounding box center [481, 425] width 21 height 18
click at [484, 432] on div at bounding box center [469, 425] width 45 height 18
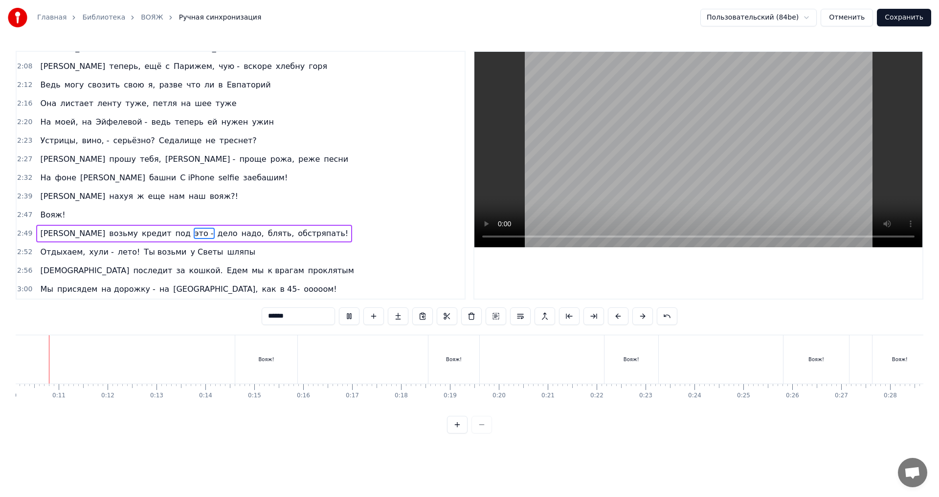
scroll to position [0, 475]
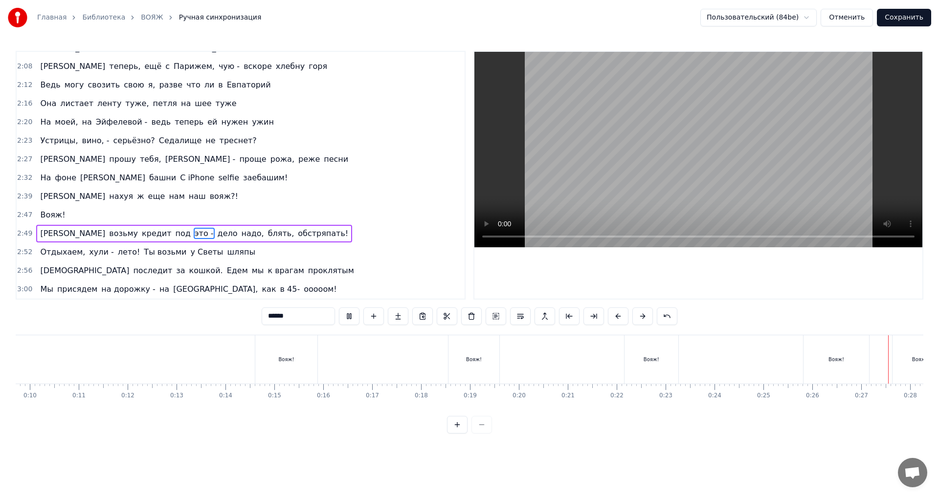
click at [916, 20] on button "Сохранить" at bounding box center [904, 18] width 54 height 18
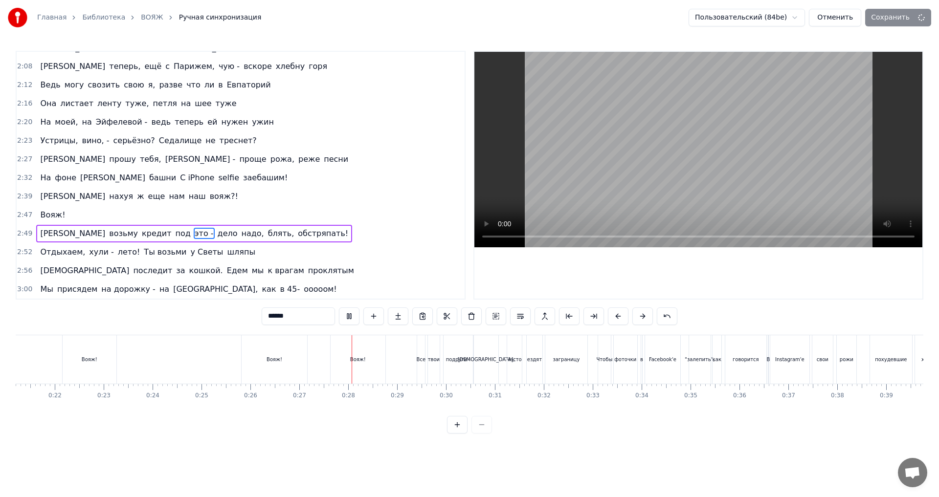
scroll to position [0, 1247]
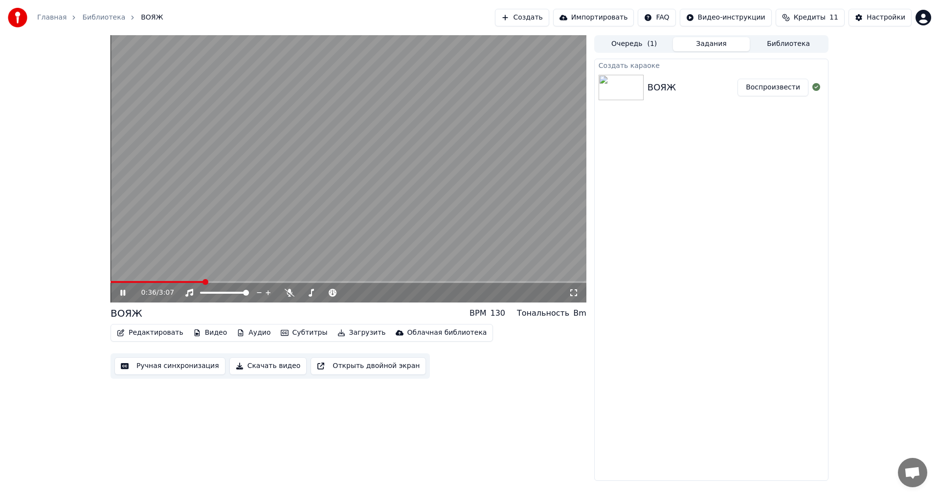
click at [244, 366] on button "Скачать видео" at bounding box center [268, 366] width 78 height 18
click at [119, 295] on icon at bounding box center [129, 293] width 23 height 8
click at [265, 368] on button "Скачать видео" at bounding box center [268, 366] width 78 height 18
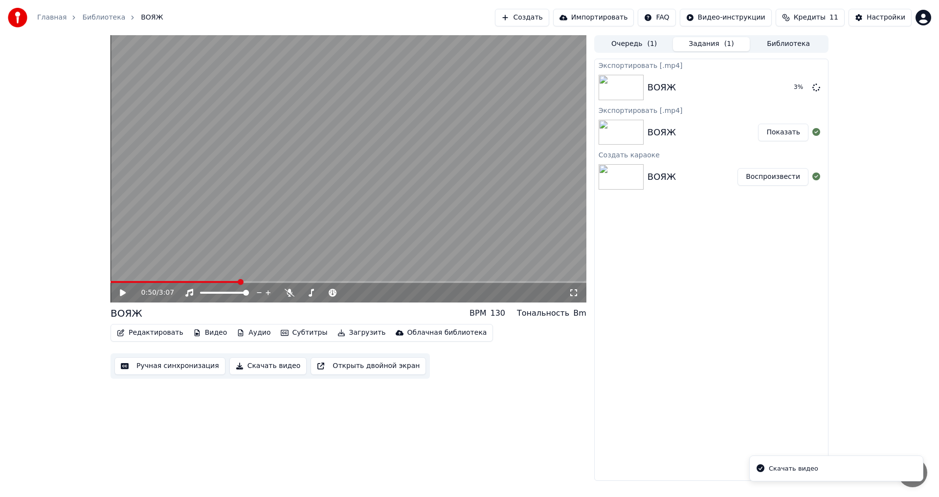
click at [782, 133] on button "Показать" at bounding box center [783, 133] width 50 height 18
click at [816, 90] on icon at bounding box center [816, 87] width 8 height 8
